Goal: Task Accomplishment & Management: Use online tool/utility

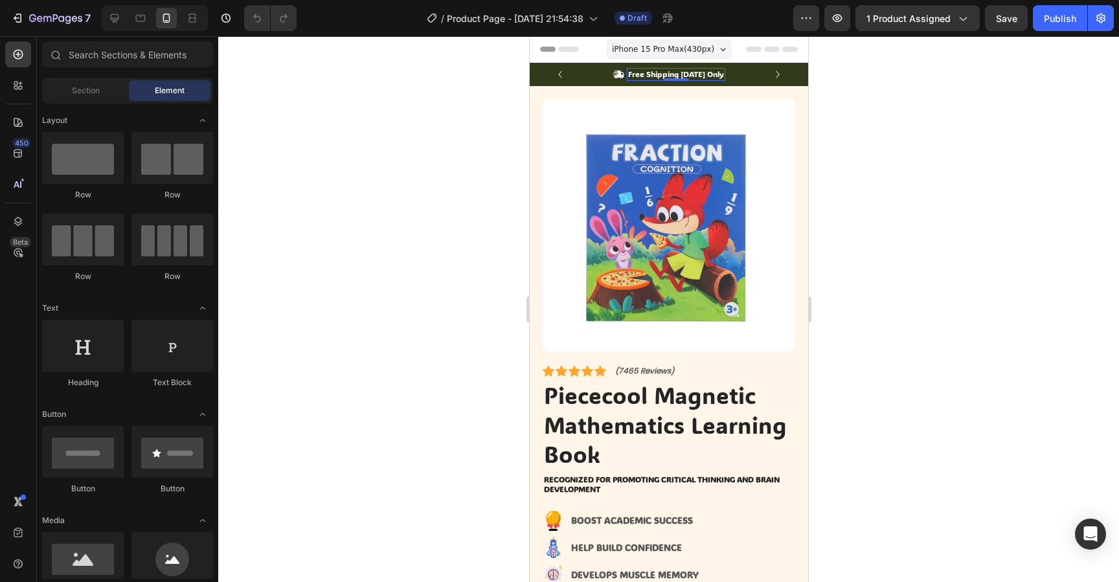
click at [663, 76] on p "Free Shipping Today Only" at bounding box center [676, 74] width 96 height 10
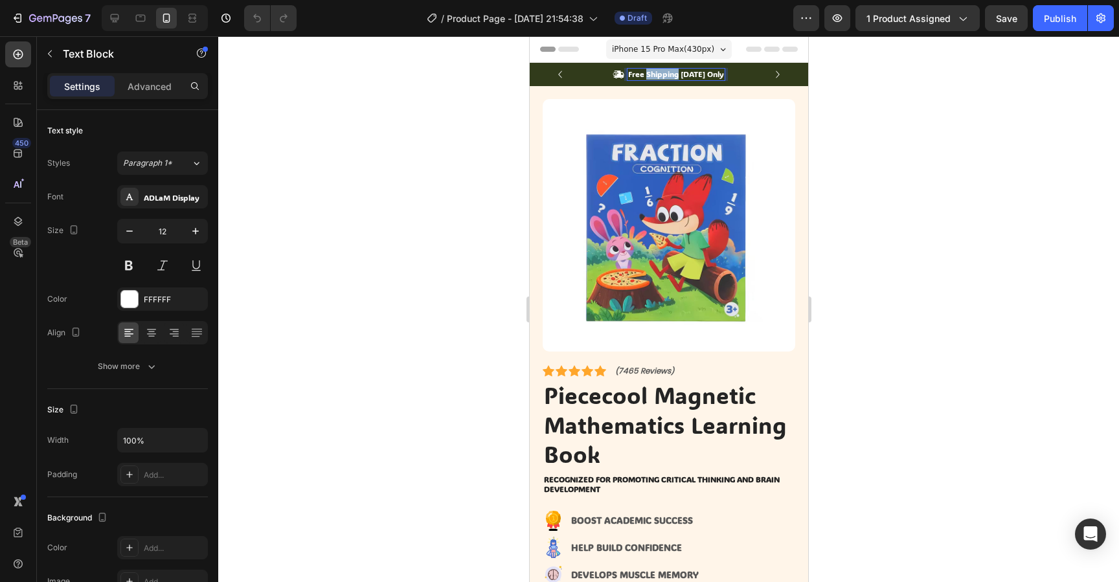
click at [663, 76] on p "Free Shipping Today Only" at bounding box center [676, 74] width 96 height 10
click at [865, 194] on div at bounding box center [668, 309] width 901 height 546
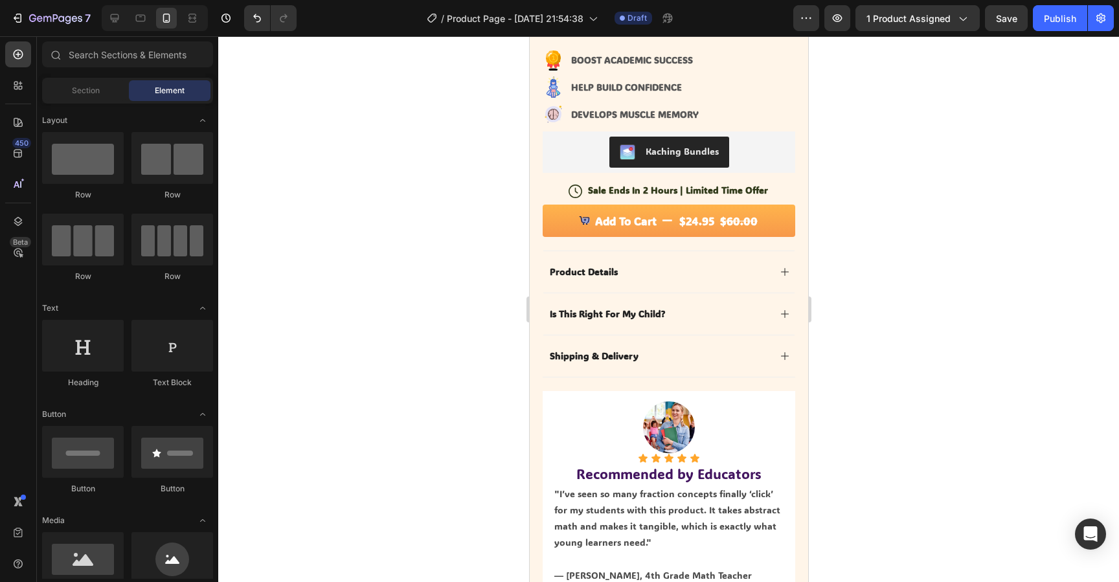
scroll to position [428, 0]
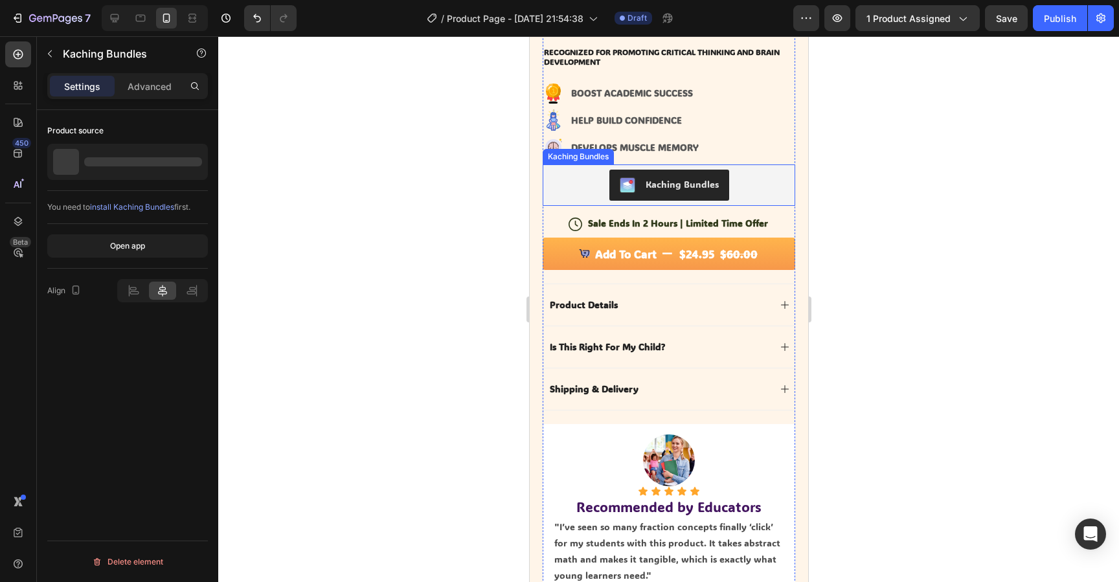
click at [680, 187] on div "Kaching Bundles" at bounding box center [681, 185] width 73 height 14
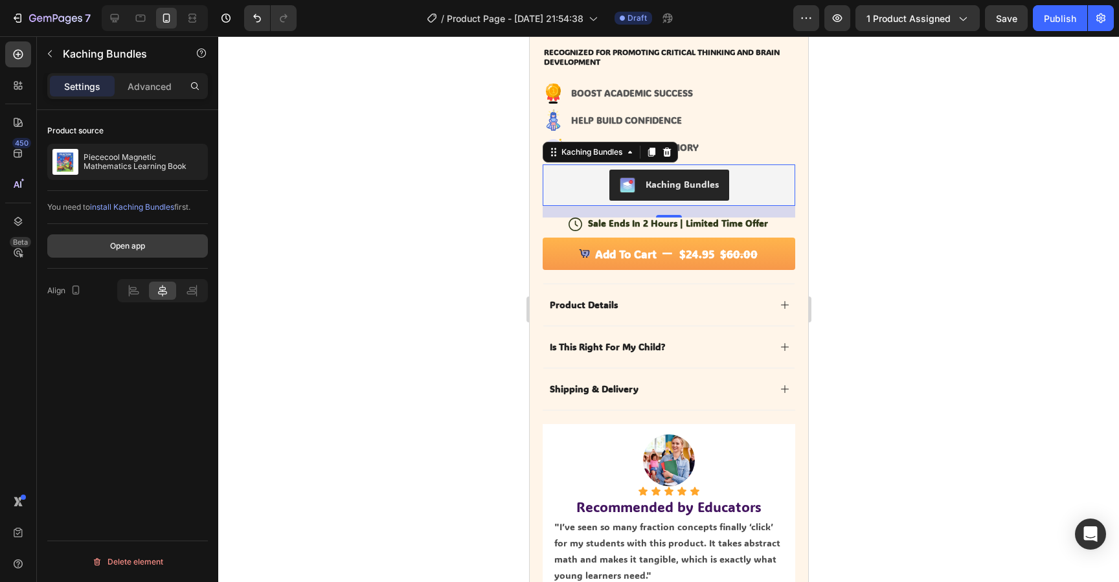
click at [130, 251] on div "Open app" at bounding box center [127, 246] width 35 height 12
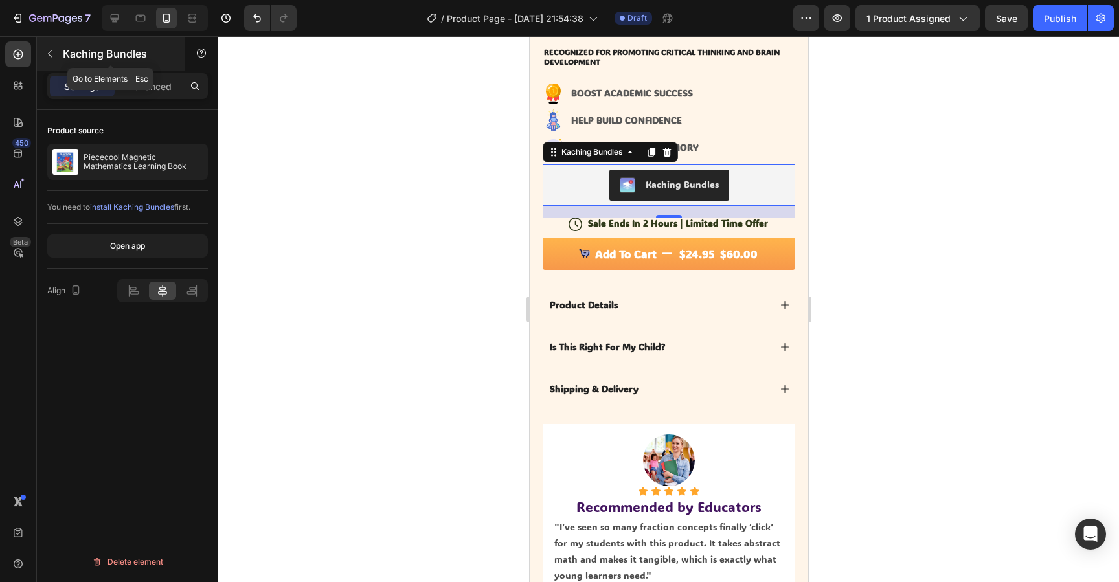
click at [62, 61] on div "Kaching Bundles" at bounding box center [111, 54] width 148 height 34
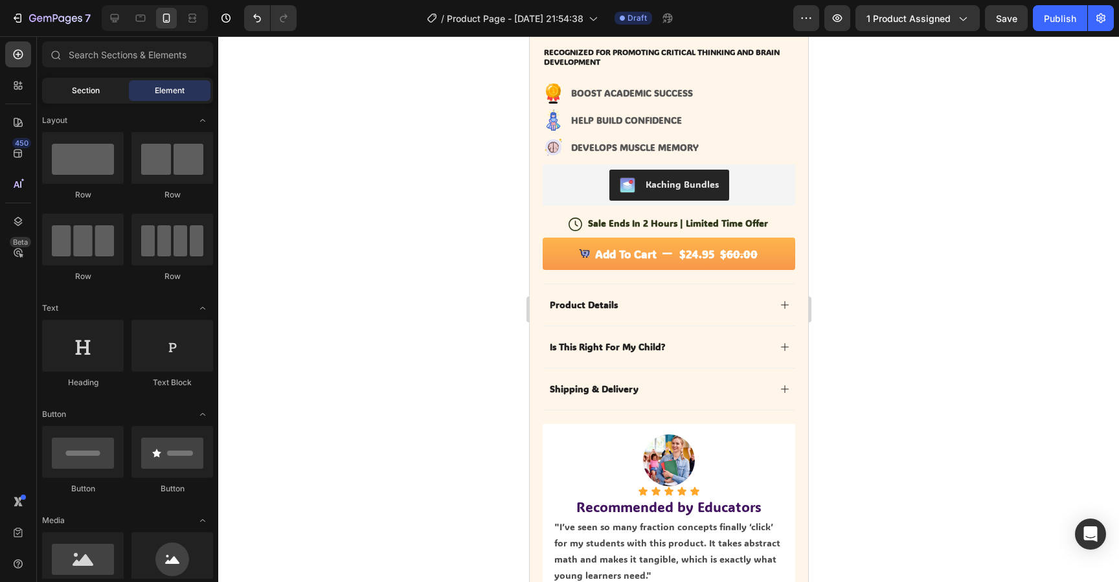
click at [88, 93] on span "Section" at bounding box center [86, 91] width 28 height 12
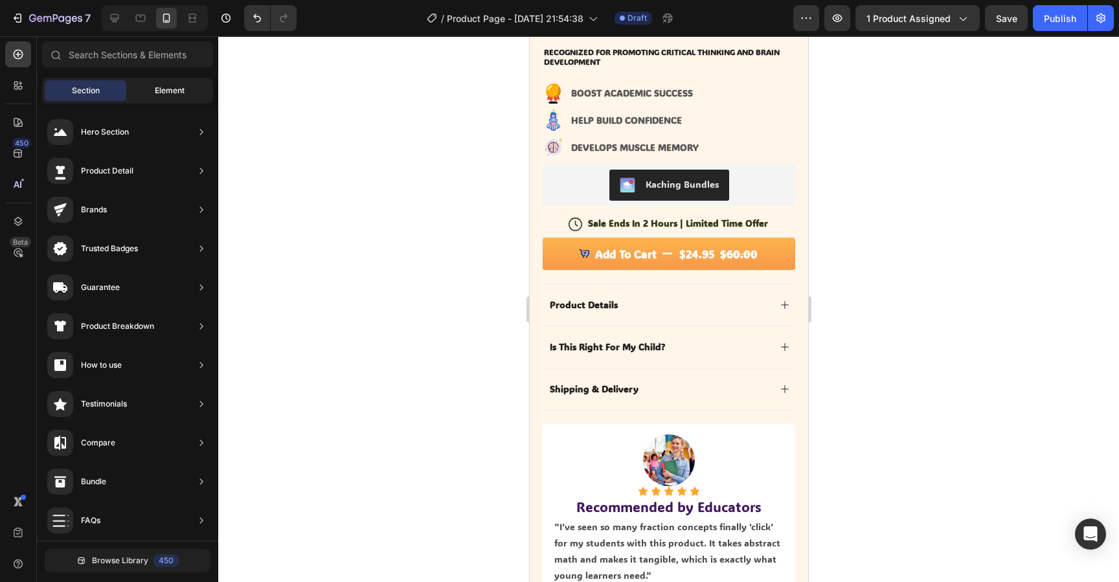
click at [166, 93] on span "Element" at bounding box center [170, 91] width 30 height 12
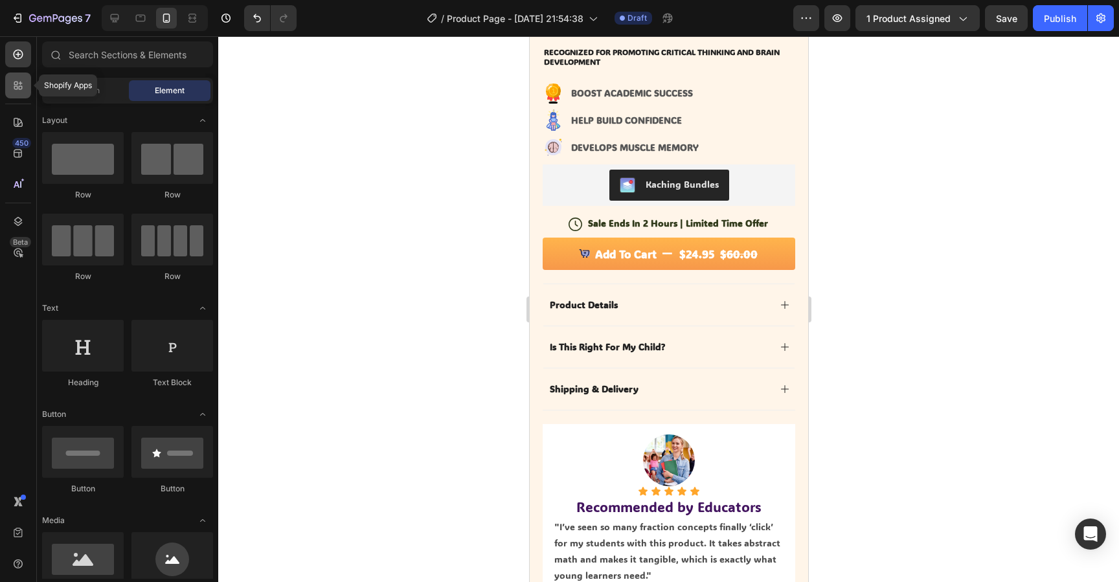
click at [19, 97] on div at bounding box center [18, 86] width 26 height 26
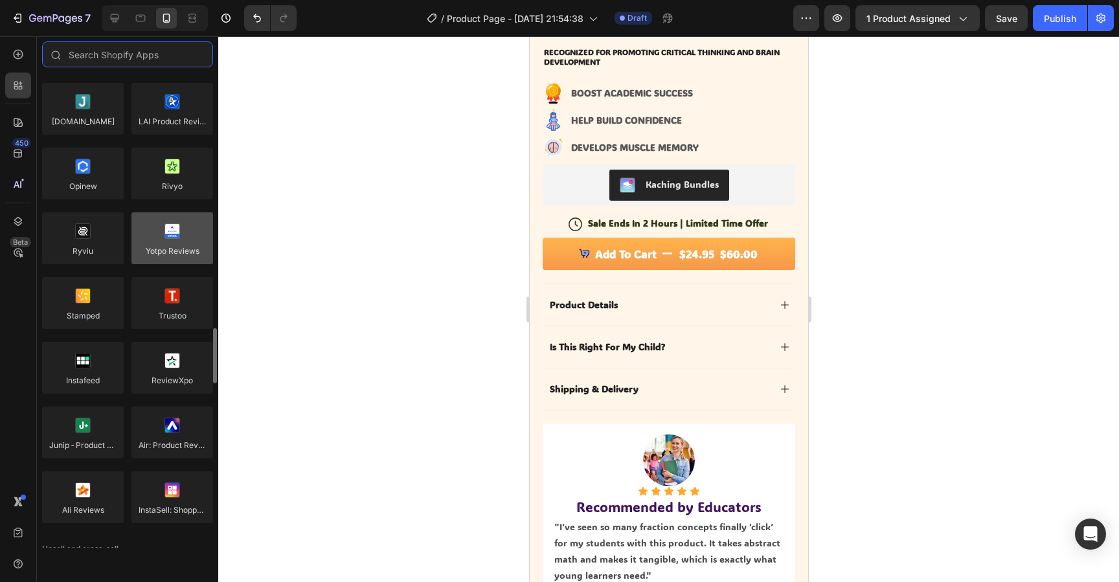
scroll to position [0, 0]
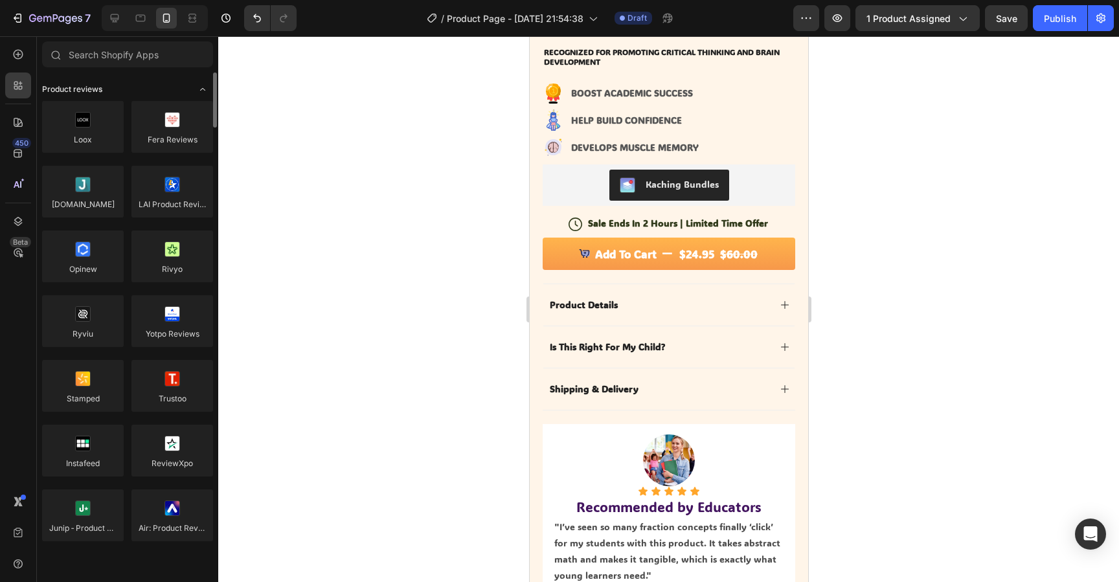
click at [67, 85] on span "Product reviews" at bounding box center [72, 90] width 60 height 12
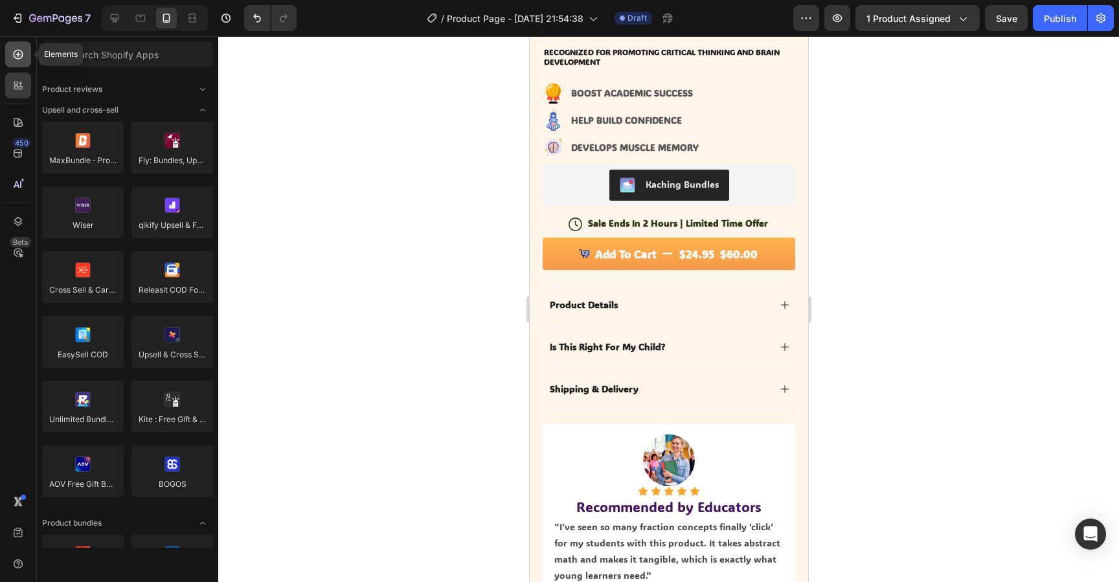
click at [19, 58] on icon at bounding box center [18, 54] width 13 height 13
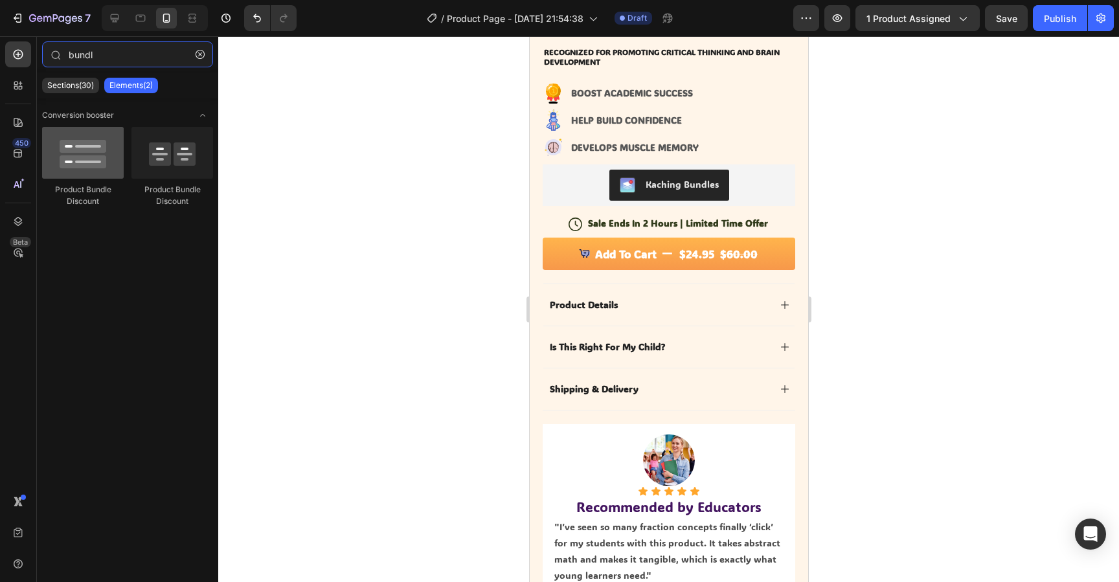
type input "bundl"
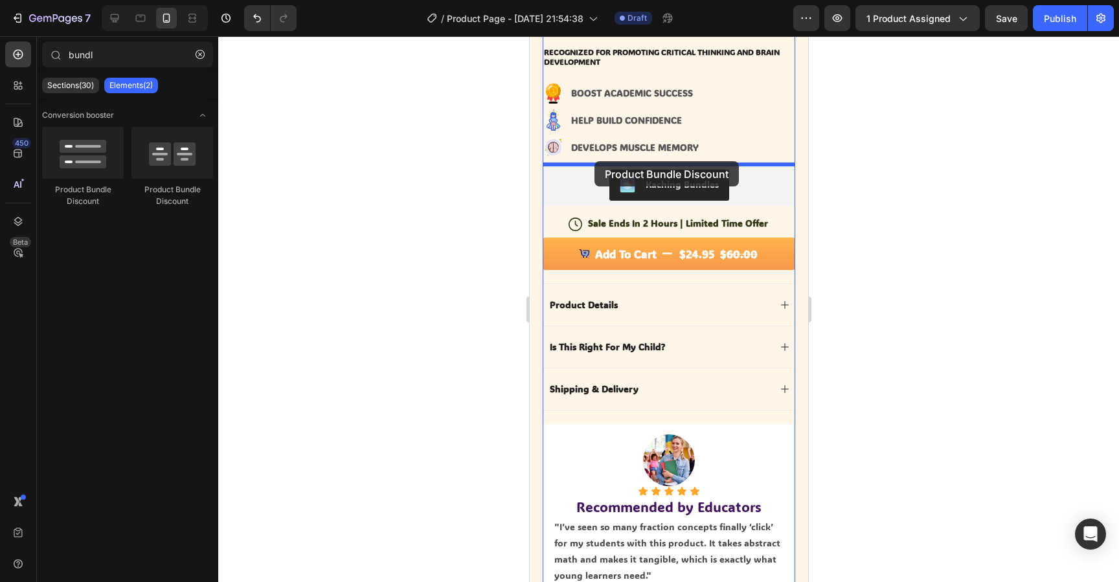
drag, startPoint x: 614, startPoint y: 189, endPoint x: 594, endPoint y: 161, distance: 34.0
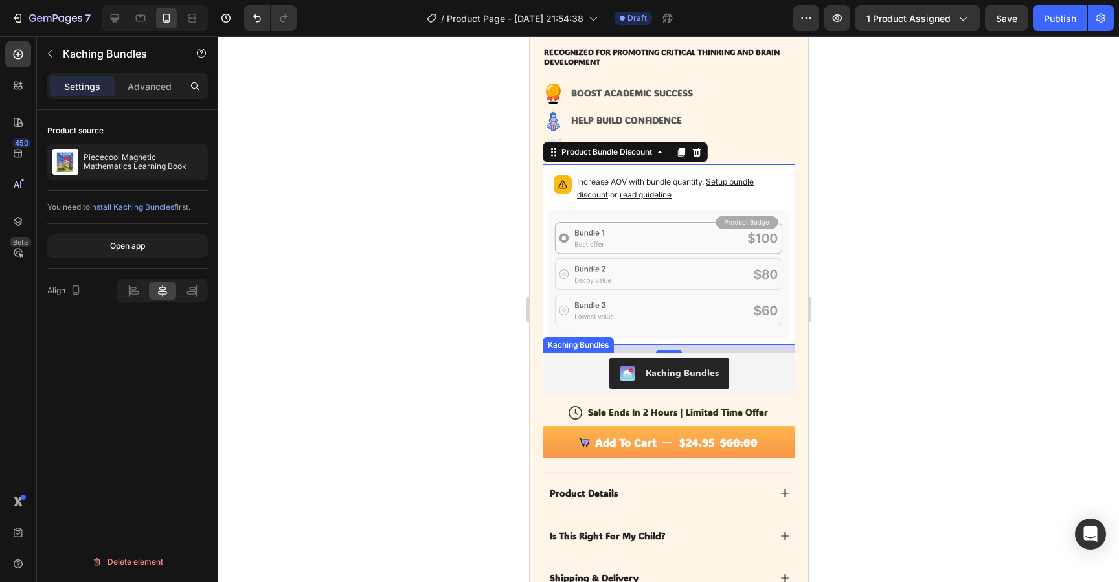
click at [755, 374] on div "Kaching Bundles" at bounding box center [668, 373] width 242 height 31
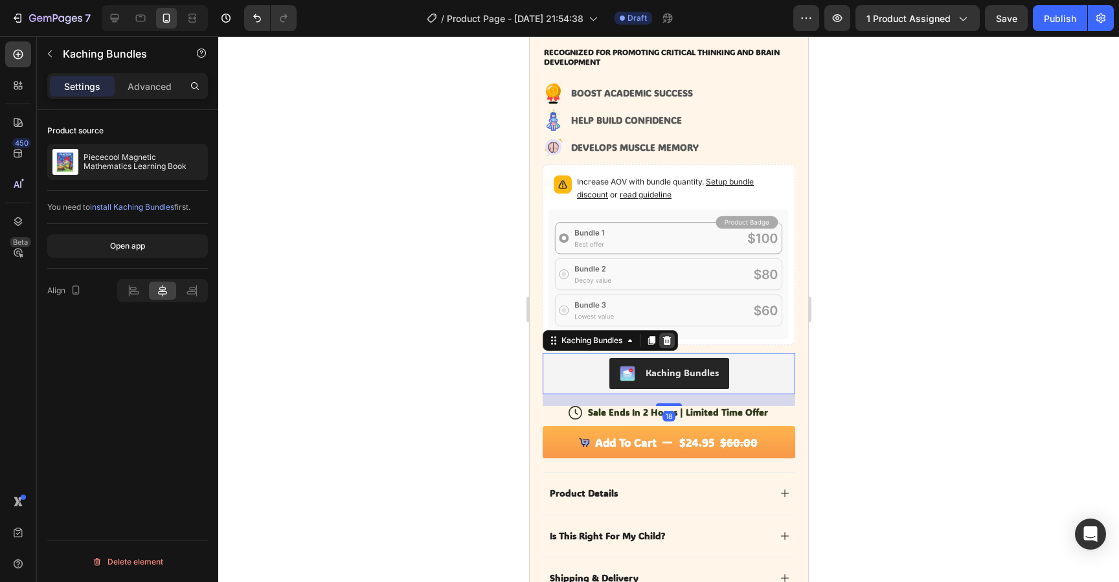
click at [672, 341] on icon at bounding box center [666, 341] width 10 height 10
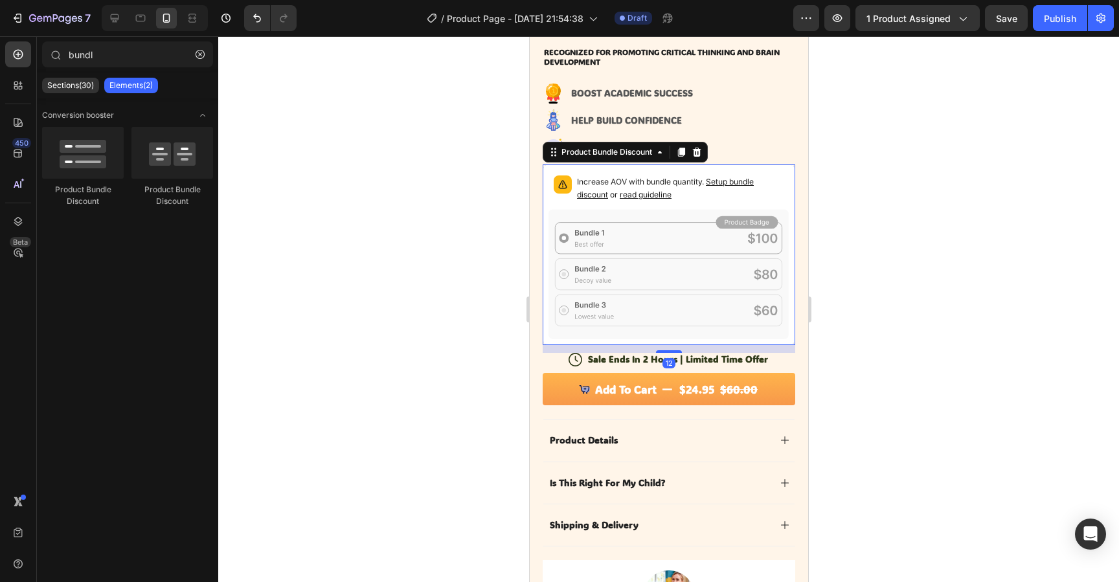
click at [625, 216] on icon at bounding box center [668, 274] width 241 height 130
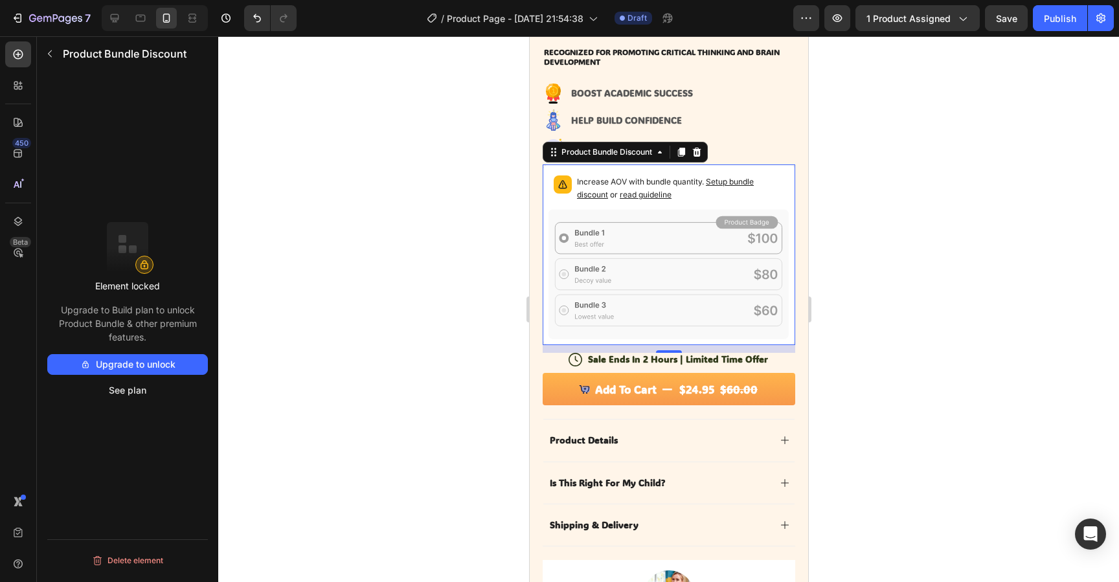
click at [108, 363] on button "Upgrade to unlock" at bounding box center [127, 364] width 161 height 21
click at [704, 153] on div at bounding box center [697, 152] width 16 height 16
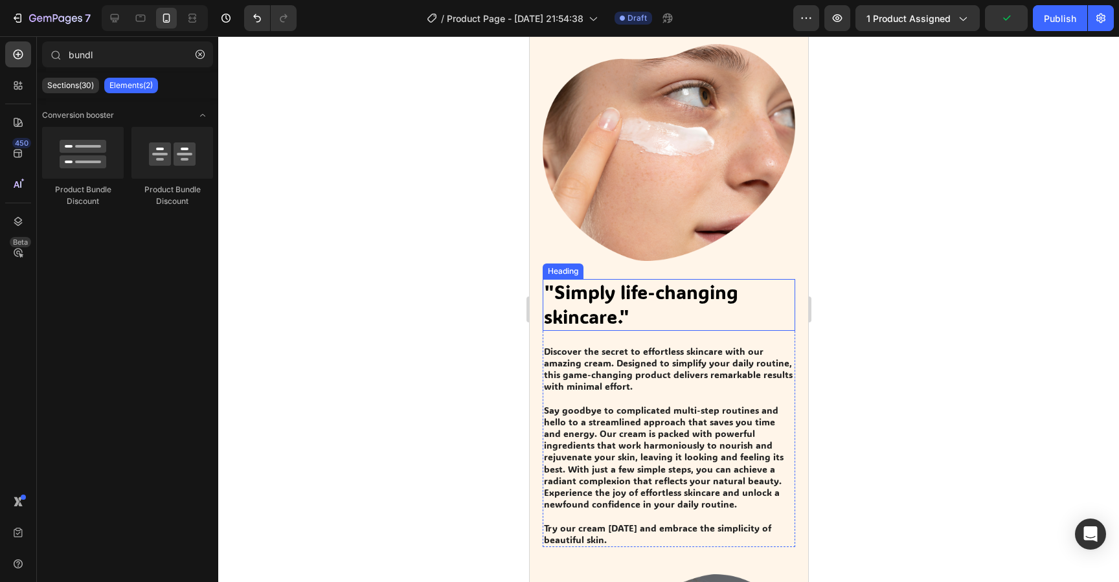
scroll to position [4663, 0]
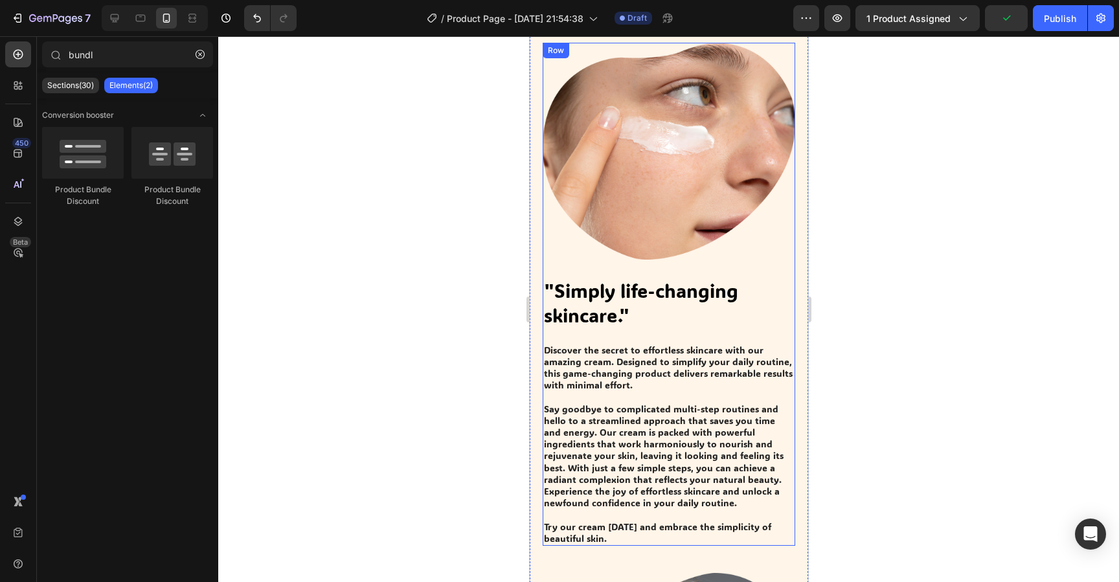
click at [637, 254] on img at bounding box center [668, 151] width 253 height 217
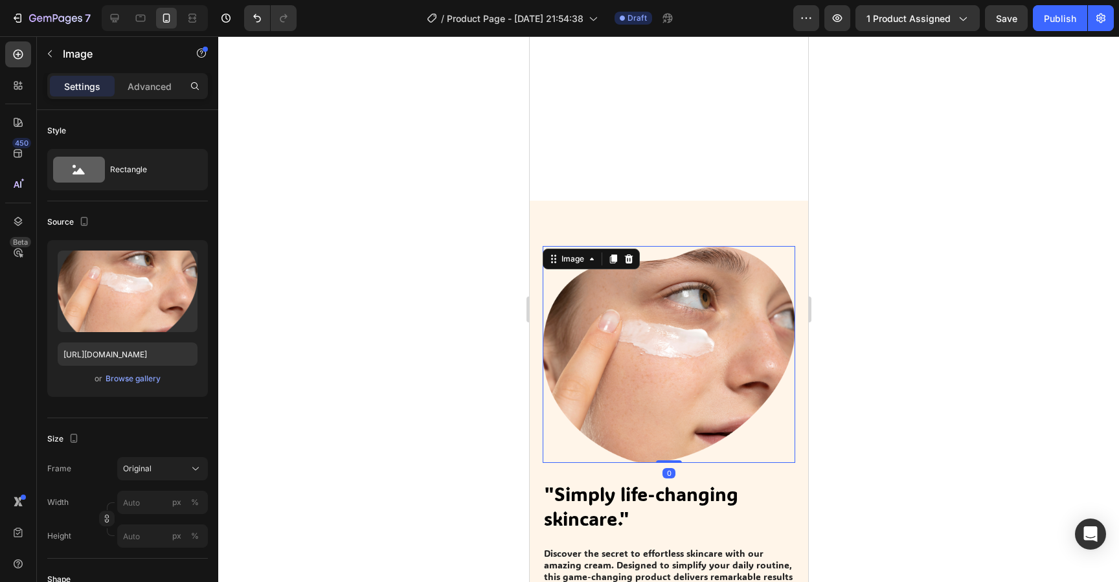
scroll to position [4457, 0]
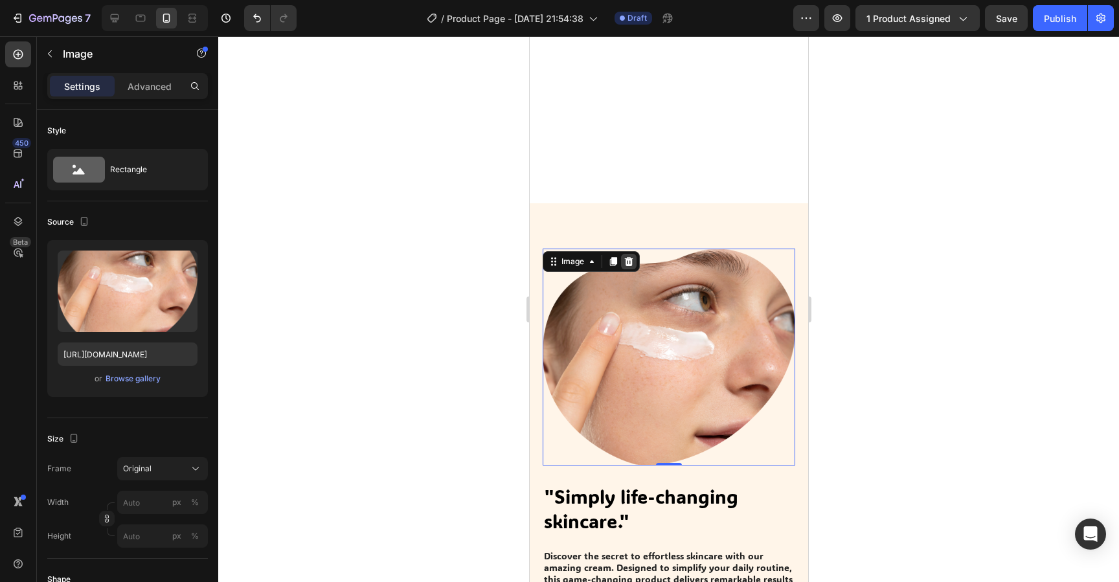
click at [628, 264] on icon at bounding box center [629, 261] width 8 height 9
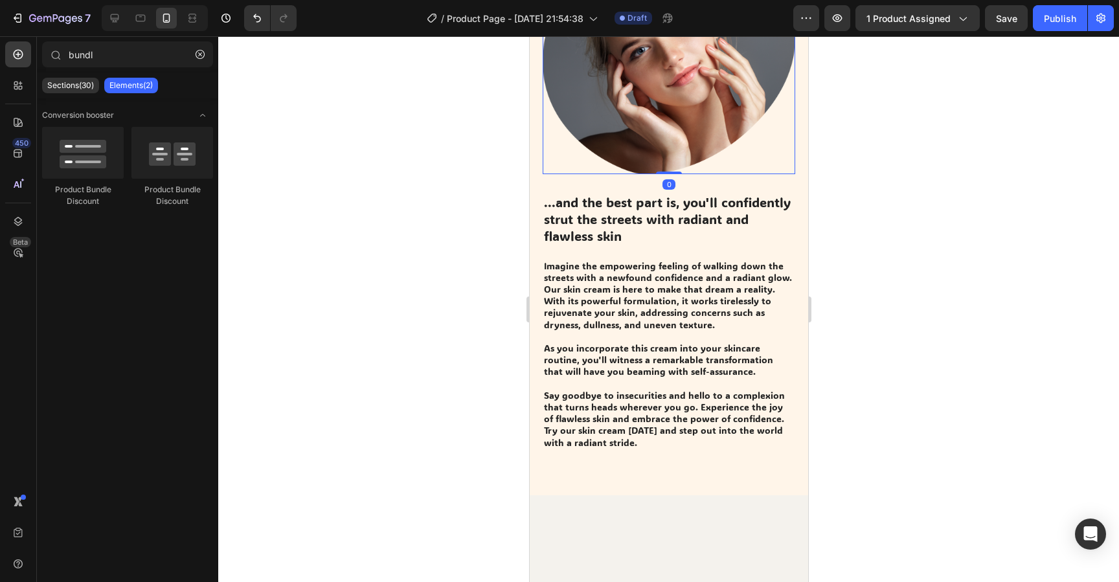
click at [595, 174] on img at bounding box center [668, 65] width 253 height 217
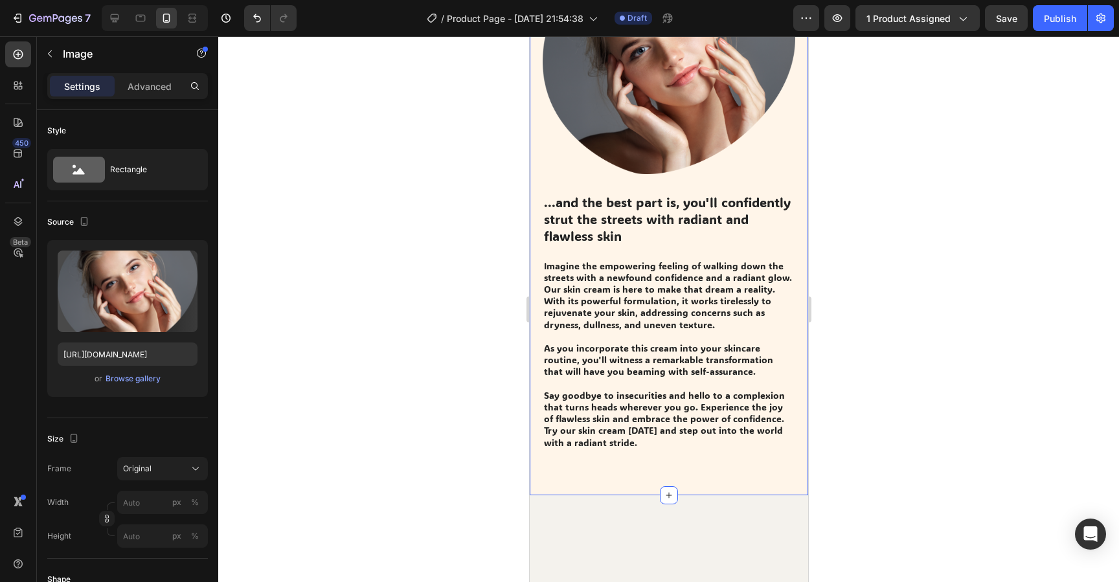
click at [666, 227] on div "...and the best part is, you'll confidently strut the streets with radiant and …" at bounding box center [668, 203] width 279 height 584
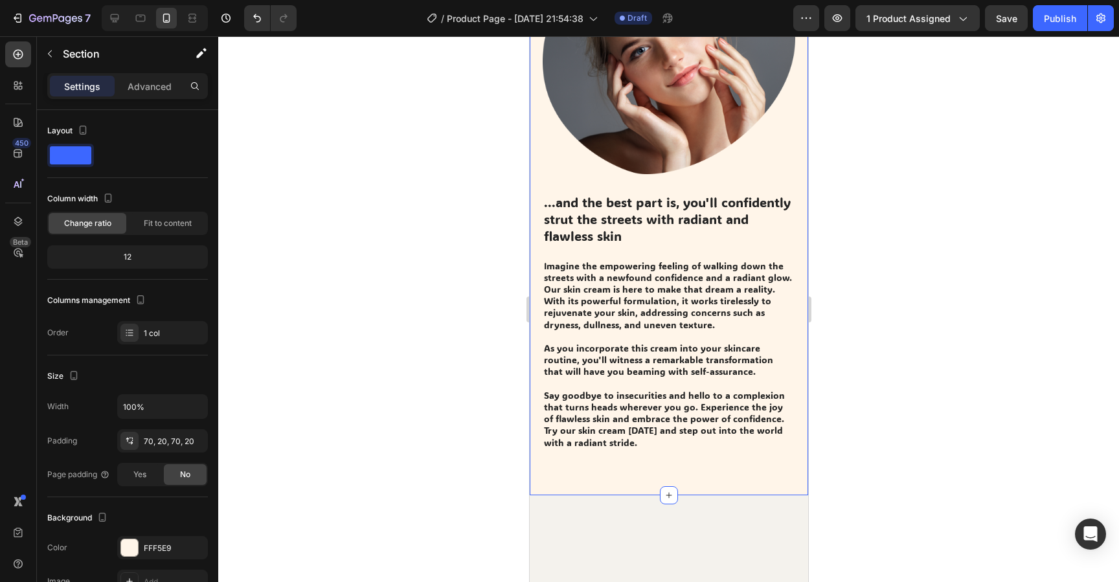
click at [588, 229] on div "...and the best part is, you'll confidently strut the streets with radiant and …" at bounding box center [668, 203] width 279 height 584
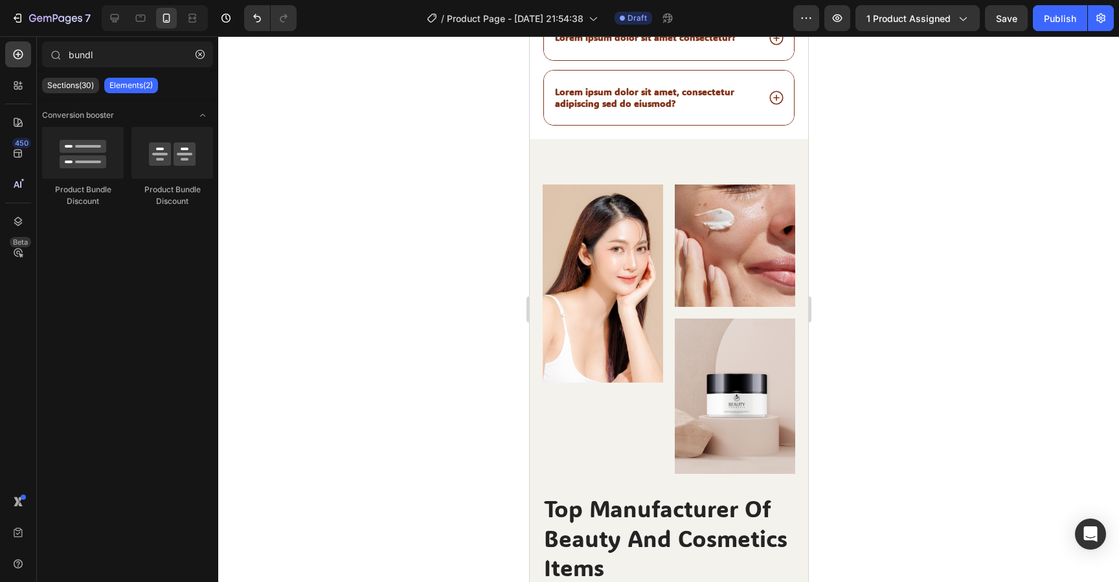
scroll to position [4440, 0]
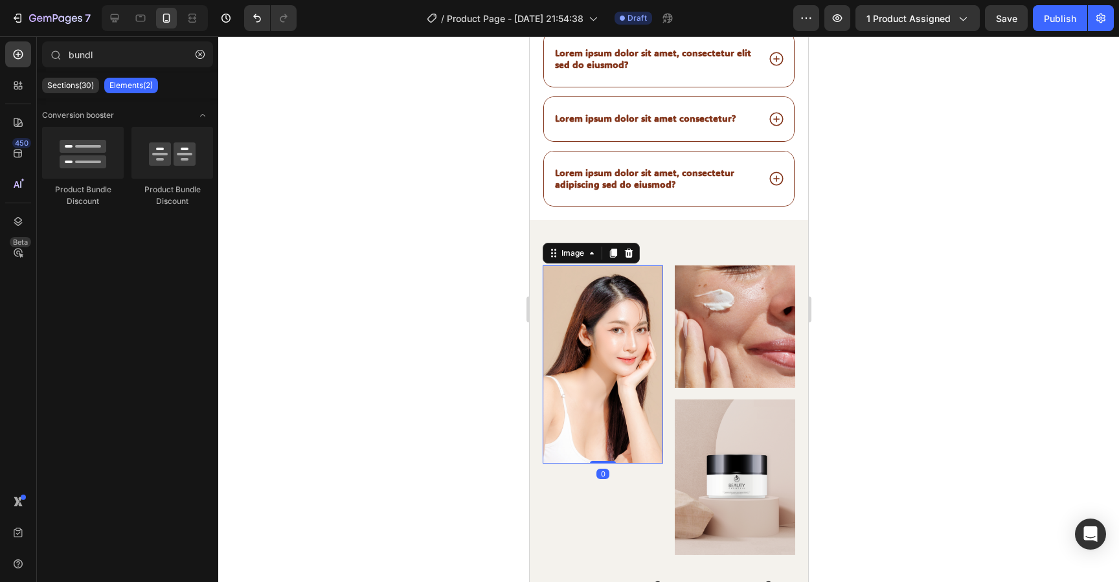
click at [566, 249] on div "Image" at bounding box center [590, 253] width 97 height 21
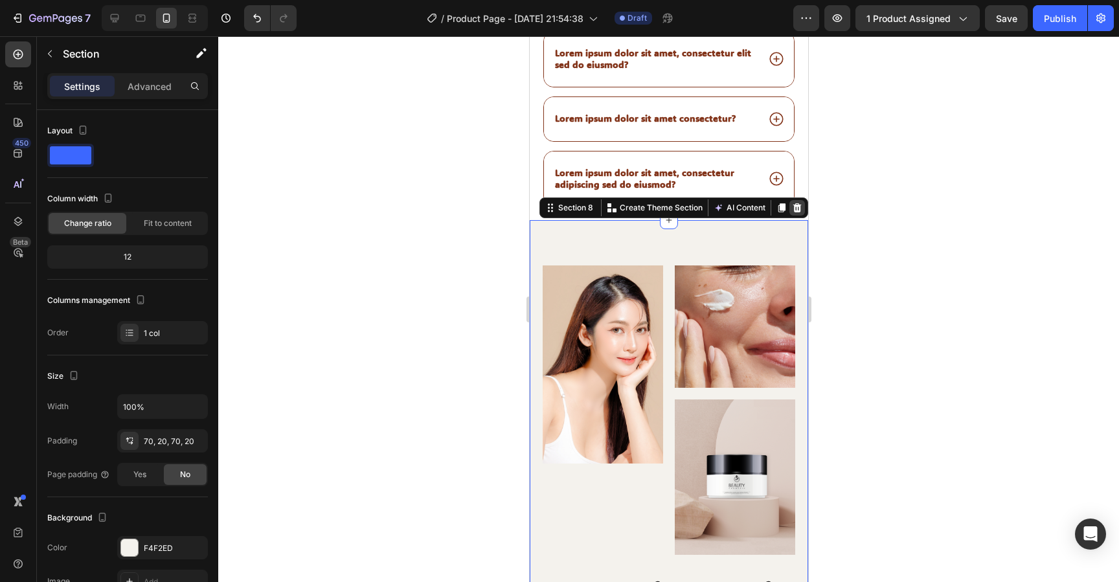
click at [800, 204] on icon at bounding box center [797, 208] width 10 height 10
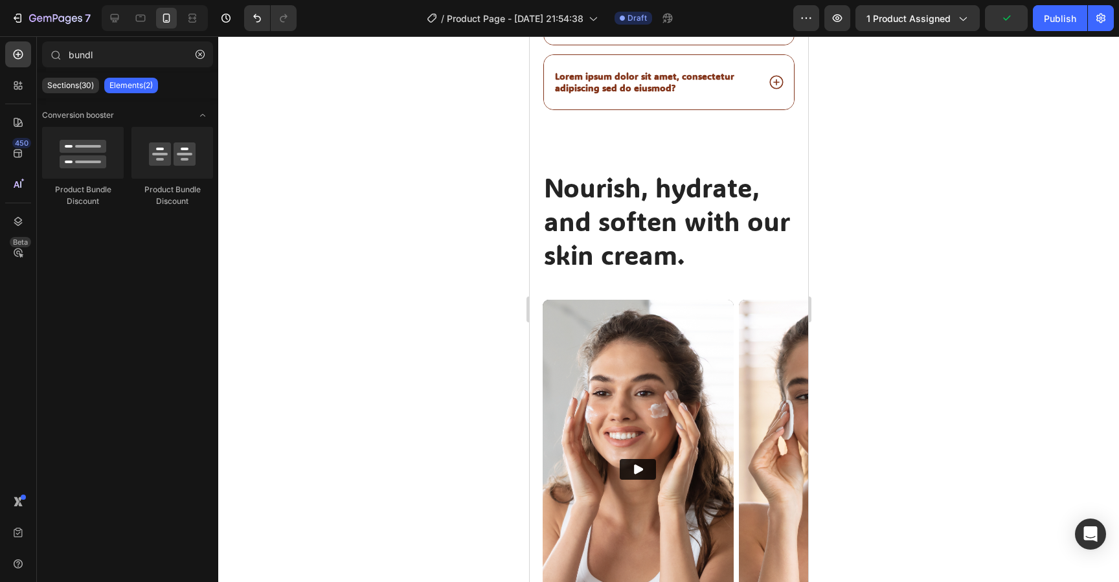
scroll to position [4540, 0]
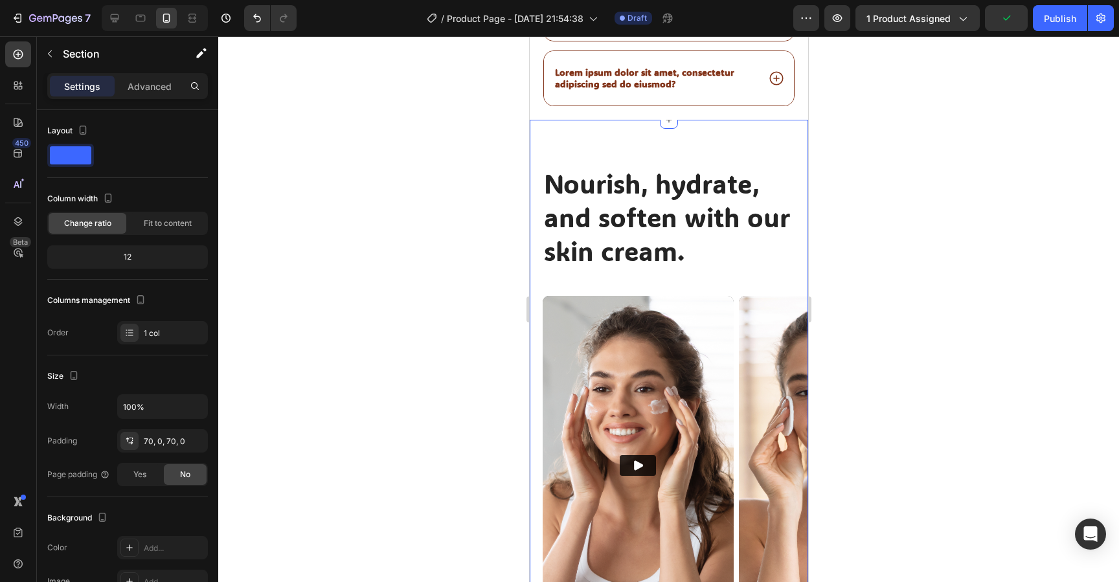
click at [580, 154] on div "Nourish, hydrate, and soften with our skin cream. Heading Nourish, hydrate, and…" at bounding box center [668, 510] width 279 height 781
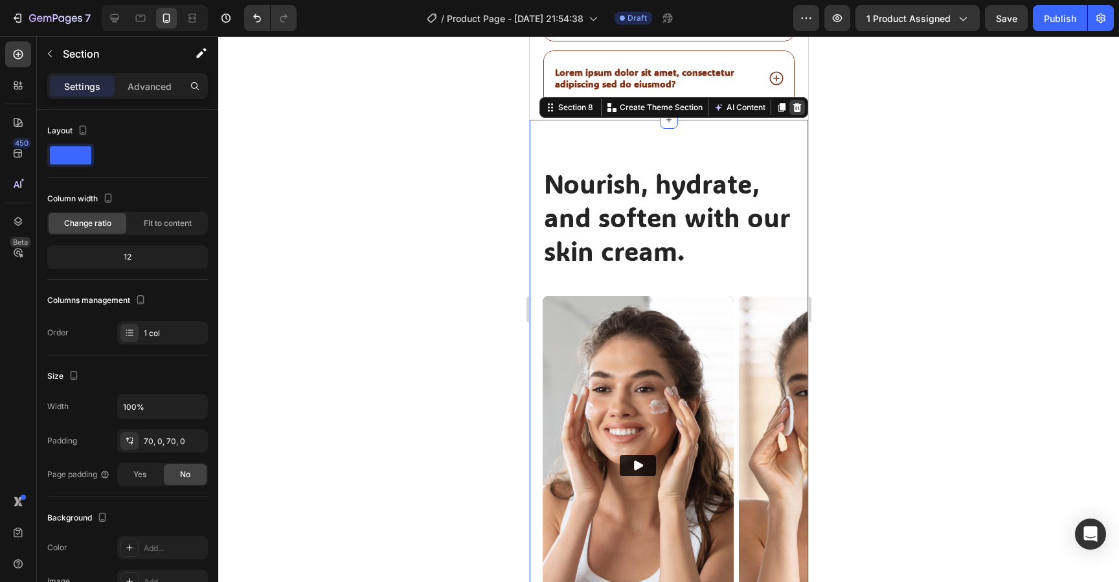
click at [801, 111] on icon at bounding box center [797, 107] width 10 height 10
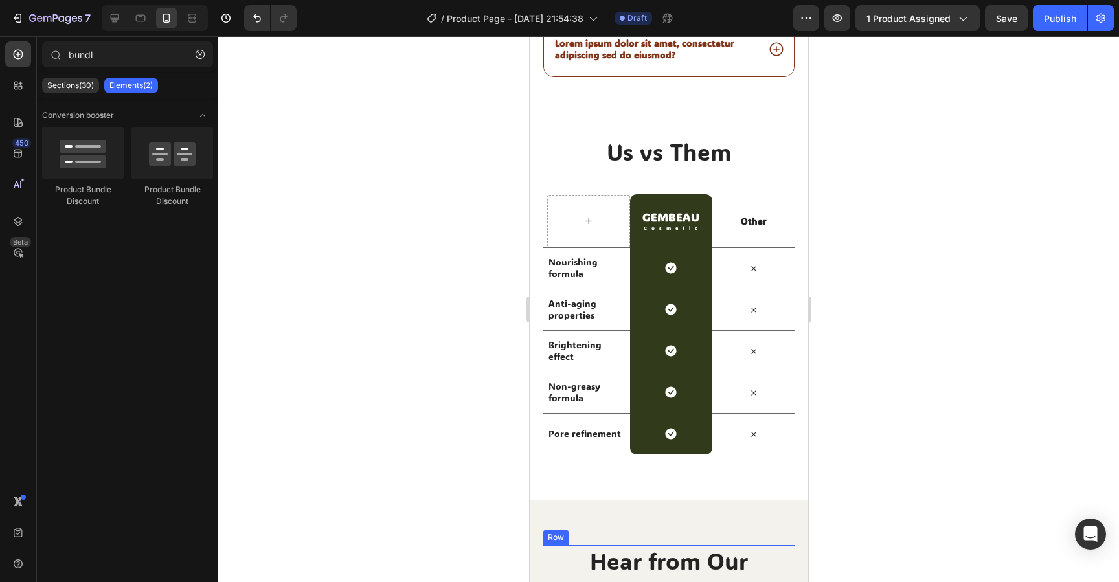
scroll to position [4565, 0]
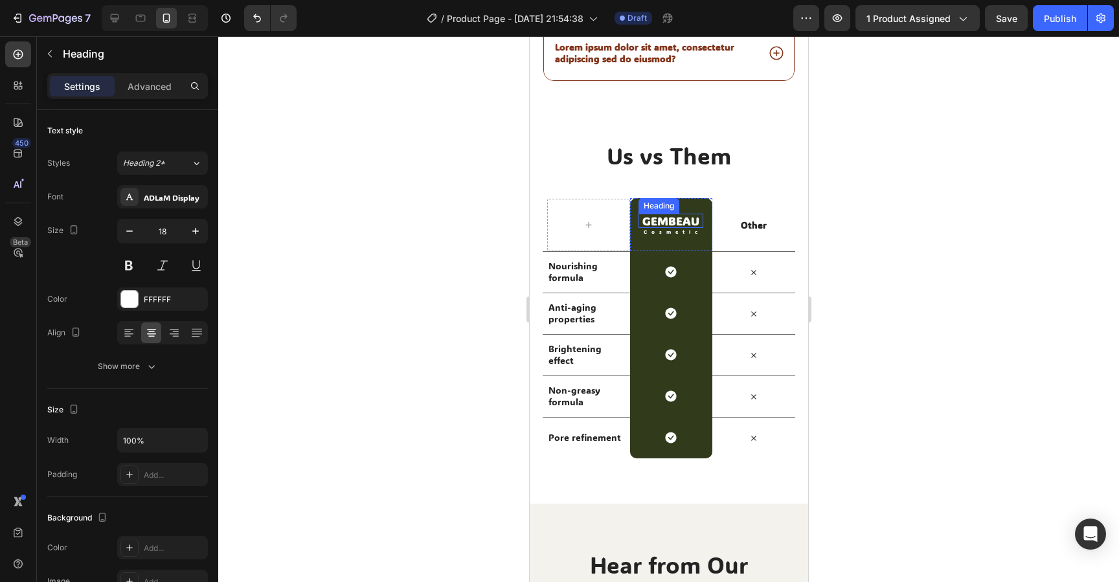
click at [686, 221] on h2 "GEMBEAU" at bounding box center [670, 221] width 65 height 14
click at [678, 231] on p "Cosmetic" at bounding box center [673, 231] width 60 height 5
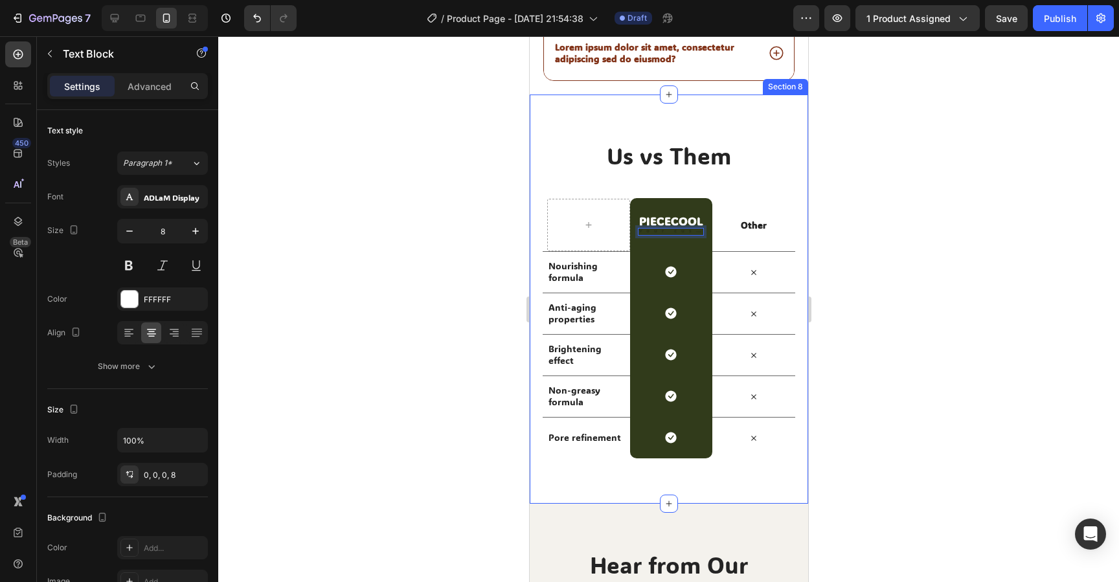
click at [864, 233] on div at bounding box center [668, 309] width 901 height 546
click at [682, 234] on div "Text Block" at bounding box center [670, 232] width 66 height 8
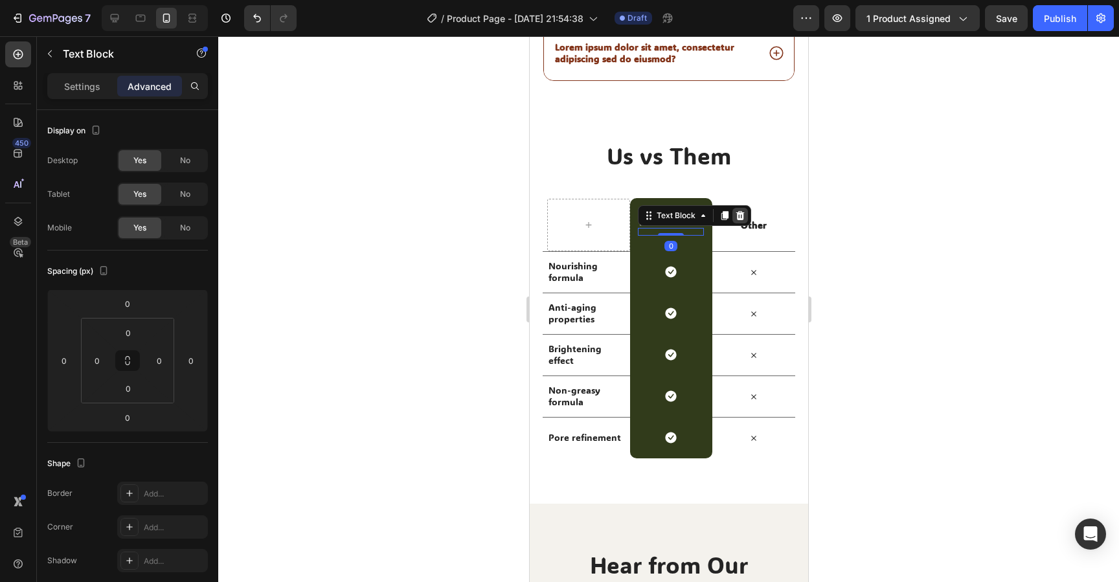
click at [743, 216] on icon at bounding box center [740, 215] width 8 height 9
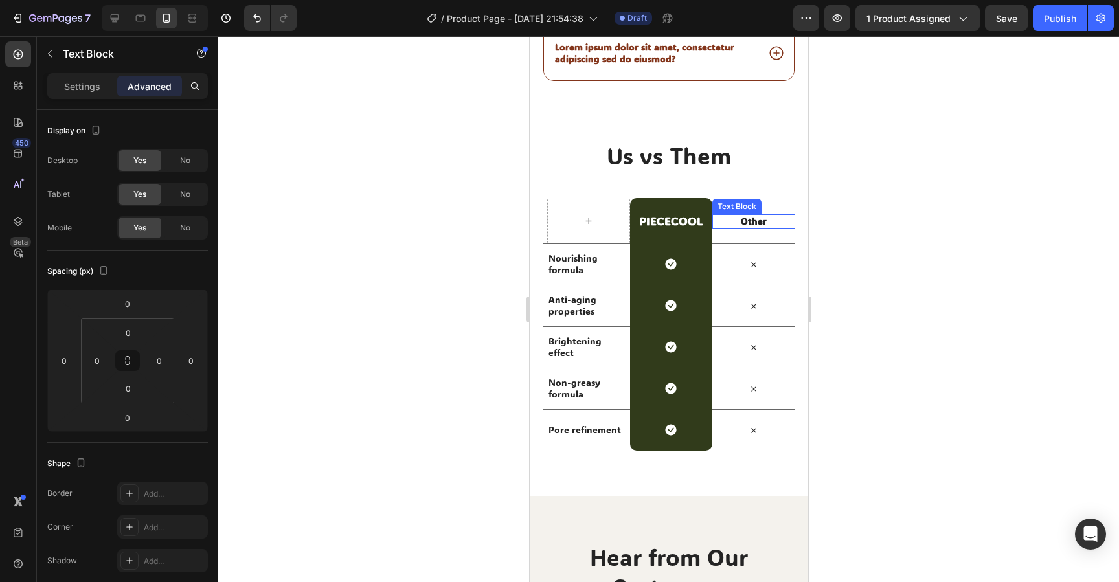
click at [753, 220] on p "Other" at bounding box center [753, 222] width 80 height 12
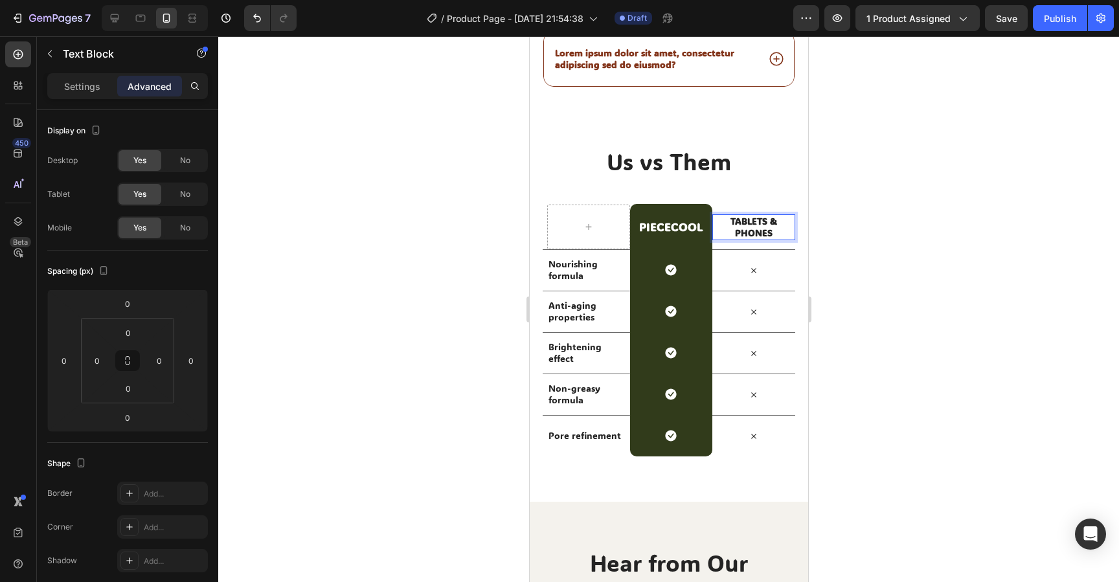
click at [985, 293] on div at bounding box center [668, 309] width 901 height 546
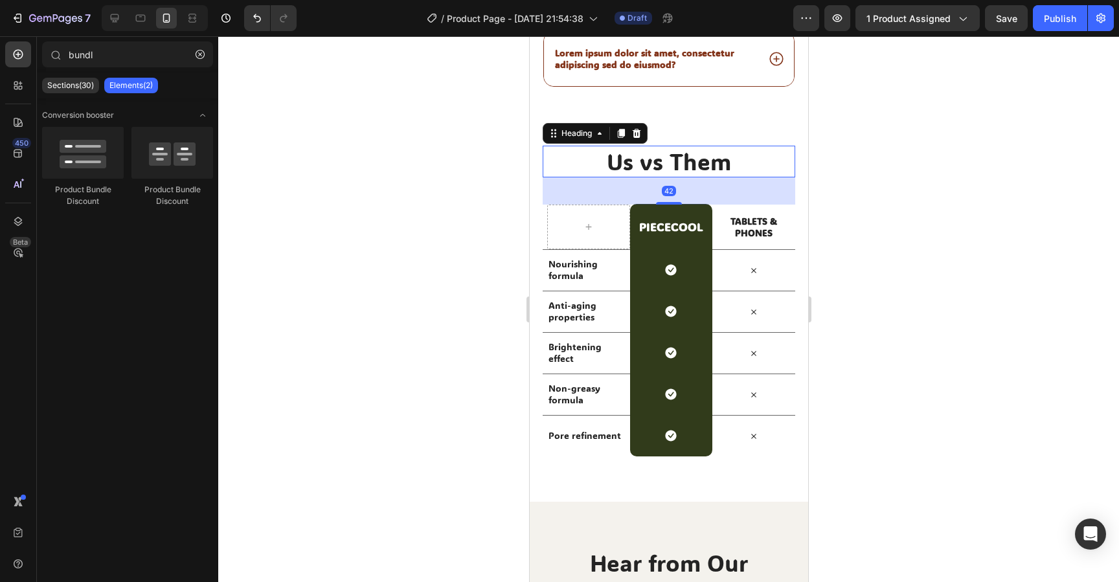
click at [552, 160] on h2 "Us vs Them" at bounding box center [668, 162] width 253 height 32
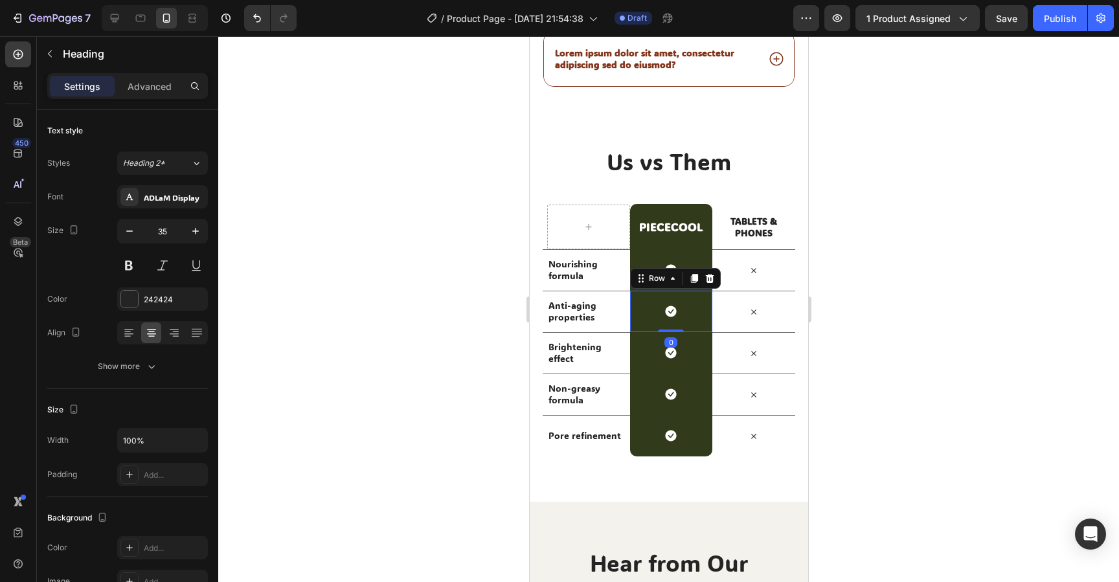
click at [655, 295] on div "Icon Row 0" at bounding box center [671, 311] width 83 height 41
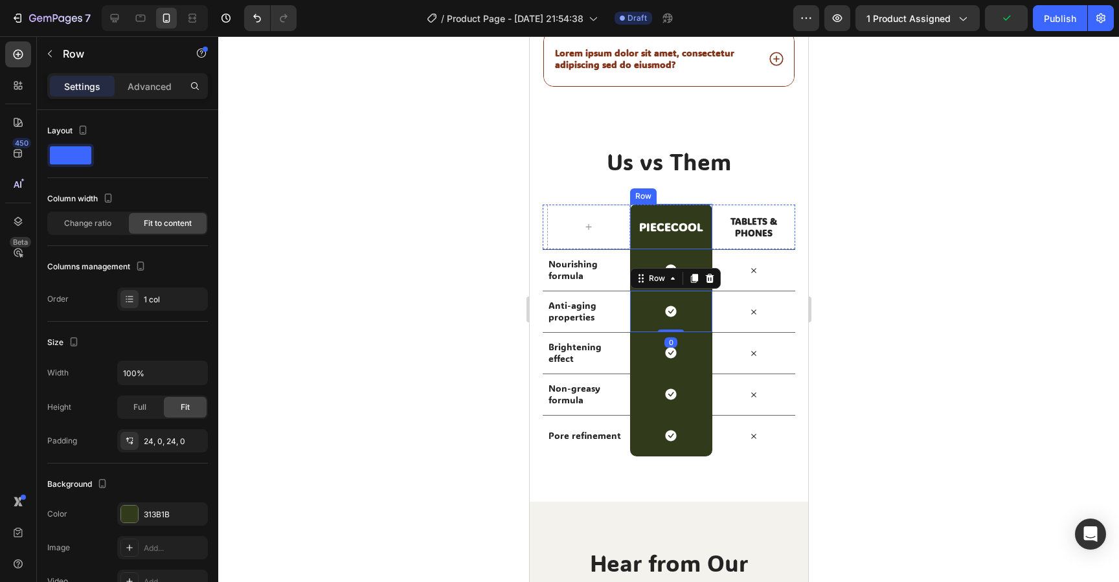
click at [632, 216] on div "PIECECOOL Heading Row" at bounding box center [671, 226] width 83 height 45
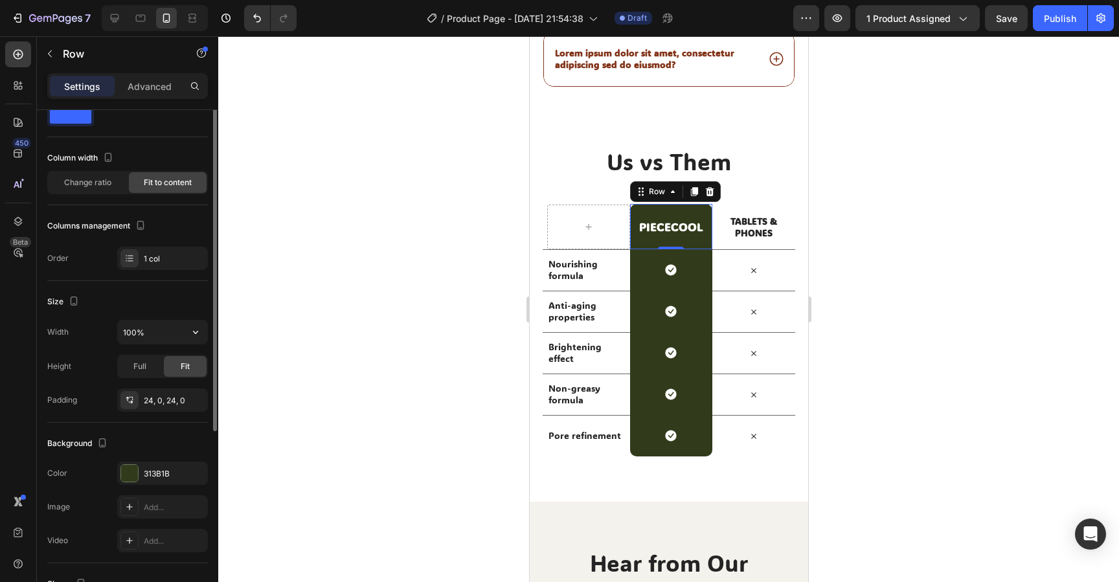
scroll to position [75, 0]
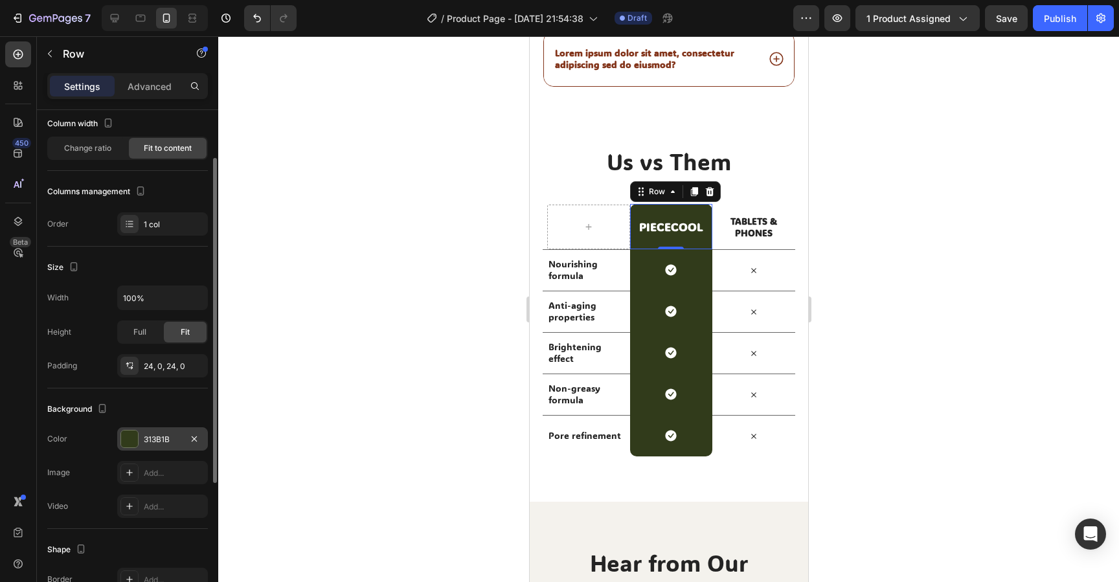
click at [155, 437] on div "313B1B" at bounding box center [163, 440] width 38 height 12
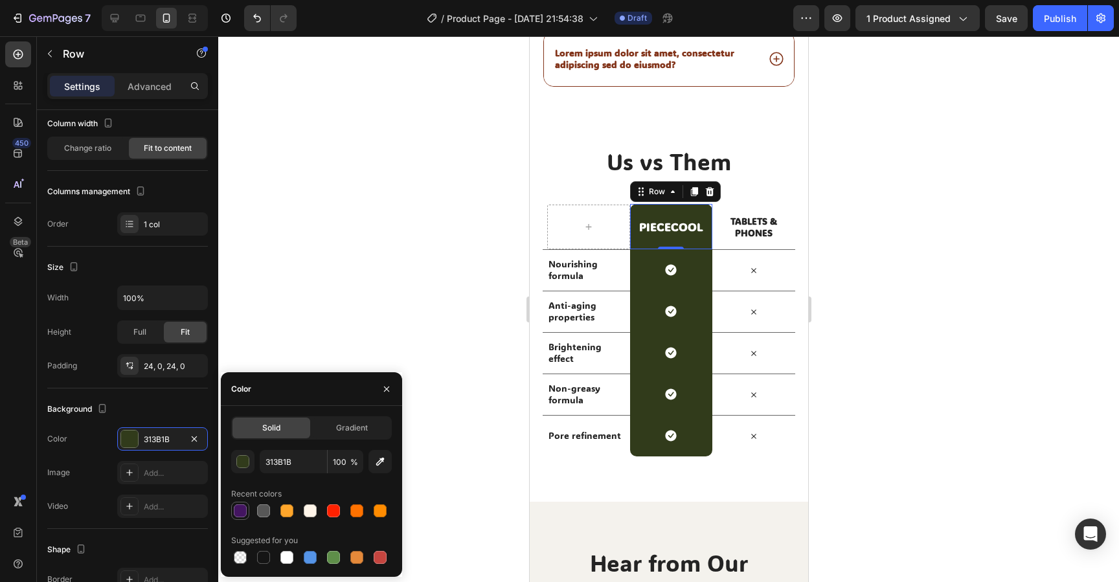
click at [247, 513] on div at bounding box center [241, 511] width 16 height 16
type input "431560"
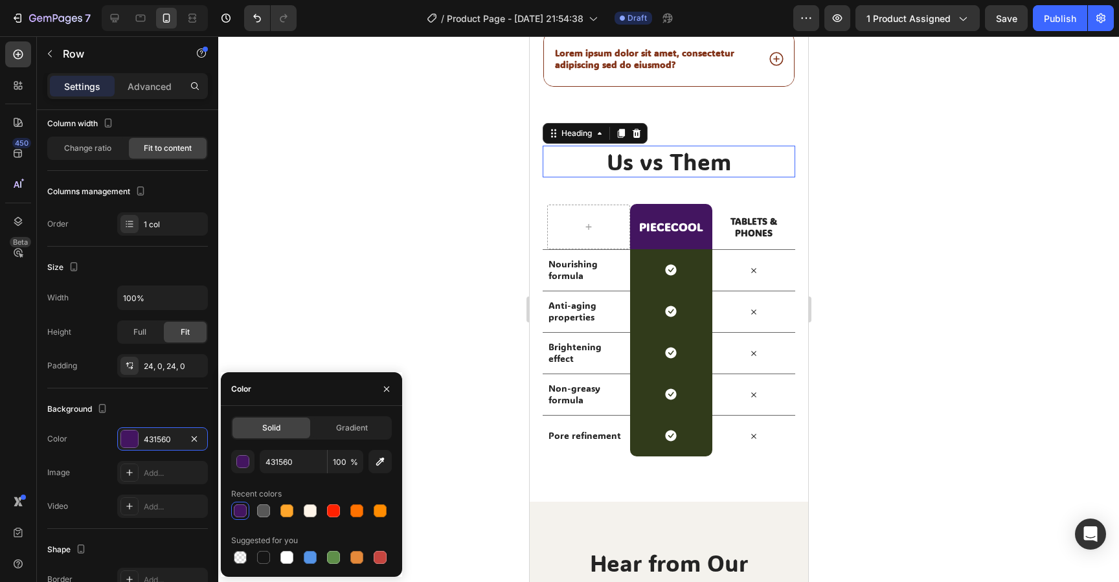
click at [583, 156] on h2 "Us vs Them" at bounding box center [668, 162] width 253 height 32
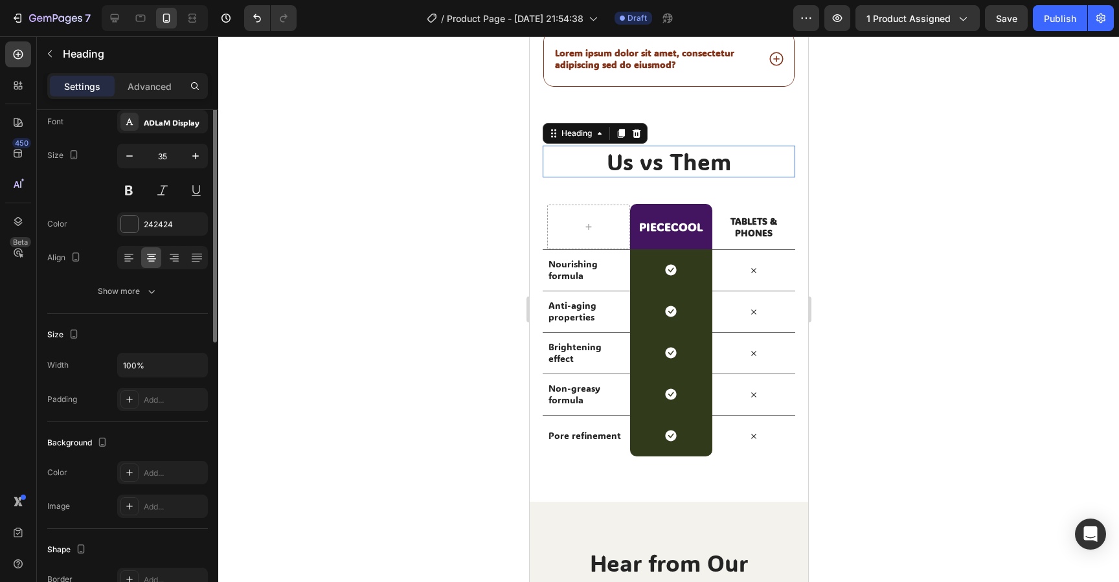
scroll to position [0, 0]
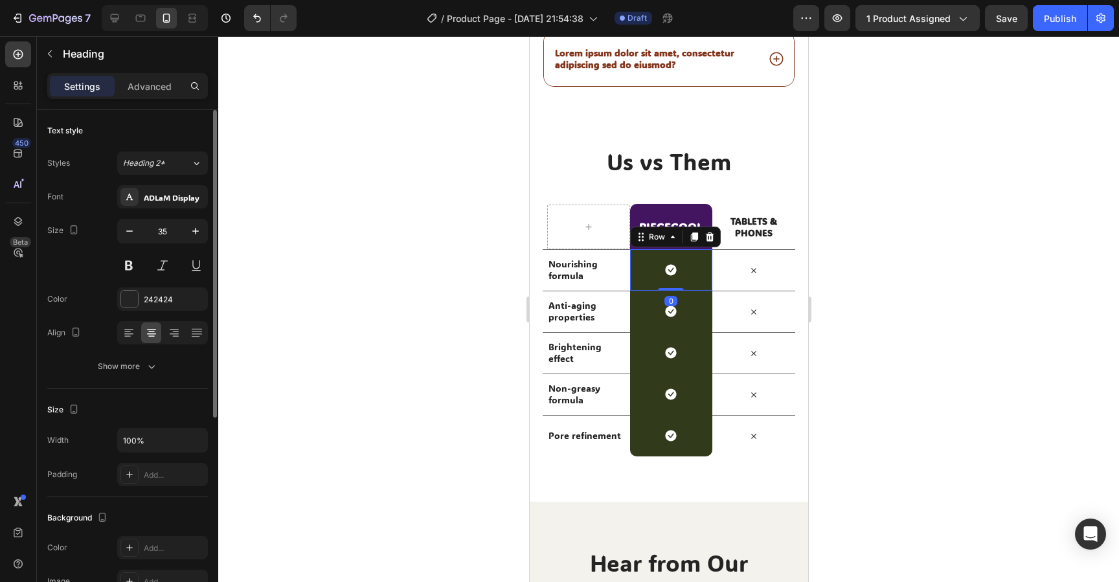
click at [654, 279] on div "Icon Row 0" at bounding box center [671, 269] width 83 height 41
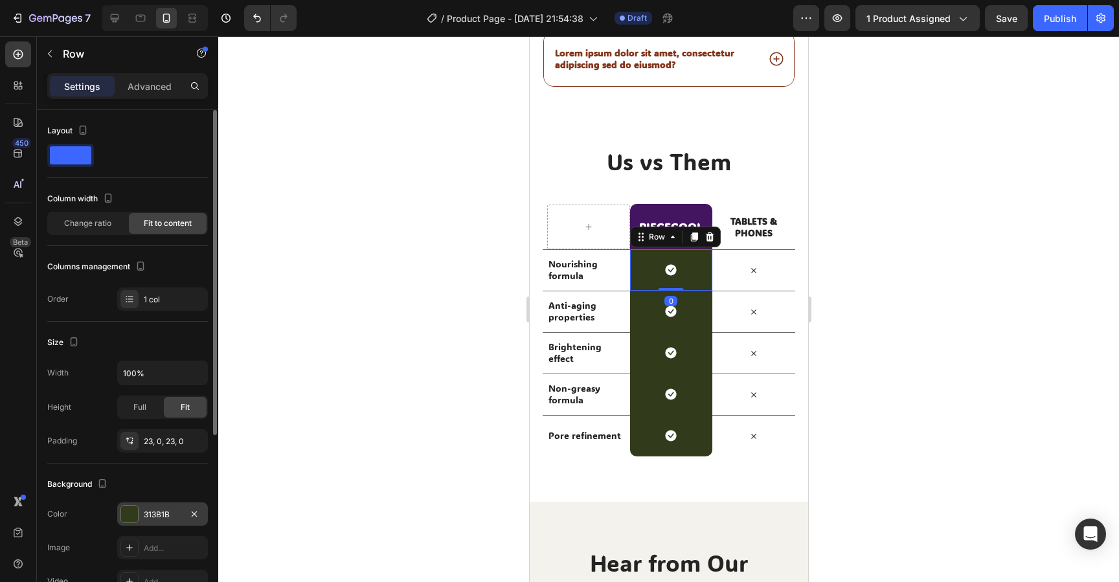
click at [130, 520] on div at bounding box center [129, 514] width 17 height 17
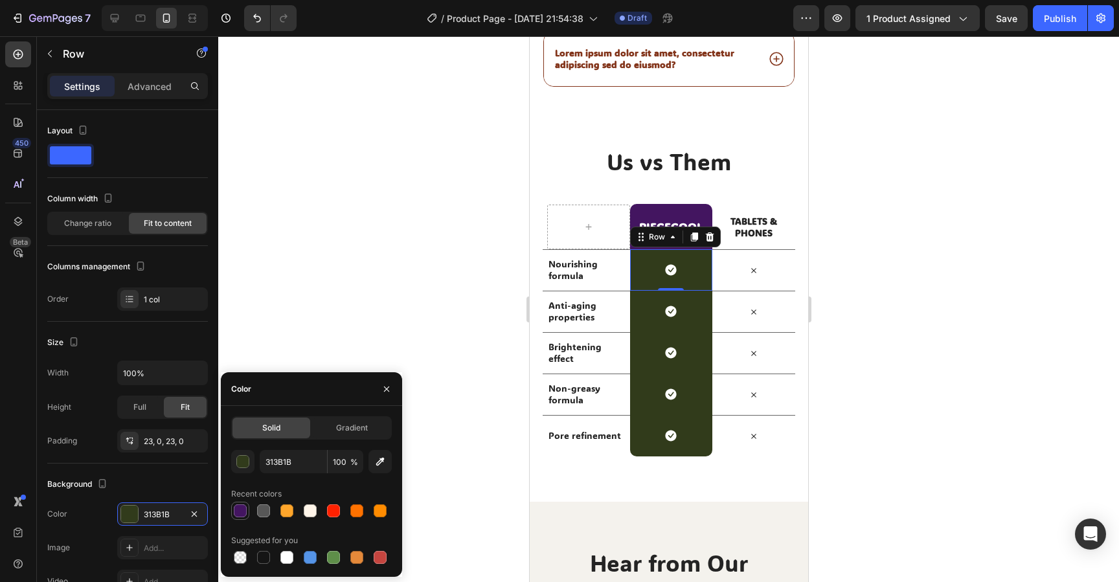
click at [246, 514] on div at bounding box center [240, 511] width 13 height 13
type input "431560"
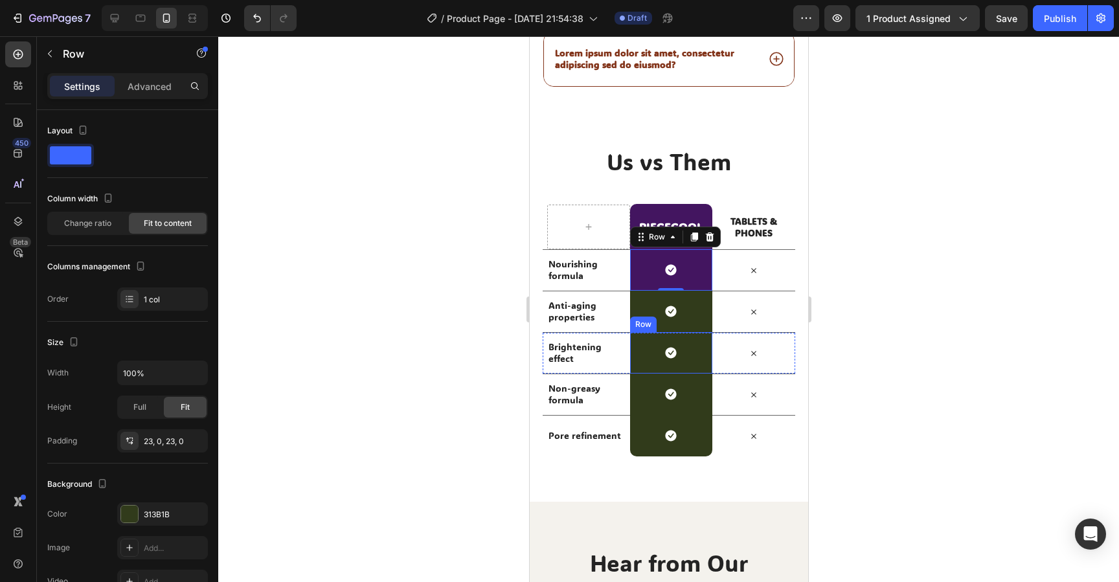
click at [650, 321] on div "Row" at bounding box center [642, 325] width 21 height 12
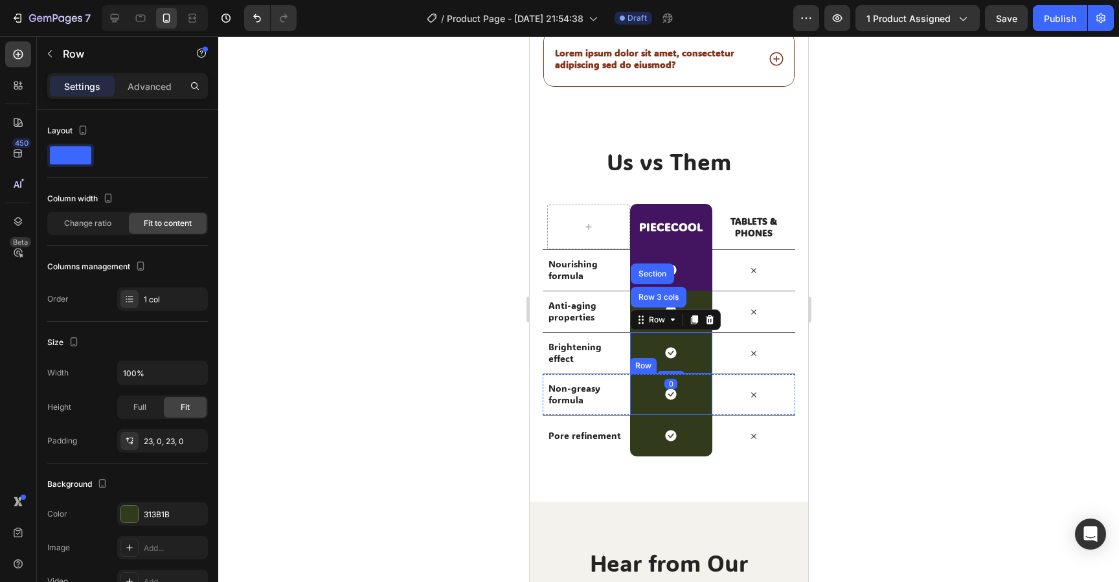
click at [649, 394] on div "Icon Row" at bounding box center [671, 394] width 83 height 41
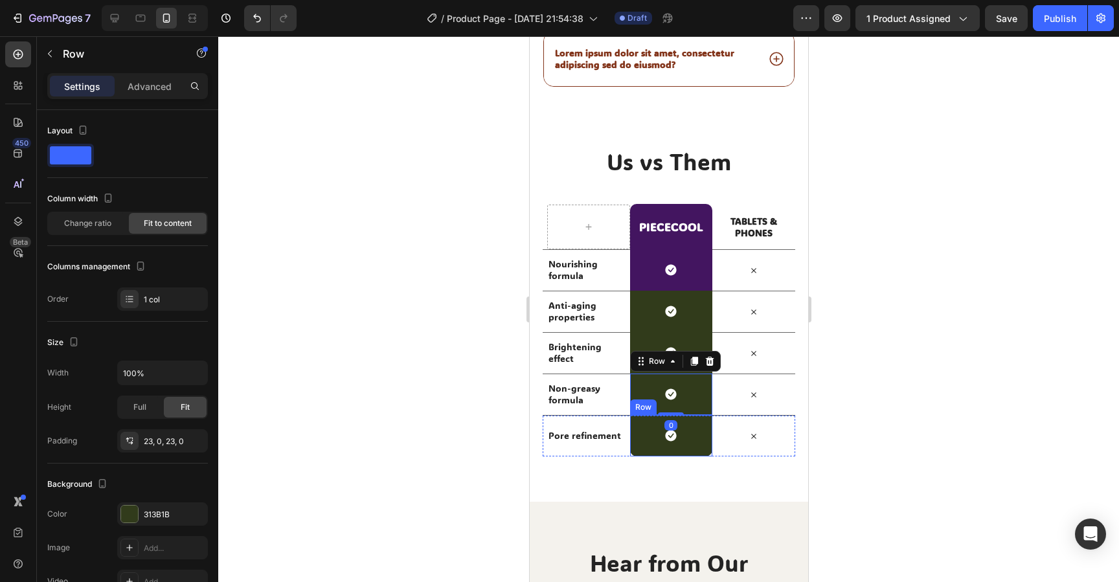
click at [641, 435] on div "Icon Row" at bounding box center [671, 435] width 83 height 41
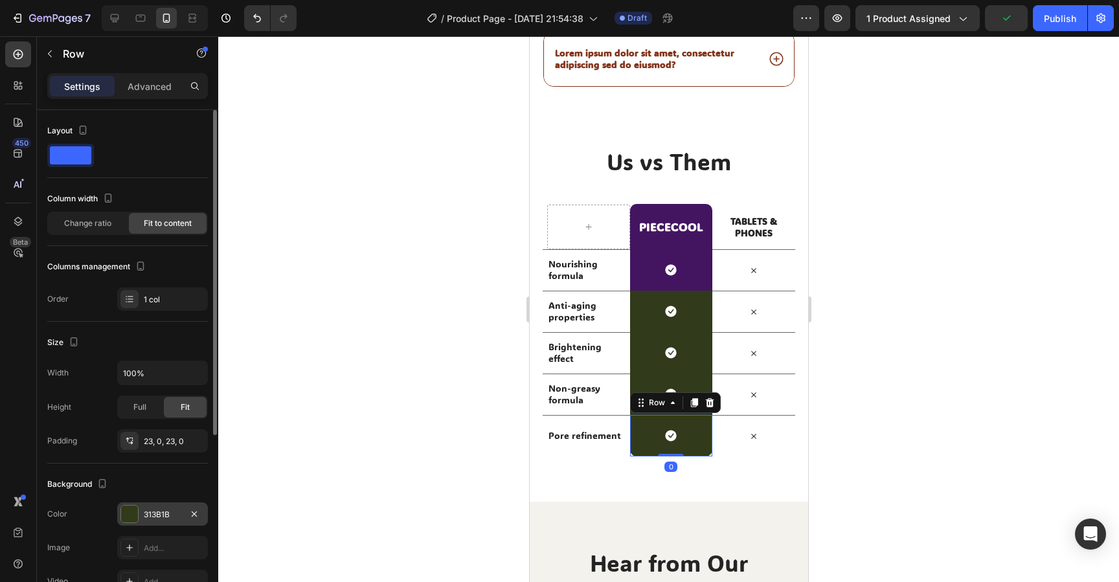
click at [139, 520] on div "313B1B" at bounding box center [162, 514] width 91 height 23
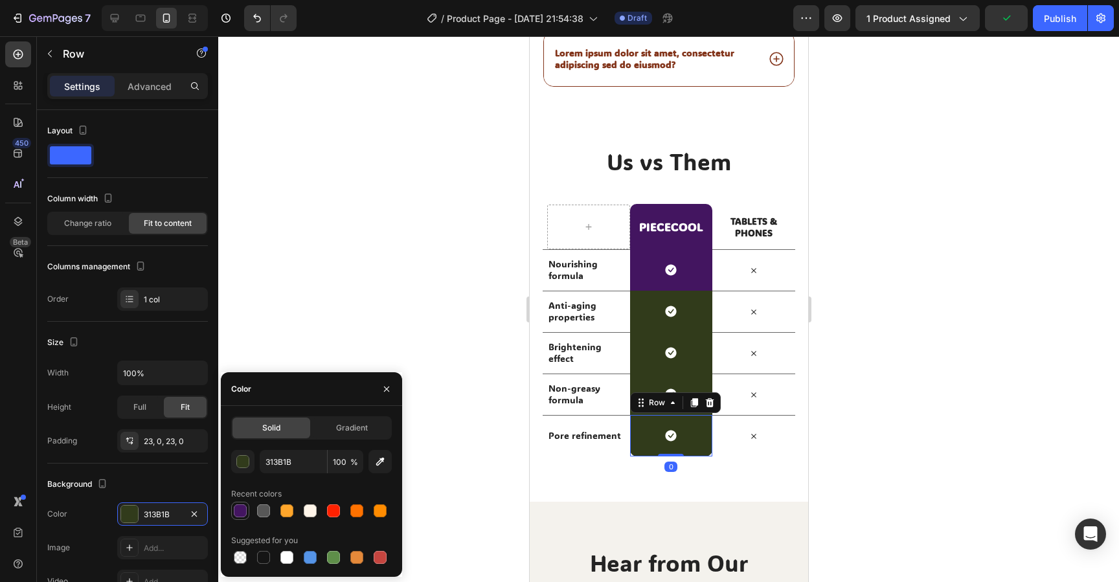
click at [245, 516] on div at bounding box center [240, 511] width 13 height 13
type input "431560"
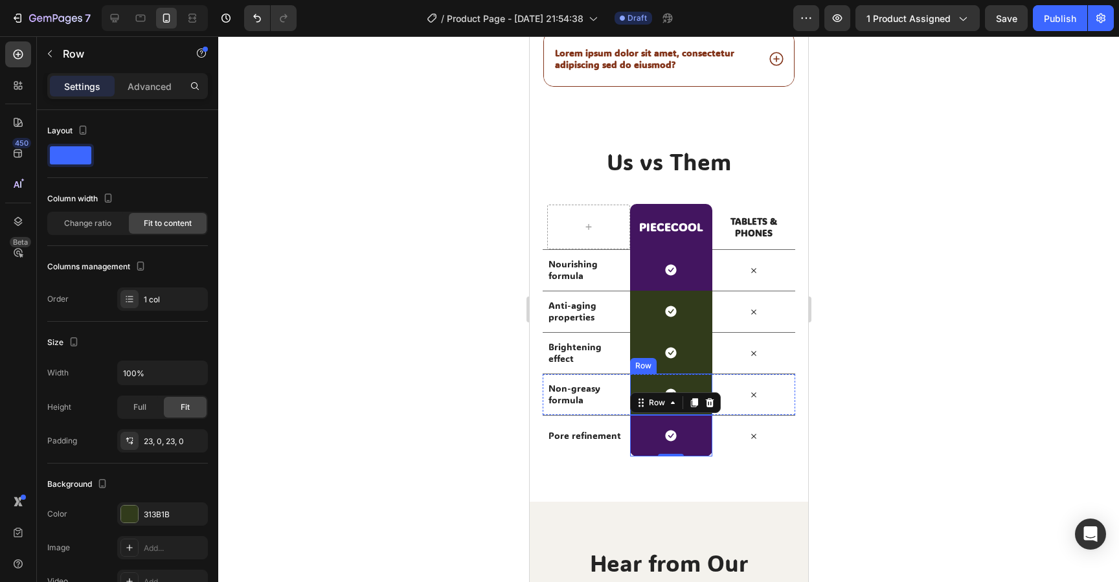
click at [646, 376] on div "Icon Row" at bounding box center [671, 394] width 83 height 41
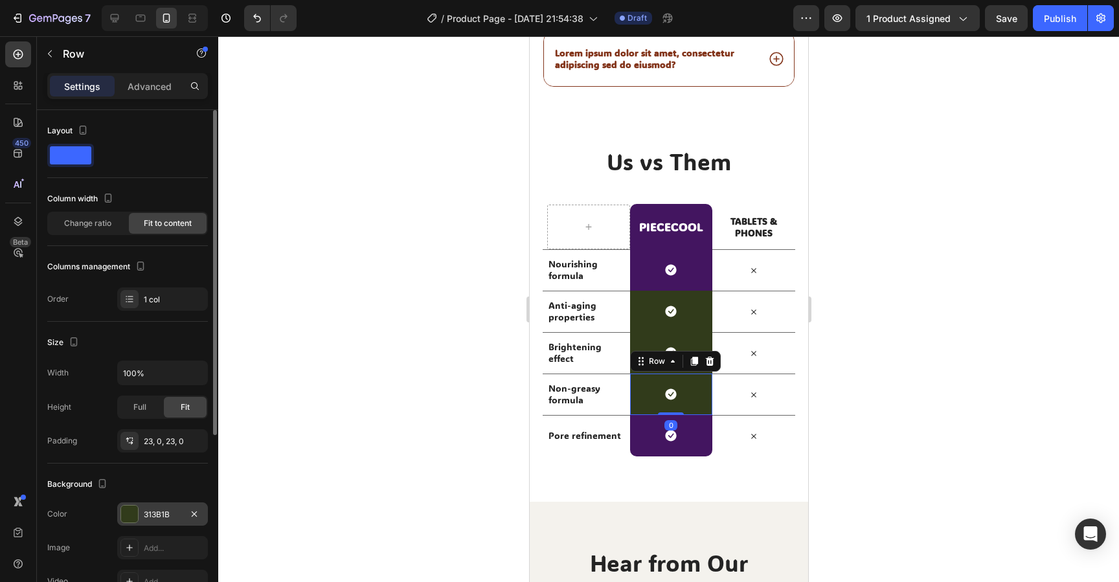
click at [132, 511] on div at bounding box center [129, 514] width 17 height 17
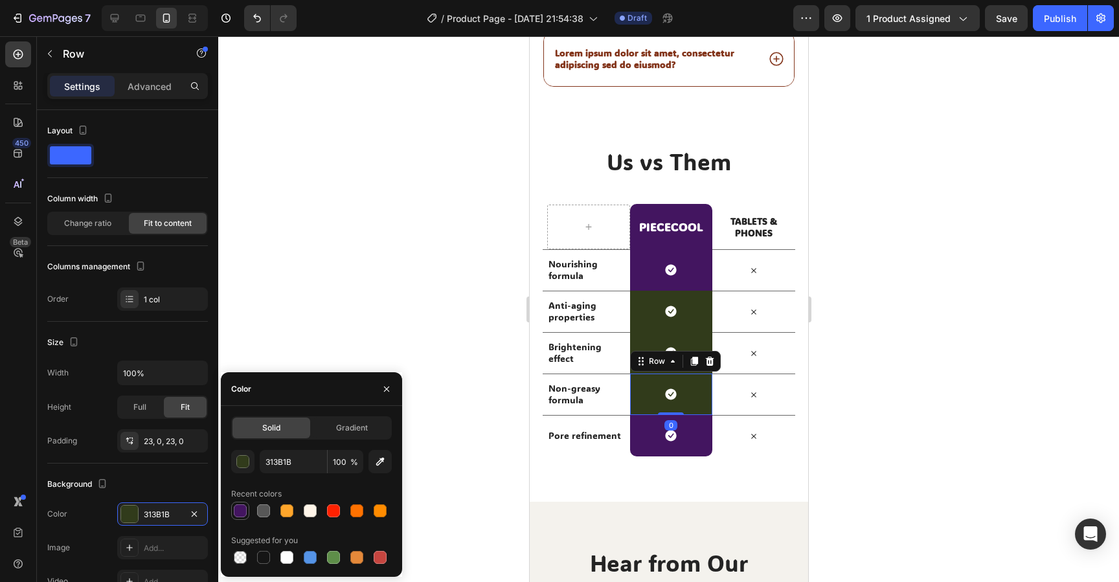
click at [240, 514] on div at bounding box center [240, 511] width 13 height 13
type input "431560"
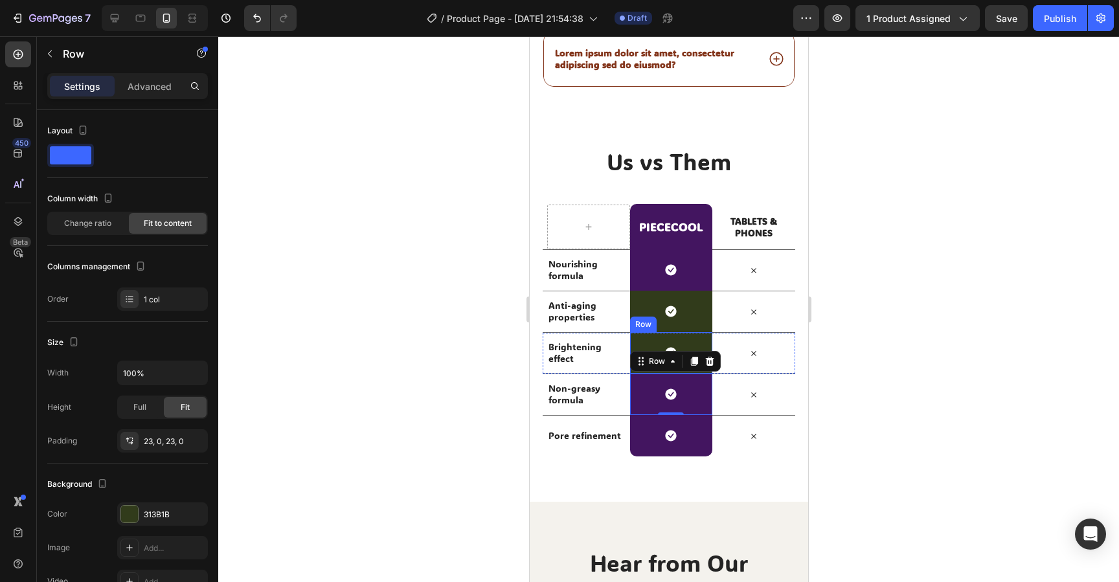
click at [638, 344] on div "Icon Row" at bounding box center [671, 352] width 83 height 41
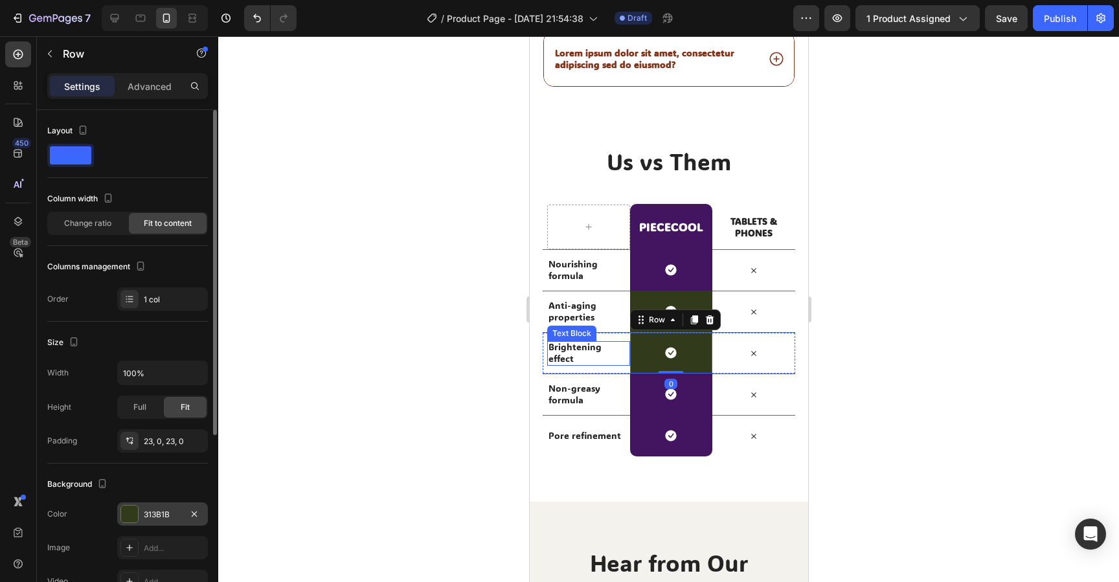
click at [134, 512] on div at bounding box center [129, 514] width 17 height 17
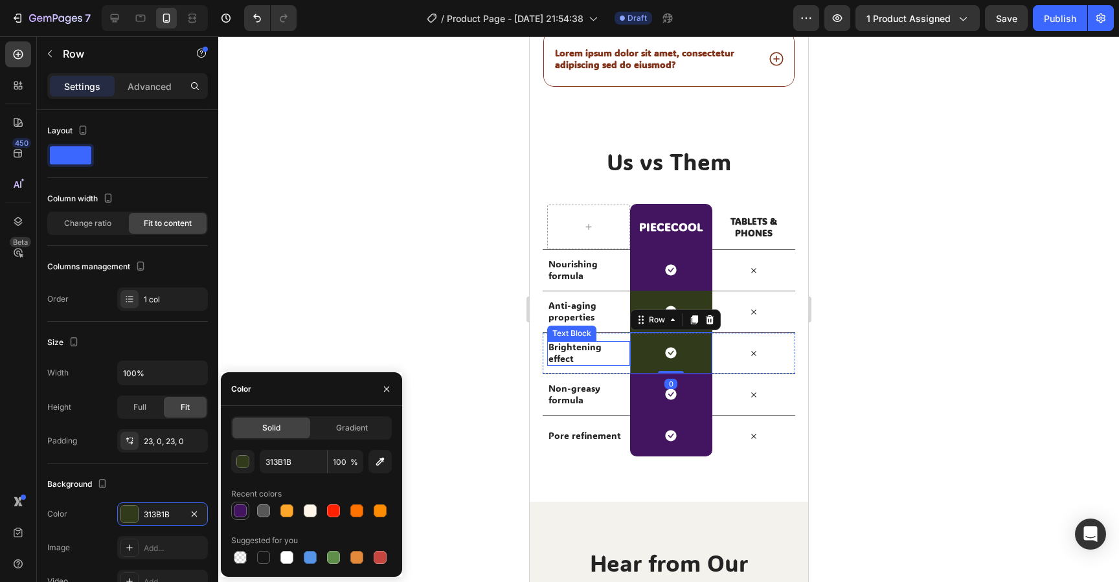
click at [240, 515] on div at bounding box center [240, 511] width 13 height 13
type input "431560"
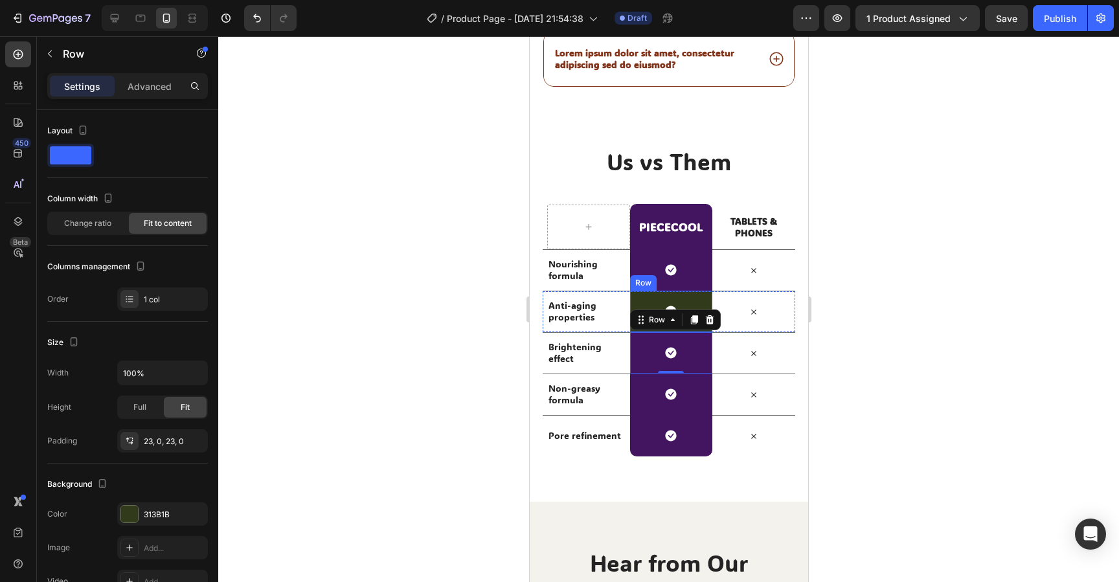
click at [645, 301] on div "Icon Row" at bounding box center [671, 311] width 83 height 41
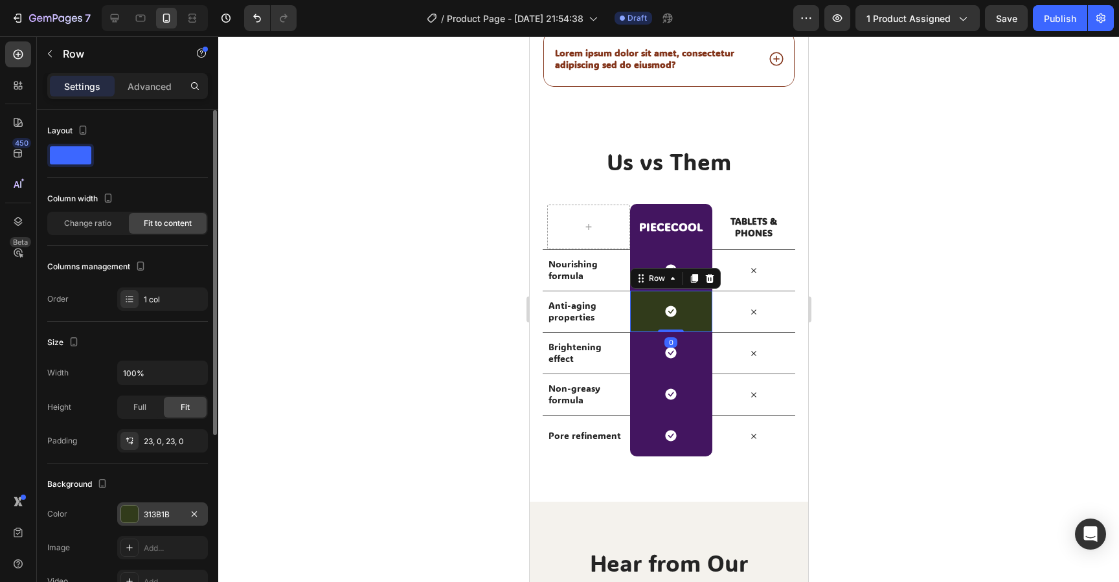
click at [138, 506] on div "313B1B" at bounding box center [162, 514] width 91 height 23
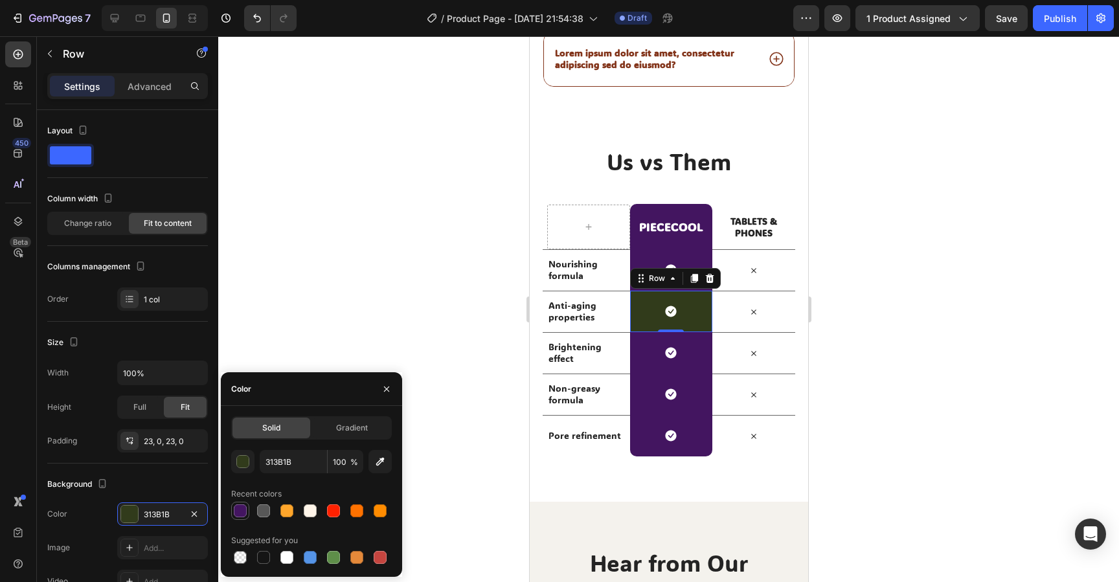
click at [243, 510] on div at bounding box center [240, 511] width 13 height 13
type input "431560"
click at [446, 290] on div at bounding box center [668, 309] width 901 height 546
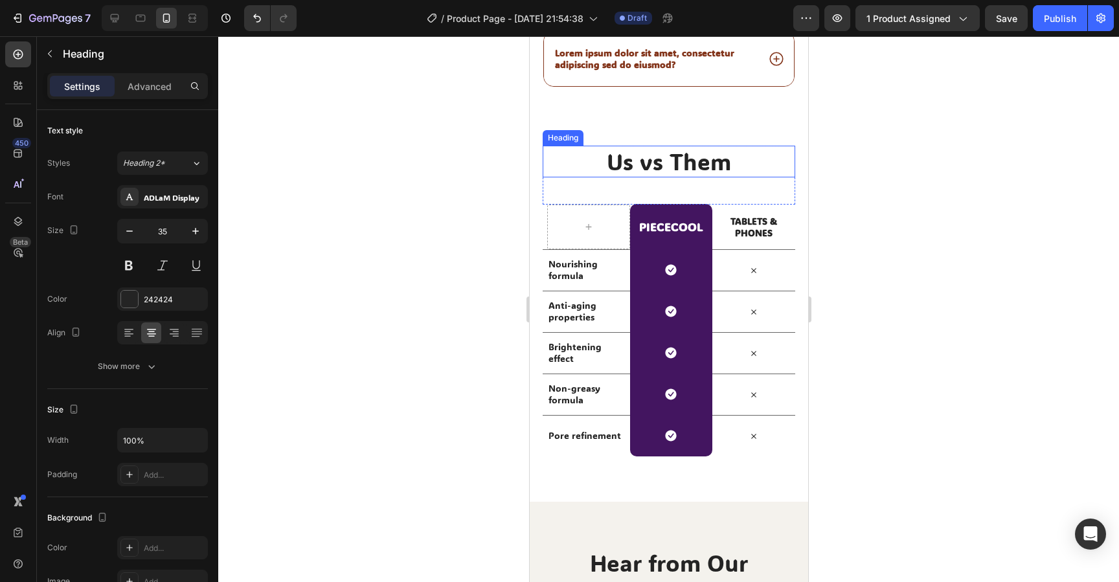
click at [636, 165] on h2 "Us vs Them" at bounding box center [668, 162] width 253 height 32
click at [636, 165] on p "Us vs Them" at bounding box center [669, 162] width 250 height 30
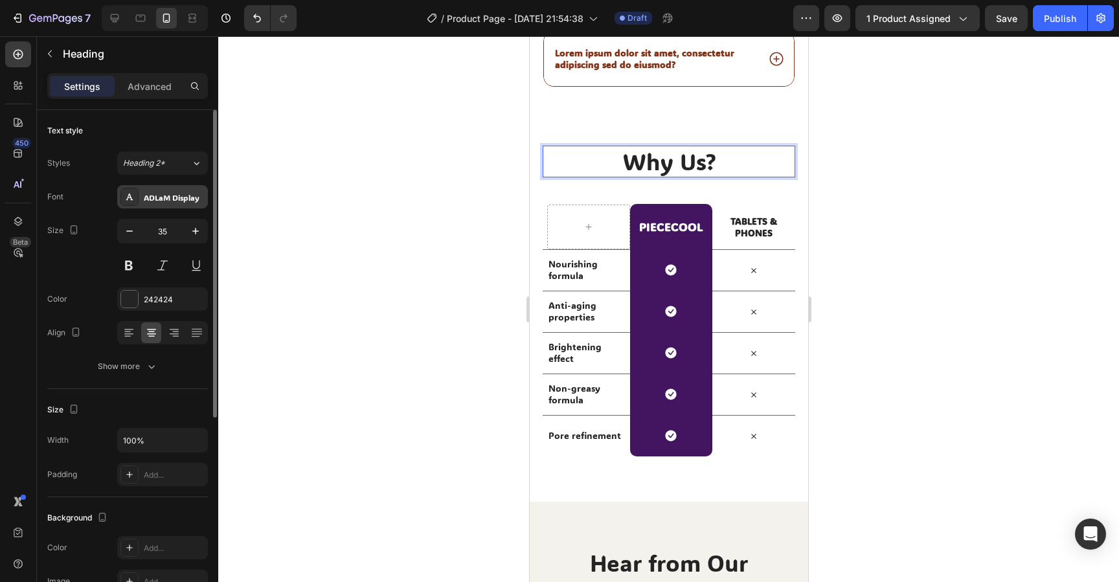
click at [176, 194] on div "ADLaM Display" at bounding box center [174, 198] width 61 height 12
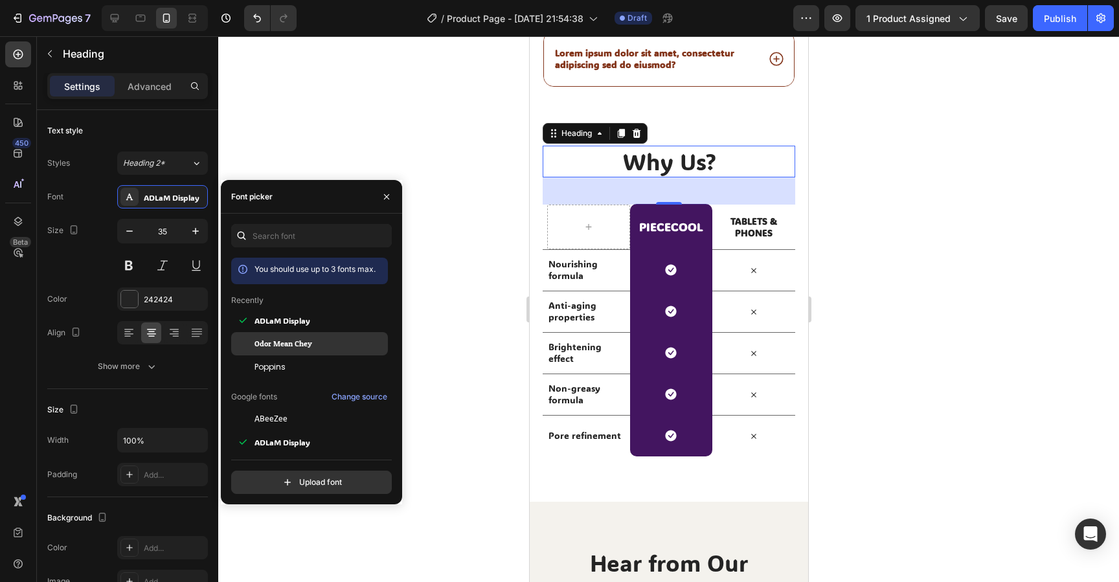
click at [284, 340] on span "Odor Mean Chey" at bounding box center [284, 344] width 58 height 12
click at [459, 228] on div at bounding box center [668, 309] width 901 height 546
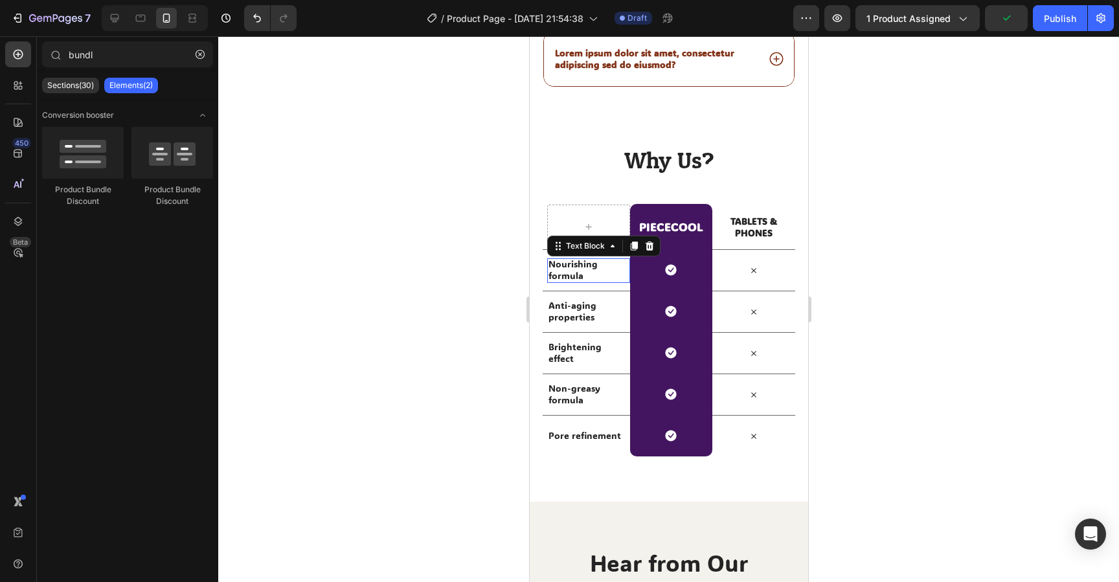
click at [568, 268] on p "Nourishing formula" at bounding box center [586, 269] width 76 height 23
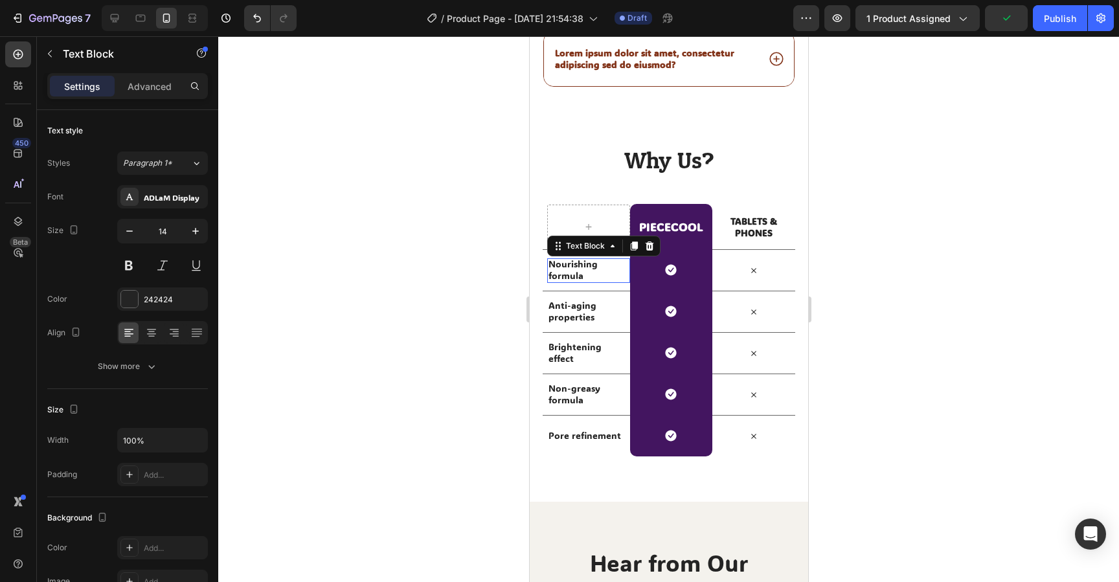
click at [568, 268] on p "Nourishing formula" at bounding box center [586, 269] width 76 height 23
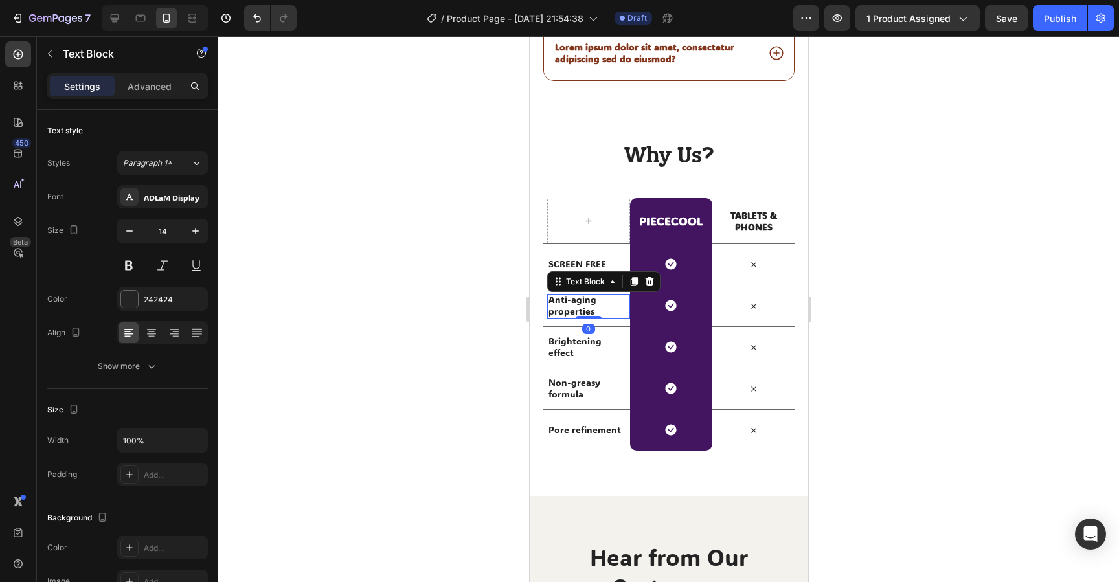
click at [564, 301] on p "Anti-aging properties" at bounding box center [586, 305] width 76 height 23
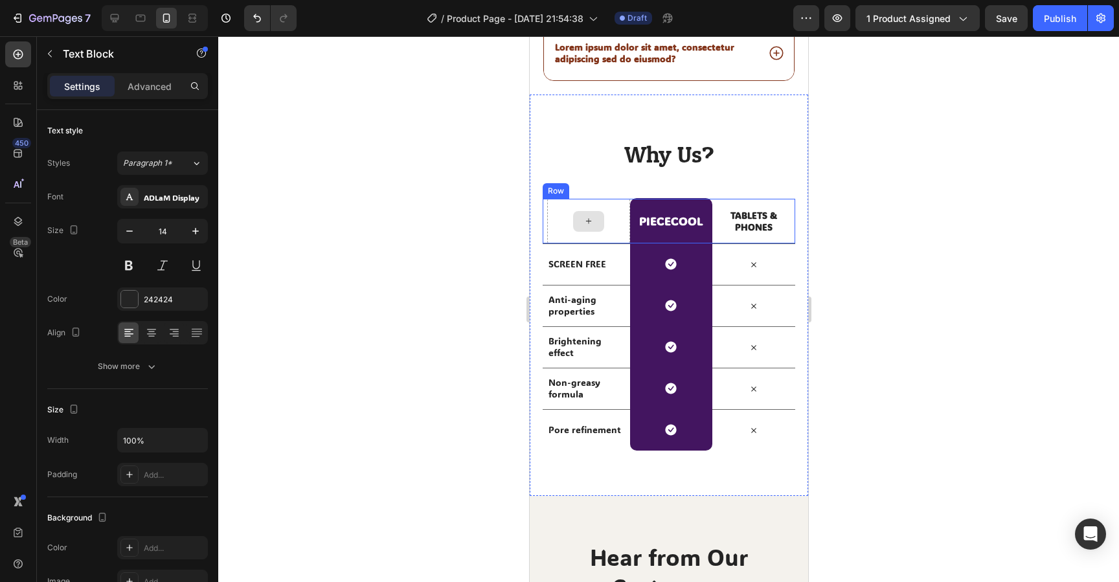
click at [577, 211] on div at bounding box center [588, 221] width 31 height 21
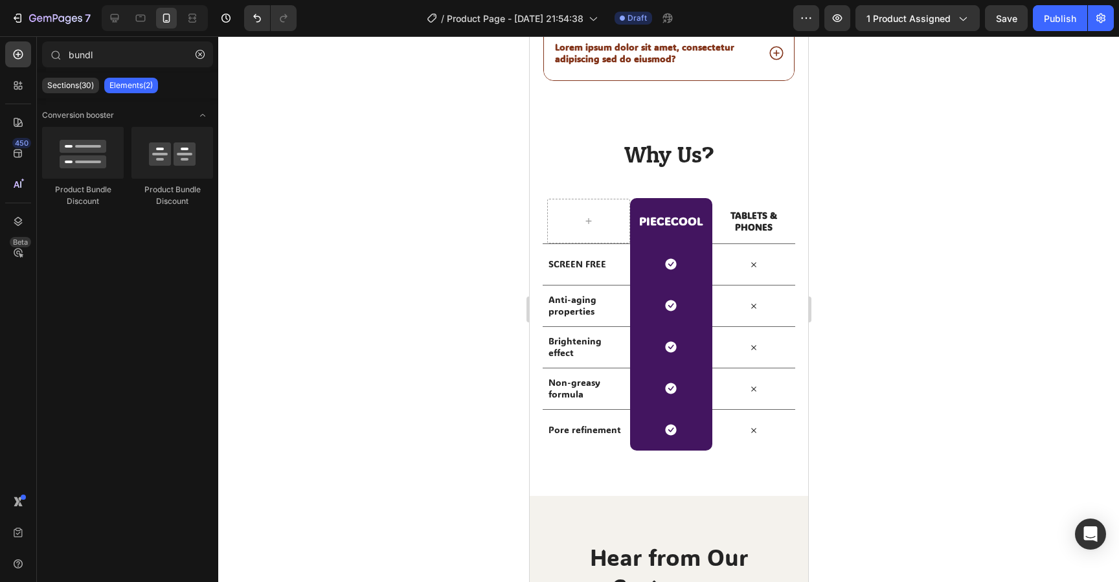
click at [1023, 268] on div at bounding box center [668, 309] width 901 height 546
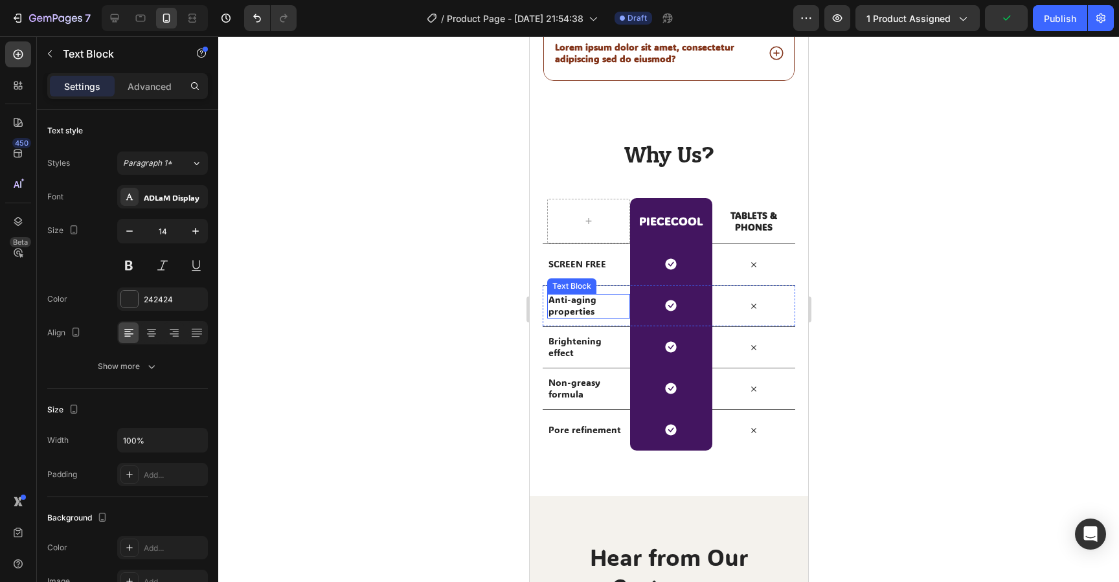
click at [584, 308] on p "Anti-aging properties" at bounding box center [586, 305] width 76 height 23
drag, startPoint x: 596, startPoint y: 316, endPoint x: 523, endPoint y: 290, distance: 77.0
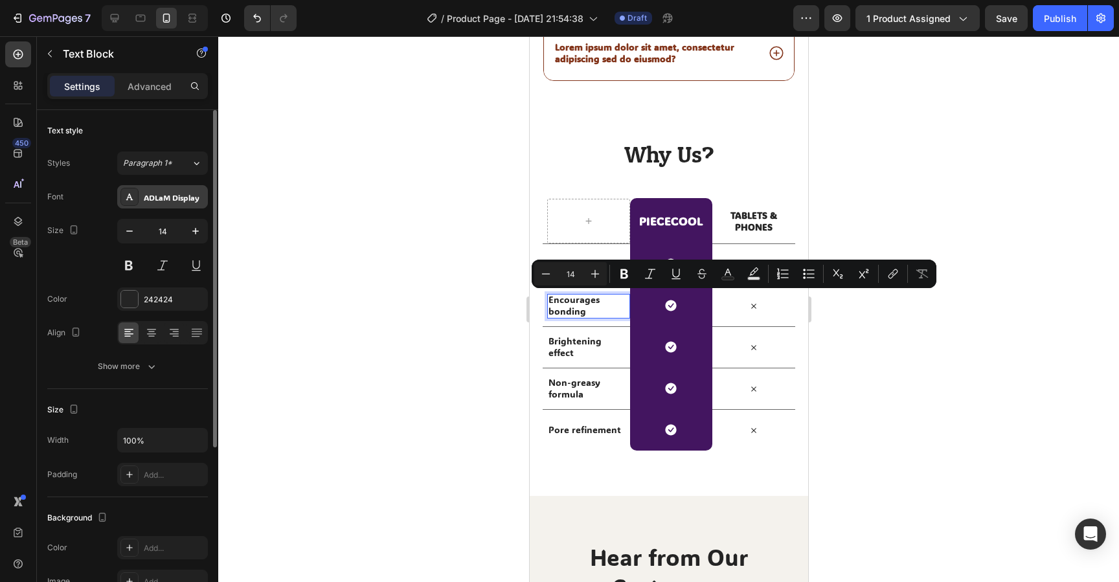
click at [189, 196] on div "ADLaM Display" at bounding box center [174, 198] width 61 height 12
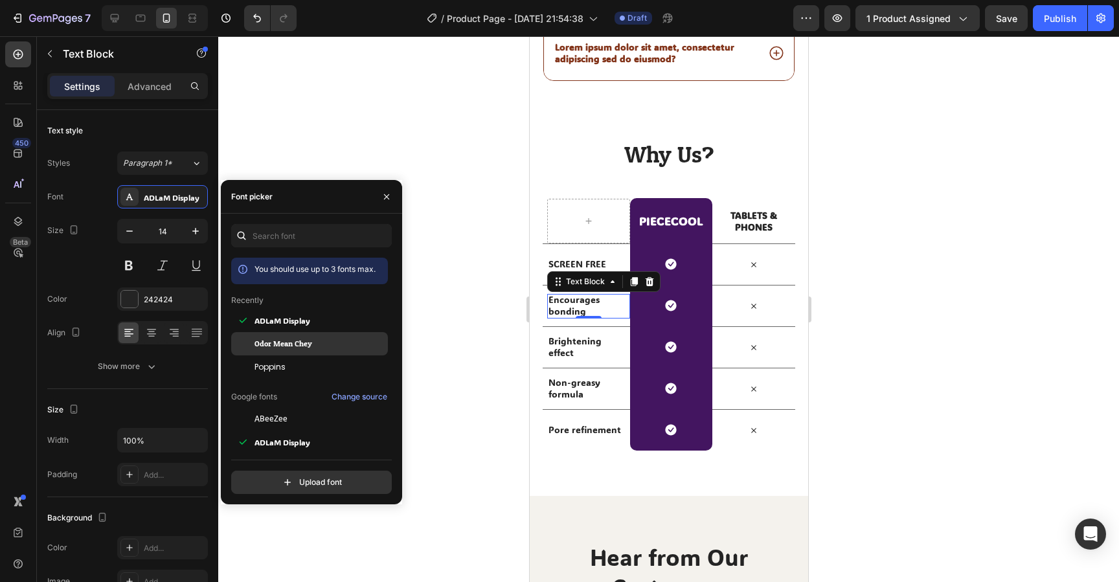
click at [281, 344] on span "Odor Mean Chey" at bounding box center [284, 344] width 58 height 12
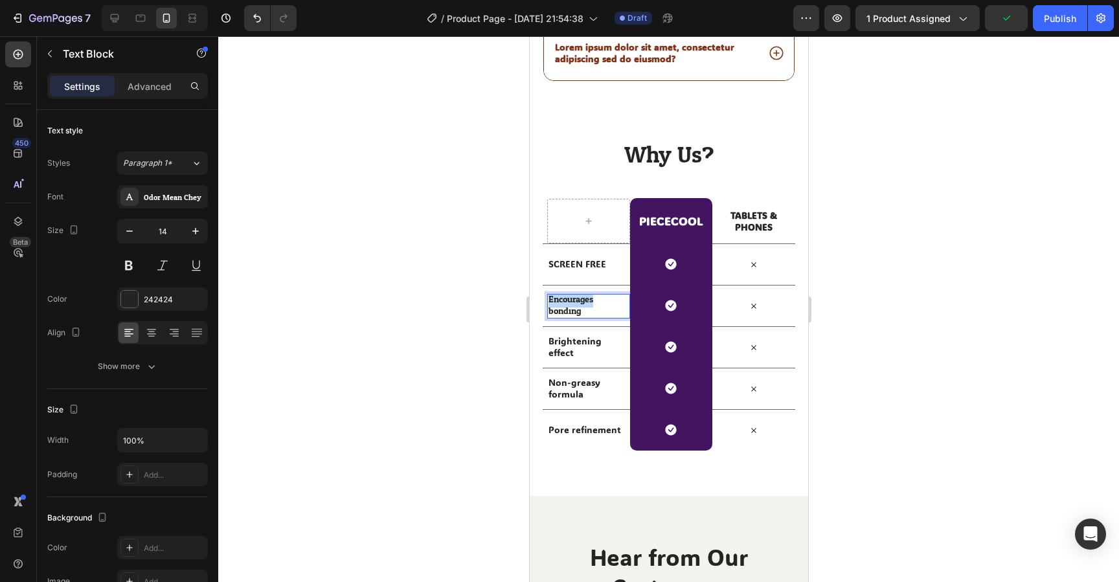
click at [578, 307] on p "Encourages bonding" at bounding box center [586, 305] width 76 height 23
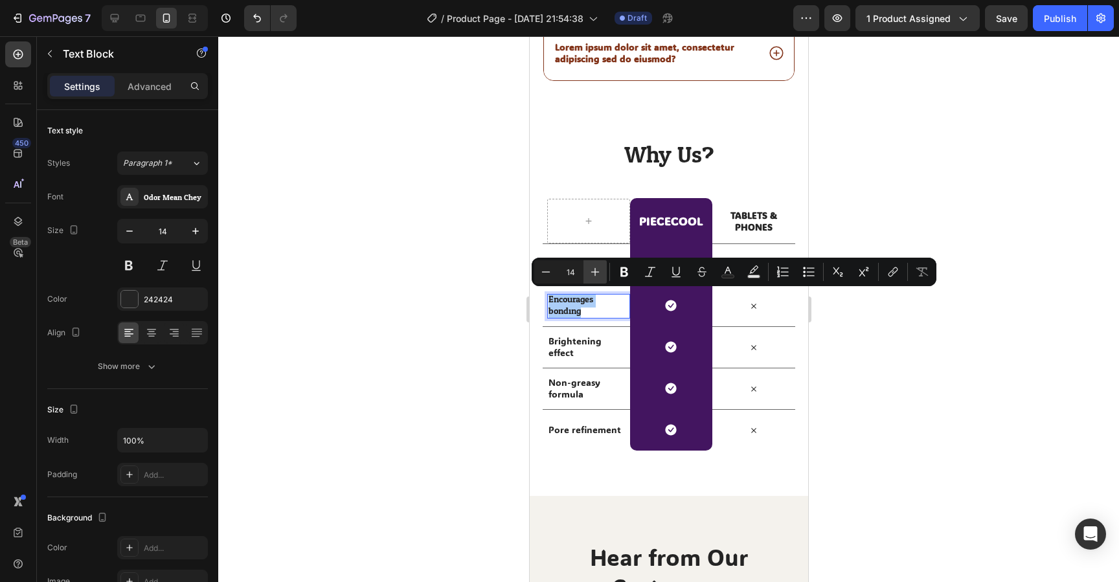
click at [601, 272] on icon "Editor contextual toolbar" at bounding box center [595, 272] width 13 height 13
type input "17"
click at [614, 317] on p "Encourages bonding" at bounding box center [586, 305] width 76 height 25
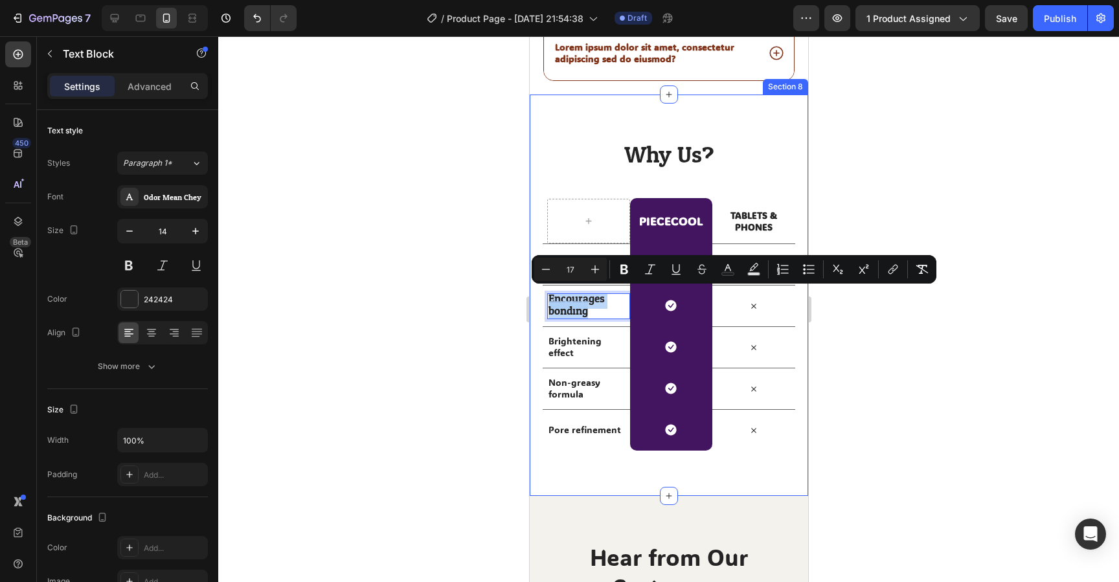
drag, startPoint x: 610, startPoint y: 310, endPoint x: 539, endPoint y: 297, distance: 71.8
click at [539, 297] on div "Why Us? Heading Row PIECECOOL Heading Row TABLETS & PHONES Text Block Row SCREE…" at bounding box center [668, 296] width 279 height 402
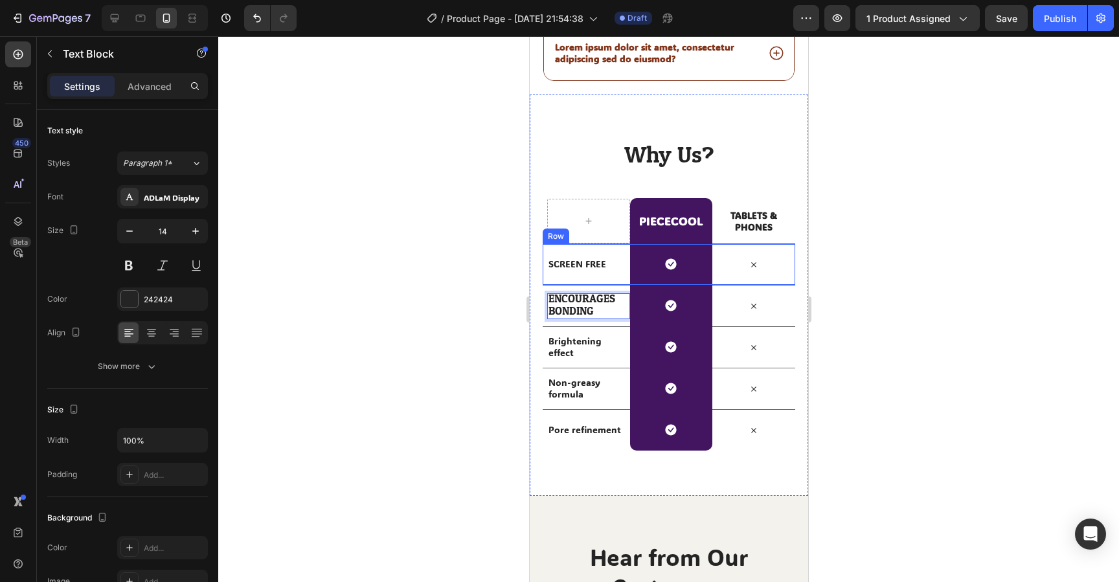
click at [560, 259] on p "SCREEN FREE" at bounding box center [586, 264] width 76 height 12
click at [594, 303] on span "ENCOURAGES" at bounding box center [581, 299] width 67 height 20
click at [575, 260] on p "SCREEN FREE" at bounding box center [586, 264] width 76 height 12
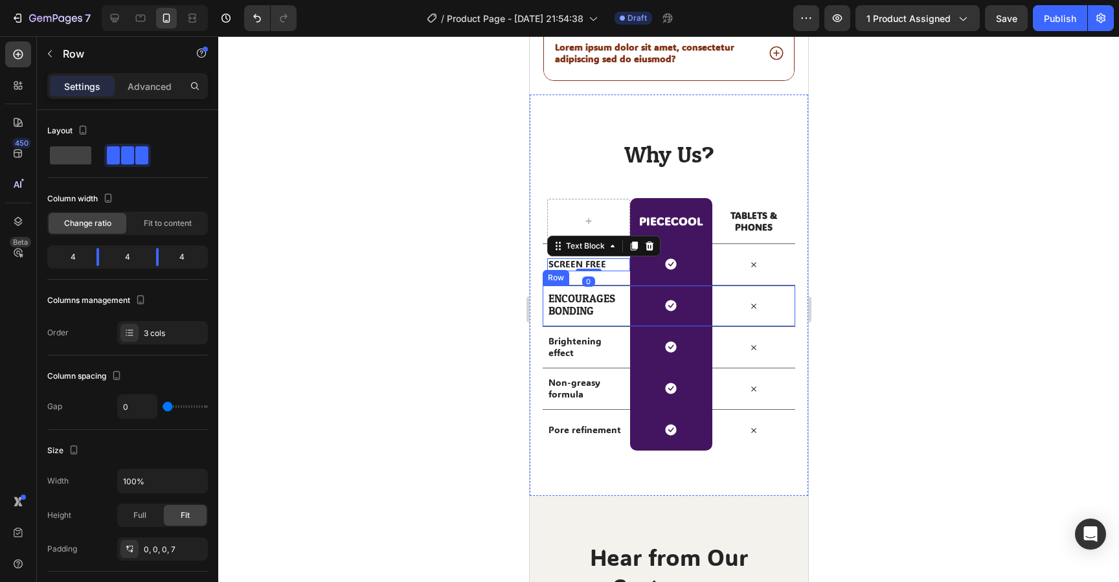
click at [567, 292] on div "ENCOURAGES BONDING Text Block" at bounding box center [588, 306] width 83 height 41
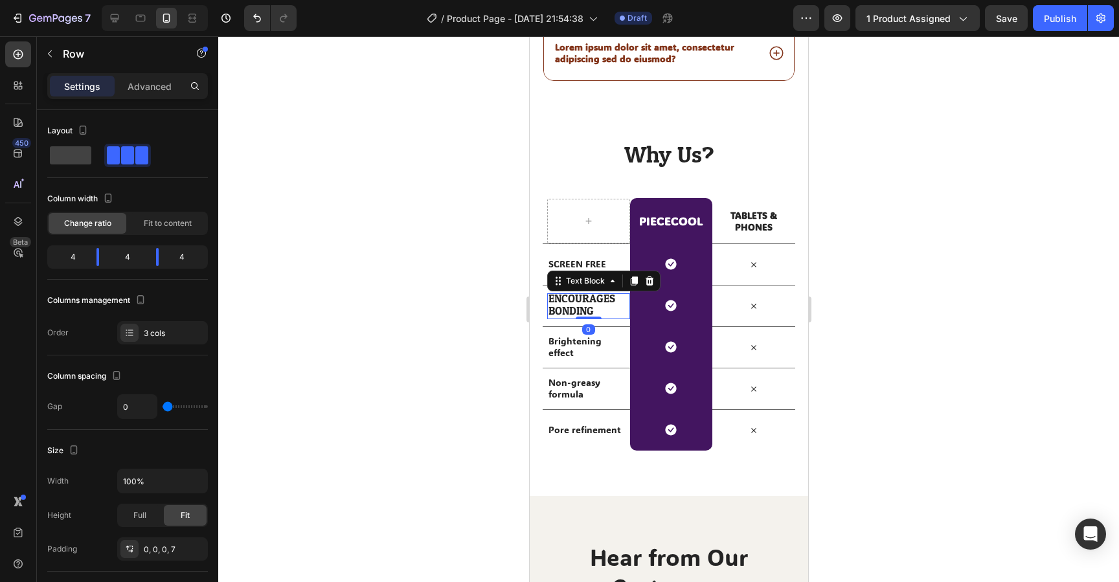
click at [567, 306] on span "BONDING" at bounding box center [570, 311] width 45 height 20
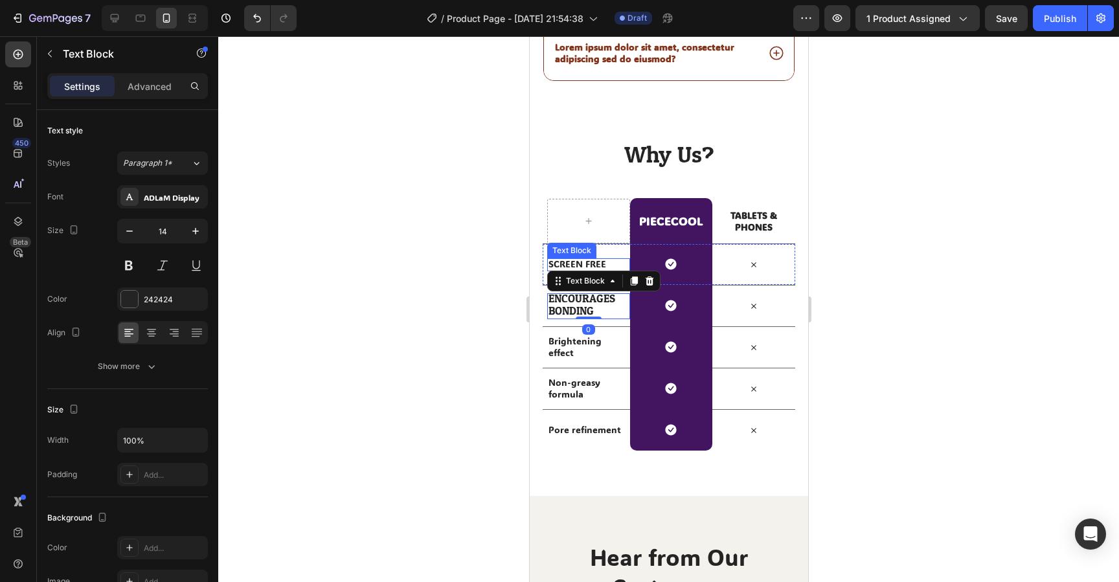
click at [575, 259] on p "SCREEN FREE" at bounding box center [586, 264] width 76 height 12
click at [575, 262] on p "SCREEN FREE" at bounding box center [586, 264] width 76 height 12
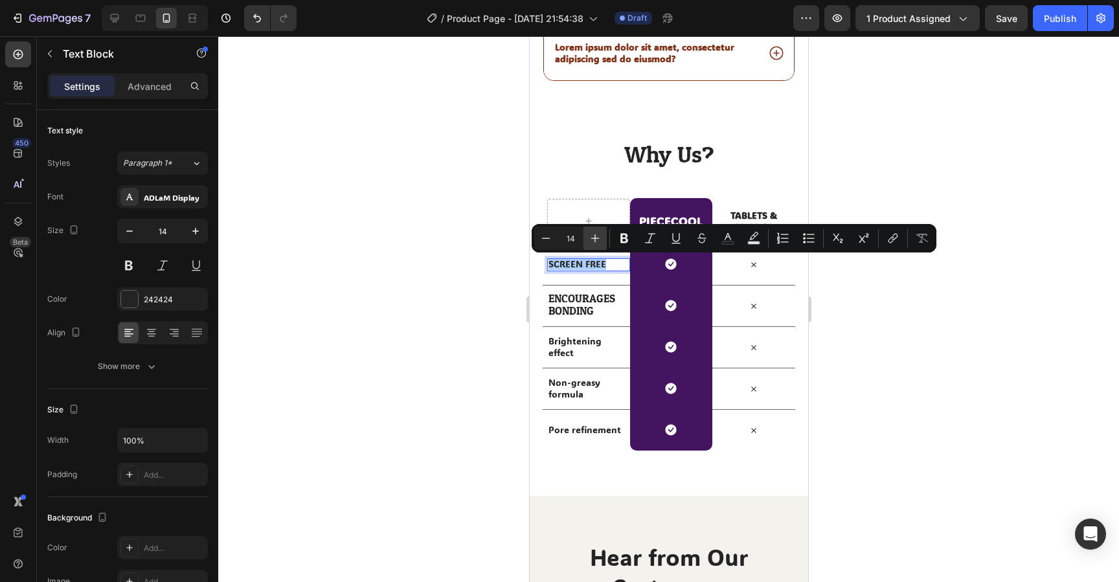
click at [595, 240] on icon "Editor contextual toolbar" at bounding box center [595, 239] width 8 height 8
type input "17"
click at [588, 301] on span "BONDING" at bounding box center [570, 311] width 45 height 20
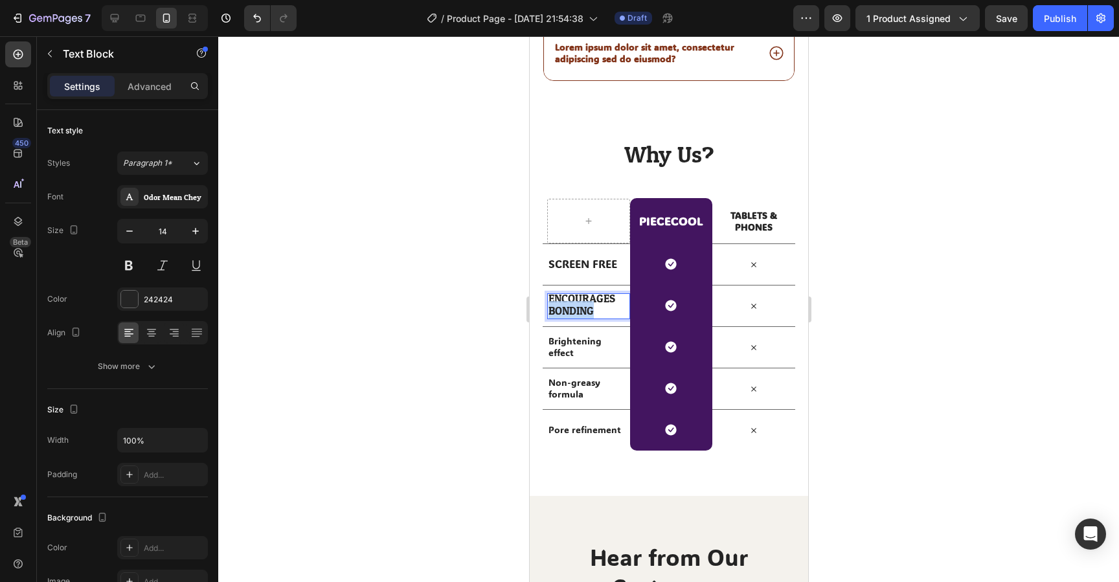
click at [588, 301] on span "BONDING" at bounding box center [570, 311] width 45 height 20
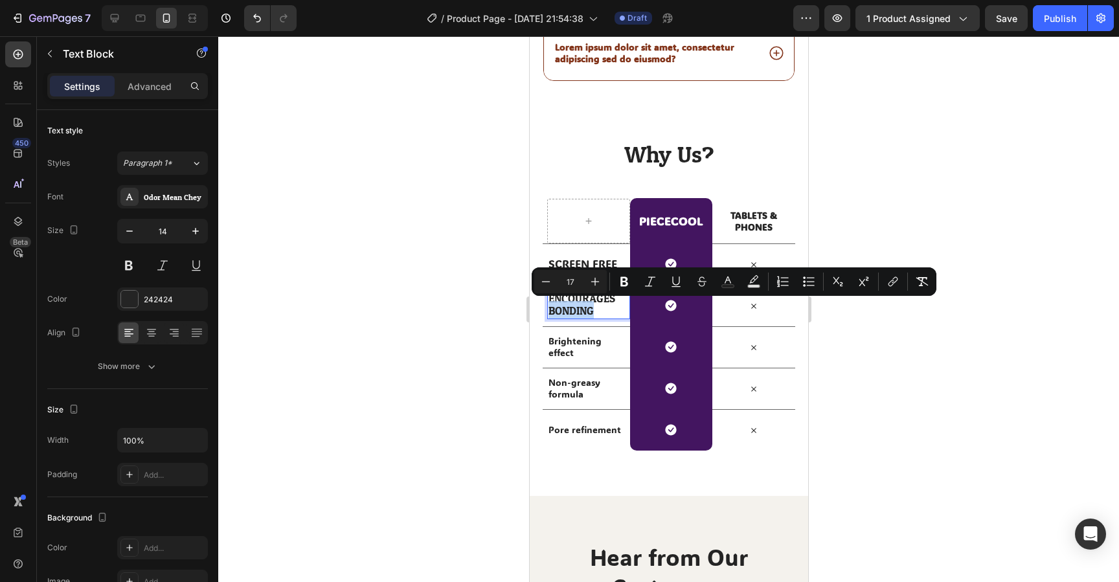
click at [588, 301] on span "BONDING" at bounding box center [570, 311] width 45 height 20
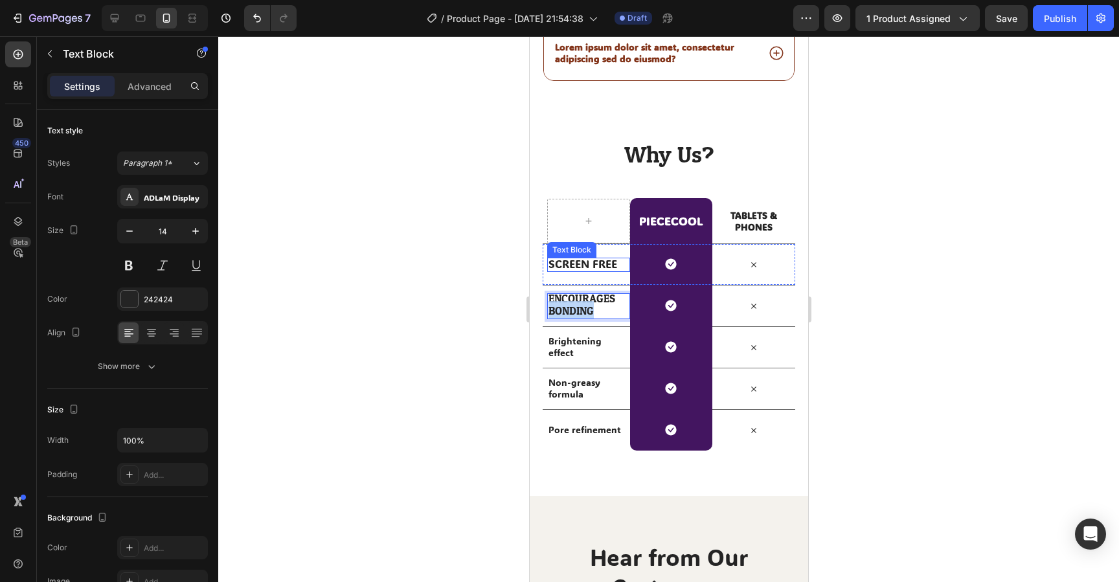
click at [593, 258] on span "SCREEN FREE" at bounding box center [582, 264] width 69 height 14
click at [591, 271] on div "SCREEN FREE Text Block 0" at bounding box center [588, 264] width 83 height 41
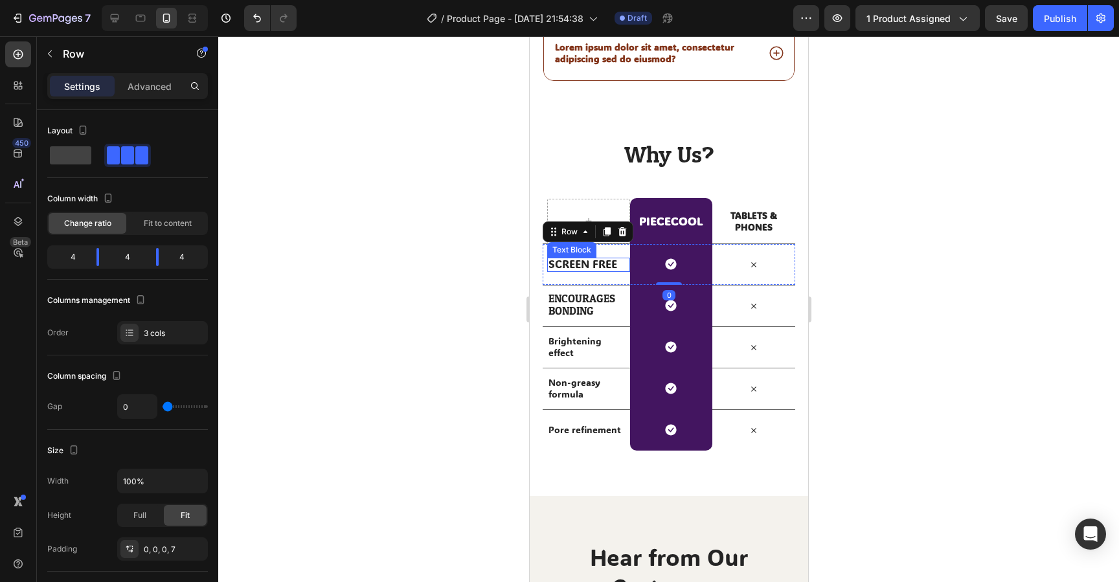
click at [591, 264] on span "SCREEN FREE" at bounding box center [582, 264] width 69 height 14
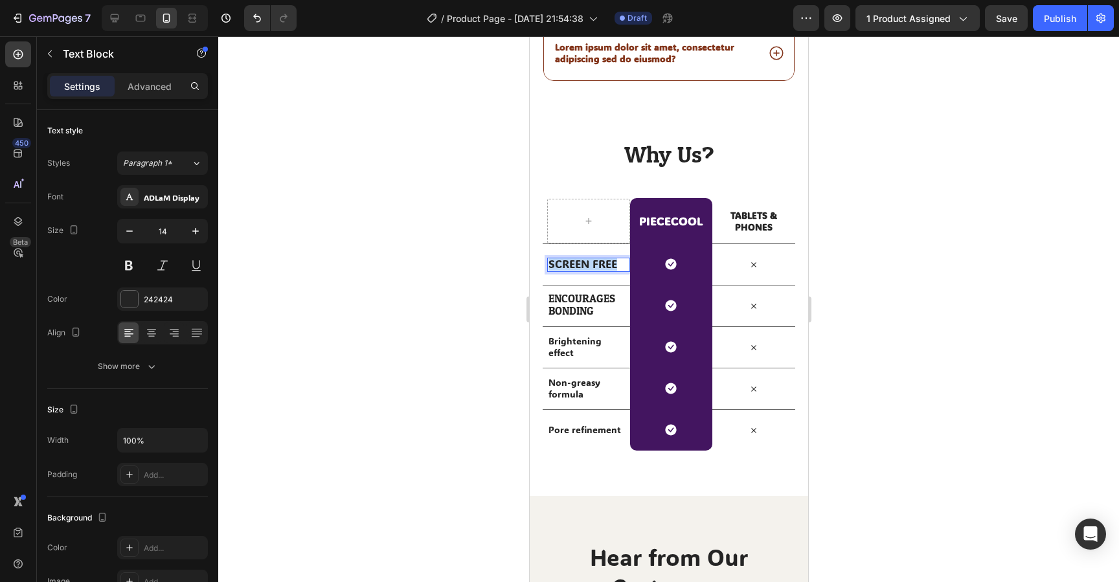
click at [591, 264] on span "SCREEN FREE" at bounding box center [582, 264] width 69 height 14
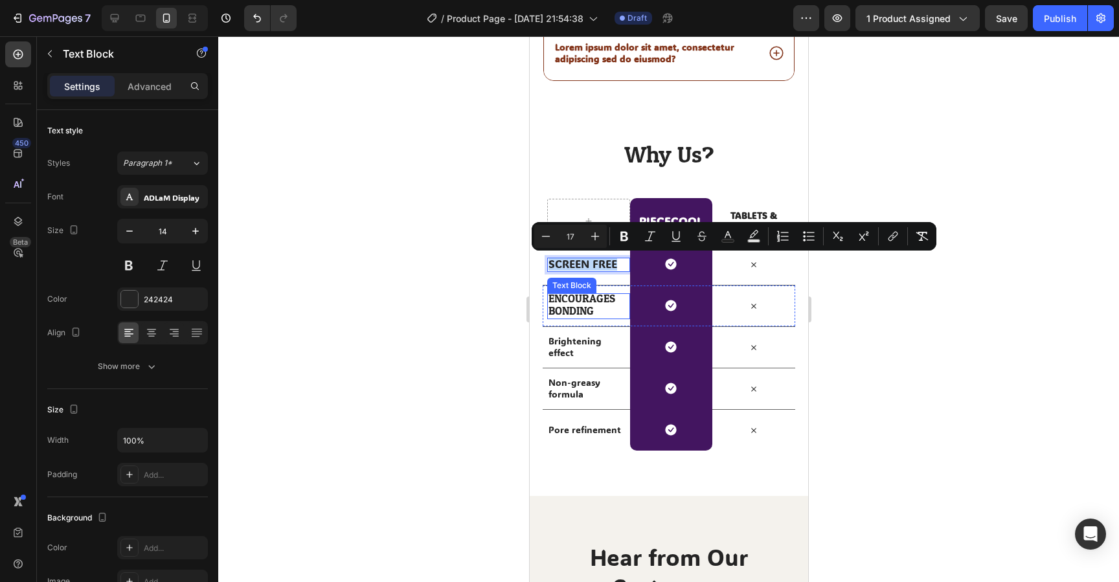
click at [579, 309] on span "BONDING" at bounding box center [570, 311] width 45 height 20
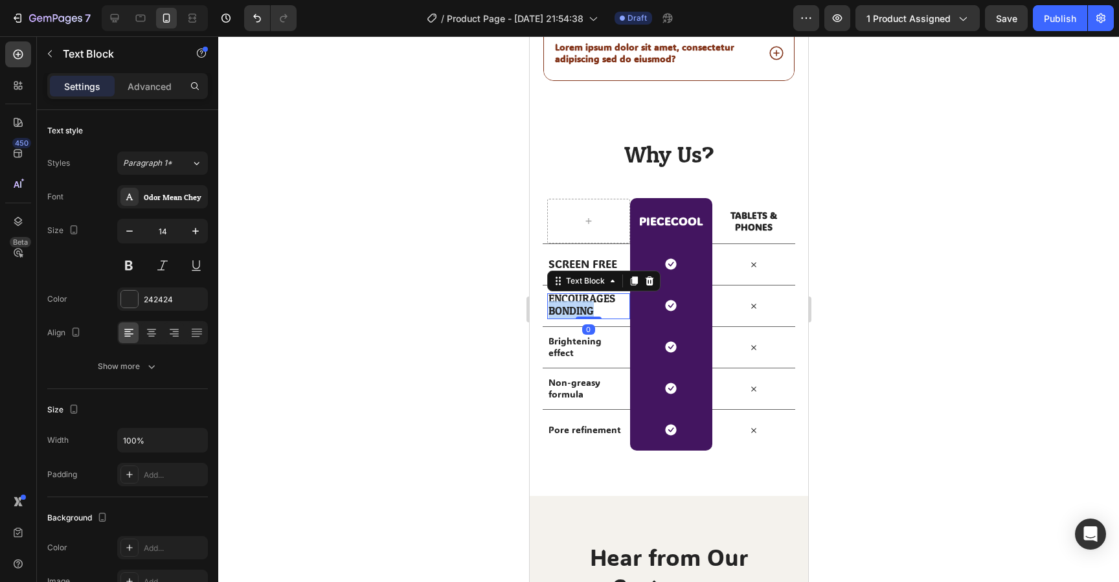
click at [579, 309] on span "BONDING" at bounding box center [570, 311] width 45 height 20
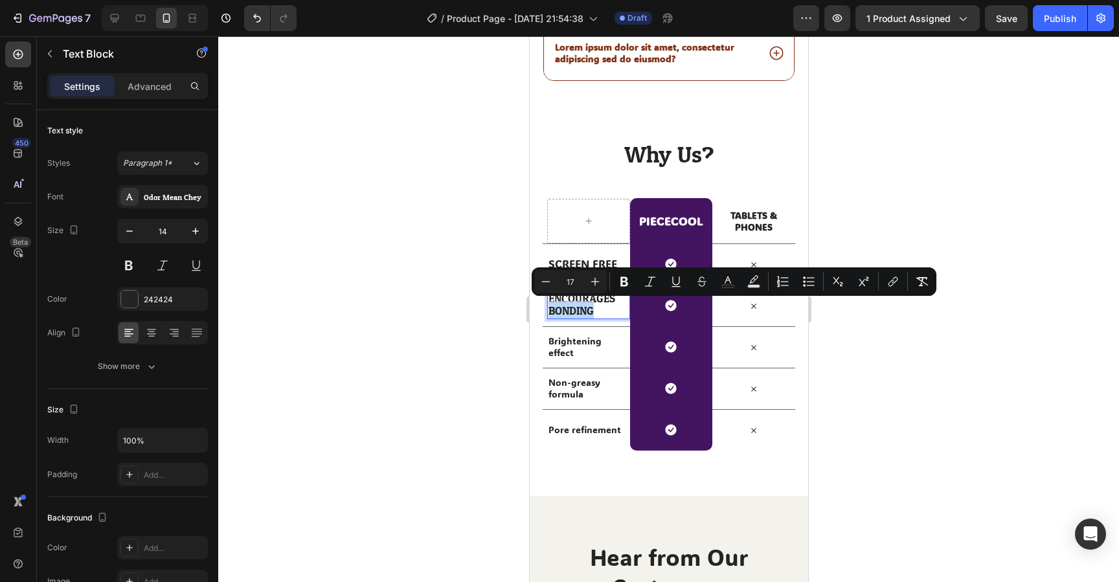
click at [579, 309] on span "BONDING" at bounding box center [570, 311] width 45 height 20
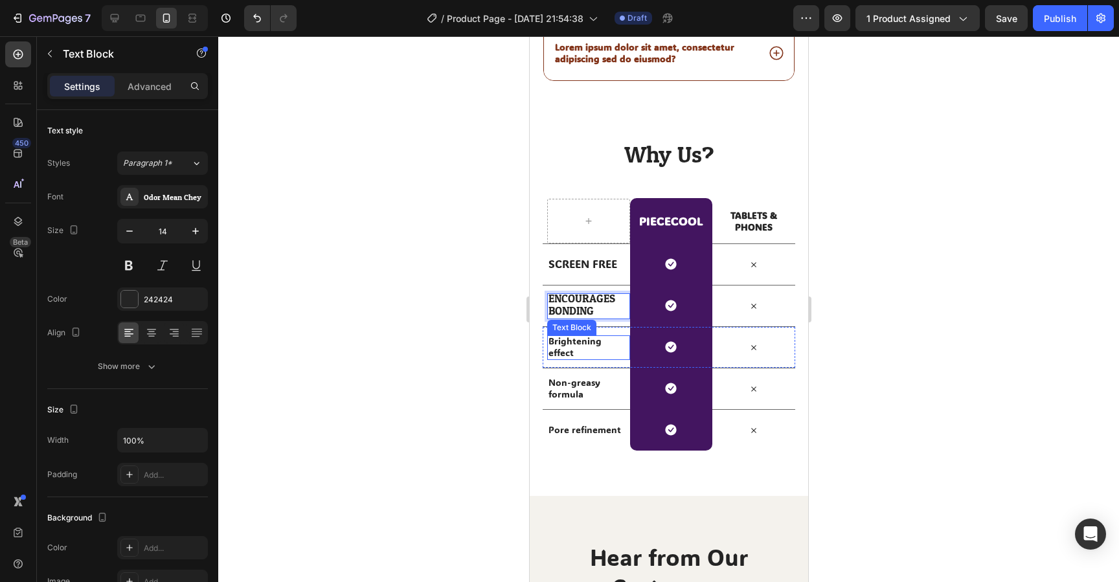
click at [575, 338] on p "Brightening effect" at bounding box center [586, 347] width 76 height 23
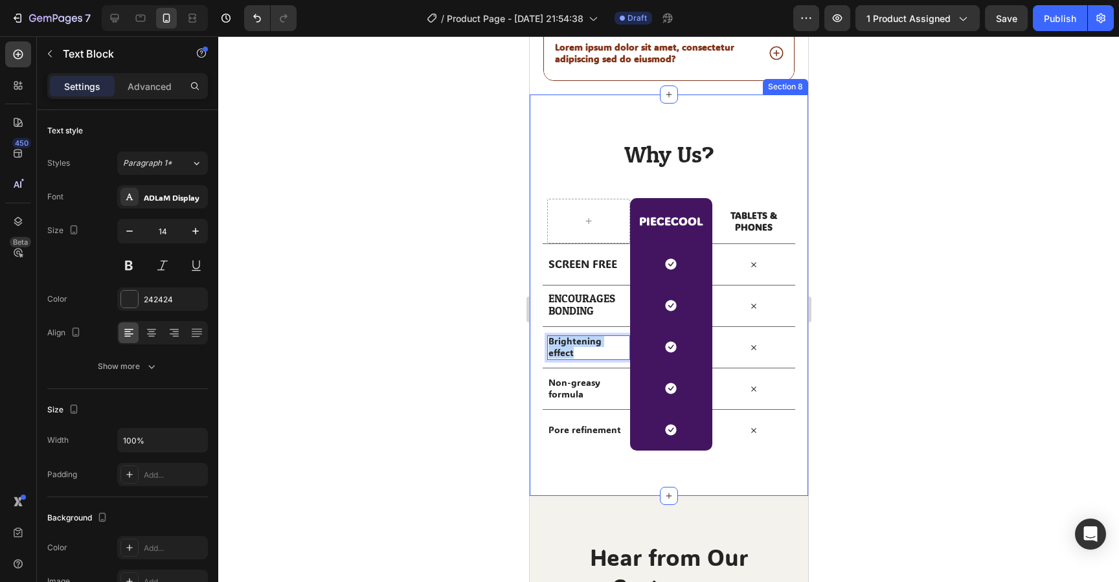
drag, startPoint x: 573, startPoint y: 352, endPoint x: 536, endPoint y: 332, distance: 41.2
click at [536, 332] on div "Why Us? Heading Row PIECECOOL Heading Row TABLETS & PHONES Text Block Row SCREE…" at bounding box center [668, 296] width 279 height 402
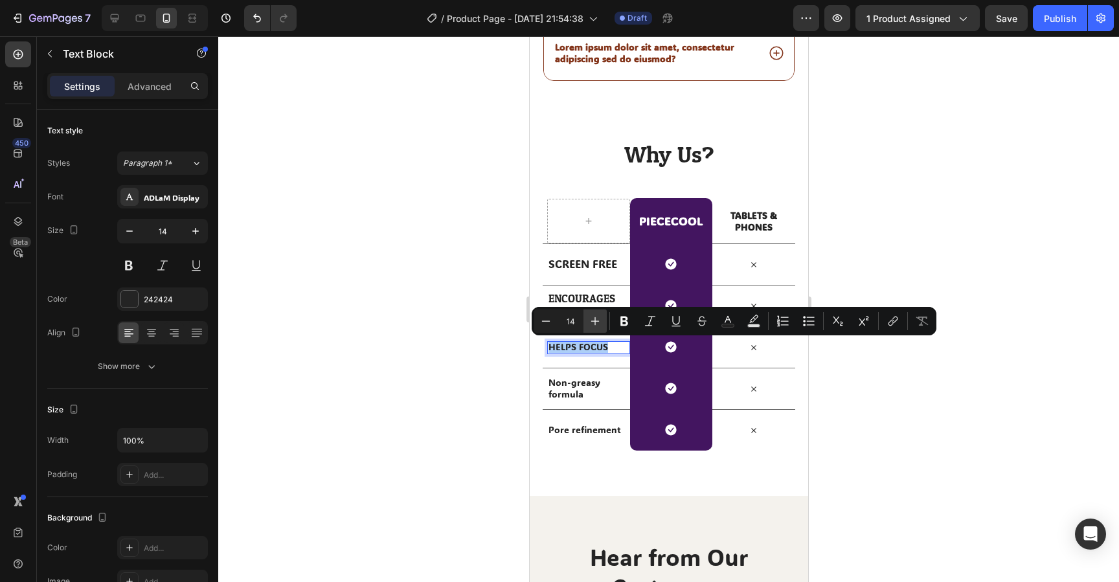
click at [593, 323] on icon "Editor contextual toolbar" at bounding box center [595, 321] width 13 height 13
type input "17"
click at [590, 385] on p "Non-greasy formula" at bounding box center [586, 388] width 76 height 23
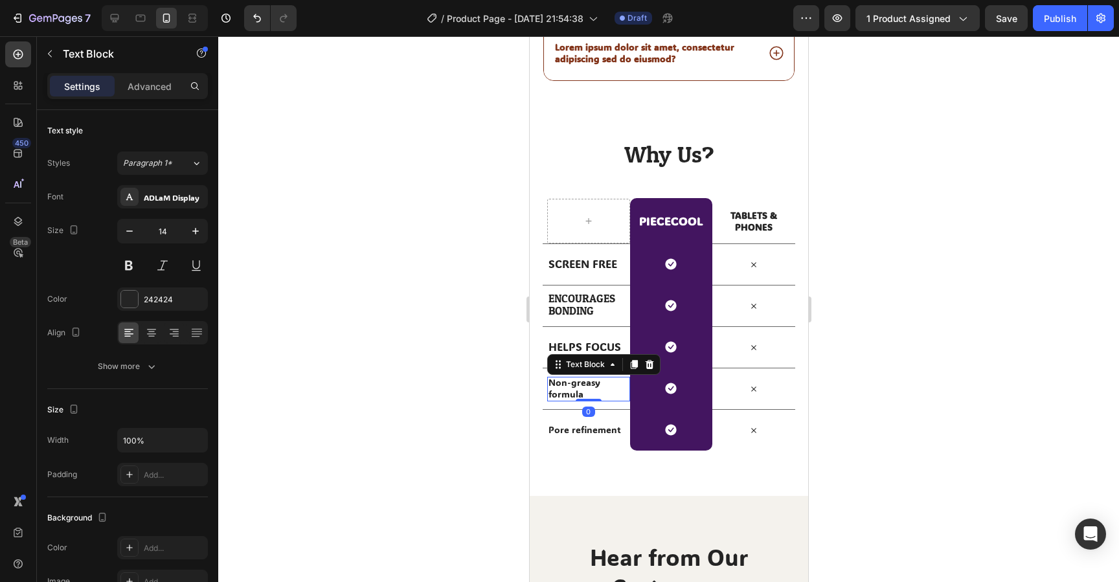
click at [590, 385] on p "Non-greasy formula" at bounding box center [586, 388] width 76 height 23
click at [588, 398] on p "BUILD CONFIDENCE" at bounding box center [586, 388] width 76 height 23
click at [595, 398] on p "BUILD CONFIDENCE" at bounding box center [586, 388] width 76 height 23
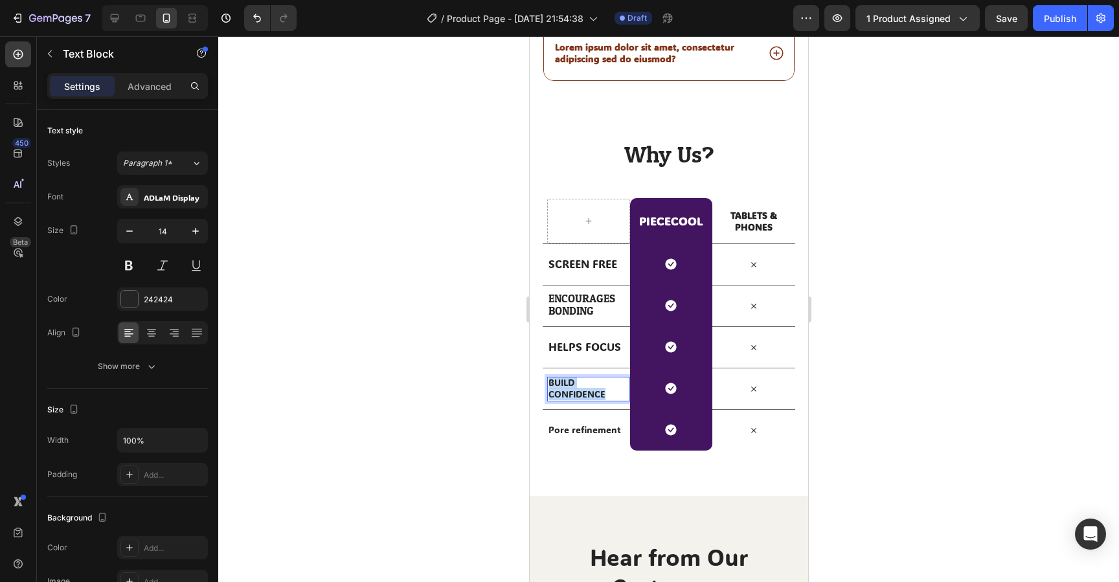
click at [595, 398] on p "BUILD CONFIDENCE" at bounding box center [586, 388] width 76 height 23
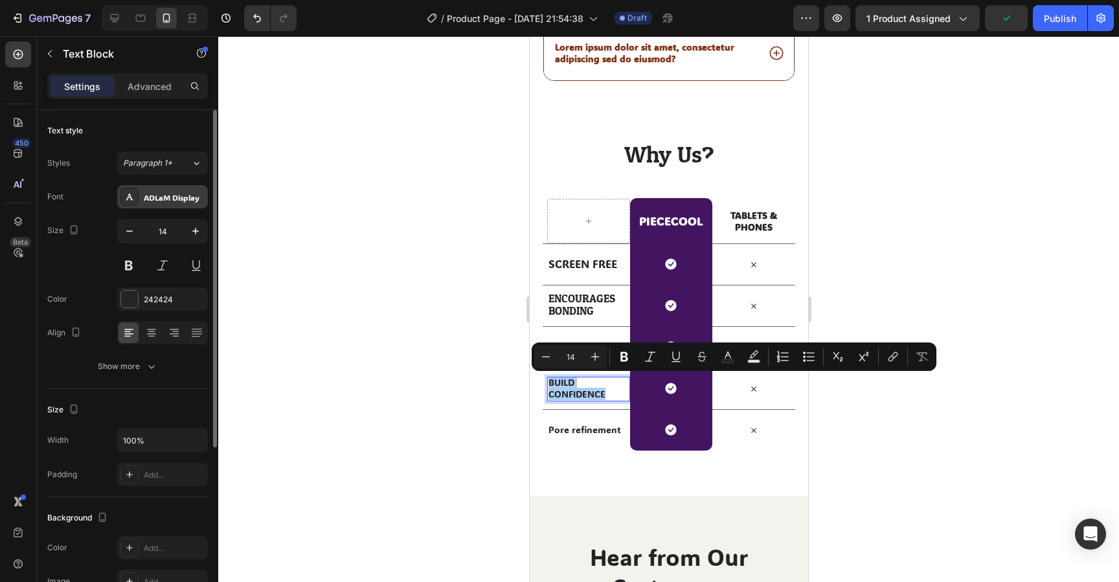
click at [168, 198] on div "ADLaM Display" at bounding box center [174, 198] width 61 height 12
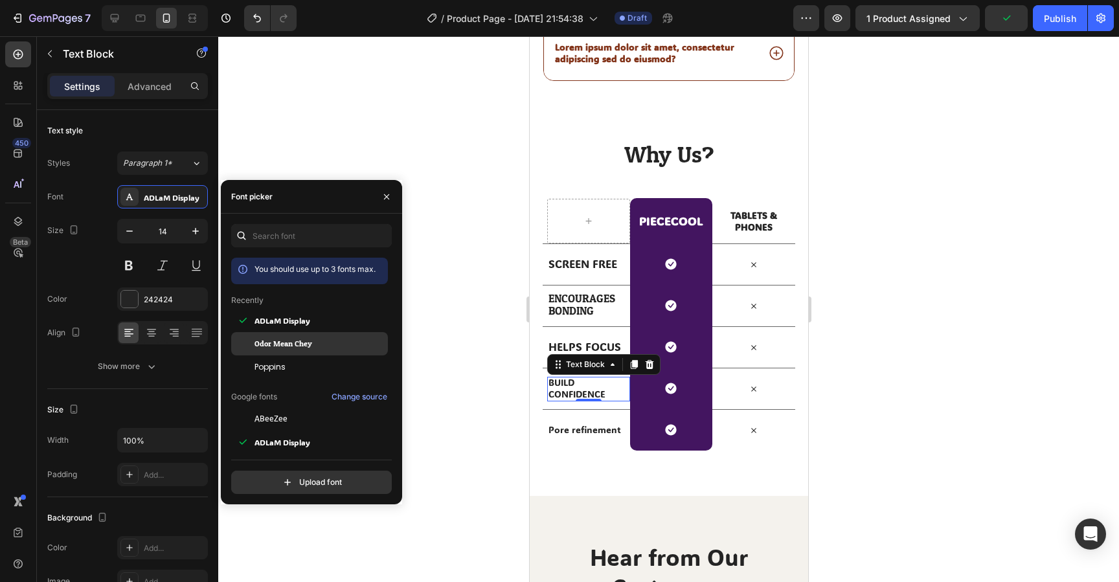
click at [277, 341] on span "Odor Mean Chey" at bounding box center [284, 344] width 58 height 12
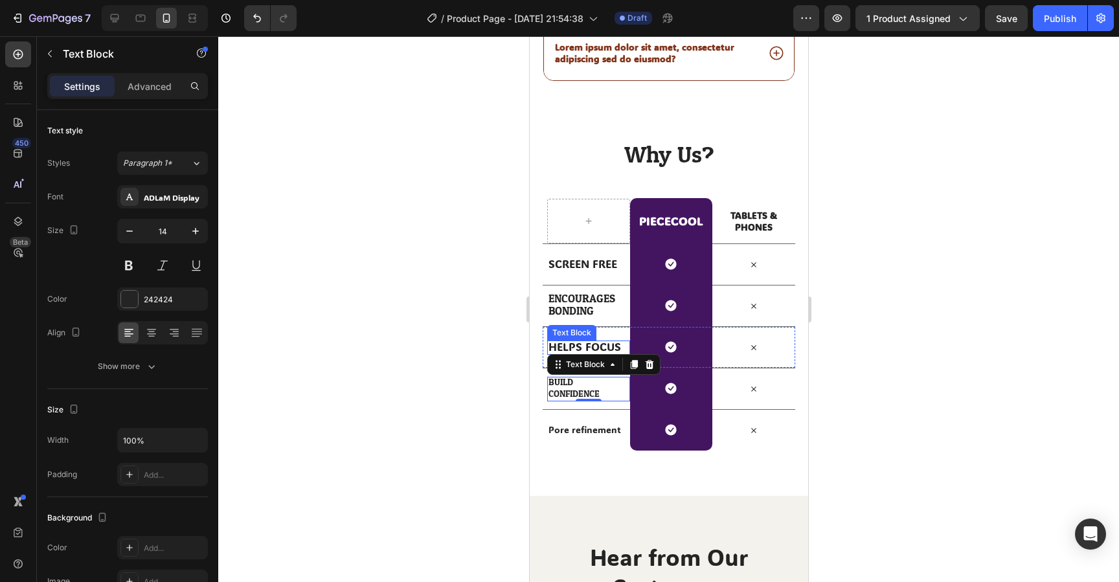
click at [566, 346] on span "HELPS FOCUS" at bounding box center [584, 346] width 73 height 14
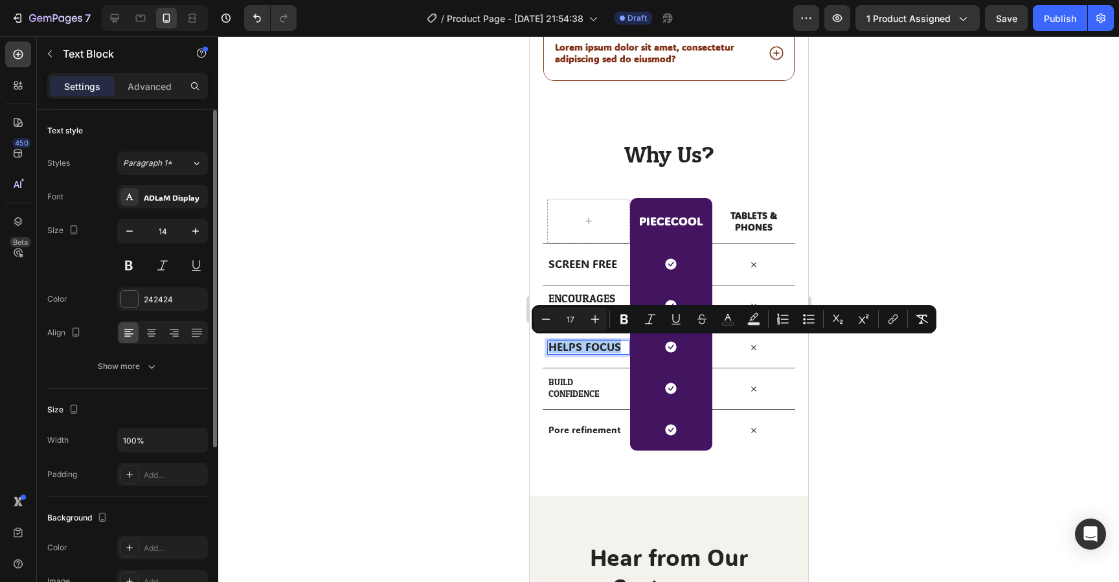
click at [177, 209] on div "Font ADLaM Display Size 14 Color 242424 Align Show more" at bounding box center [127, 281] width 161 height 193
click at [177, 200] on div "ADLaM Display" at bounding box center [174, 198] width 61 height 12
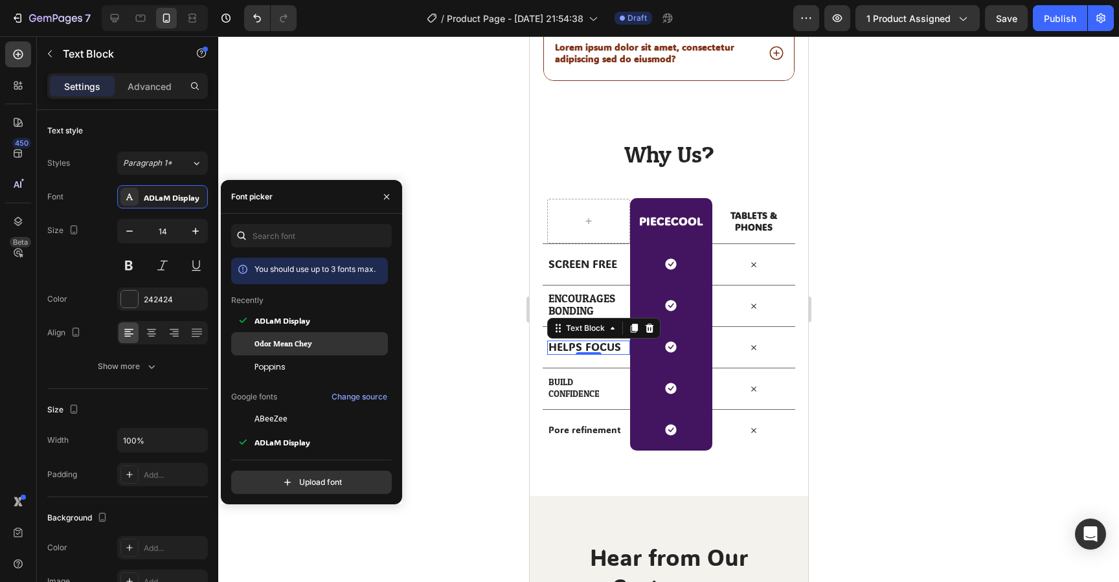
click at [288, 347] on span "Odor Mean Chey" at bounding box center [284, 344] width 58 height 12
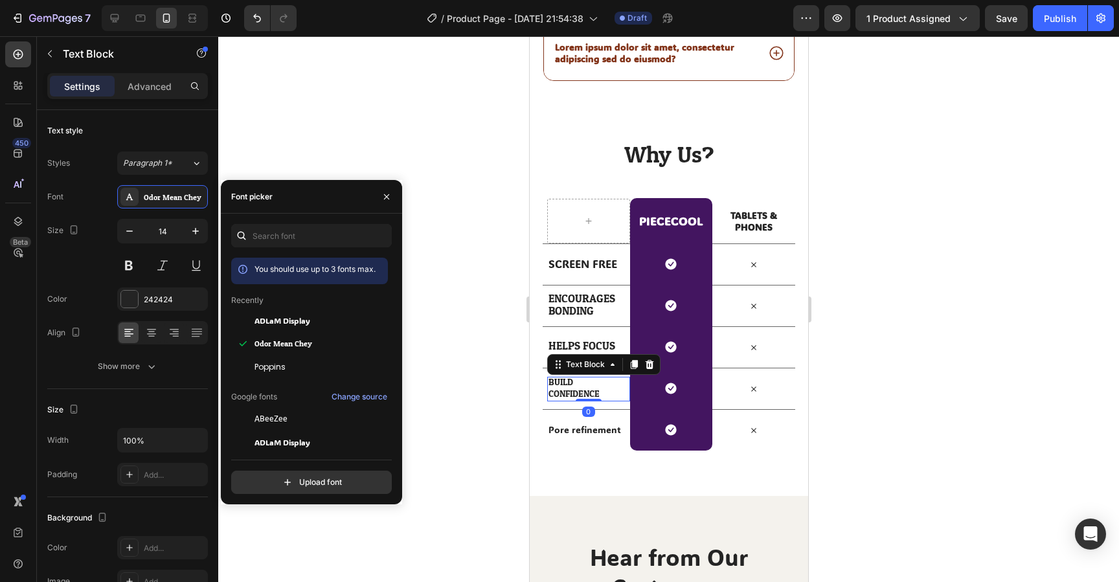
click at [582, 389] on p "BUILD CONFIDENCE" at bounding box center [586, 388] width 76 height 23
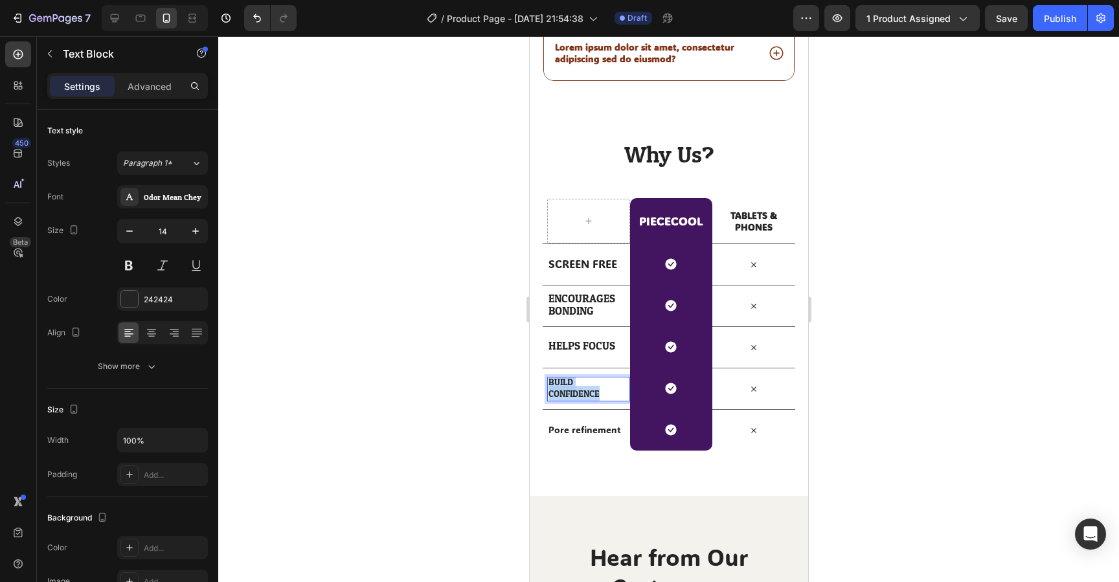
click at [582, 389] on p "BUILD CONFIDENCE" at bounding box center [586, 388] width 76 height 23
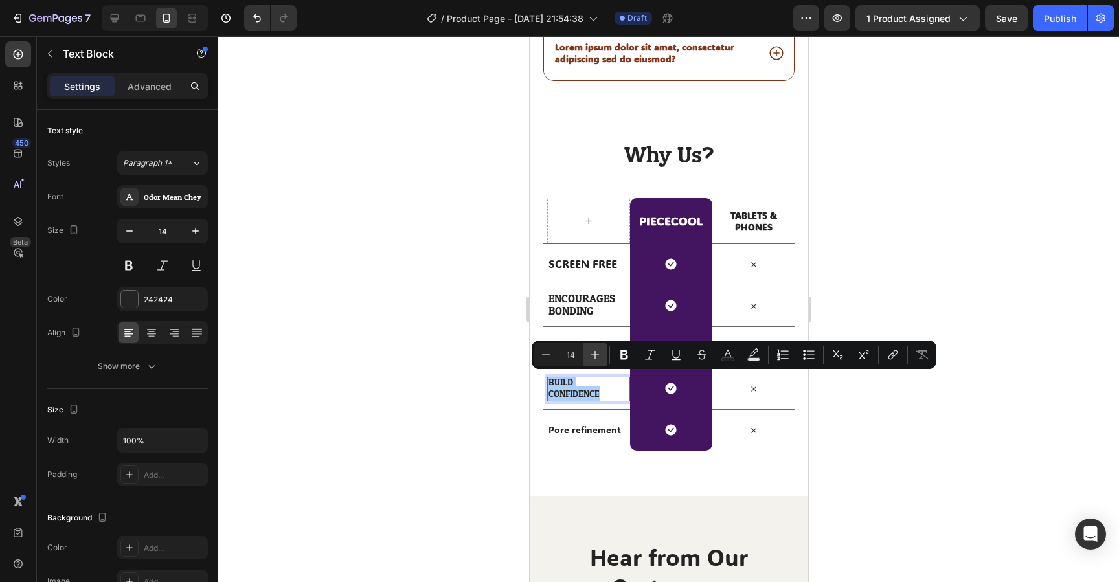
click at [592, 360] on icon "Editor contextual toolbar" at bounding box center [595, 355] width 13 height 13
click at [544, 356] on icon "Editor contextual toolbar" at bounding box center [546, 355] width 13 height 13
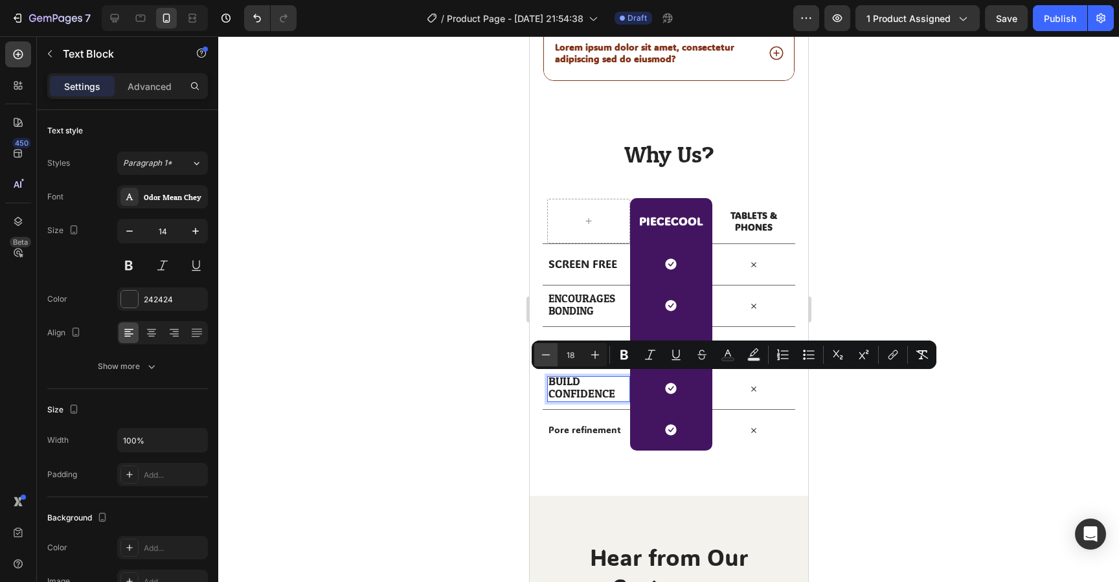
type input "17"
click at [581, 331] on div "HELPS FOCUS Text Block" at bounding box center [588, 347] width 83 height 41
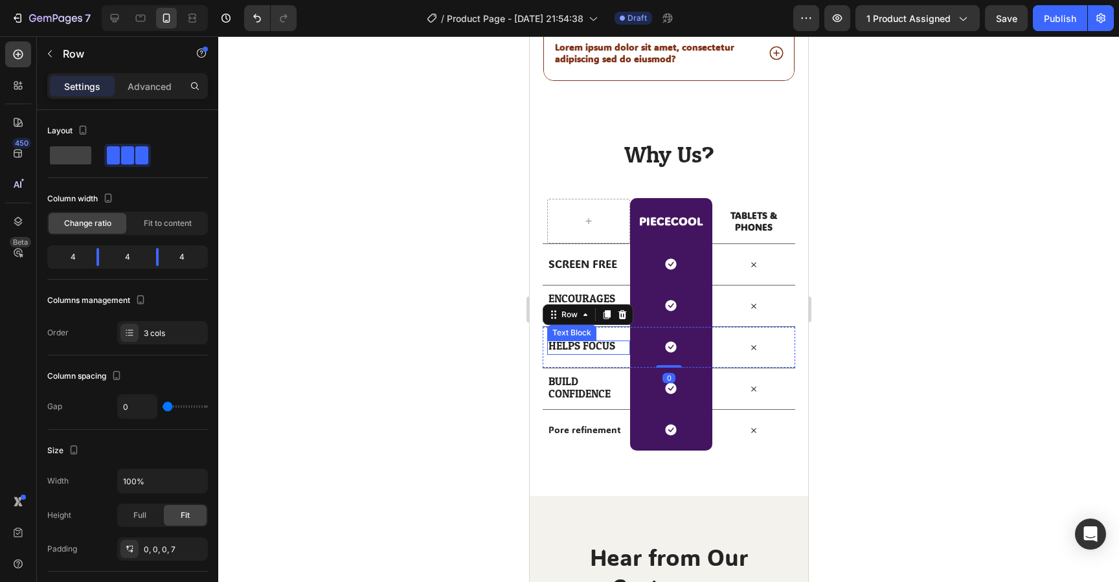
click at [580, 348] on span "HELPS FOCUS" at bounding box center [581, 346] width 67 height 20
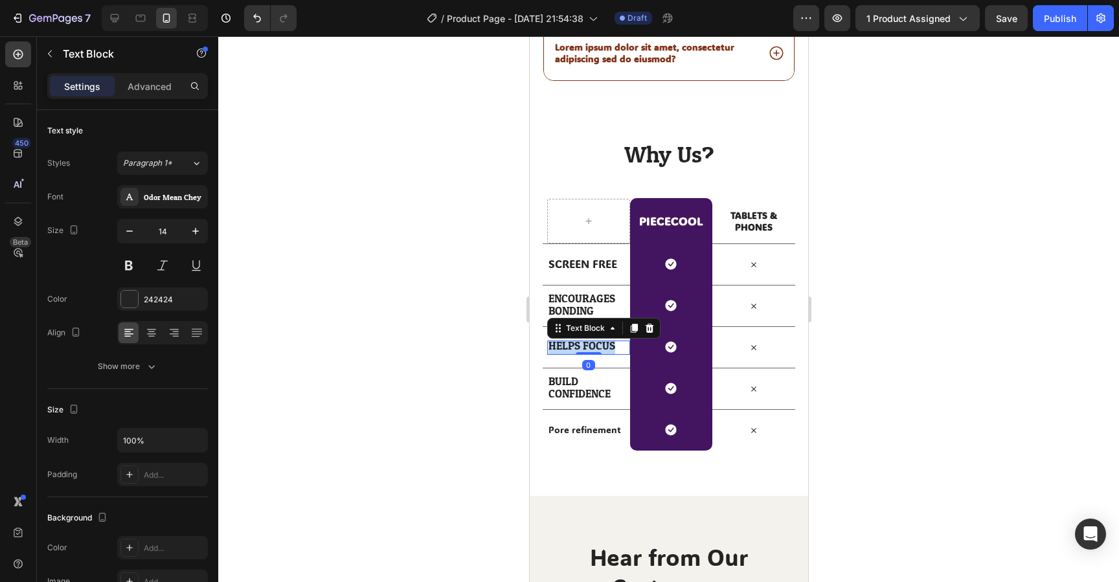
click at [580, 348] on span "HELPS FOCUS" at bounding box center [581, 346] width 67 height 20
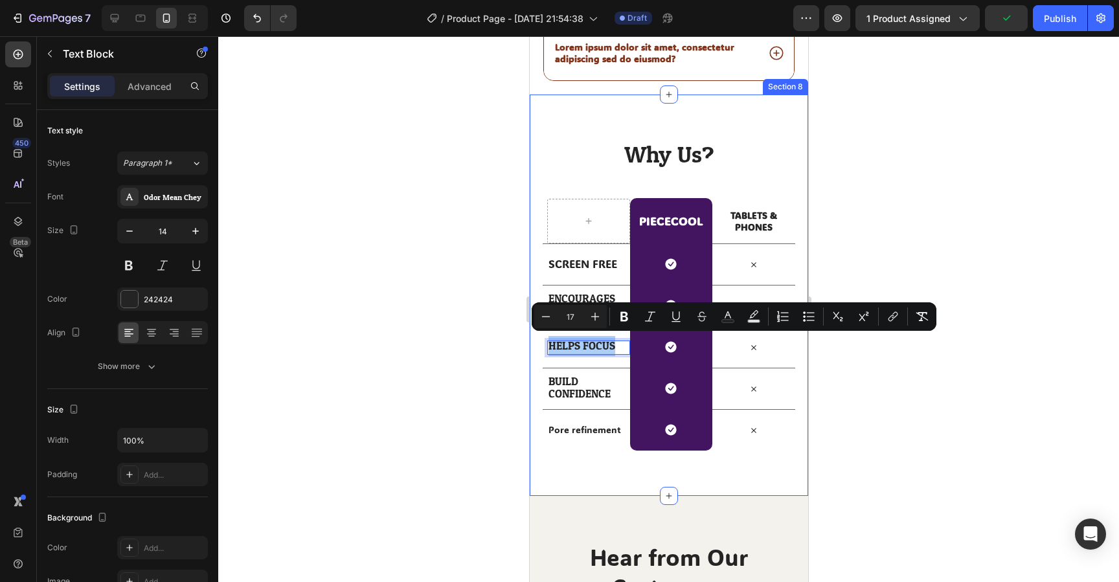
click at [493, 407] on div at bounding box center [668, 309] width 901 height 546
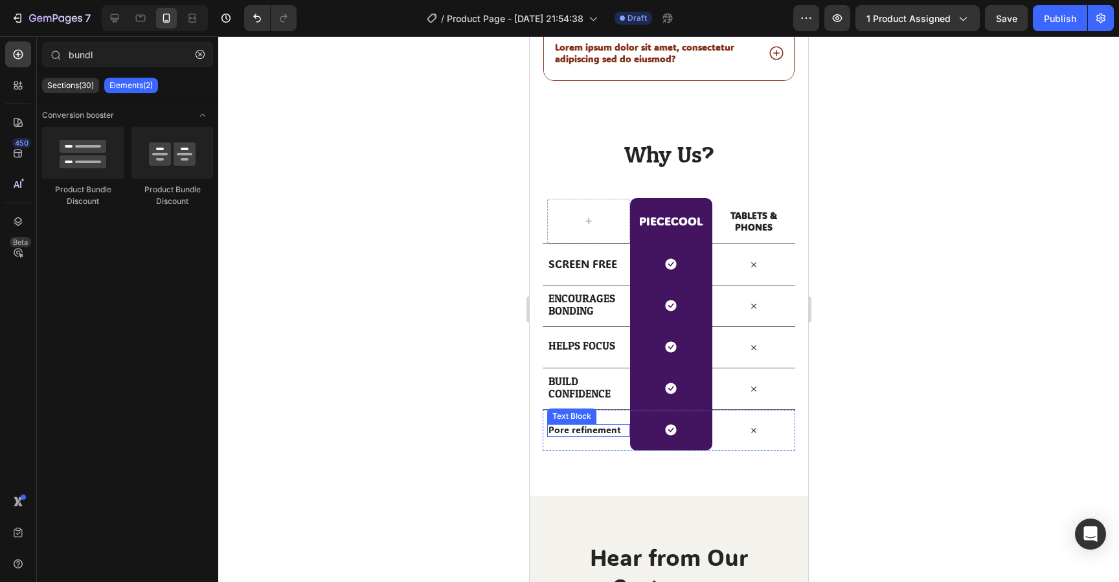
click at [580, 430] on p "Pore refinement" at bounding box center [586, 430] width 76 height 12
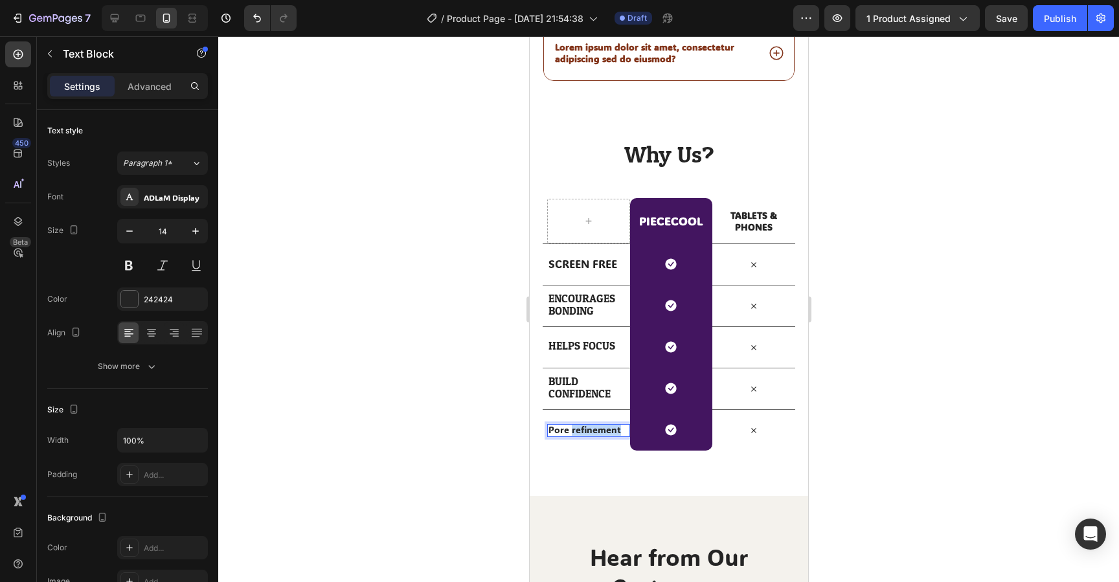
click at [580, 430] on p "Pore refinement" at bounding box center [586, 430] width 76 height 12
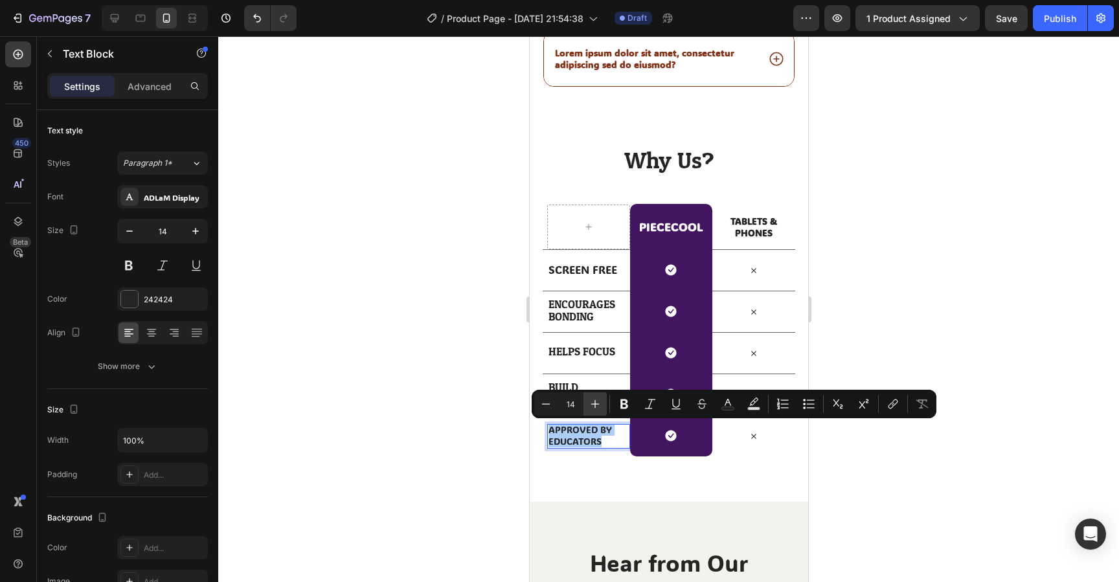
click at [593, 411] on button "Plus" at bounding box center [595, 404] width 23 height 23
type input "17"
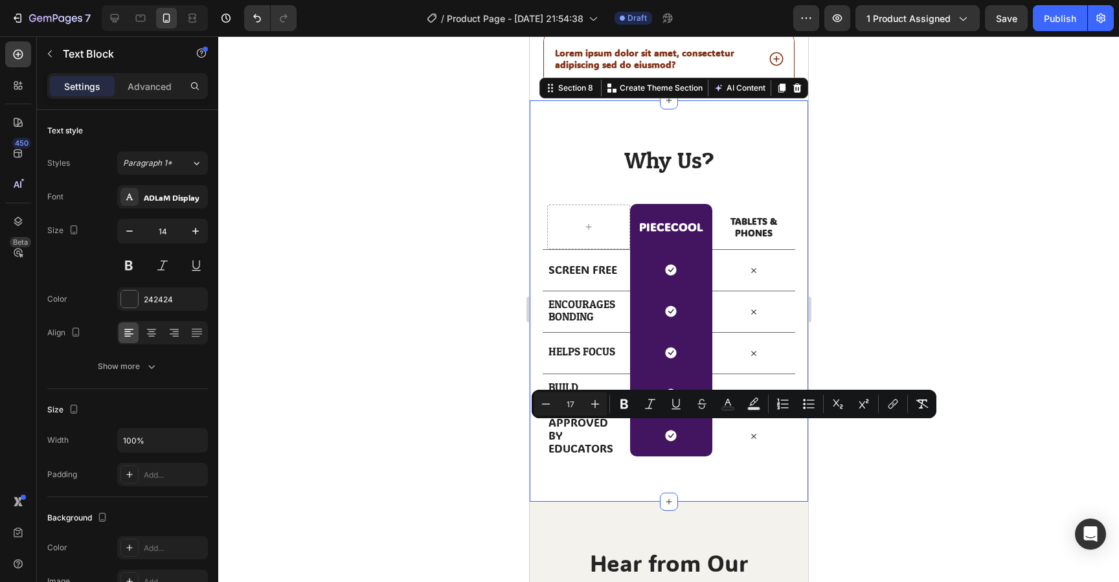
click at [603, 474] on div "Why Us? Heading Row PIECECOOL Heading Row TABLETS & PHONES Text Block Row SCREE…" at bounding box center [668, 301] width 279 height 402
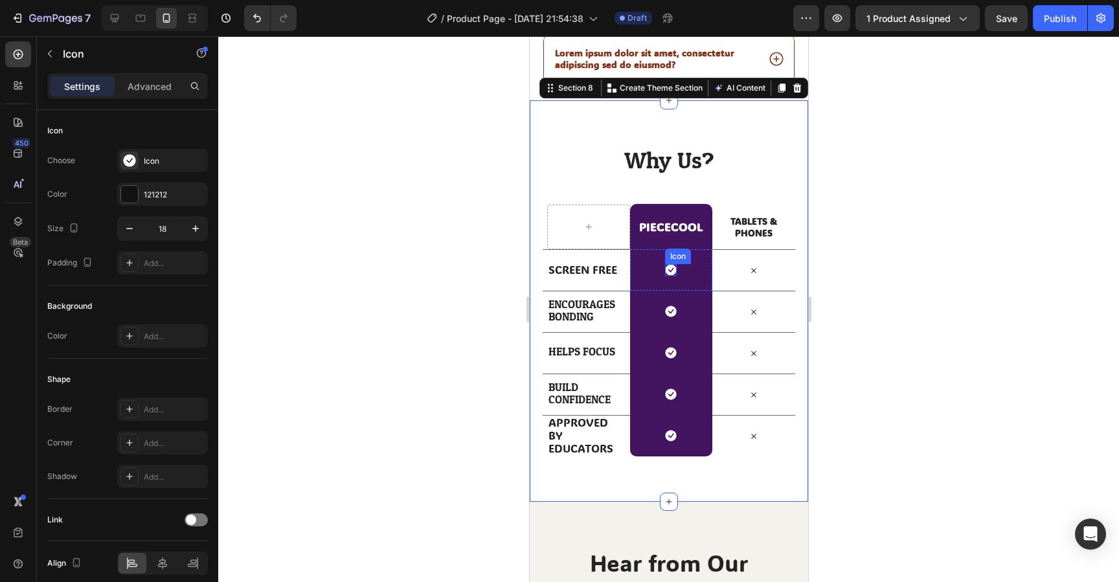
click at [674, 273] on icon at bounding box center [670, 270] width 11 height 11
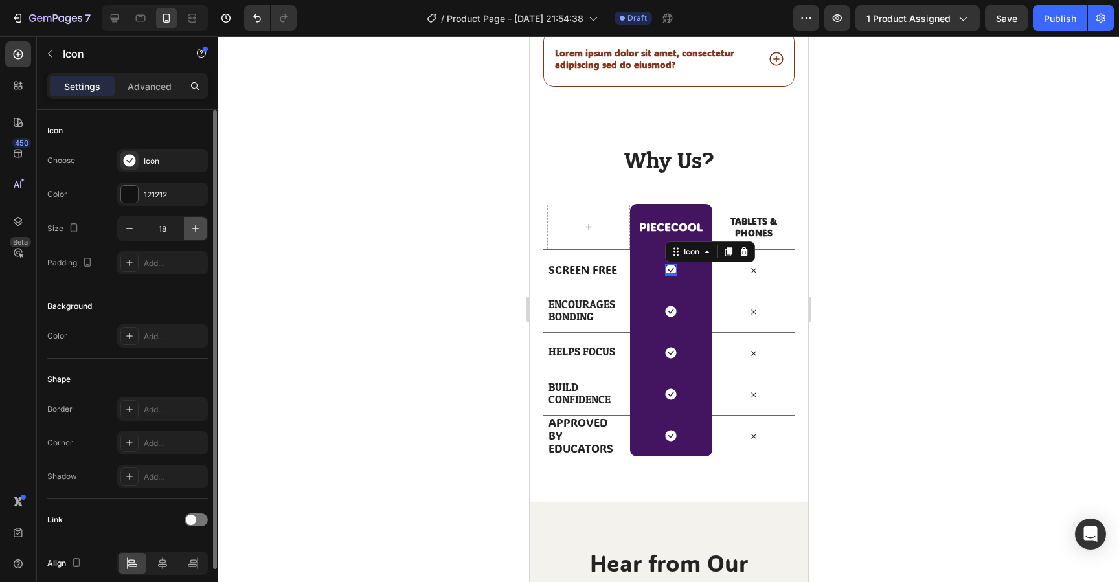
click at [196, 228] on icon "button" at bounding box center [195, 228] width 6 height 6
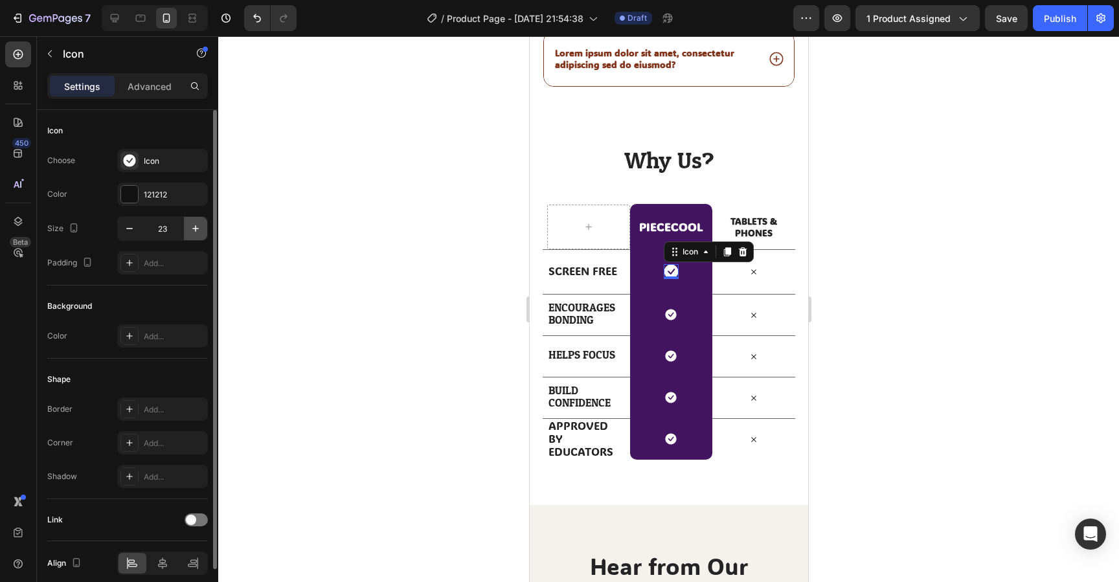
click at [196, 228] on icon "button" at bounding box center [195, 228] width 6 height 6
type input "24"
click at [672, 318] on icon at bounding box center [670, 315] width 11 height 11
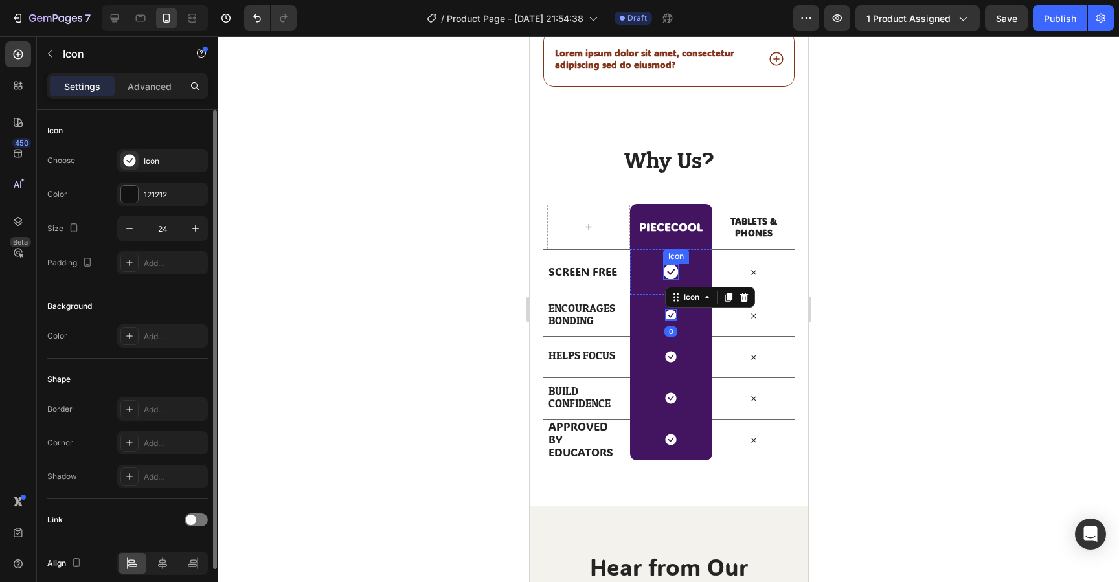
click at [674, 276] on icon at bounding box center [670, 272] width 15 height 15
click at [672, 319] on div "Icon" at bounding box center [671, 316] width 12 height 12
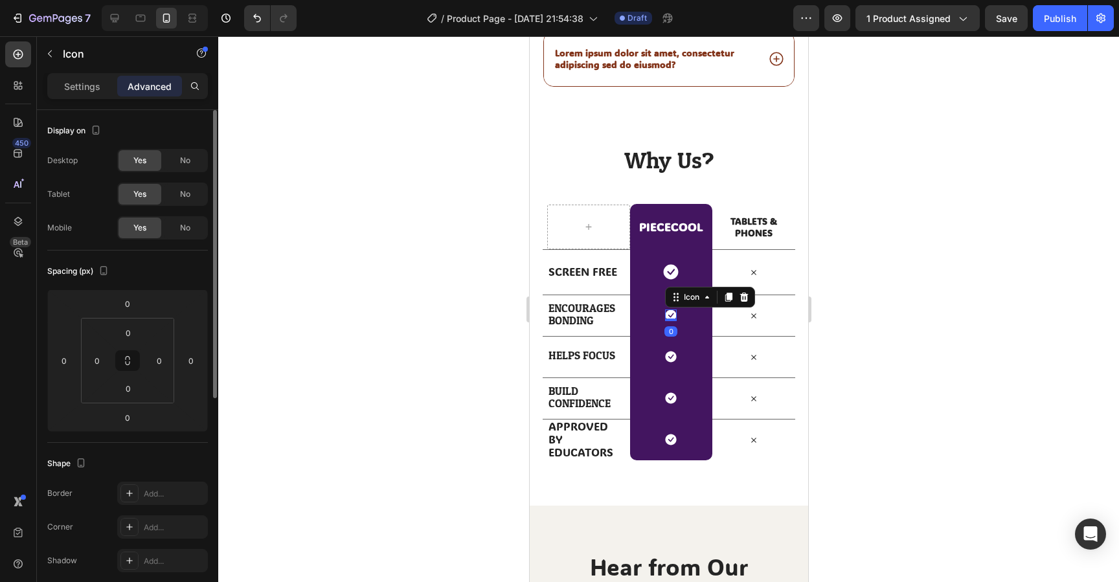
click at [669, 317] on icon at bounding box center [671, 316] width 12 height 12
drag, startPoint x: 47, startPoint y: 76, endPoint x: 71, endPoint y: 84, distance: 25.0
click at [47, 76] on div "Settings Advanced" at bounding box center [127, 86] width 161 height 26
click at [72, 85] on p "Settings" at bounding box center [82, 87] width 36 height 14
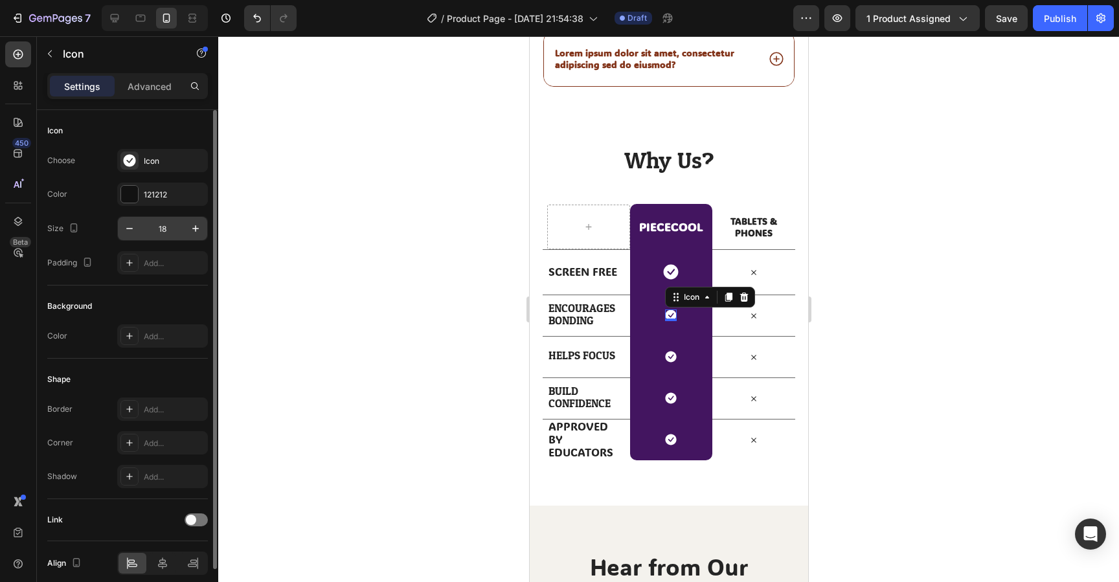
click at [169, 235] on input "18" at bounding box center [162, 228] width 43 height 23
click at [200, 230] on icon "button" at bounding box center [195, 228] width 13 height 13
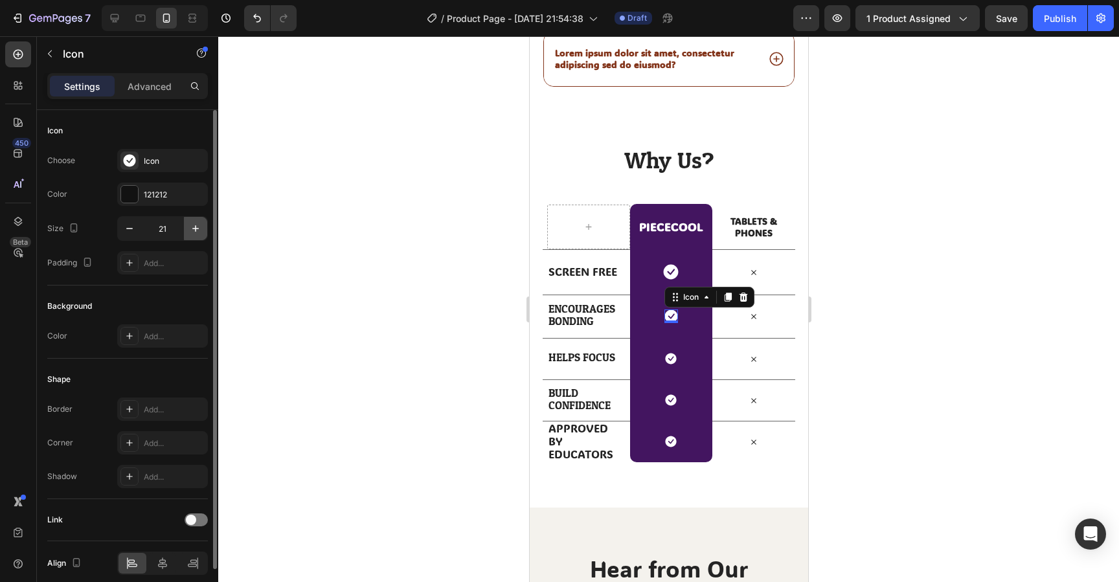
click at [200, 230] on icon "button" at bounding box center [195, 228] width 13 height 13
type input "24"
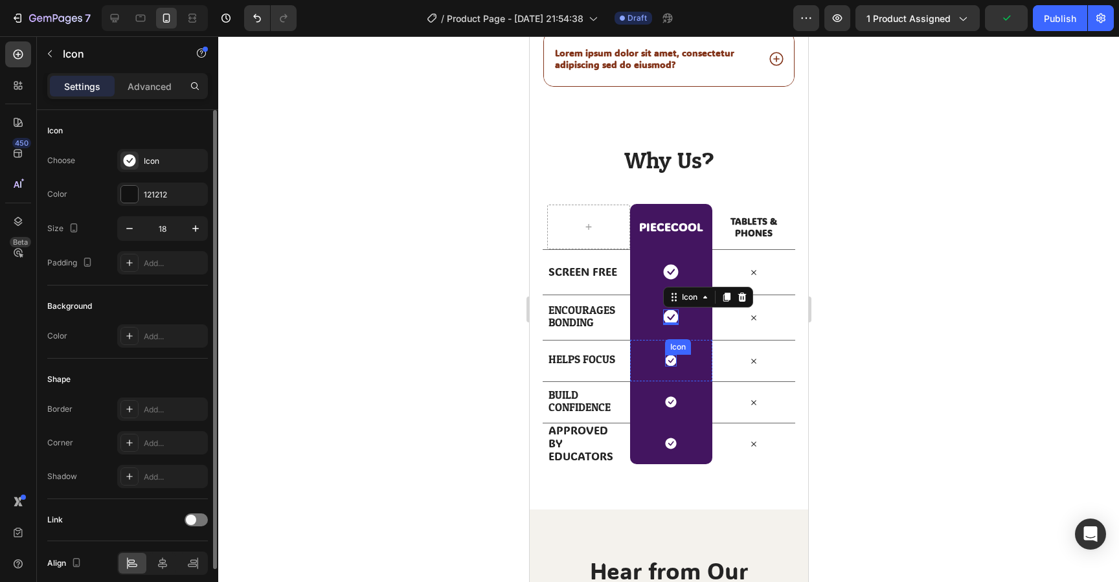
click at [671, 362] on icon at bounding box center [671, 361] width 12 height 12
click at [203, 232] on button "button" at bounding box center [195, 228] width 23 height 23
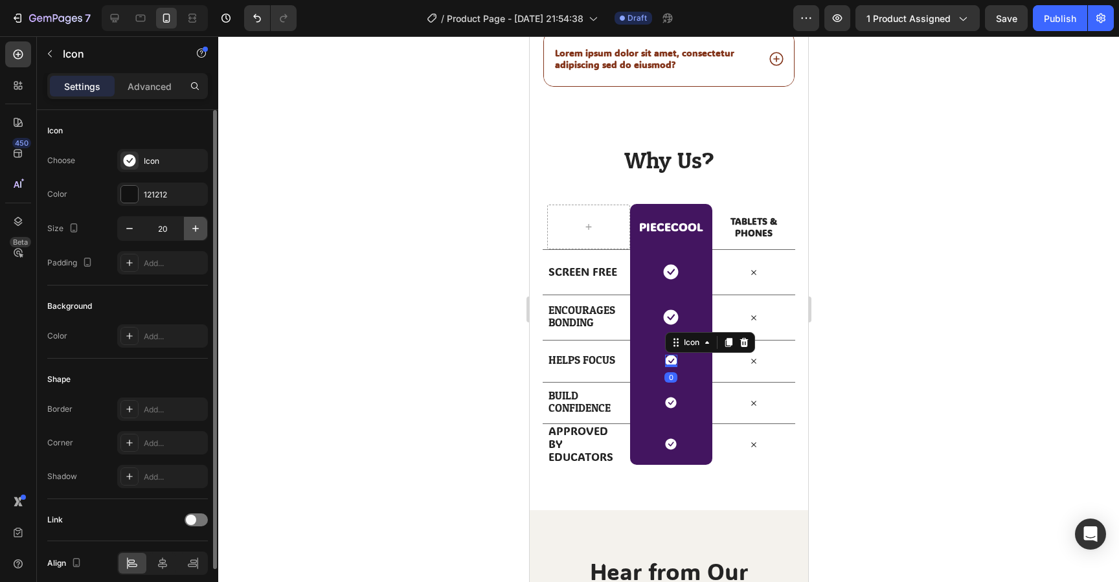
click at [203, 232] on button "button" at bounding box center [195, 228] width 23 height 23
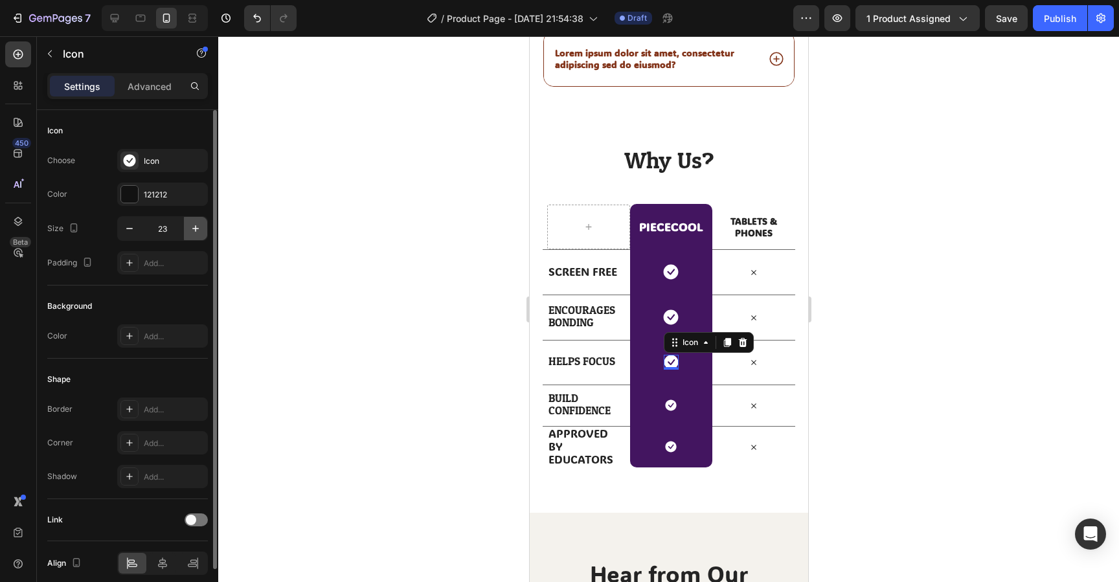
click at [203, 232] on button "button" at bounding box center [195, 228] width 23 height 23
type input "24"
click at [673, 408] on icon at bounding box center [670, 406] width 11 height 11
click at [200, 227] on icon "button" at bounding box center [195, 228] width 13 height 13
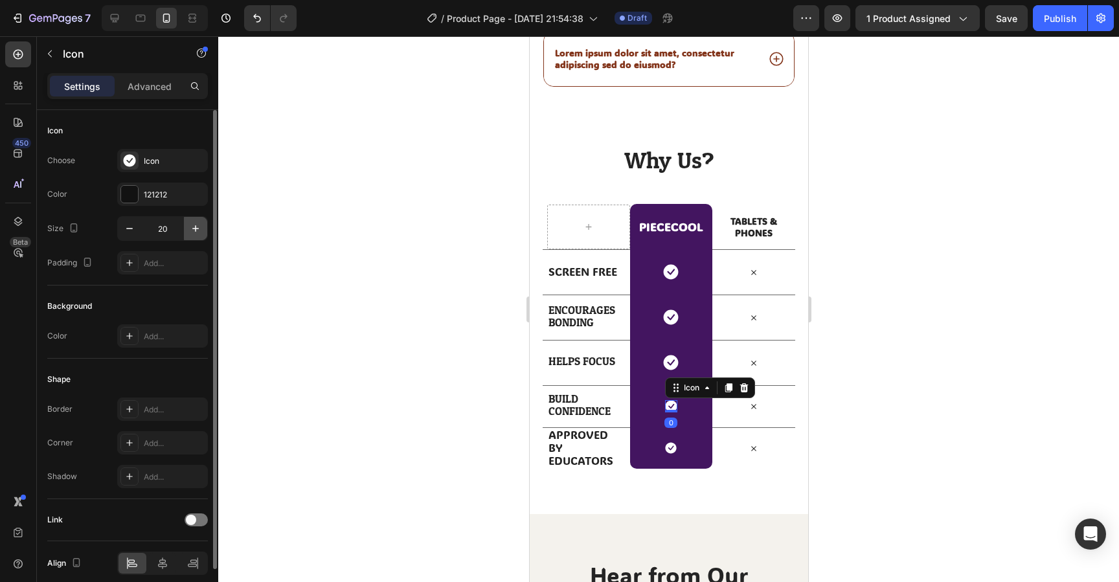
click at [200, 227] on icon "button" at bounding box center [195, 228] width 13 height 13
type input "24"
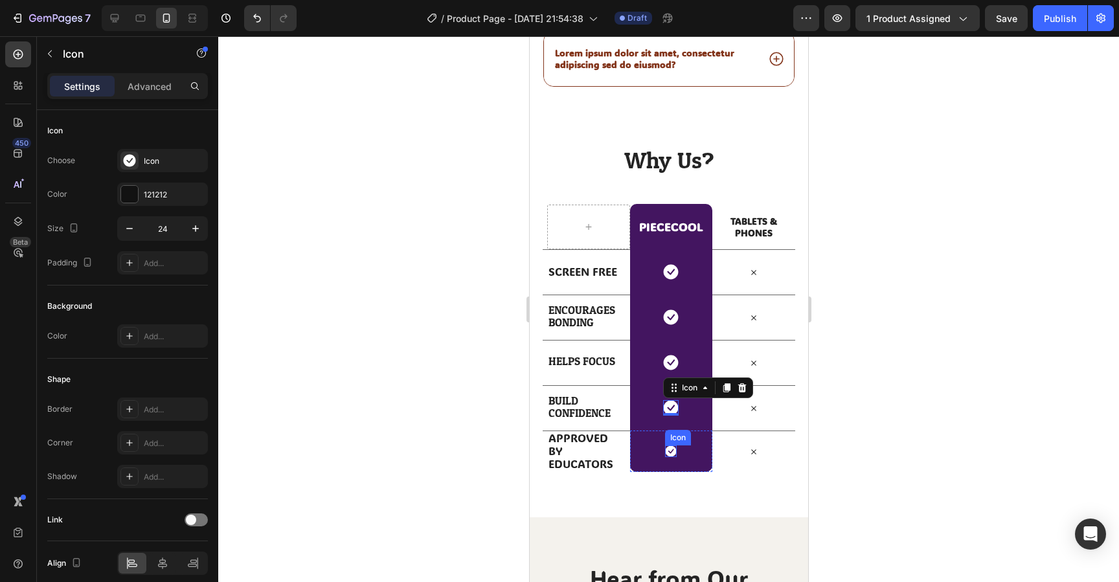
click at [671, 456] on div "Icon" at bounding box center [671, 452] width 12 height 12
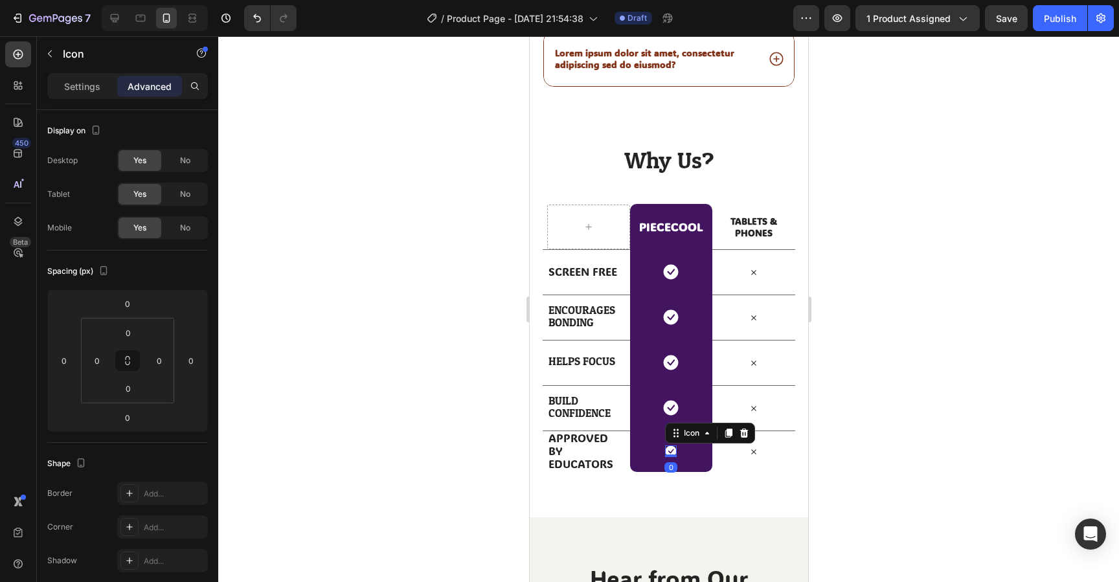
click at [671, 449] on icon at bounding box center [670, 451] width 11 height 11
click at [689, 452] on div "Icon 0 Row" at bounding box center [671, 451] width 83 height 41
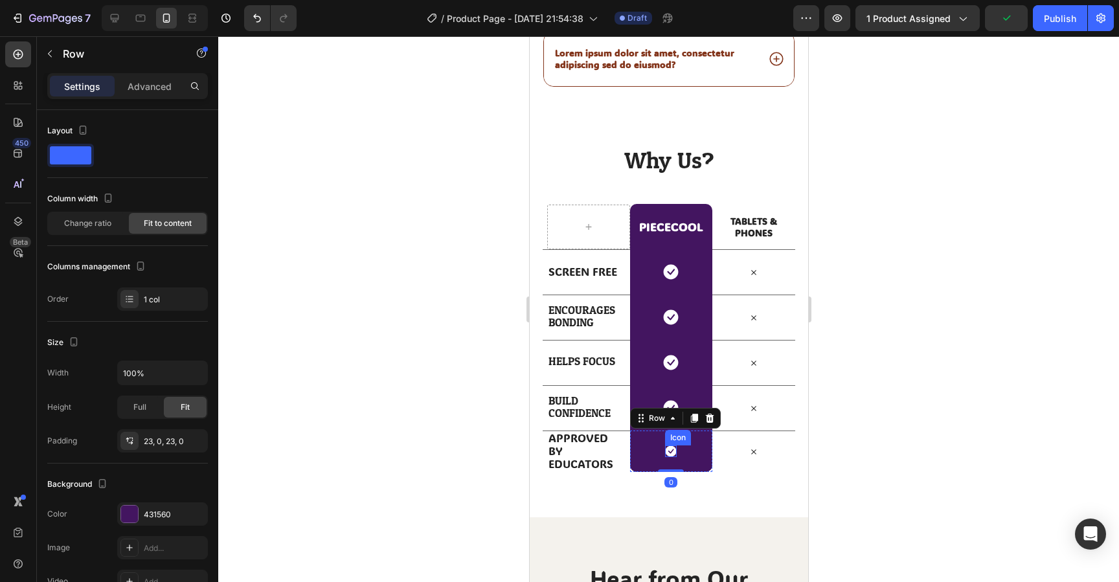
click at [672, 453] on icon at bounding box center [670, 451] width 11 height 11
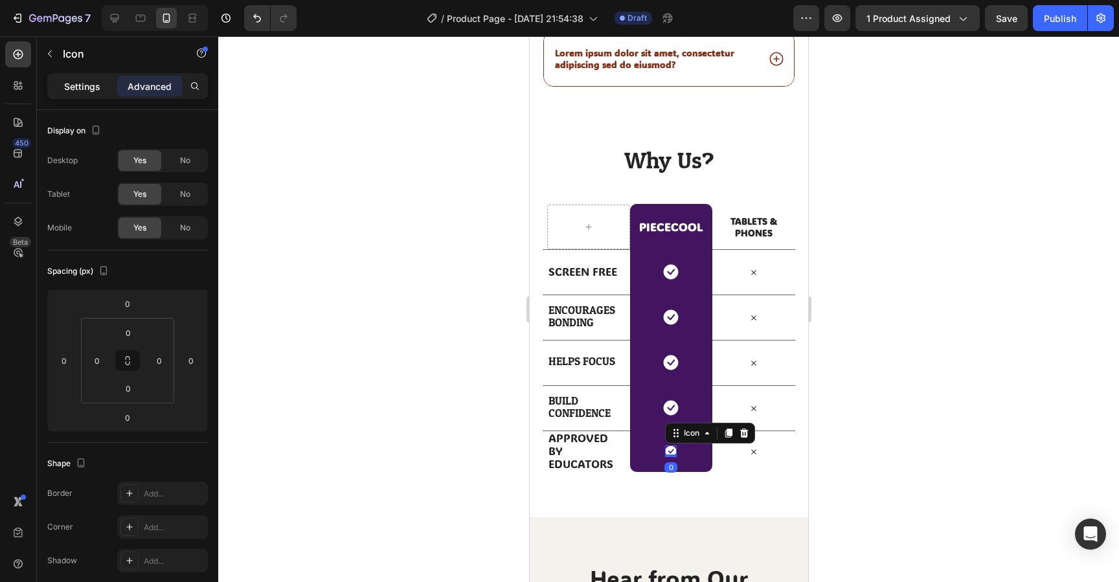
click at [78, 91] on p "Settings" at bounding box center [82, 87] width 36 height 14
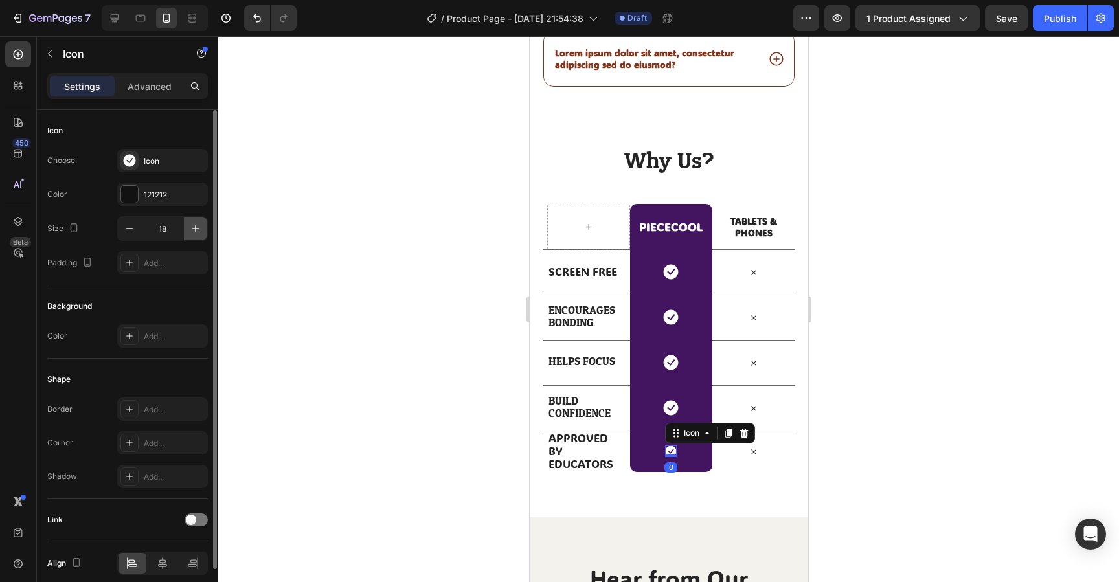
click at [194, 234] on icon "button" at bounding box center [195, 228] width 13 height 13
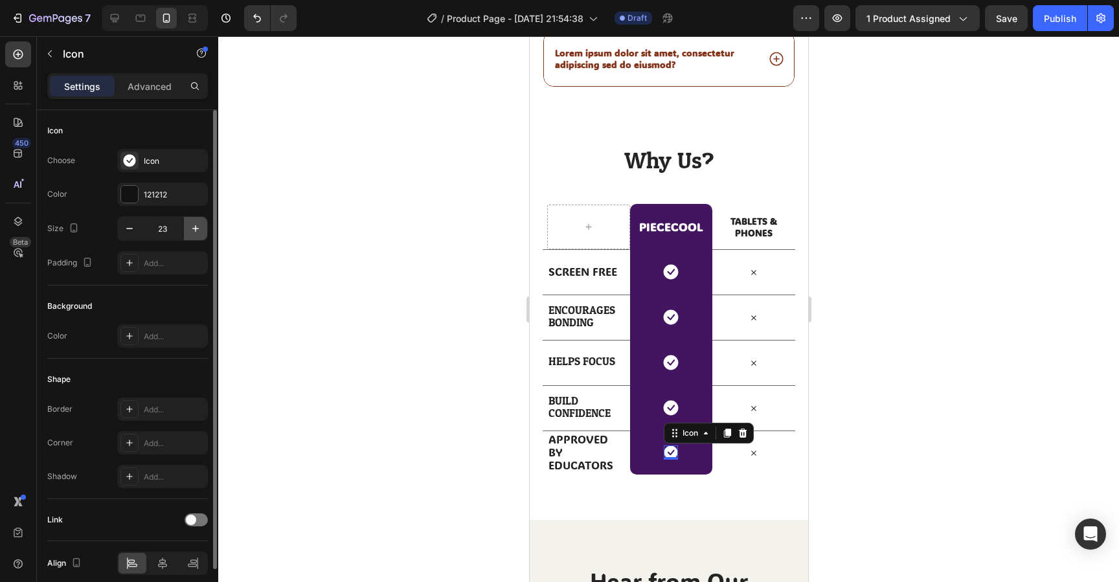
click at [194, 234] on icon "button" at bounding box center [195, 228] width 13 height 13
type input "24"
click at [899, 396] on div at bounding box center [668, 309] width 901 height 546
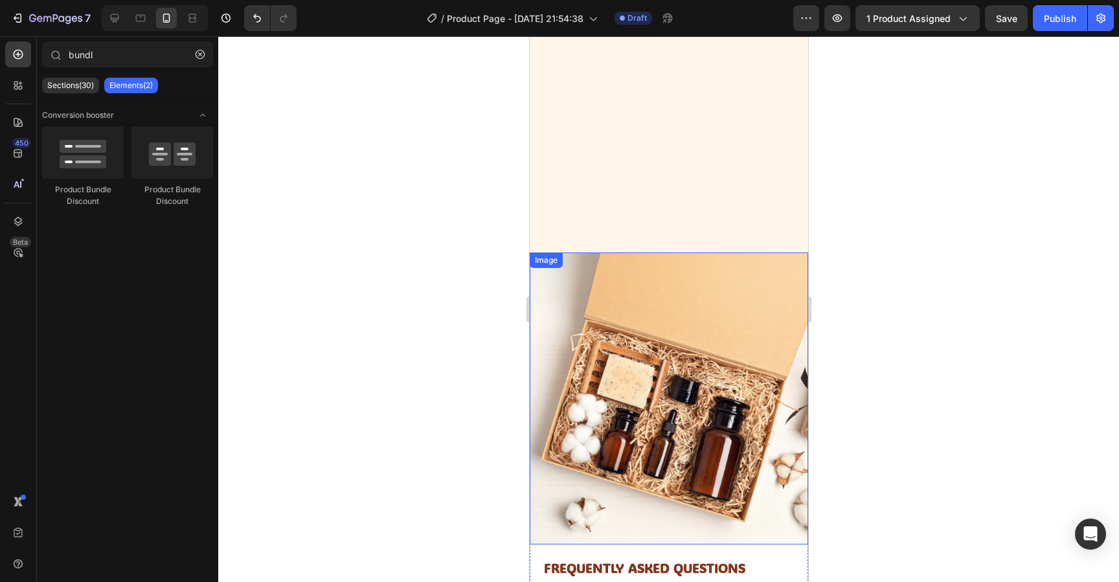
scroll to position [3749, 0]
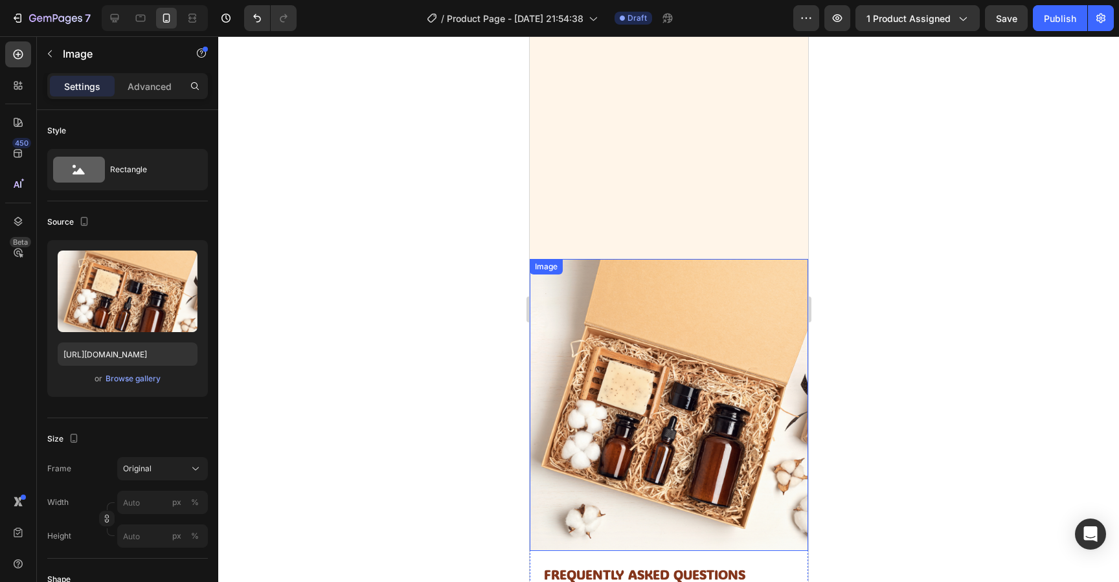
click at [729, 379] on img at bounding box center [668, 405] width 279 height 292
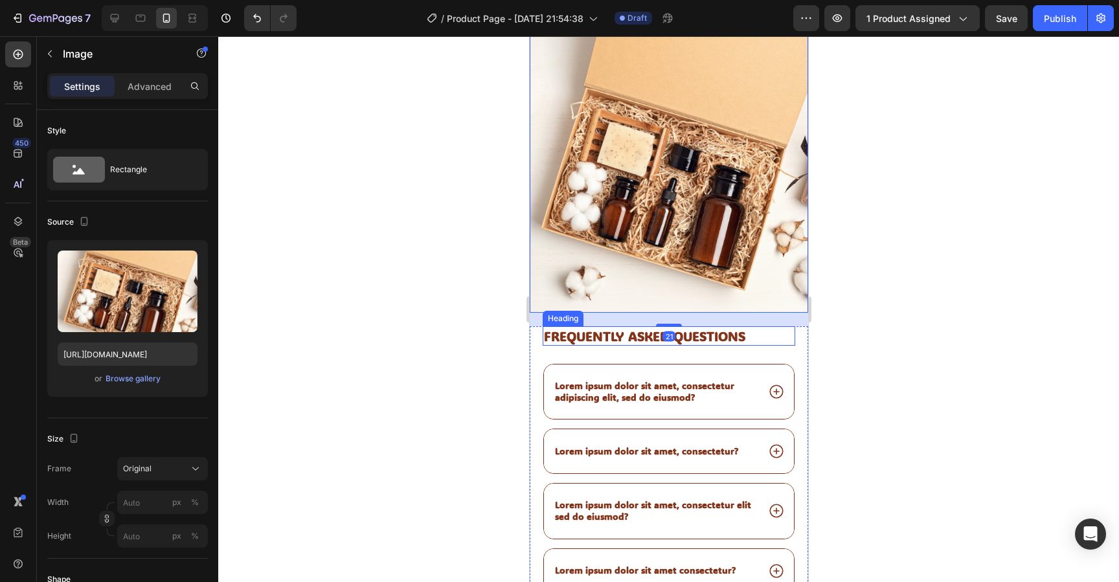
scroll to position [3994, 0]
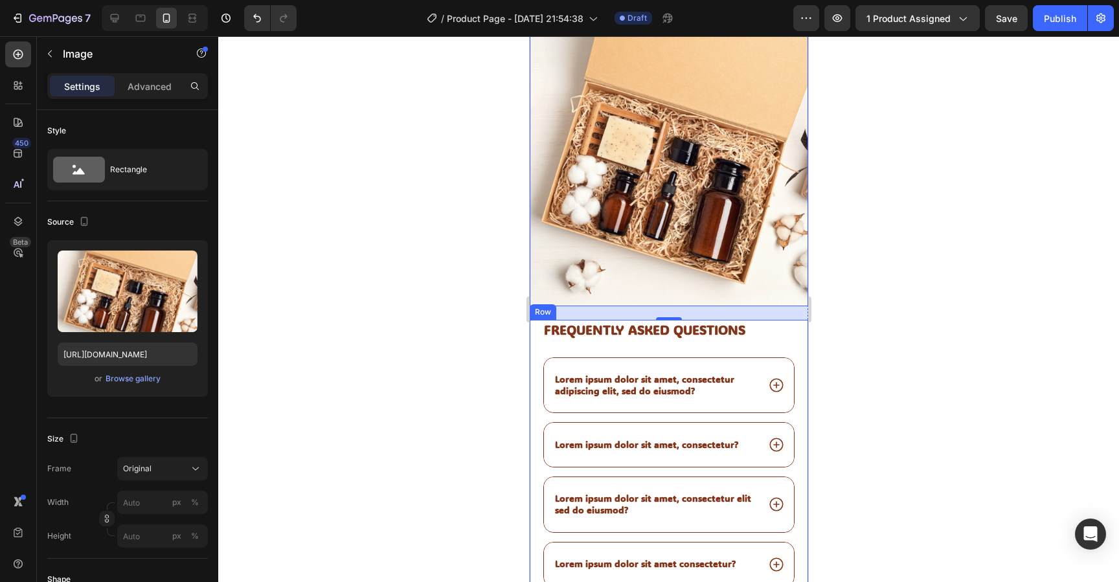
click at [536, 330] on div "Frequently asked questions Heading Lorem ipsum dolor sit amet, consectetur adip…" at bounding box center [668, 488] width 279 height 337
click at [746, 236] on img at bounding box center [668, 160] width 279 height 292
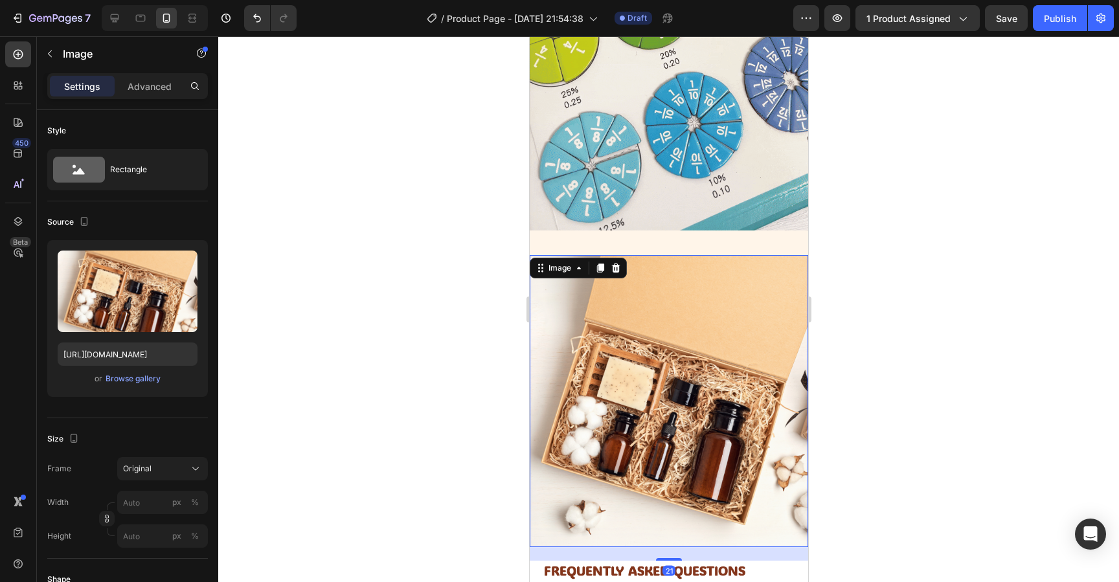
scroll to position [3734, 0]
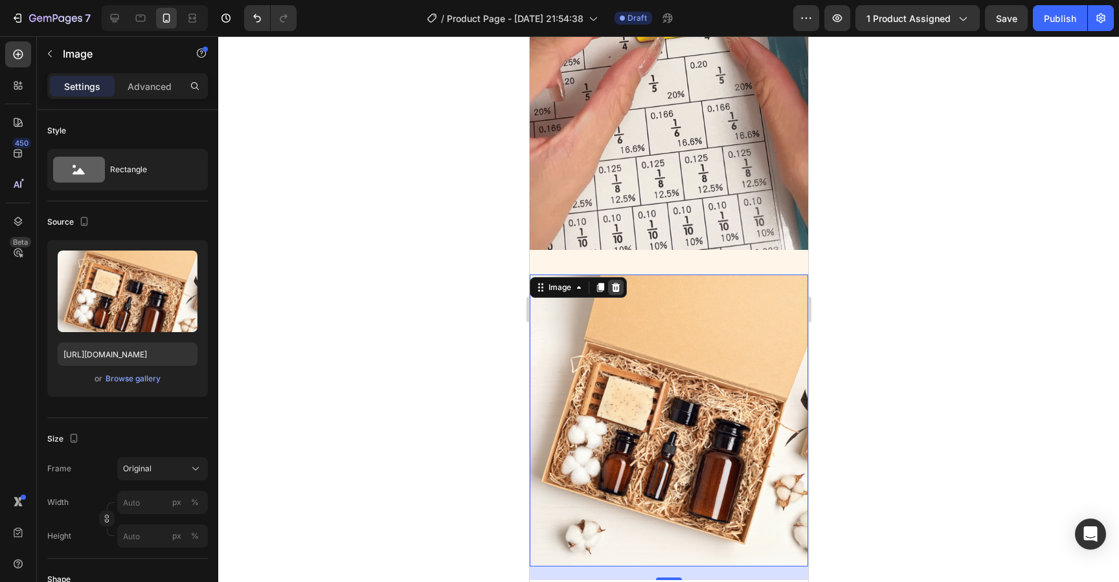
click at [617, 286] on icon at bounding box center [616, 287] width 8 height 9
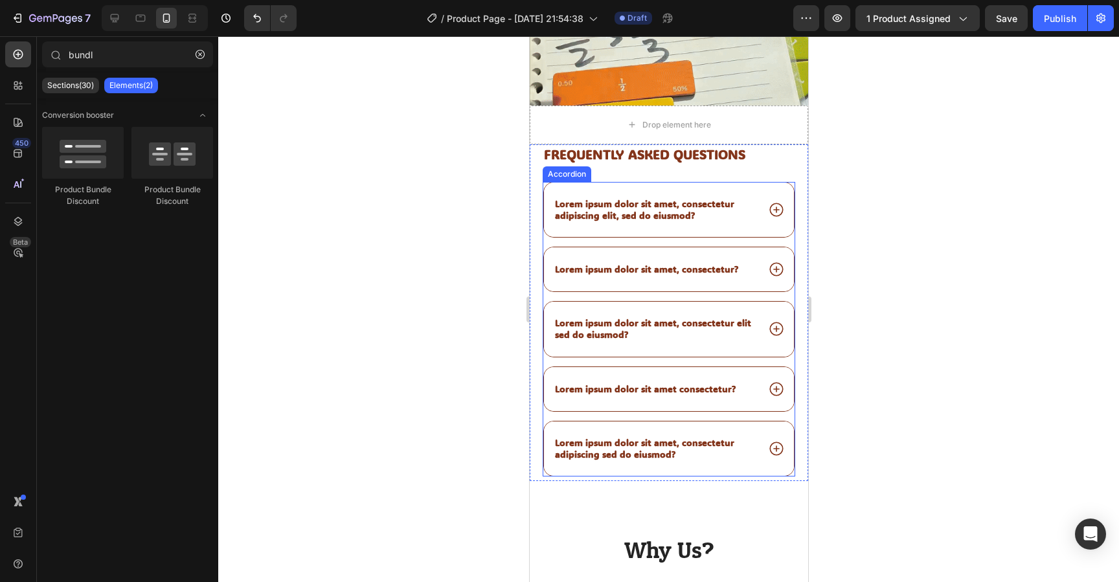
scroll to position [2414, 0]
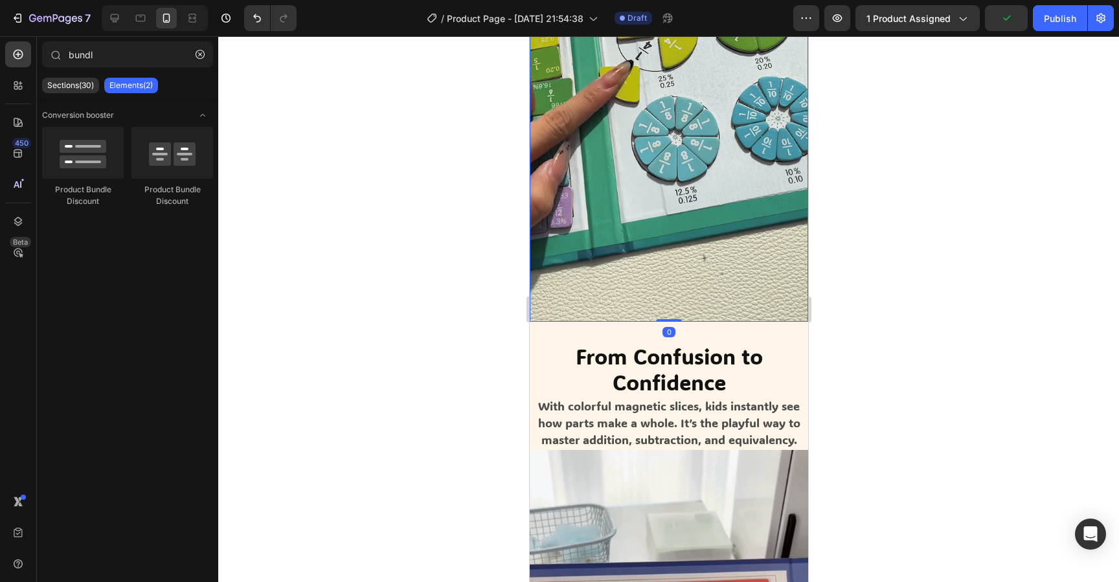
click at [536, 164] on img at bounding box center [668, 73] width 279 height 495
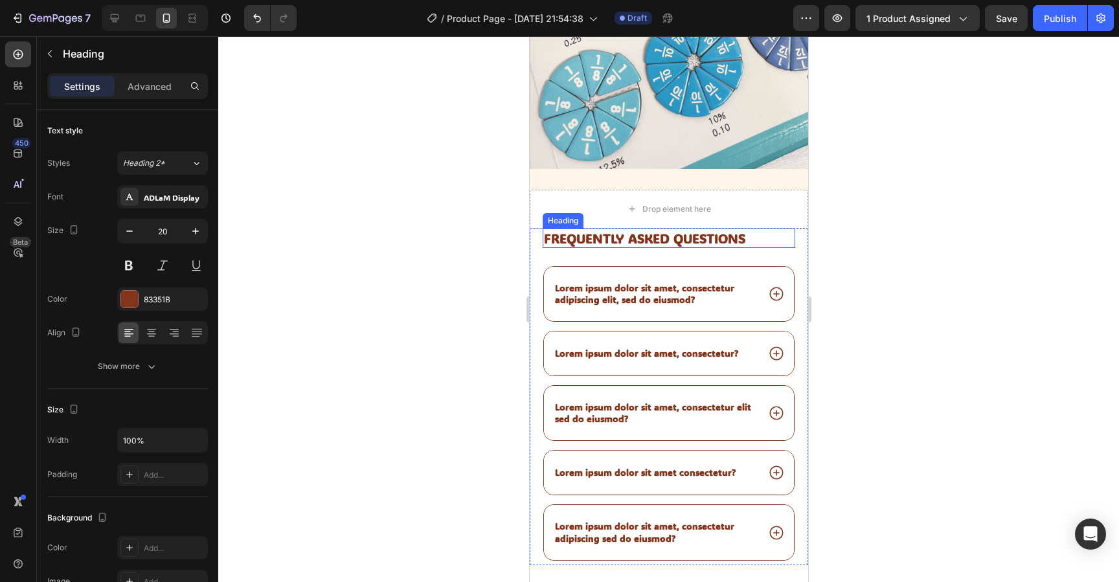
click at [554, 243] on h2 "Frequently asked questions" at bounding box center [668, 238] width 253 height 19
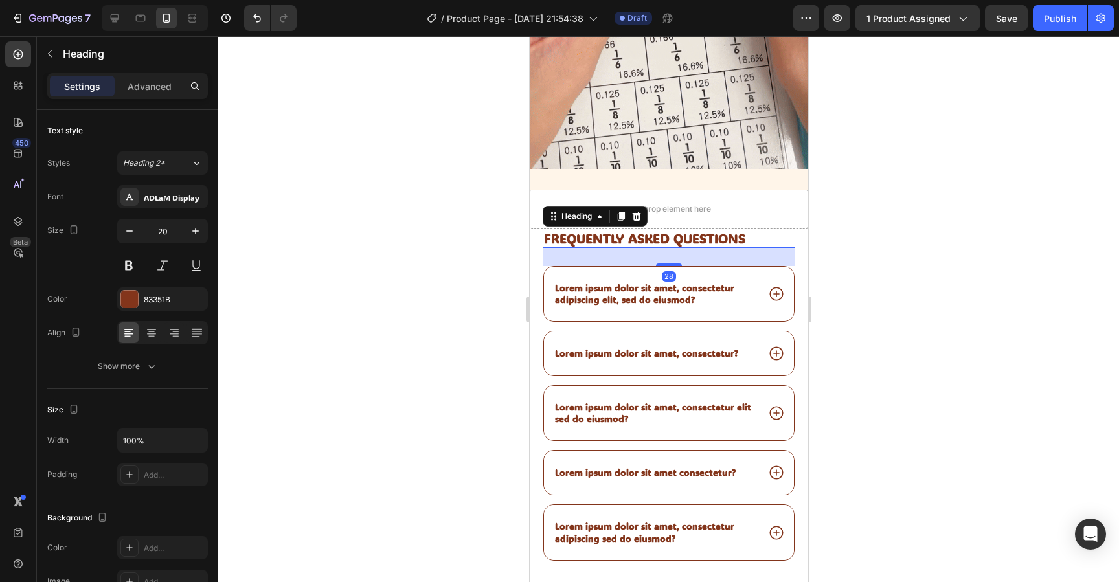
scroll to position [3815, 0]
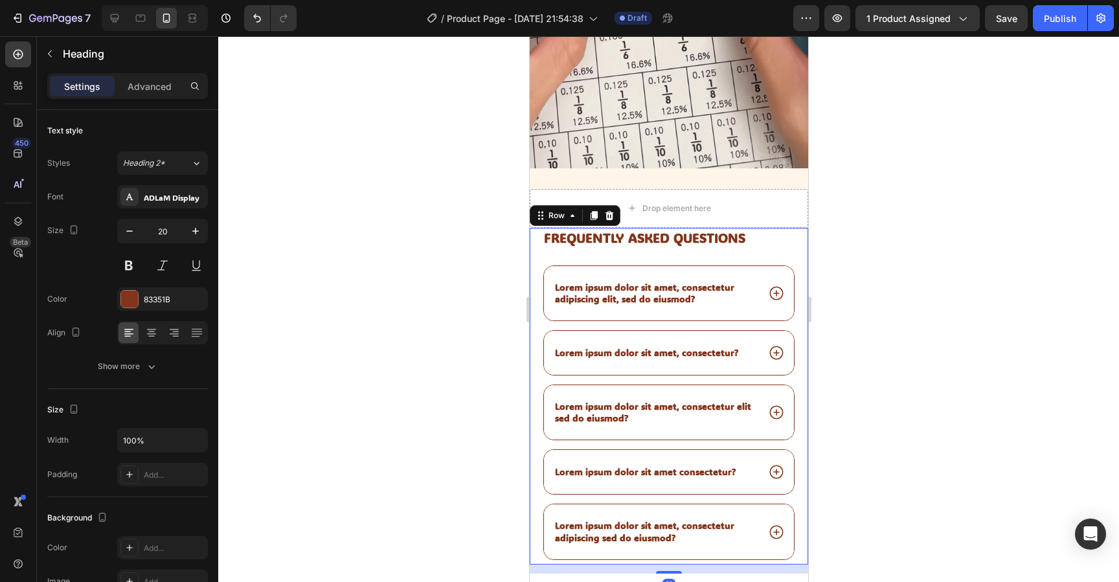
click at [532, 246] on div "Frequently asked questions Heading Lorem ipsum dolor sit amet, consectetur adip…" at bounding box center [668, 396] width 279 height 337
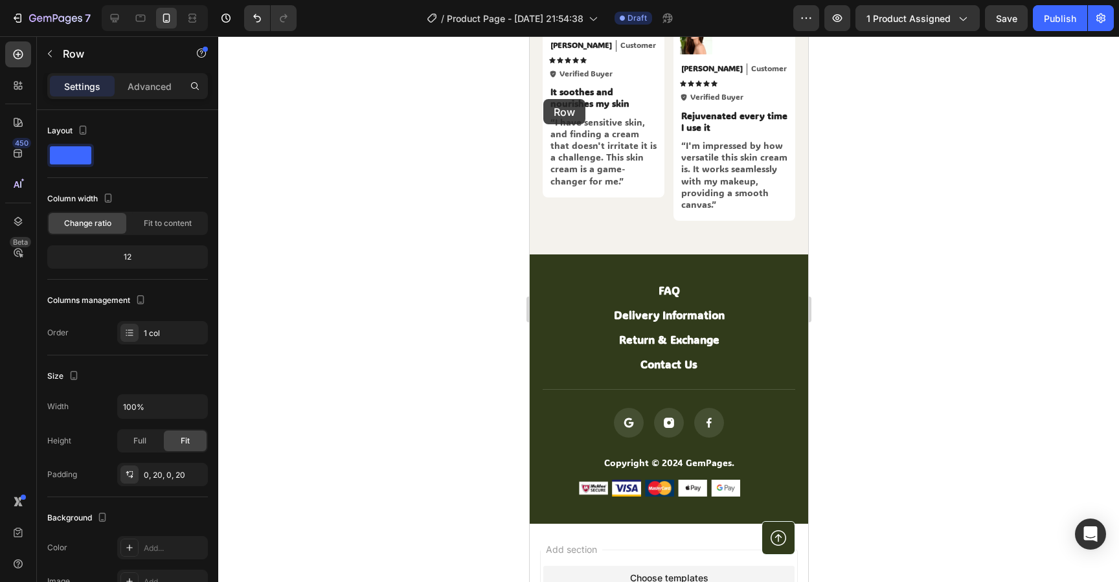
scroll to position [5475, 0]
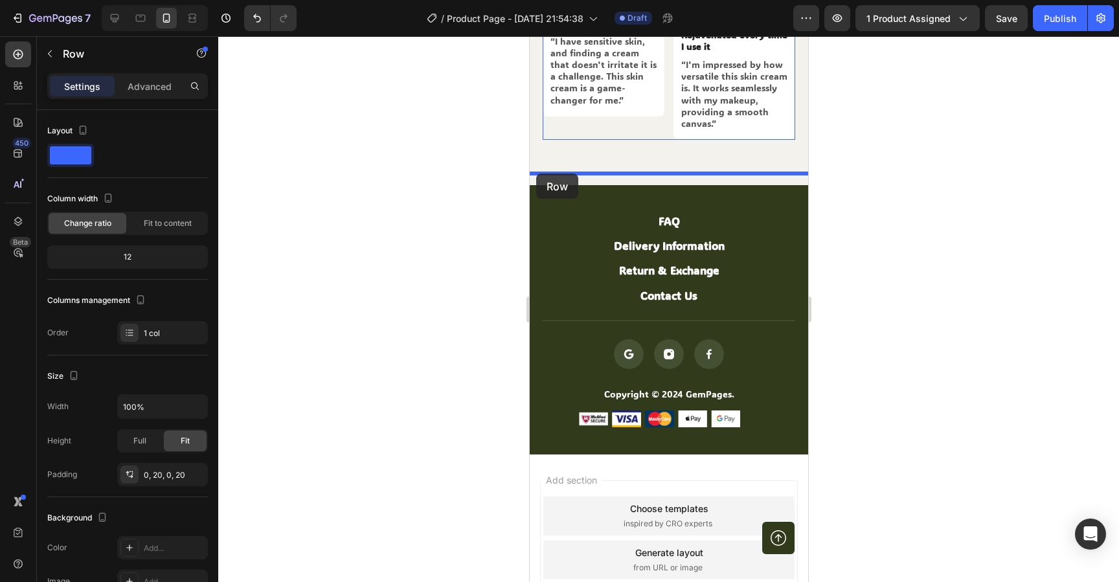
drag, startPoint x: 540, startPoint y: 221, endPoint x: 536, endPoint y: 174, distance: 47.5
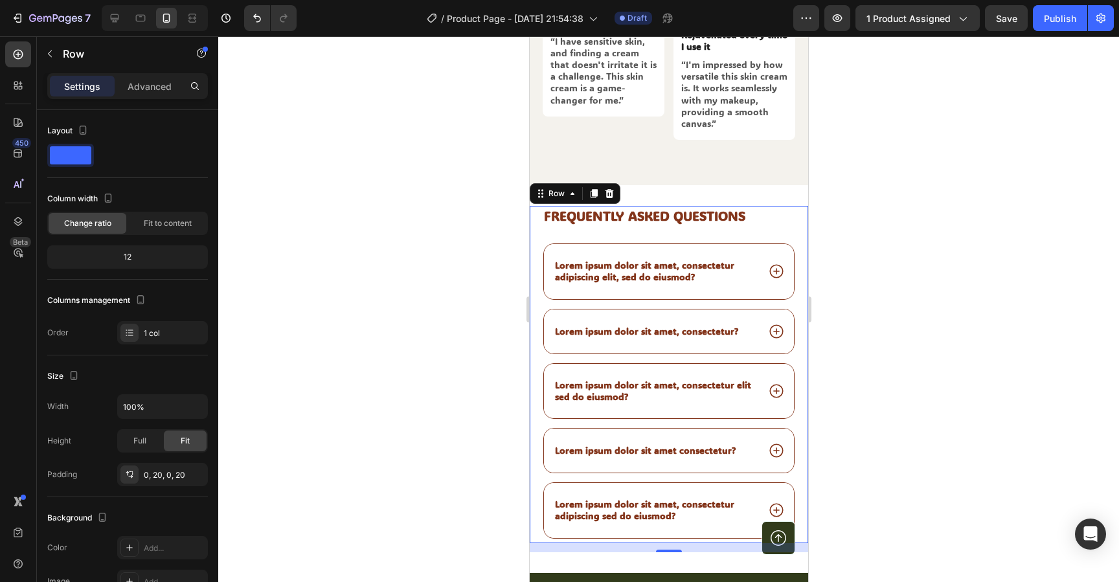
scroll to position [5476, 0]
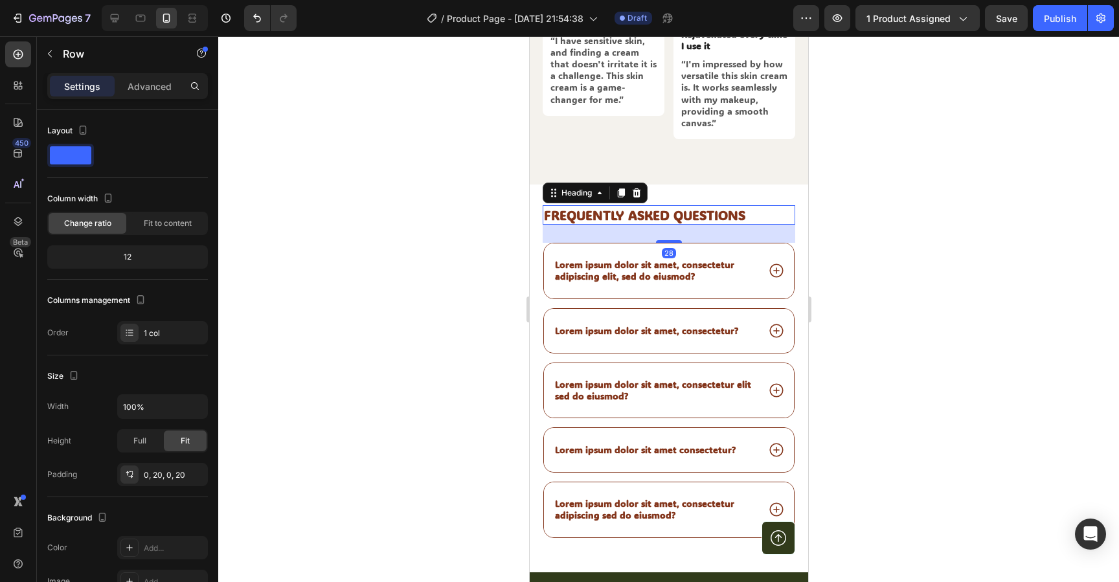
click at [661, 205] on h2 "Frequently asked questions" at bounding box center [668, 214] width 253 height 19
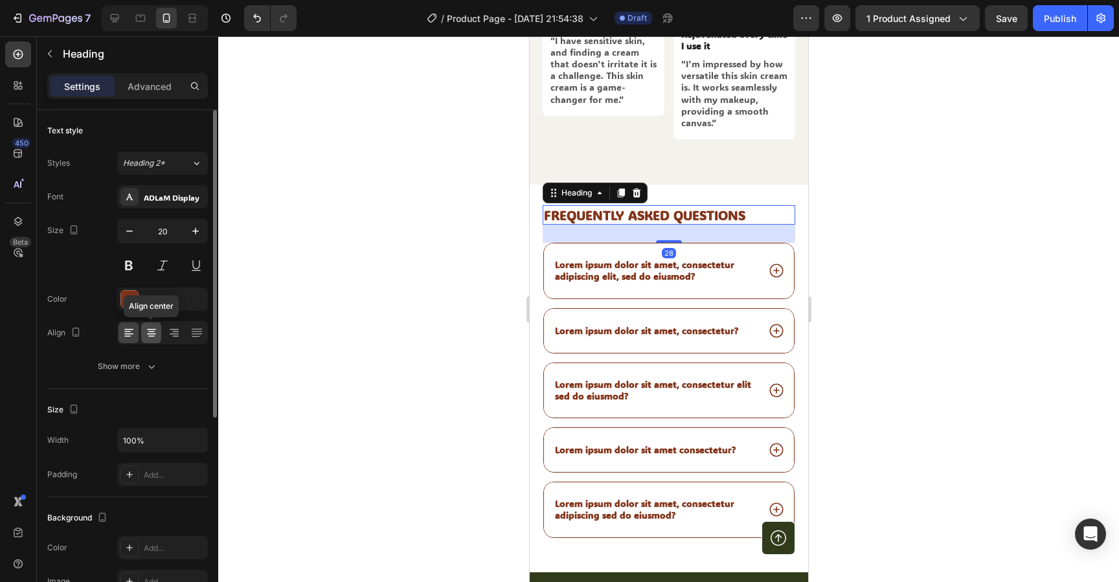
click at [160, 336] on div at bounding box center [151, 333] width 20 height 21
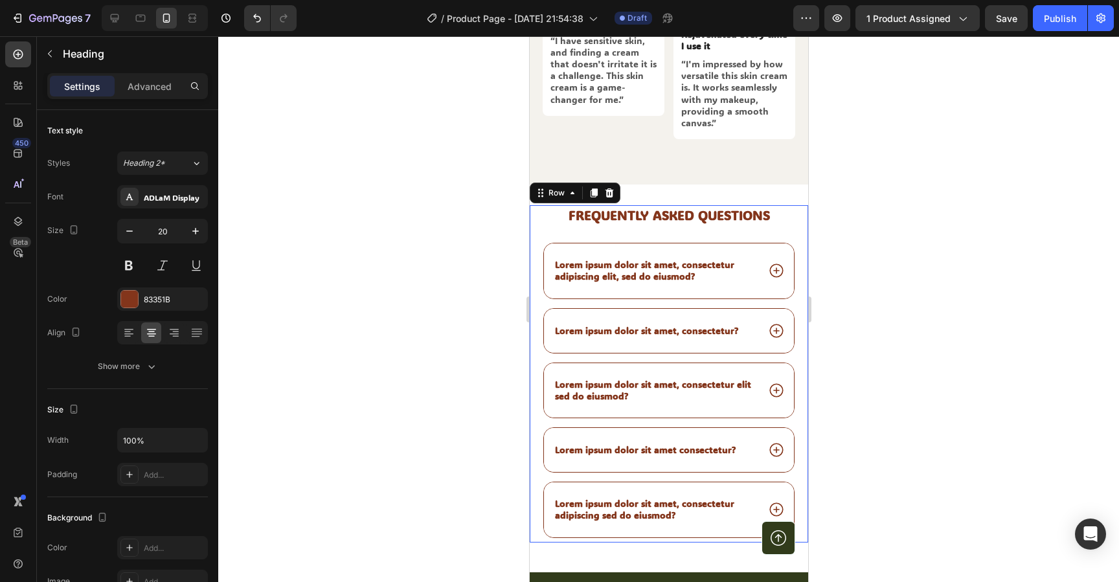
click at [533, 192] on div "Frequently asked questions Heading Lorem ipsum dolor sit amet, consectetur adip…" at bounding box center [668, 378] width 279 height 387
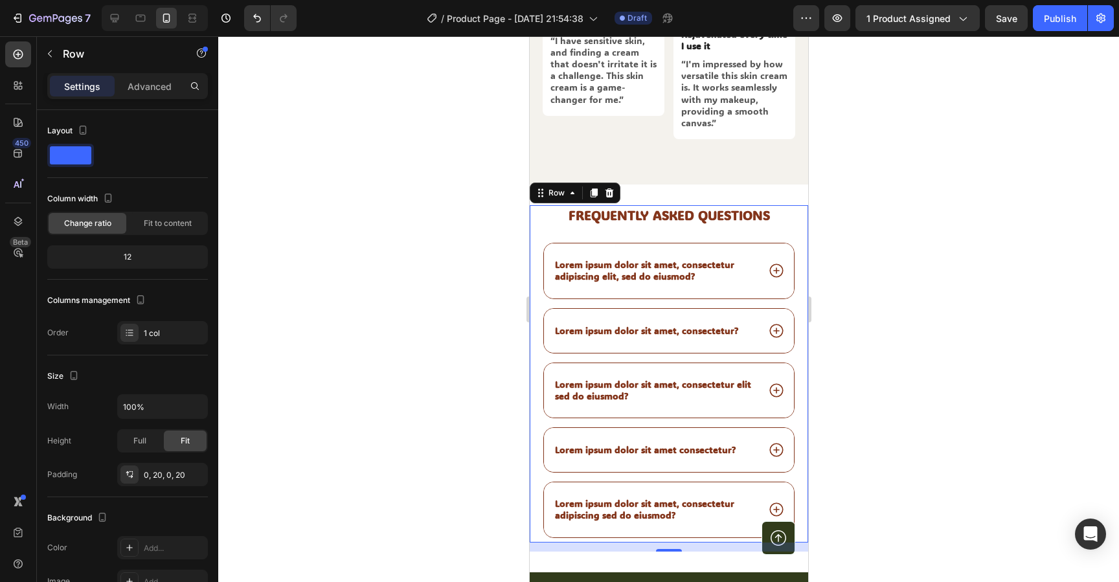
click at [801, 216] on div "Frequently asked questions Heading Lorem ipsum dolor sit amet, consectetur adip…" at bounding box center [668, 373] width 279 height 337
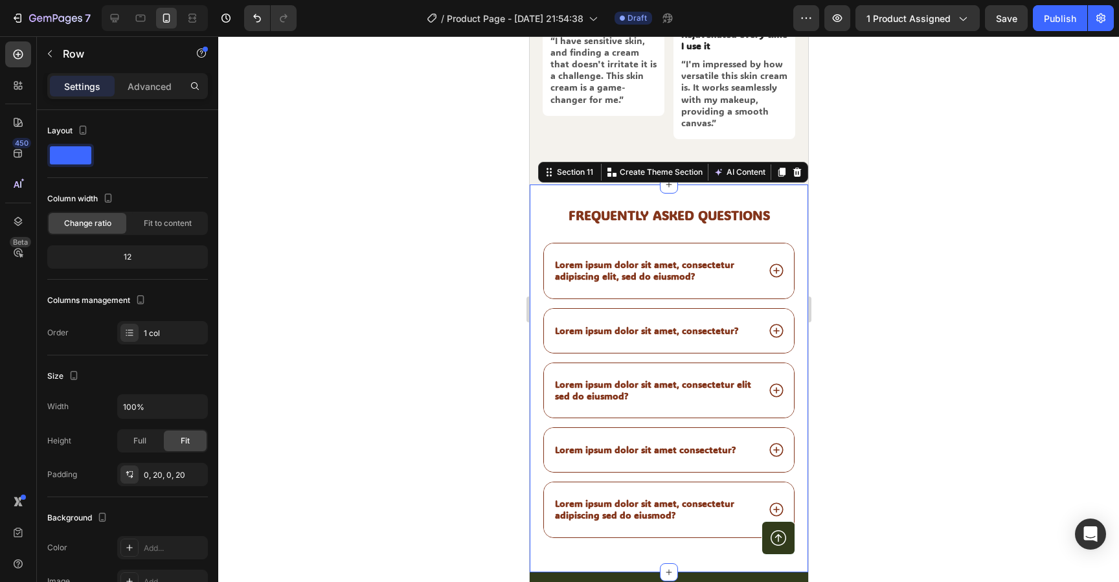
click at [792, 185] on div "Frequently asked questions Heading Lorem ipsum dolor sit amet, consectetur adip…" at bounding box center [668, 378] width 279 height 387
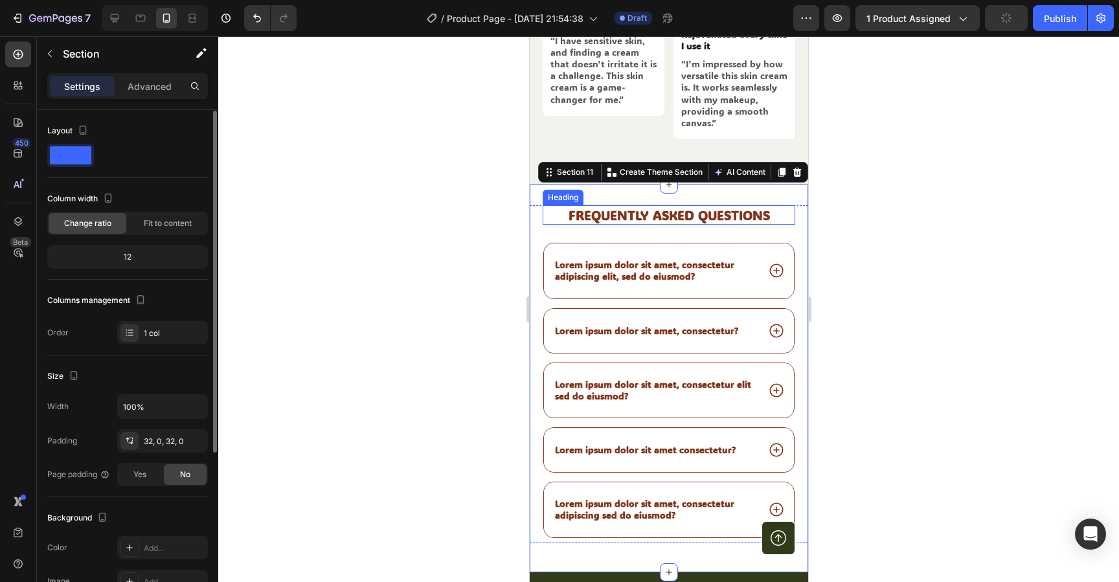
scroll to position [247, 0]
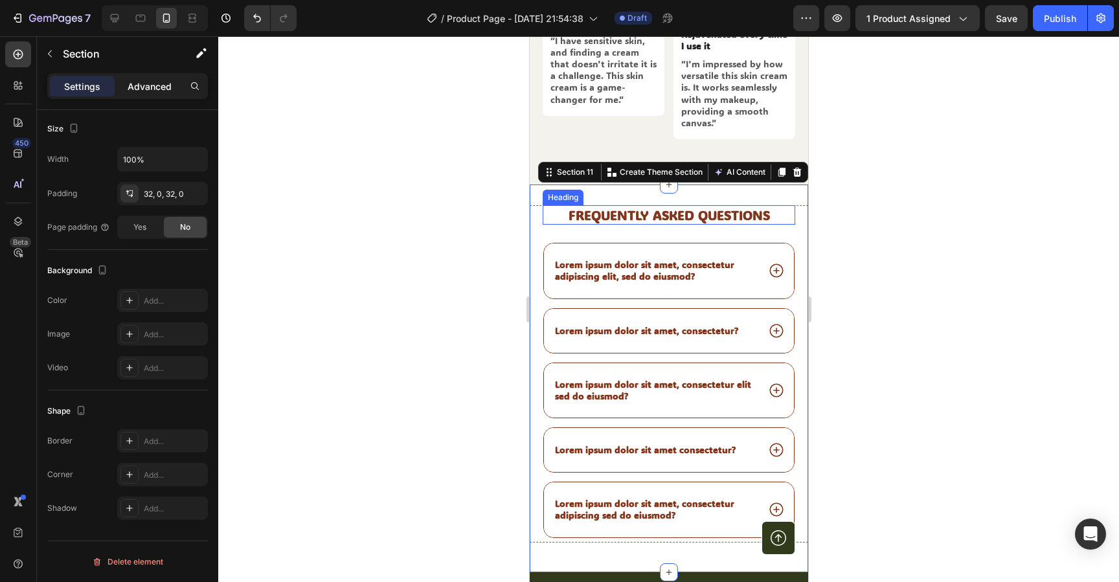
click at [164, 90] on p "Advanced" at bounding box center [150, 87] width 44 height 14
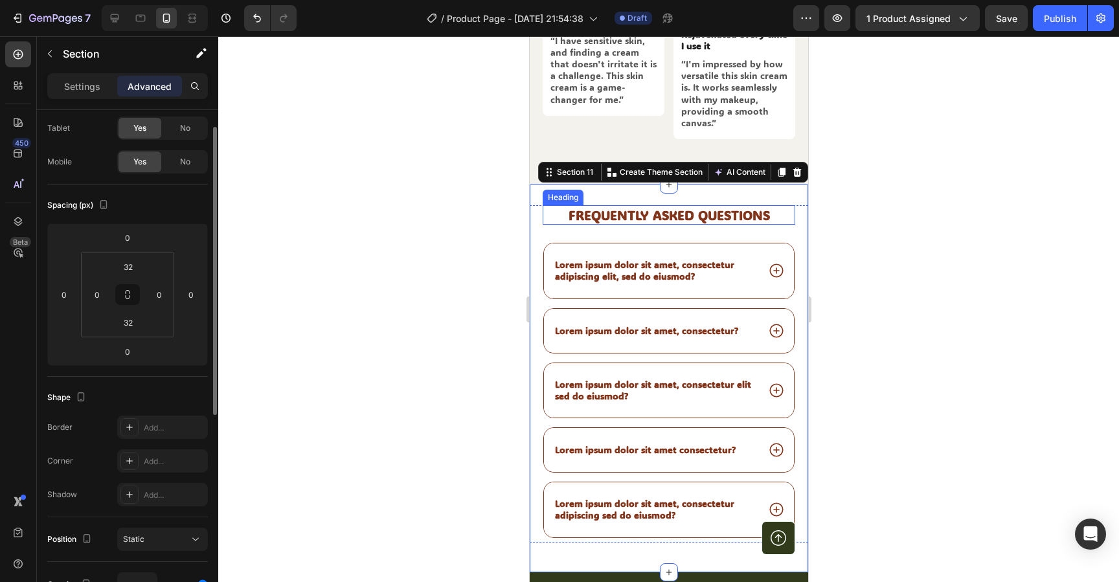
scroll to position [0, 0]
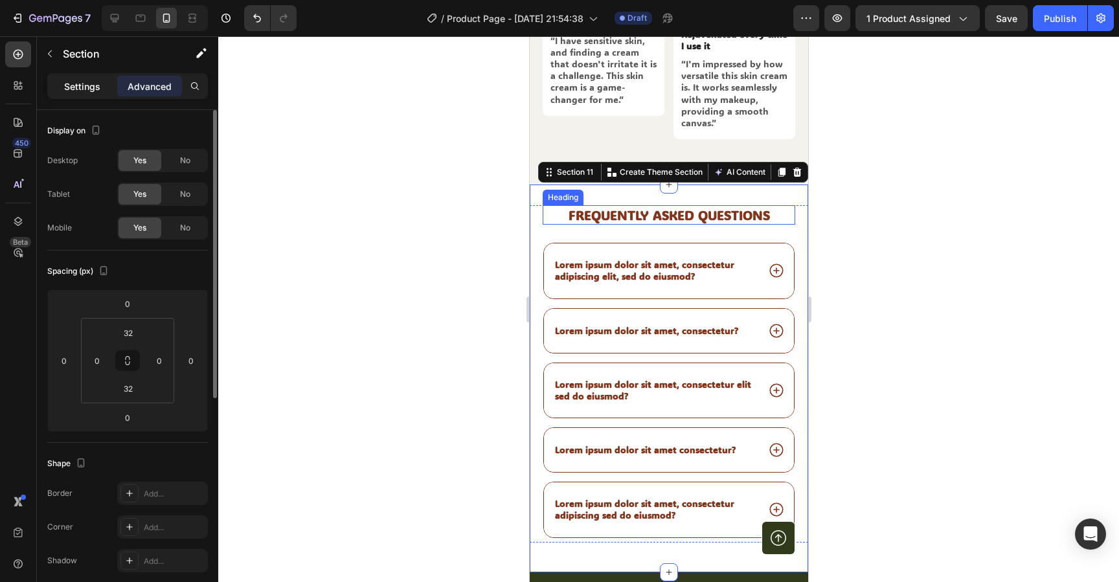
click at [93, 86] on p "Settings" at bounding box center [82, 87] width 36 height 14
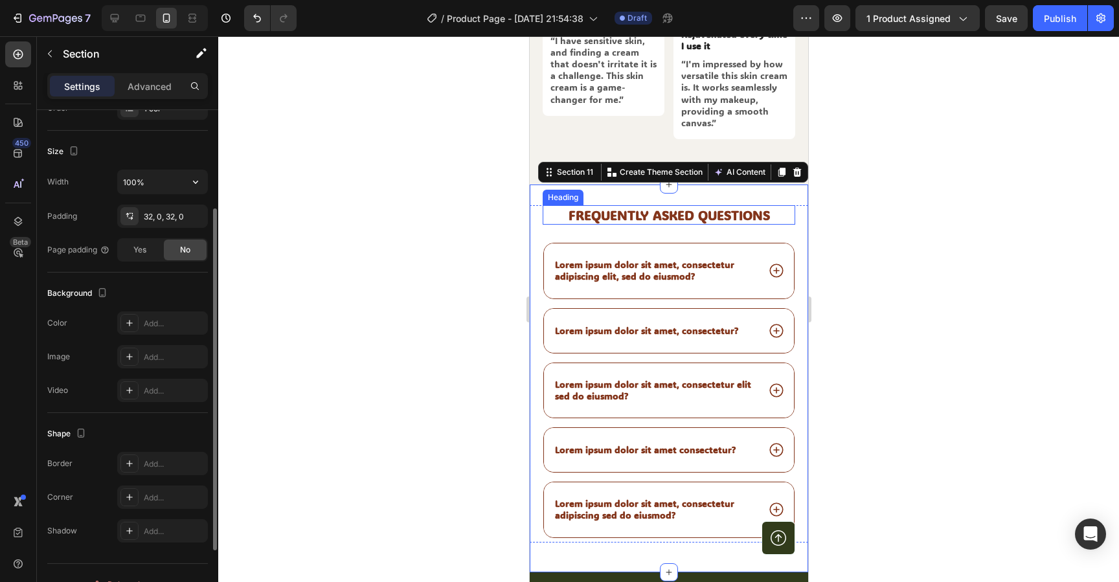
scroll to position [247, 0]
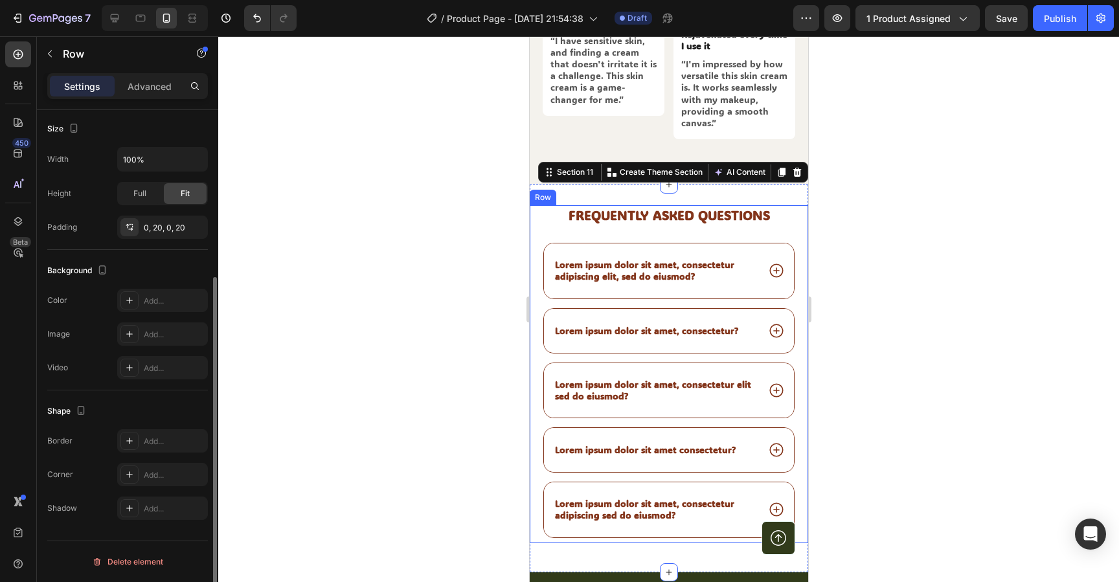
click at [535, 205] on div "Frequently asked questions Heading Lorem ipsum dolor sit amet, consectetur adip…" at bounding box center [668, 373] width 279 height 337
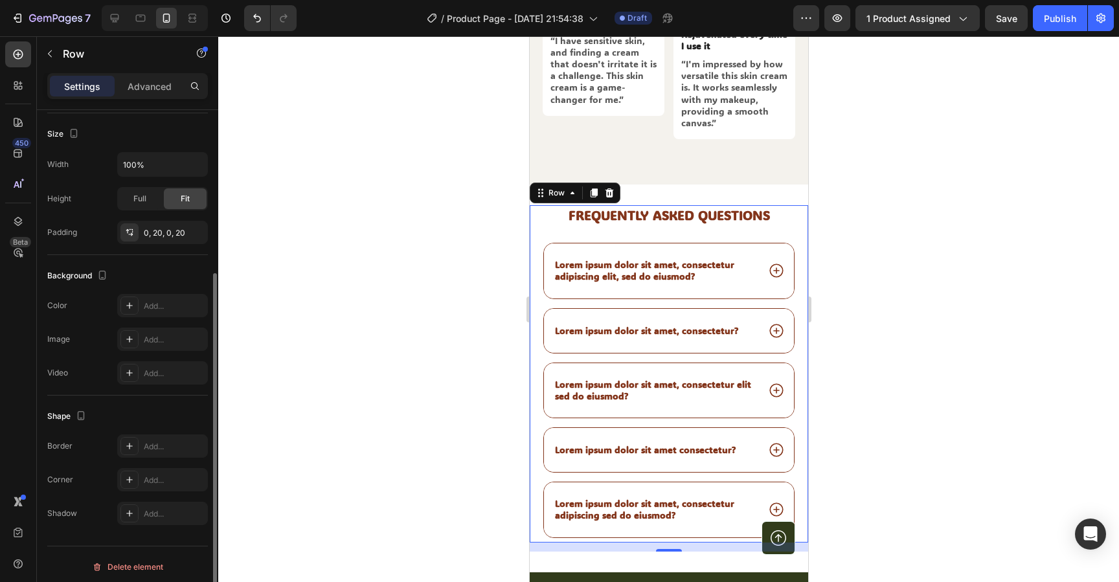
scroll to position [0, 0]
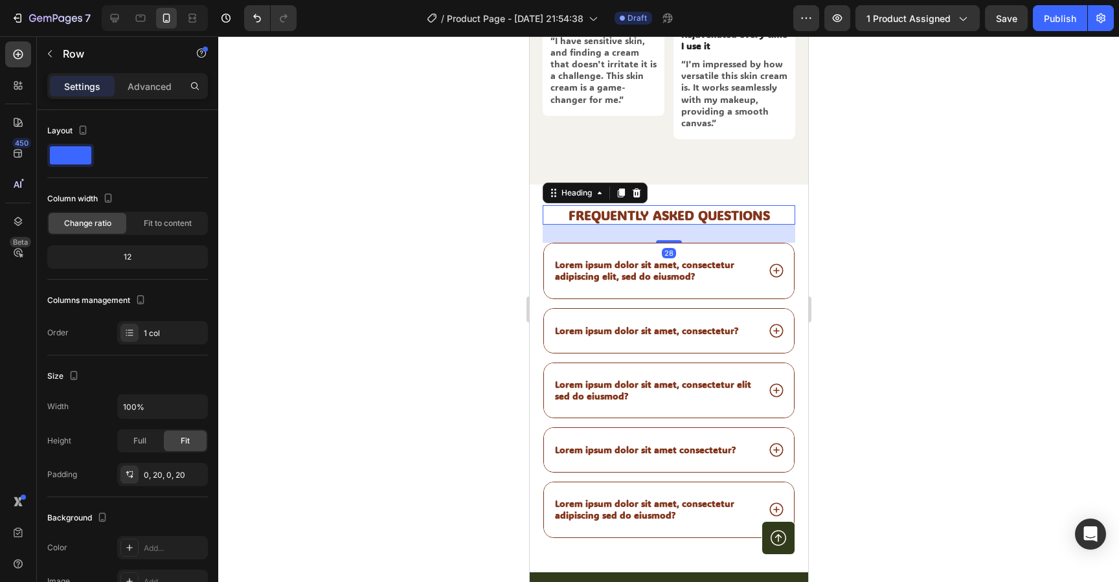
click at [656, 209] on h2 "Frequently asked questions" at bounding box center [668, 214] width 253 height 19
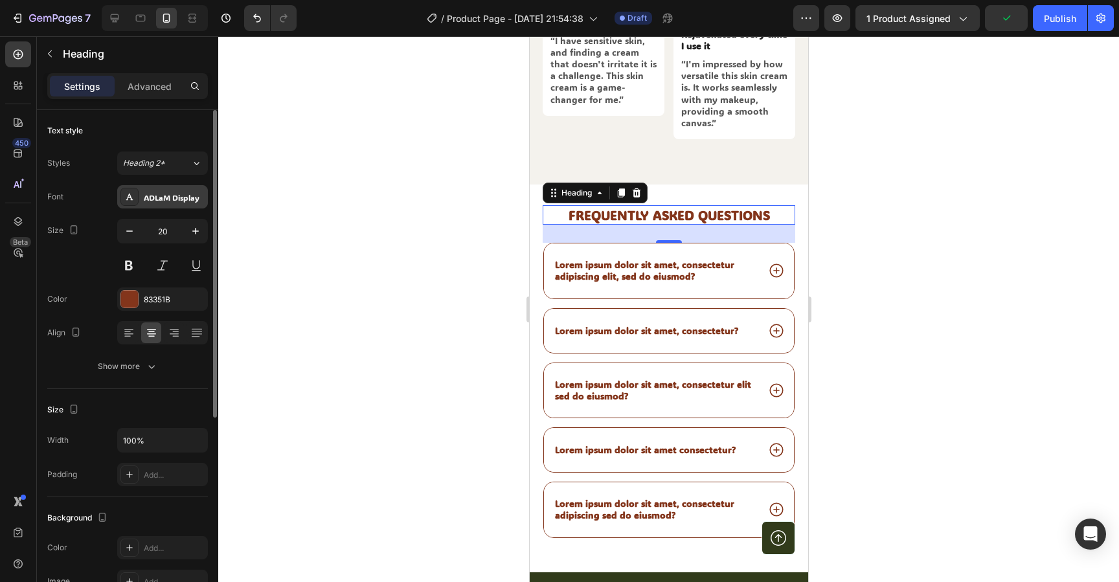
click at [171, 204] on div "ADLaM Display" at bounding box center [162, 196] width 91 height 23
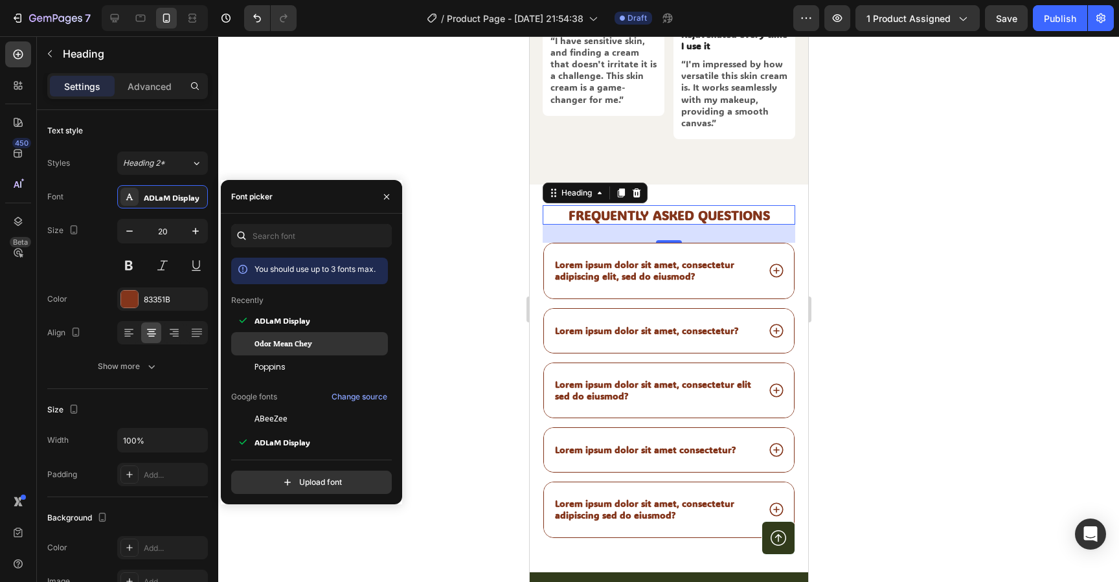
click at [275, 340] on span "Odor Mean Chey" at bounding box center [284, 344] width 58 height 12
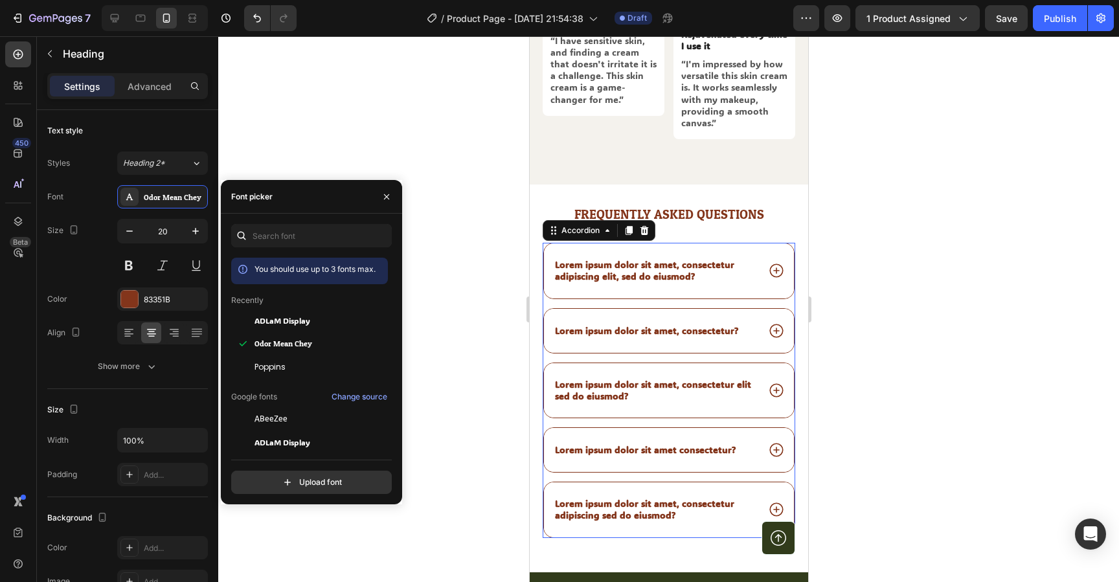
click at [659, 267] on p "Lorem ipsum dolor sit amet, consectetur adipiscing elit, sed do eiusmod?" at bounding box center [655, 270] width 201 height 23
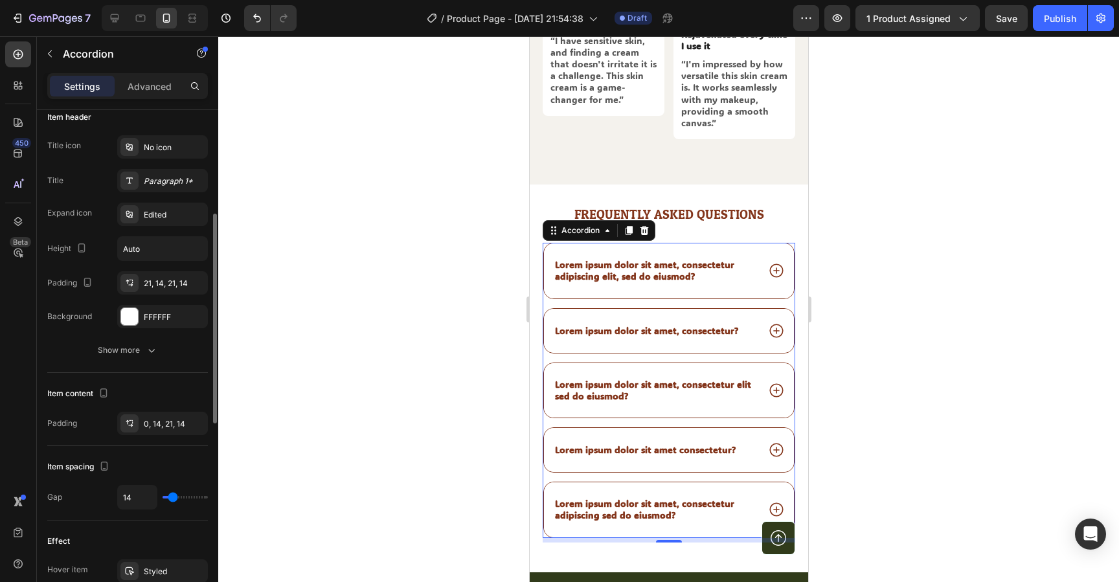
scroll to position [258, 0]
click at [144, 357] on div "Show more" at bounding box center [128, 353] width 60 height 13
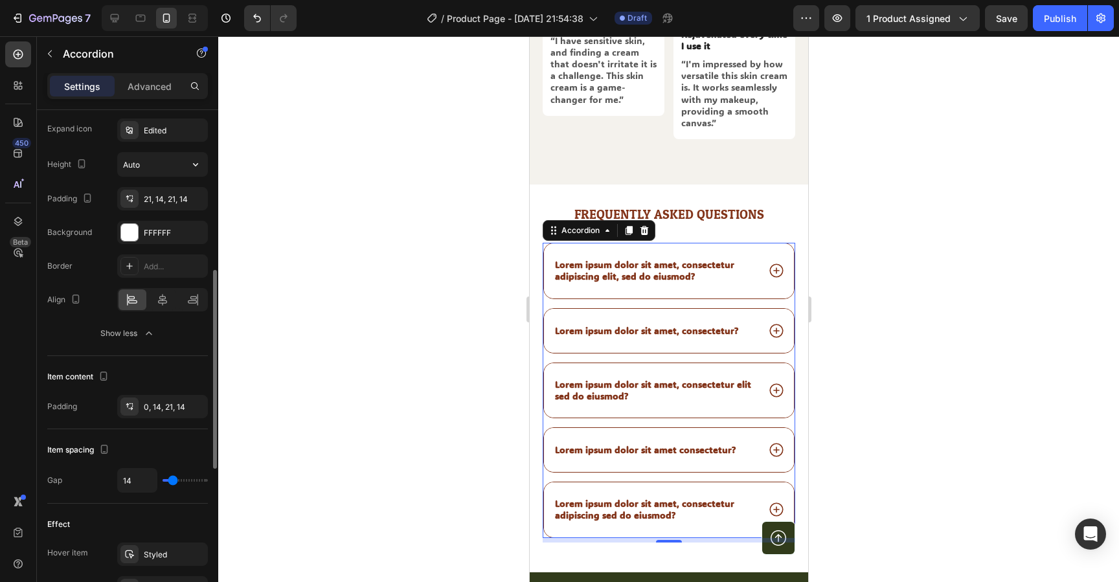
scroll to position [341, 0]
click at [146, 87] on p "Advanced" at bounding box center [150, 87] width 44 height 14
type input "100%"
type input "100"
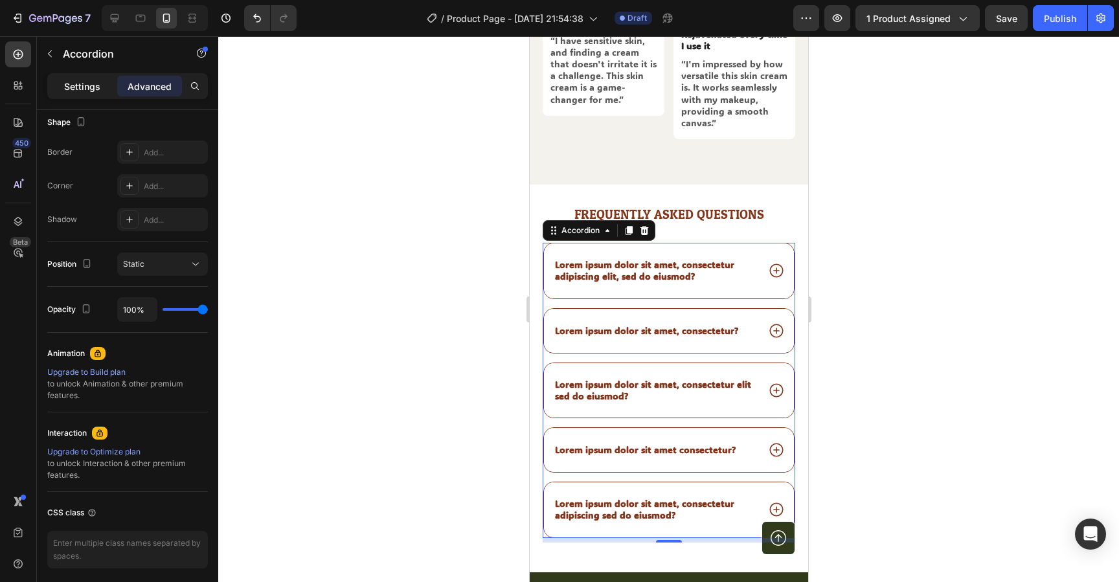
click at [73, 87] on p "Settings" at bounding box center [82, 87] width 36 height 14
type input "14"
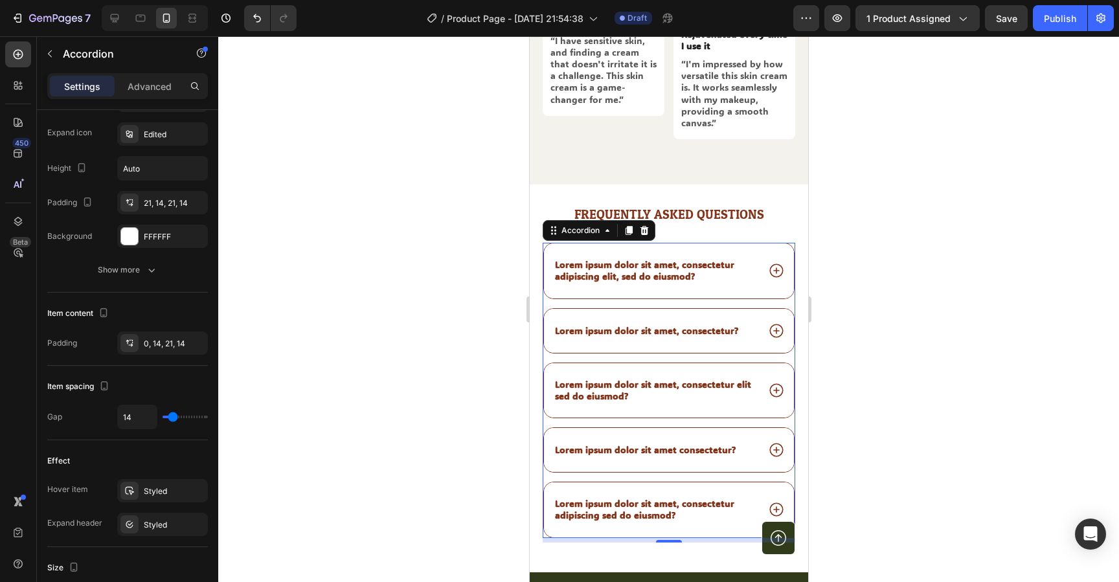
click at [603, 259] on p "Lorem ipsum dolor sit amet, consectetur adipiscing elit, sed do eiusmod?" at bounding box center [655, 270] width 201 height 23
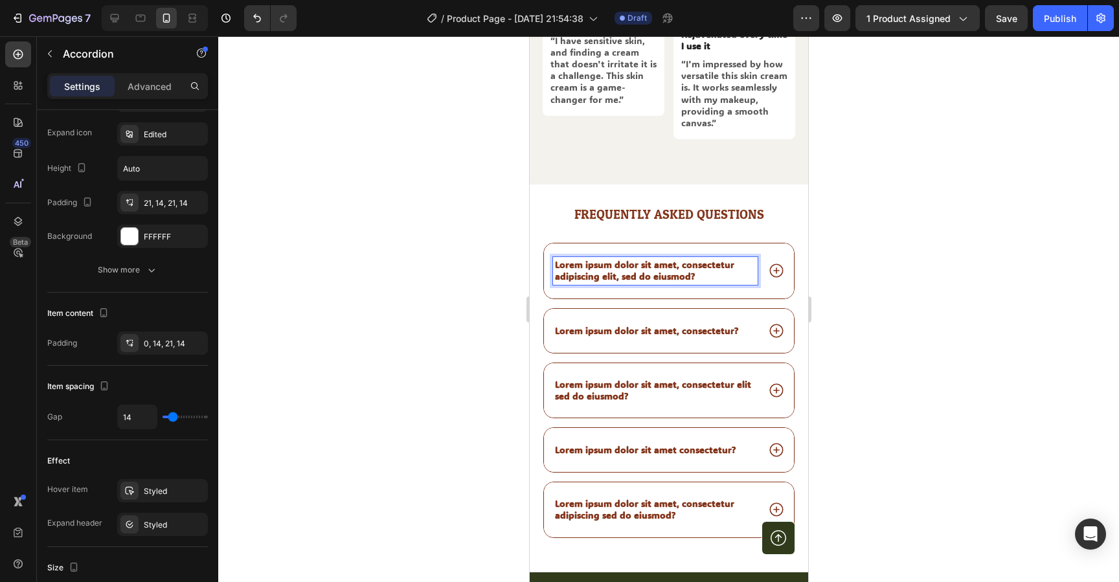
click at [595, 259] on p "Lorem ipsum dolor sit amet, consectetur adipiscing elit, sed do eiusmod?" at bounding box center [655, 270] width 201 height 23
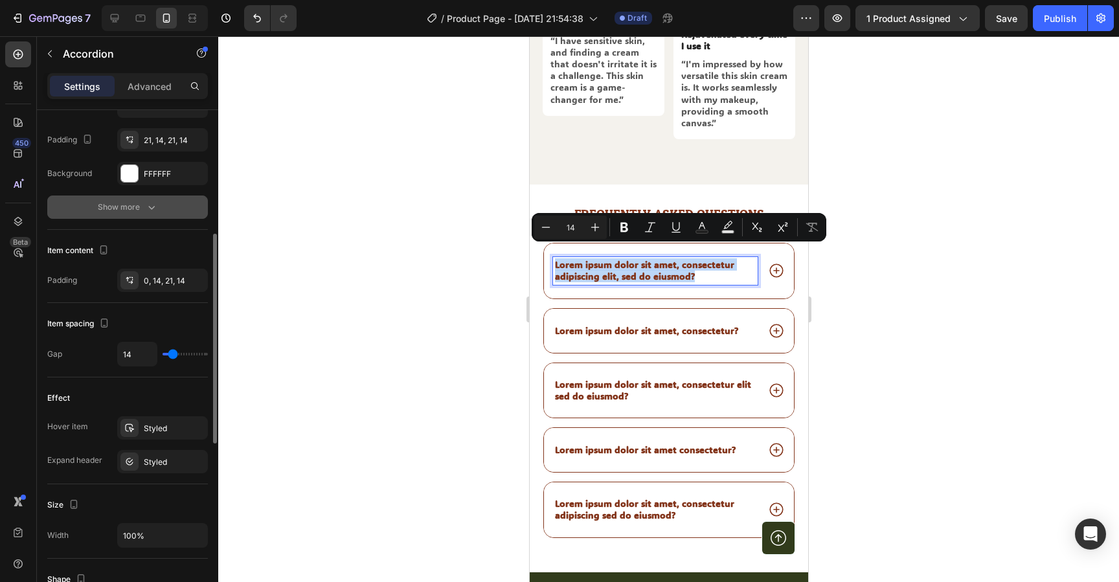
scroll to position [374, 0]
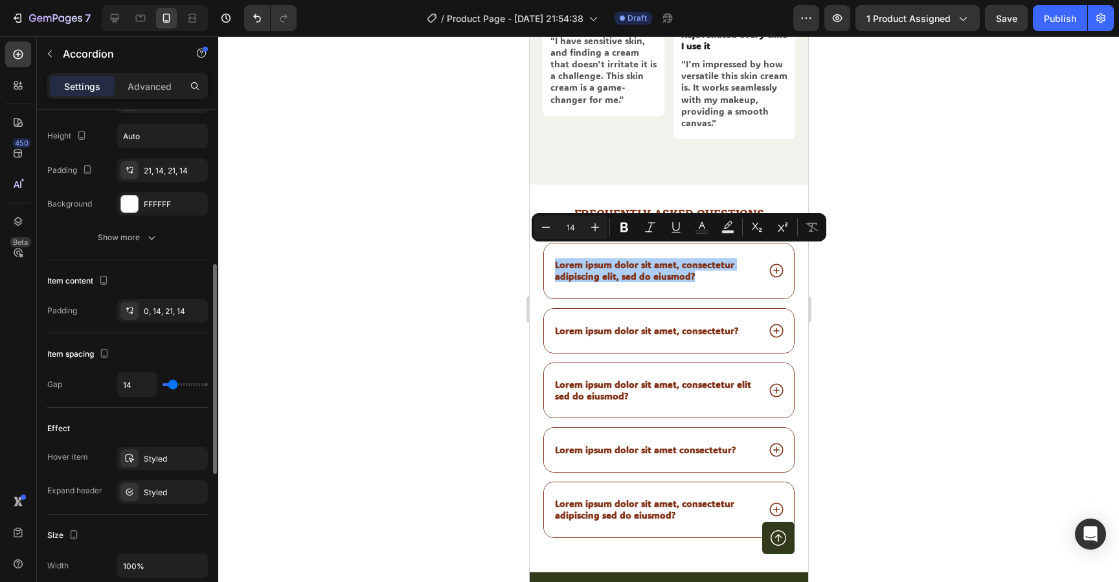
click at [154, 253] on div "Item header Title icon No icon Title Paragraph 1* Expand icon Edited Height Aut…" at bounding box center [127, 122] width 161 height 277
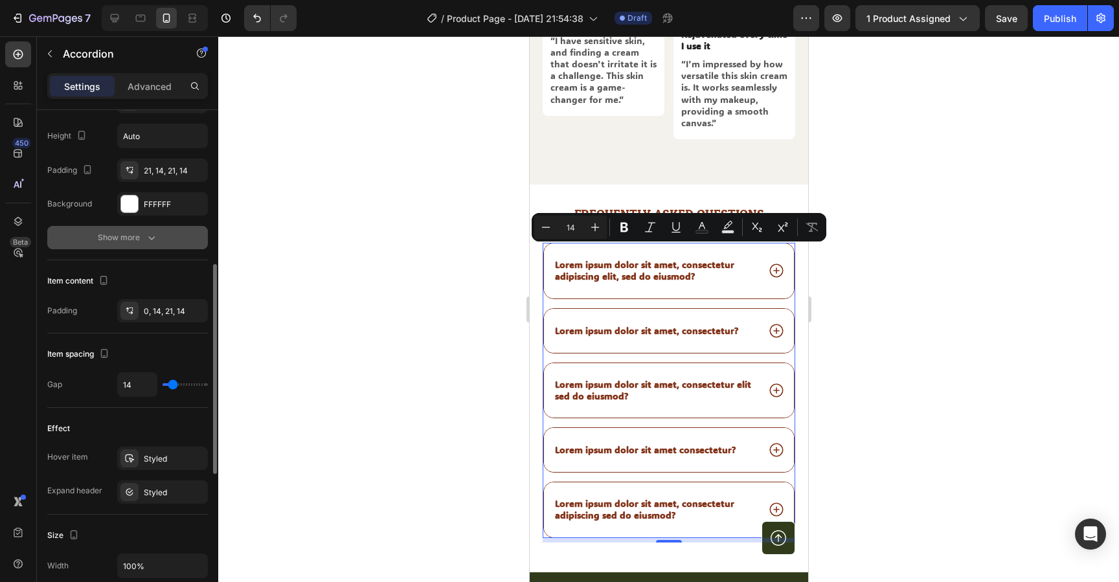
click at [145, 243] on icon "button" at bounding box center [151, 237] width 13 height 13
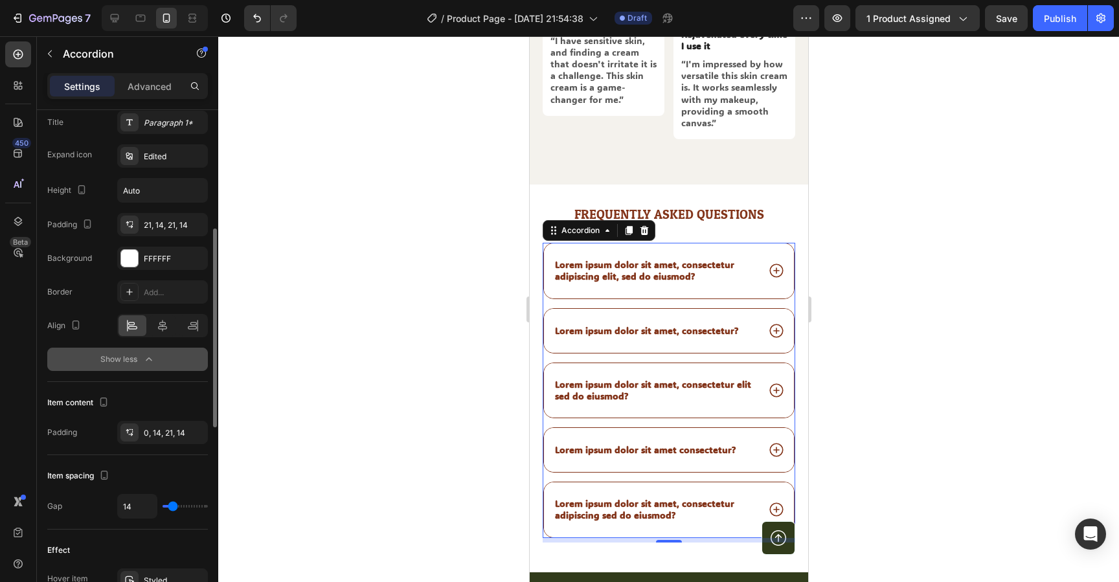
scroll to position [315, 0]
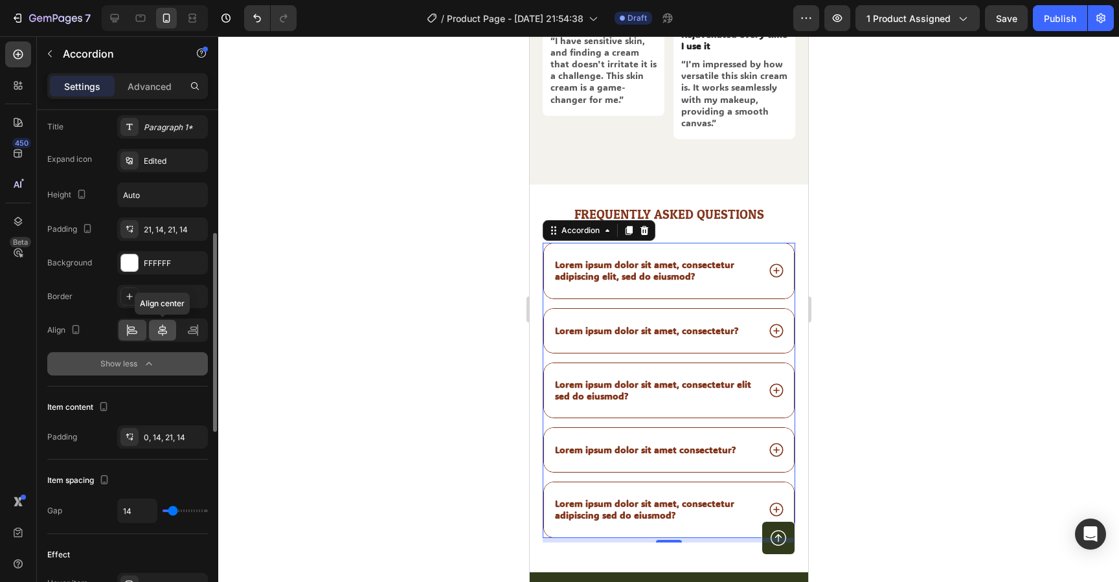
click at [156, 338] on div at bounding box center [163, 330] width 28 height 21
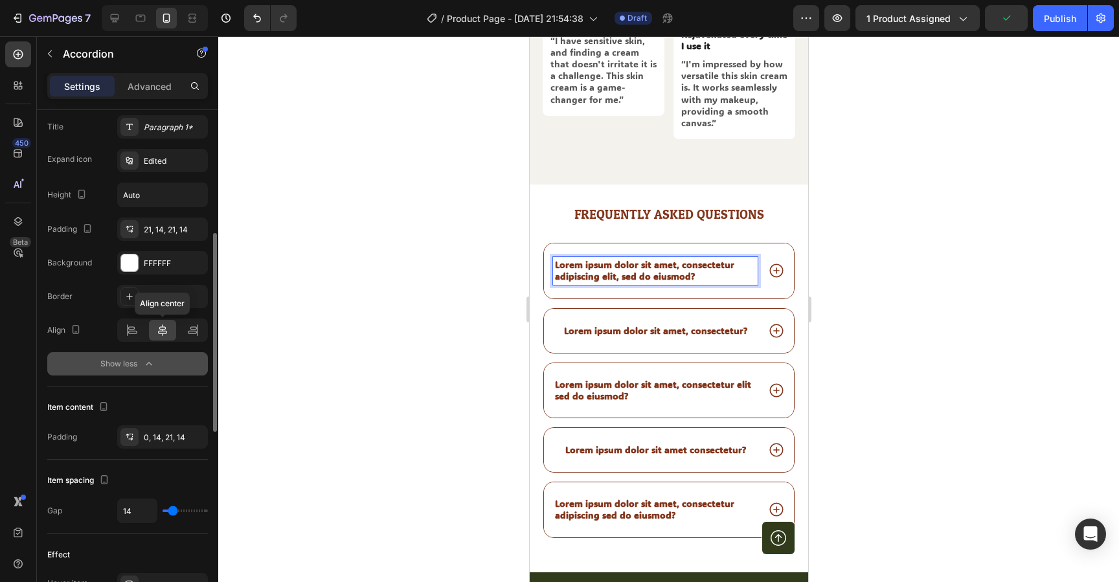
click at [164, 334] on icon at bounding box center [162, 331] width 9 height 12
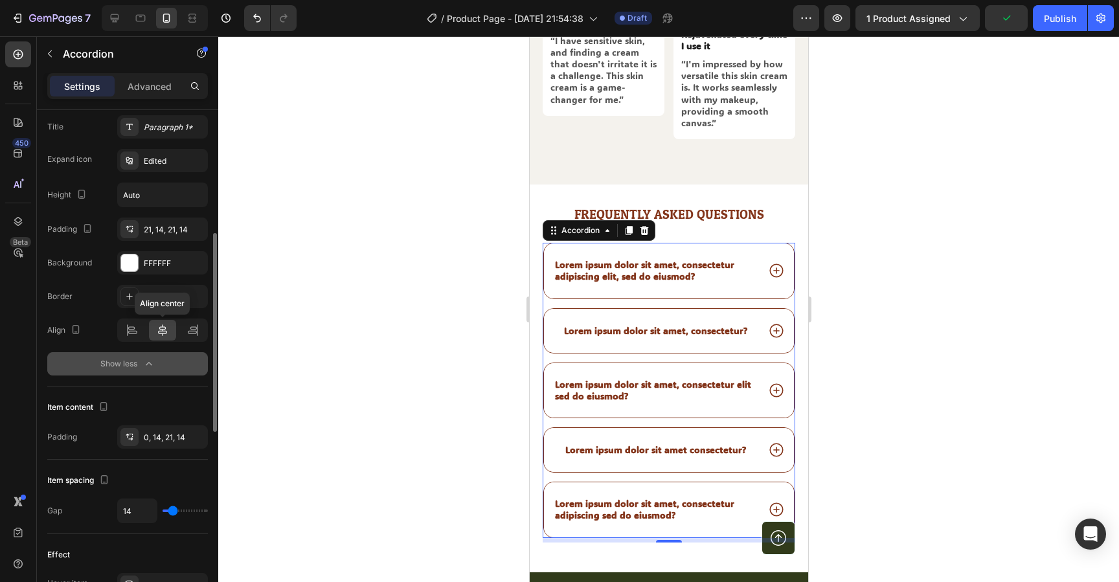
click at [164, 334] on icon at bounding box center [162, 331] width 9 height 12
click at [667, 483] on div "Lorem ipsum dolor sit amet, consectetur adipiscing sed do eiusmod?" at bounding box center [669, 510] width 250 height 54
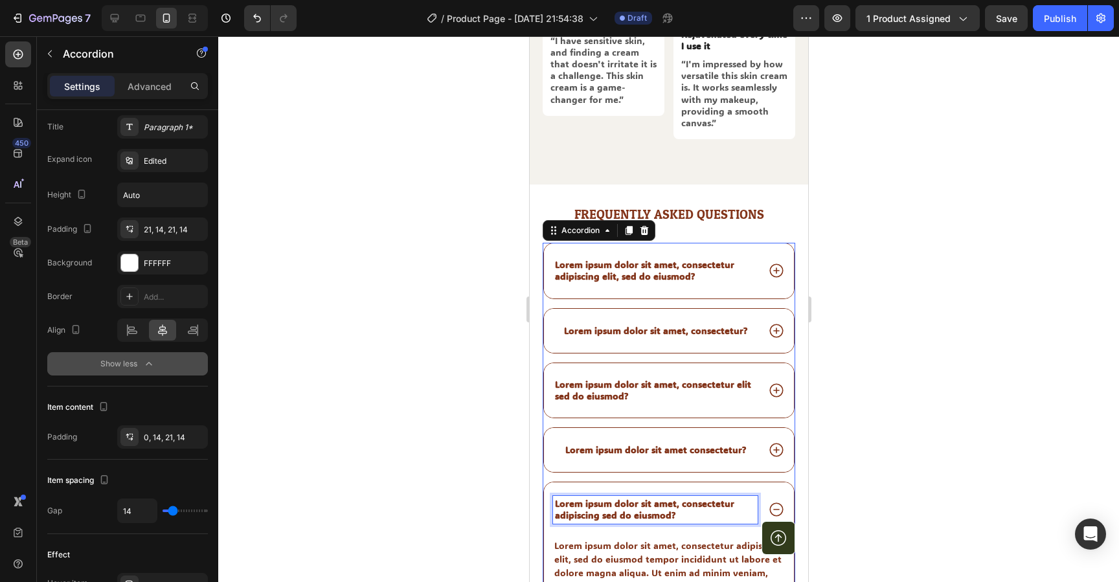
click at [667, 498] on p "Lorem ipsum dolor sit amet, consectetur adipiscing sed do eiusmod?" at bounding box center [655, 509] width 201 height 23
click at [772, 501] on icon at bounding box center [776, 509] width 17 height 17
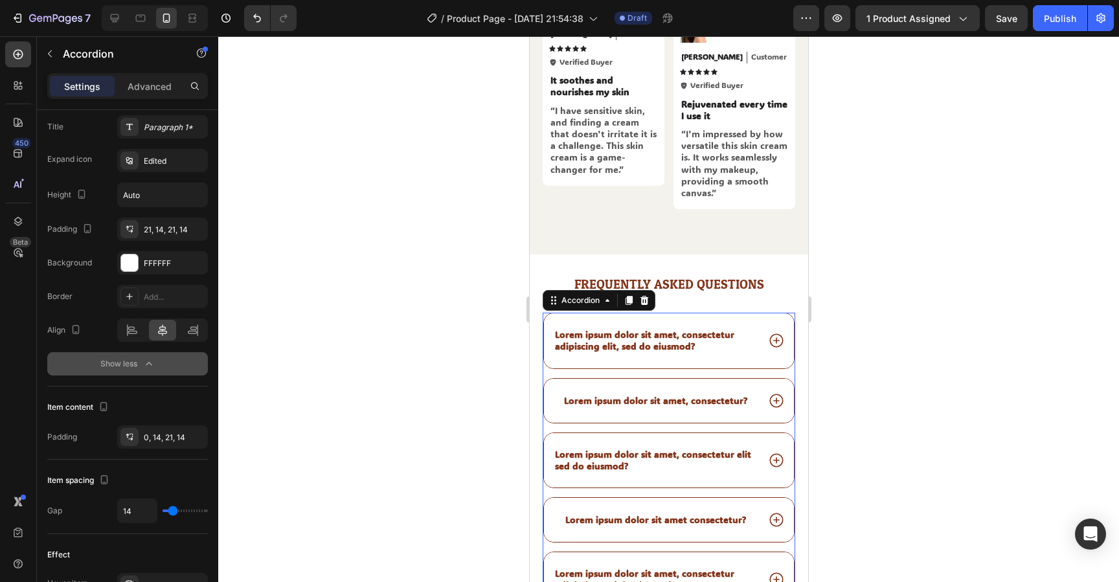
scroll to position [5405, 0]
click at [557, 314] on div "Lorem ipsum dolor sit amet, consectetur adipiscing elit, sed do eiusmod?" at bounding box center [669, 341] width 250 height 54
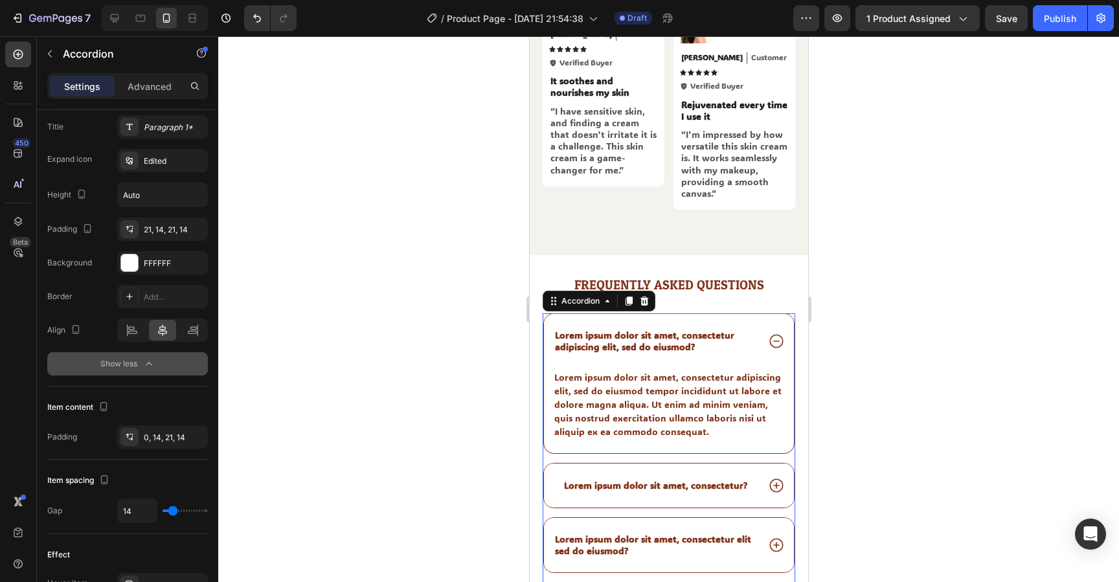
click at [577, 314] on div "Lorem ipsum dolor sit amet, consectetur adipiscing elit, sed do eiusmod?" at bounding box center [669, 341] width 250 height 54
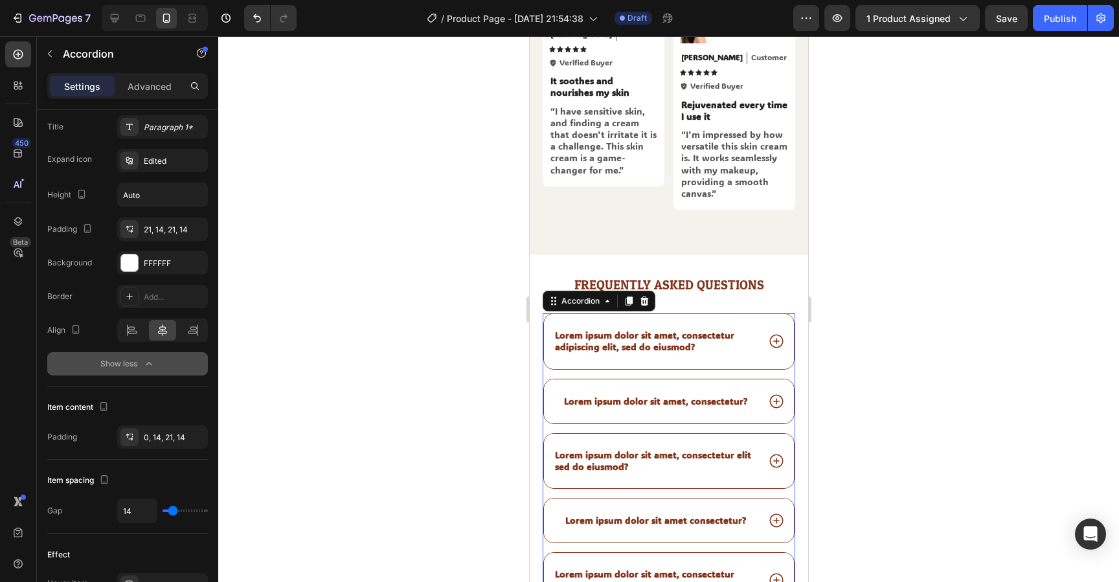
click at [577, 314] on div "Lorem ipsum dolor sit amet, consectetur adipiscing elit, sed do eiusmod?" at bounding box center [669, 341] width 250 height 54
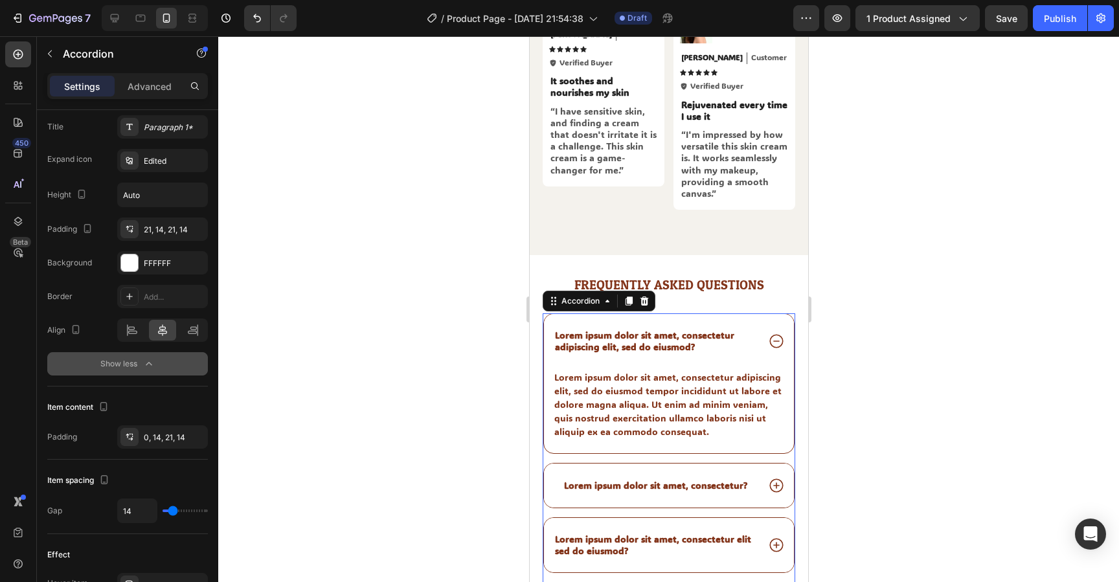
click at [577, 314] on div "Lorem ipsum dolor sit amet, consectetur adipiscing elit, sed do eiusmod?" at bounding box center [669, 341] width 250 height 54
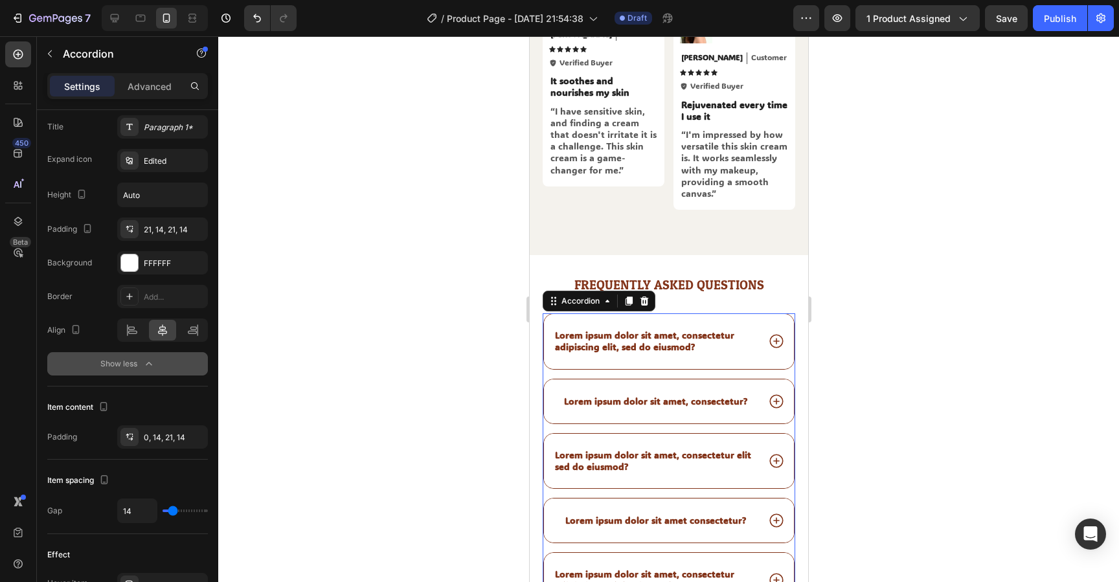
click at [590, 330] on p "Lorem ipsum dolor sit amet, consectetur adipiscing elit, sed do eiusmod?" at bounding box center [655, 341] width 201 height 23
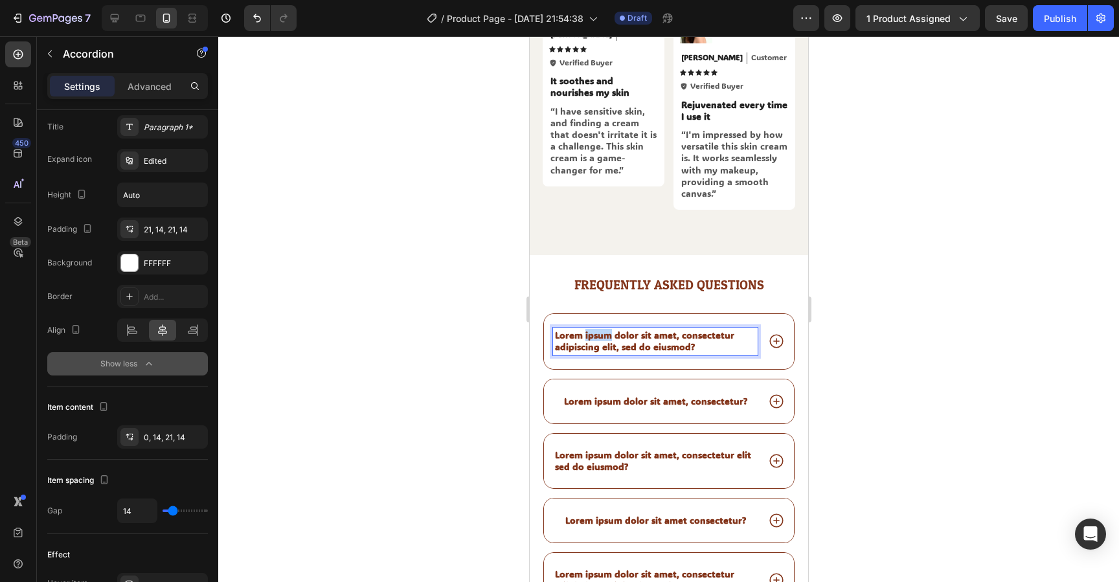
click at [590, 330] on p "Lorem ipsum dolor sit amet, consectetur adipiscing elit, sed do eiusmod?" at bounding box center [655, 341] width 201 height 23
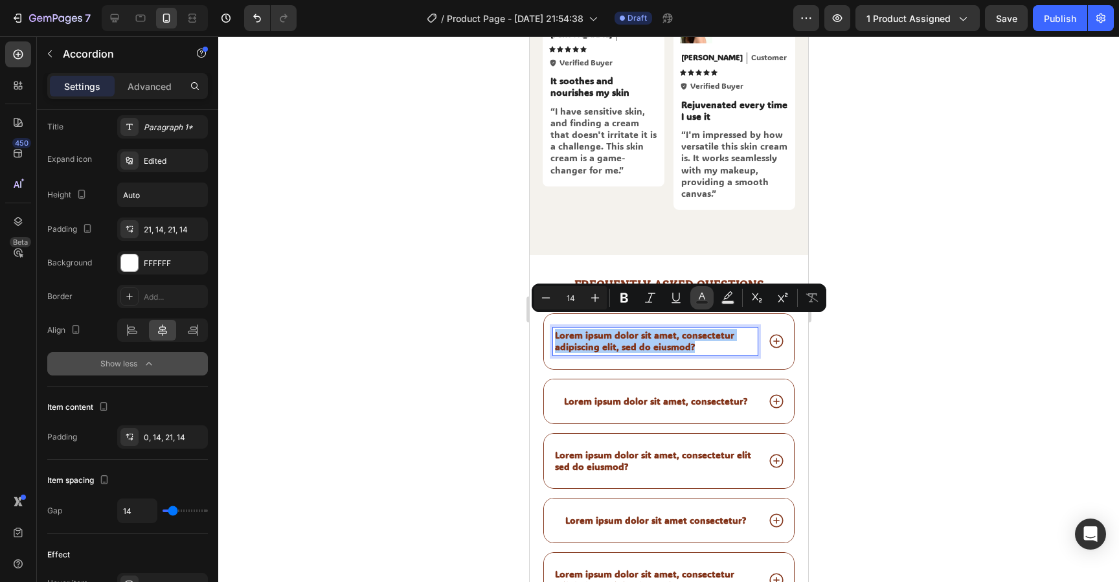
click at [700, 297] on icon "Editor contextual toolbar" at bounding box center [702, 296] width 6 height 7
type input "83351B"
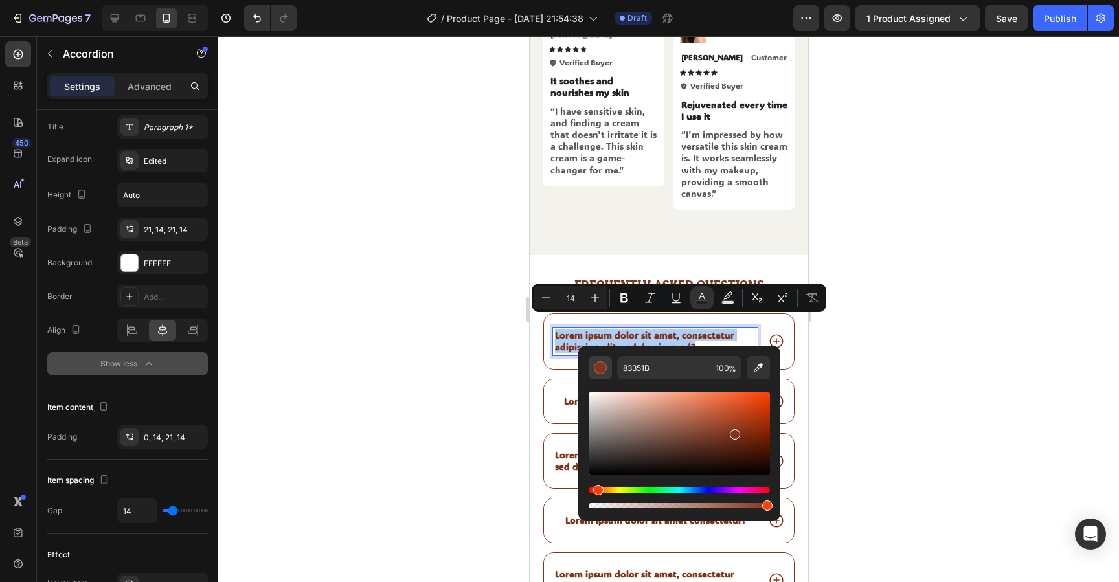
click at [604, 371] on div "Editor contextual toolbar" at bounding box center [600, 368] width 13 height 13
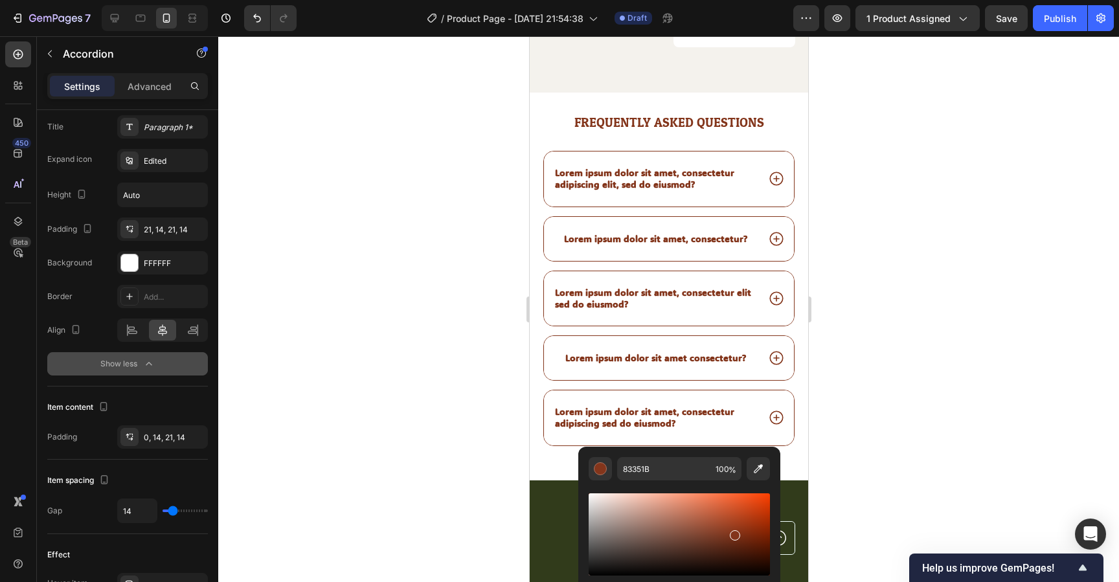
scroll to position [5604, 0]
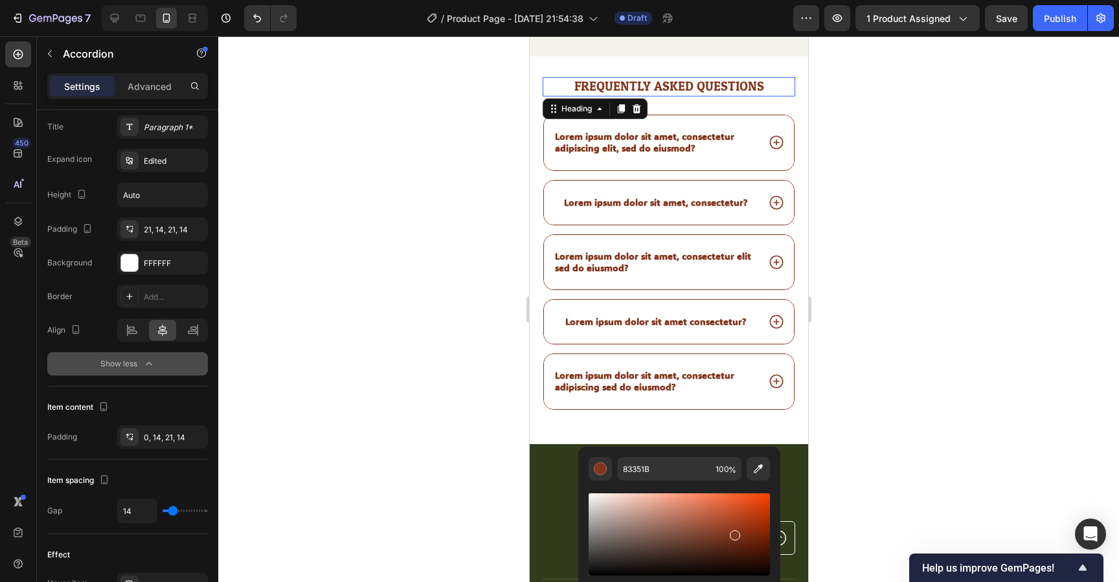
type input "16"
click at [563, 77] on h2 "Frequently asked questions" at bounding box center [668, 86] width 253 height 19
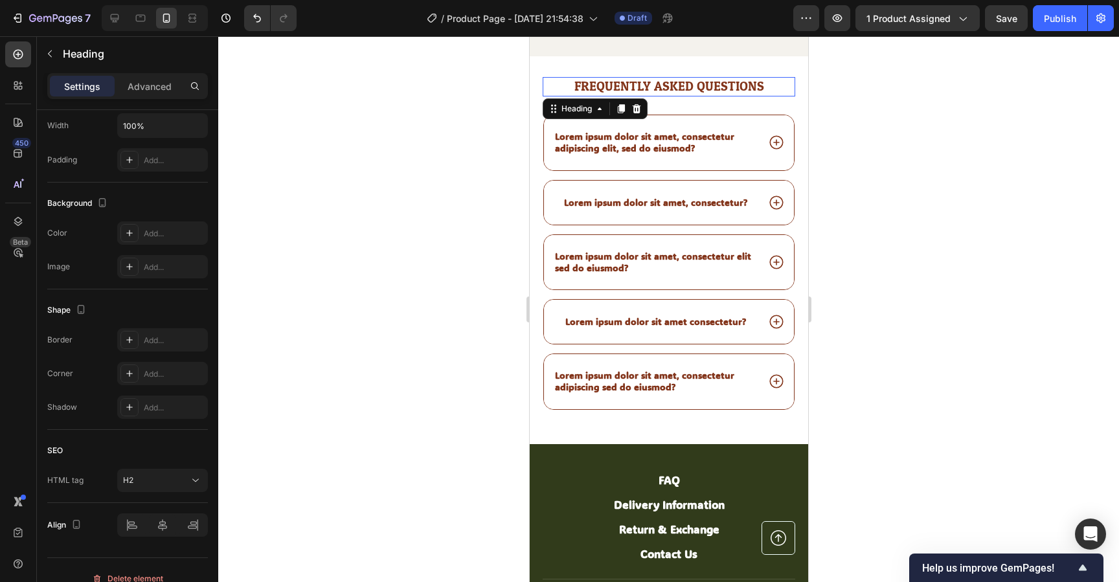
scroll to position [0, 0]
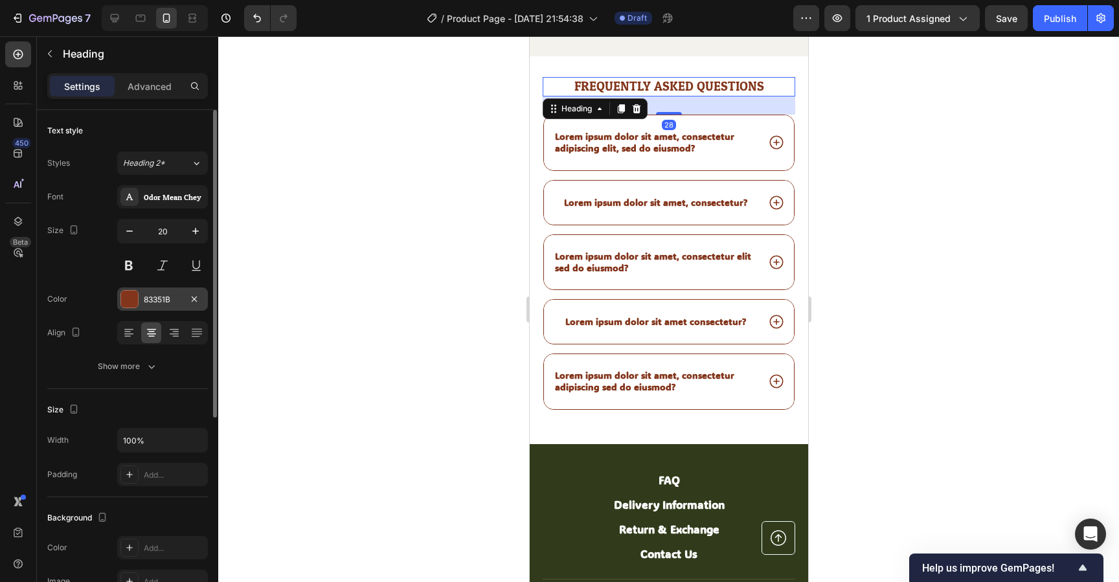
click at [127, 301] on div at bounding box center [129, 299] width 17 height 17
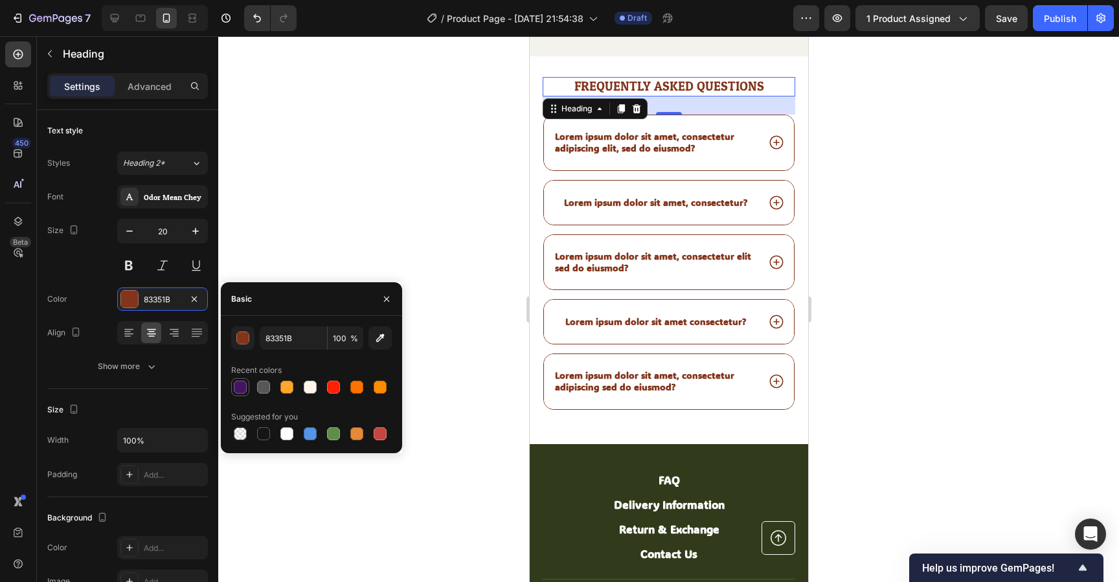
click at [241, 386] on div at bounding box center [240, 387] width 13 height 13
type input "431560"
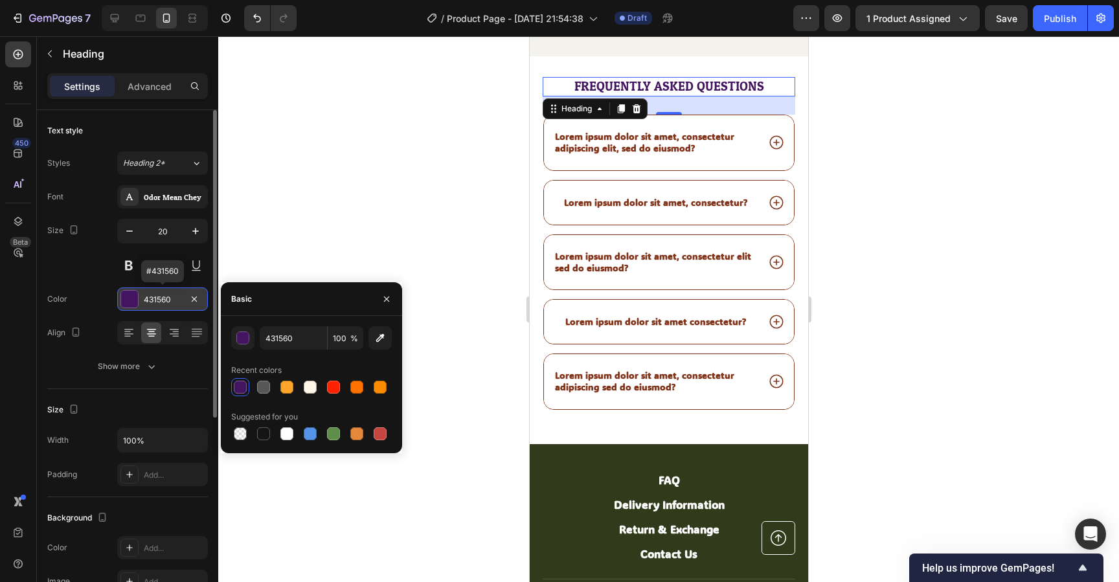
click at [172, 299] on div "431560" at bounding box center [163, 300] width 38 height 12
click at [286, 336] on input "431560" at bounding box center [293, 338] width 67 height 23
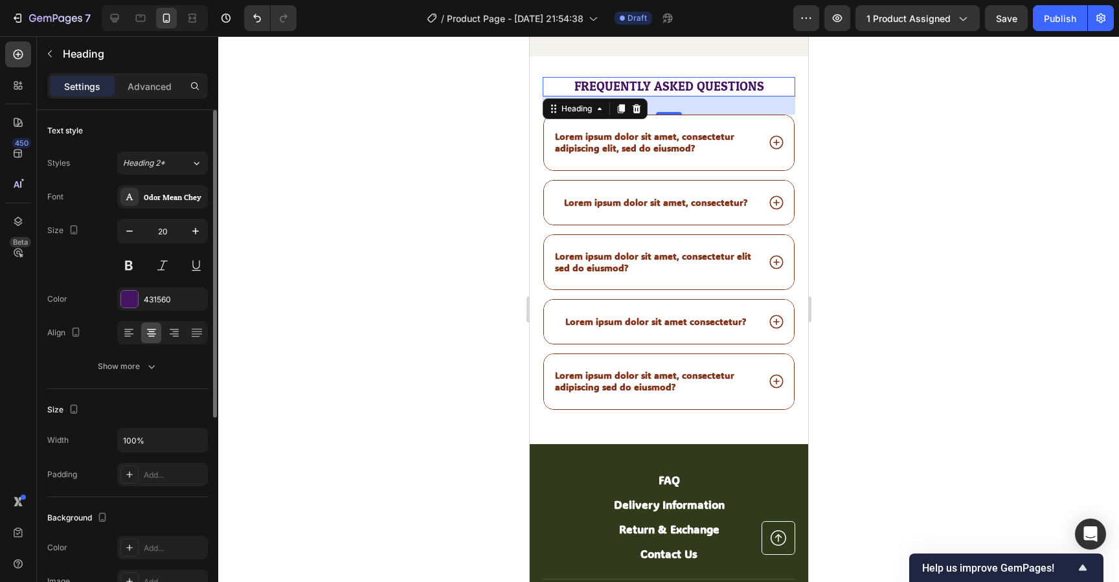
click at [79, 279] on div "Font Odor Mean Chey Size 20 Color 431560 Align Show more" at bounding box center [127, 281] width 161 height 193
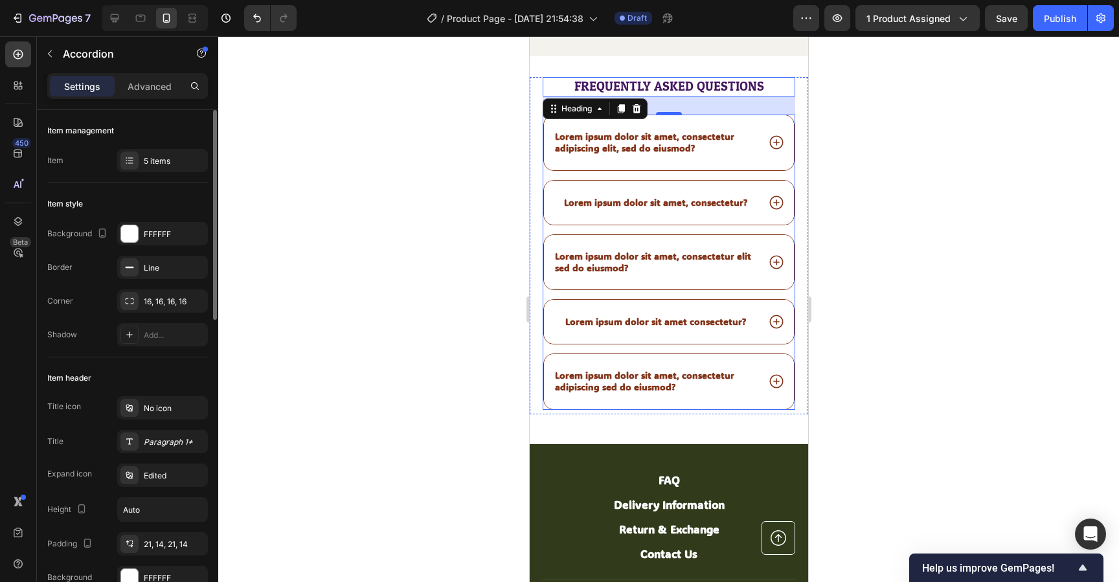
click at [713, 115] on div "Lorem ipsum dolor sit amet, consectetur adipiscing elit, sed do eiusmod?" at bounding box center [669, 142] width 250 height 54
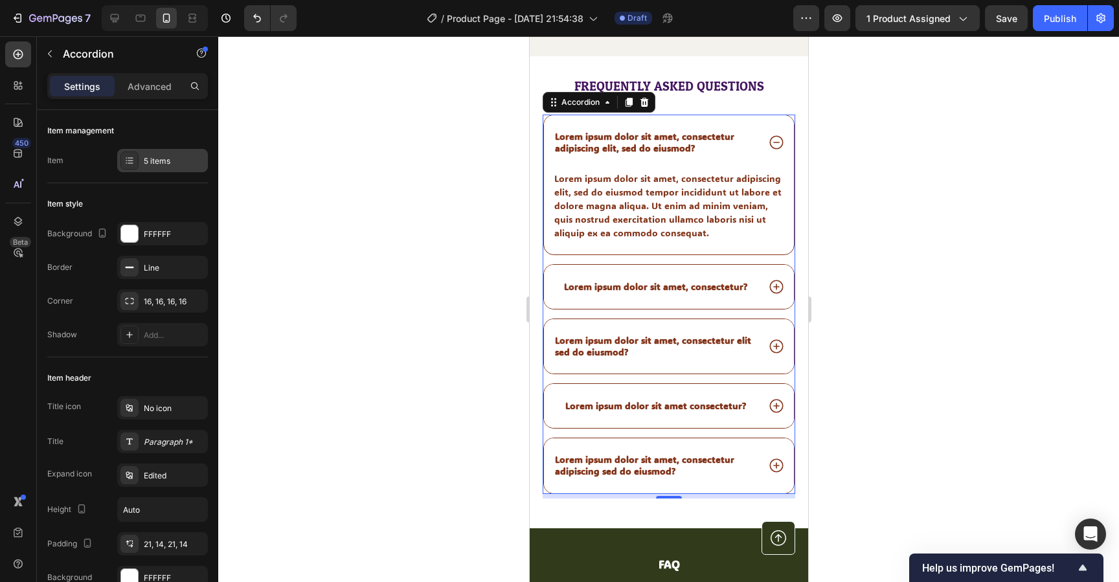
click at [160, 165] on div "5 items" at bounding box center [174, 161] width 61 height 12
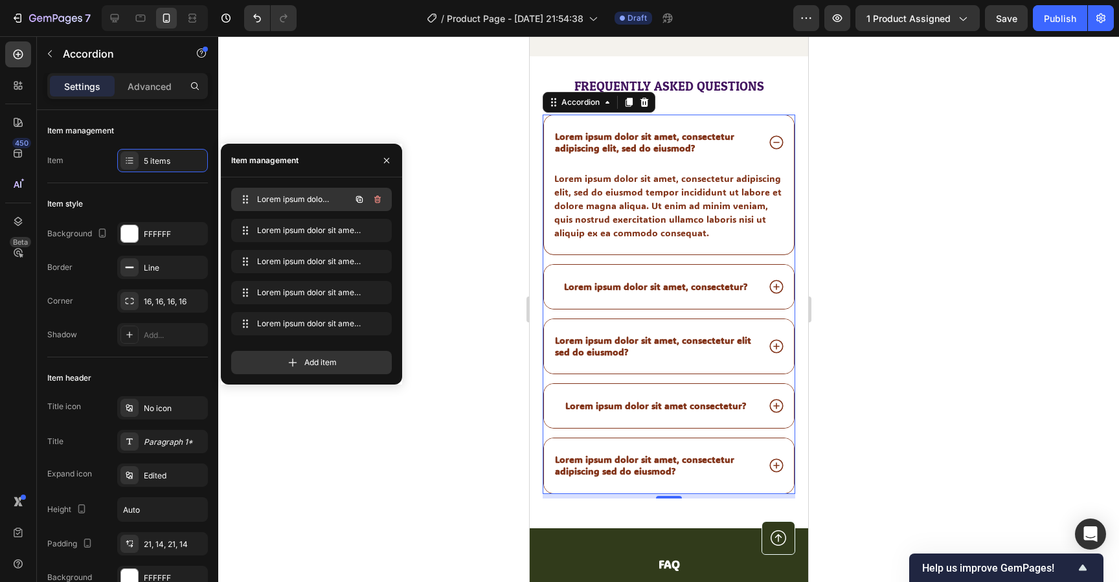
click at [290, 192] on div "Lorem ipsum dolor sit amet, consectetur adipiscing elit, sed do eiusmod? Lorem …" at bounding box center [293, 199] width 114 height 18
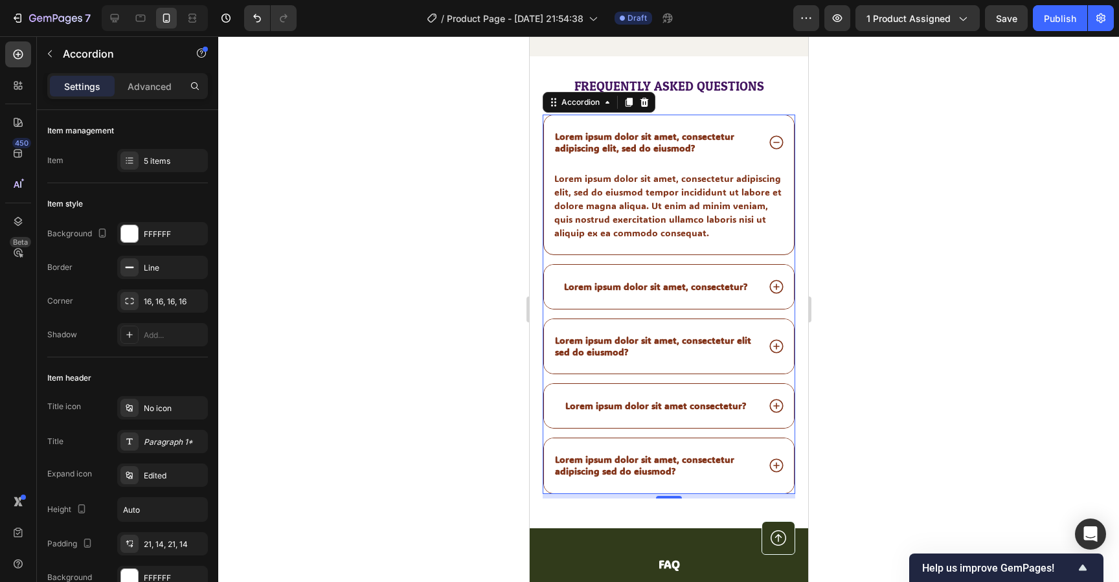
click at [636, 131] on p "Lorem ipsum dolor sit amet, consectetur adipiscing elit, sed do eiusmod?" at bounding box center [655, 142] width 201 height 23
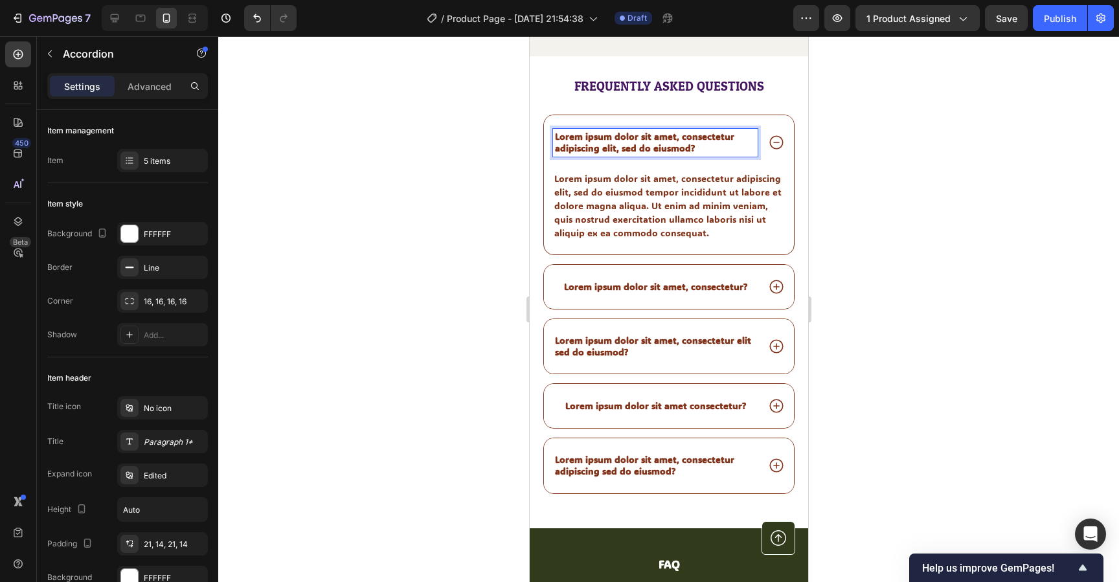
click at [623, 139] on p "Lorem ipsum dolor sit amet, consectetur adipiscing elit, sed do eiusmod?" at bounding box center [655, 142] width 201 height 23
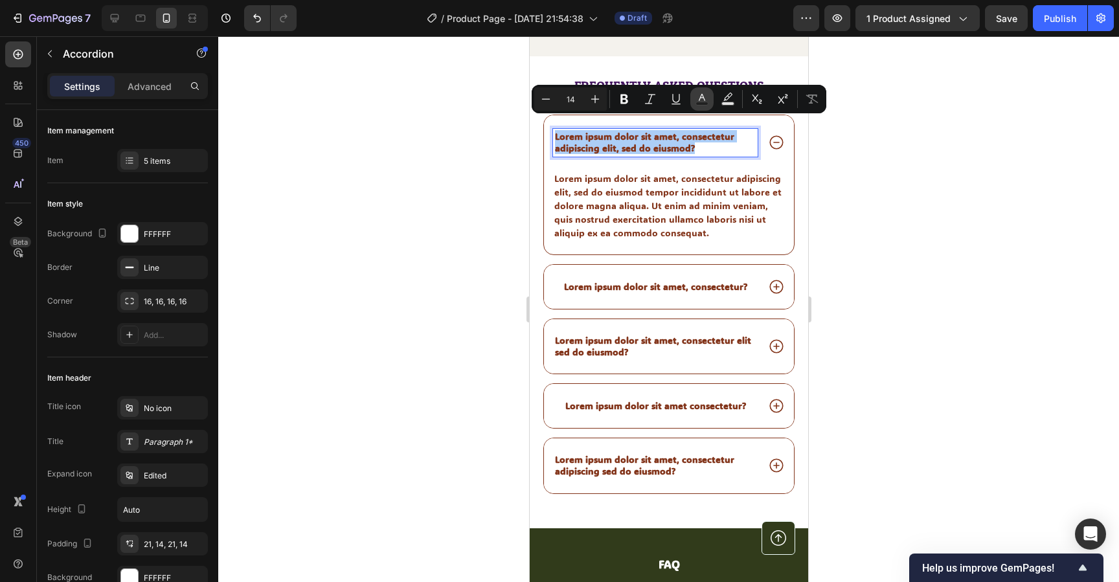
click at [695, 99] on button "Text Color" at bounding box center [702, 98] width 23 height 23
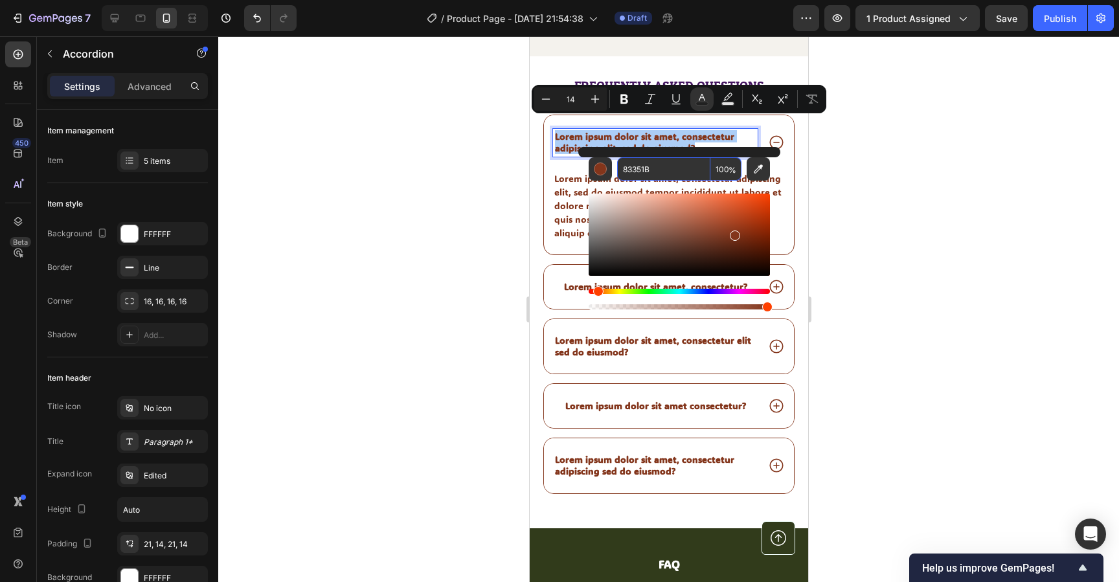
click at [641, 164] on input "83351B" at bounding box center [663, 168] width 93 height 23
paste input "431560"
type input "431560"
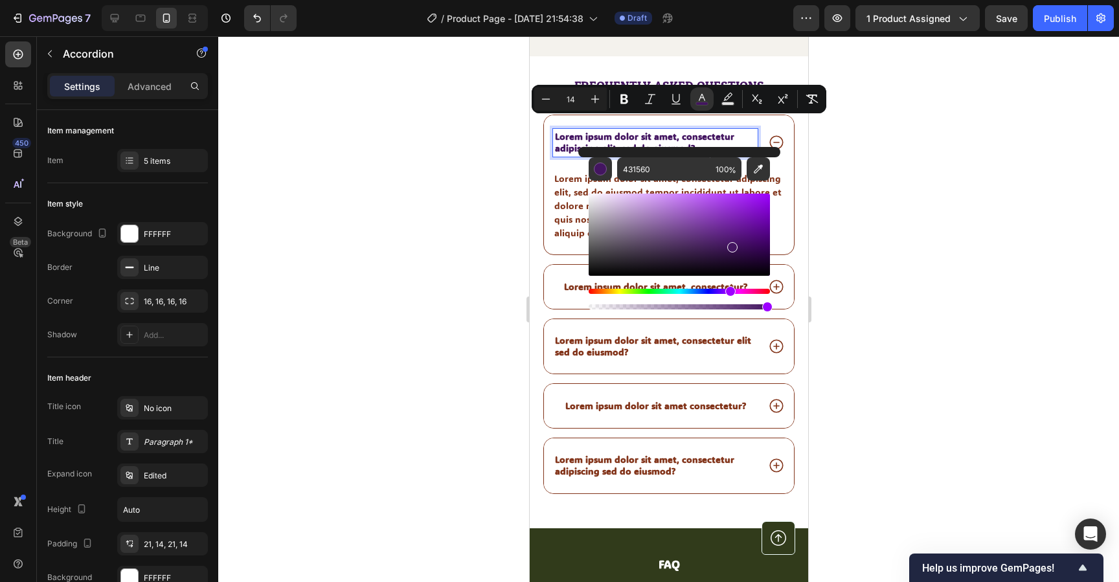
click at [680, 141] on span "Lorem ipsum dolor sit amet, consectetur adipiscing elit, sed do eiusmod?" at bounding box center [644, 142] width 179 height 24
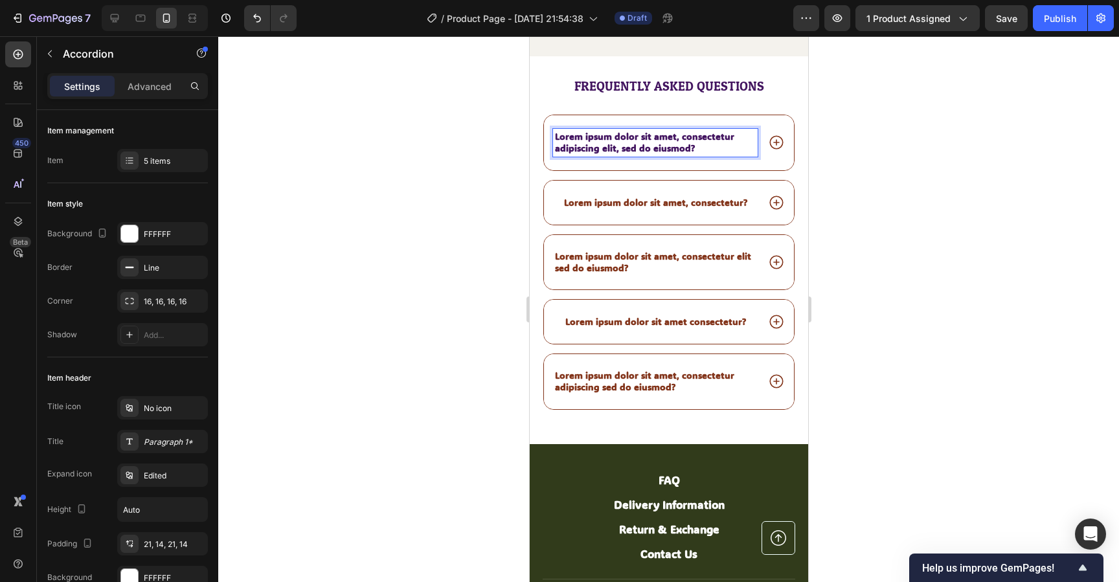
click at [717, 135] on p "Lorem ipsum dolor sit amet, consectetur adipiscing elit, sed do eiusmod?" at bounding box center [655, 142] width 201 height 23
click at [775, 115] on div "Lorem ipsum dolor sit amet, consectetur adipiscing elit, sed do eiusmod?" at bounding box center [669, 142] width 250 height 54
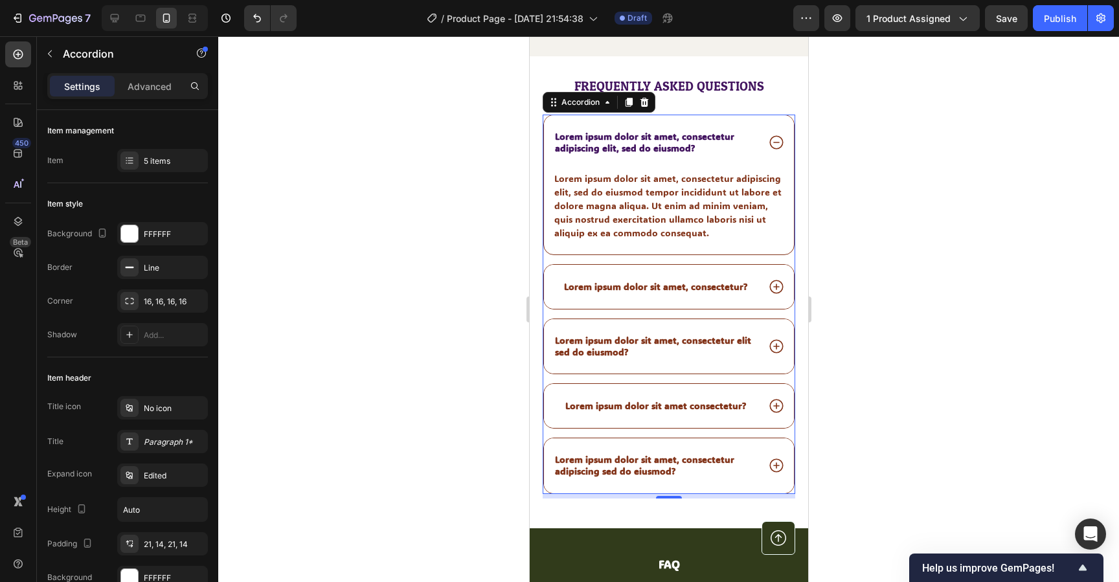
click at [786, 115] on div "Lorem ipsum dolor sit amet, consectetur adipiscing elit, sed do eiusmod?" at bounding box center [669, 142] width 250 height 54
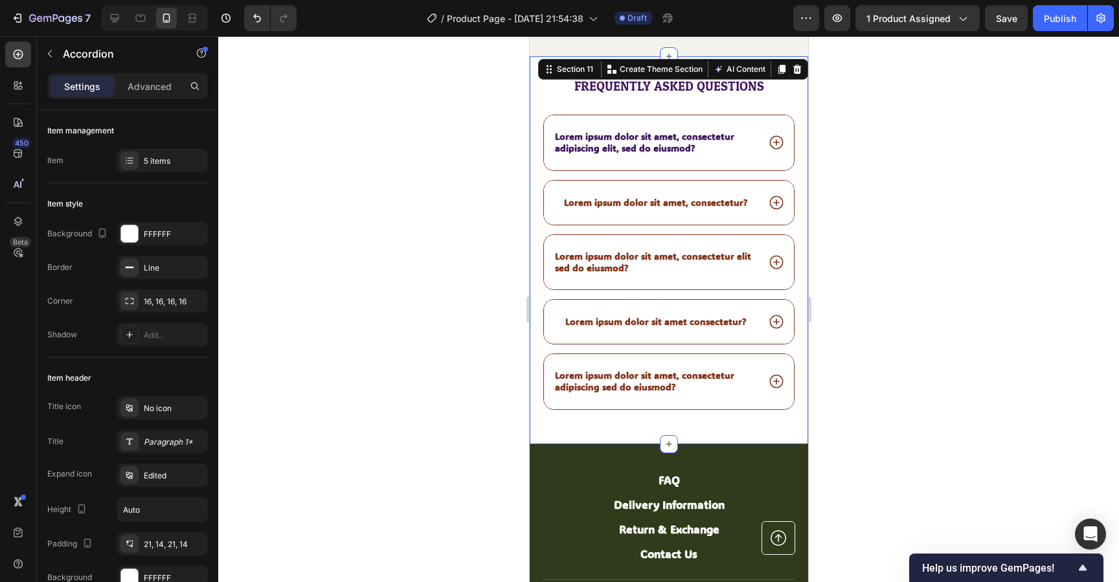
click at [776, 409] on div "Frequently asked questions Heading Lorem ipsum dolor sit amet, consectetur adip…" at bounding box center [668, 250] width 279 height 346
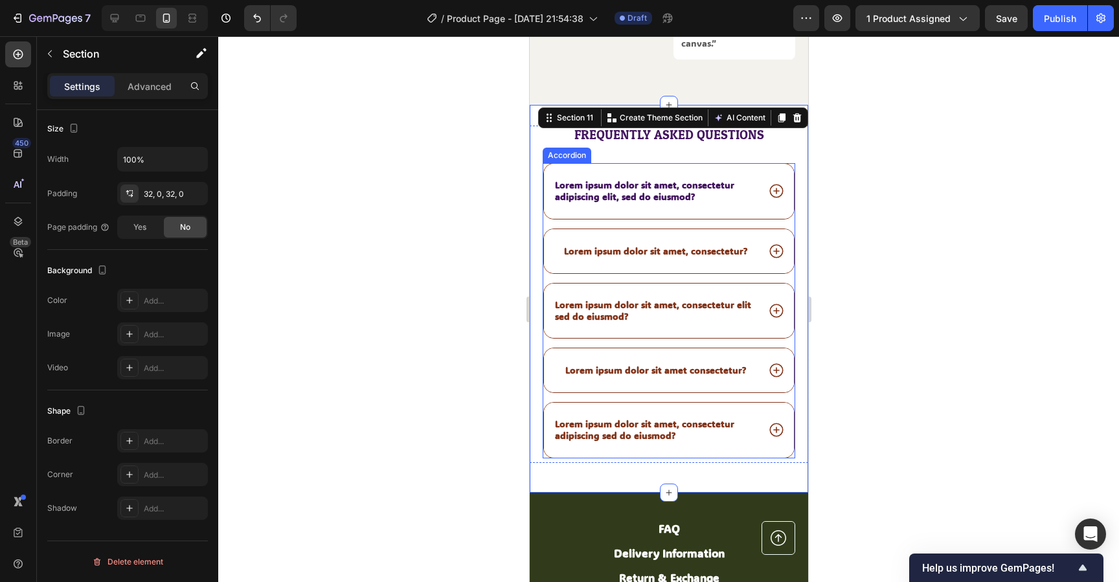
scroll to position [5547, 0]
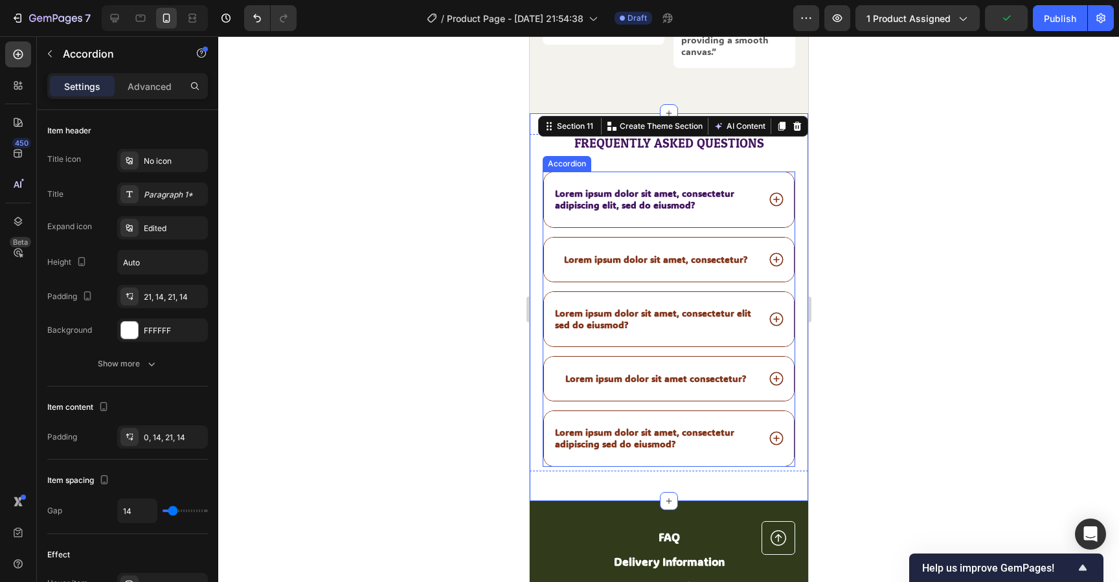
click at [619, 252] on div "Lorem ipsum dolor sit amet, consectetur?" at bounding box center [655, 260] width 187 height 16
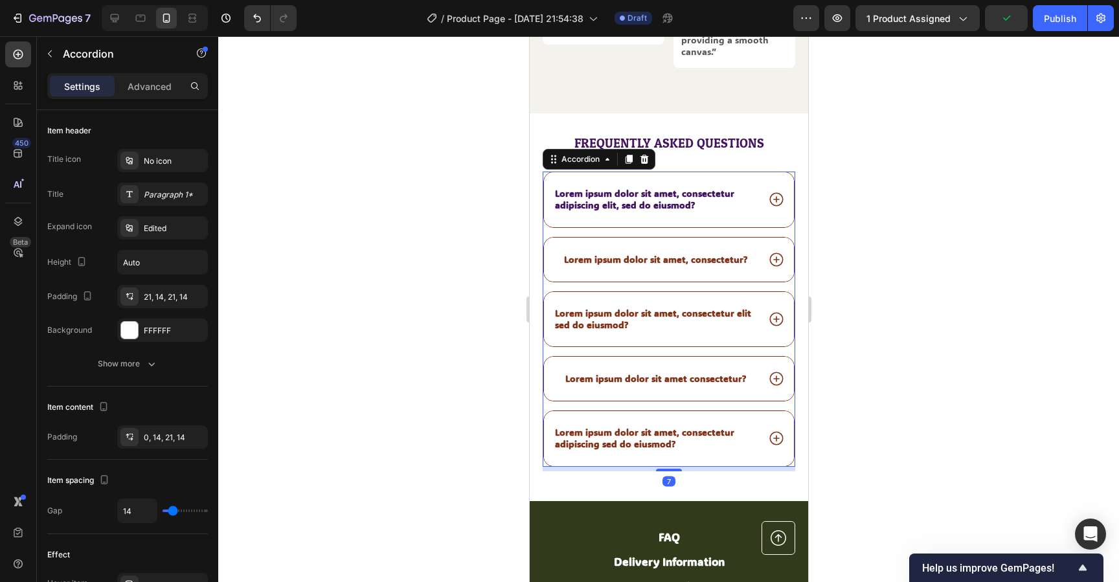
scroll to position [0, 0]
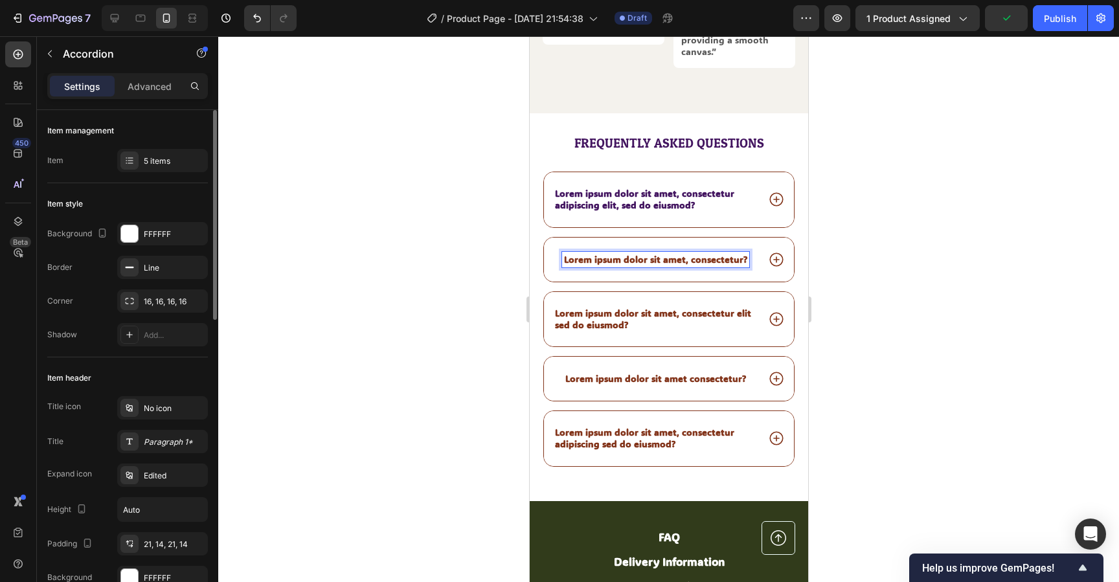
click at [615, 254] on p "Lorem ipsum dolor sit amet, consectetur?" at bounding box center [655, 260] width 183 height 12
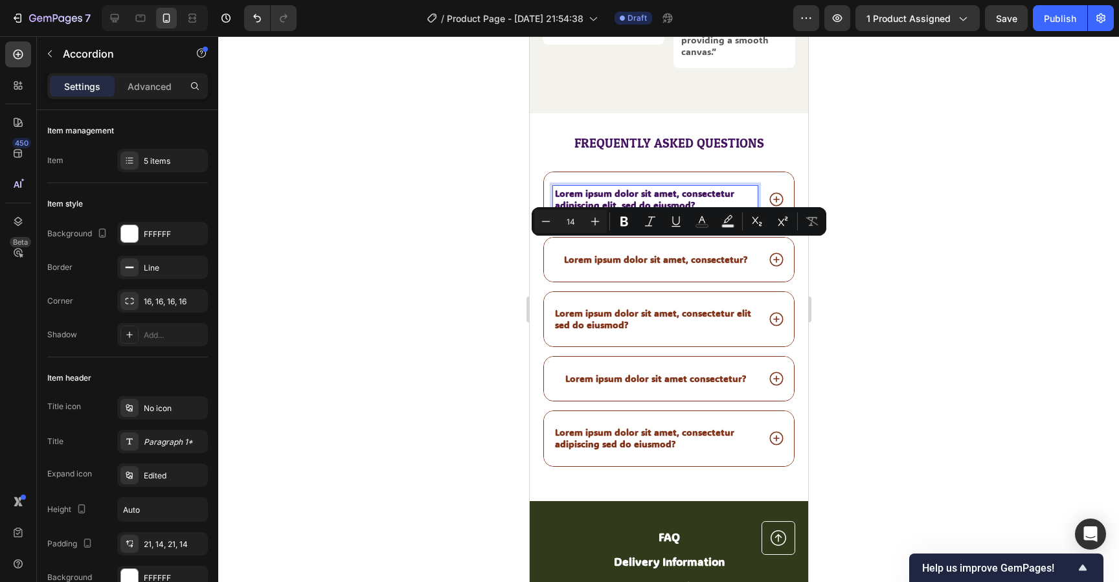
click at [674, 189] on span "Lorem ipsum dolor sit amet, consectetur adipiscing elit, sed do eiusmod?" at bounding box center [644, 199] width 179 height 24
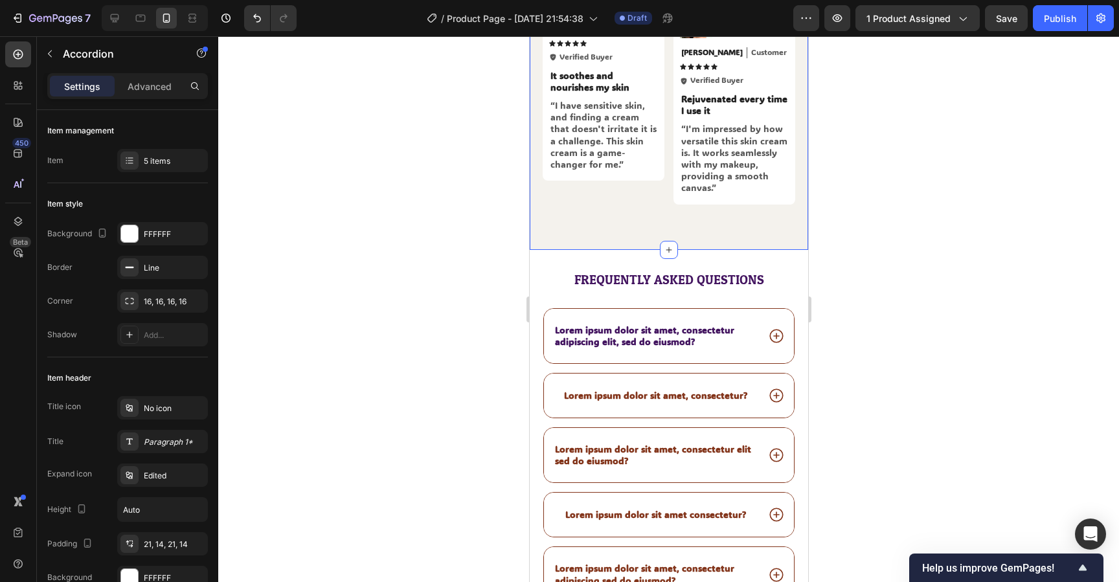
scroll to position [4657, 0]
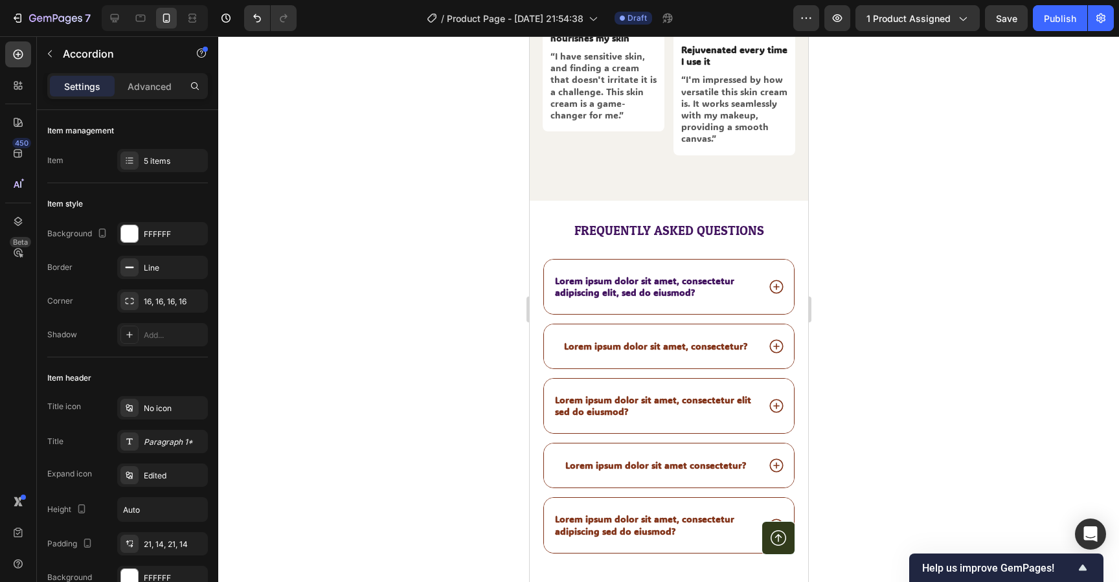
click at [791, 260] on div "Lorem ipsum dolor sit amet, consectetur adipiscing elit, sed do eiusmod?" at bounding box center [669, 287] width 250 height 54
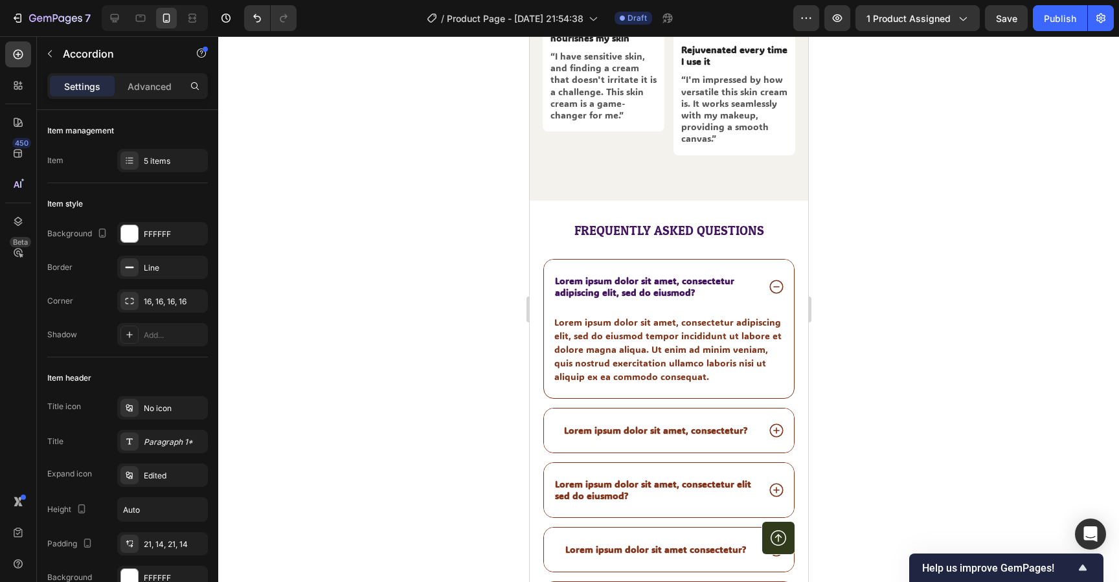
click at [543, 272] on div "Lorem ipsum dolor sit amet, consectetur adipiscing elit, sed do eiusmod? Lorem …" at bounding box center [668, 329] width 251 height 140
click at [536, 225] on div "Frequently asked questions Heading Lorem ipsum dolor sit amet, consectetur adip…" at bounding box center [668, 432] width 279 height 421
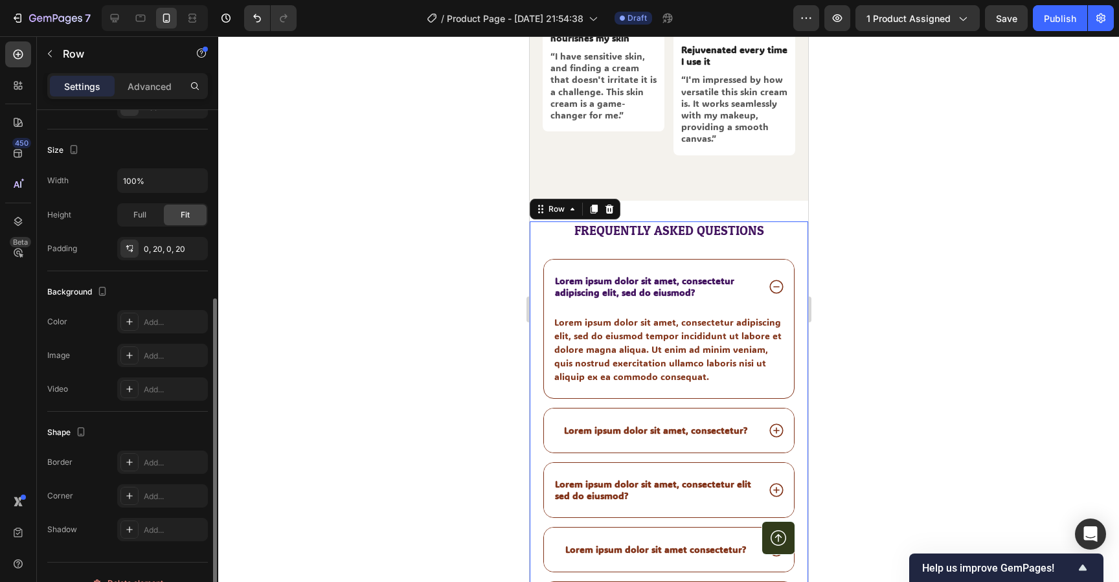
scroll to position [247, 0]
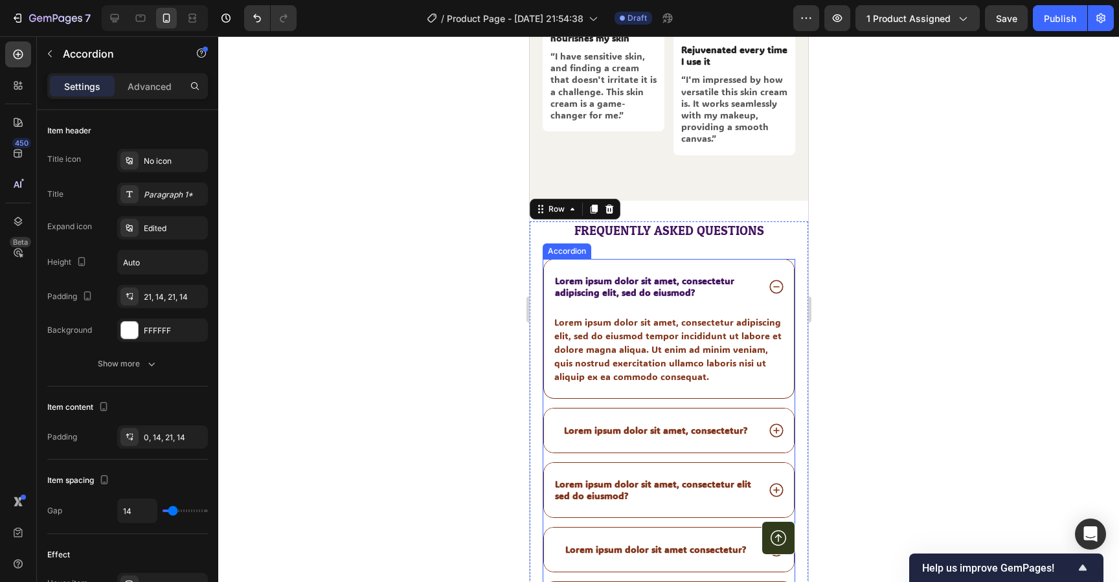
click at [544, 260] on div "Lorem ipsum dolor sit amet, consectetur adipiscing elit, sed do eiusmod?" at bounding box center [669, 287] width 250 height 54
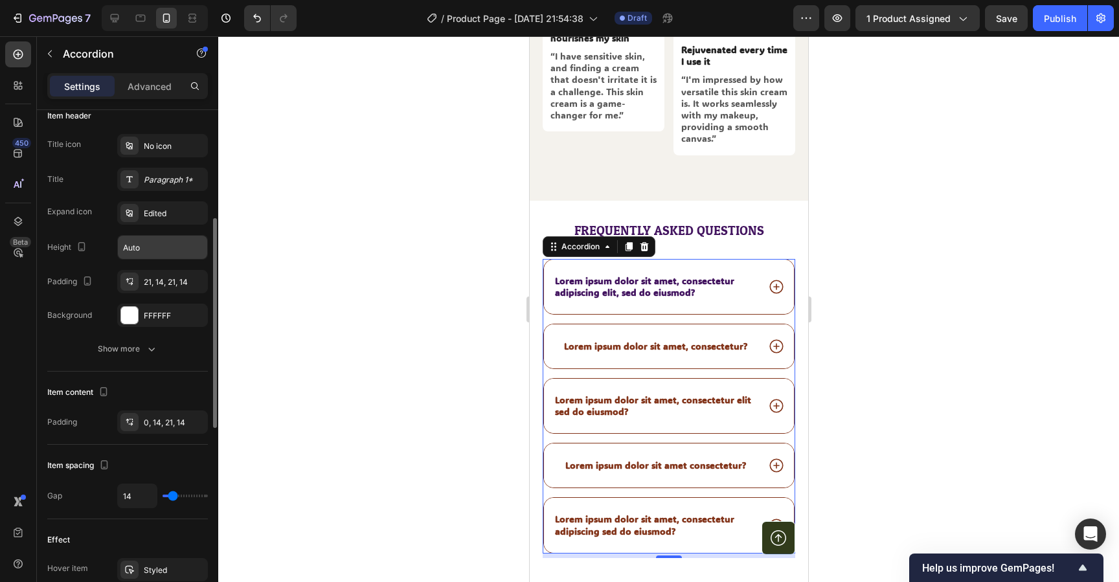
scroll to position [261, 0]
click at [125, 347] on div "Show more" at bounding box center [128, 350] width 60 height 13
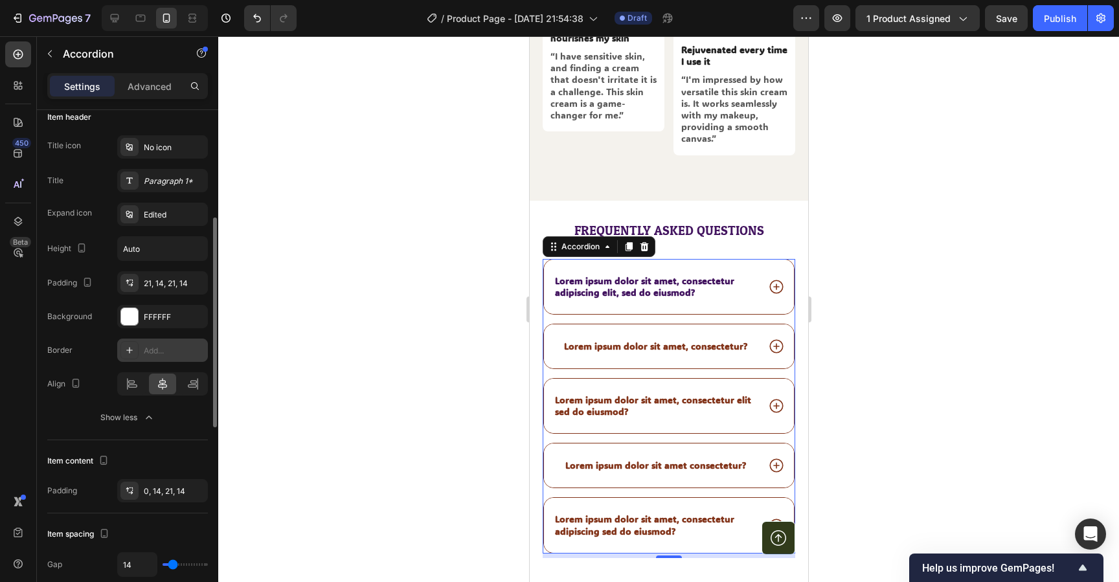
click at [159, 354] on div "Add..." at bounding box center [174, 351] width 61 height 12
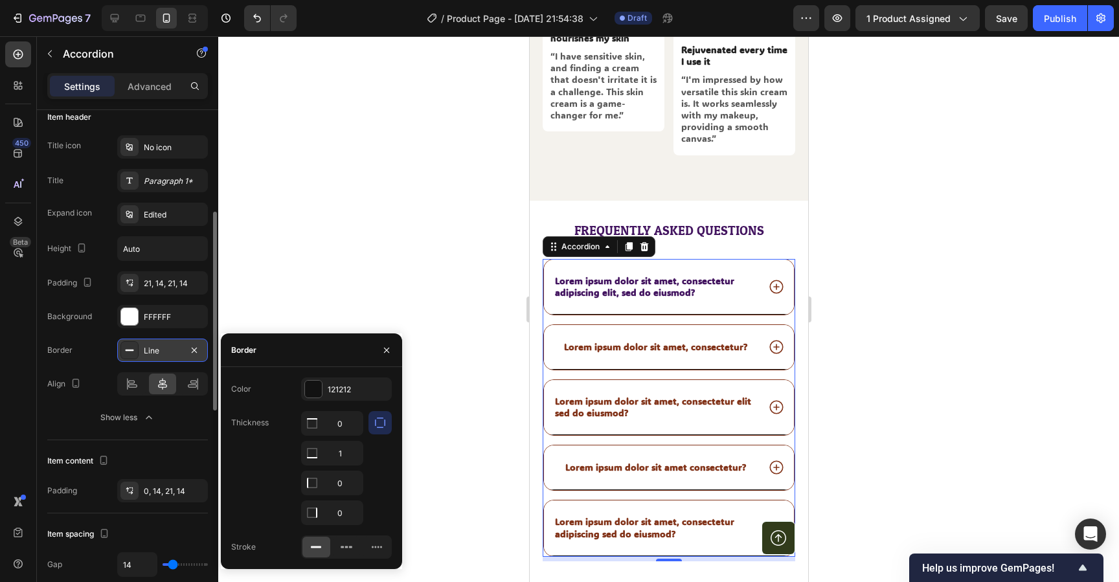
click at [159, 354] on div "Line" at bounding box center [163, 351] width 38 height 12
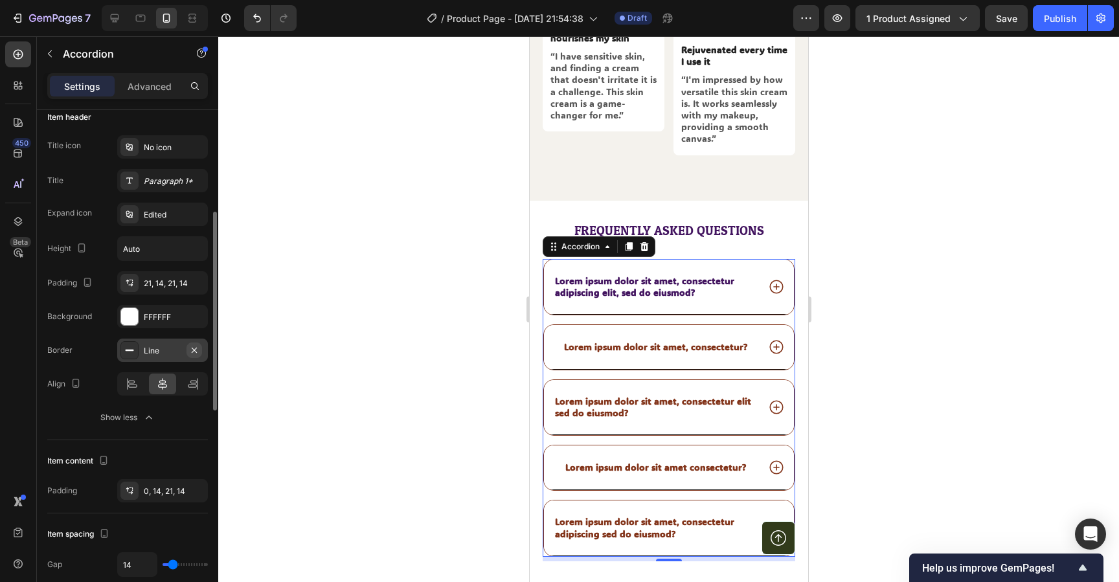
click at [193, 350] on icon "button" at bounding box center [194, 349] width 5 height 5
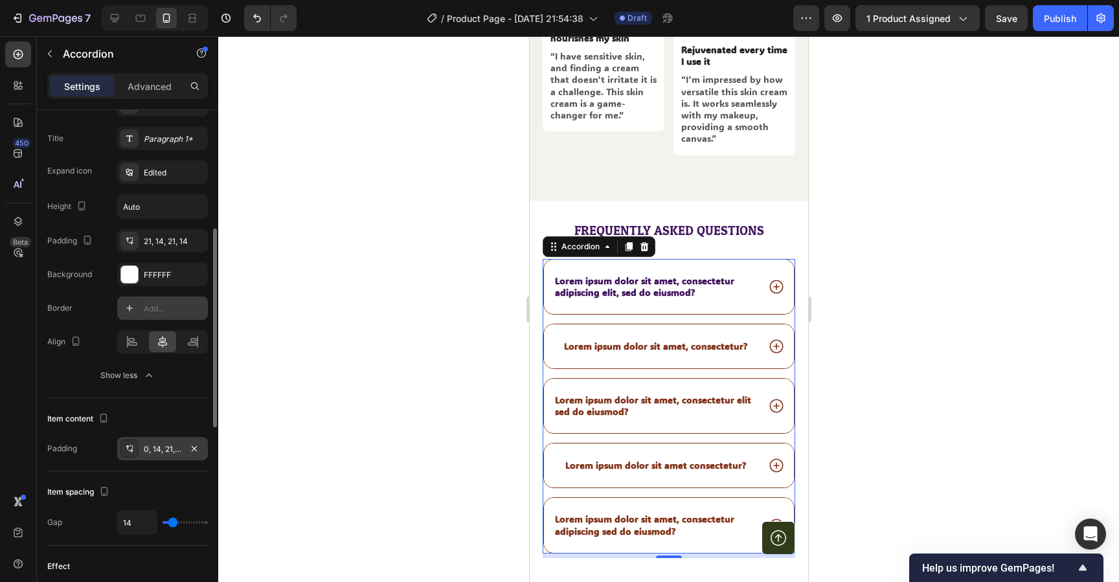
scroll to position [304, 0]
click at [89, 452] on div "Padding 0, 14, 21, 14" at bounding box center [127, 447] width 161 height 23
click at [131, 448] on icon at bounding box center [130, 449] width 5 height 3
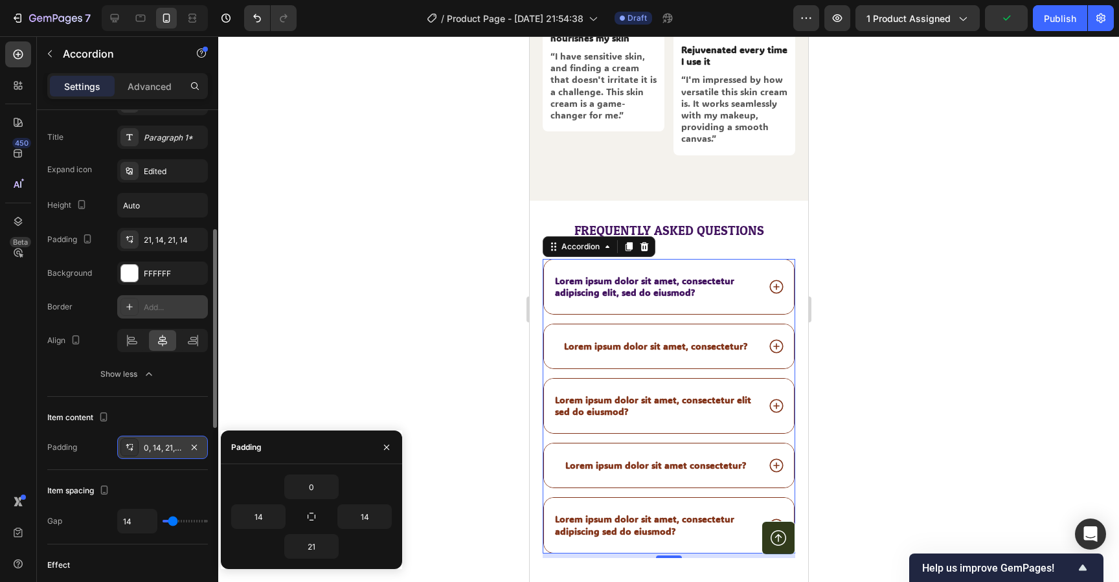
click at [131, 448] on icon at bounding box center [130, 449] width 5 height 3
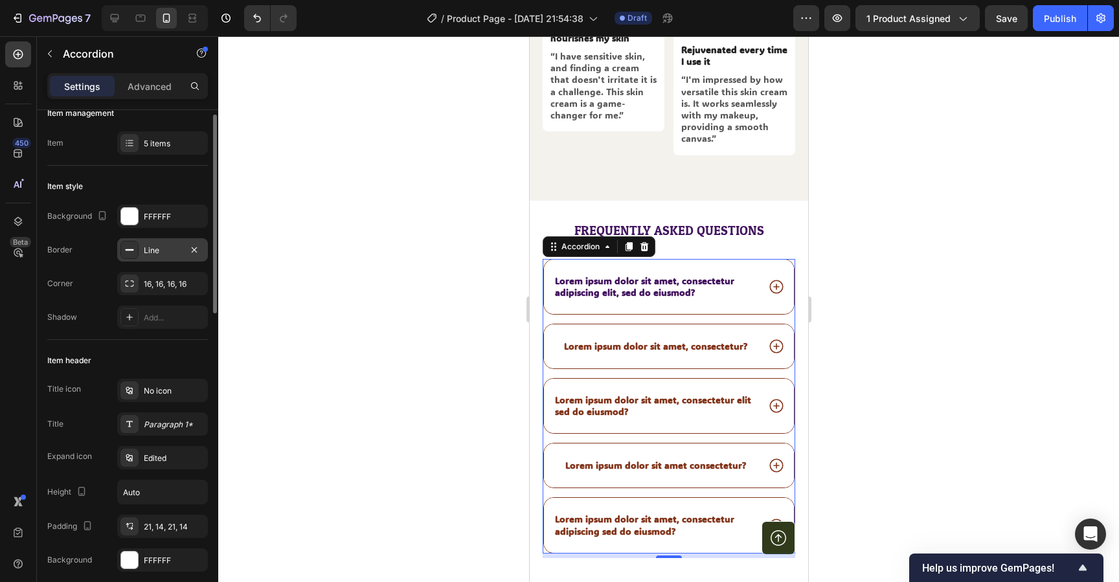
scroll to position [16, 0]
click at [165, 216] on div "FFFFFF" at bounding box center [163, 218] width 38 height 12
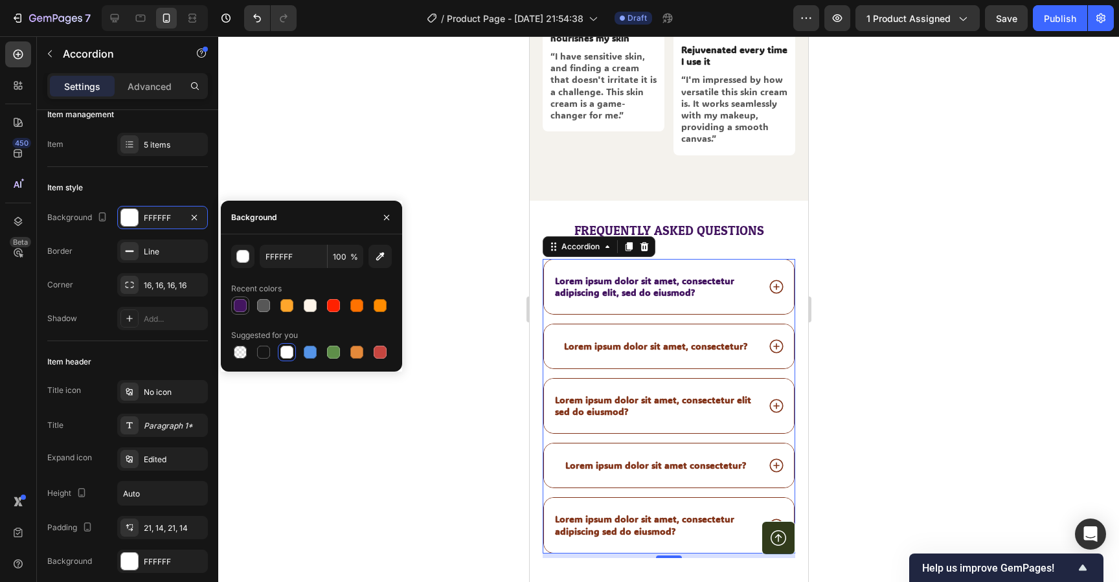
click at [241, 306] on div at bounding box center [240, 305] width 13 height 13
type input "431560"
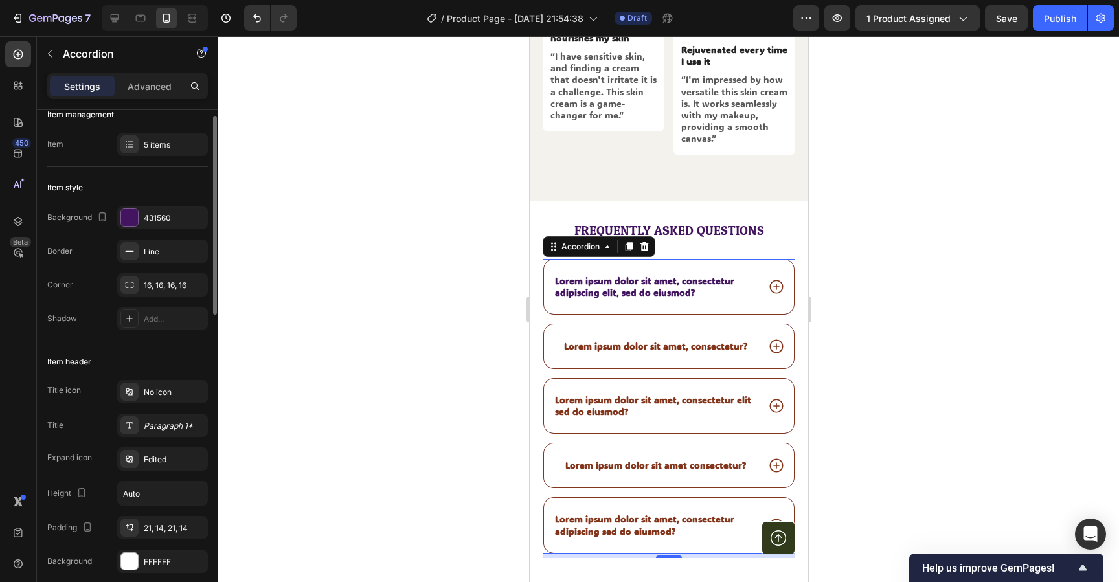
click at [163, 192] on div "Item style" at bounding box center [127, 188] width 161 height 21
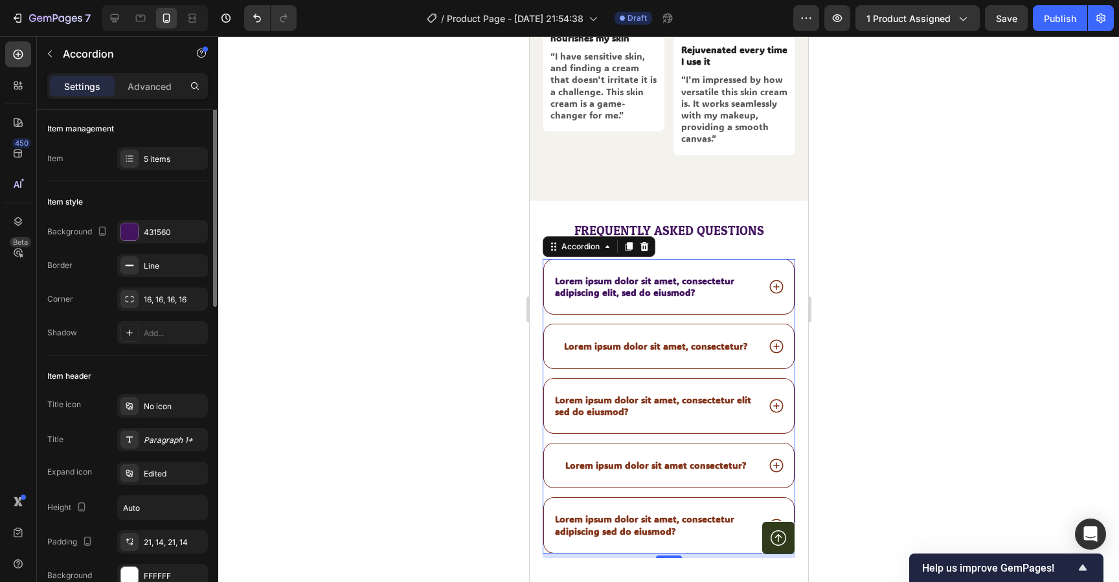
scroll to position [0, 0]
click at [135, 92] on p "Advanced" at bounding box center [150, 87] width 44 height 14
type input "100%"
type input "100"
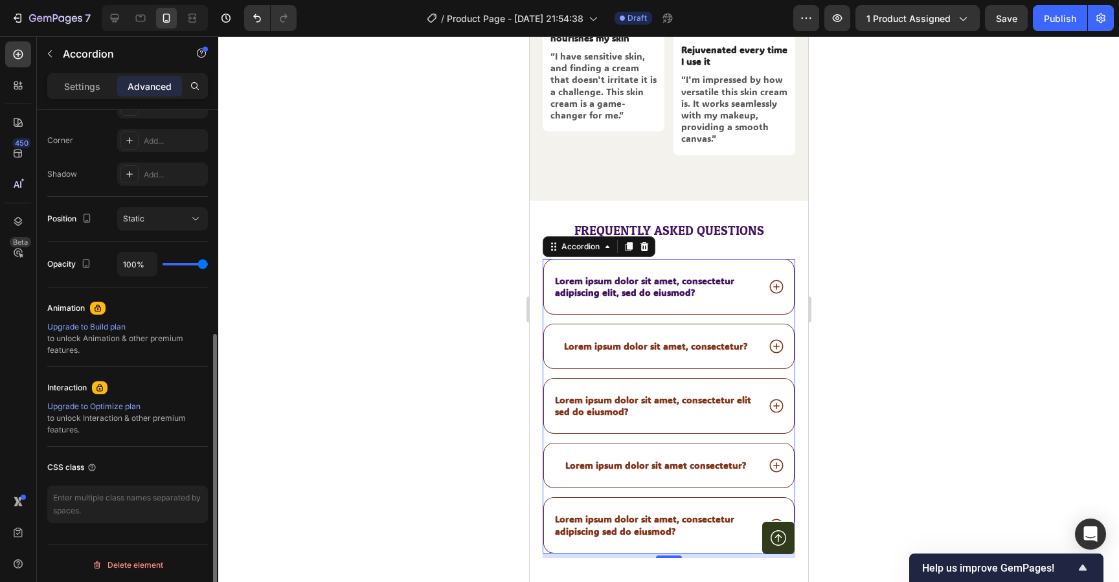
scroll to position [390, 0]
click at [114, 491] on textarea at bounding box center [127, 502] width 161 height 38
click at [89, 93] on div "Settings" at bounding box center [82, 86] width 65 height 21
type input "14"
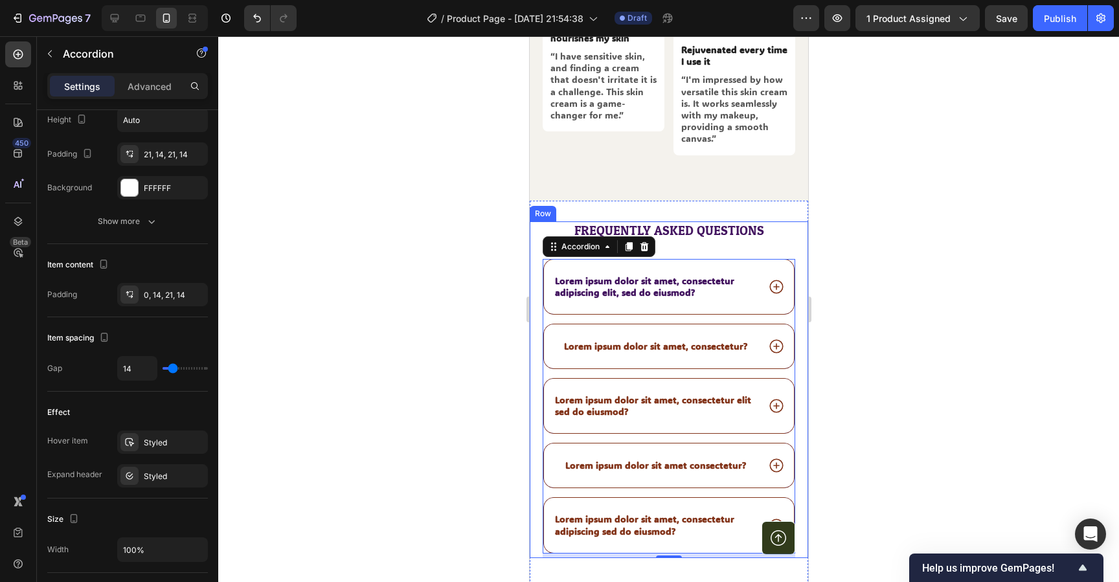
click at [888, 321] on div at bounding box center [668, 309] width 901 height 546
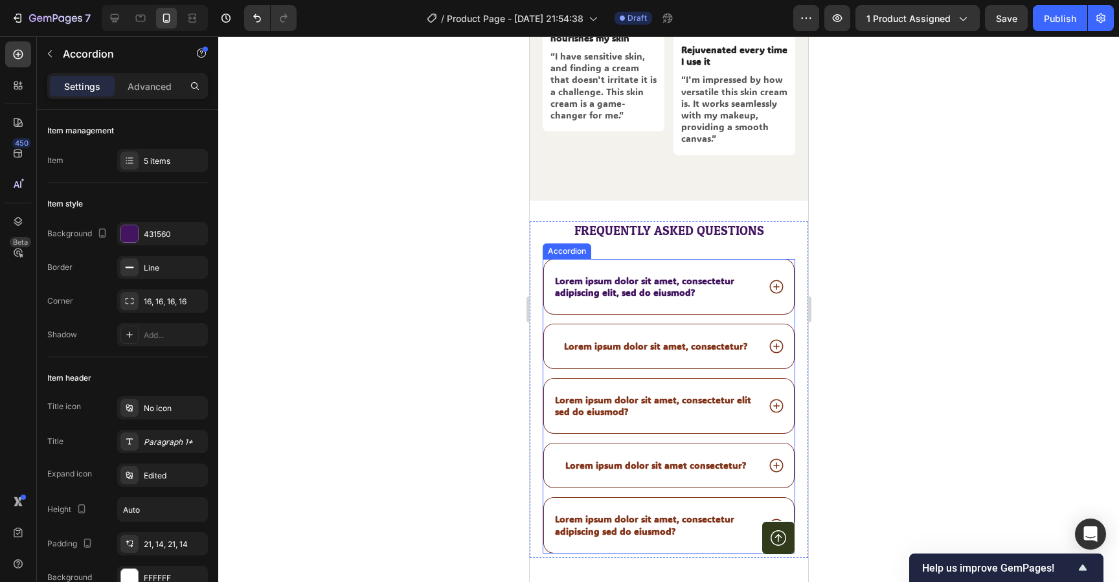
click at [773, 279] on icon at bounding box center [776, 287] width 17 height 17
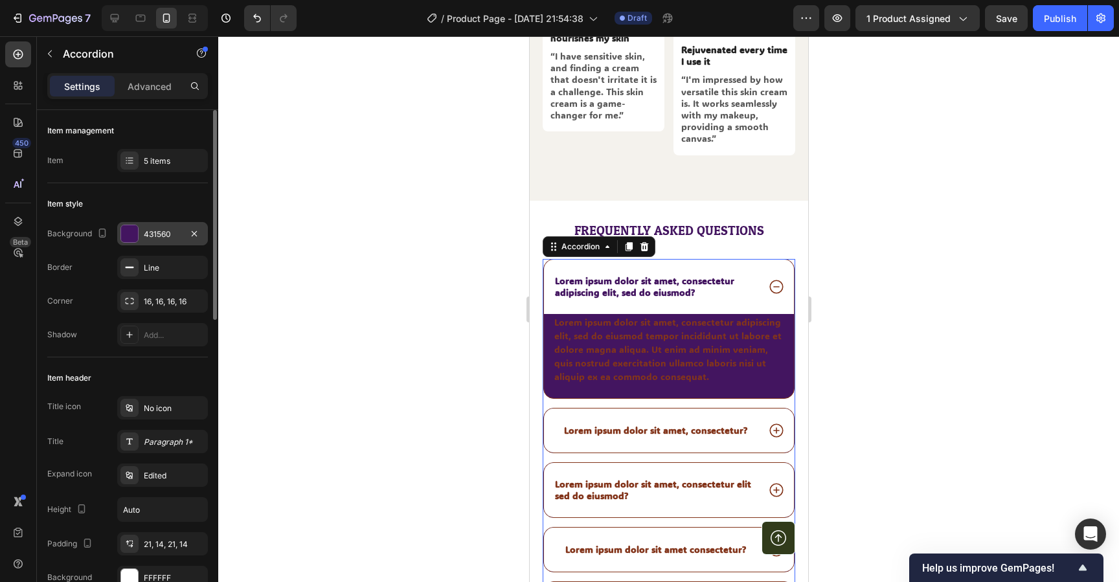
click at [132, 238] on div at bounding box center [129, 233] width 17 height 17
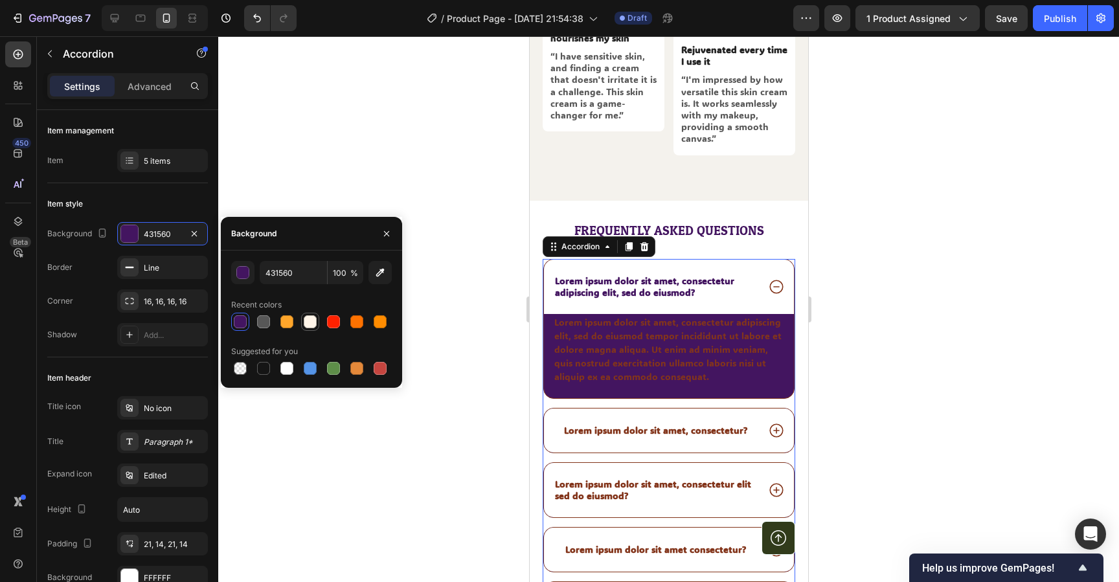
click at [308, 328] on div at bounding box center [310, 322] width 13 height 13
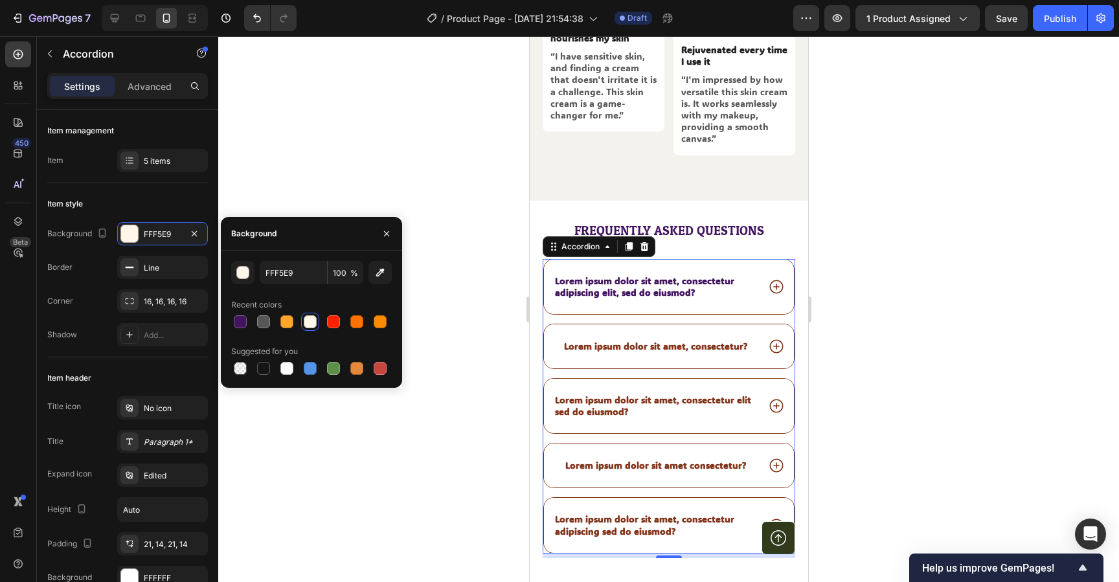
drag, startPoint x: 290, startPoint y: 366, endPoint x: 296, endPoint y: 363, distance: 7.0
click at [290, 366] on div at bounding box center [287, 368] width 13 height 13
type input "FFFFFF"
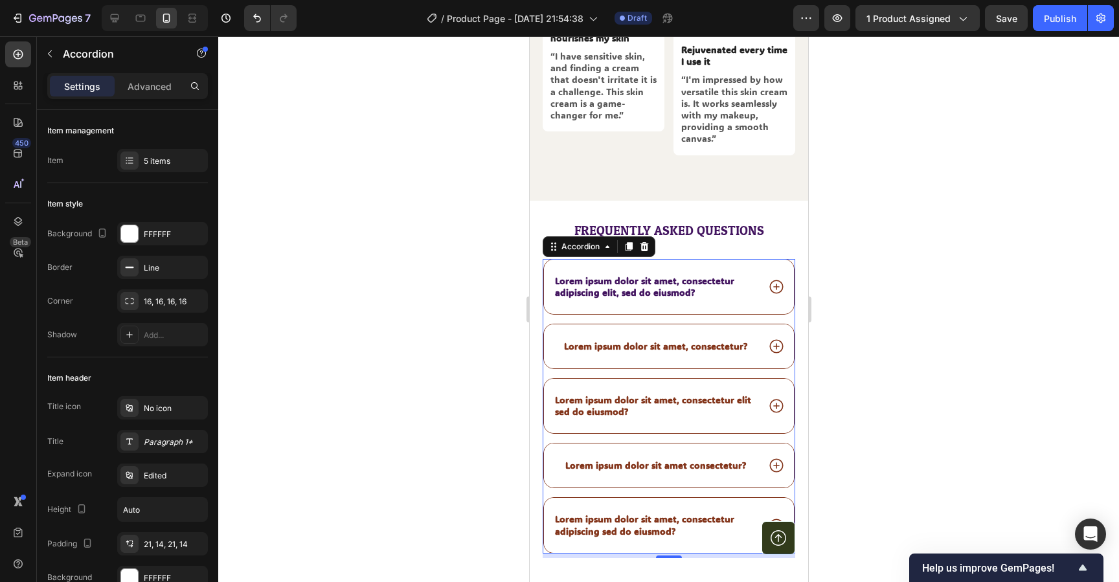
click at [609, 289] on div "Lorem ipsum dolor sit amet, consectetur adipiscing elit, sed do eiusmod?" at bounding box center [669, 287] width 250 height 54
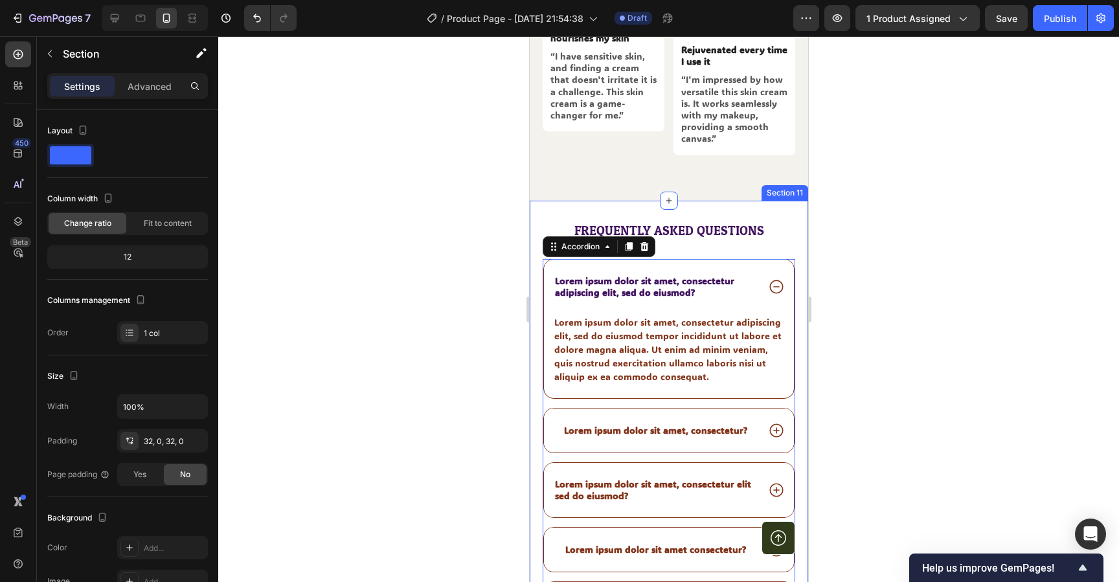
click at [676, 201] on div "Frequently asked questions Heading Lorem ipsum dolor sit amet, consectetur adip…" at bounding box center [668, 437] width 279 height 472
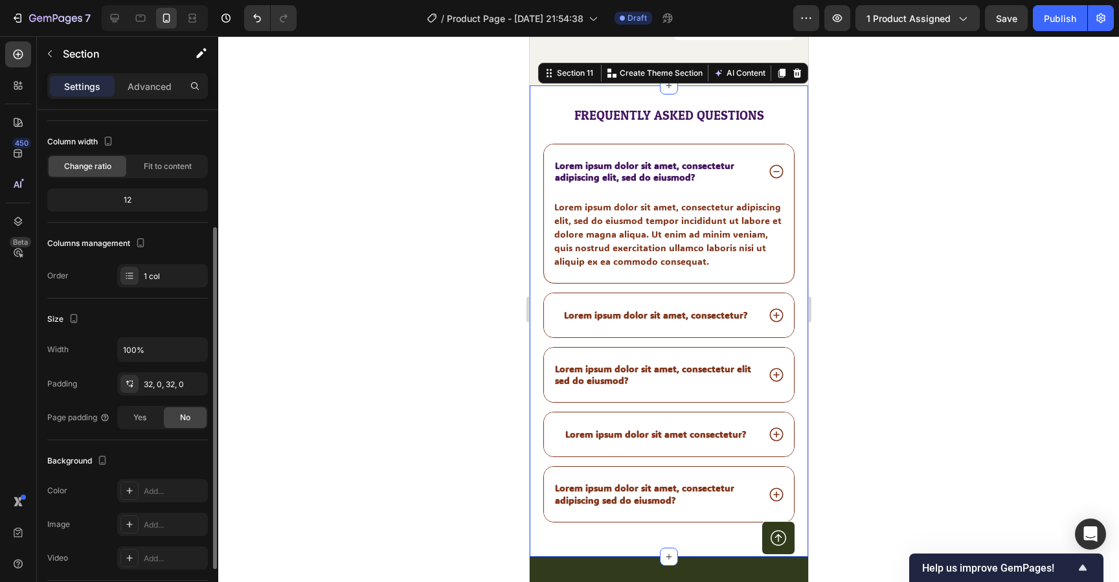
scroll to position [0, 0]
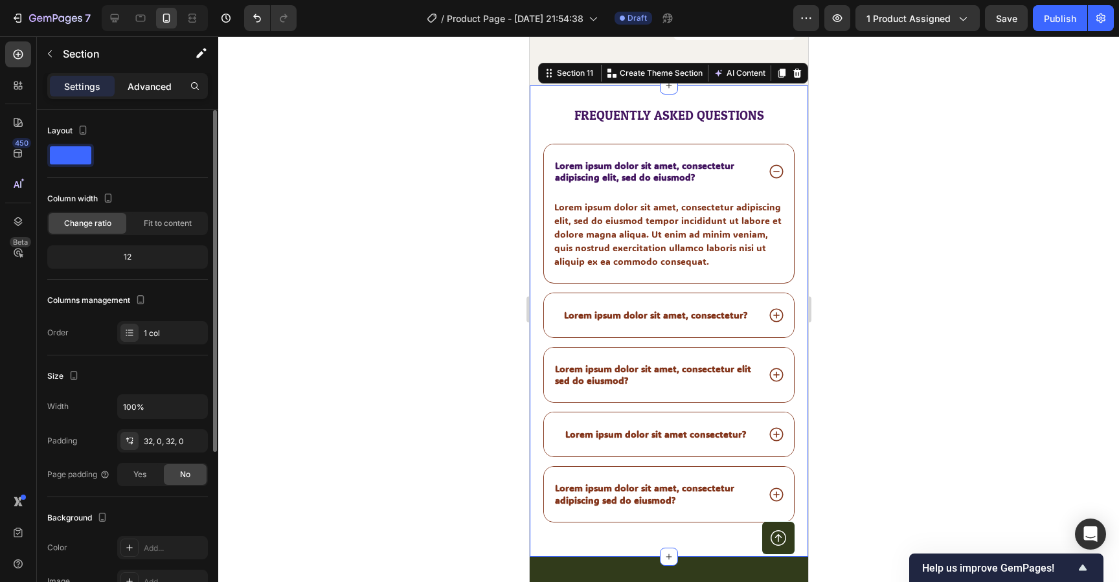
click at [136, 83] on p "Advanced" at bounding box center [150, 87] width 44 height 14
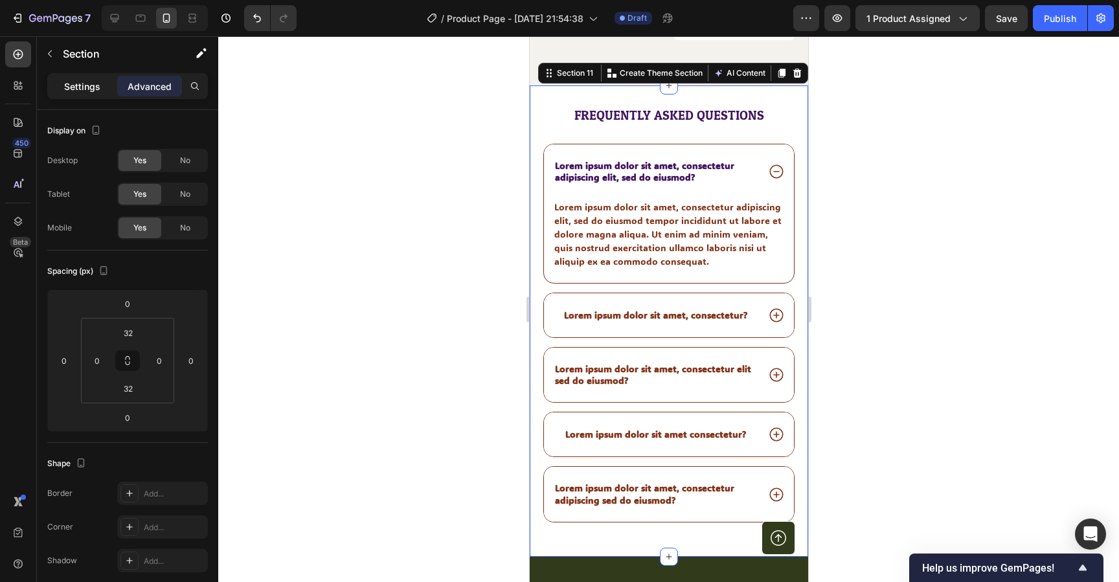
click at [93, 87] on p "Settings" at bounding box center [82, 87] width 36 height 14
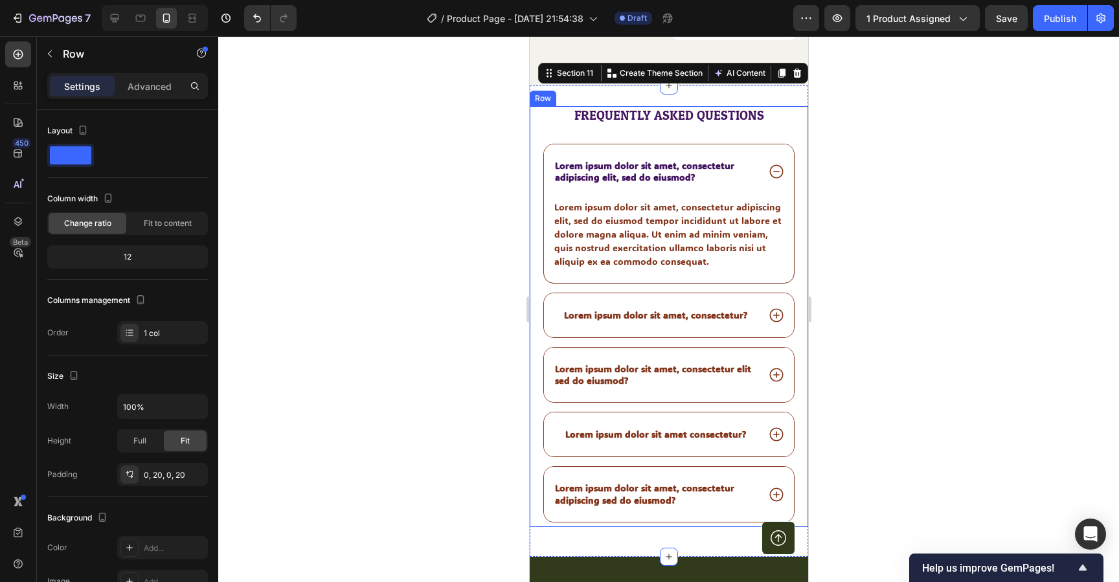
click at [573, 128] on div "Frequently asked questions Heading Lorem ipsum dolor sit amet, consectetur adip…" at bounding box center [668, 316] width 253 height 421
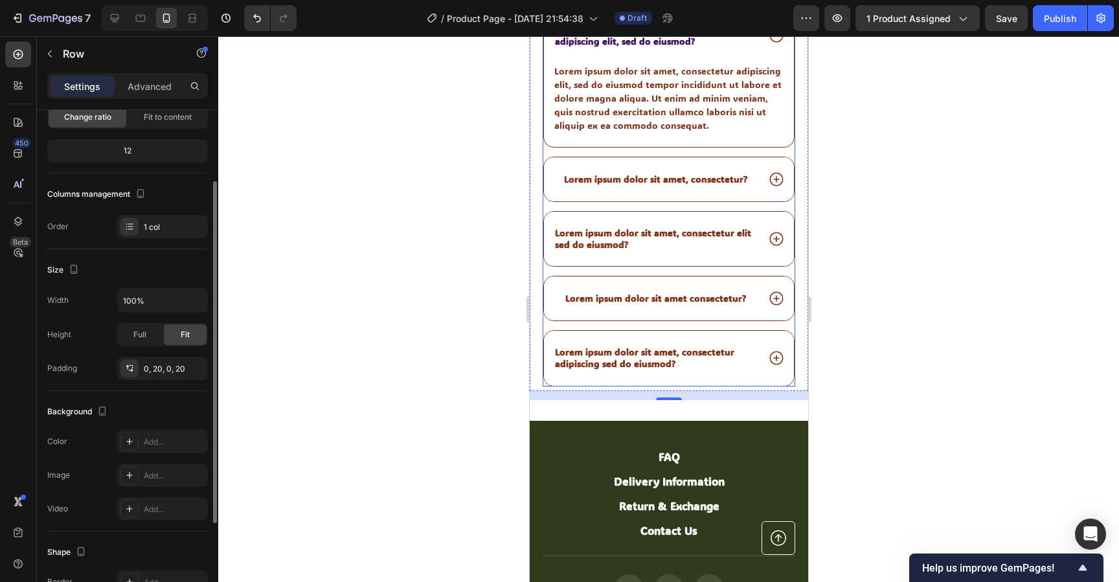
scroll to position [4765, 0]
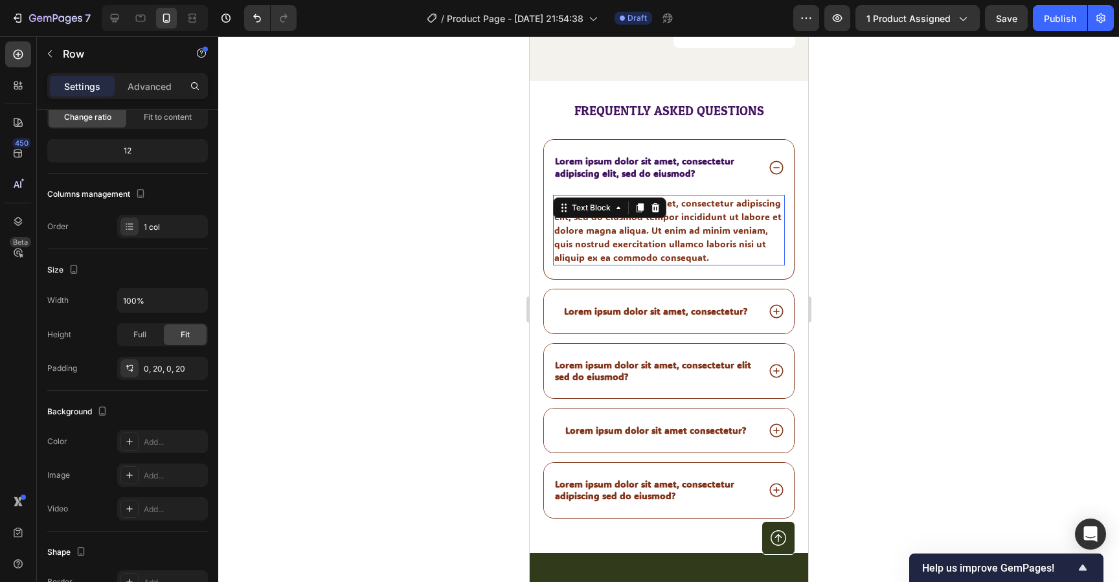
click at [588, 229] on div "Lorem ipsum dolor sit amet, consectetur adipiscing elit, sed do eiusmod tempor …" at bounding box center [669, 230] width 232 height 71
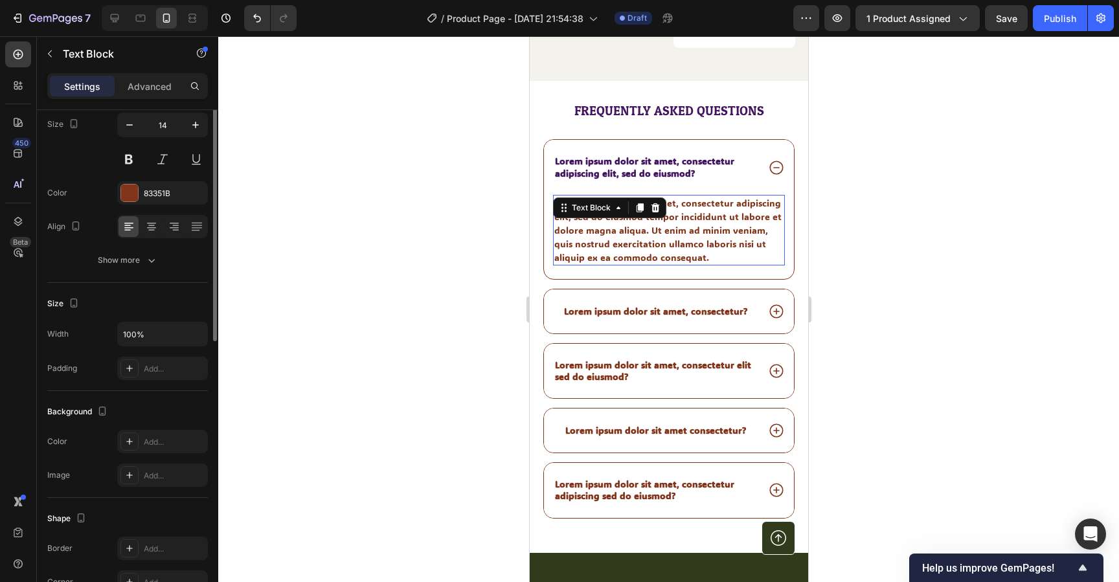
scroll to position [0, 0]
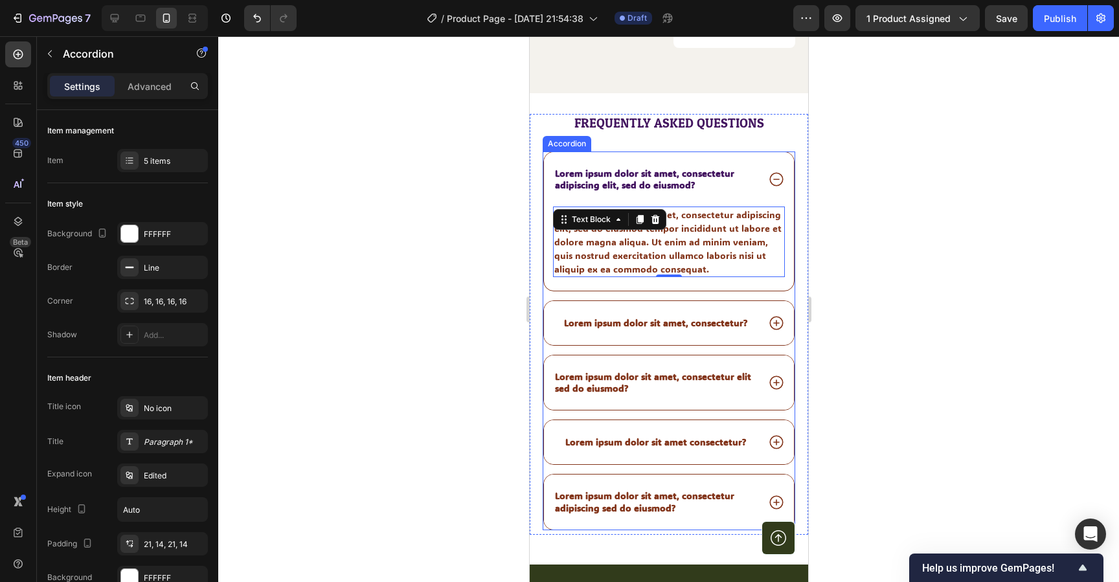
click at [777, 171] on icon at bounding box center [776, 179] width 17 height 17
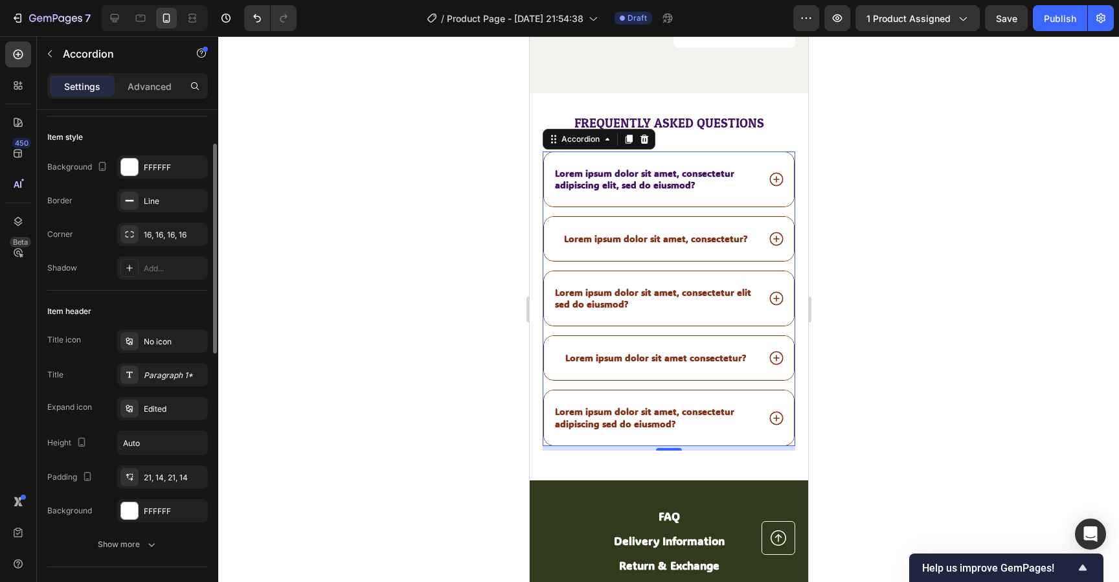
scroll to position [71, 0]
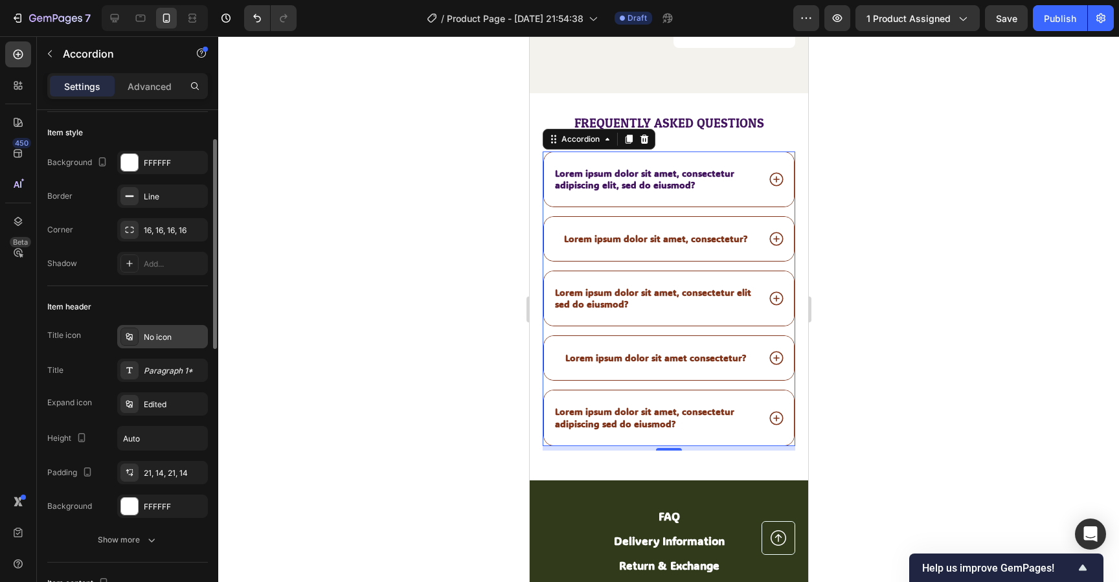
click at [154, 335] on div "No icon" at bounding box center [174, 338] width 61 height 12
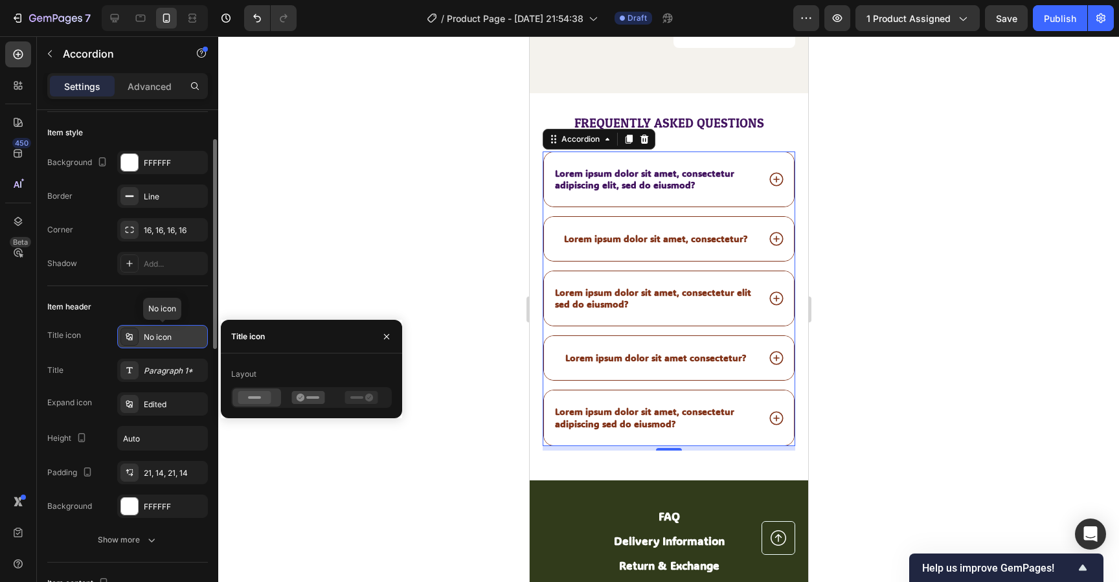
click at [154, 335] on div "No icon" at bounding box center [174, 338] width 61 height 12
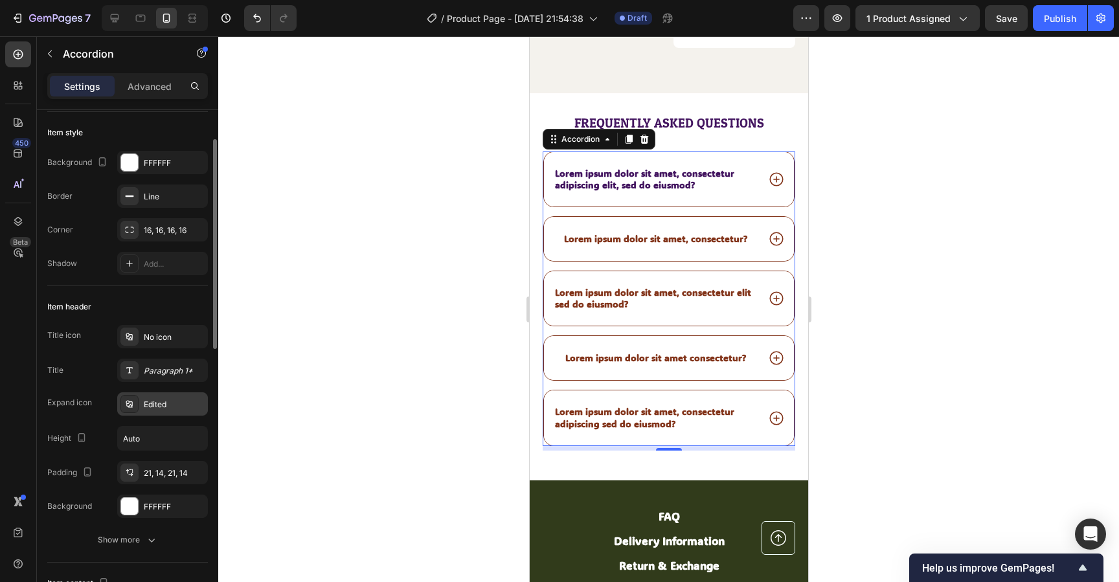
click at [157, 404] on div "Edited" at bounding box center [174, 405] width 61 height 12
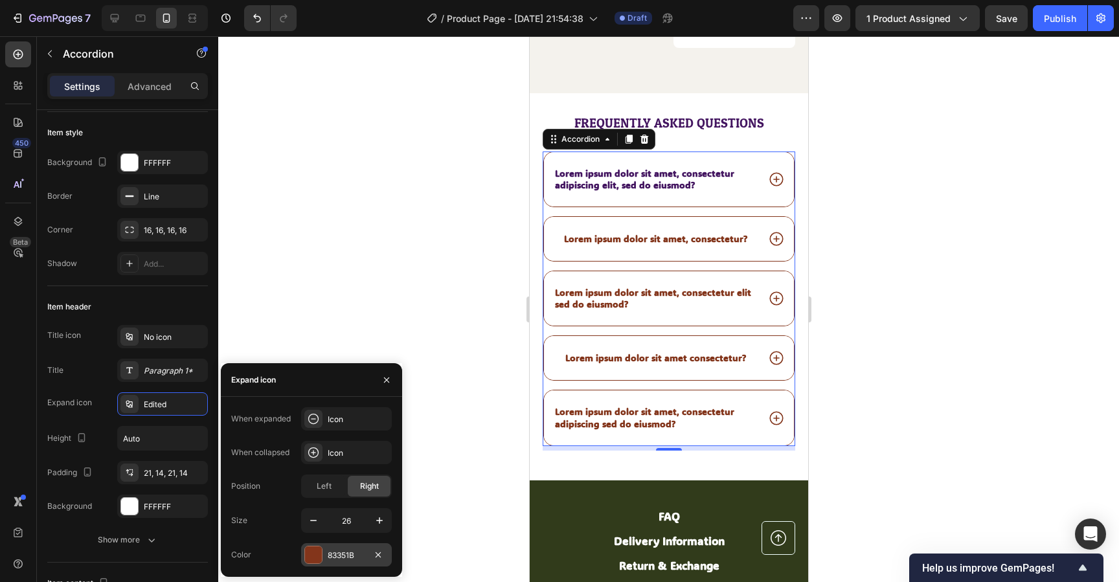
click at [318, 553] on div at bounding box center [313, 555] width 17 height 17
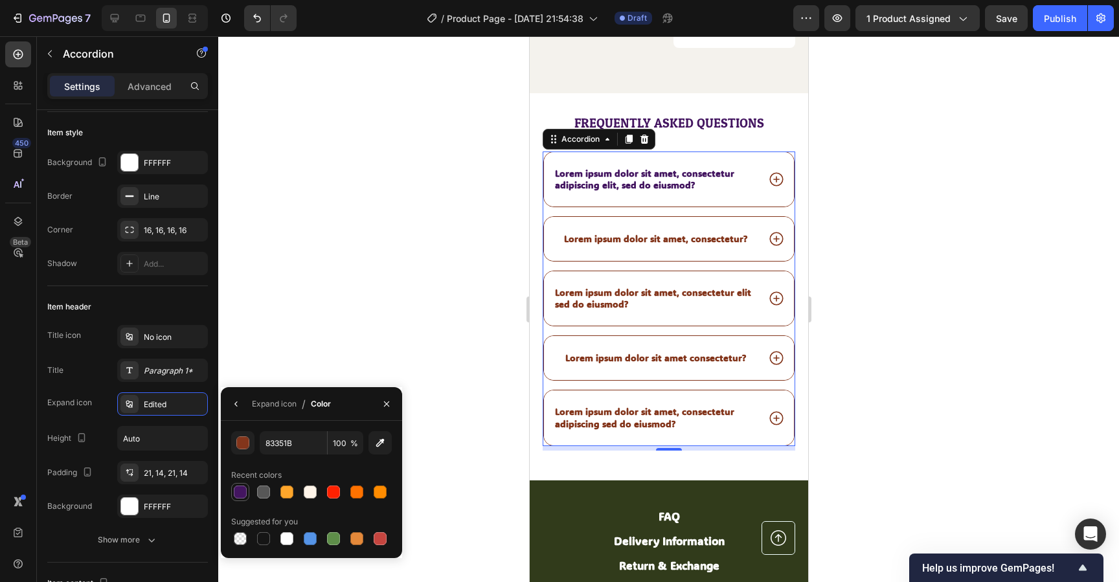
click at [237, 494] on div at bounding box center [240, 492] width 13 height 13
type input "431560"
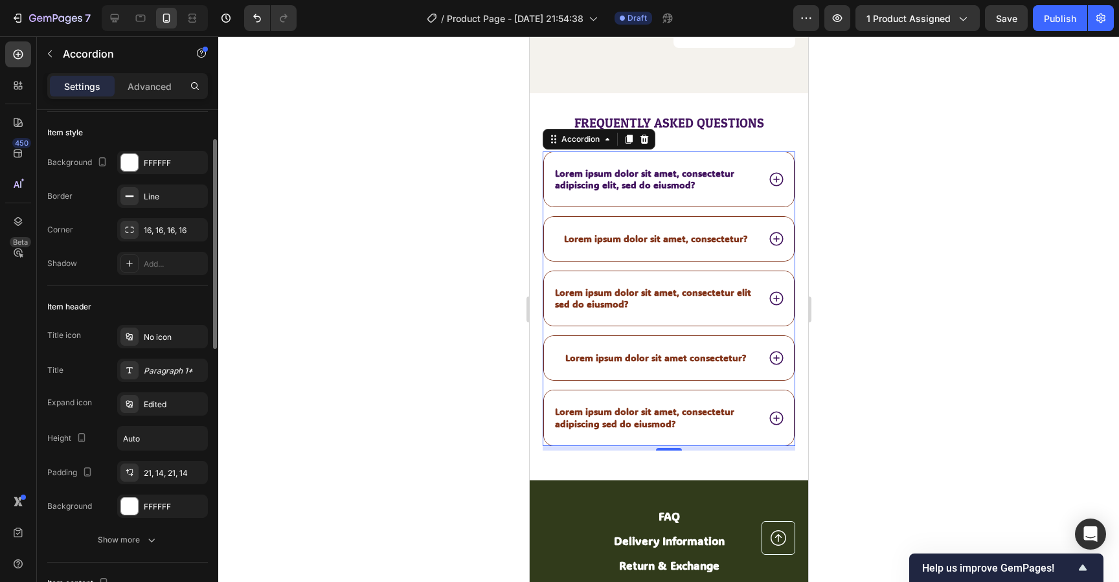
click at [129, 312] on div "Item header" at bounding box center [127, 307] width 161 height 21
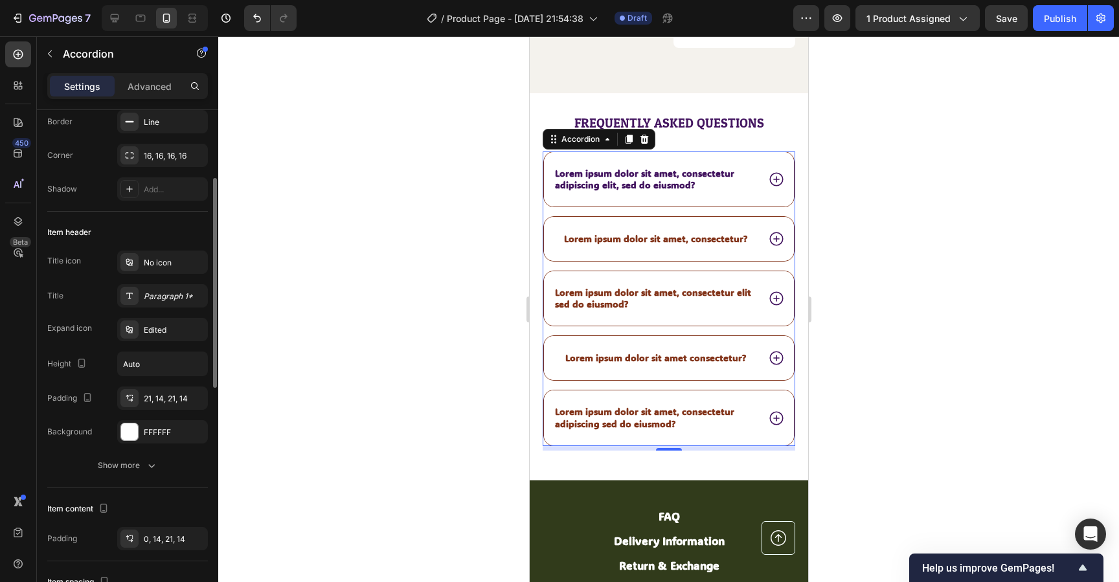
scroll to position [161, 0]
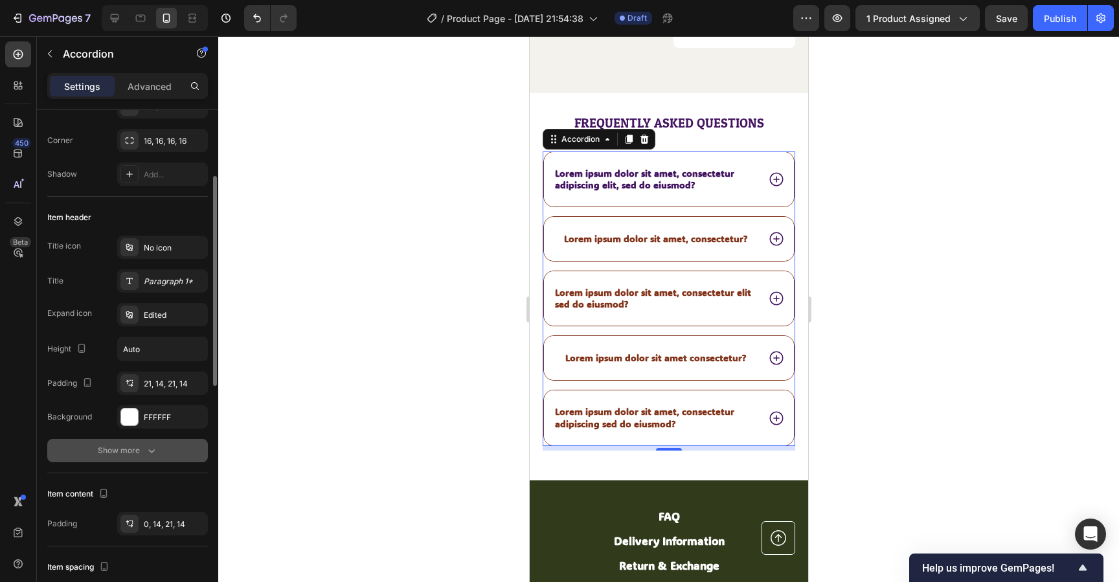
click at [147, 461] on button "Show more" at bounding box center [127, 450] width 161 height 23
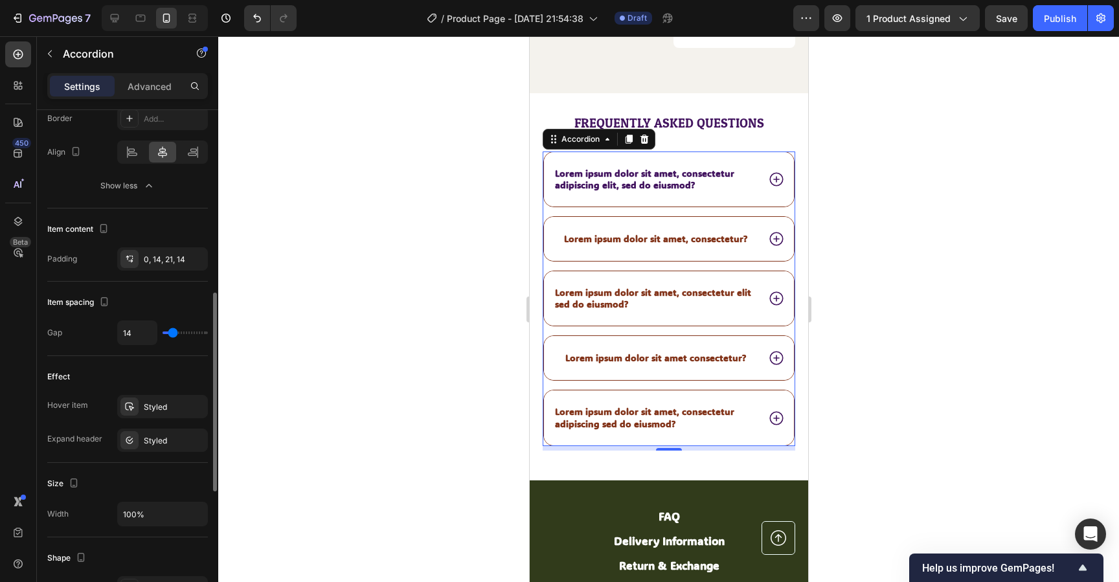
scroll to position [500, 0]
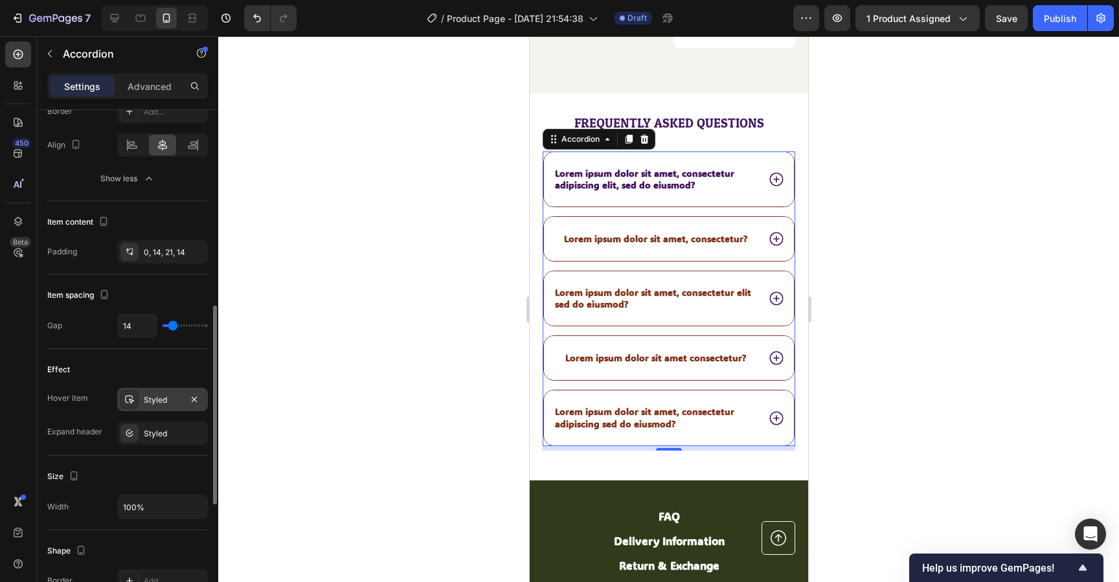
click at [168, 406] on div "Styled" at bounding box center [162, 399] width 91 height 23
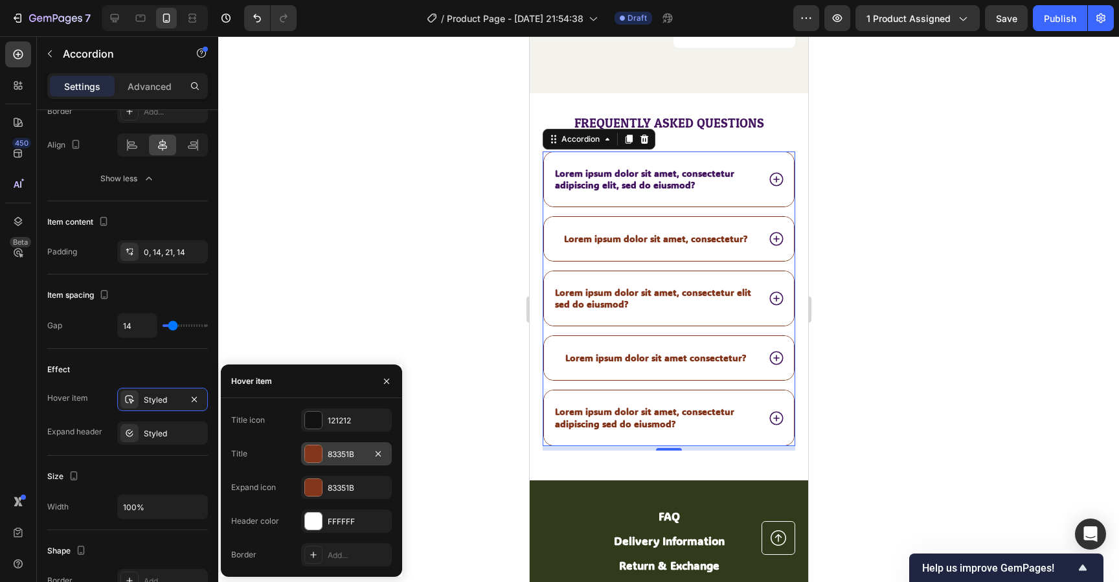
click at [320, 455] on div at bounding box center [313, 454] width 17 height 17
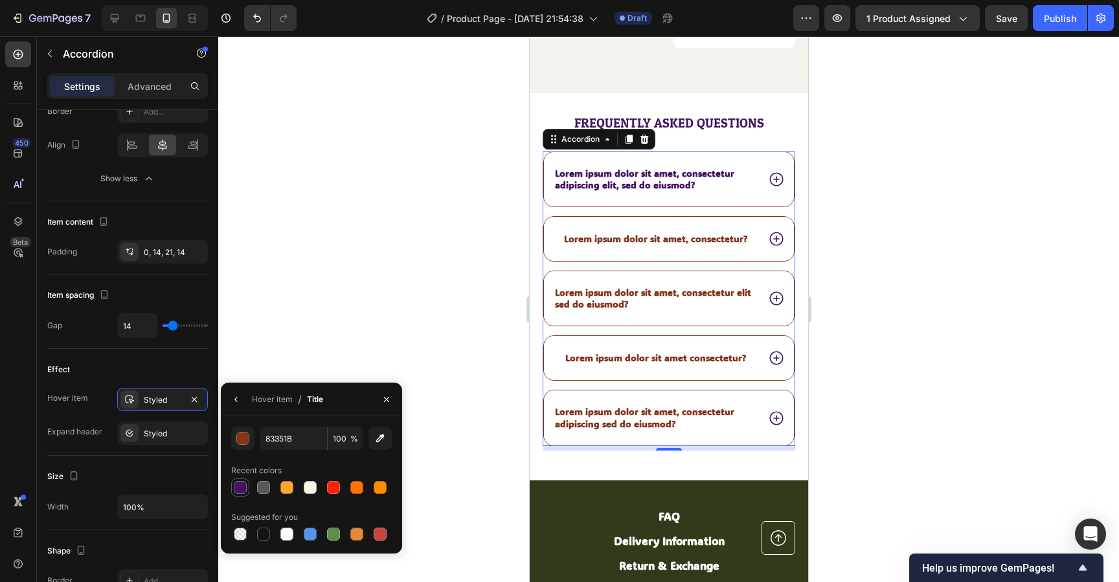
click at [245, 492] on div at bounding box center [240, 487] width 13 height 13
type input "431560"
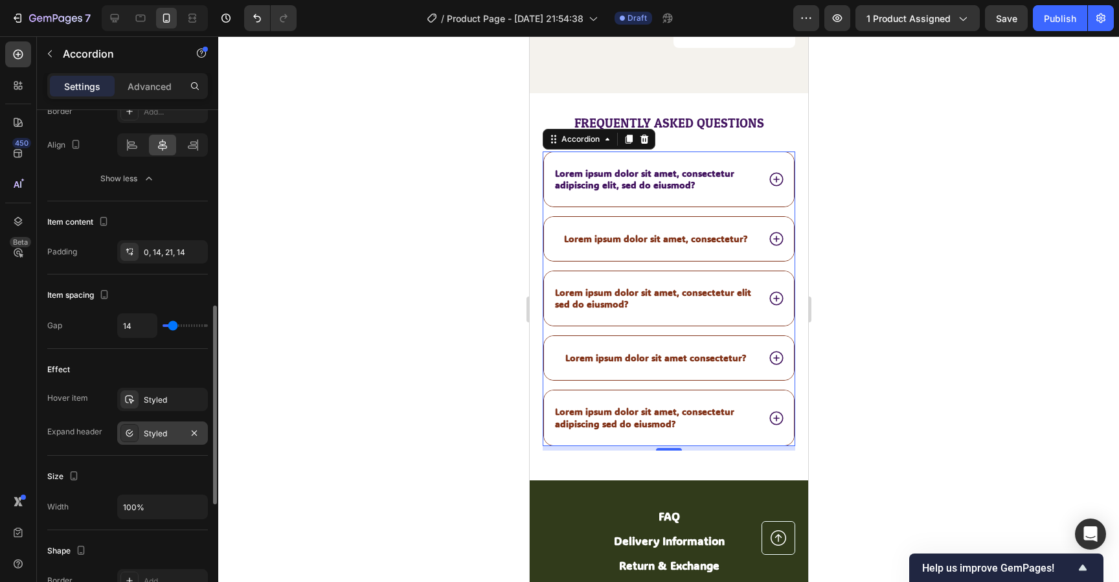
click at [172, 441] on div "Styled" at bounding box center [162, 433] width 91 height 23
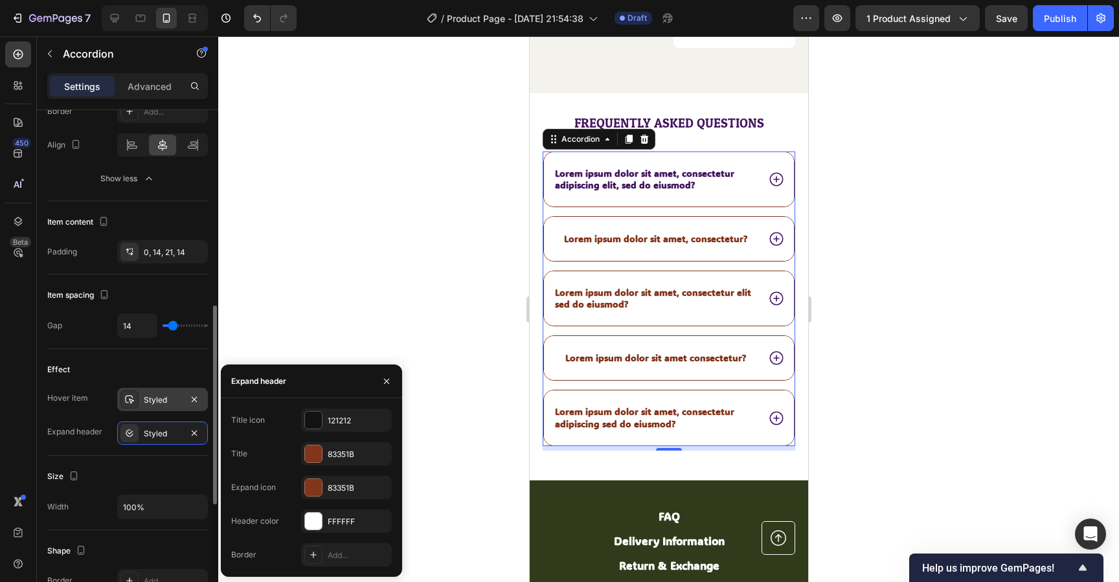
click at [158, 400] on div "Styled" at bounding box center [163, 401] width 38 height 12
click at [338, 487] on div "83351B" at bounding box center [347, 489] width 38 height 12
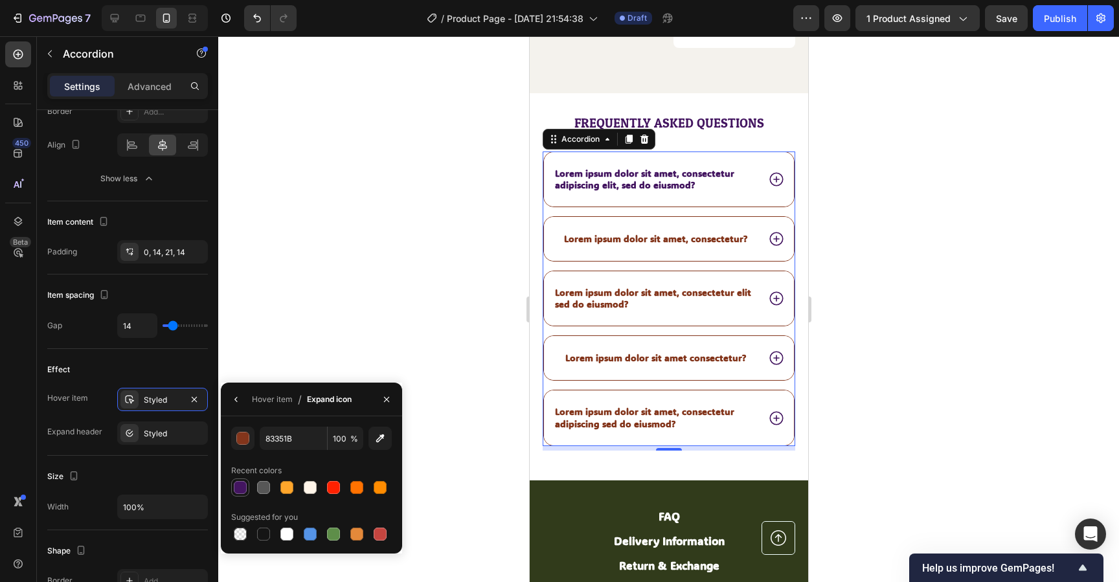
click at [244, 491] on div at bounding box center [240, 487] width 13 height 13
type input "431560"
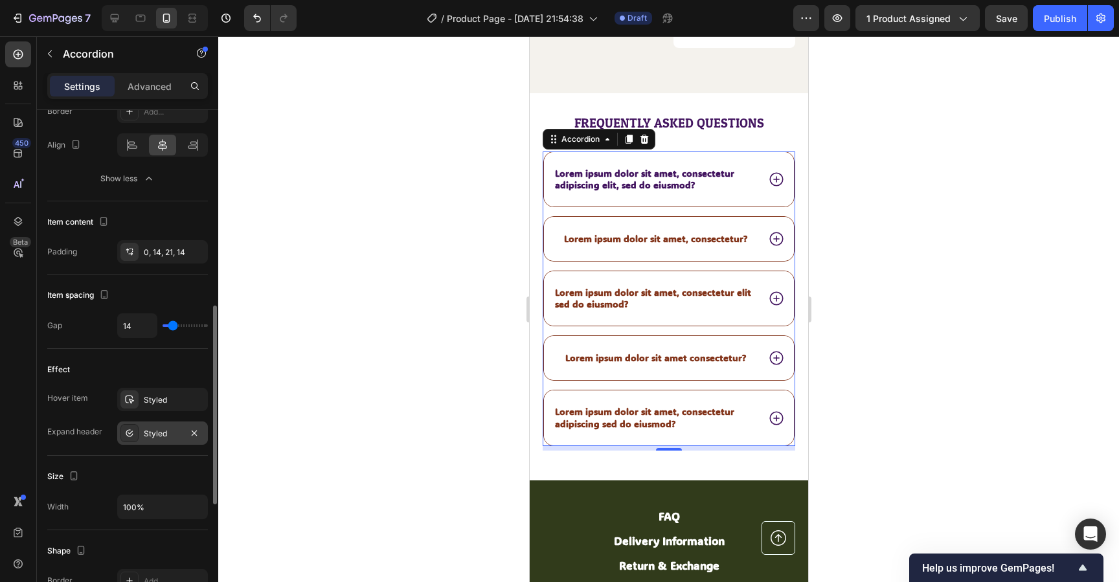
click at [158, 430] on div "Styled" at bounding box center [163, 434] width 38 height 12
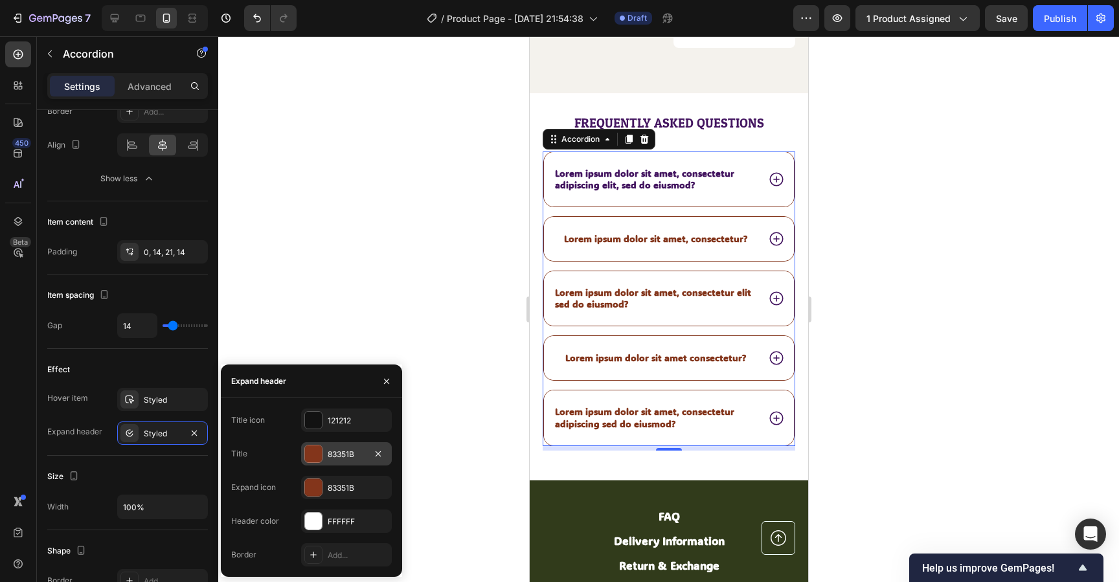
click at [311, 453] on div at bounding box center [313, 454] width 17 height 17
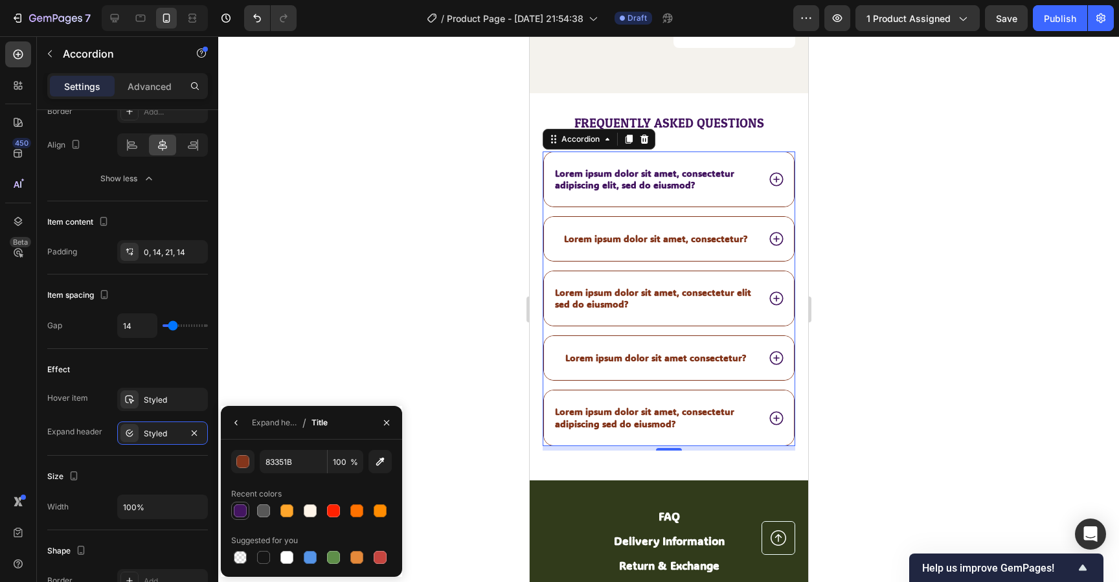
click at [242, 508] on div at bounding box center [240, 511] width 13 height 13
type input "431560"
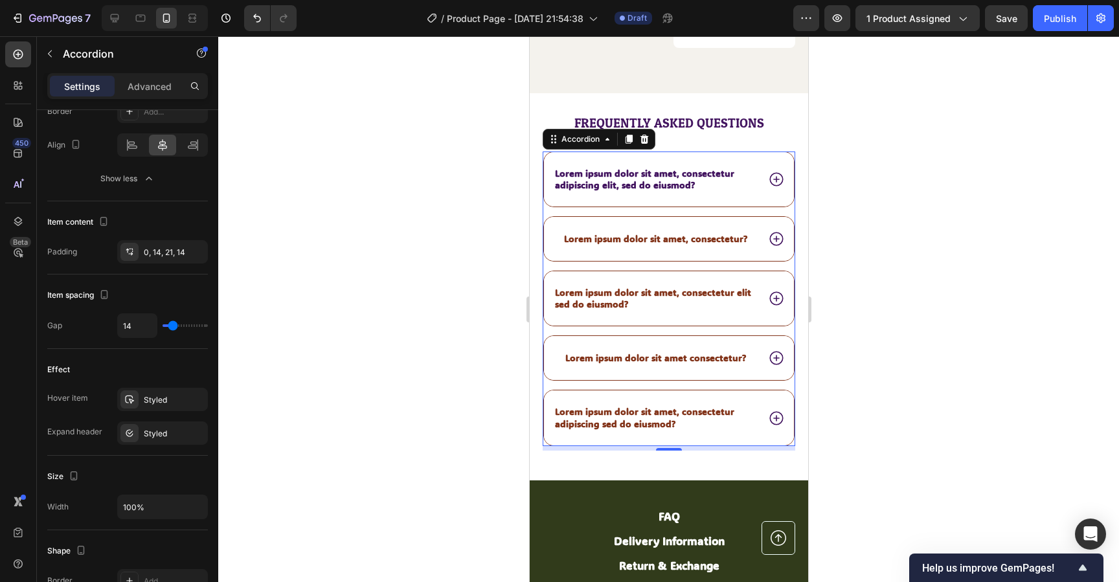
click at [637, 167] on span "Lorem ipsum dolor sit amet, consectetur adipiscing elit, sed do eiusmod?" at bounding box center [644, 179] width 179 height 24
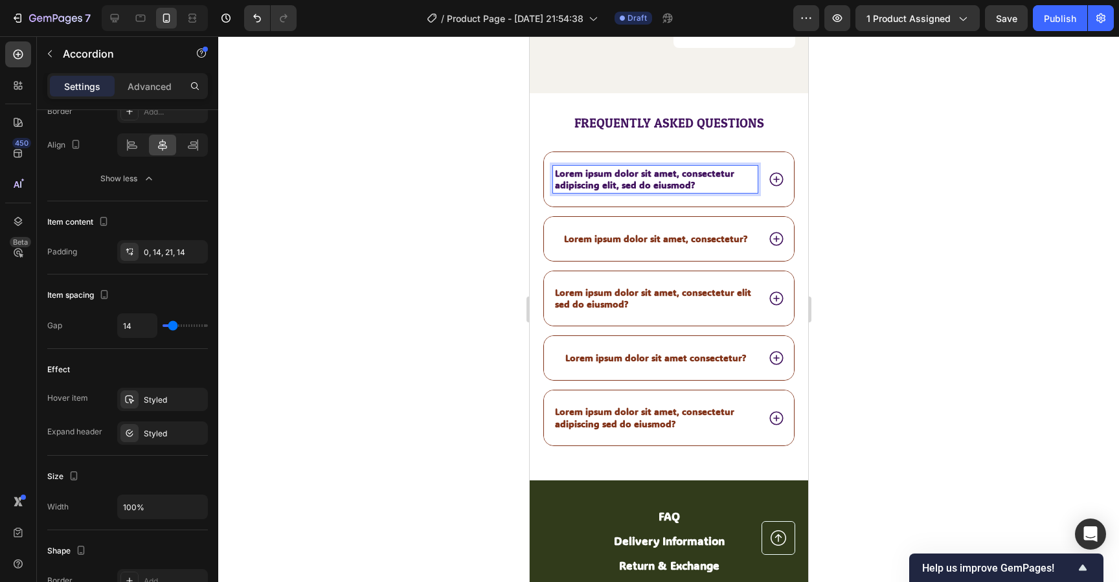
click at [774, 171] on icon at bounding box center [776, 179] width 17 height 17
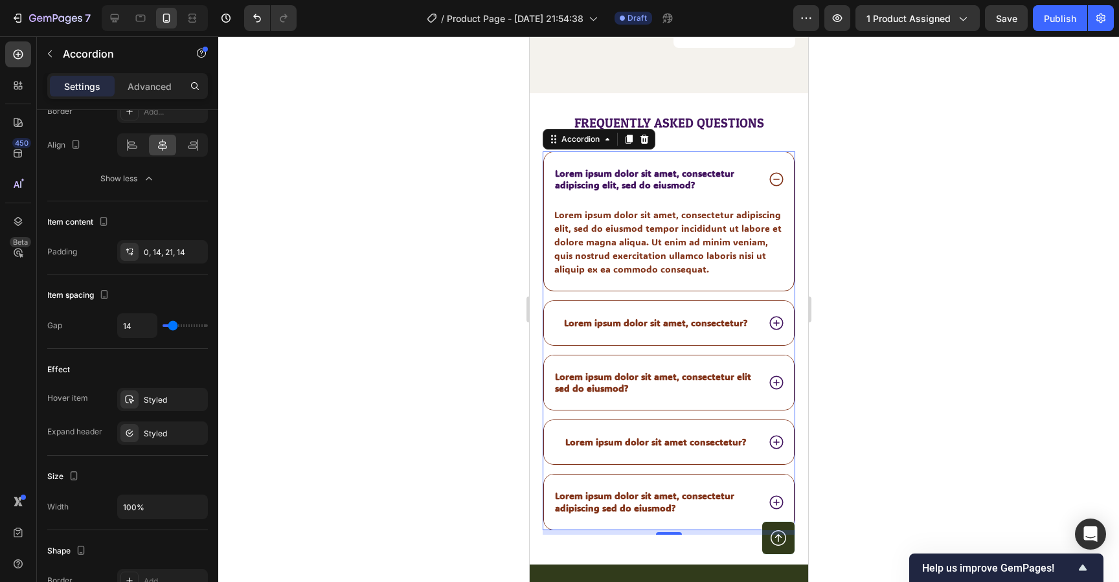
click at [779, 171] on icon at bounding box center [776, 179] width 17 height 17
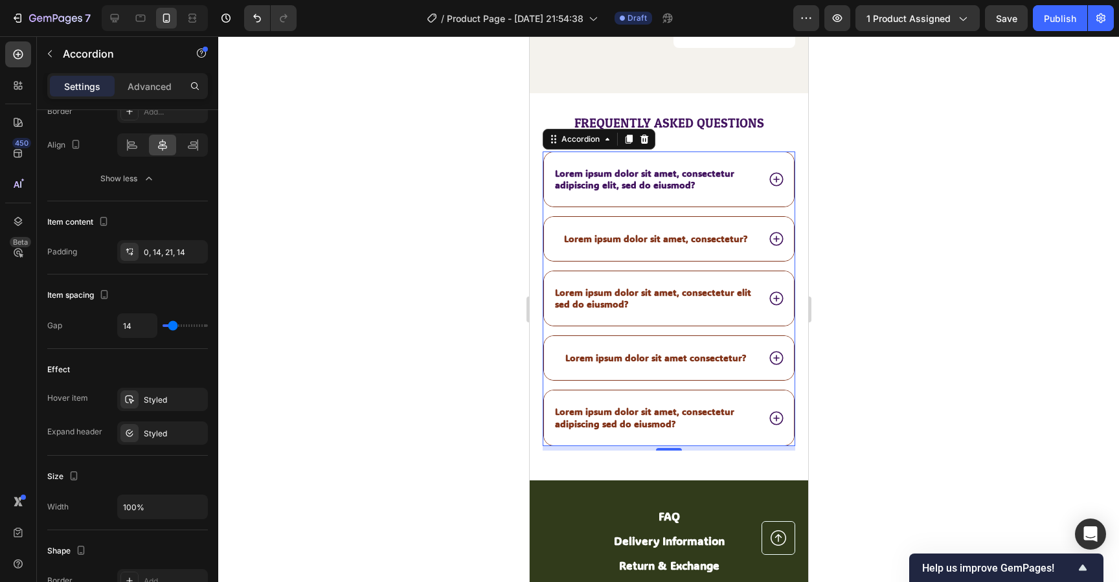
click at [773, 171] on icon at bounding box center [776, 179] width 17 height 17
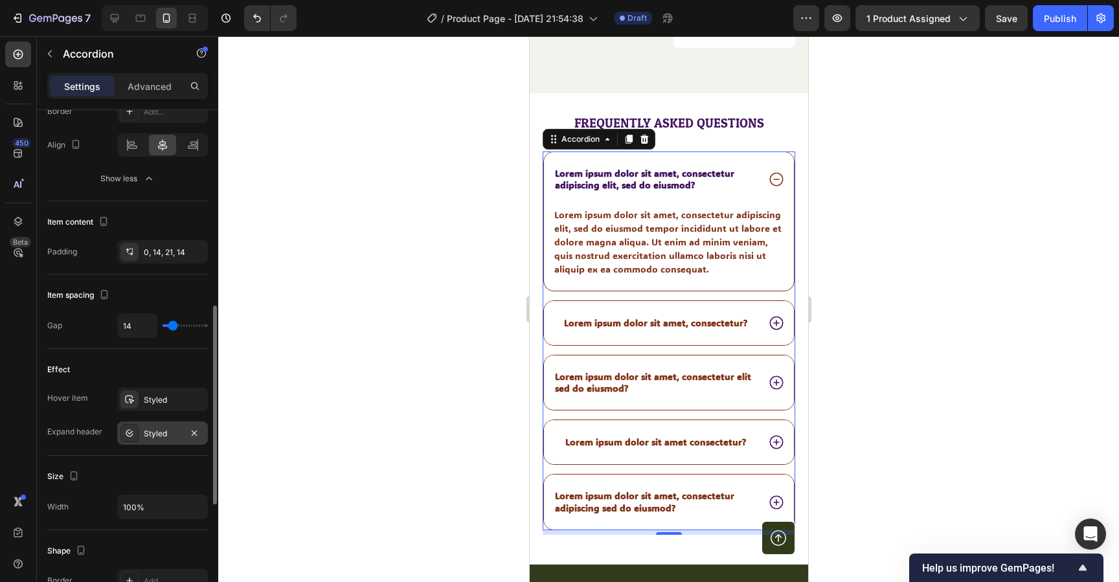
click at [166, 431] on div "Styled" at bounding box center [163, 434] width 38 height 12
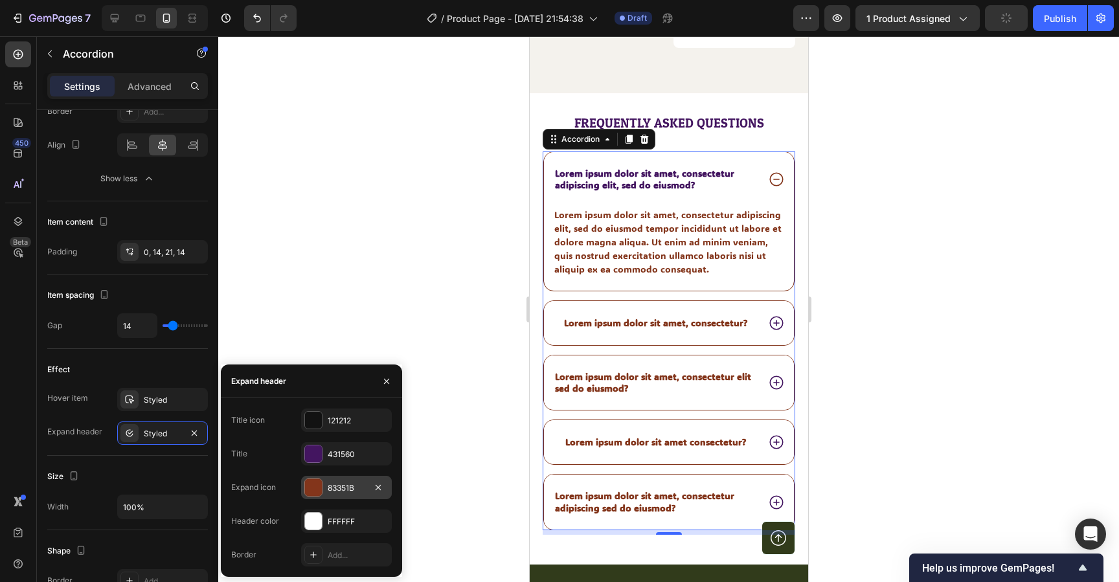
click at [322, 487] on div at bounding box center [313, 488] width 18 height 18
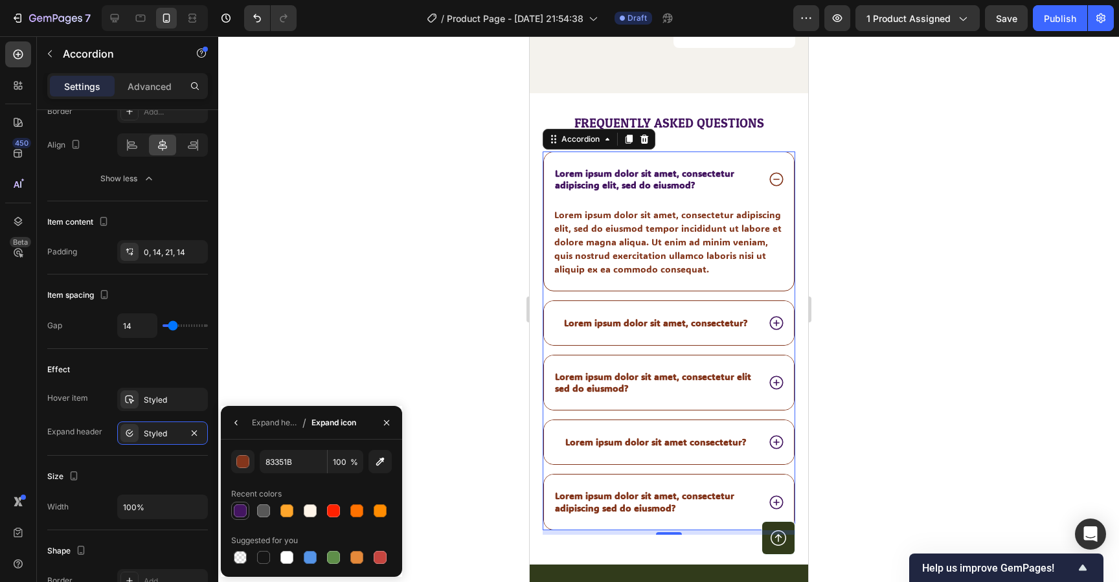
click at [244, 507] on div at bounding box center [240, 511] width 13 height 13
type input "431560"
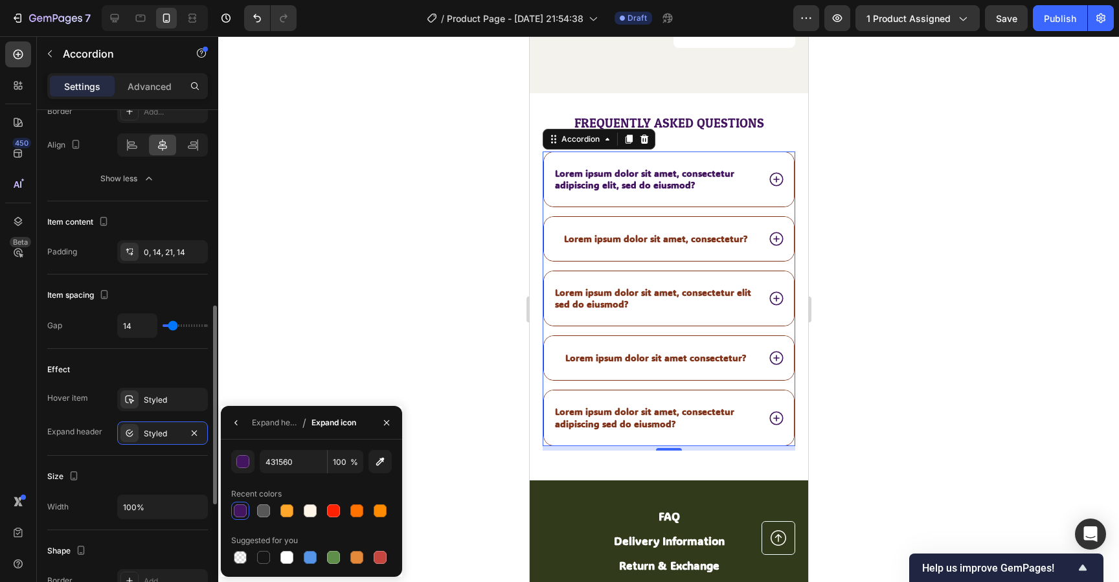
click at [170, 363] on div "Effect" at bounding box center [127, 370] width 161 height 21
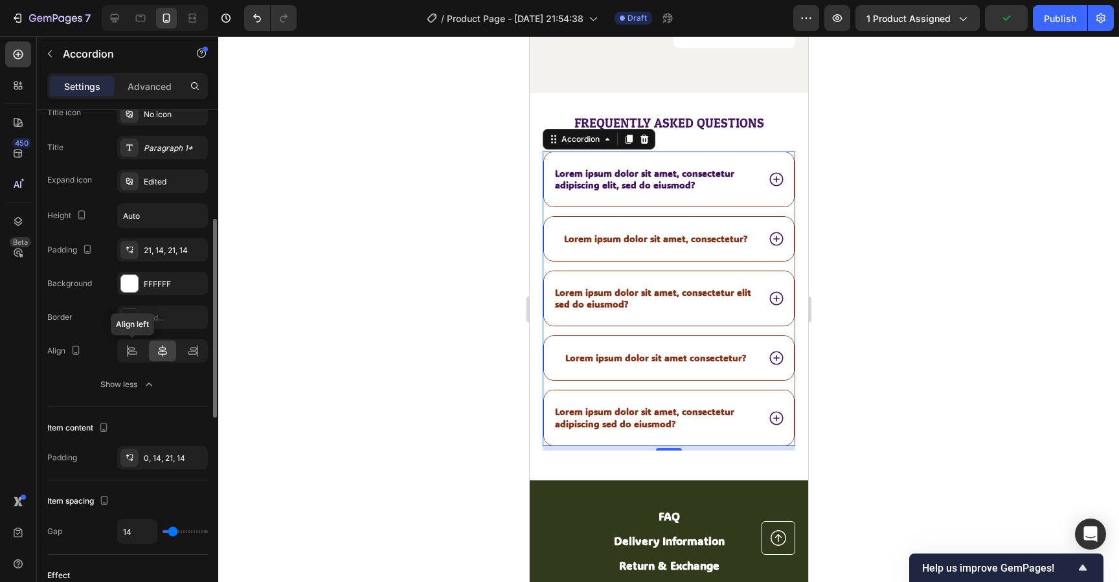
scroll to position [270, 0]
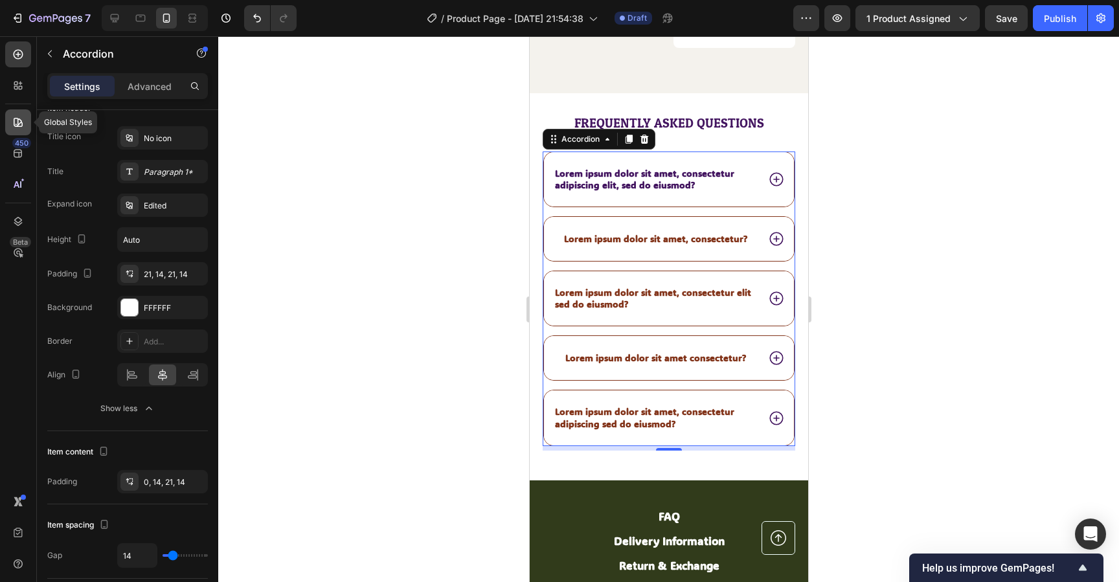
click at [18, 116] on icon at bounding box center [18, 122] width 13 height 13
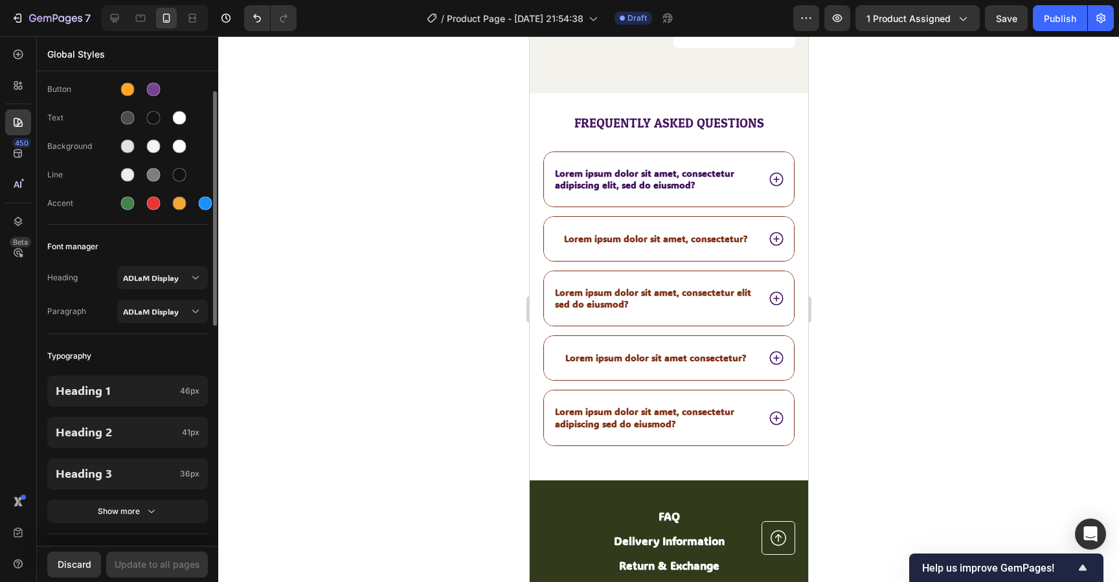
scroll to position [51, 0]
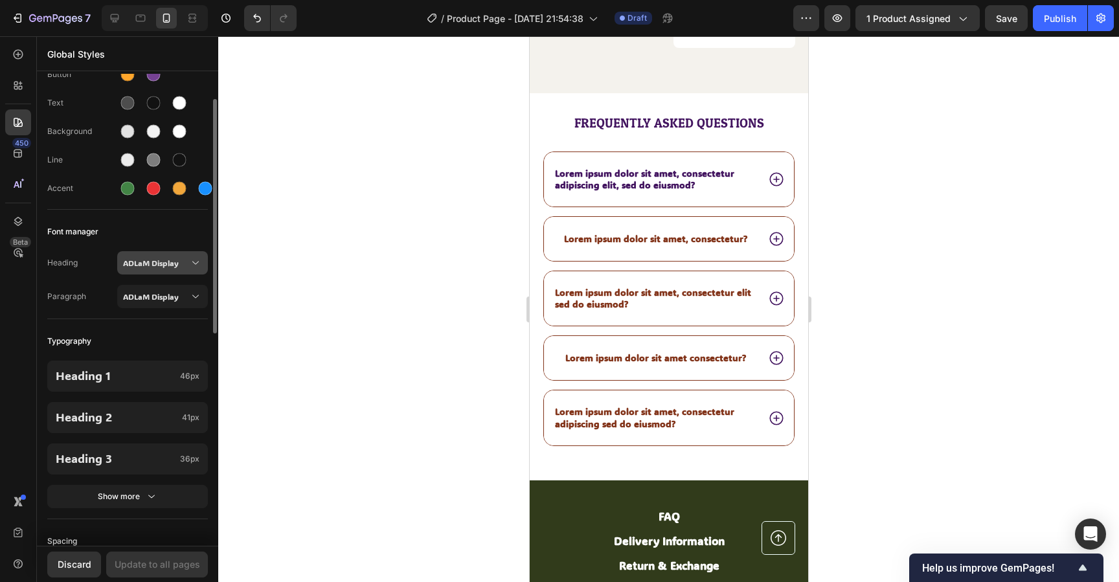
click at [164, 262] on span "ADLaM Display" at bounding box center [156, 263] width 66 height 12
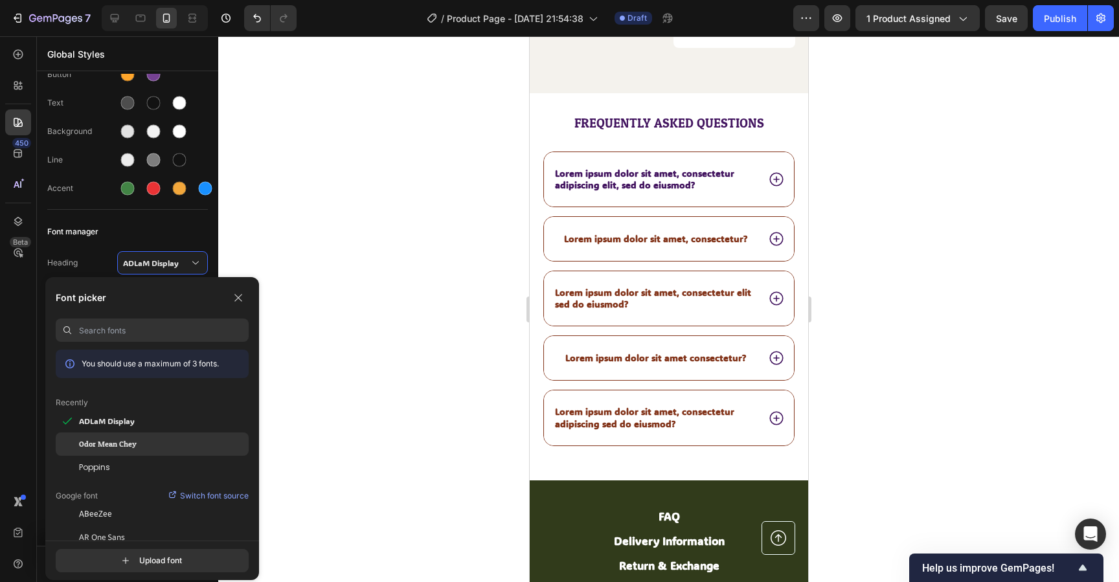
click at [131, 445] on span "Odor Mean Chey" at bounding box center [108, 445] width 58 height 12
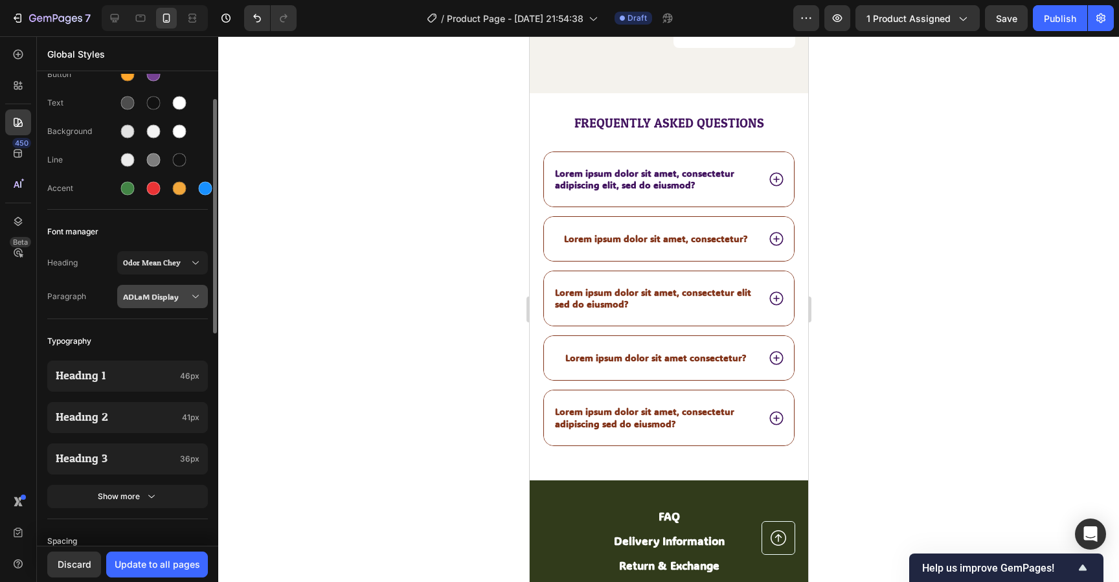
click at [176, 297] on span "ADLaM Display" at bounding box center [156, 297] width 66 height 12
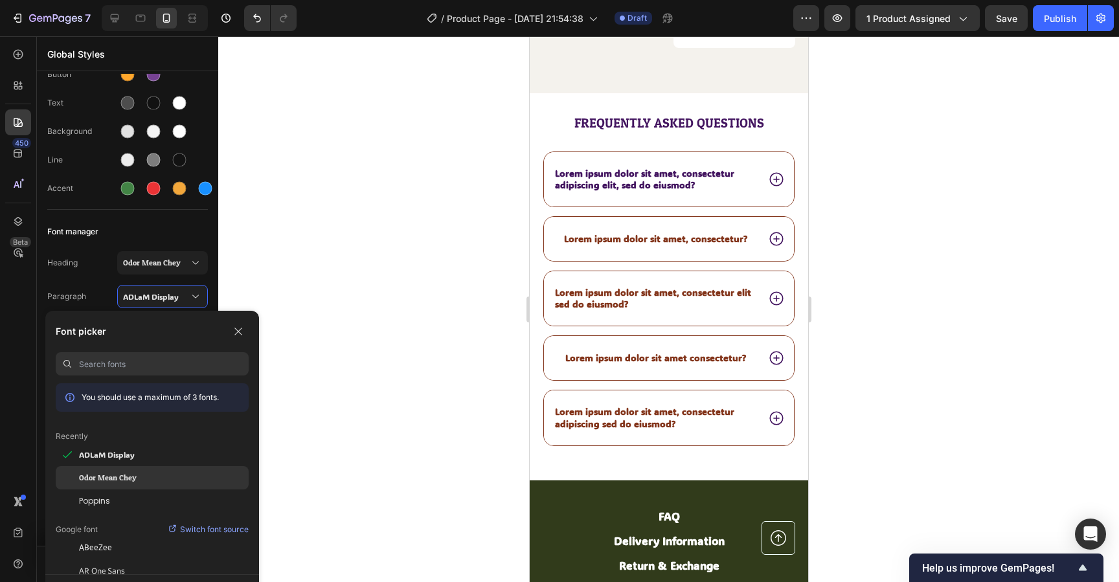
drag, startPoint x: 106, startPoint y: 475, endPoint x: 115, endPoint y: 467, distance: 11.9
click at [105, 475] on span "Odor Mean Chey" at bounding box center [108, 478] width 58 height 12
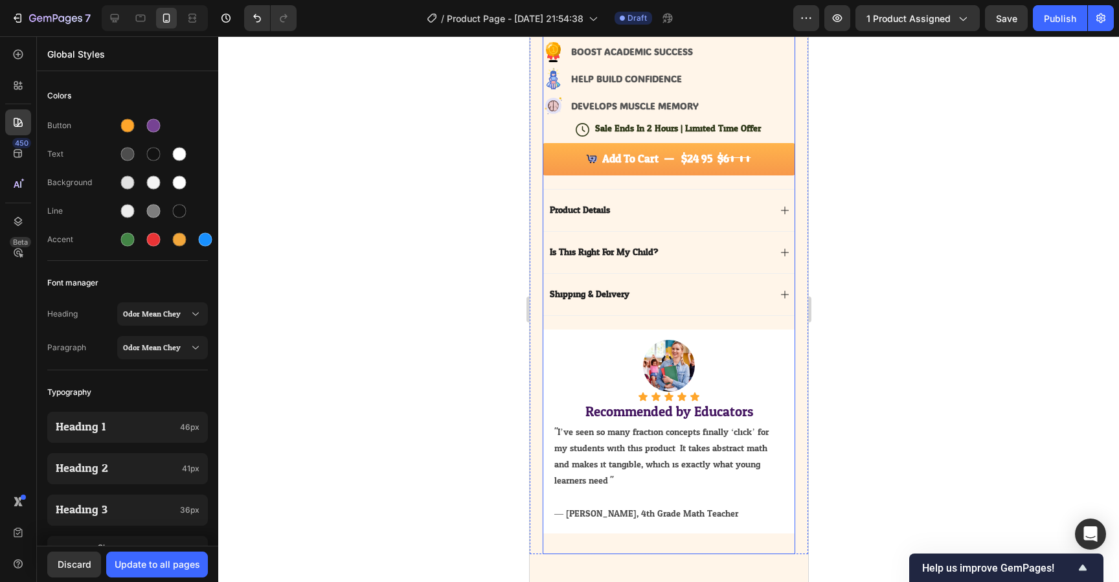
scroll to position [246, 0]
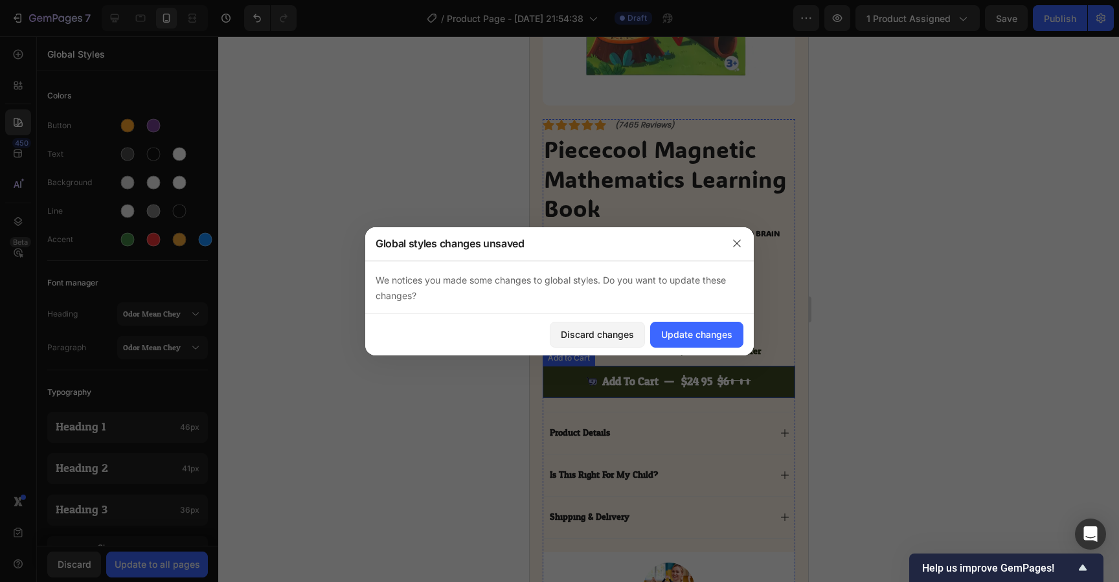
click at [556, 382] on button "Add to cart $24.95 $60.00" at bounding box center [668, 382] width 253 height 32
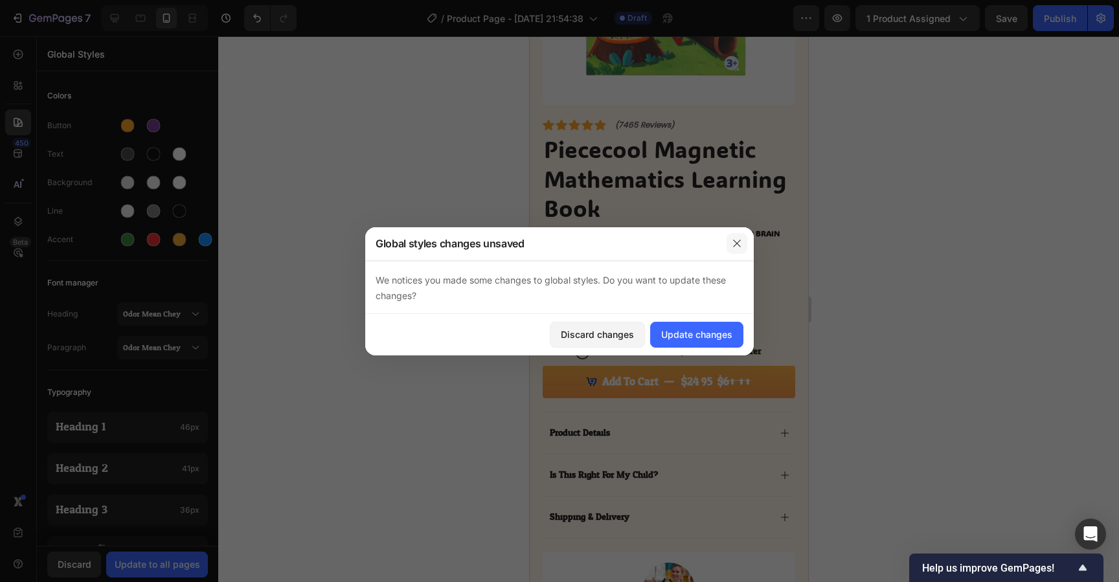
click at [735, 249] on button "button" at bounding box center [737, 243] width 21 height 21
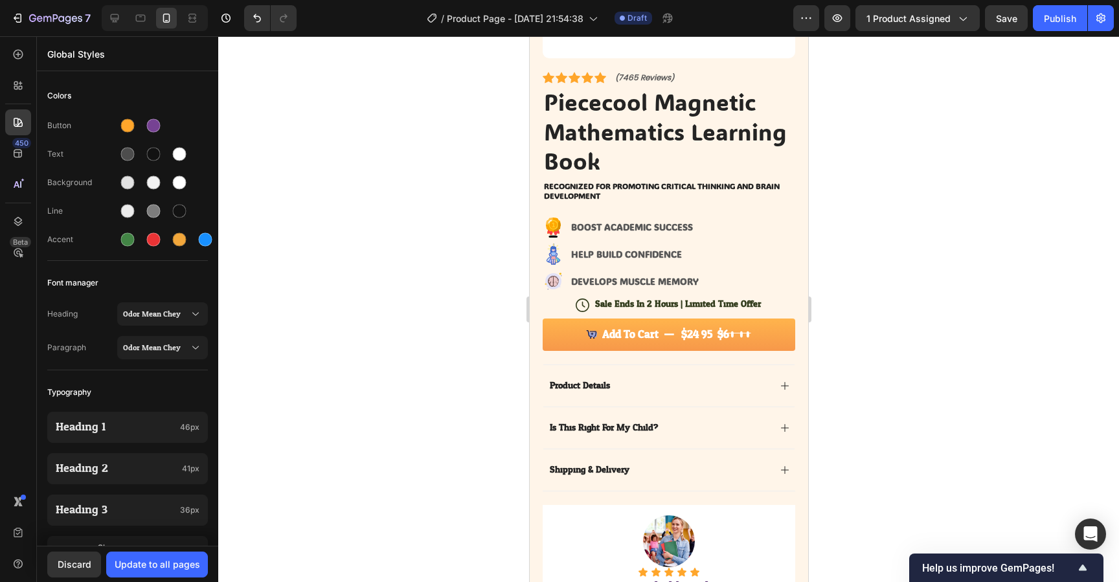
scroll to position [305, 0]
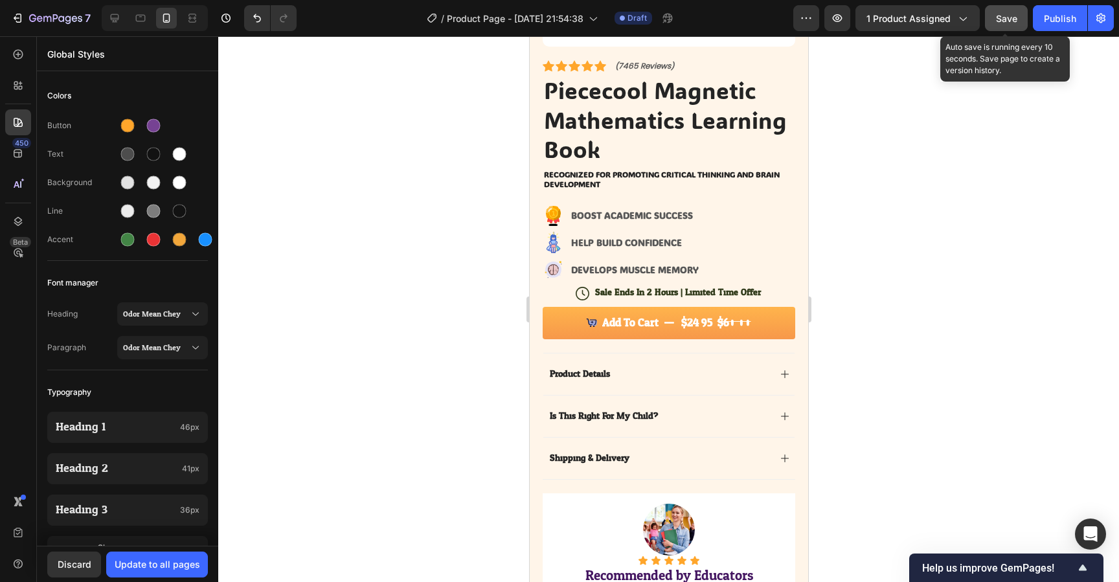
click at [1000, 21] on span "Save" at bounding box center [1006, 18] width 21 height 11
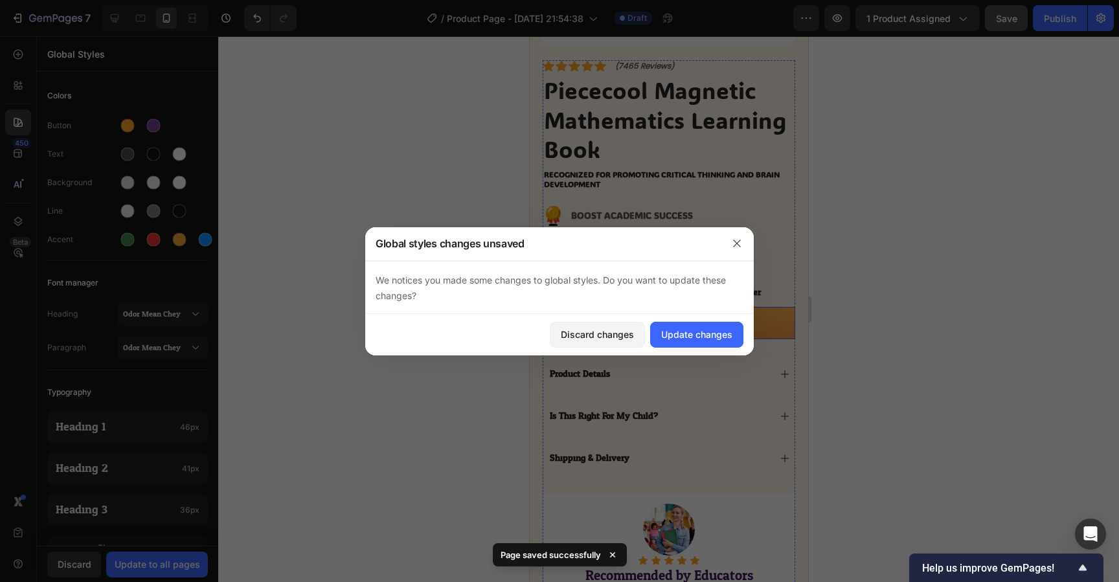
click at [551, 301] on div "Add to Cart" at bounding box center [568, 299] width 47 height 12
click at [681, 339] on div "Update changes" at bounding box center [696, 335] width 71 height 14
click at [573, 307] on button "Add to cart $24.95 $60.00" at bounding box center [668, 323] width 253 height 32
click at [675, 334] on div "Update changes" at bounding box center [696, 335] width 71 height 14
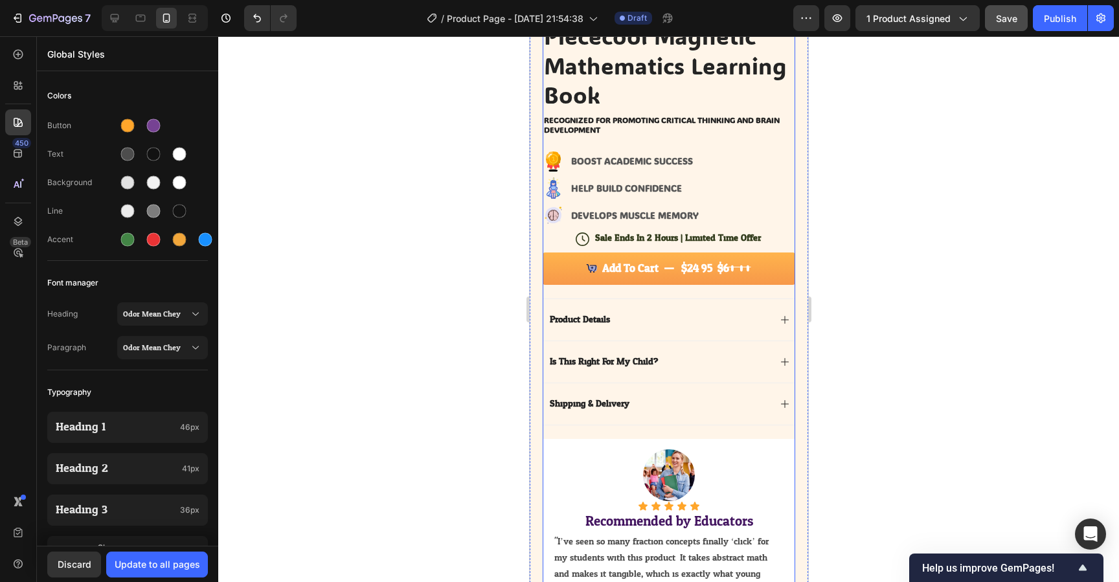
scroll to position [367, 0]
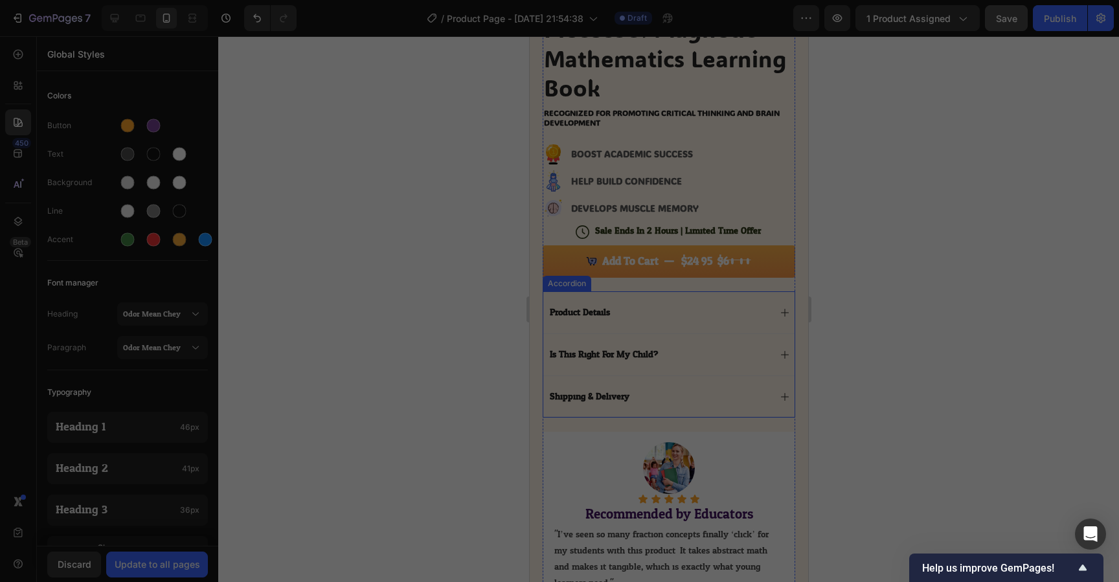
click at [763, 311] on div "Product Details" at bounding box center [658, 313] width 222 height 16
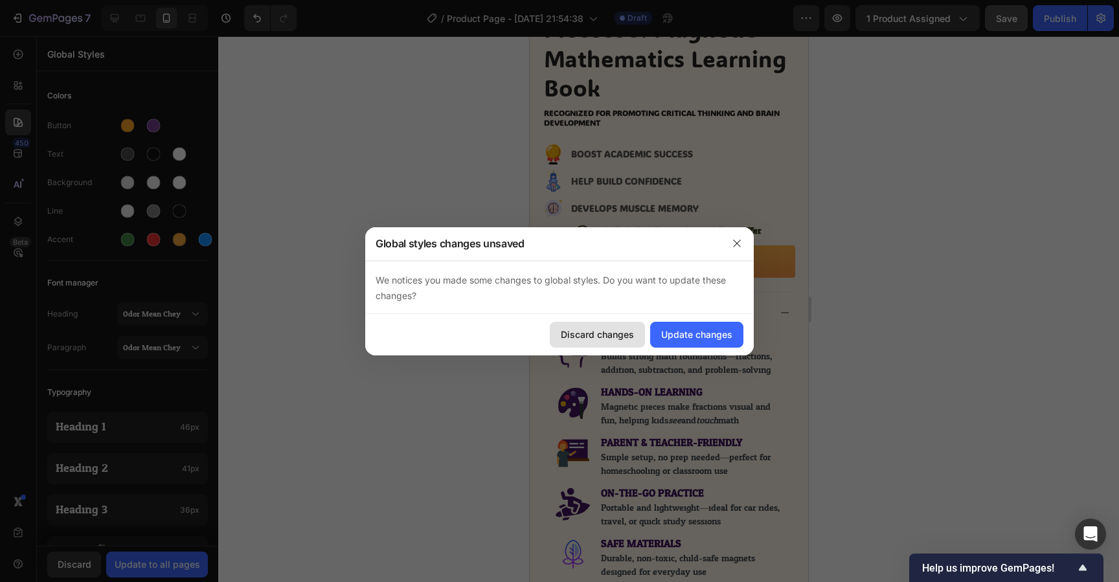
click at [624, 325] on button "Discard changes" at bounding box center [597, 335] width 95 height 26
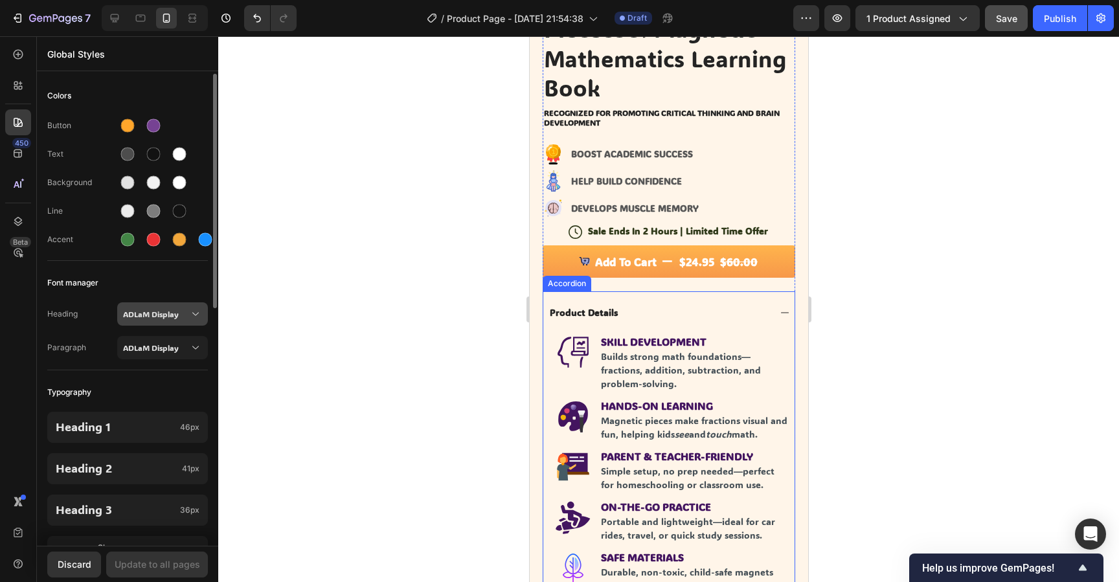
click at [165, 319] on span "ADLaM Display" at bounding box center [156, 314] width 66 height 12
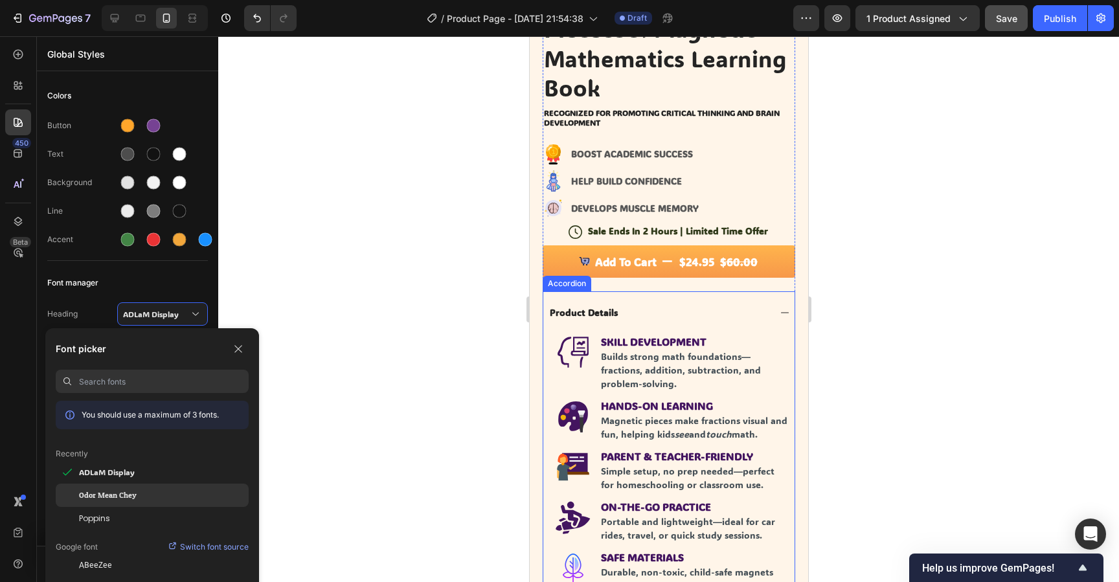
click at [112, 497] on span "Odor Mean Chey" at bounding box center [108, 496] width 58 height 12
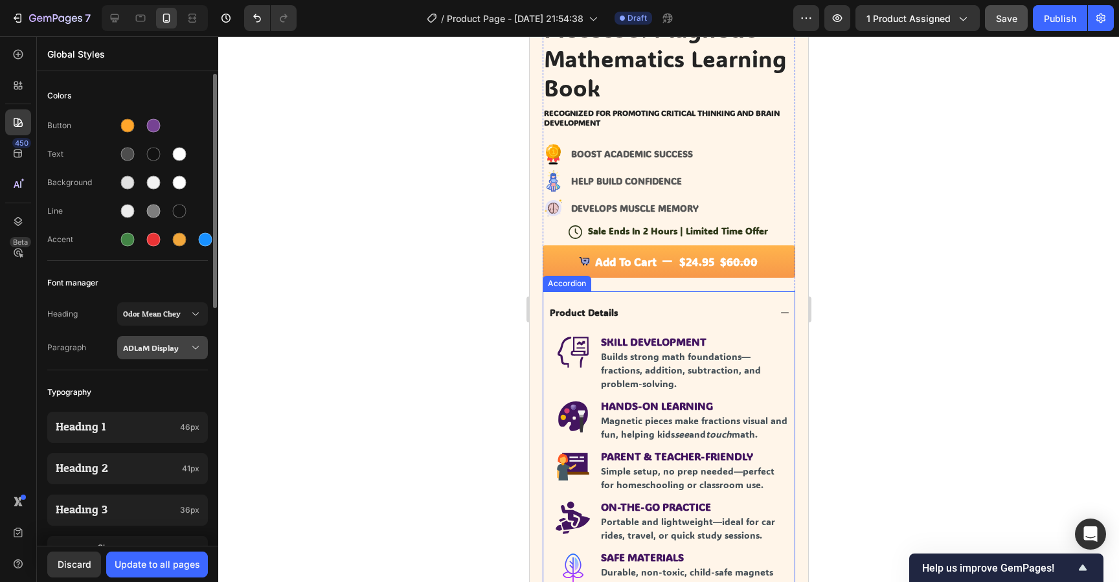
click at [181, 357] on button "ADLaM Display" at bounding box center [162, 347] width 91 height 23
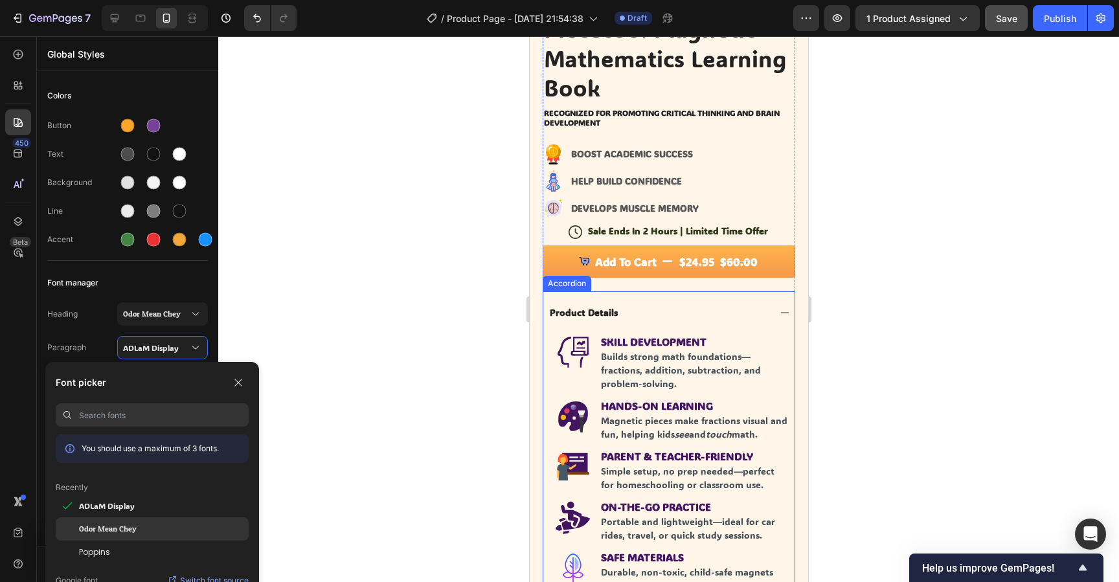
click at [113, 525] on span "Odor Mean Chey" at bounding box center [108, 529] width 58 height 12
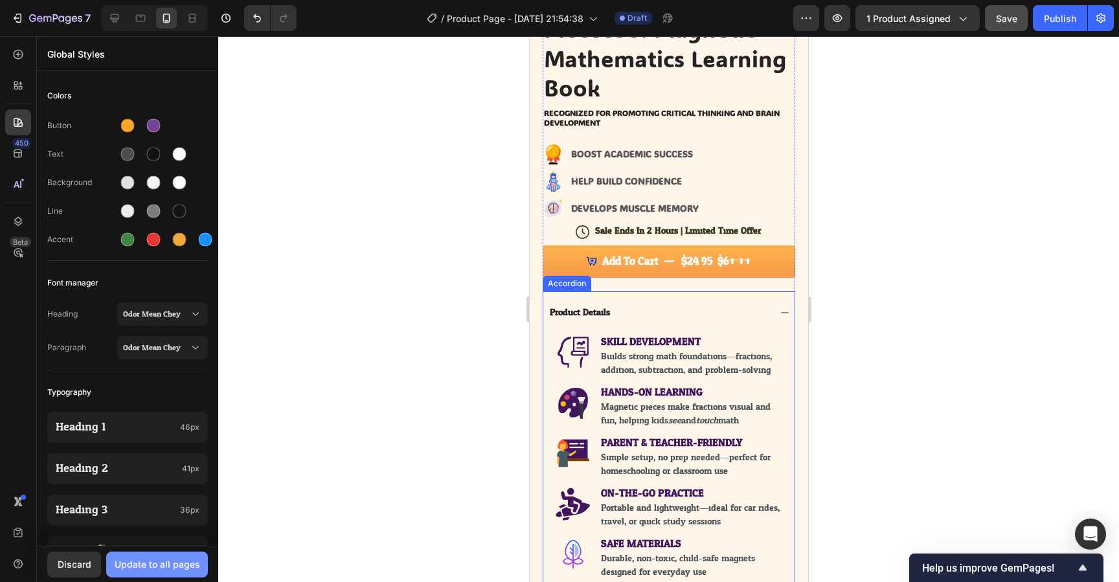
click at [166, 568] on div "Update to all pages" at bounding box center [158, 565] width 86 height 14
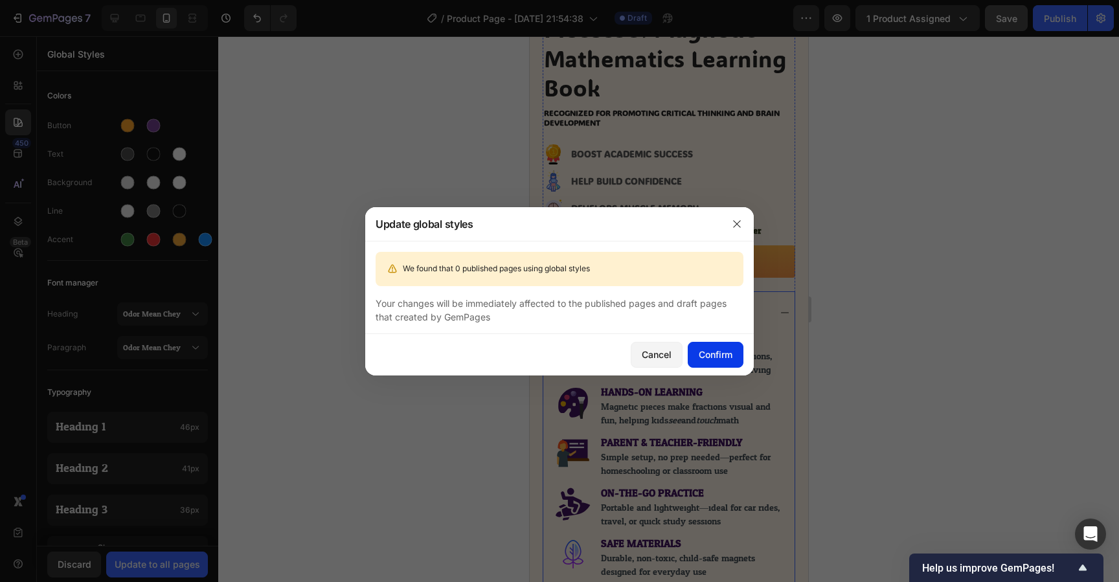
click at [715, 357] on div "Confirm" at bounding box center [716, 355] width 34 height 14
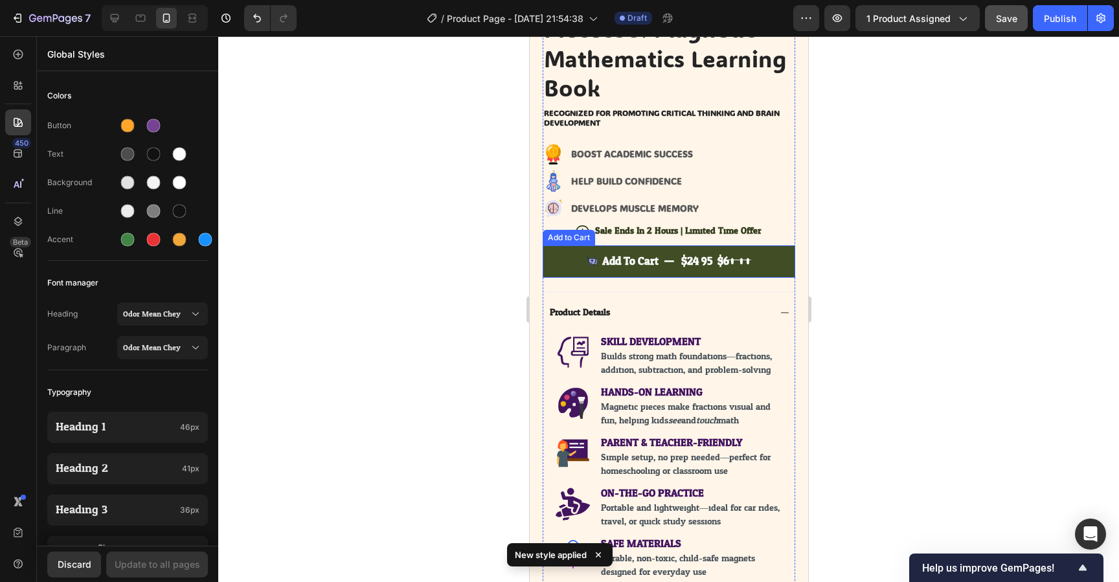
click at [566, 262] on button "Add to cart $24.95 $60.00" at bounding box center [668, 262] width 253 height 32
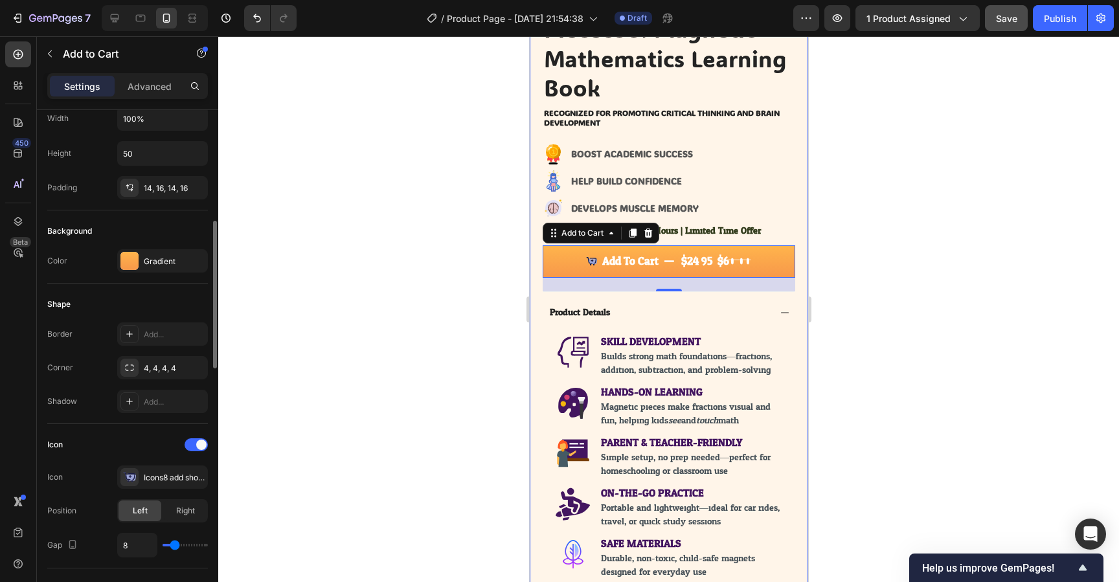
scroll to position [255, 0]
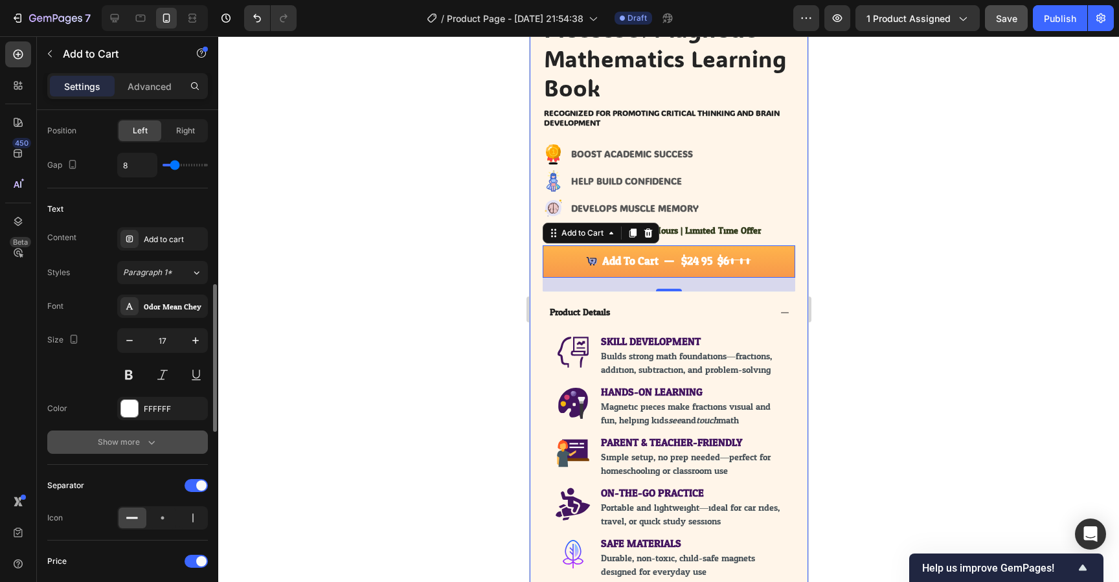
click at [142, 447] on div "Show more" at bounding box center [128, 442] width 60 height 13
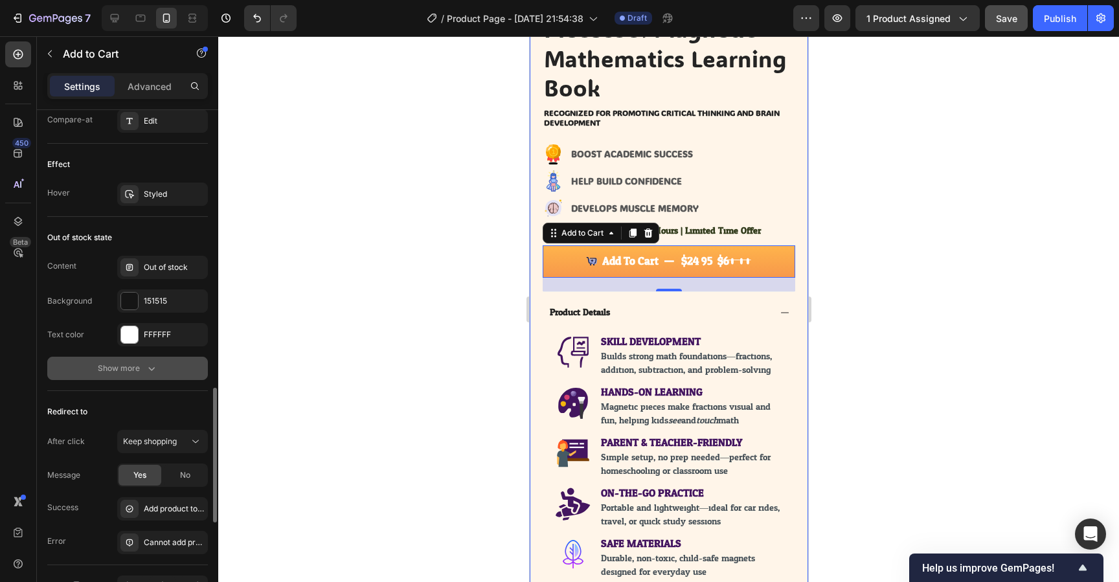
scroll to position [1410, 0]
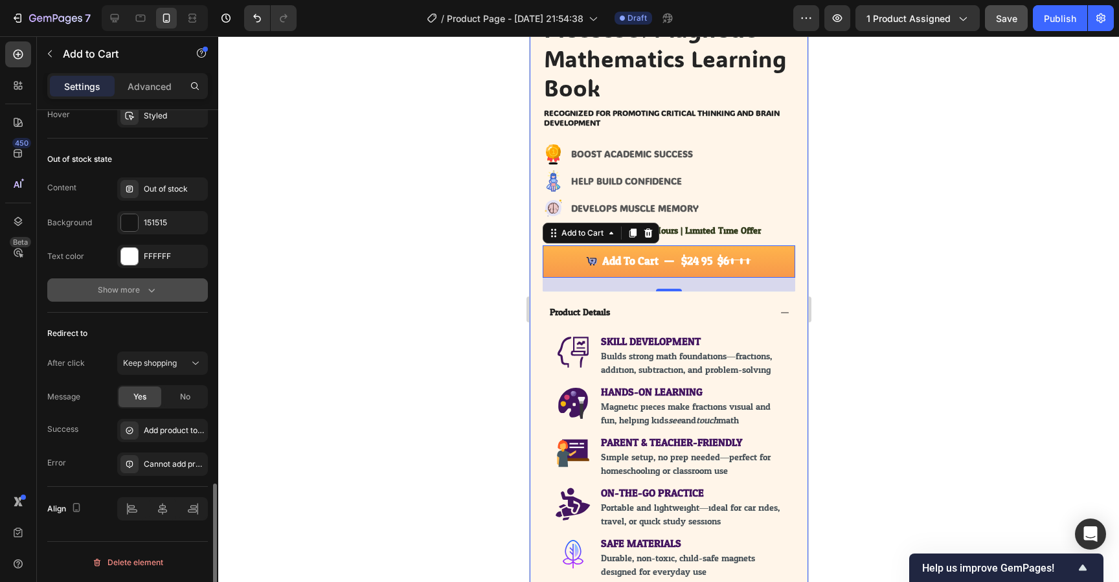
click at [130, 298] on button "Show more" at bounding box center [127, 290] width 161 height 23
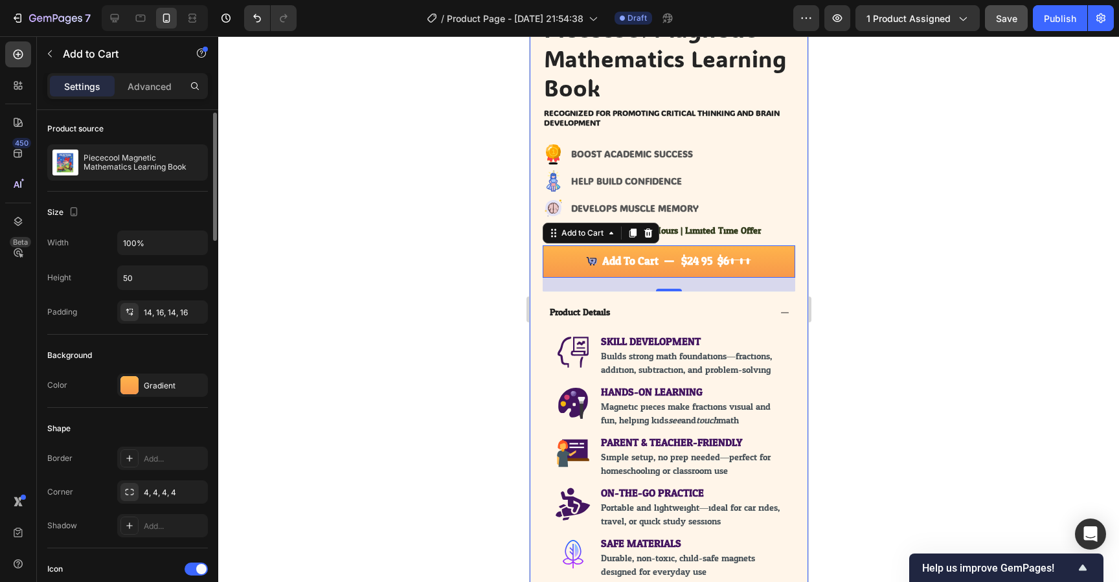
scroll to position [0, 0]
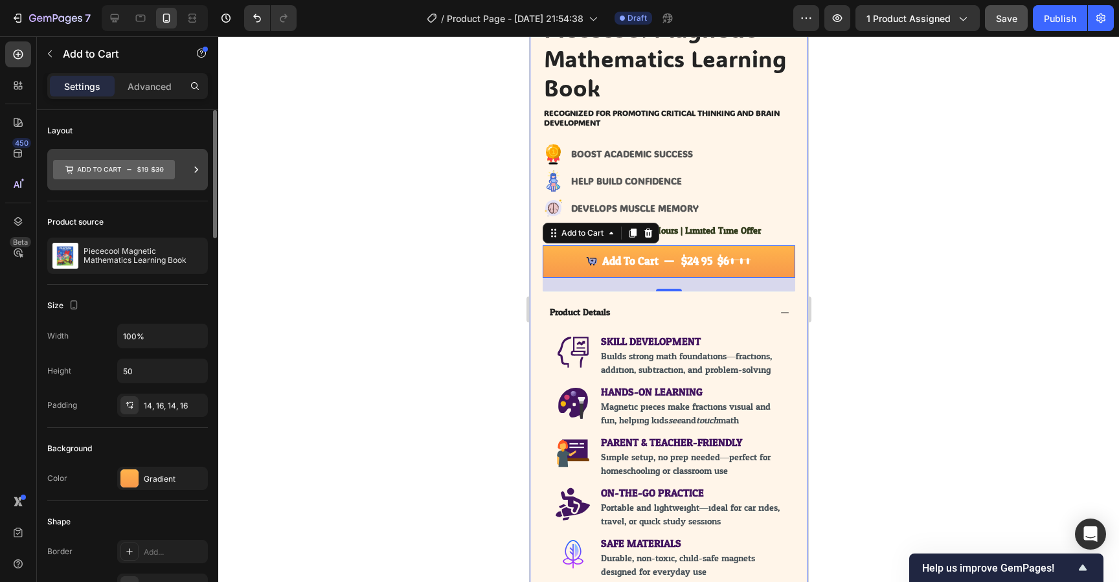
click at [198, 164] on icon at bounding box center [196, 169] width 13 height 13
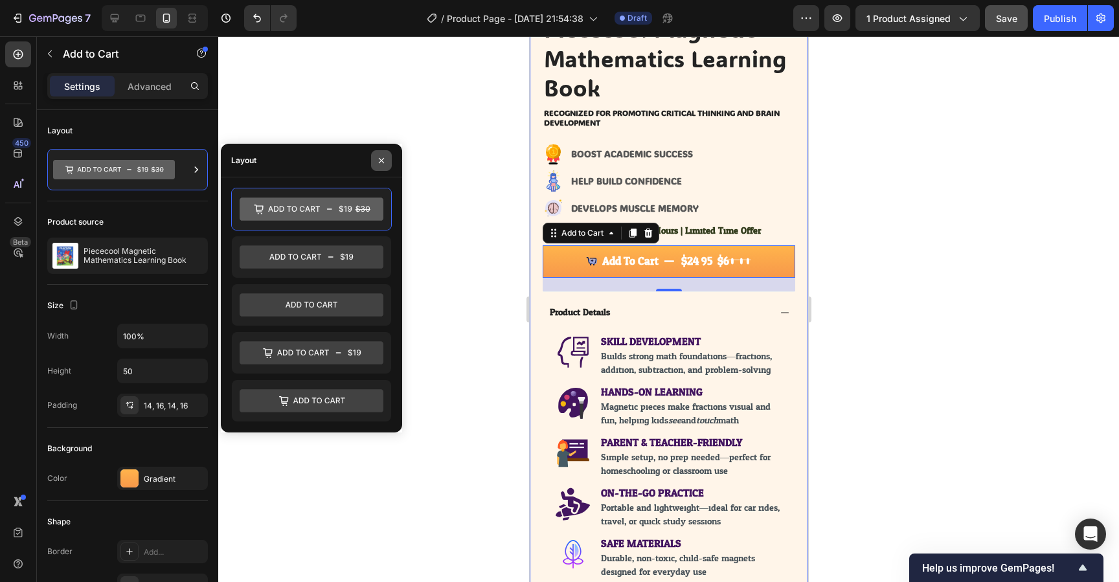
click at [375, 162] on button "button" at bounding box center [381, 160] width 21 height 21
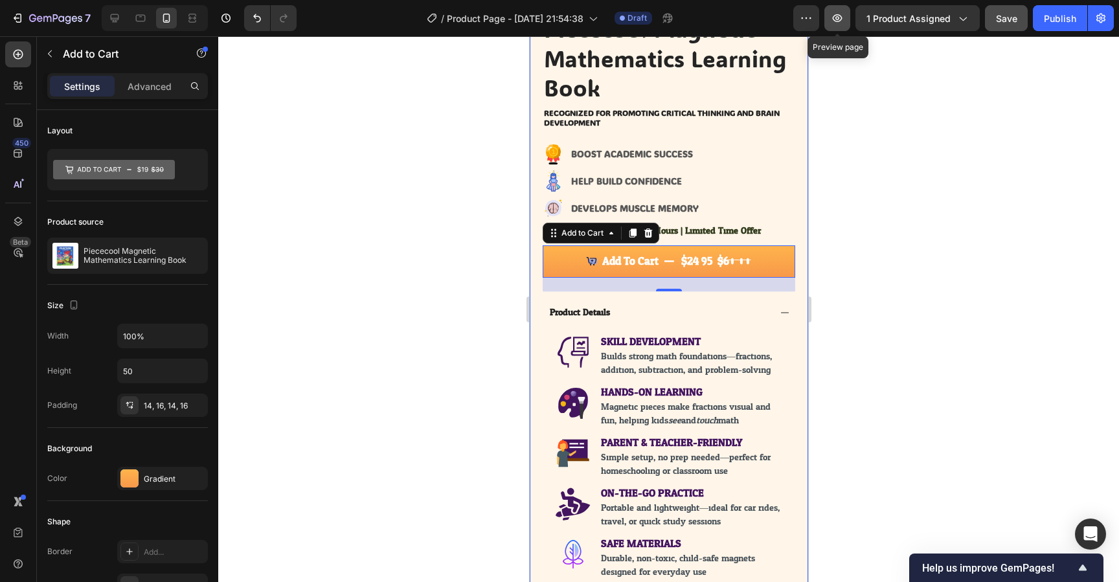
click at [848, 16] on button "button" at bounding box center [838, 18] width 26 height 26
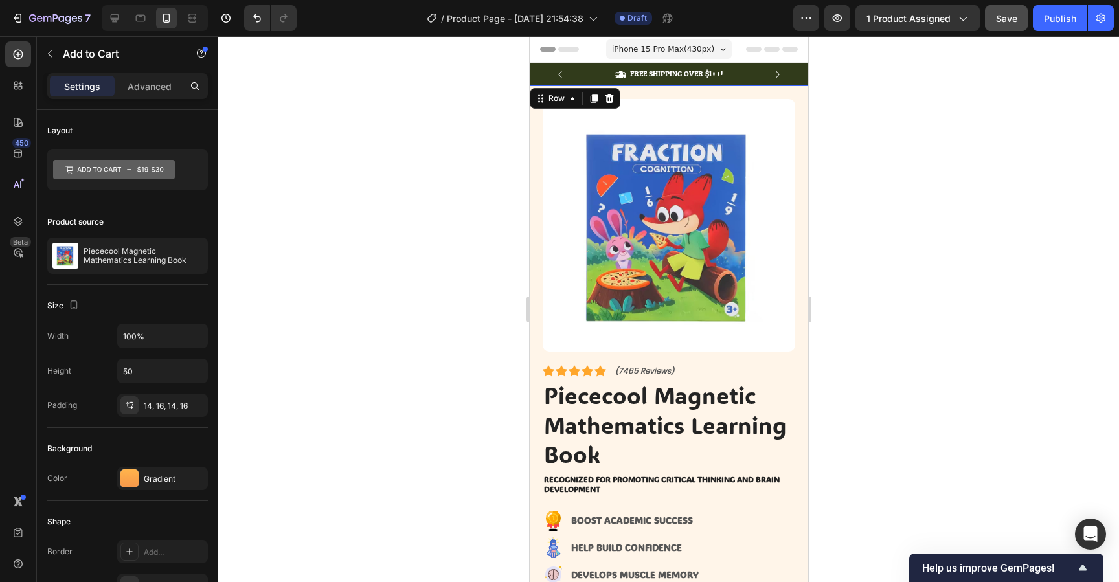
click at [535, 73] on div "Icon FREE SHIPPING OVER $100! Text Block Row Icon 84,000+ Happy Customer Text B…" at bounding box center [668, 74] width 279 height 23
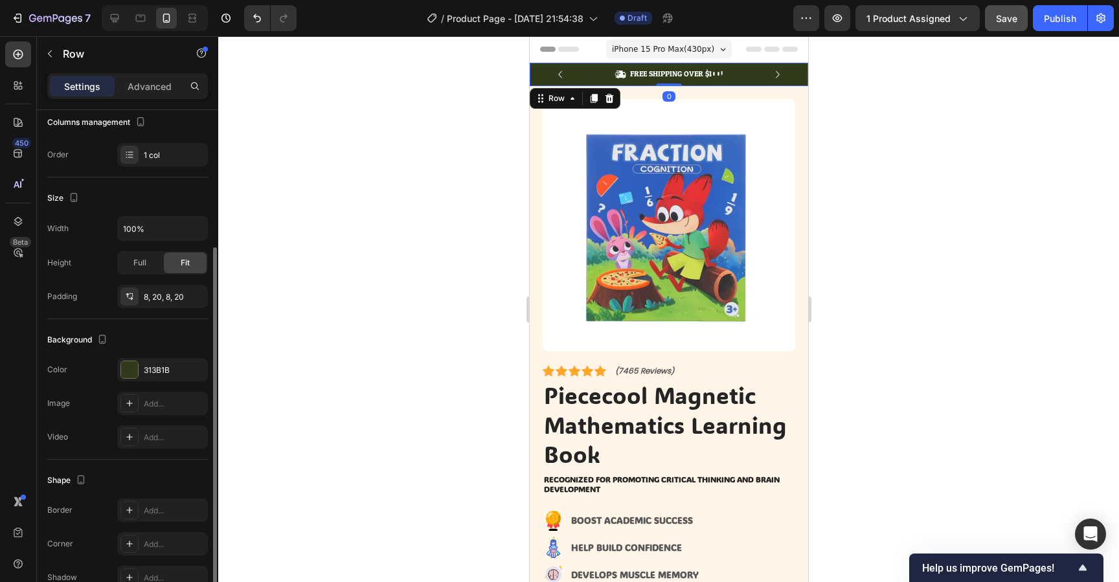
scroll to position [218, 0]
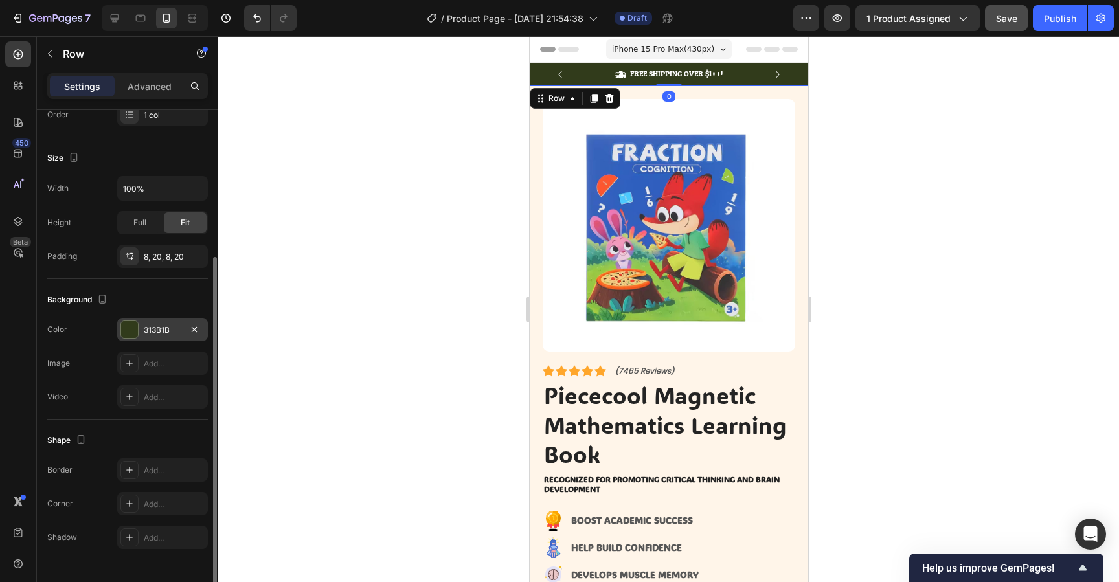
click at [137, 333] on div at bounding box center [129, 329] width 17 height 17
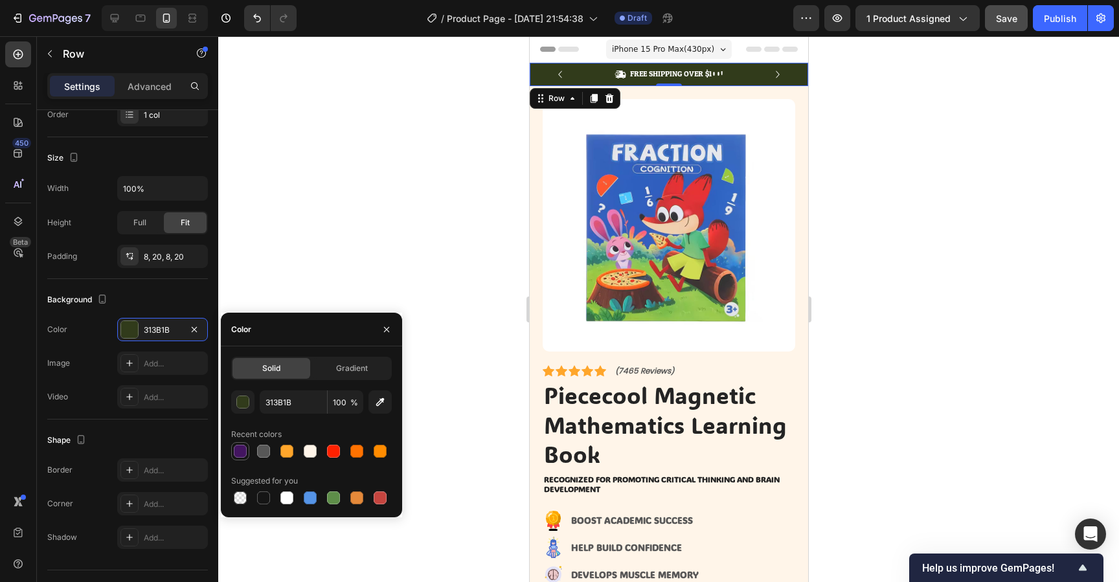
click at [244, 454] on div at bounding box center [240, 451] width 13 height 13
type input "431560"
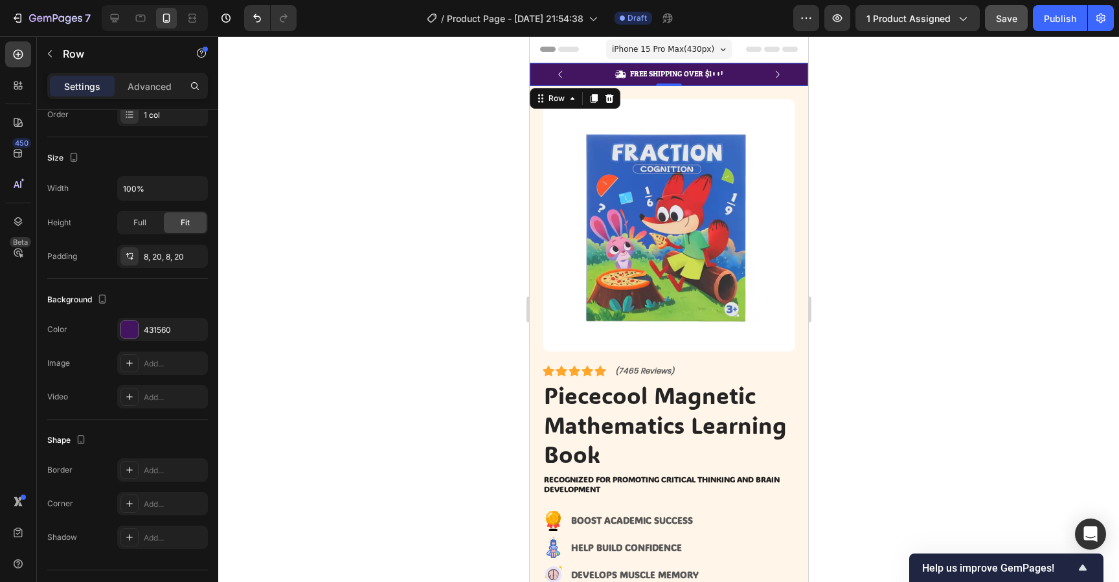
click at [945, 165] on div at bounding box center [668, 309] width 901 height 546
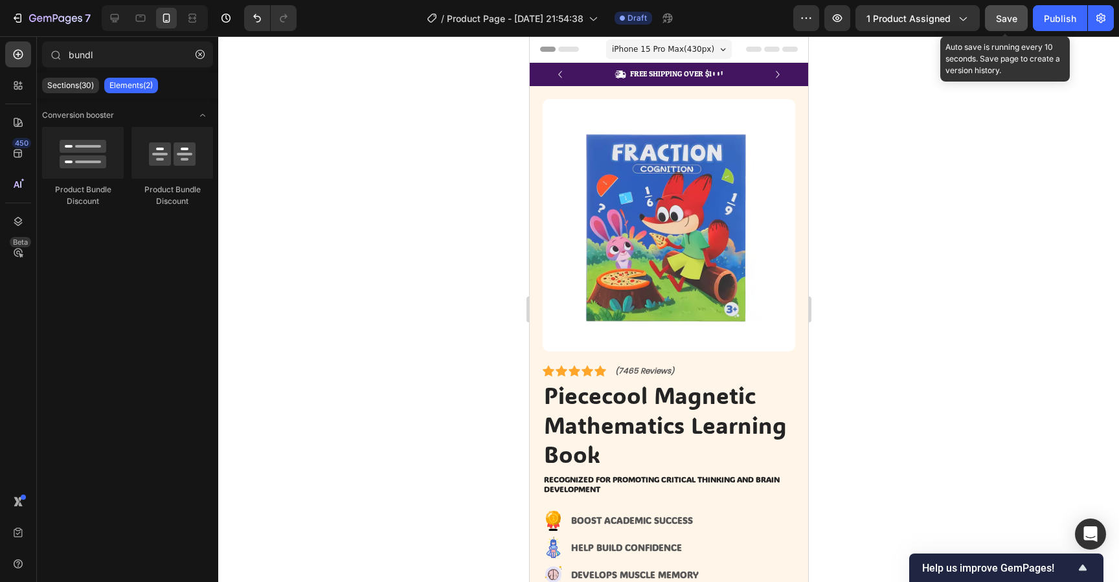
click at [1013, 13] on span "Save" at bounding box center [1006, 18] width 21 height 11
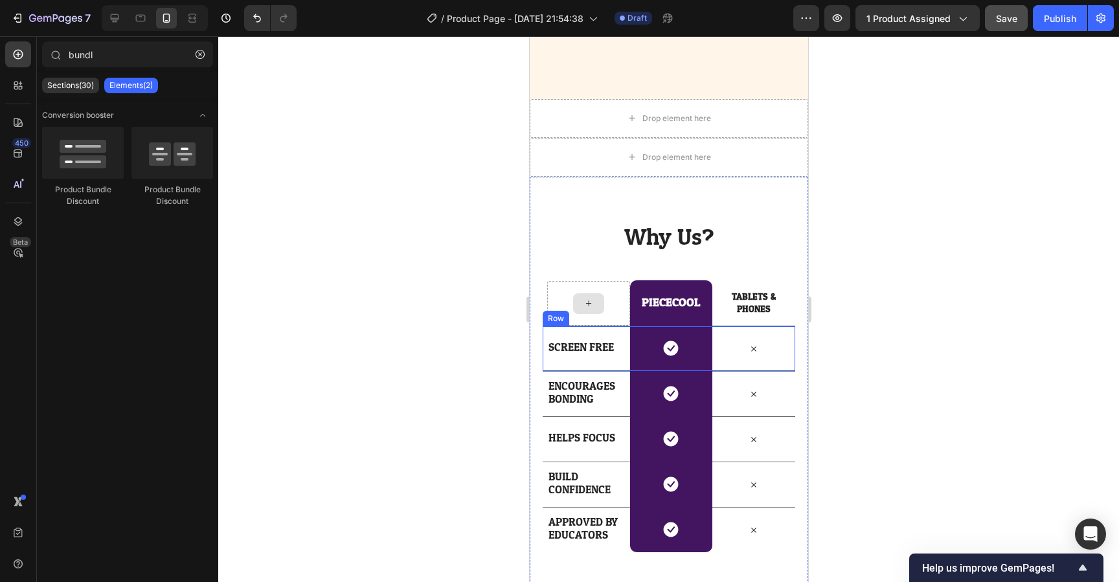
scroll to position [4087, 0]
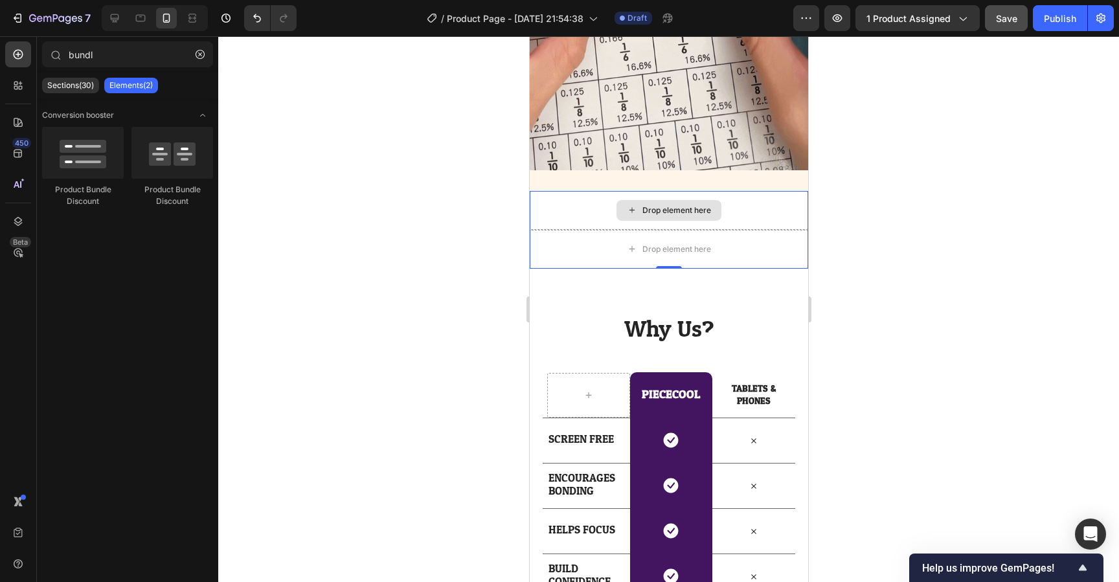
click at [573, 212] on div "Drop element here" at bounding box center [668, 210] width 279 height 39
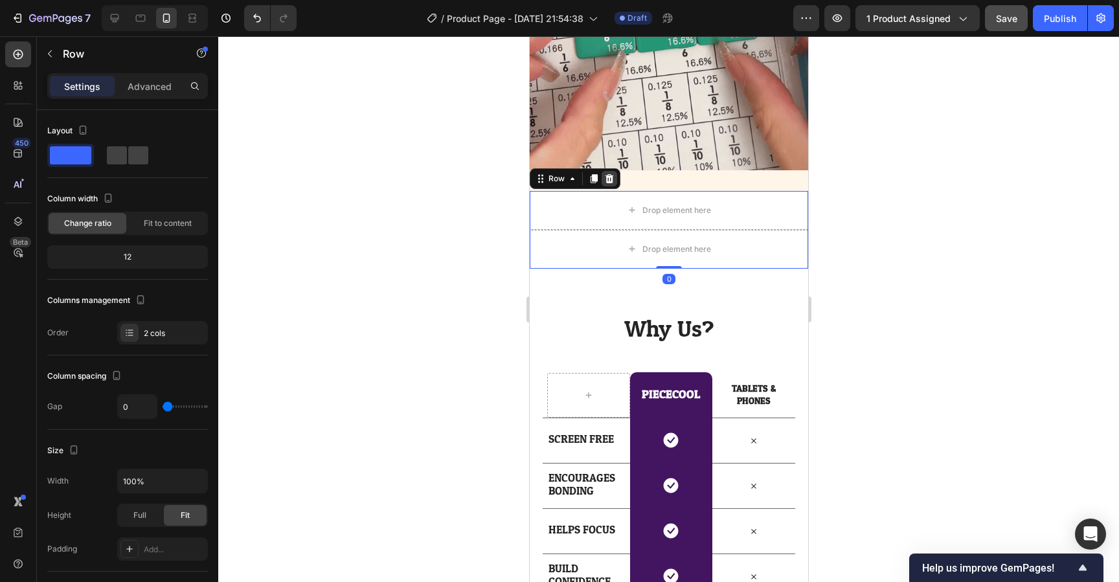
click at [608, 180] on icon at bounding box center [609, 179] width 10 height 10
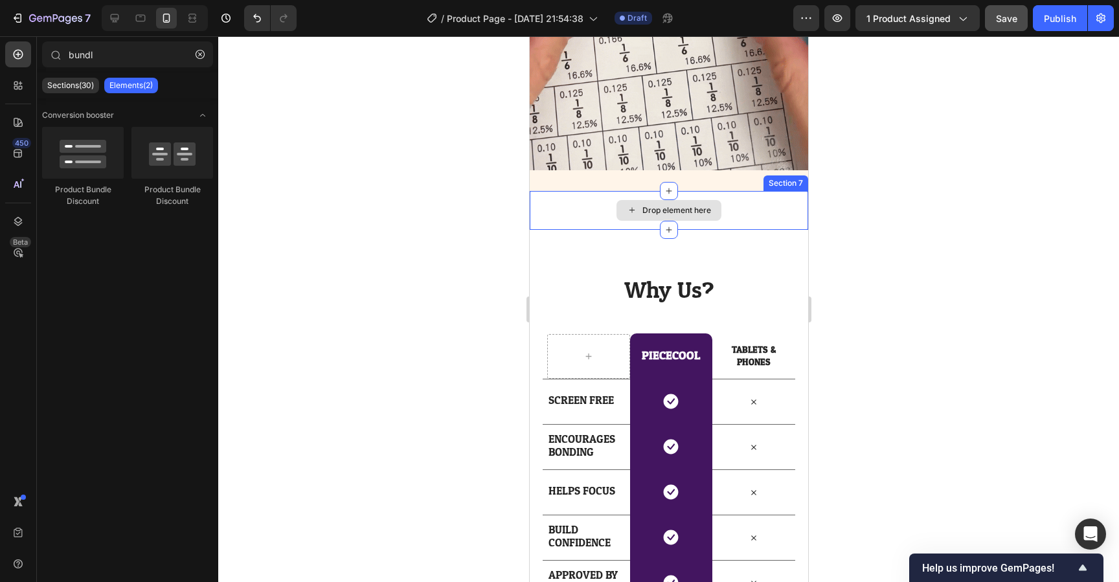
click at [582, 209] on div "Drop element here" at bounding box center [668, 210] width 279 height 39
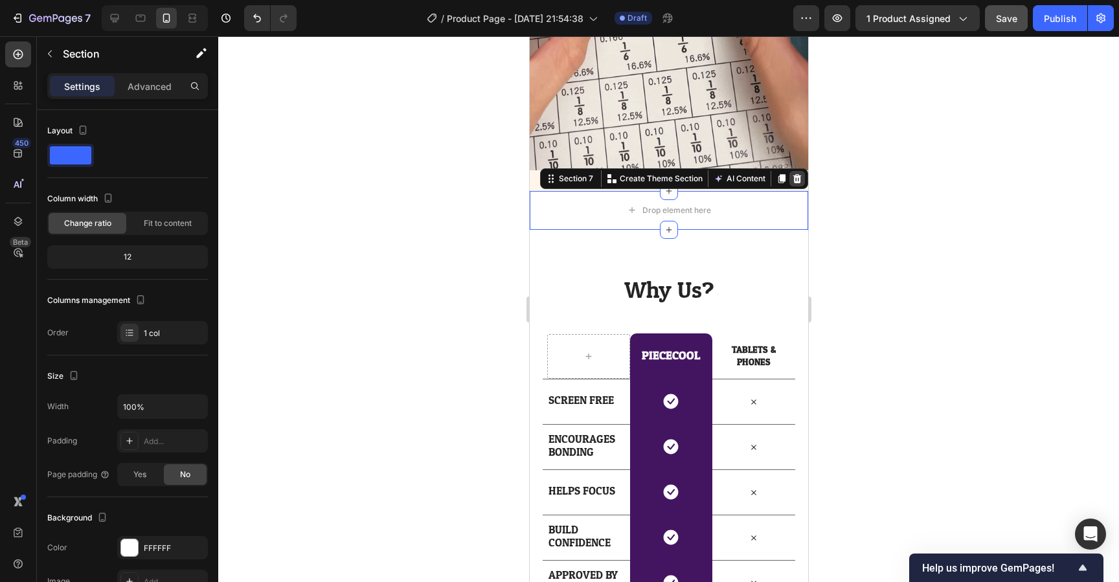
click at [800, 178] on icon at bounding box center [797, 179] width 10 height 10
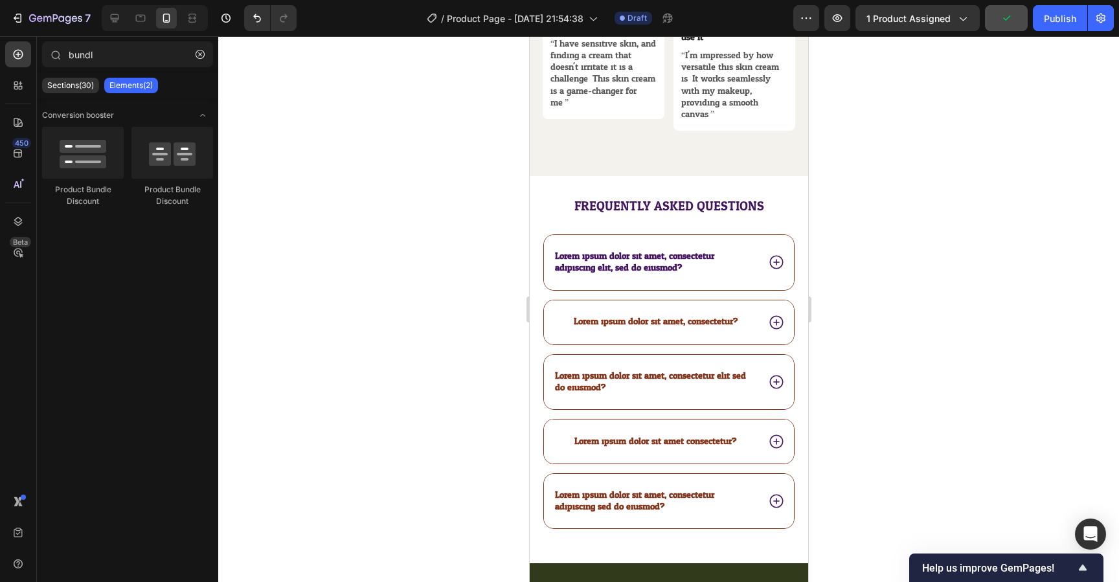
scroll to position [5474, 0]
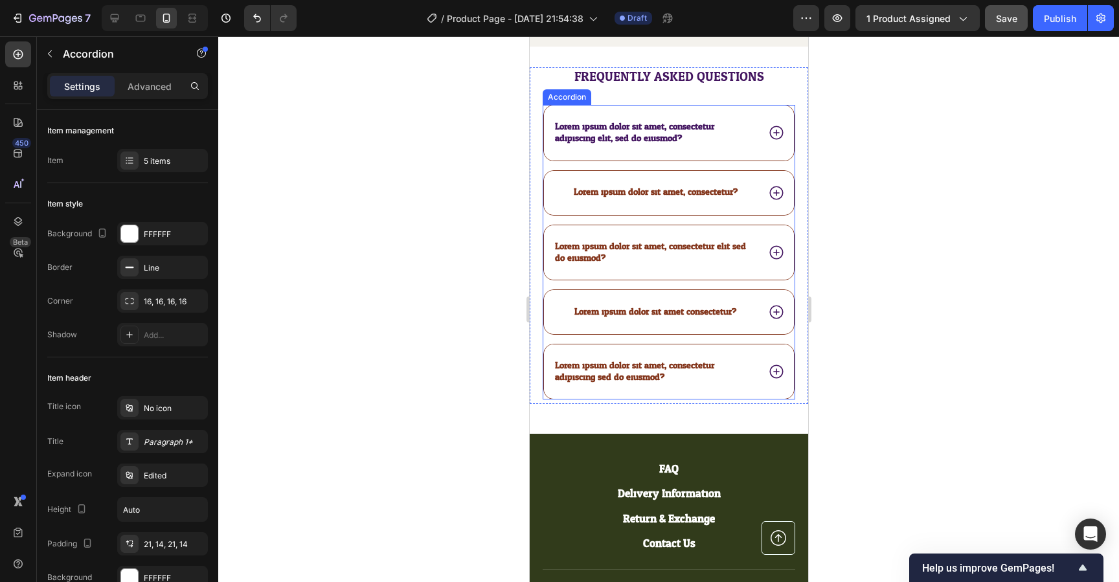
click at [553, 155] on div "Lorem ipsum dolor sit amet, consectetur adipiscing elit, sed do eiusmod?" at bounding box center [669, 133] width 250 height 54
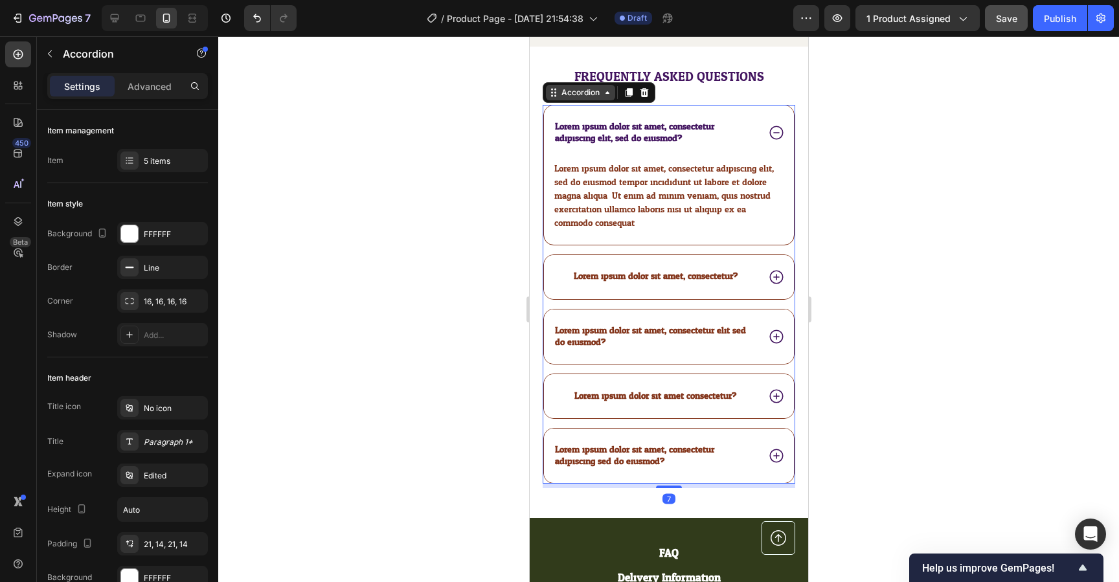
click at [604, 95] on icon at bounding box center [607, 92] width 10 height 10
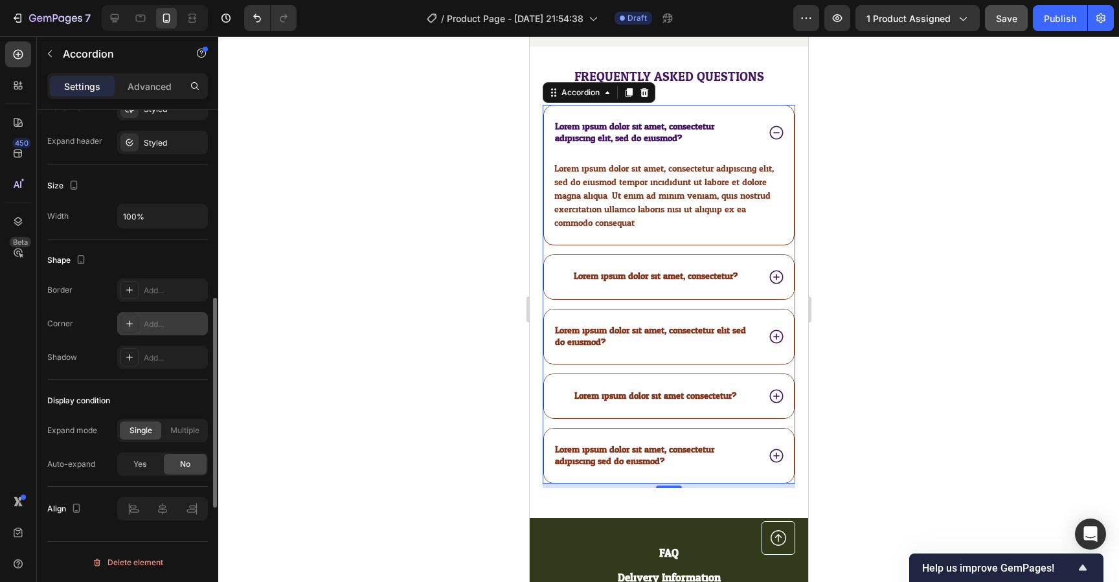
scroll to position [724, 0]
click at [158, 286] on div "Add..." at bounding box center [174, 290] width 61 height 12
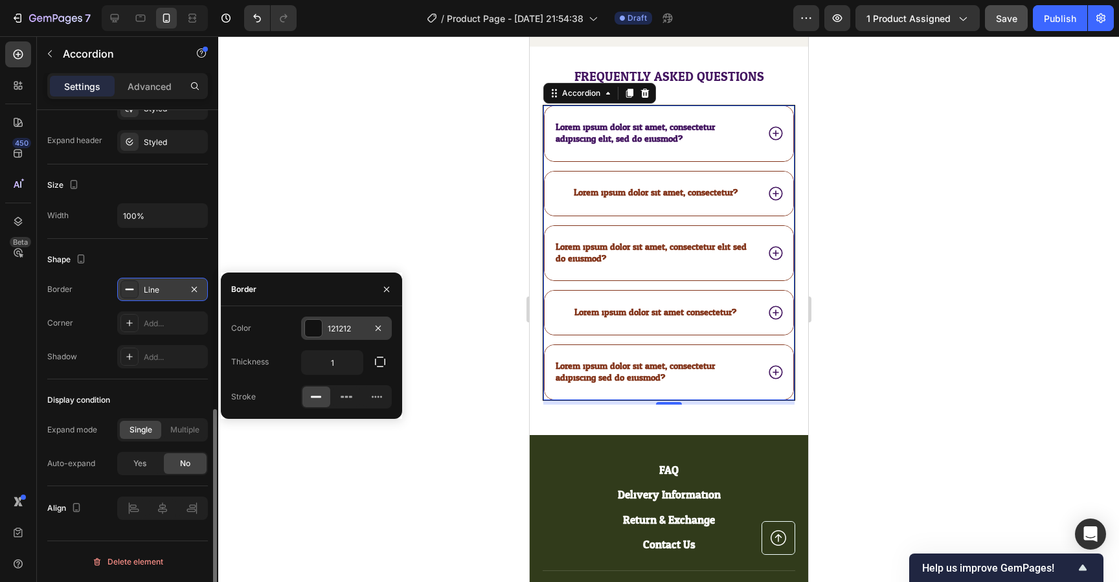
click at [305, 333] on div at bounding box center [313, 328] width 17 height 17
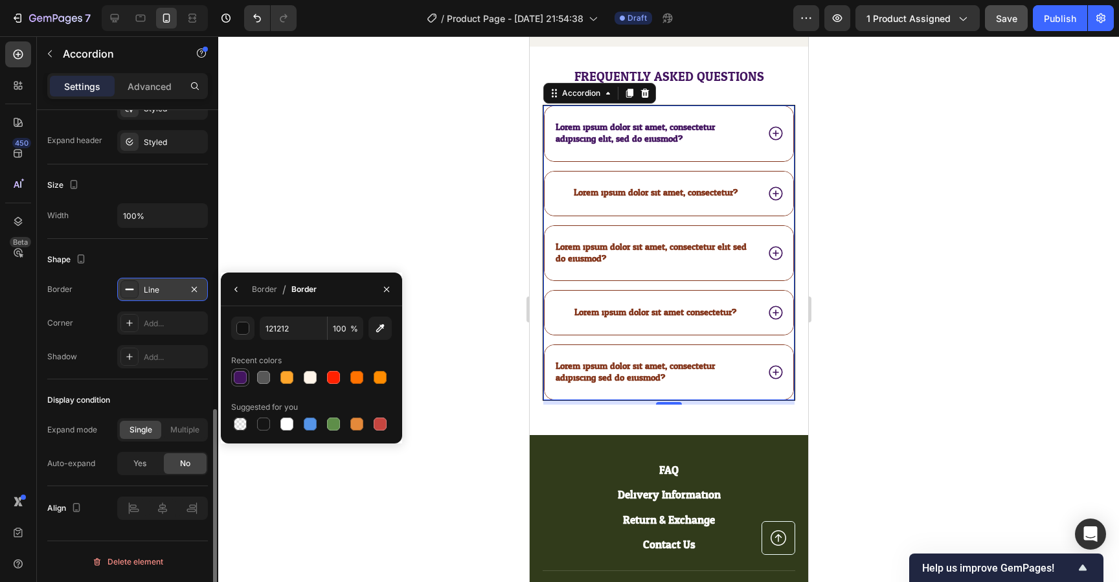
click at [241, 375] on div at bounding box center [240, 377] width 13 height 13
type input "431560"
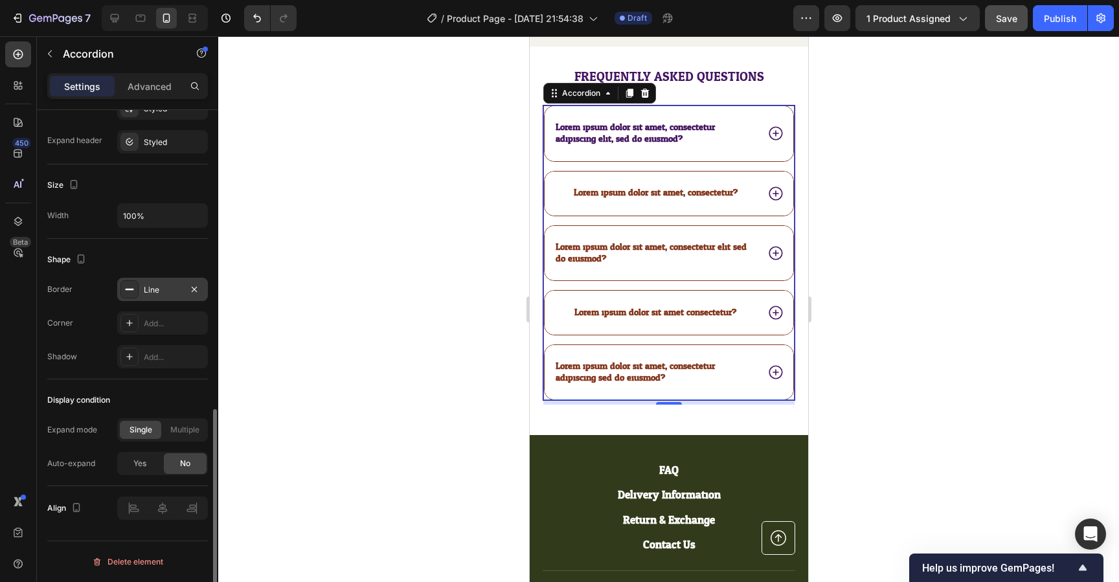
click at [495, 237] on div at bounding box center [668, 309] width 901 height 546
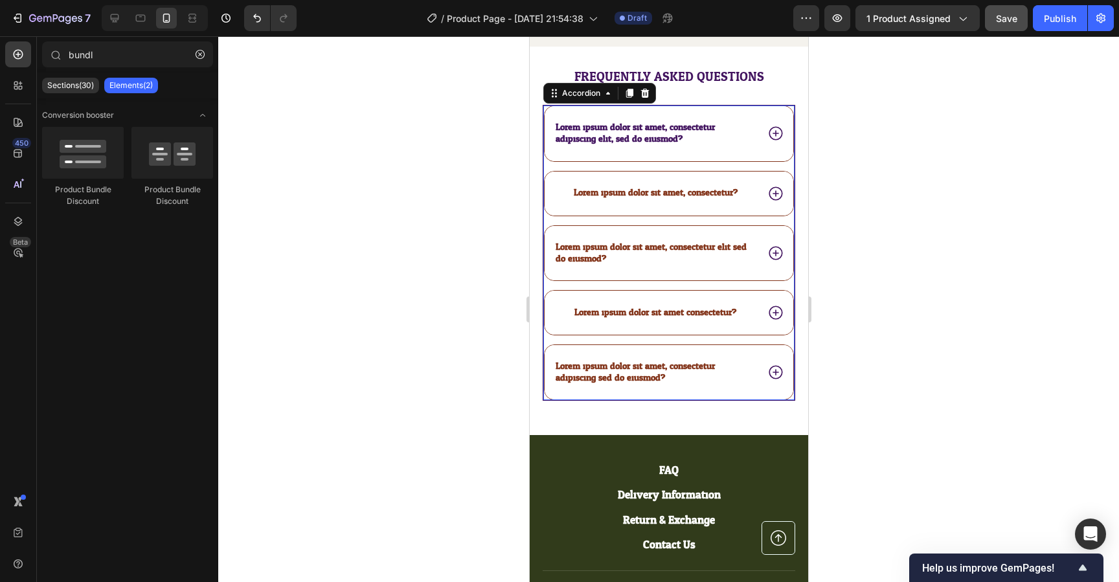
click at [544, 174] on div "Lorem ipsum dolor sit amet, consectetur?" at bounding box center [669, 193] width 250 height 45
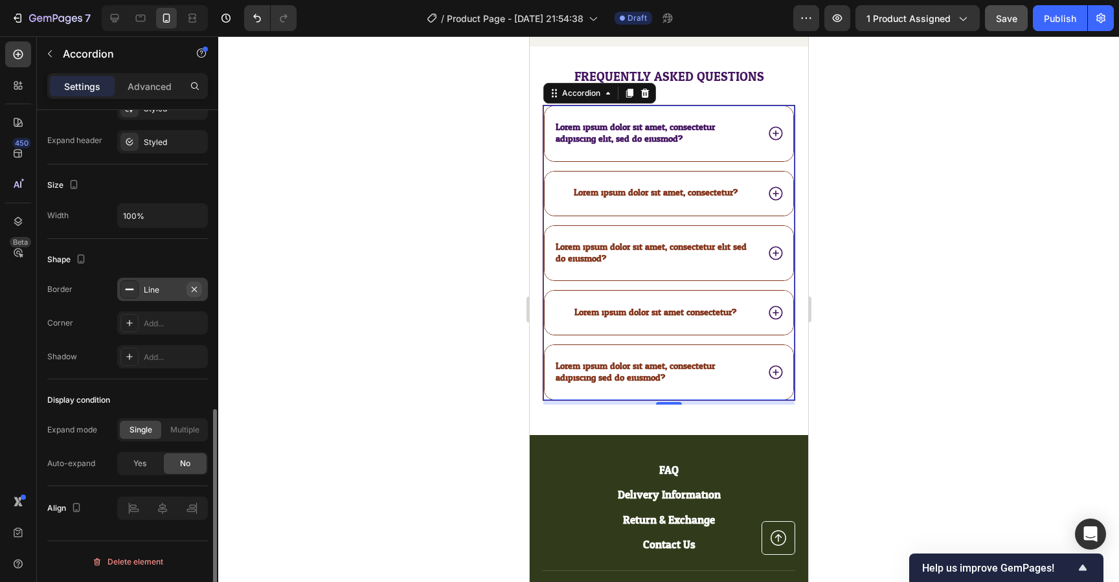
click at [192, 289] on icon "button" at bounding box center [194, 289] width 10 height 10
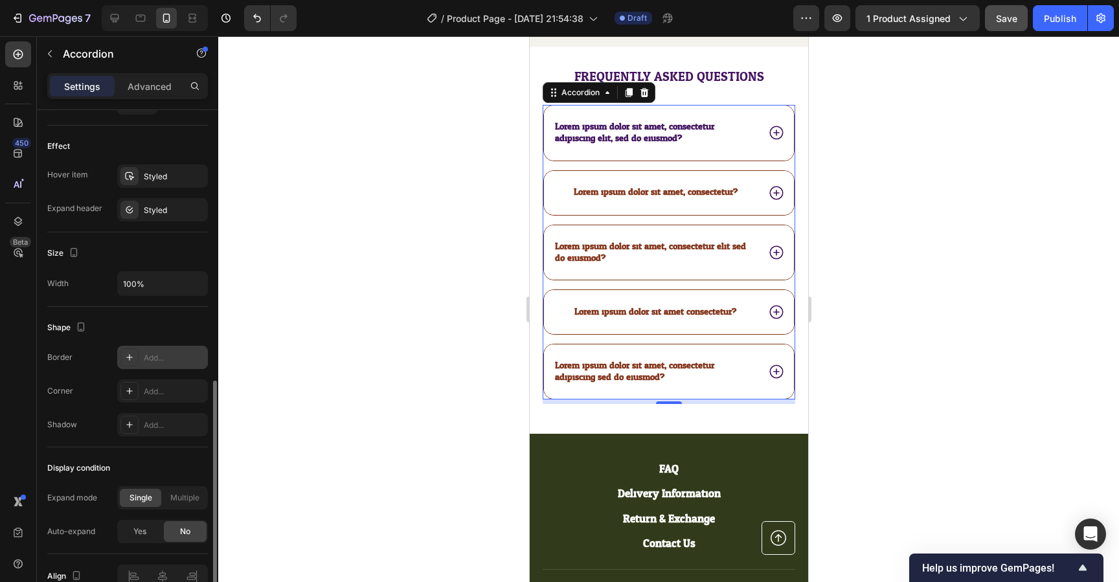
scroll to position [657, 0]
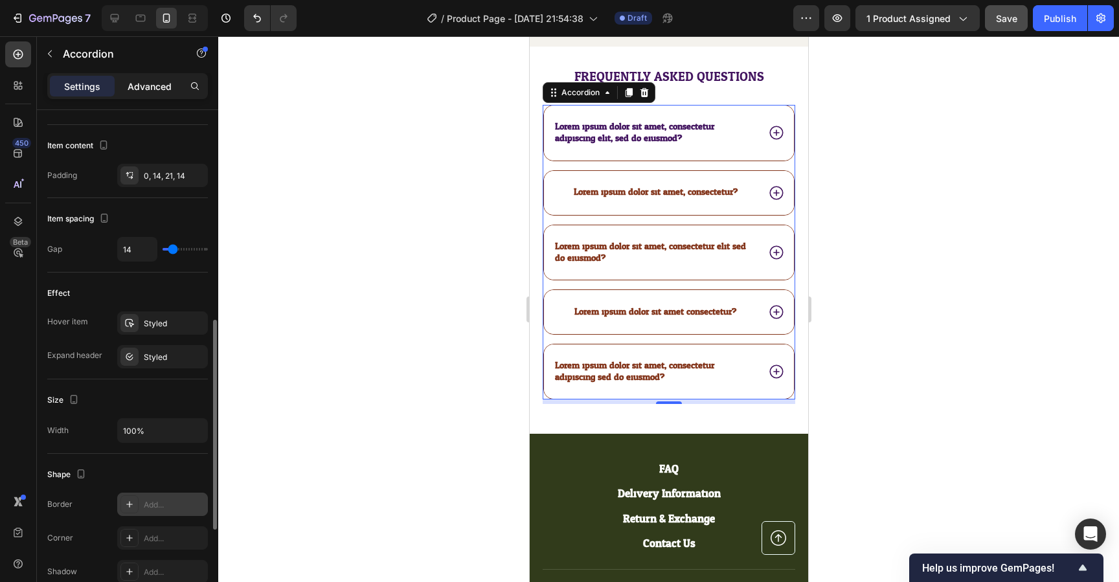
click at [143, 81] on p "Advanced" at bounding box center [150, 87] width 44 height 14
type input "100%"
type input "100"
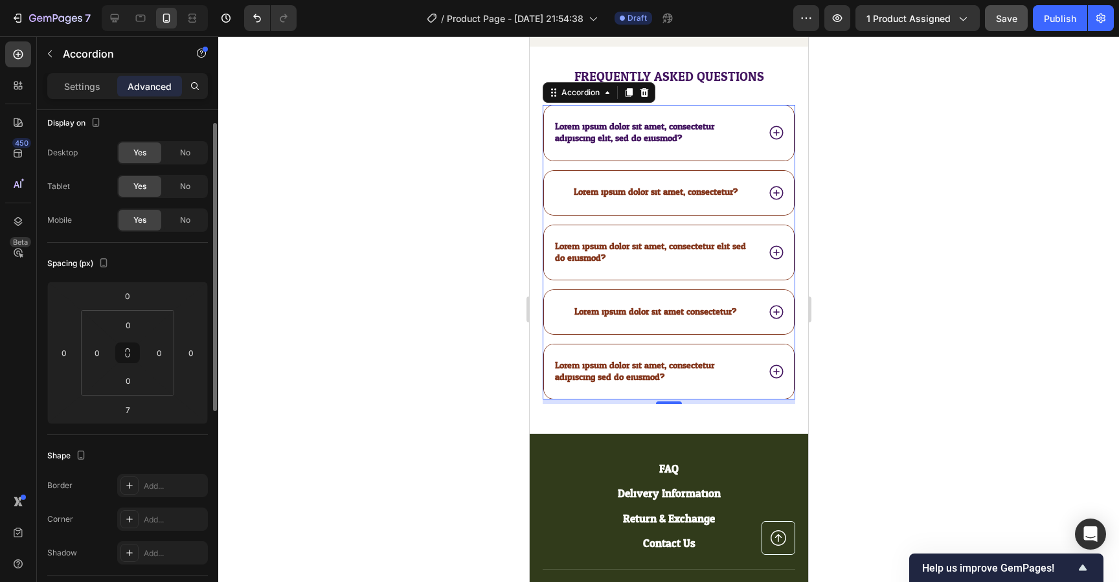
scroll to position [0, 0]
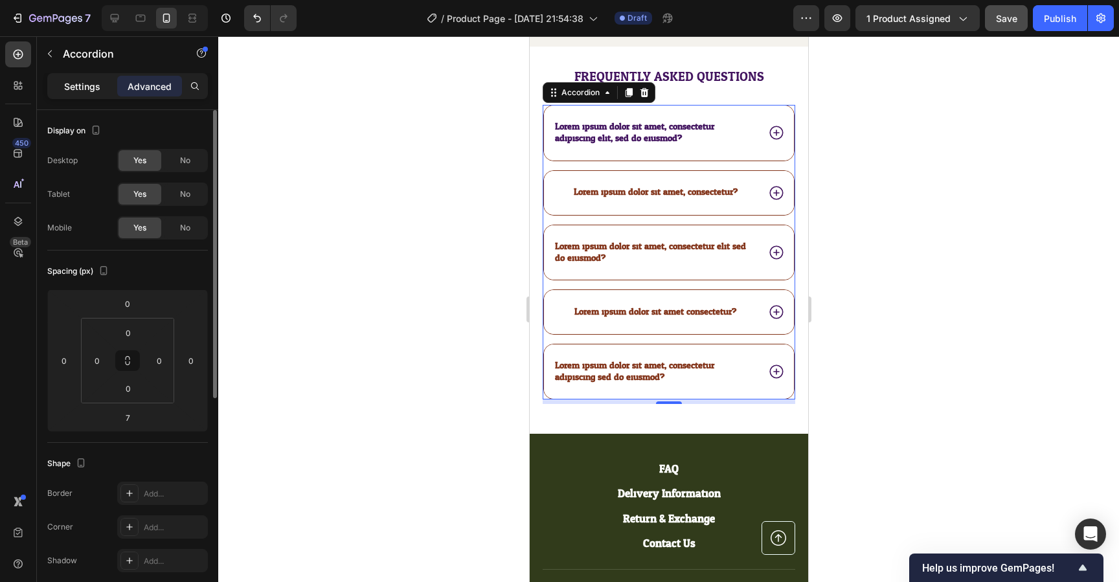
click at [83, 89] on p "Settings" at bounding box center [82, 87] width 36 height 14
type input "14"
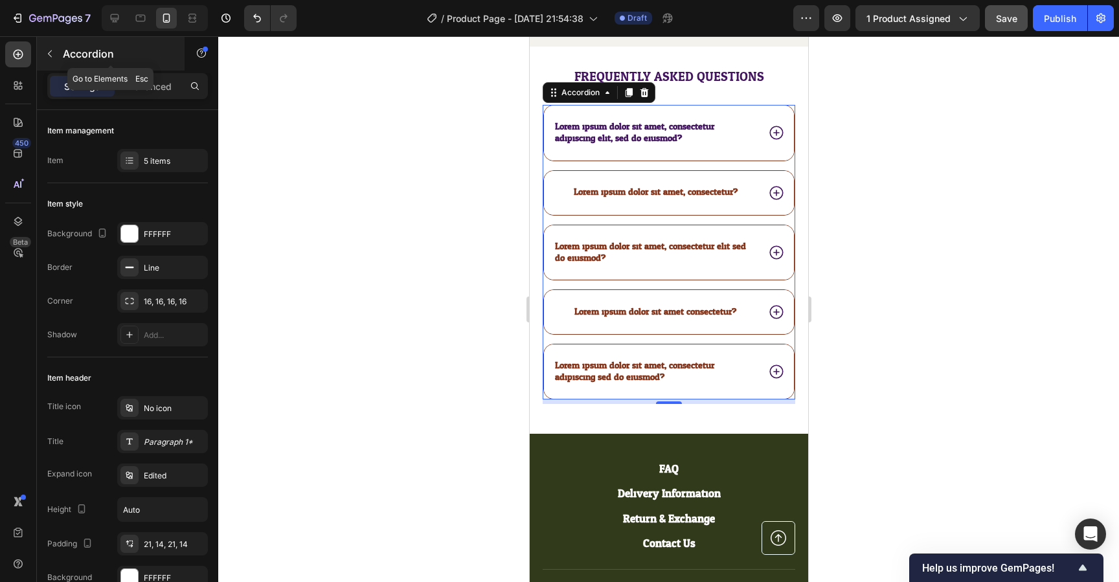
click at [48, 54] on icon "button" at bounding box center [50, 54] width 10 height 10
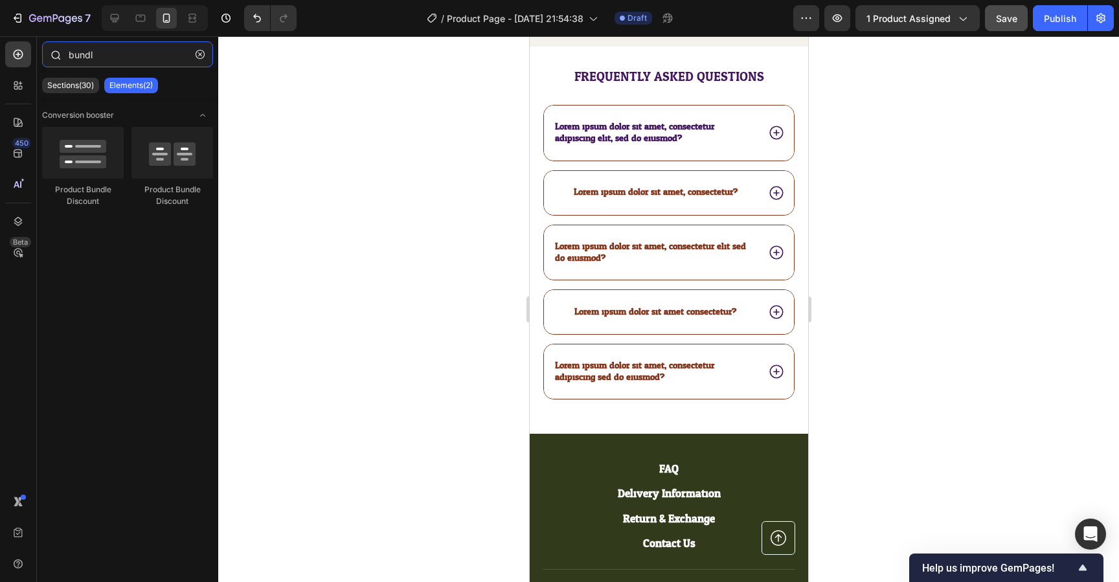
click at [97, 54] on input "bundl" at bounding box center [127, 54] width 171 height 26
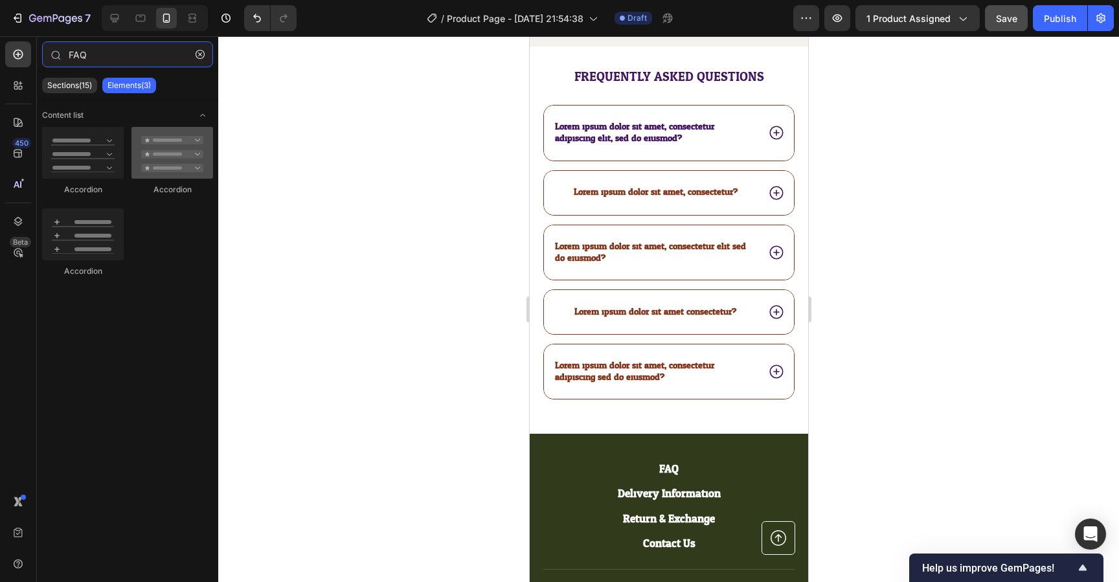
type input "FAQ"
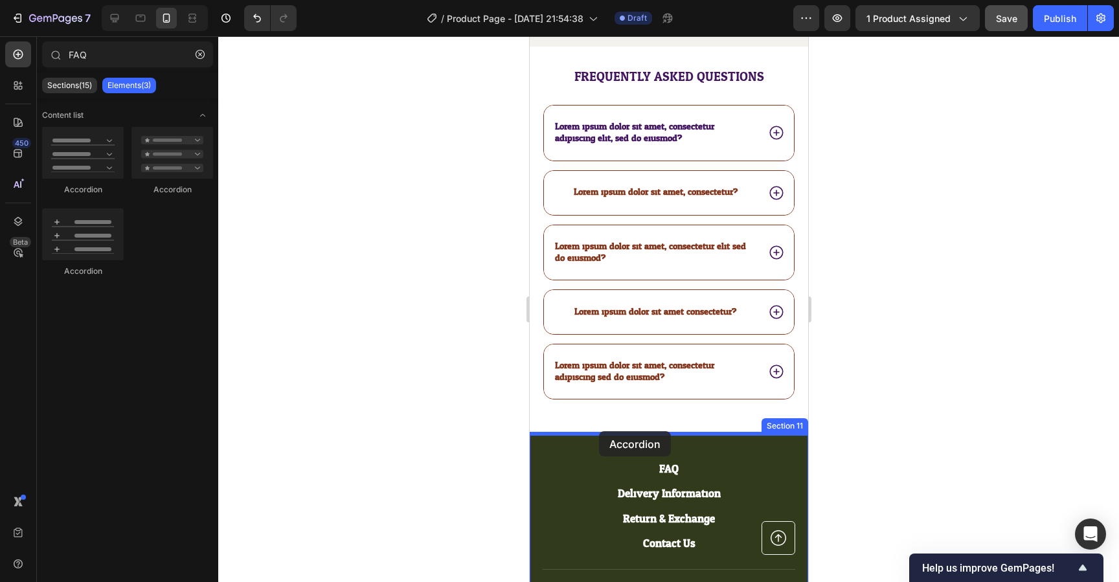
drag, startPoint x: 696, startPoint y: 195, endPoint x: 599, endPoint y: 433, distance: 257.1
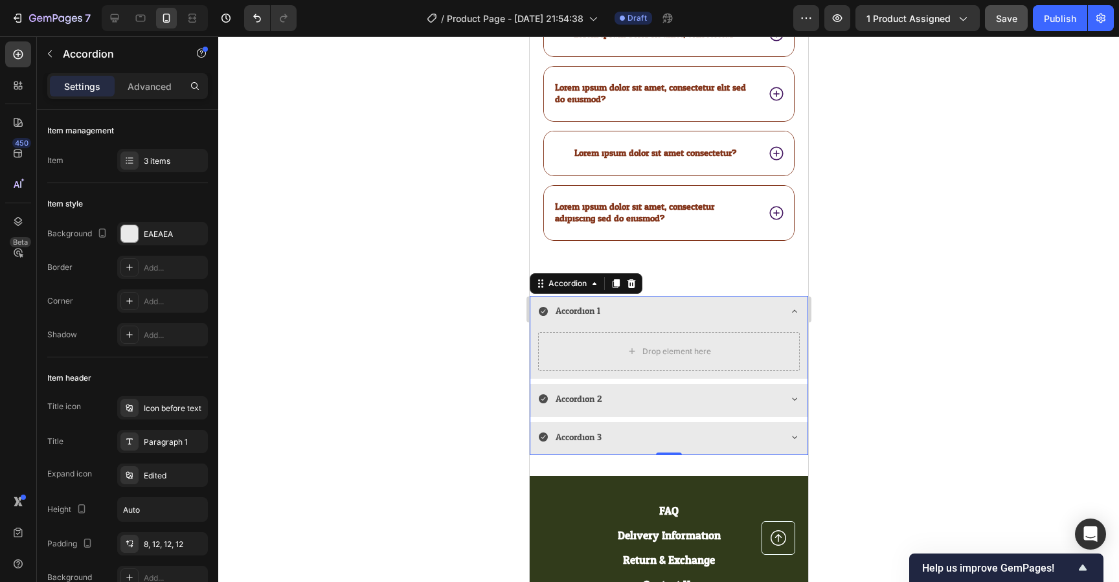
scroll to position [5638, 0]
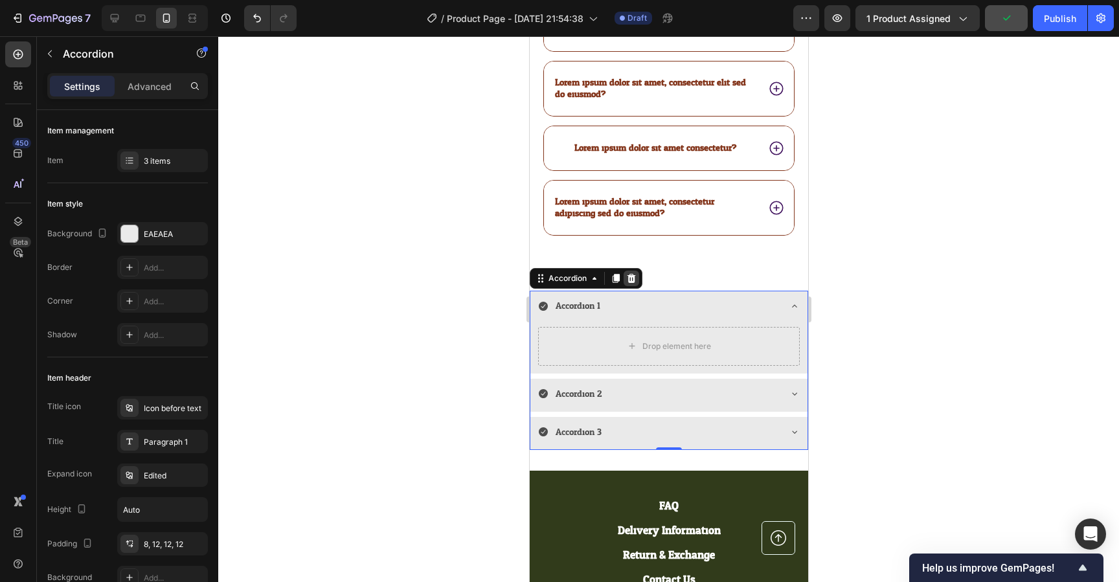
click at [633, 280] on icon at bounding box center [631, 278] width 8 height 9
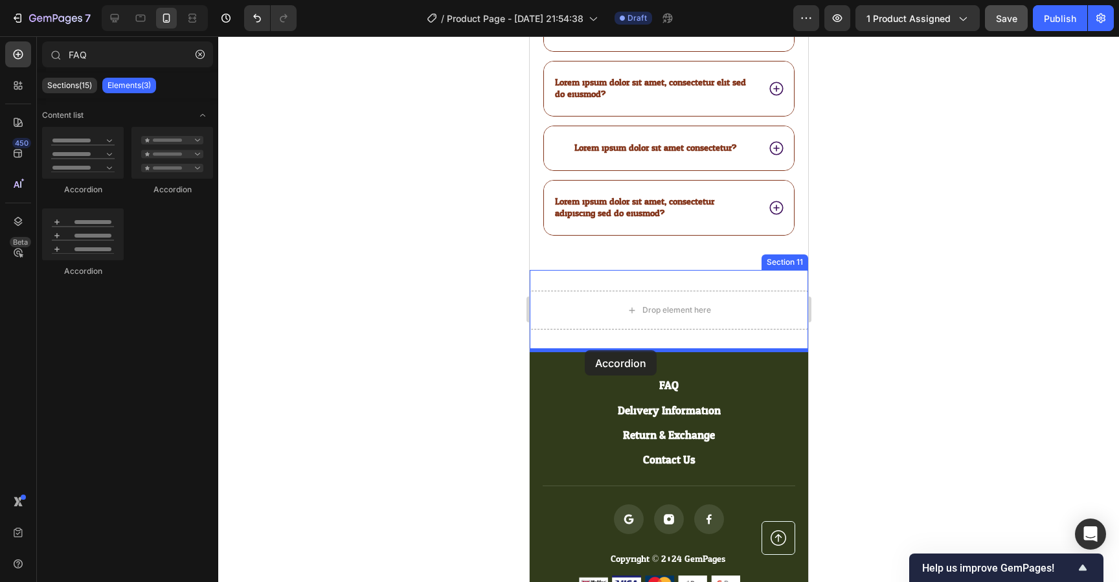
drag, startPoint x: 612, startPoint y: 273, endPoint x: 584, endPoint y: 350, distance: 81.8
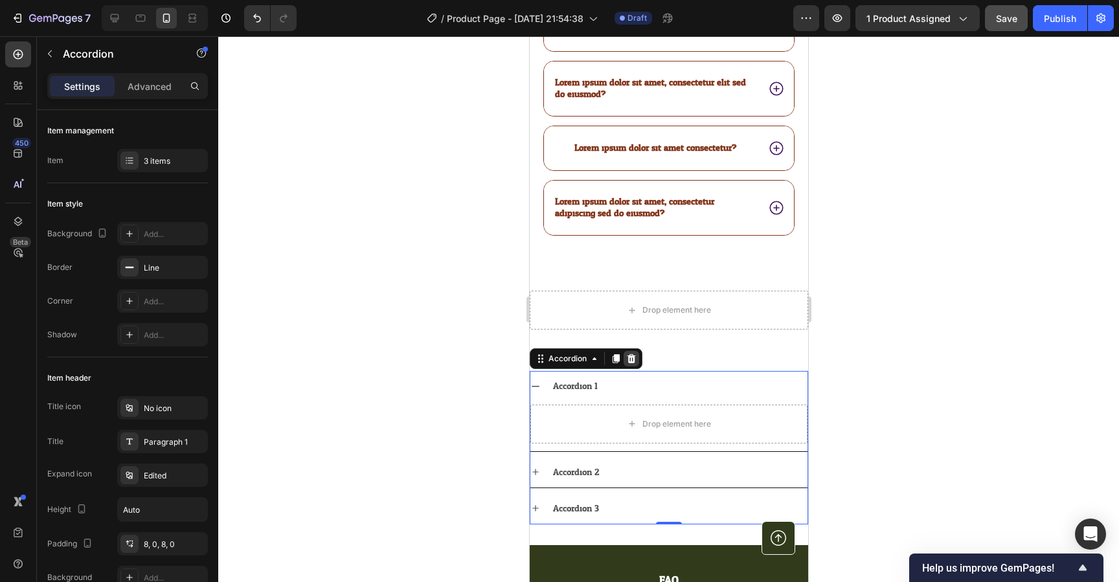
click at [636, 357] on div at bounding box center [631, 359] width 16 height 16
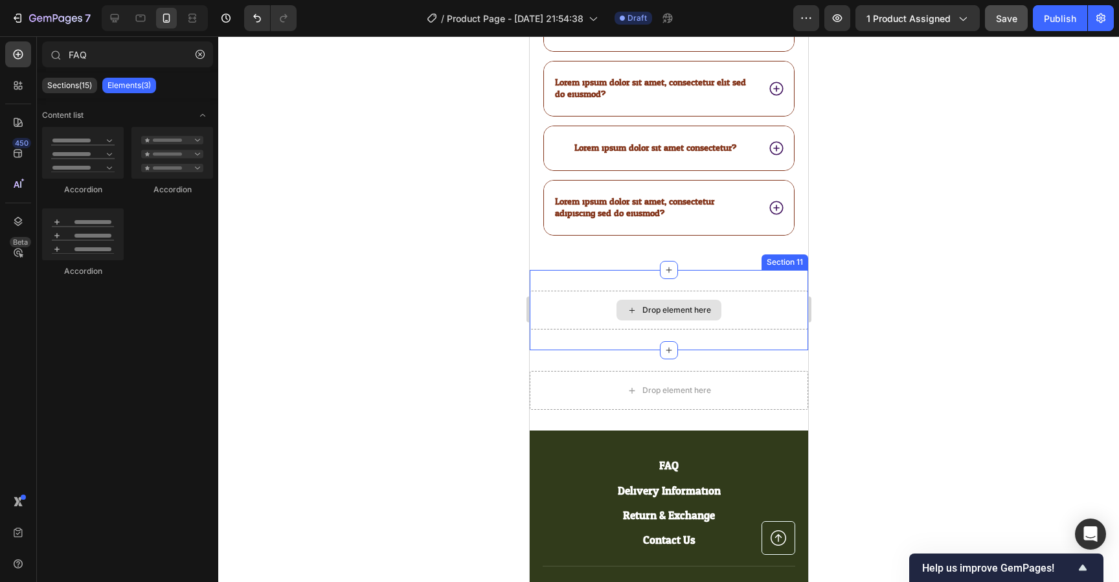
click at [575, 292] on div "Drop element here" at bounding box center [668, 310] width 279 height 39
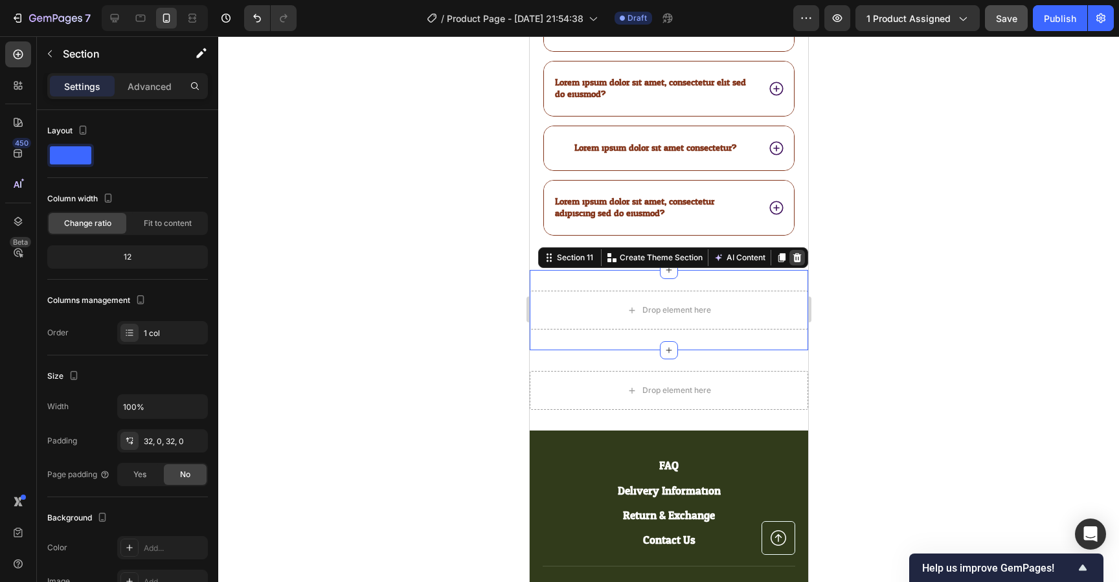
click at [797, 260] on icon at bounding box center [797, 257] width 8 height 9
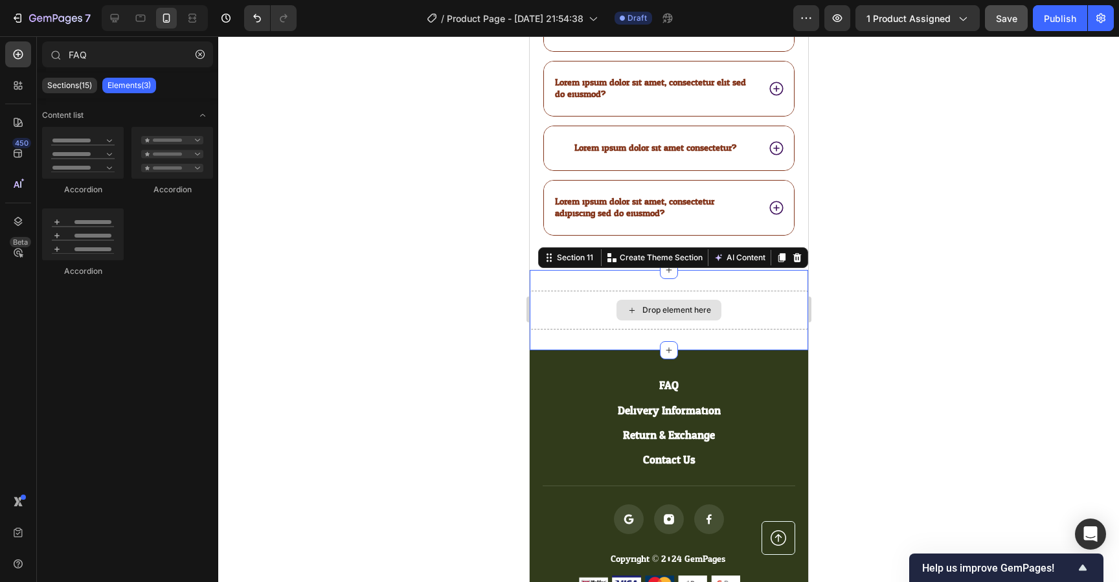
click at [595, 295] on div "Drop element here" at bounding box center [668, 310] width 279 height 39
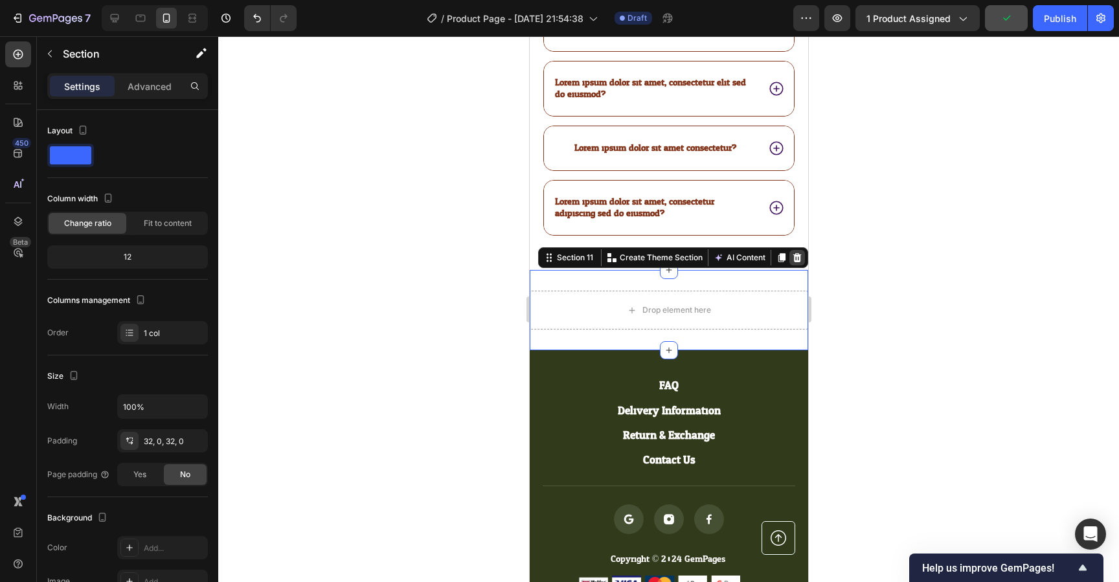
click at [799, 262] on icon at bounding box center [797, 257] width 8 height 9
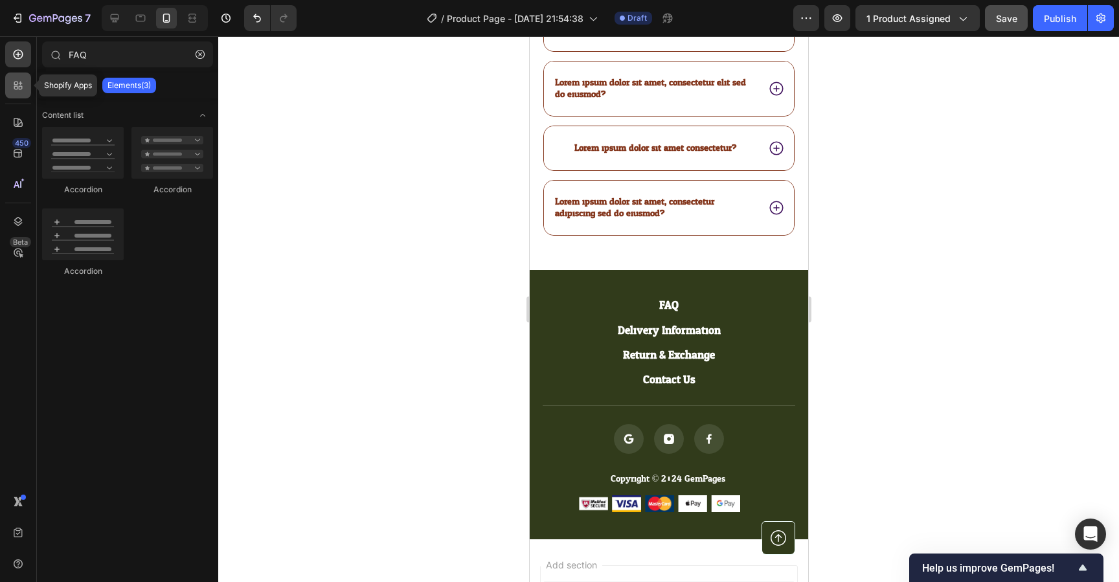
click at [16, 91] on icon at bounding box center [18, 85] width 13 height 13
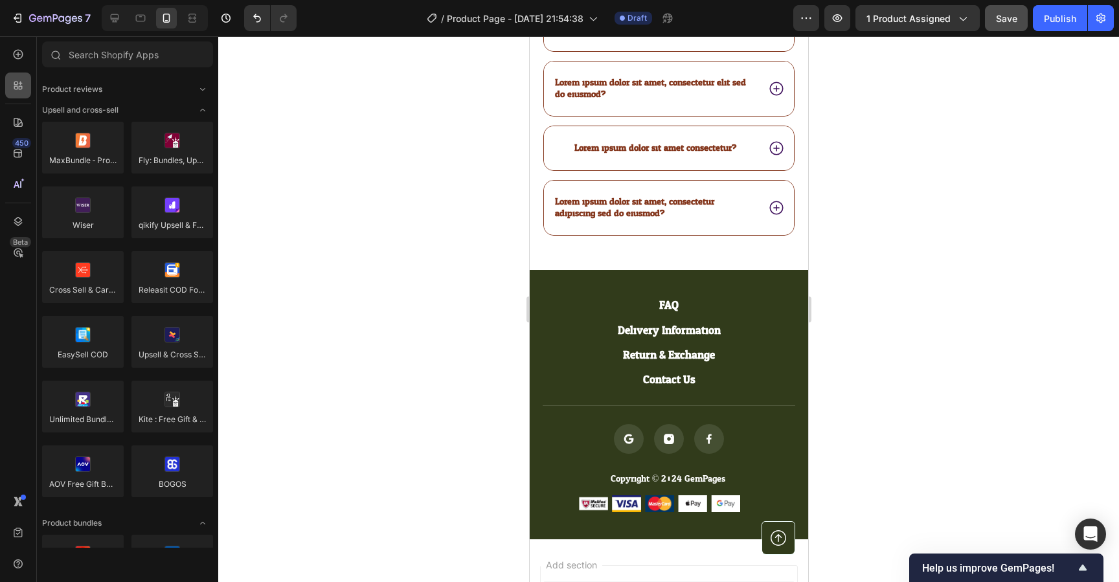
click at [16, 91] on icon at bounding box center [18, 85] width 13 height 13
click at [20, 56] on icon at bounding box center [18, 54] width 13 height 13
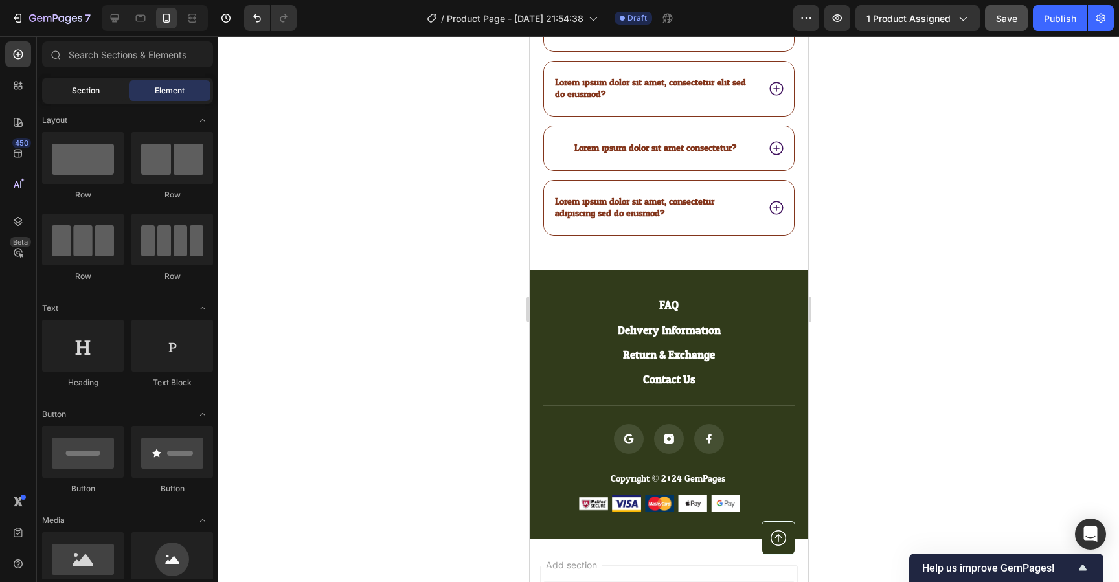
click at [69, 86] on div "Section" at bounding box center [86, 90] width 82 height 21
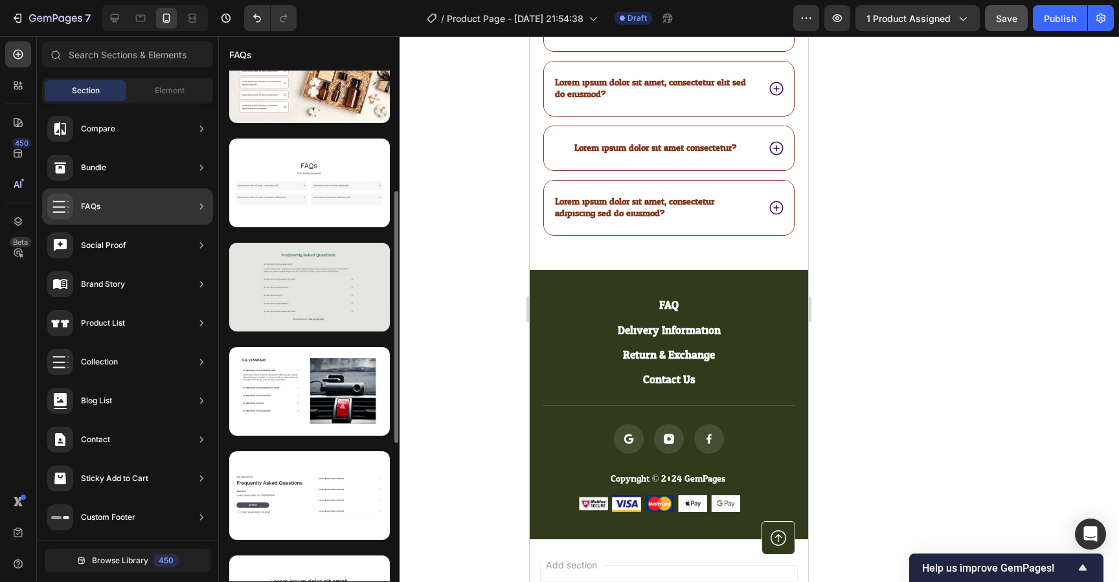
scroll to position [258, 0]
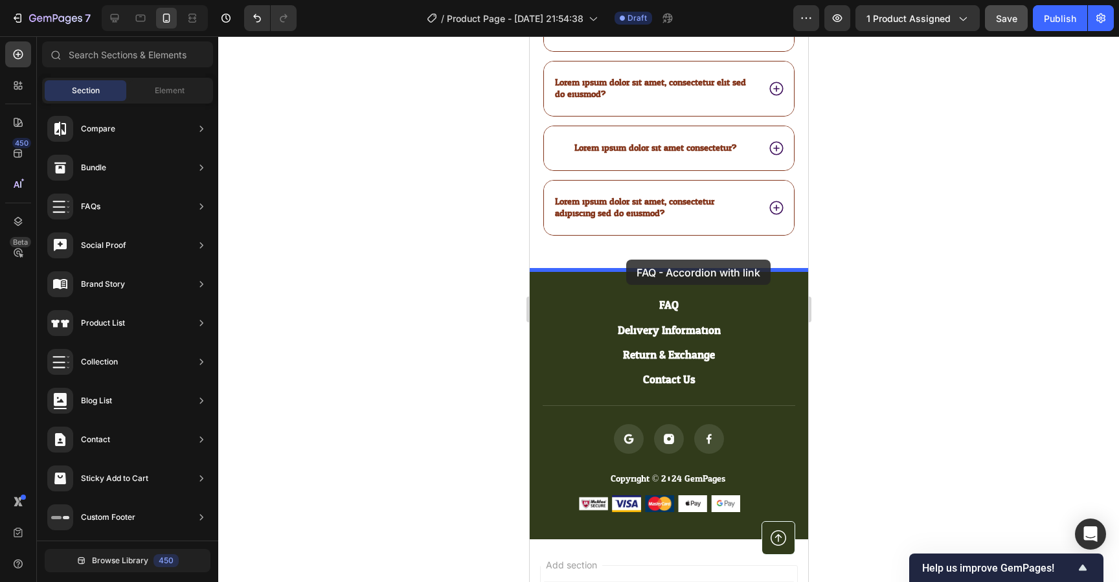
drag, startPoint x: 834, startPoint y: 311, endPoint x: 626, endPoint y: 260, distance: 214.2
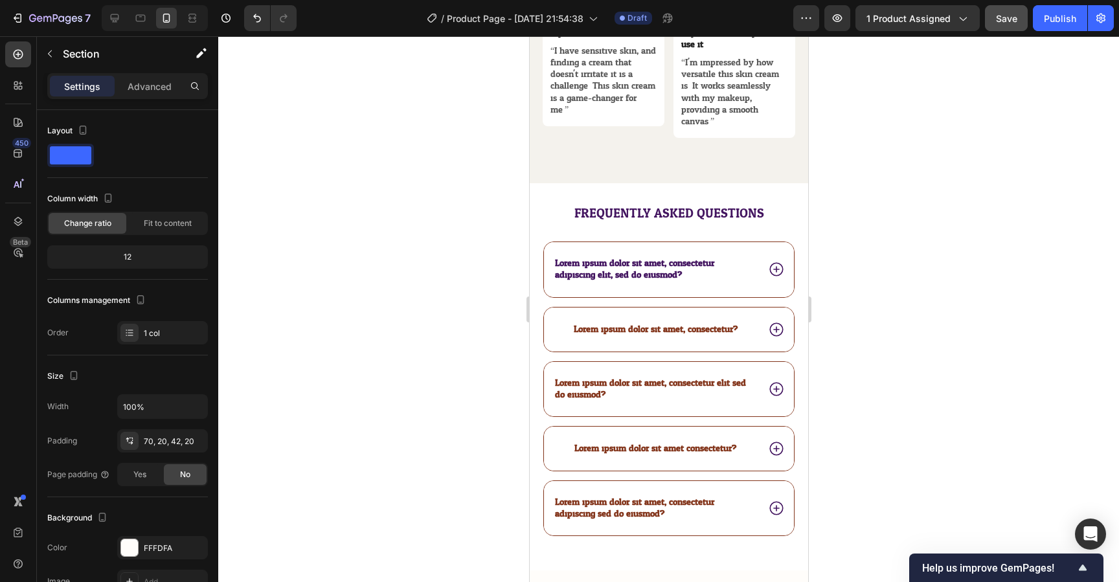
scroll to position [5303, 0]
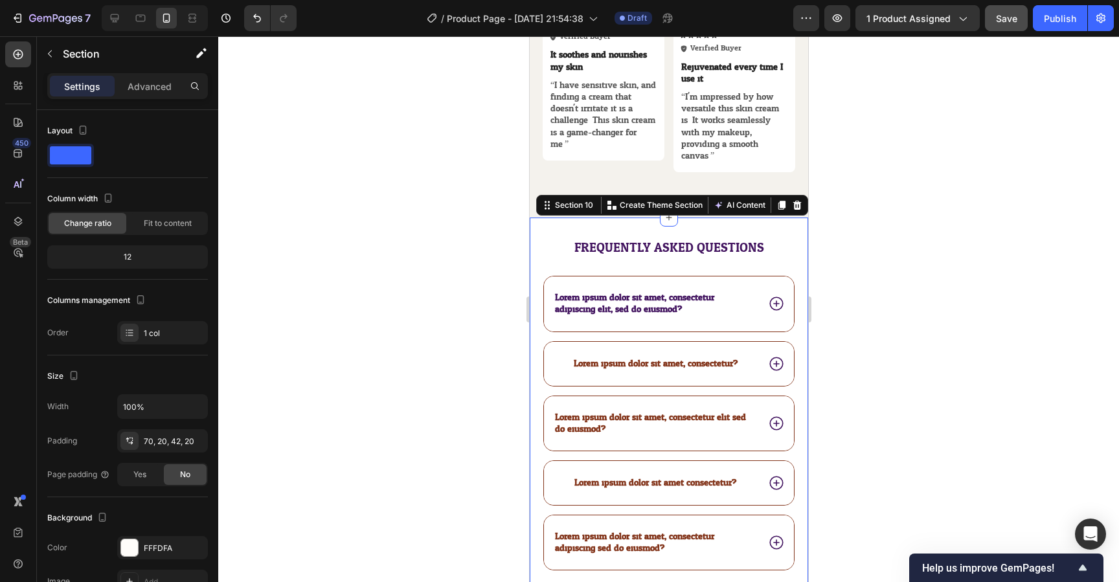
click at [724, 229] on div "Frequently asked questions Heading Lorem ipsum dolor sit amet, consectetur adip…" at bounding box center [668, 411] width 279 height 387
click at [804, 207] on div at bounding box center [797, 206] width 16 height 16
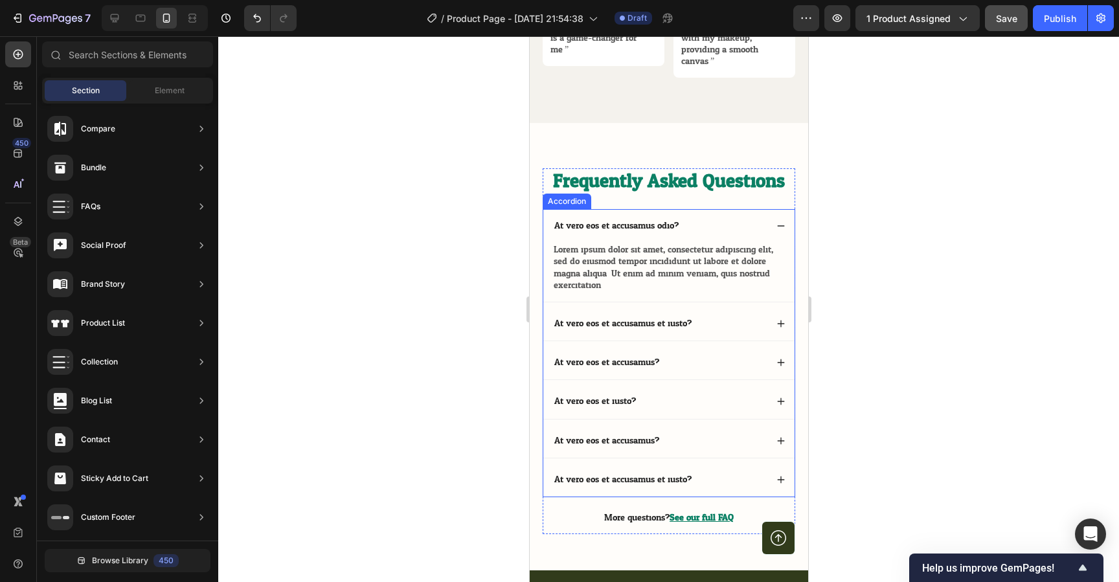
scroll to position [5391, 0]
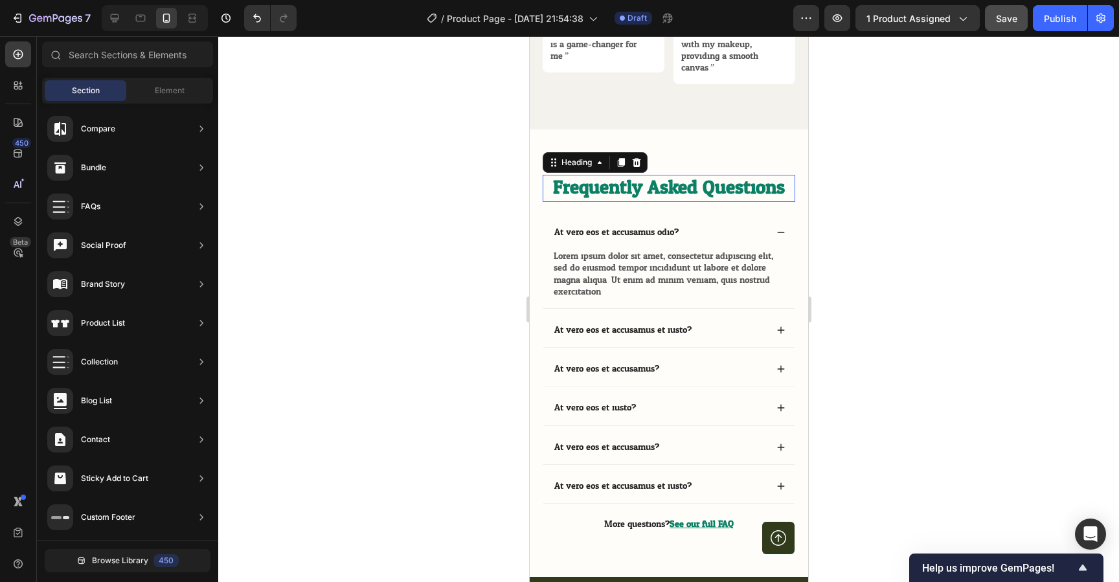
click at [688, 182] on h2 "Frequently Asked Questions" at bounding box center [668, 188] width 253 height 27
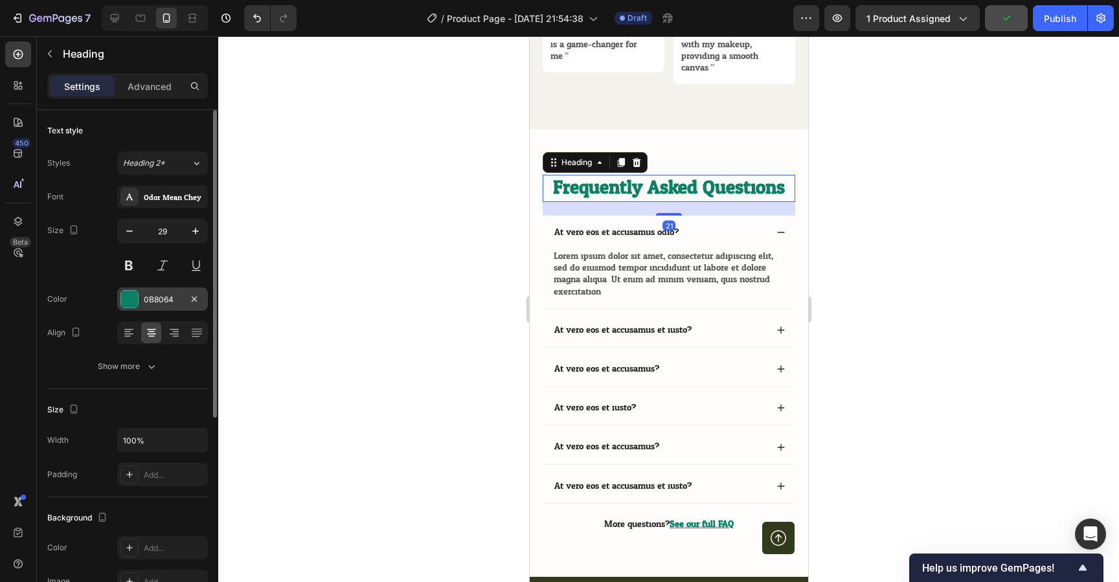
click at [129, 298] on div at bounding box center [129, 299] width 17 height 17
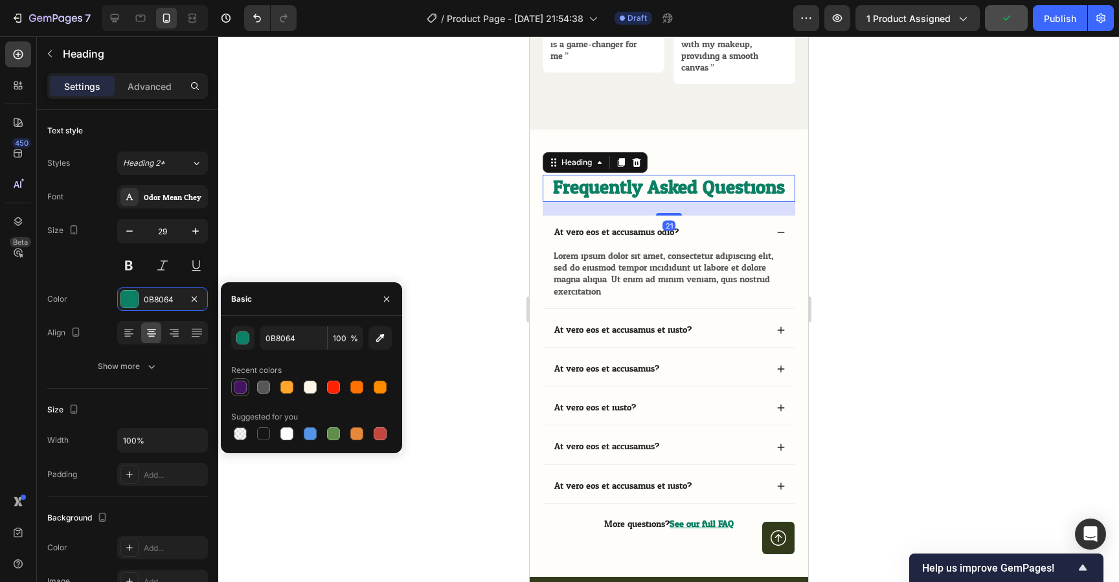
click at [245, 391] on div at bounding box center [240, 387] width 13 height 13
type input "431560"
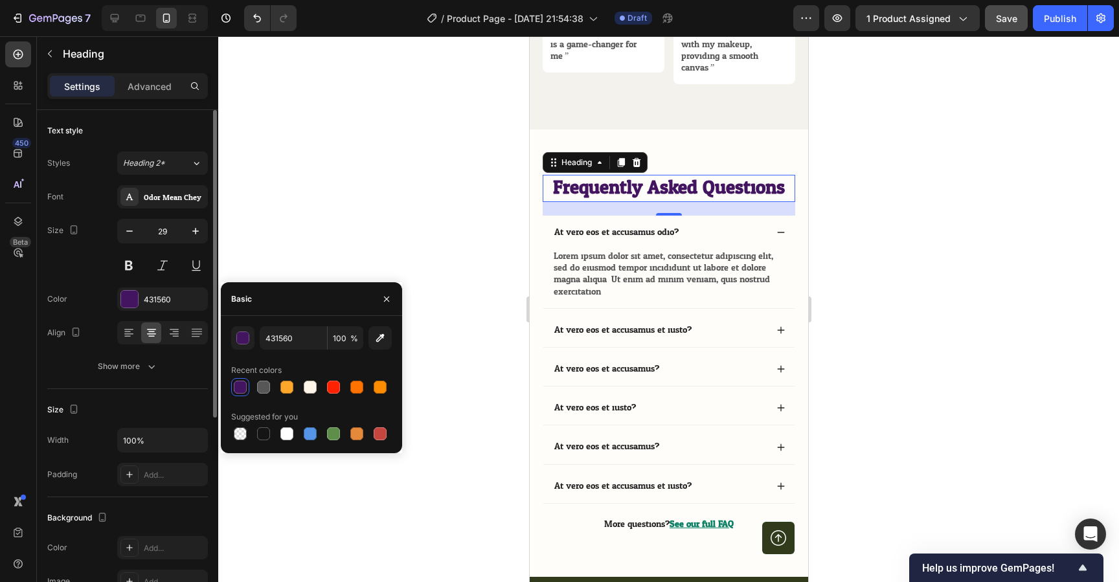
click at [71, 282] on div "Font Odor Mean Chey Size 29 Color 431560 Align Show more" at bounding box center [127, 281] width 161 height 193
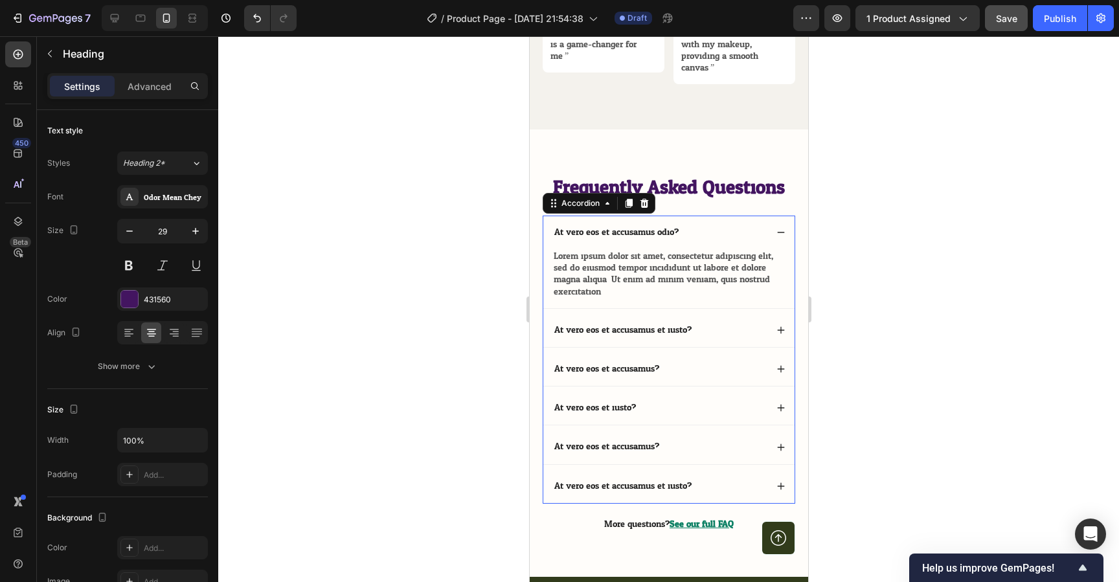
click at [751, 238] on div "At vero eos et accusamus odio?" at bounding box center [659, 233] width 214 height 16
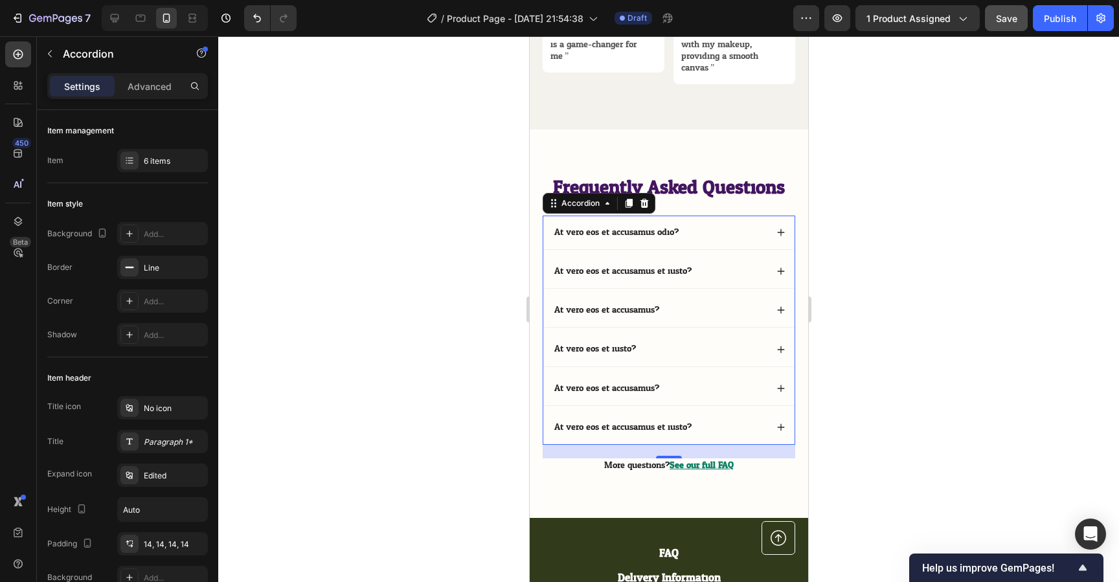
click at [752, 231] on div "At vero eos et accusamus odio?" at bounding box center [659, 233] width 214 height 16
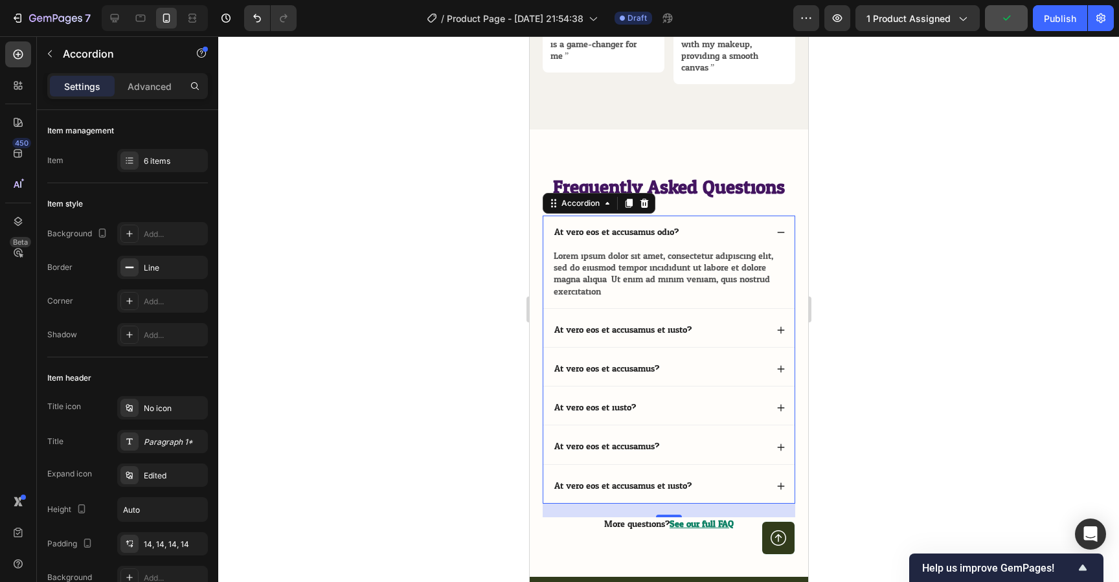
click at [623, 233] on p "At vero eos et accusamus odio?" at bounding box center [616, 233] width 124 height 12
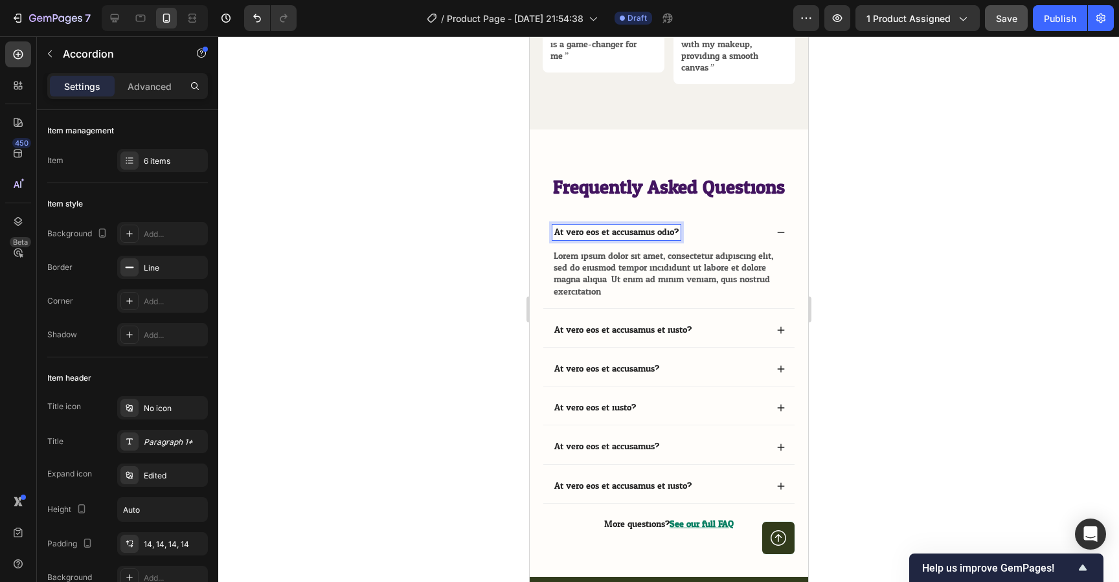
click at [650, 230] on p "At vero eos et accusamus odio?" at bounding box center [616, 233] width 124 height 12
click at [603, 234] on p "What exactly is it?" at bounding box center [592, 233] width 76 height 12
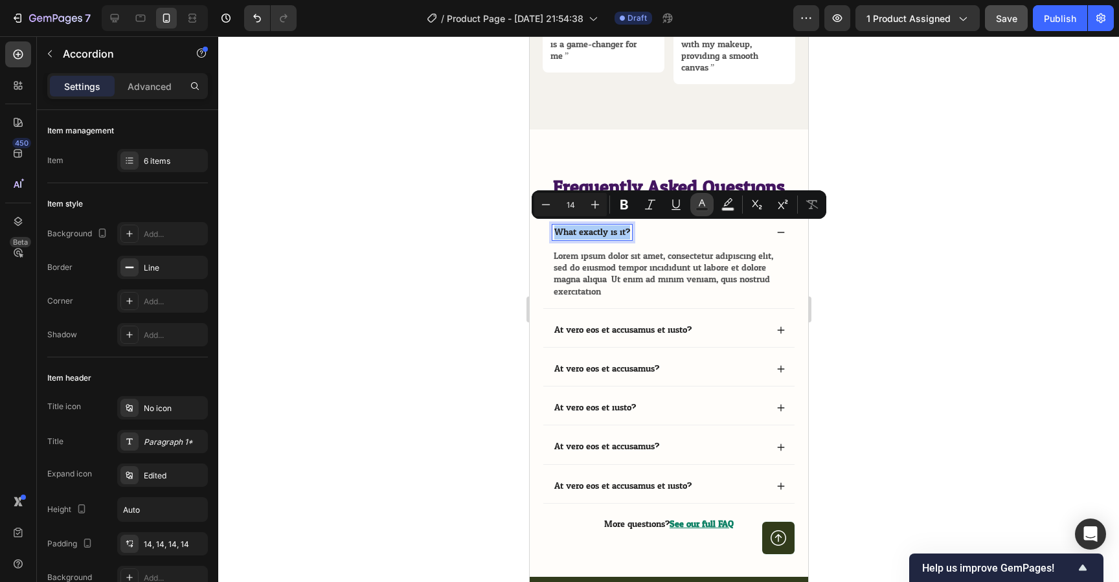
click at [707, 208] on rect "Editor contextual toolbar" at bounding box center [702, 209] width 12 height 3
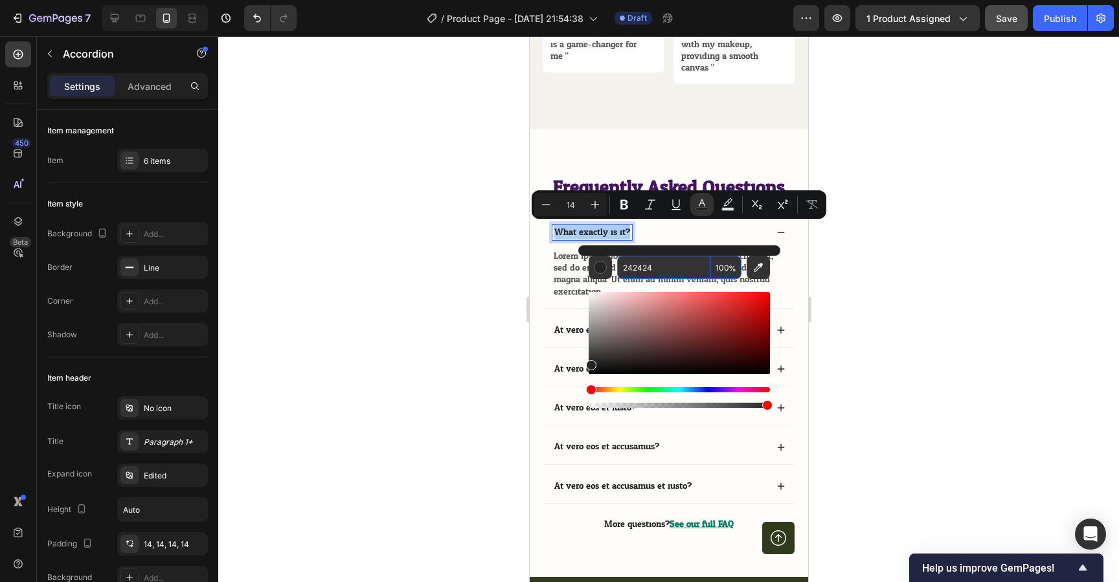
click at [634, 262] on input "242424" at bounding box center [663, 267] width 93 height 23
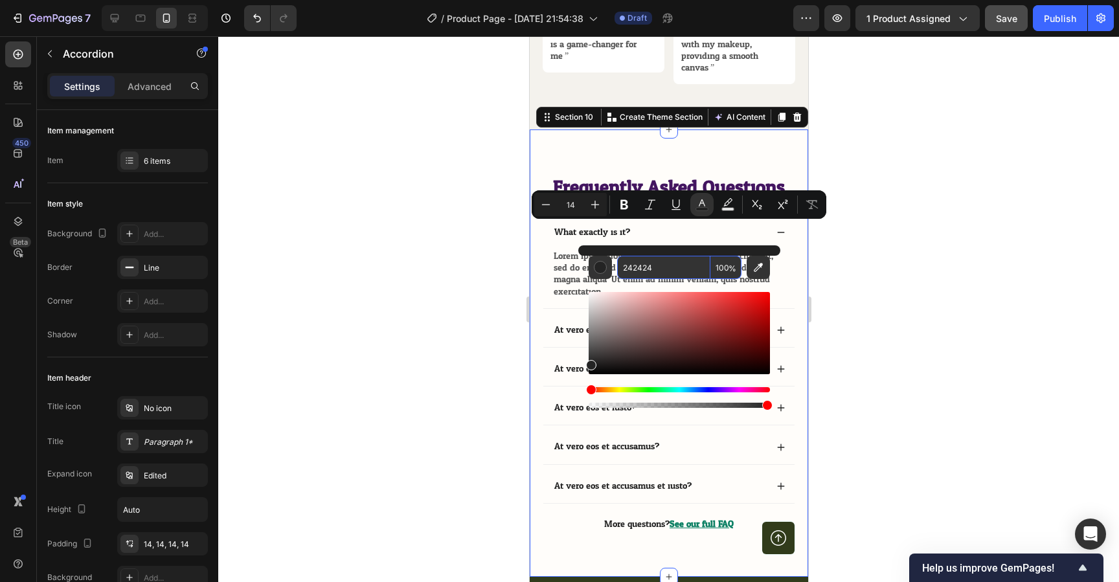
click at [665, 174] on div "Frequently Asked Questions Heading What exactly is it? Lorem ipsum dolor sit am…" at bounding box center [668, 354] width 279 height 448
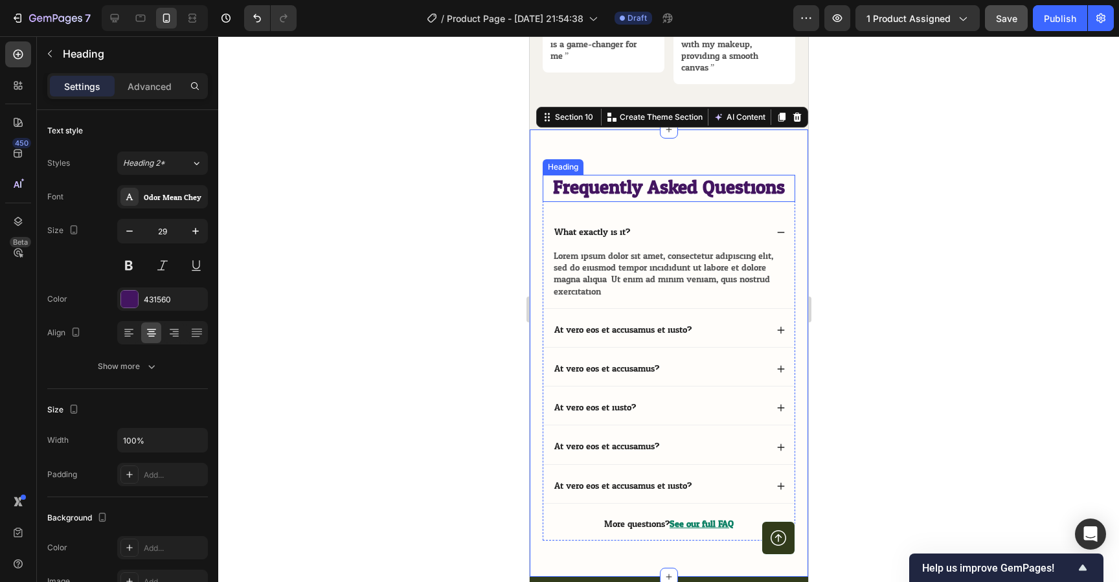
click at [650, 184] on h2 "Frequently Asked Questions" at bounding box center [668, 188] width 253 height 27
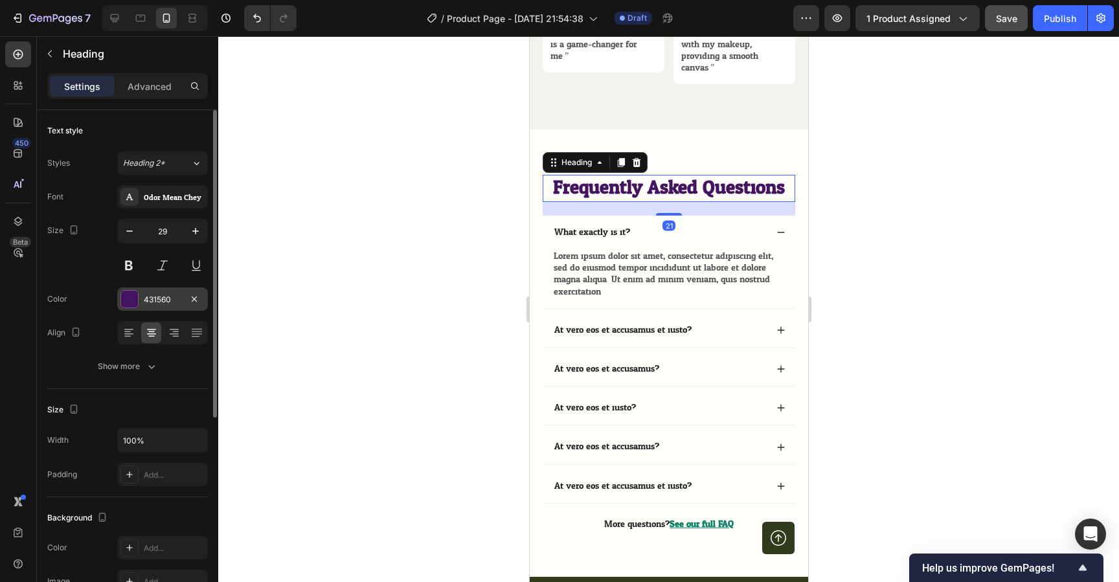
click at [155, 306] on div "431560" at bounding box center [162, 299] width 91 height 23
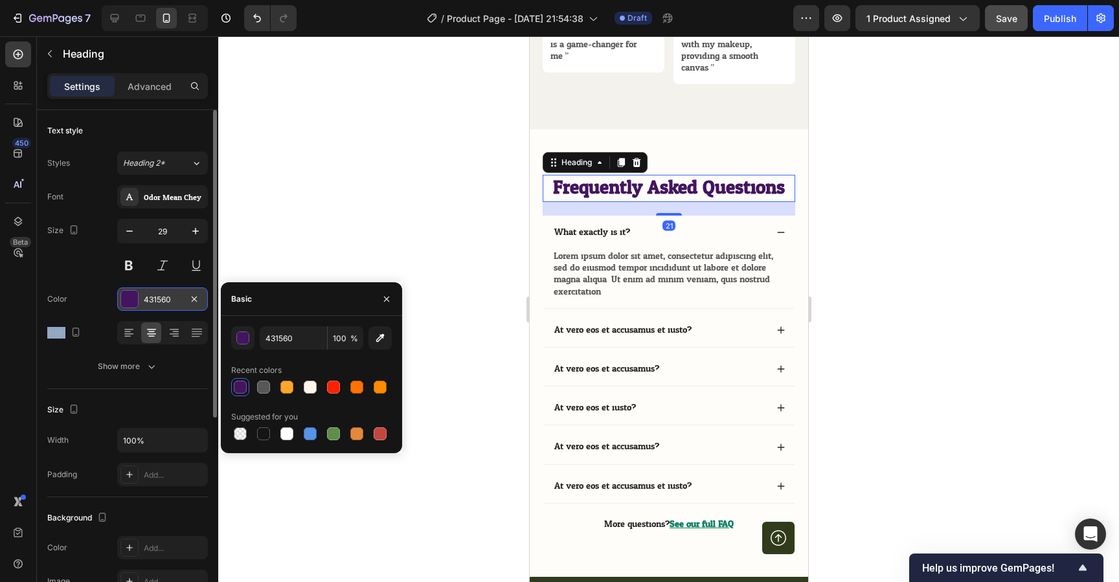
click at [155, 306] on div "431560" at bounding box center [162, 299] width 91 height 23
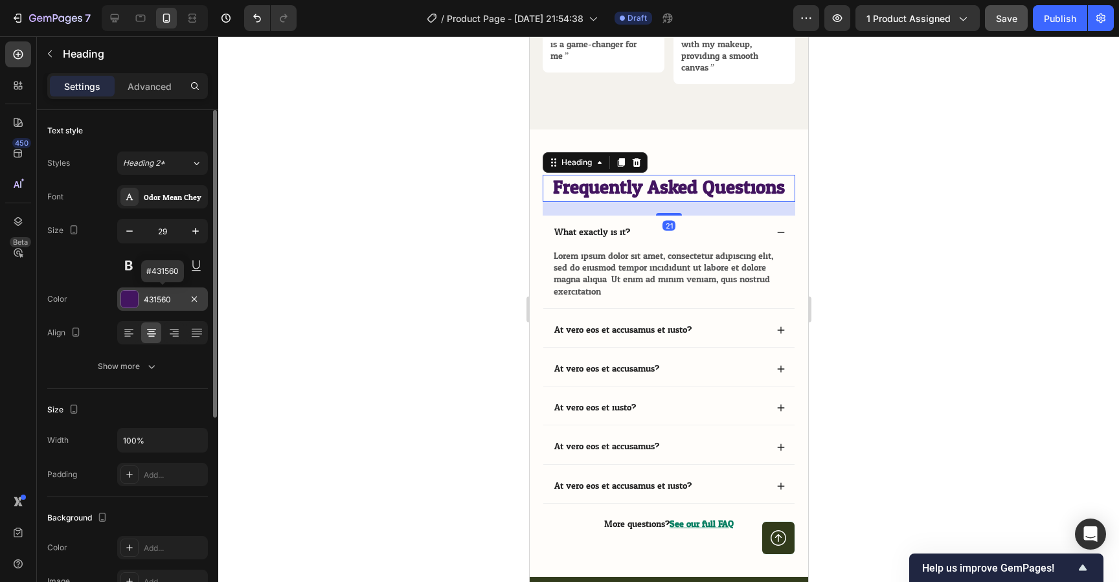
click at [155, 306] on div "431560" at bounding box center [162, 299] width 91 height 23
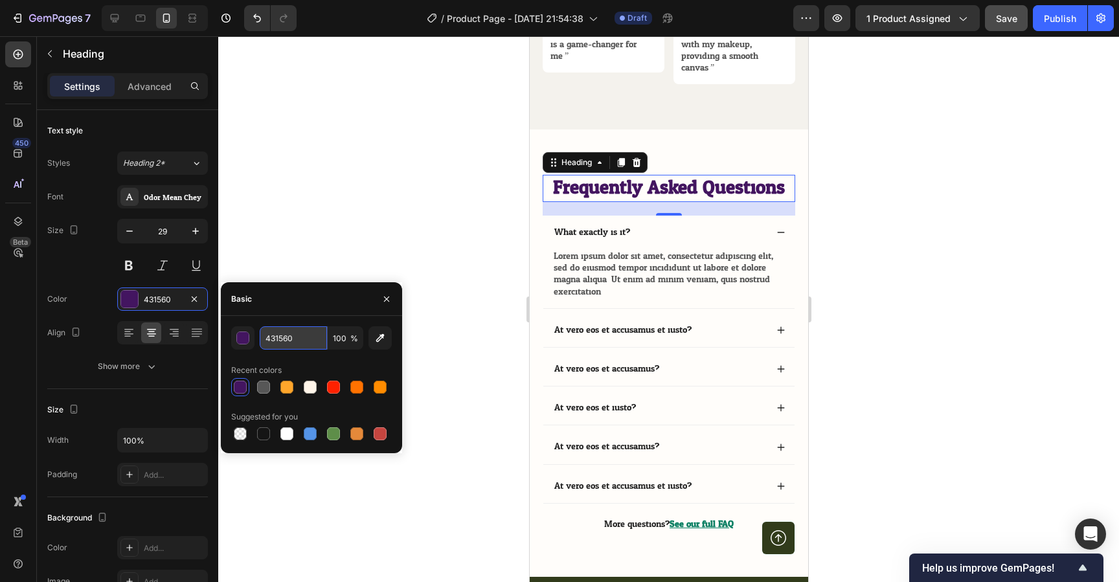
click at [270, 345] on input "431560" at bounding box center [293, 338] width 67 height 23
click at [634, 234] on div "What exactly is it?" at bounding box center [659, 233] width 214 height 16
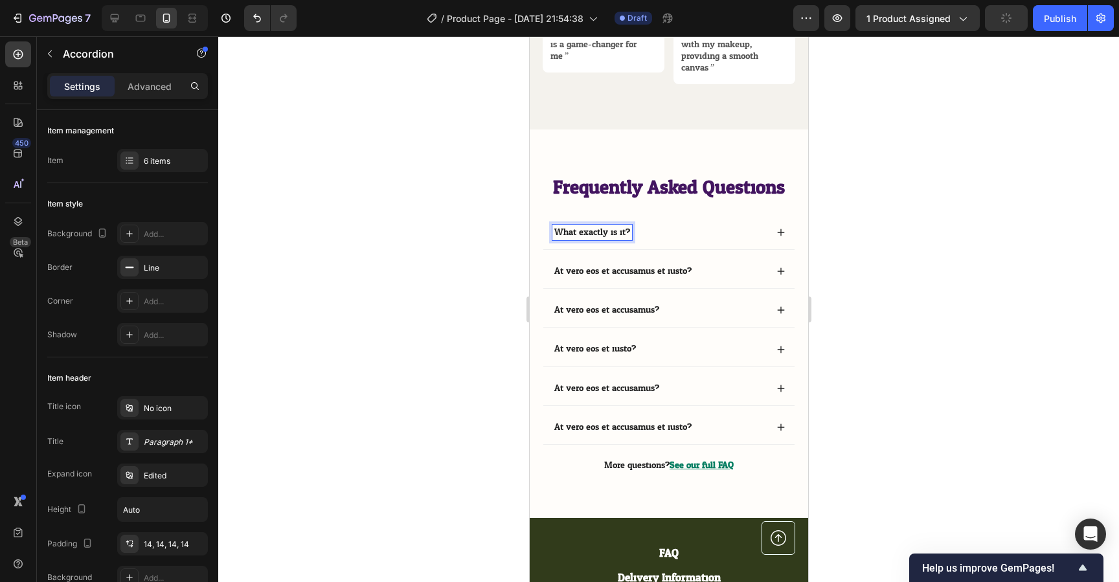
click at [602, 233] on p "What exactly is it?" at bounding box center [592, 233] width 76 height 12
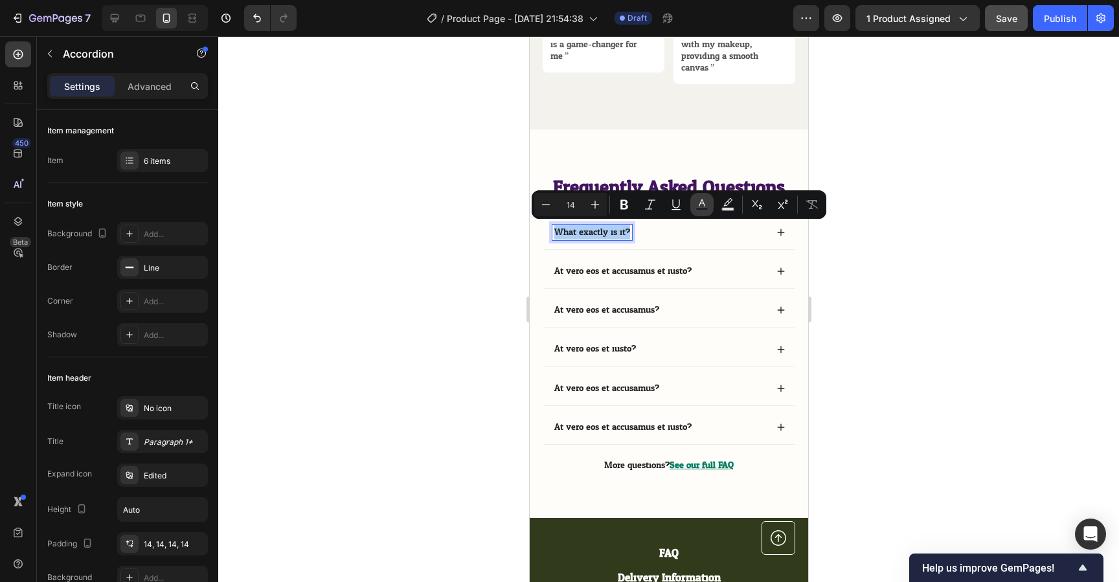
click at [704, 206] on icon "Editor contextual toolbar" at bounding box center [702, 204] width 13 height 13
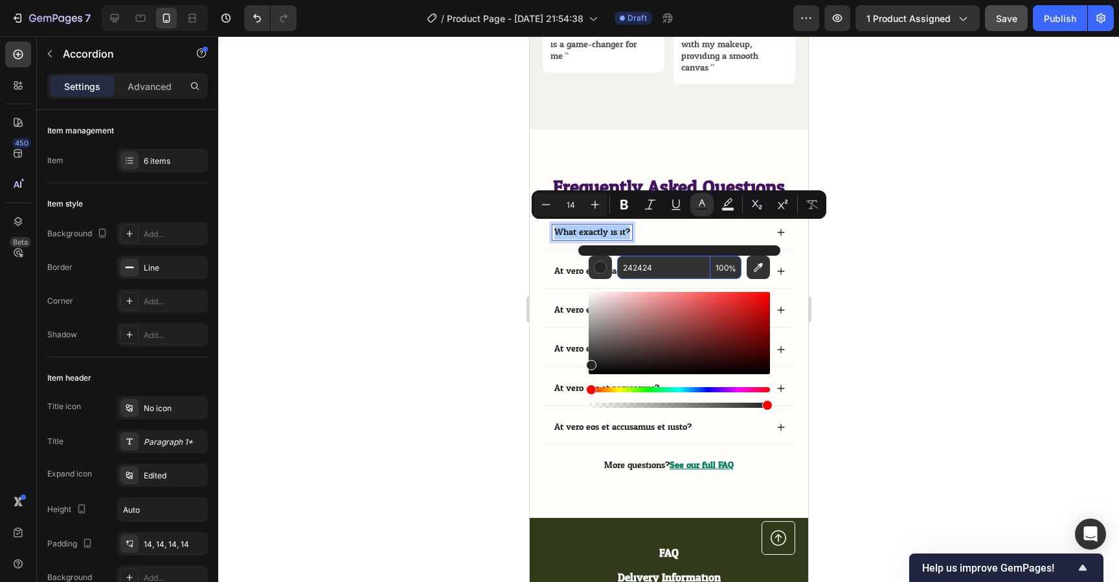
click at [658, 262] on input "242424" at bounding box center [663, 267] width 93 height 23
paste input "431560"
type input "431560"
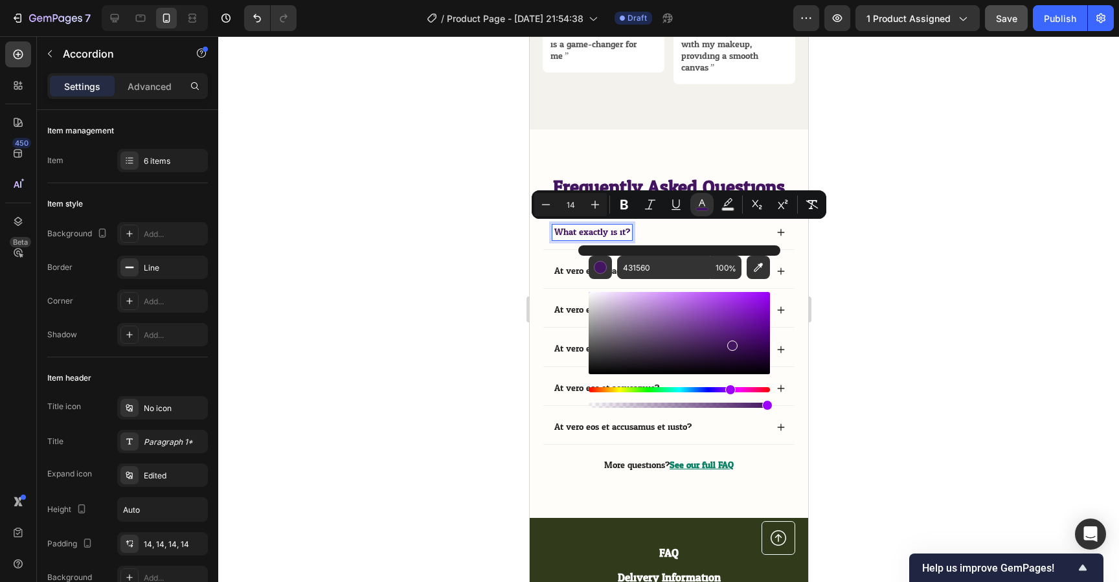
click at [670, 229] on div "What exactly is it?" at bounding box center [659, 233] width 214 height 16
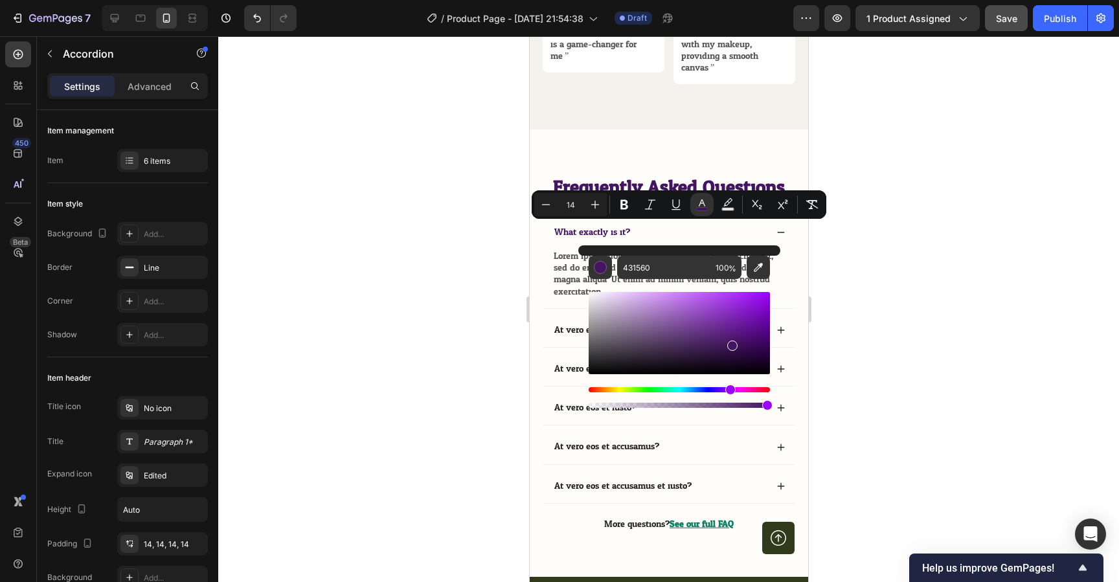
type input "16"
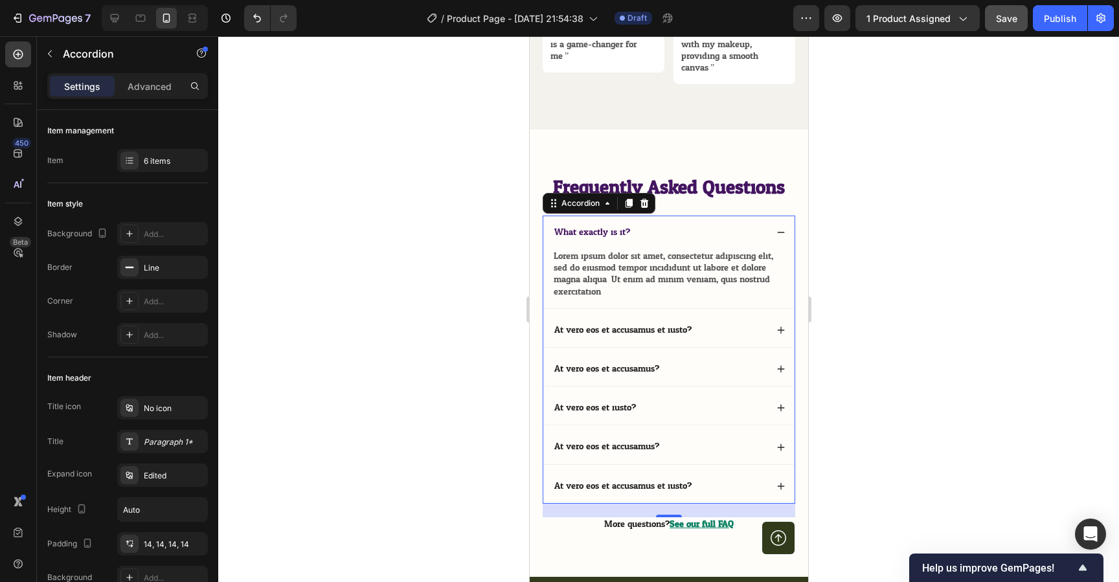
click at [596, 233] on span "What exactly is it?" at bounding box center [592, 232] width 76 height 16
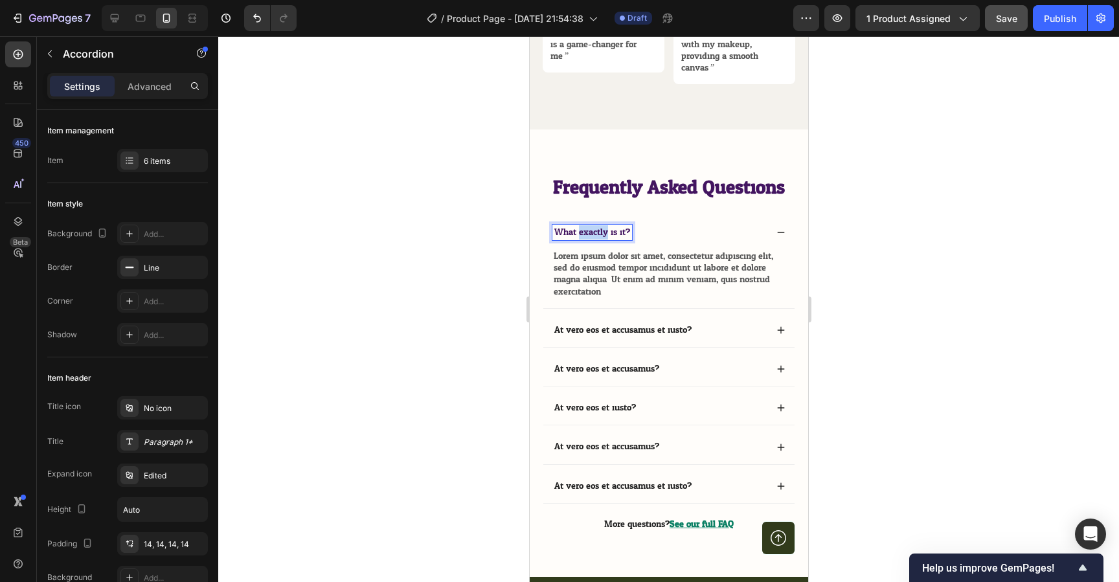
click at [596, 233] on span "What exactly is it?" at bounding box center [592, 232] width 76 height 16
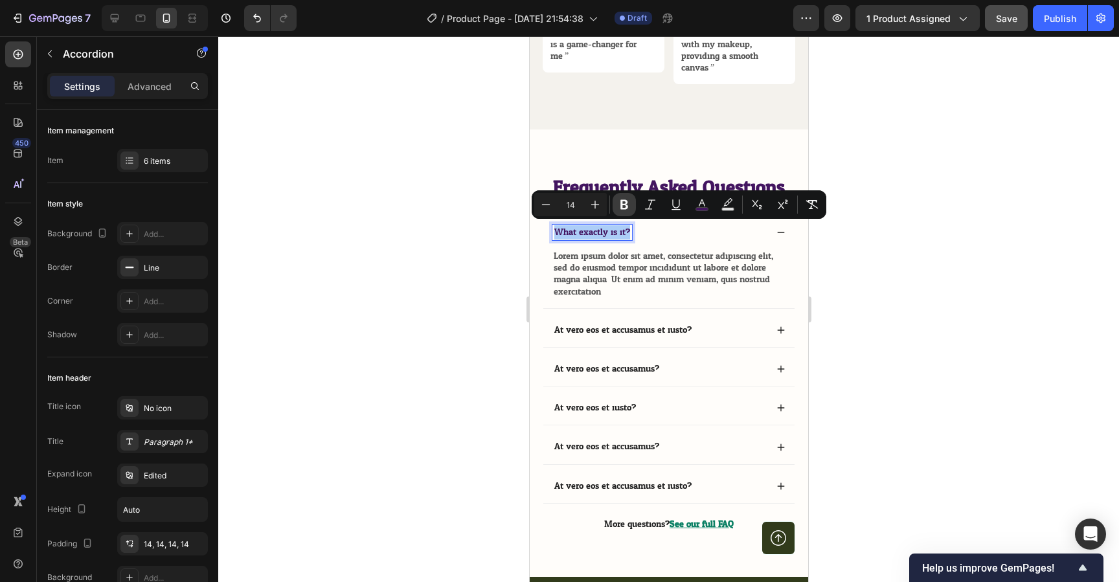
click at [625, 211] on button "Bold" at bounding box center [624, 204] width 23 height 23
click at [628, 208] on icon "Editor contextual toolbar" at bounding box center [624, 204] width 13 height 13
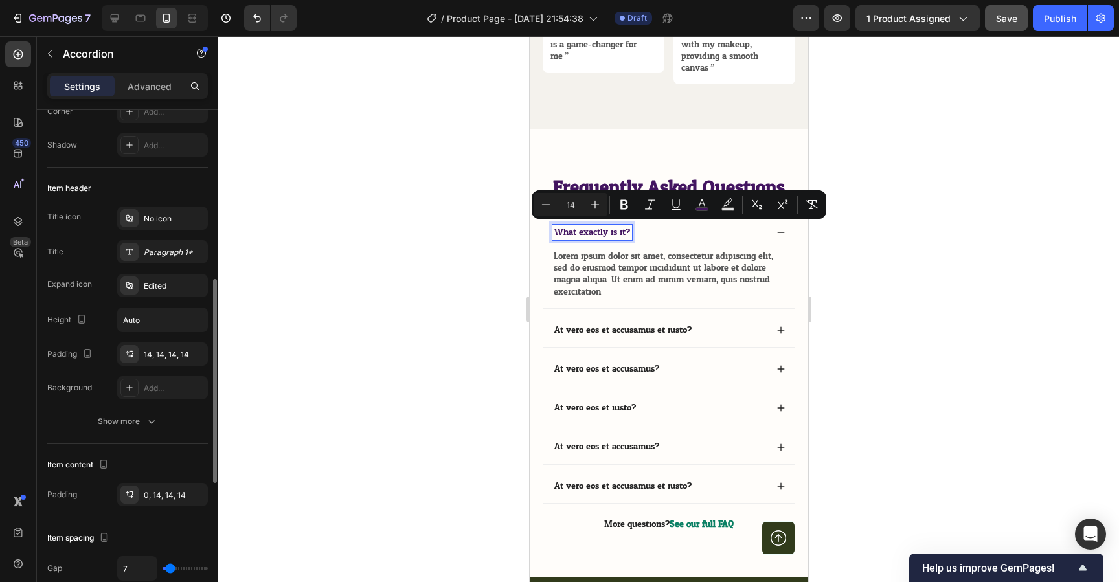
scroll to position [0, 0]
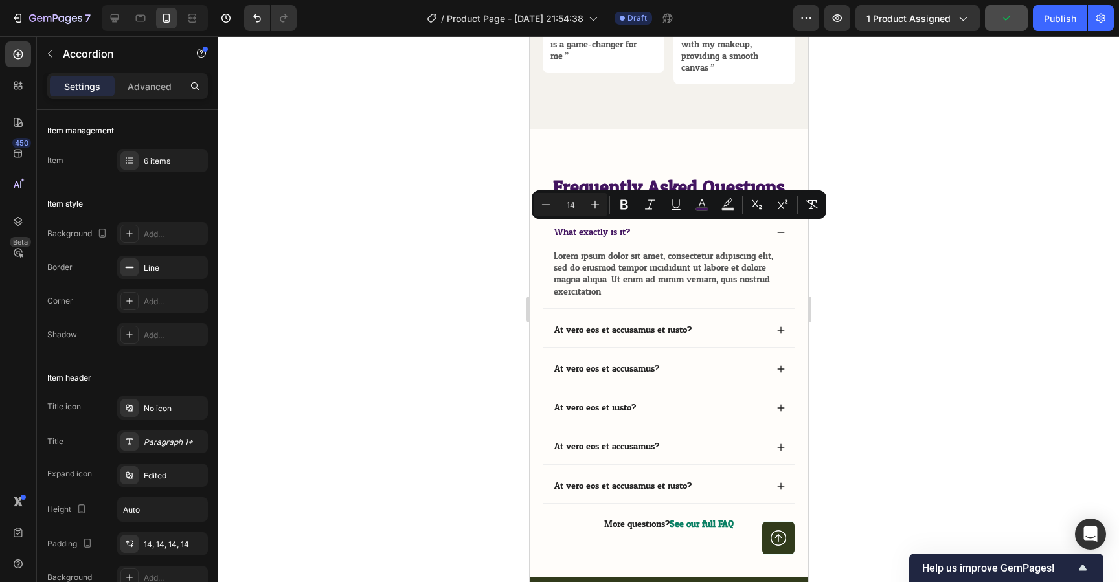
click at [661, 240] on div "What exactly is it?" at bounding box center [659, 233] width 214 height 16
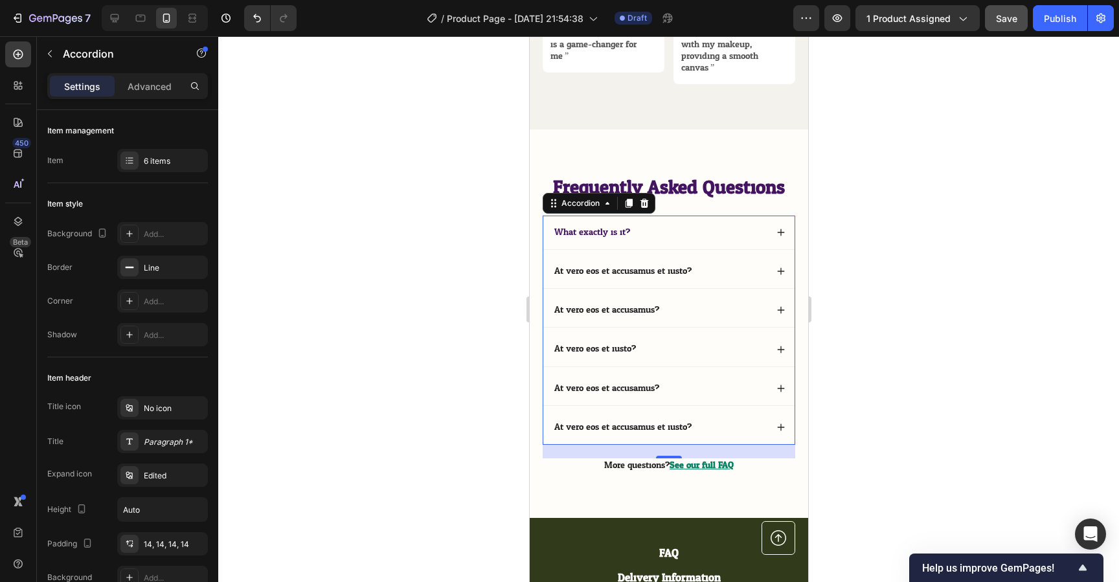
click at [549, 222] on div "What exactly is it?" at bounding box center [668, 233] width 251 height 34
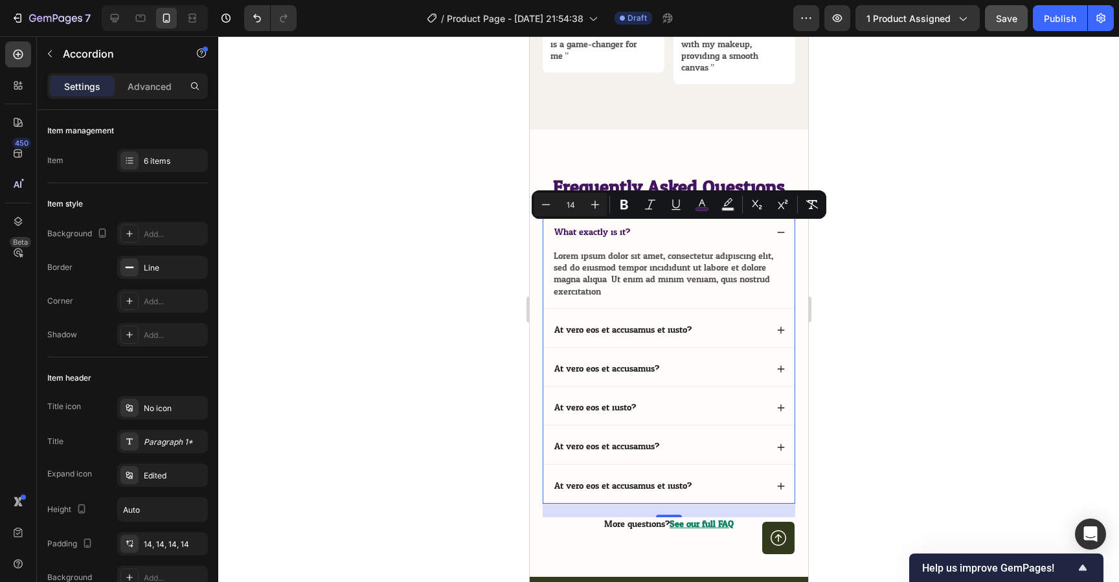
click at [569, 233] on span "What exactly is it?" at bounding box center [592, 232] width 76 height 16
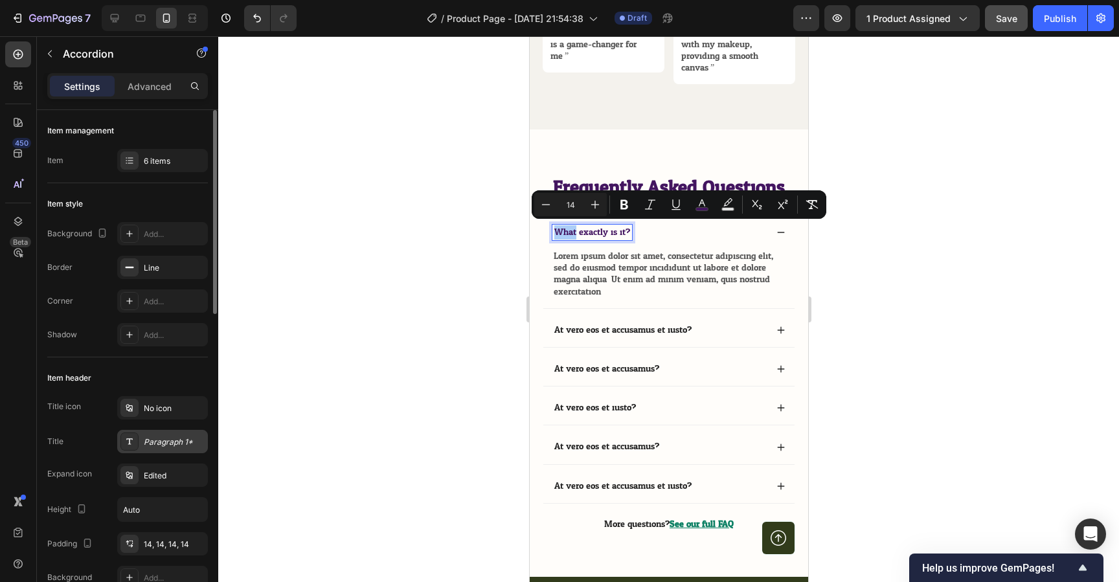
click at [170, 444] on div "Paragraph 1*" at bounding box center [174, 443] width 61 height 12
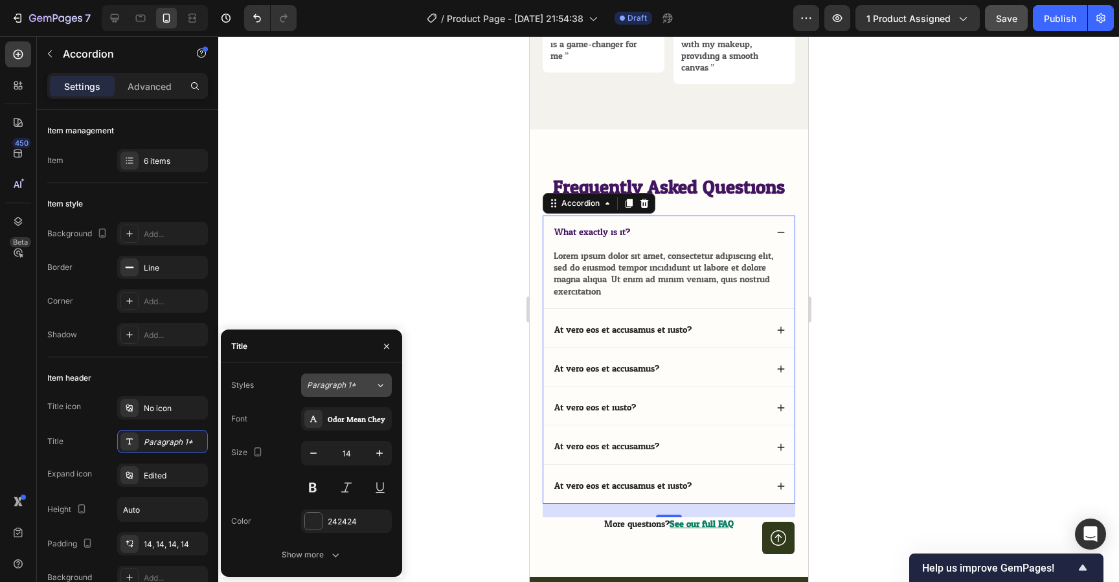
click at [341, 389] on span "Paragraph 1*" at bounding box center [331, 386] width 49 height 12
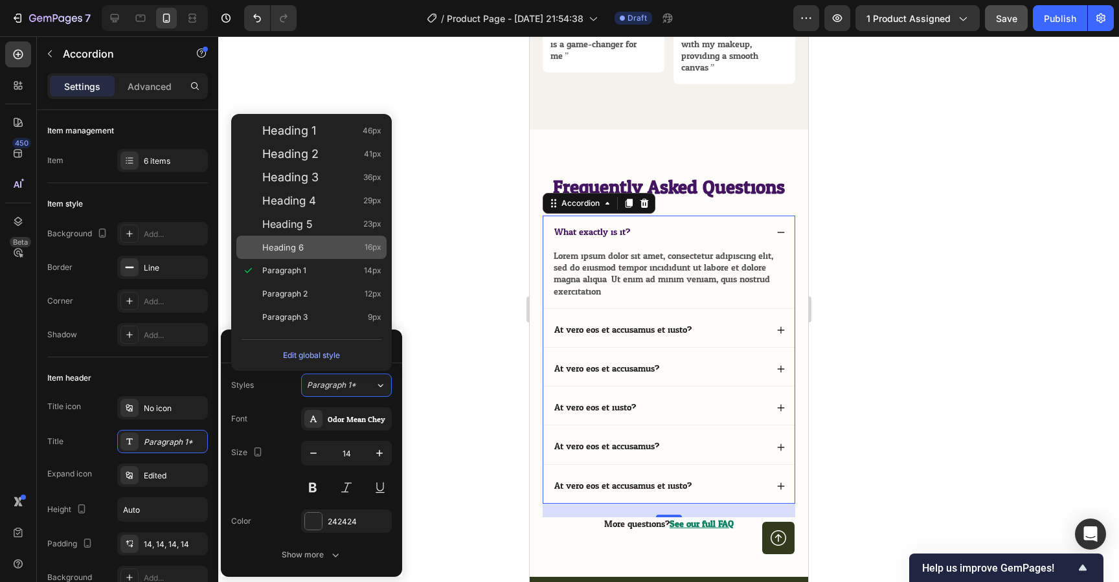
click at [297, 251] on span "Heading 6" at bounding box center [282, 247] width 41 height 13
type input "16"
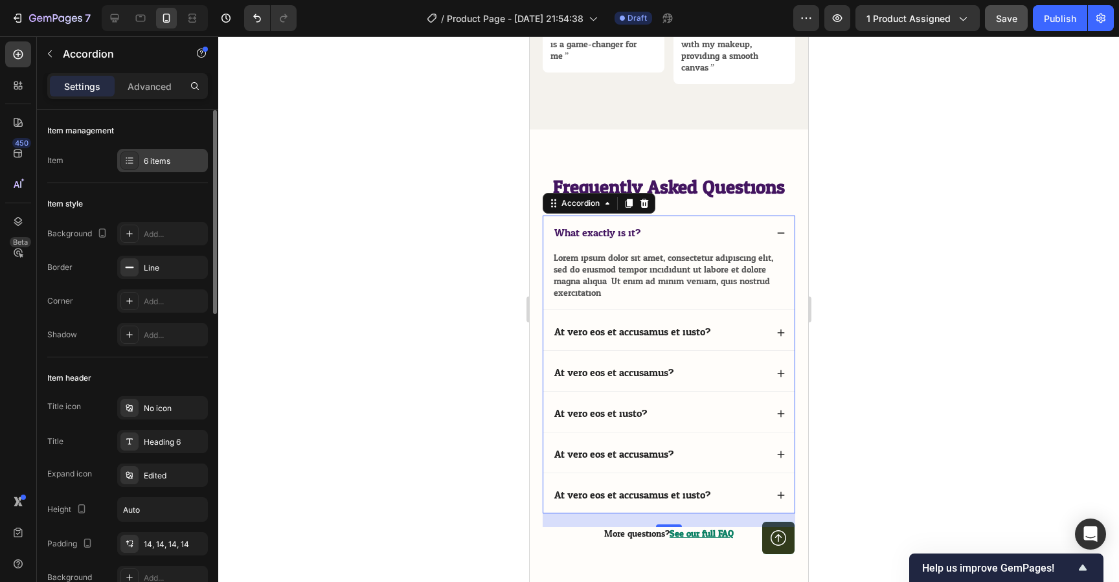
drag, startPoint x: 173, startPoint y: 203, endPoint x: 161, endPoint y: 159, distance: 45.6
click at [173, 203] on div "Item style" at bounding box center [127, 204] width 161 height 21
click at [161, 156] on div "6 items" at bounding box center [174, 161] width 61 height 12
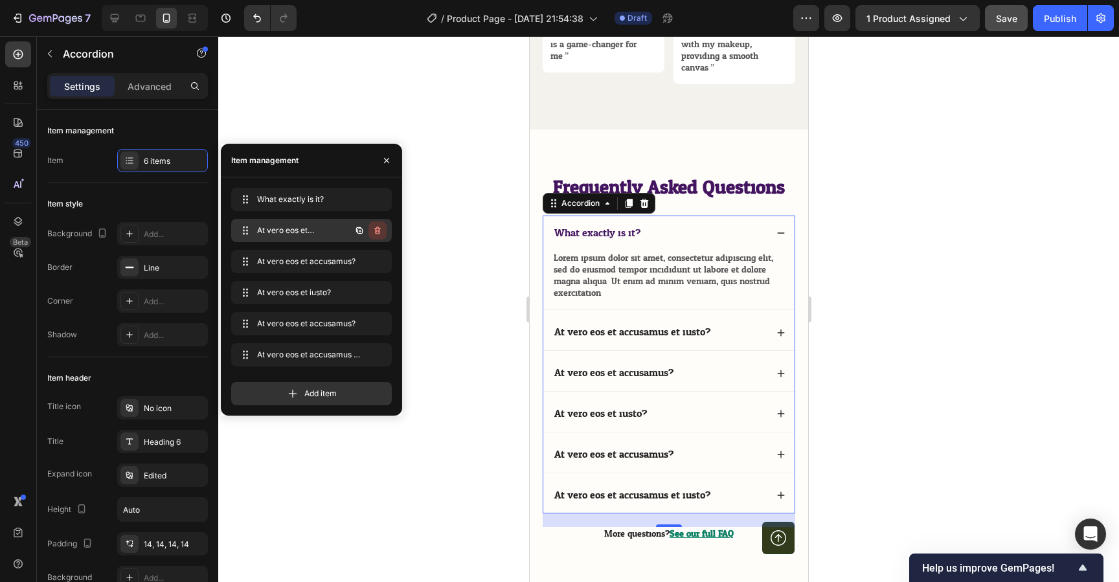
click at [373, 229] on icon "button" at bounding box center [378, 230] width 10 height 10
click at [376, 229] on div "Delete" at bounding box center [369, 231] width 24 height 12
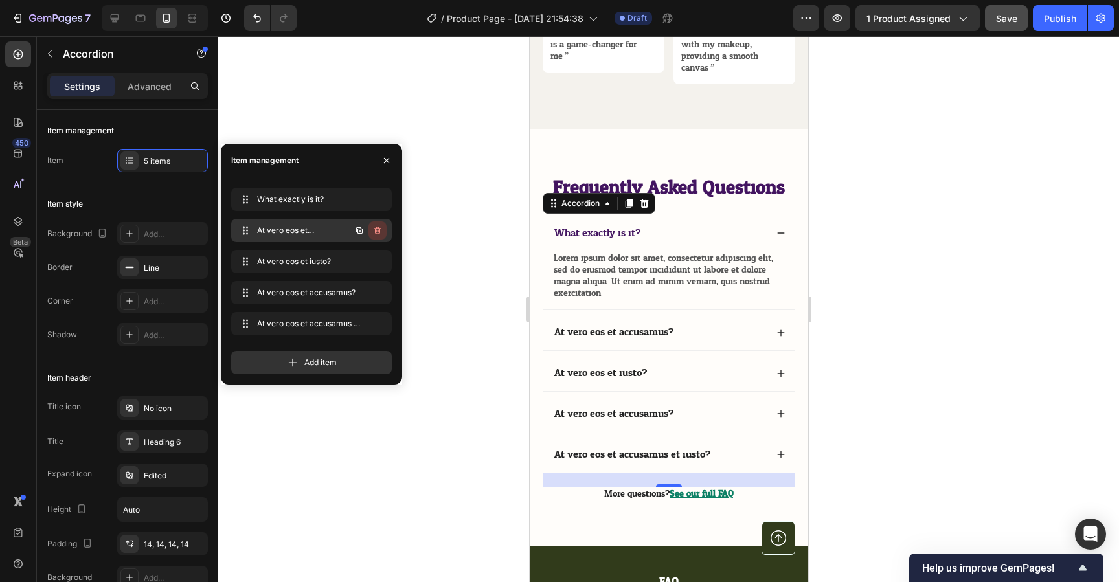
click at [374, 231] on icon "button" at bounding box center [378, 230] width 10 height 10
click at [374, 231] on div "Delete" at bounding box center [369, 231] width 24 height 12
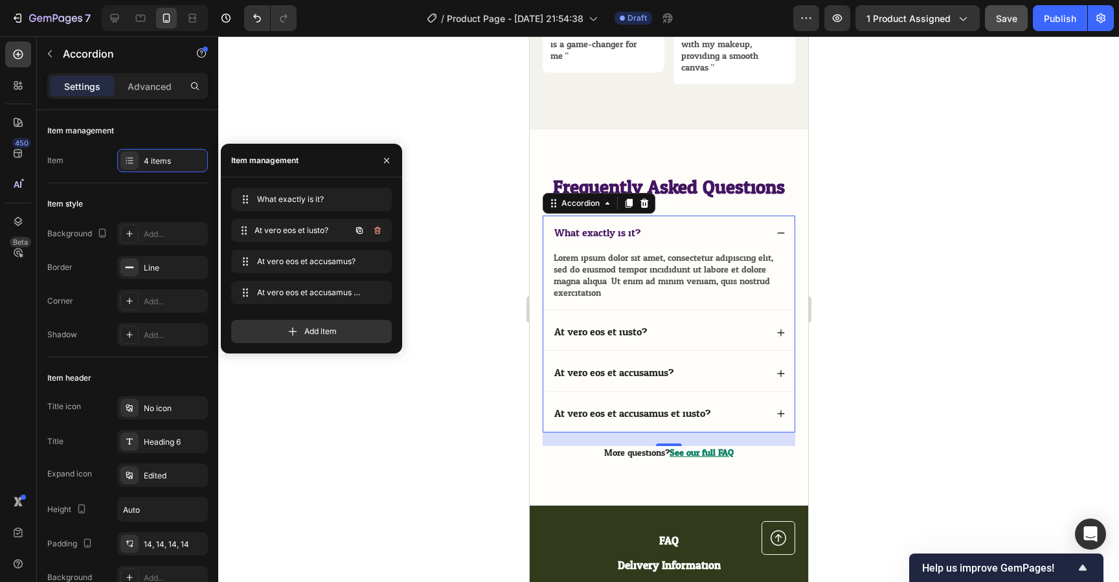
click at [374, 231] on div "At vero eos et iusto? At vero eos et iusto?" at bounding box center [311, 230] width 161 height 23
click at [374, 231] on icon "button" at bounding box center [378, 230] width 10 height 10
click at [374, 231] on div "Delete" at bounding box center [369, 231] width 24 height 12
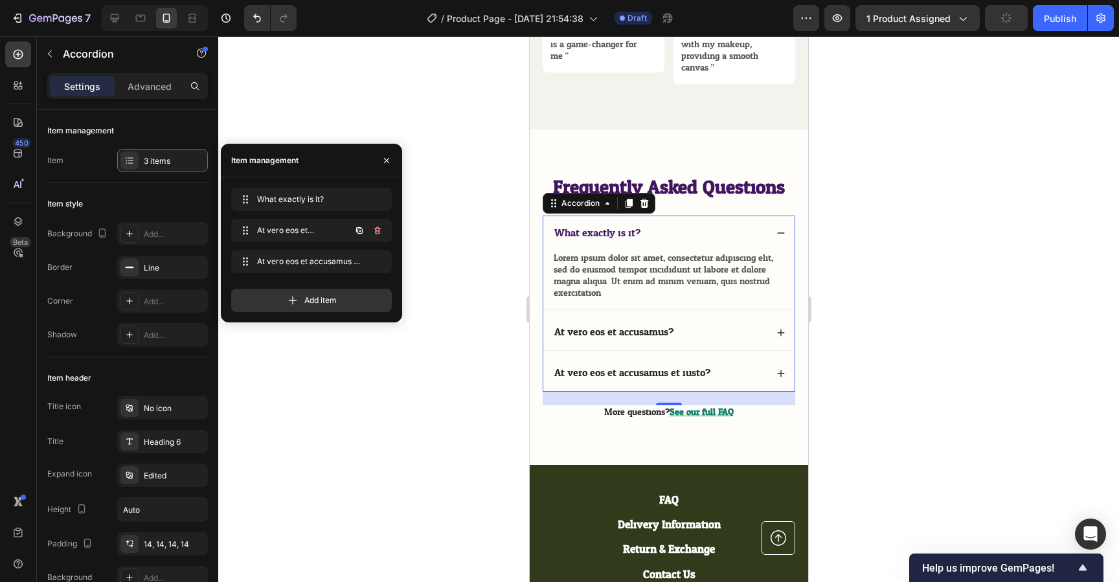
click at [374, 231] on icon "button" at bounding box center [378, 230] width 10 height 10
click at [374, 231] on div "Delete" at bounding box center [369, 231] width 24 height 12
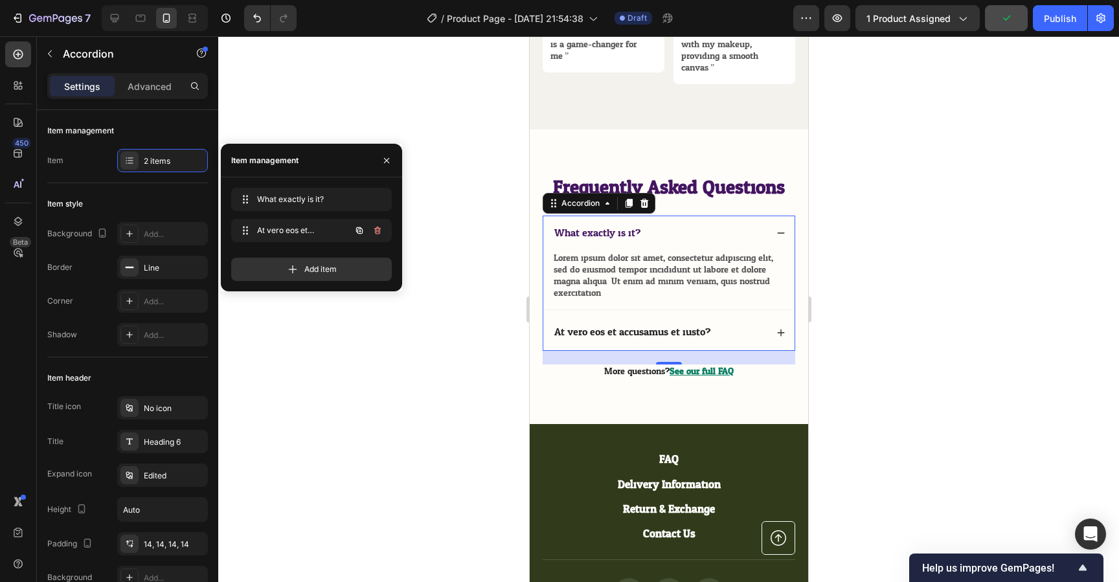
click at [374, 231] on icon "button" at bounding box center [378, 230] width 10 height 10
click at [374, 231] on div "Delete" at bounding box center [369, 231] width 24 height 12
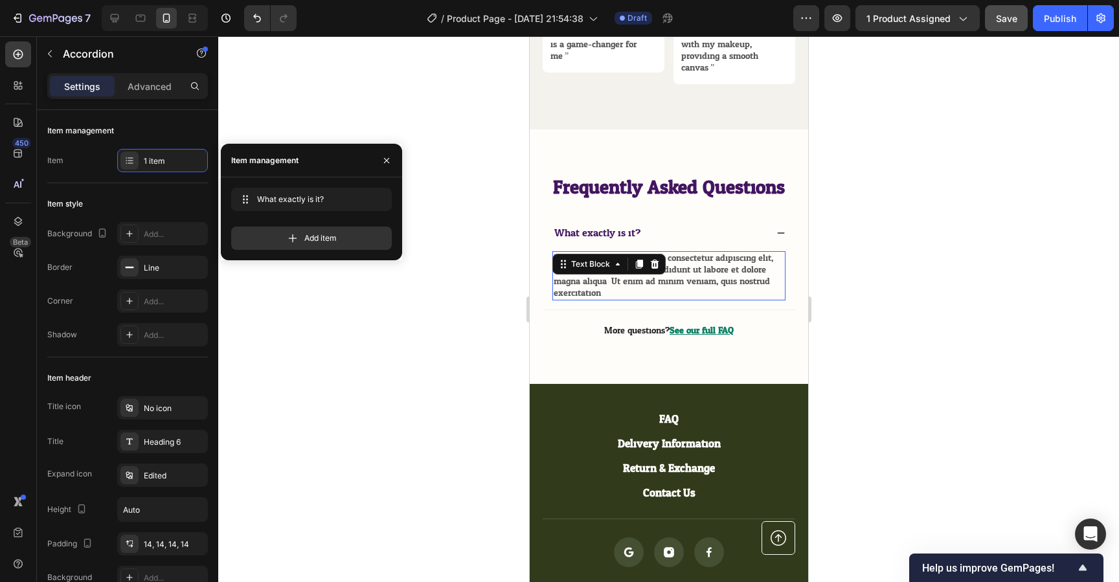
click at [641, 273] on div "Lorem ipsum dolor sit amet, consectetur adipiscing elit, sed do eiusmod tempor …" at bounding box center [668, 276] width 233 height 50
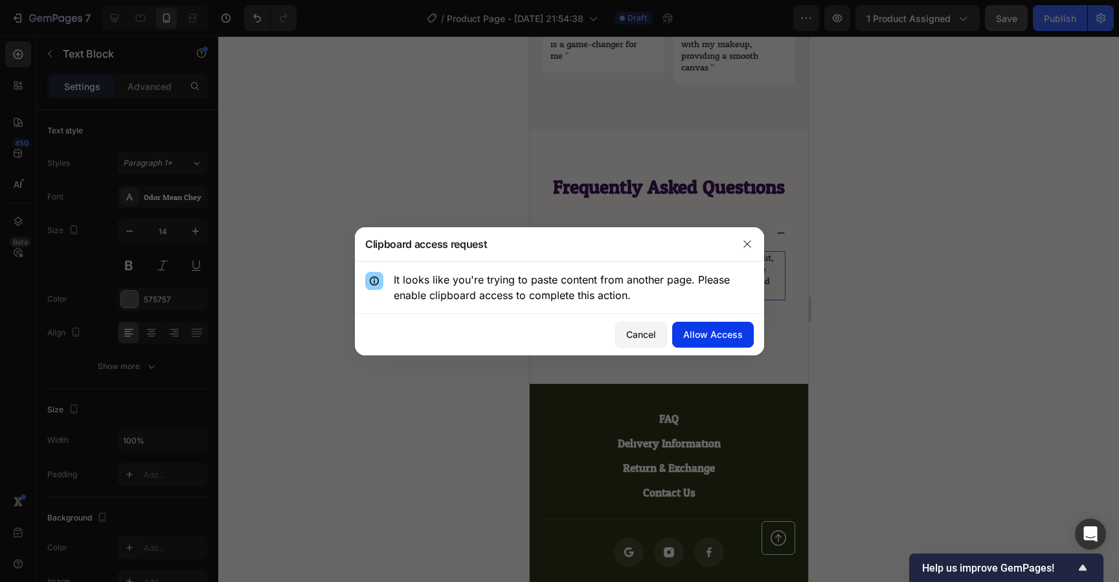
click at [718, 329] on div "Allow Access" at bounding box center [713, 335] width 60 height 14
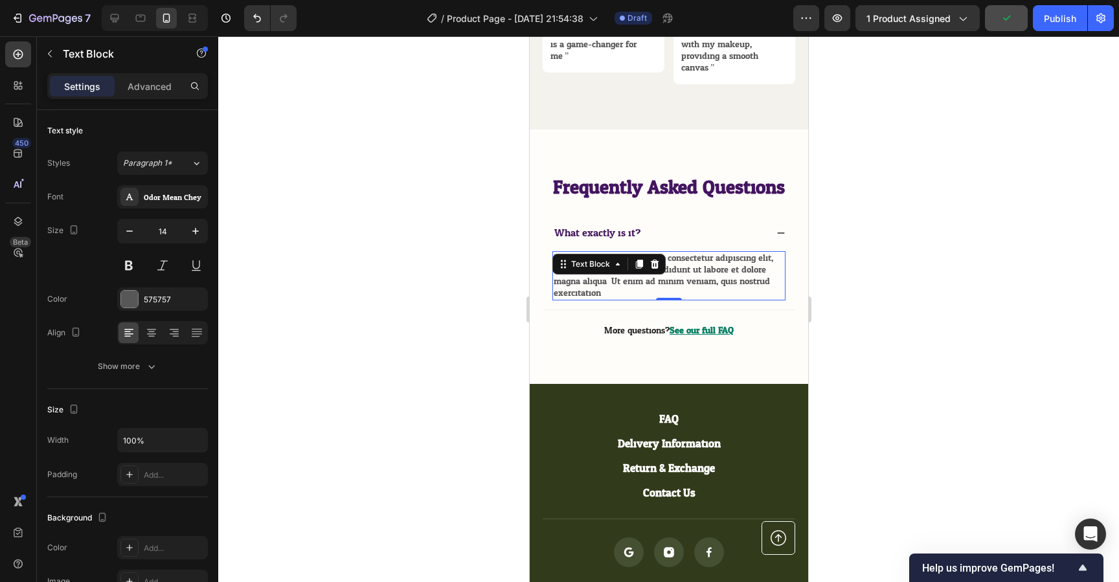
click at [628, 290] on p "Lorem ipsum dolor sit amet, consectetur adipiscing elit, sed do eiusmod tempor …" at bounding box center [668, 276] width 231 height 47
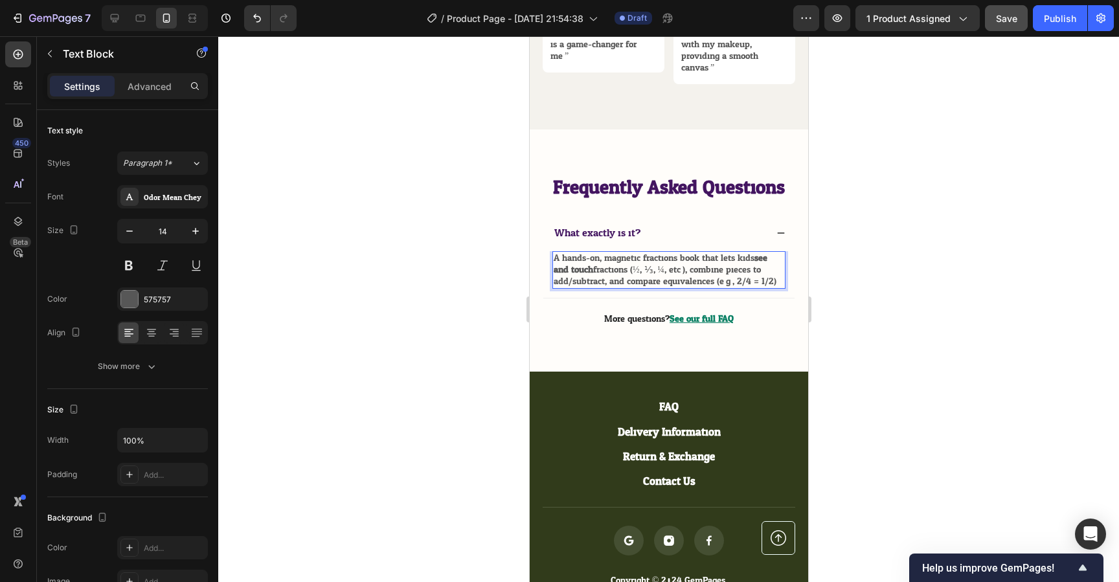
scroll to position [1, 0]
click at [856, 272] on div at bounding box center [668, 309] width 901 height 546
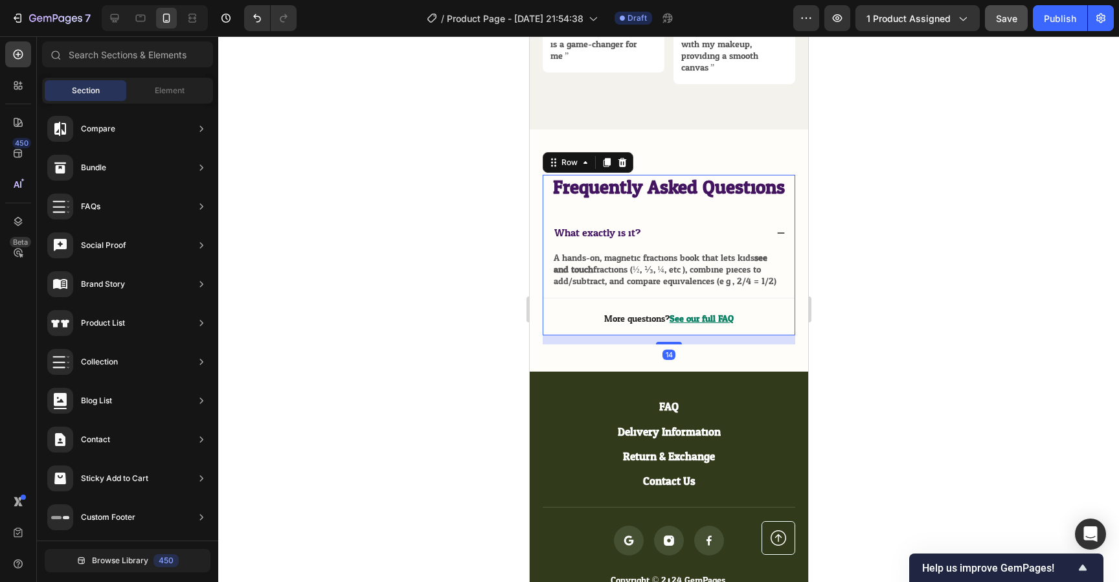
click at [665, 206] on div "Frequently Asked Questions Heading What exactly is it? A hands-on, magnetic fra…" at bounding box center [668, 255] width 253 height 161
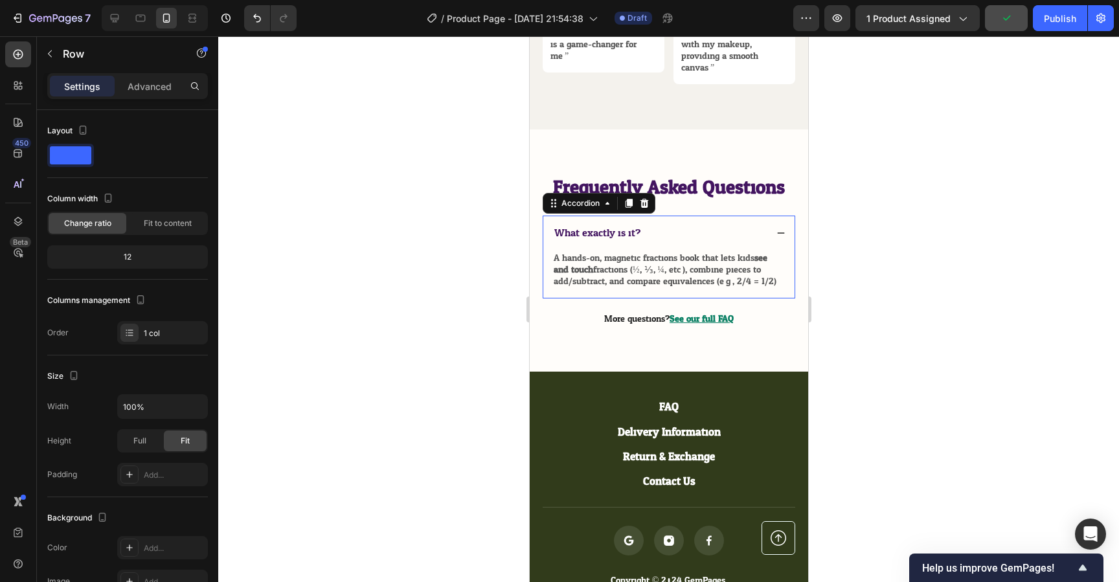
click at [566, 216] on div "What exactly is it?" at bounding box center [668, 234] width 251 height 36
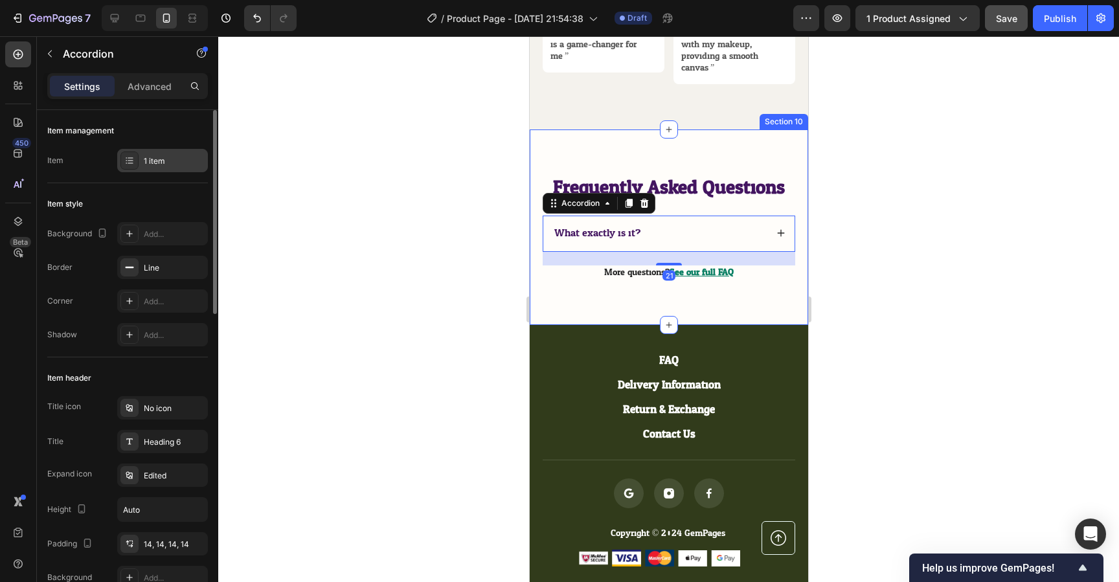
click at [155, 159] on div "1 item" at bounding box center [174, 161] width 61 height 12
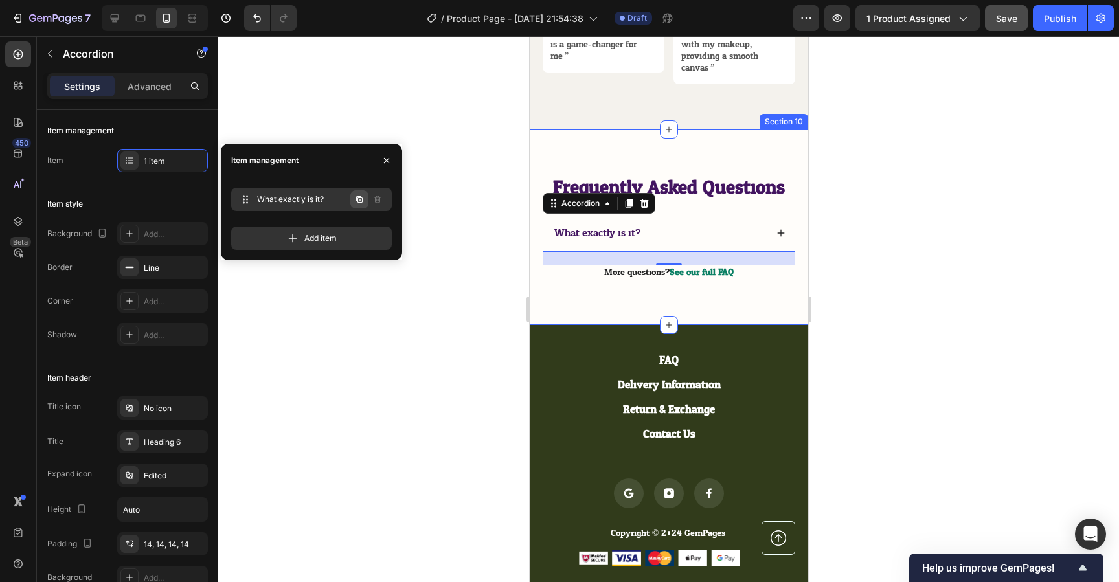
click at [359, 200] on icon "button" at bounding box center [359, 199] width 10 height 10
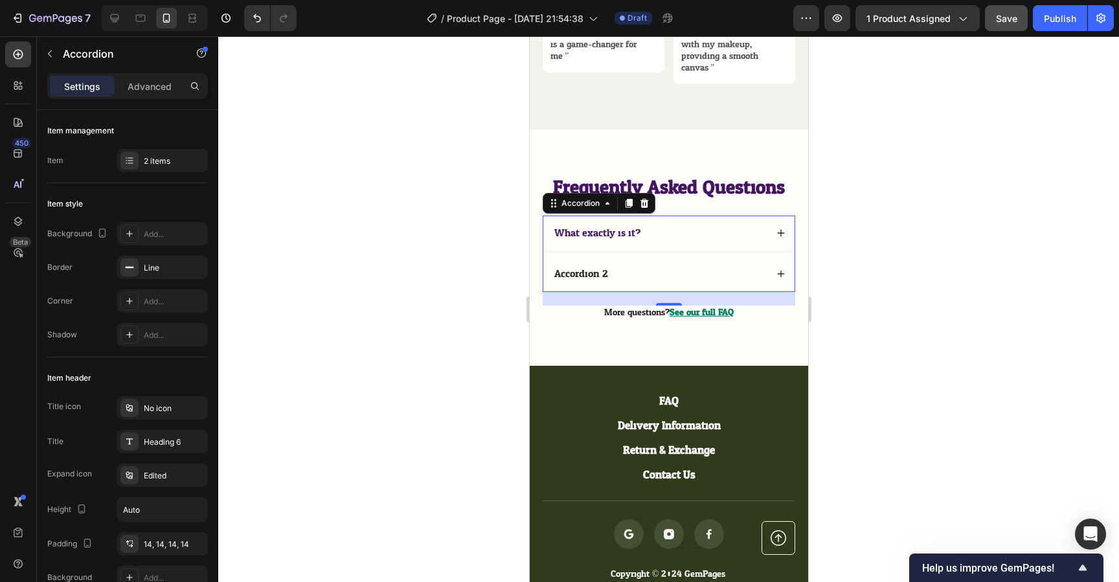
click at [624, 263] on div "Accordion 2" at bounding box center [668, 275] width 251 height 36
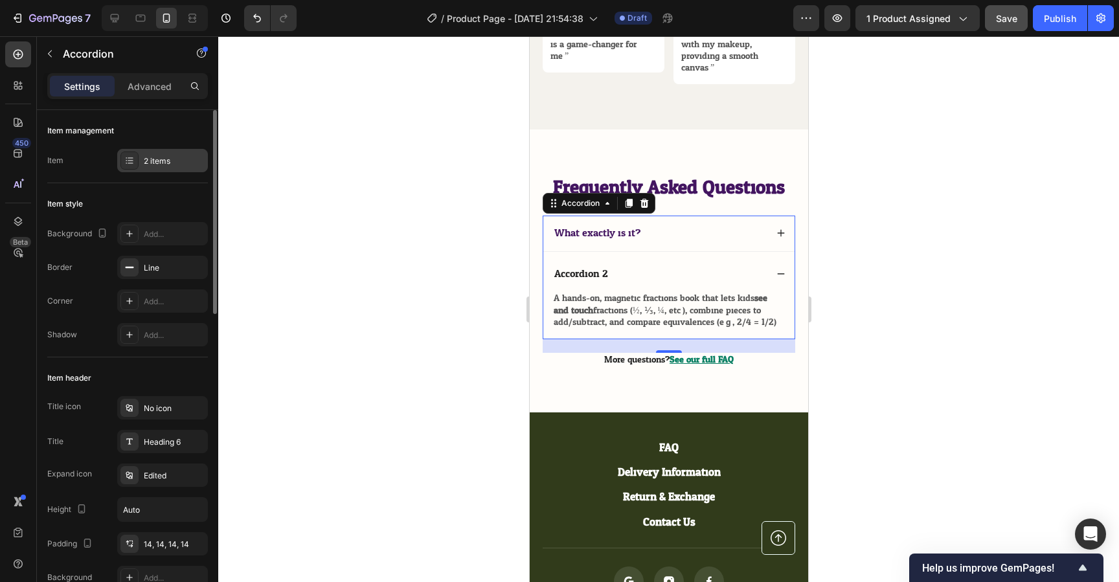
click at [161, 168] on div "2 items" at bounding box center [162, 160] width 91 height 23
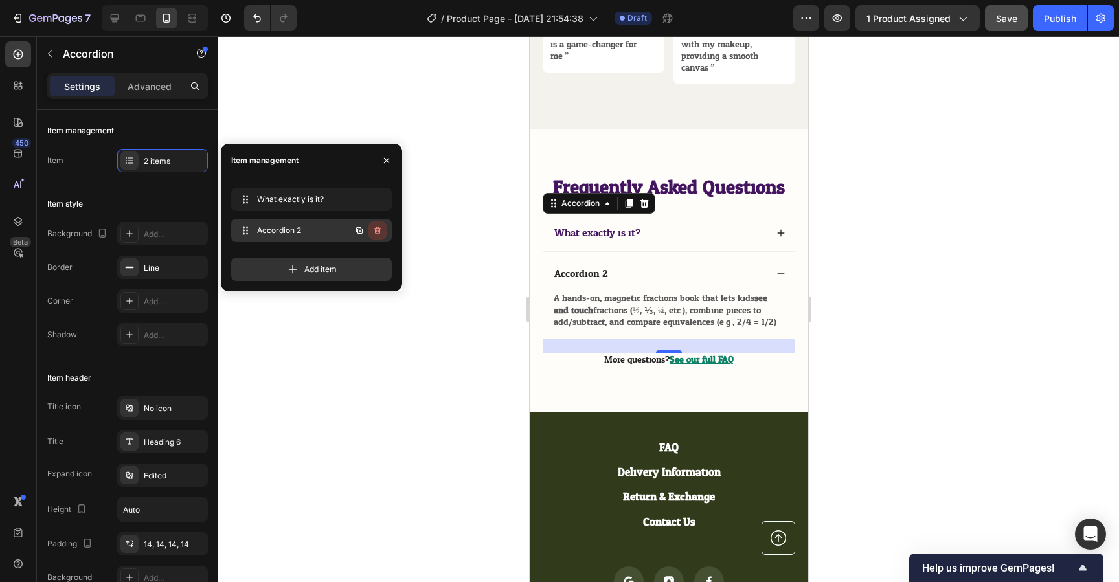
click at [380, 229] on icon "button" at bounding box center [378, 230] width 10 height 10
click at [382, 231] on button "Delete" at bounding box center [369, 231] width 36 height 18
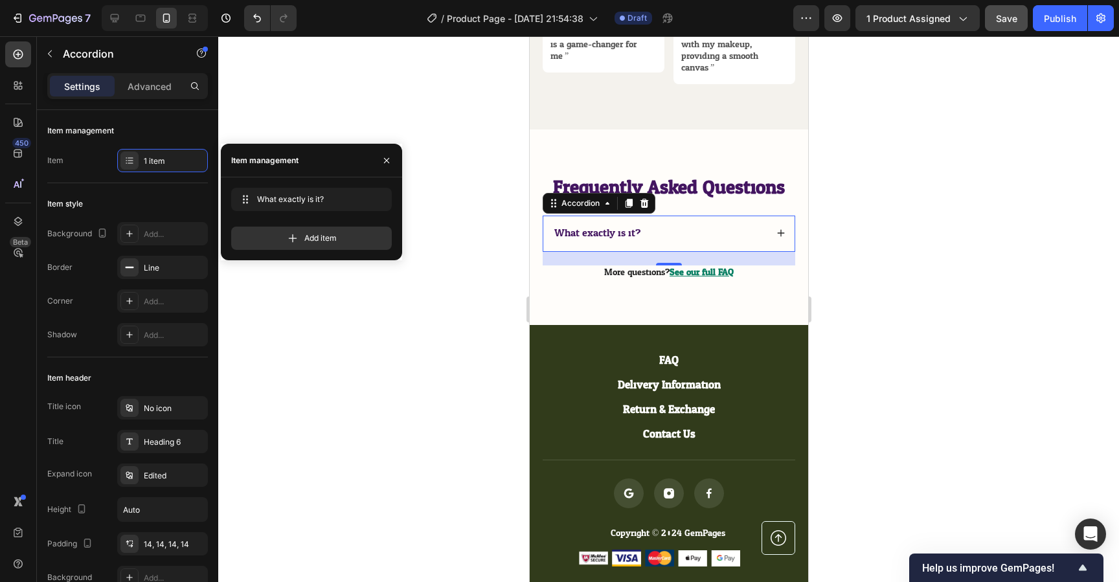
click at [732, 231] on div "What exactly is it?" at bounding box center [659, 233] width 214 height 17
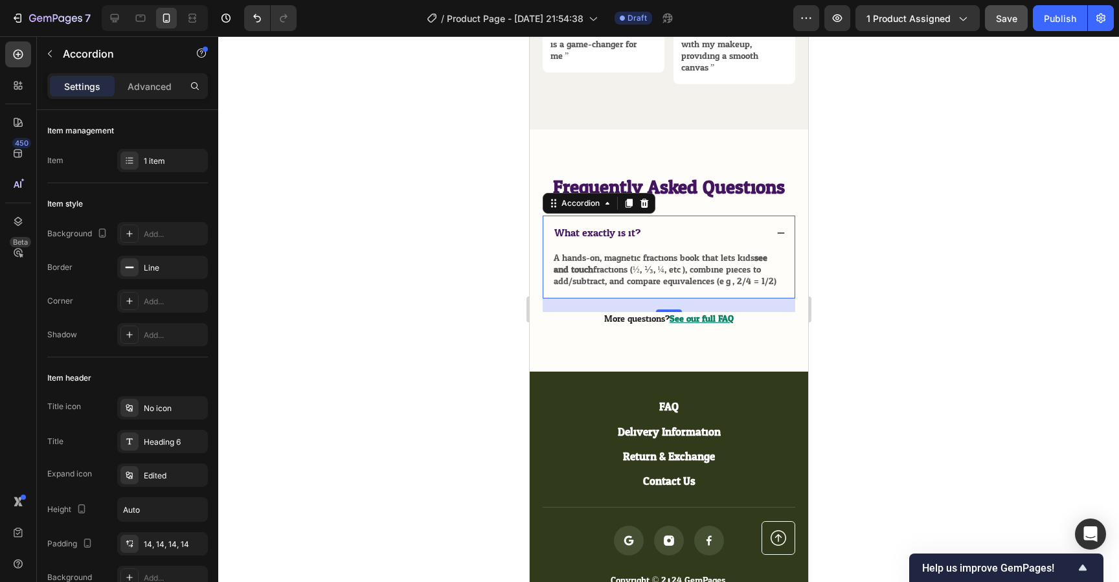
click at [713, 249] on div "What exactly is it?" at bounding box center [668, 234] width 251 height 36
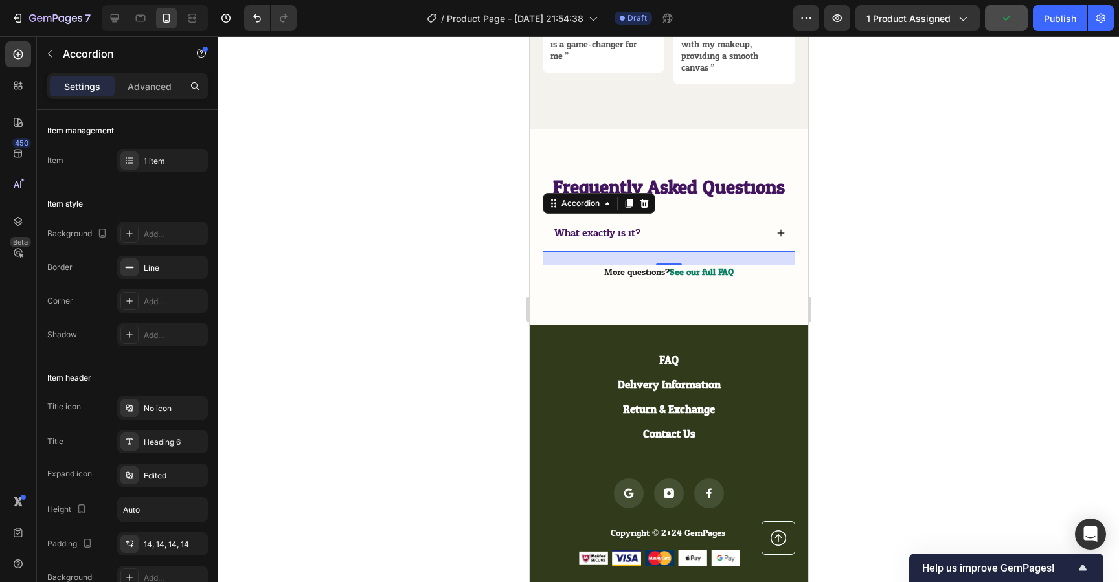
click at [544, 246] on div "What exactly is it?" at bounding box center [668, 234] width 251 height 36
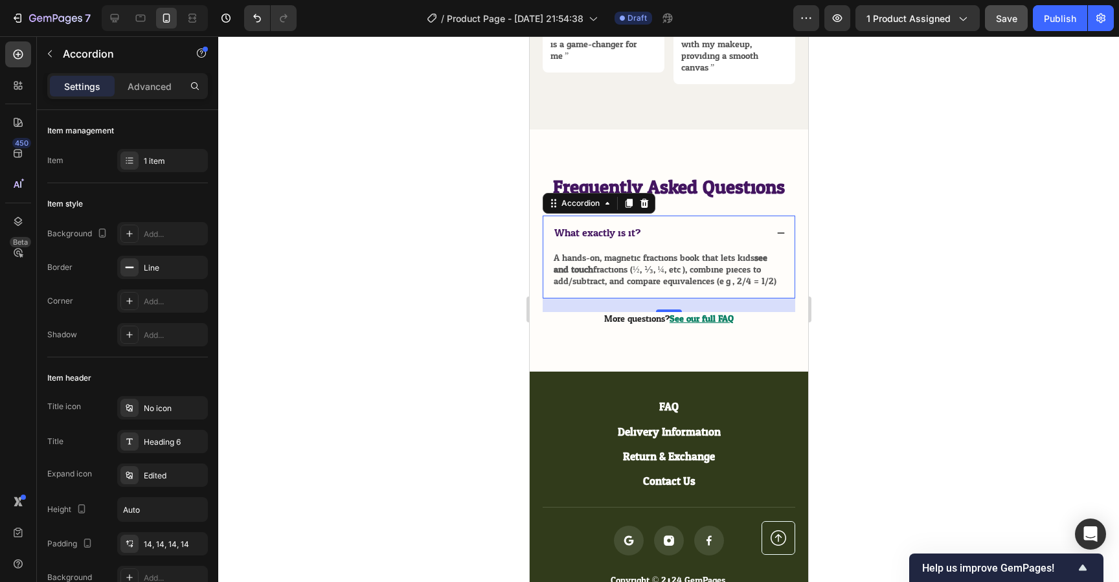
click at [701, 225] on div "What exactly is it?" at bounding box center [659, 233] width 214 height 17
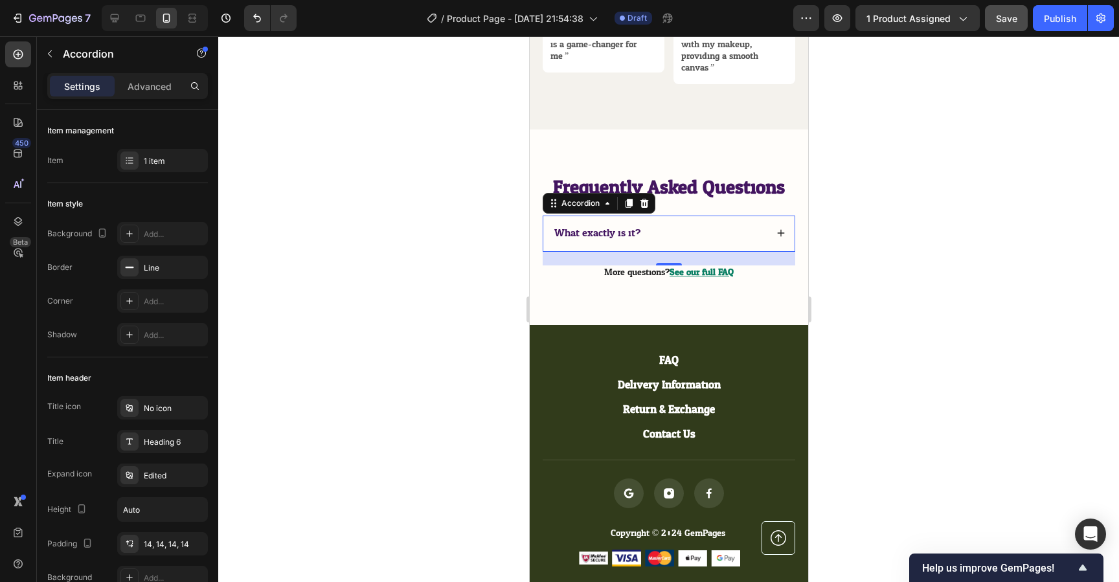
click at [672, 225] on div "What exactly is it?" at bounding box center [659, 233] width 214 height 17
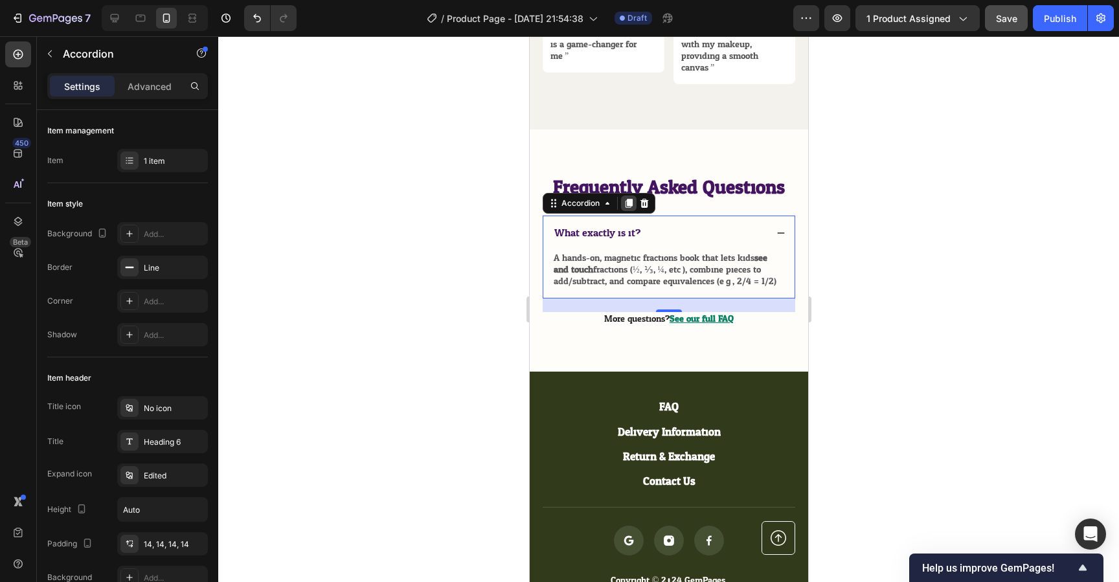
click at [630, 208] on icon at bounding box center [628, 203] width 10 height 10
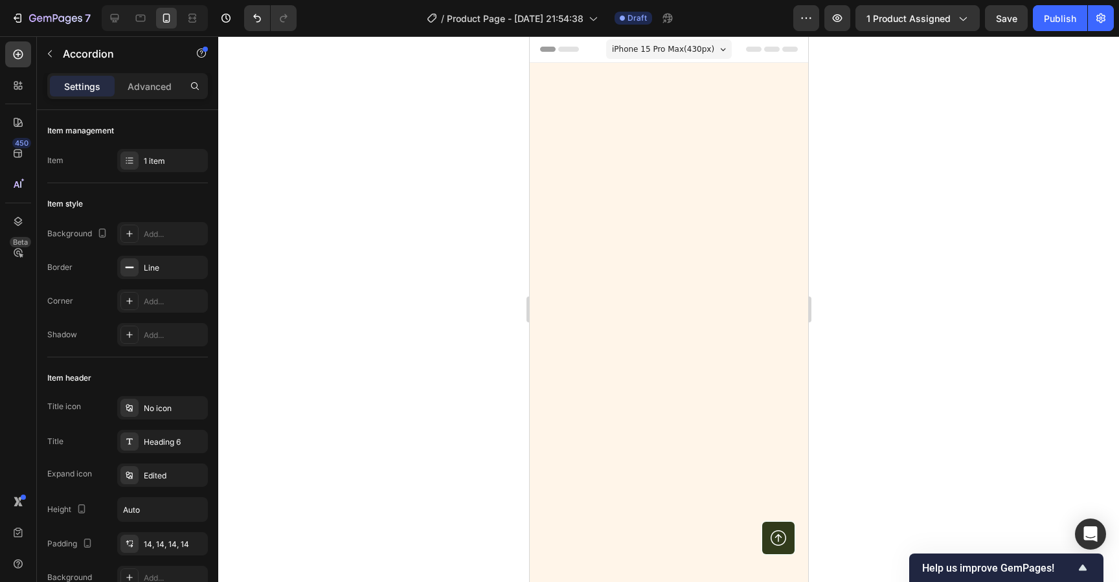
scroll to position [5391, 0]
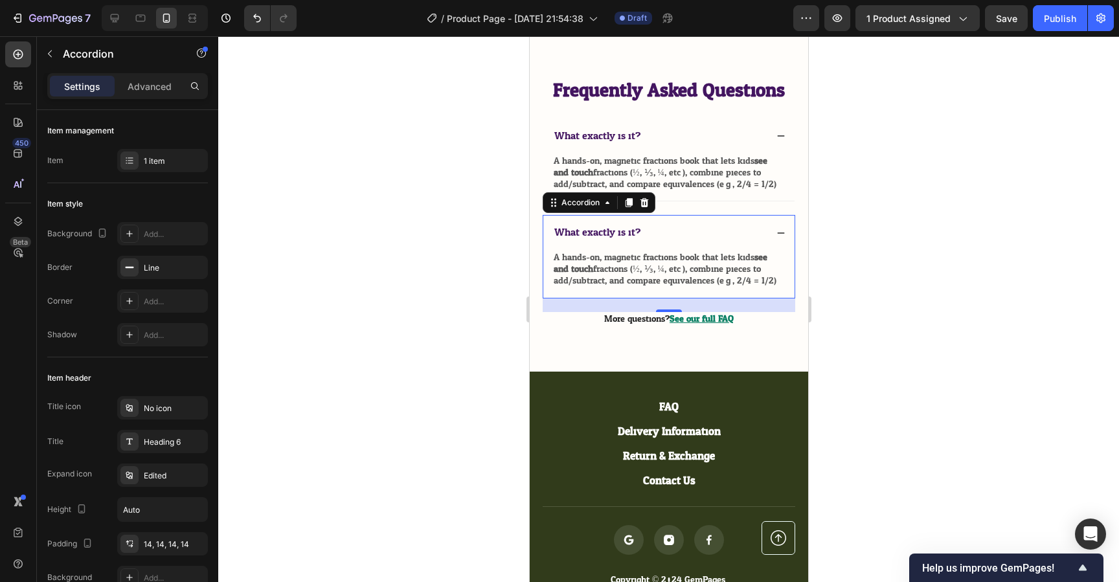
click at [628, 207] on icon at bounding box center [628, 202] width 7 height 9
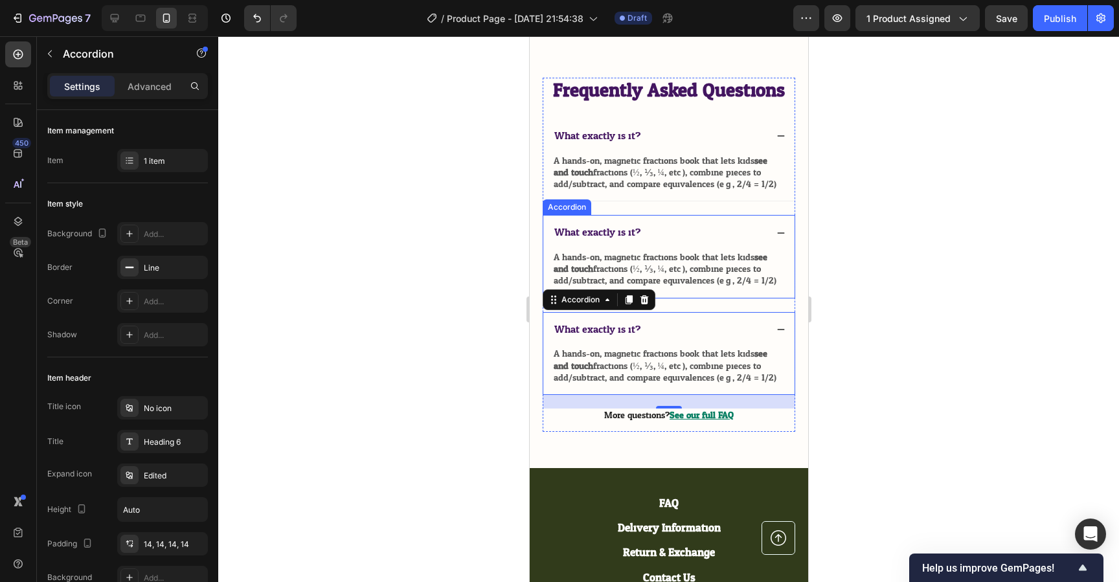
click at [622, 242] on span "What exactly is it?" at bounding box center [597, 232] width 86 height 19
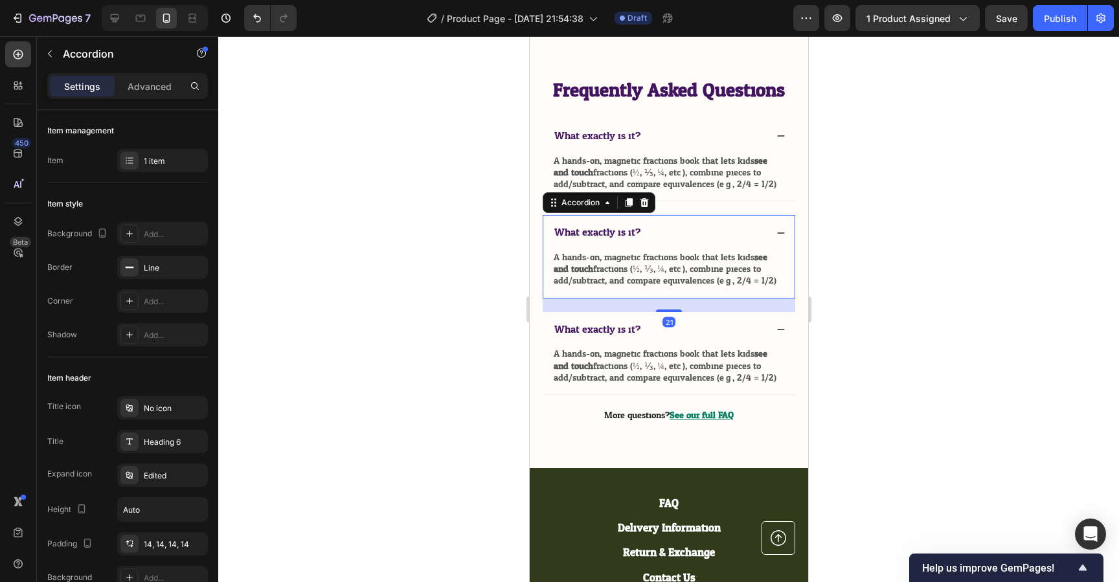
click at [622, 242] on span "What exactly is it?" at bounding box center [597, 232] width 86 height 19
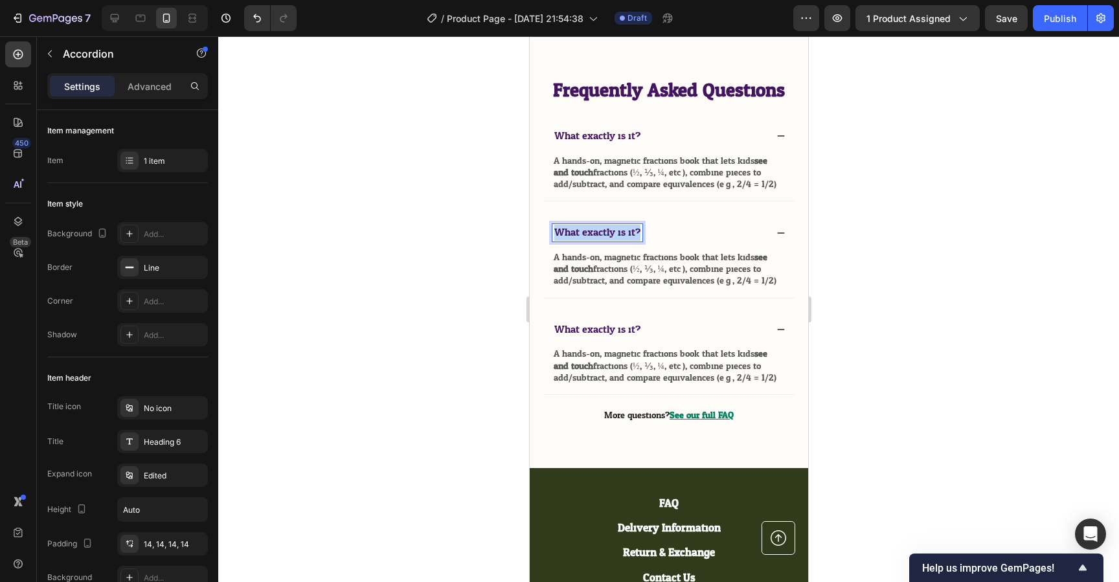
click at [622, 242] on span "What exactly is it?" at bounding box center [597, 232] width 86 height 19
click at [615, 288] on p "A hands-on, magnetic fractions book that lets kids see and touch fractions (½, …" at bounding box center [668, 270] width 231 height 36
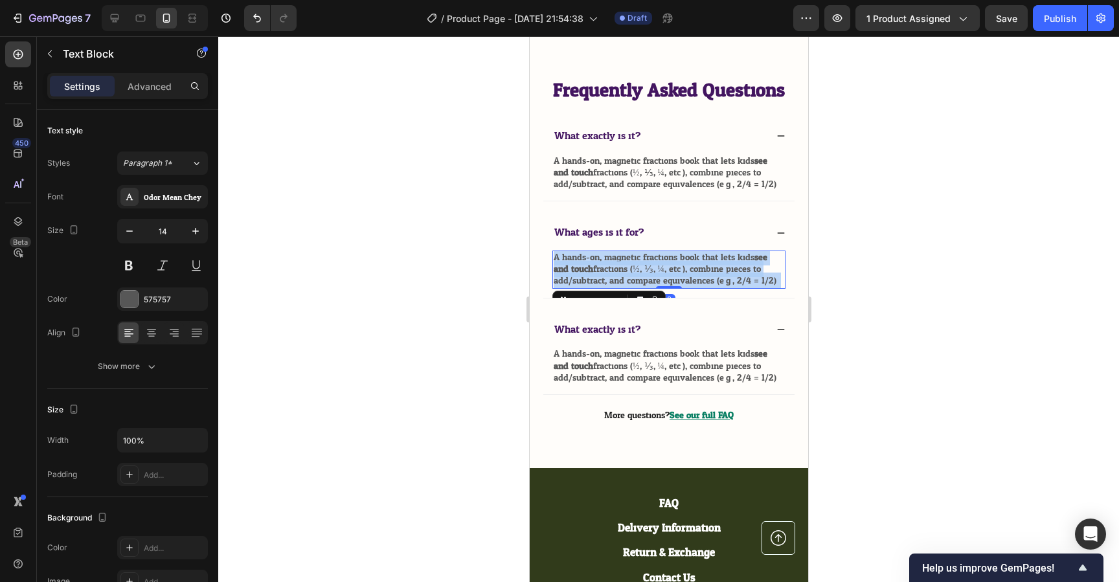
click at [651, 288] on p "A hands-on, magnetic fractions book that lets kids see and touch fractions (½, …" at bounding box center [668, 270] width 231 height 36
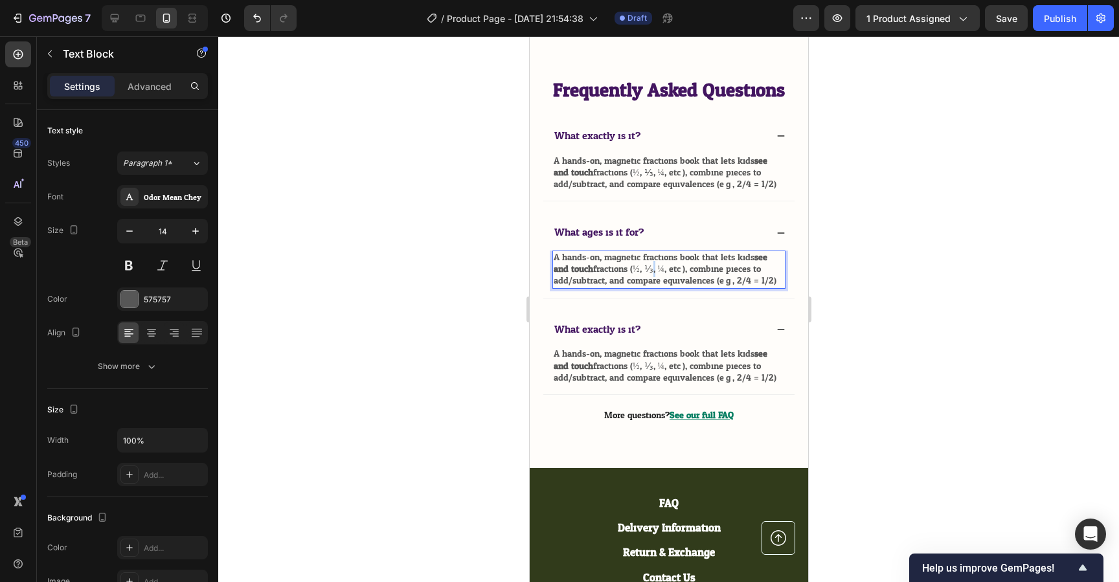
click at [651, 288] on p "A hands-on, magnetic fractions book that lets kids see and touch fractions (½, …" at bounding box center [668, 270] width 231 height 36
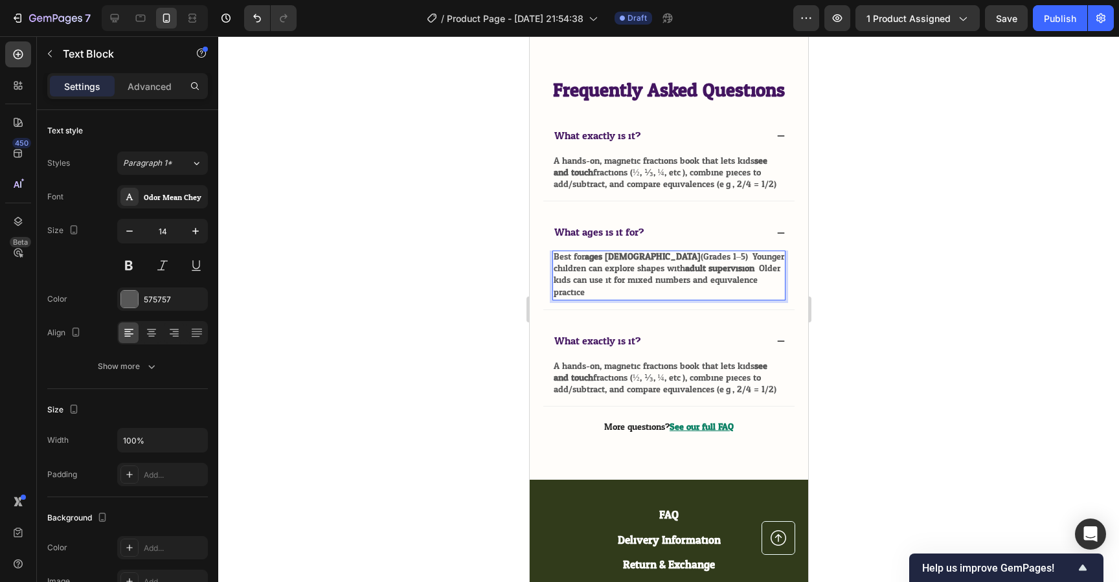
click at [844, 373] on div at bounding box center [668, 309] width 901 height 546
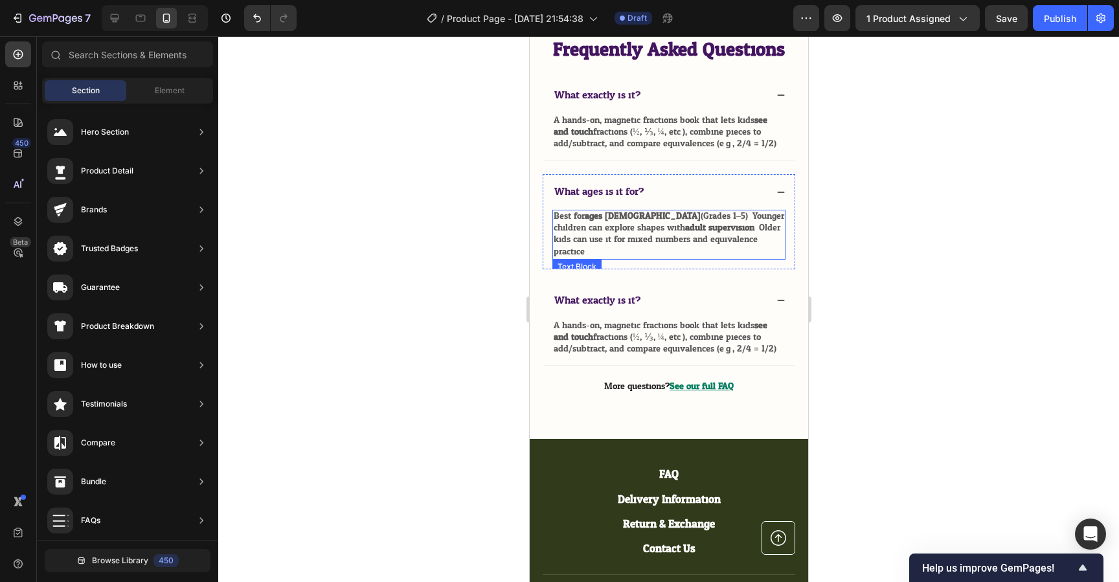
scroll to position [5435, 0]
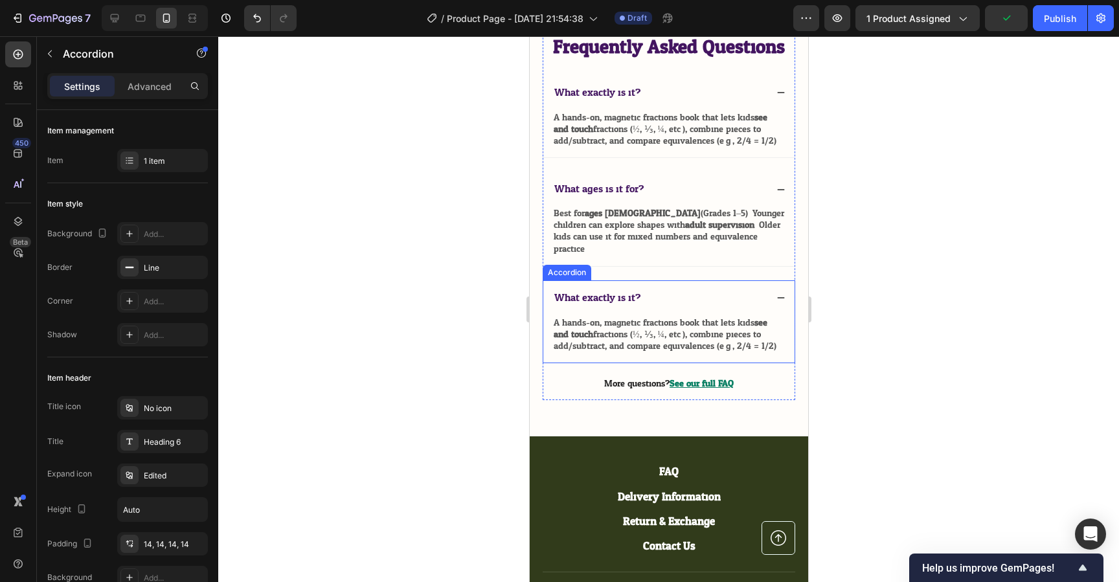
click at [602, 307] on span "What exactly is it?" at bounding box center [597, 297] width 86 height 19
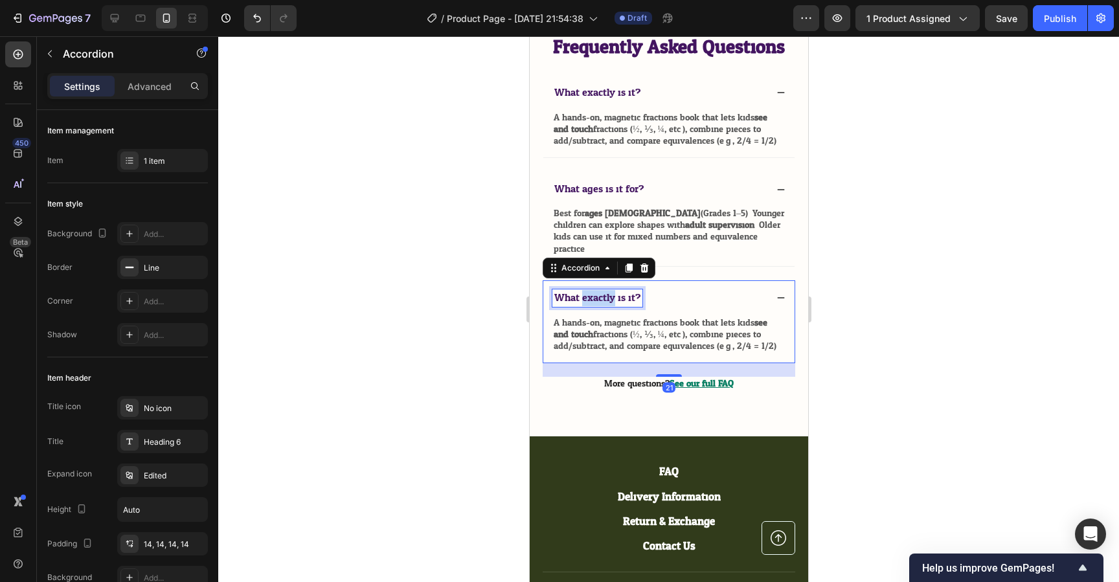
click at [602, 307] on span "What exactly is it?" at bounding box center [597, 297] width 86 height 19
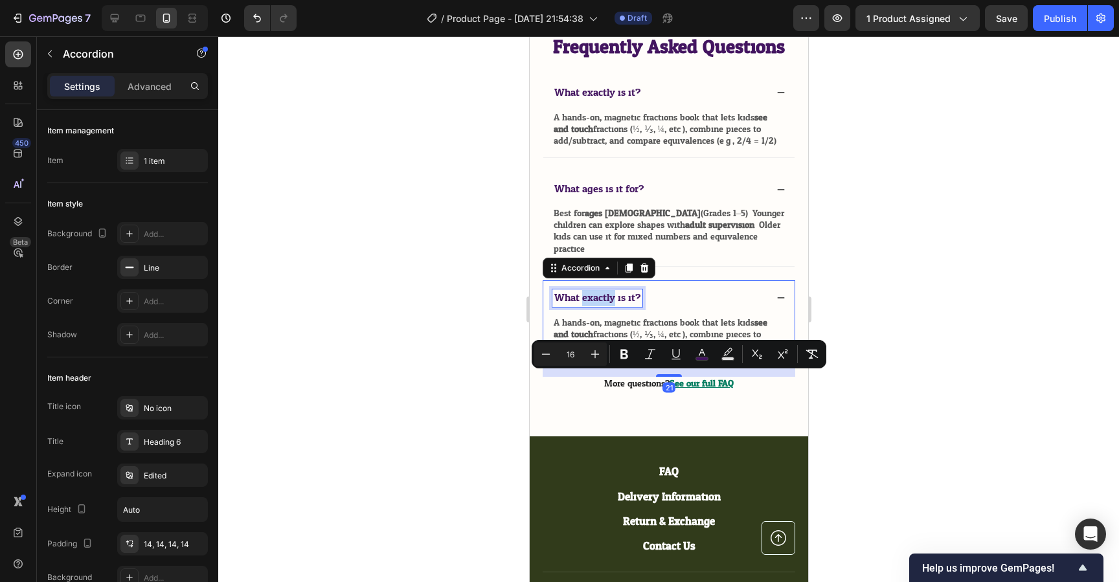
click at [602, 307] on span "What exactly is it?" at bounding box center [597, 297] width 86 height 19
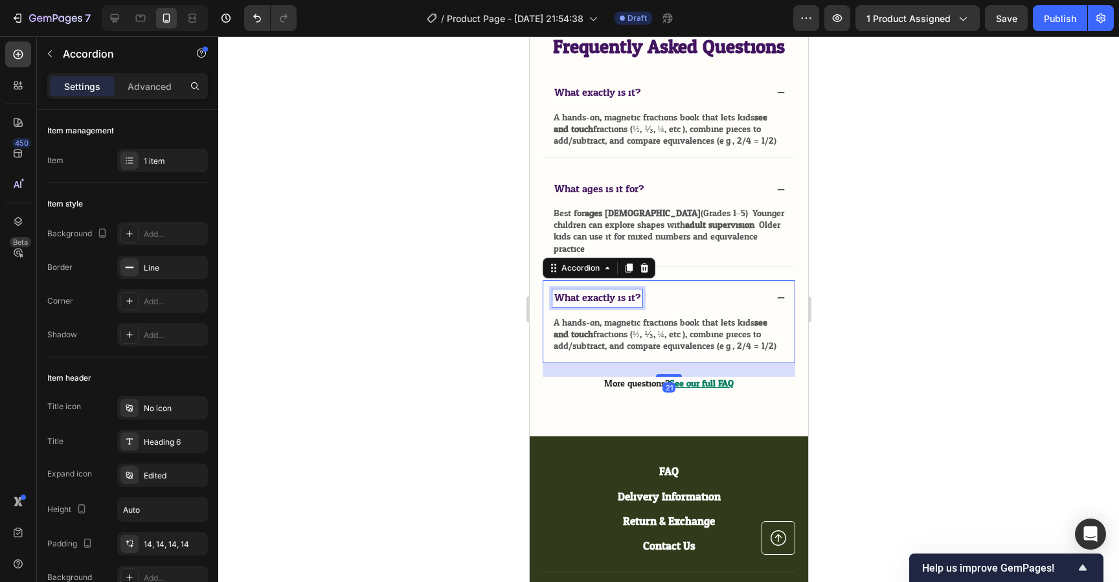
click at [601, 307] on span "What exactly is it?" at bounding box center [597, 297] width 86 height 19
click at [720, 307] on div "What skills does it build?" at bounding box center [659, 298] width 214 height 17
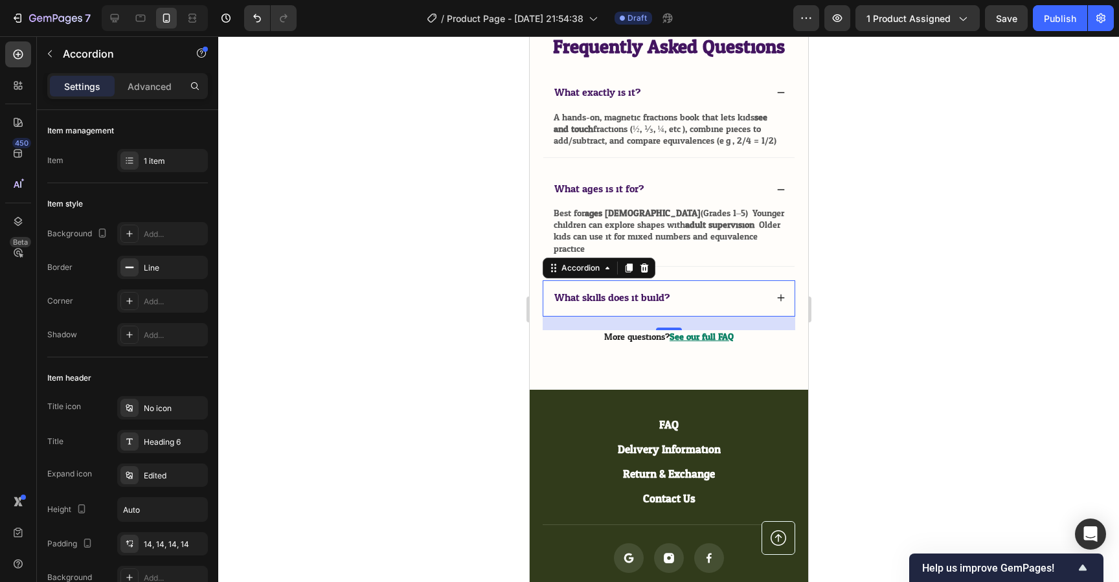
click at [676, 307] on div "What skills does it build?" at bounding box center [659, 298] width 214 height 17
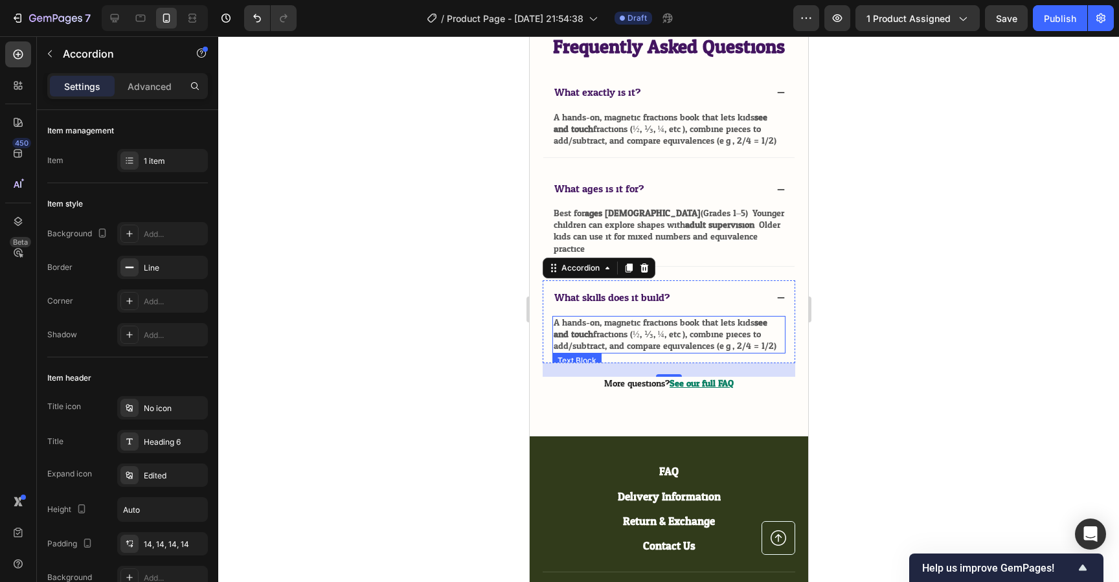
click at [666, 353] on p "A hands-on, magnetic fractions book that lets kids see and touch fractions (½, …" at bounding box center [668, 335] width 231 height 36
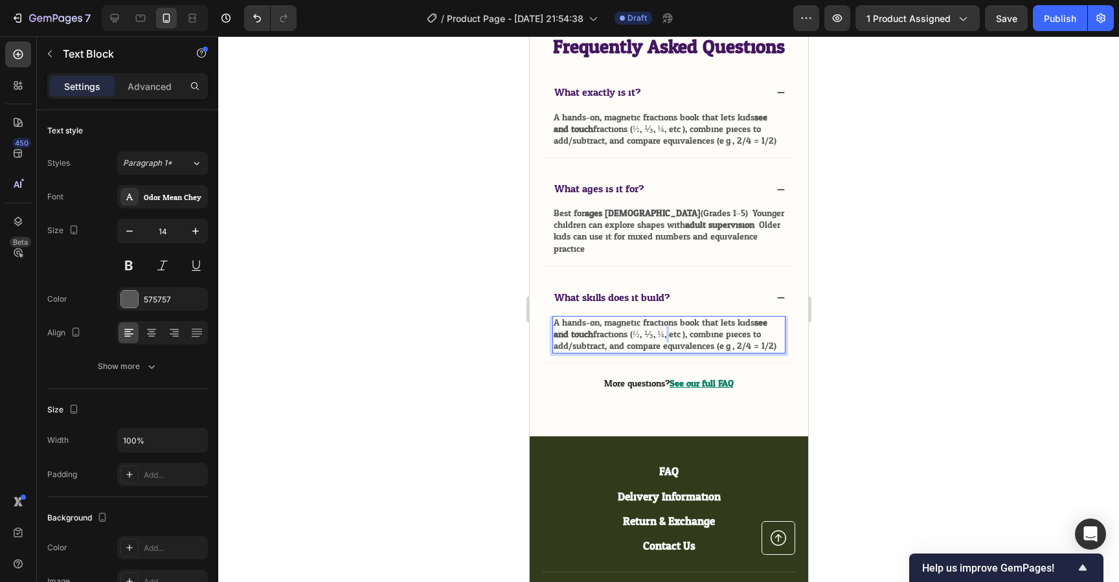
click at [666, 353] on p "A hands-on, magnetic fractions book that lets kids see and touch fractions (½, …" at bounding box center [668, 335] width 231 height 36
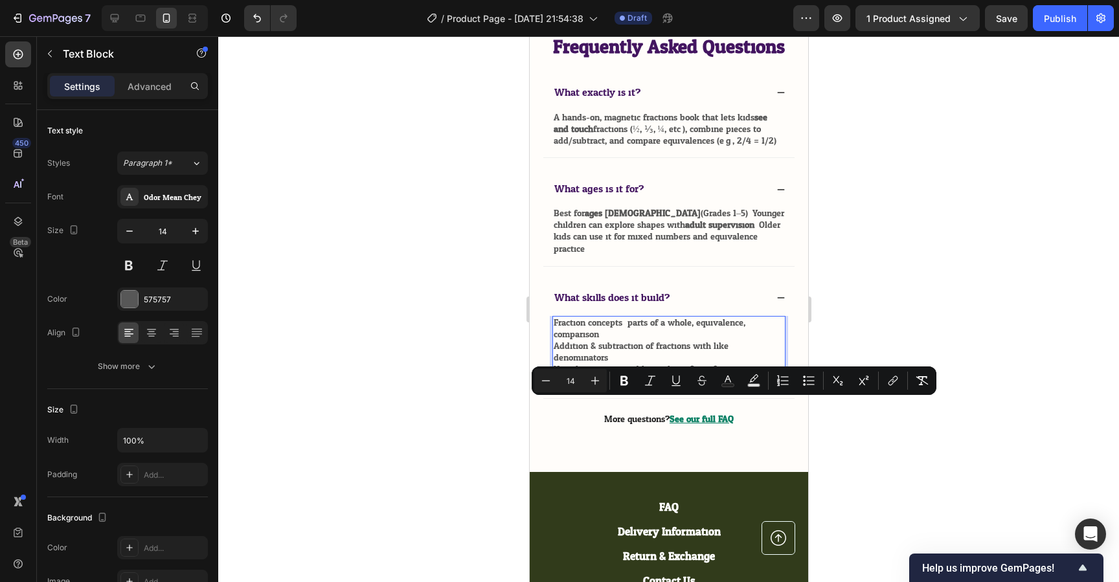
scroll to position [1, 0]
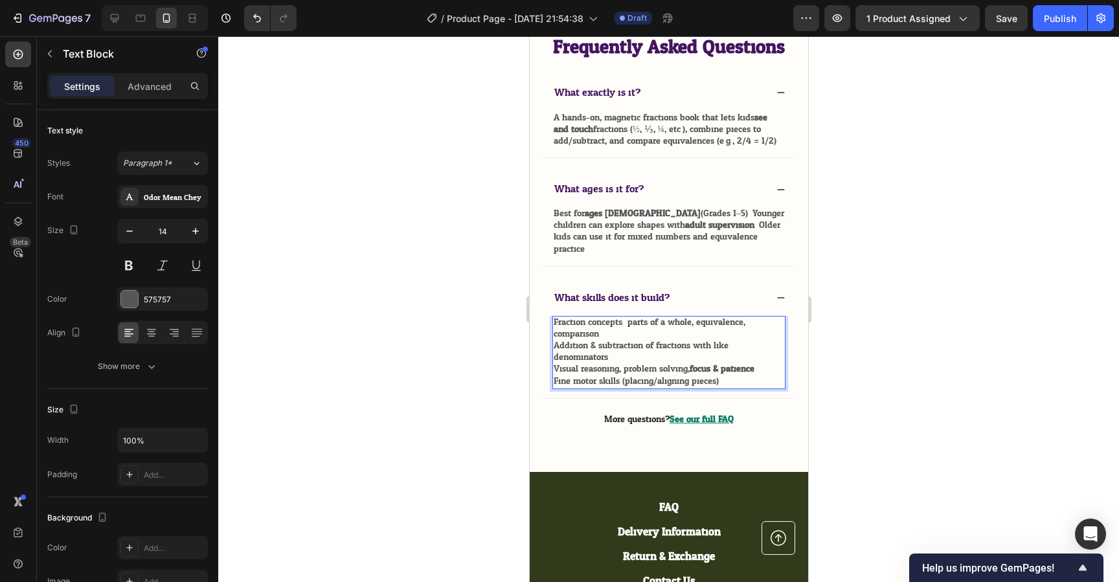
click at [613, 340] on p "Fraction concepts: parts of a whole, equivalence, comparison" at bounding box center [668, 328] width 231 height 23
click at [553, 340] on p "Fraction concepts: parts of a whole, equivalence, comparison" at bounding box center [668, 328] width 231 height 23
click at [553, 364] on p "Addition & subtraction of fractions with like denominators" at bounding box center [668, 352] width 231 height 23
click at [553, 389] on div "- Fraction concepts: parts of a whole, equivalence, comparison - Addition & sub…" at bounding box center [668, 352] width 233 height 73
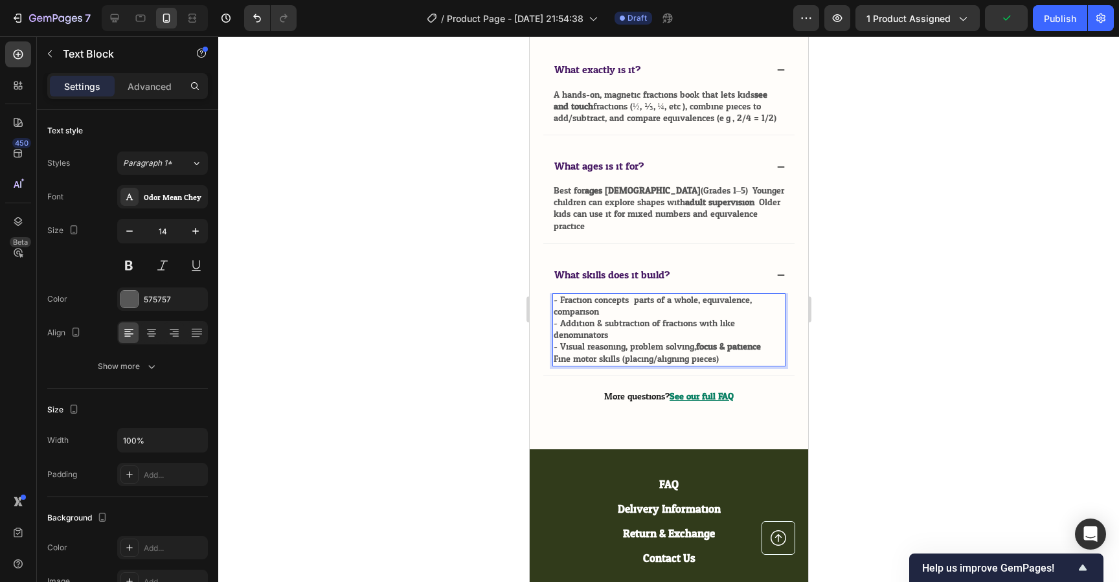
scroll to position [5461, 0]
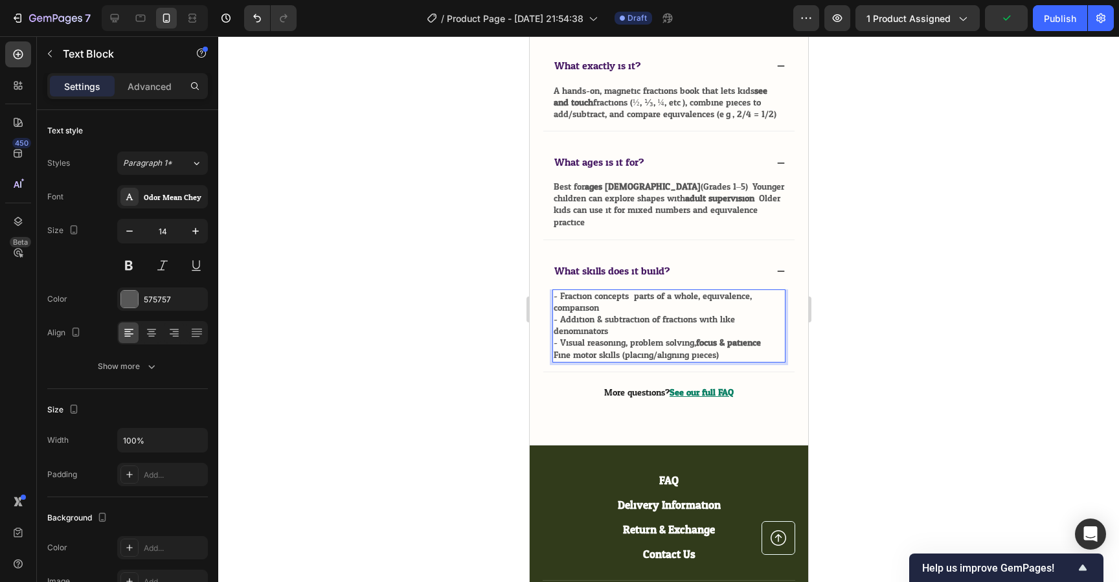
click at [552, 363] on div "- Fraction concepts: parts of a whole, equivalence, comparison - Addition & sub…" at bounding box center [668, 326] width 233 height 73
click at [668, 338] on p "- Addition & subtraction of fractions with like denominators" at bounding box center [668, 325] width 231 height 23
click at [668, 314] on p "- Fraction concepts: parts of a whole, equivalence, comparison" at bounding box center [668, 302] width 231 height 23
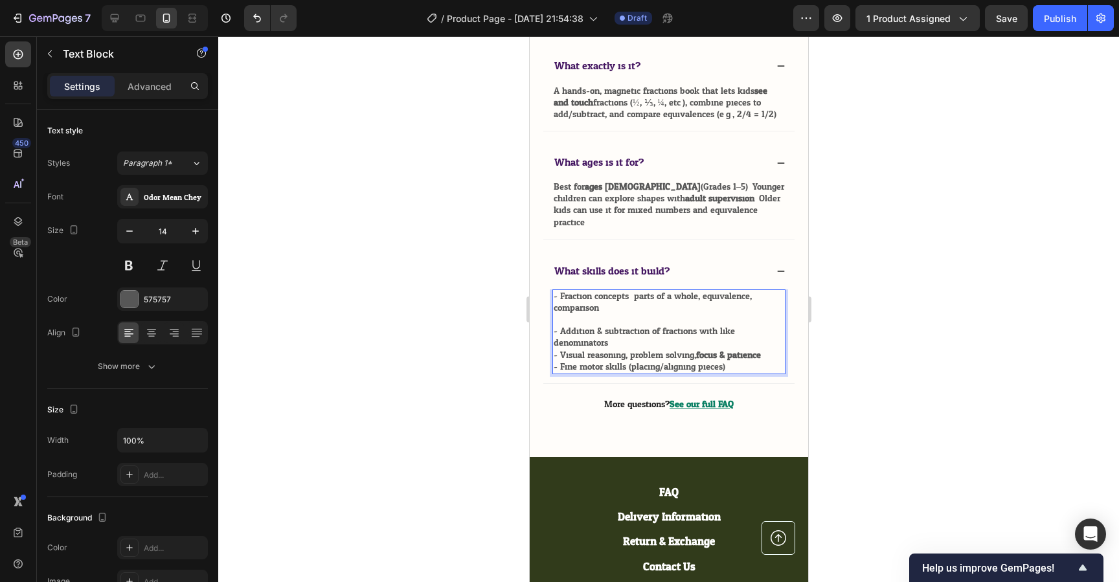
click at [659, 349] on p "- Addition & subtraction of fractions with like denominators" at bounding box center [668, 337] width 231 height 23
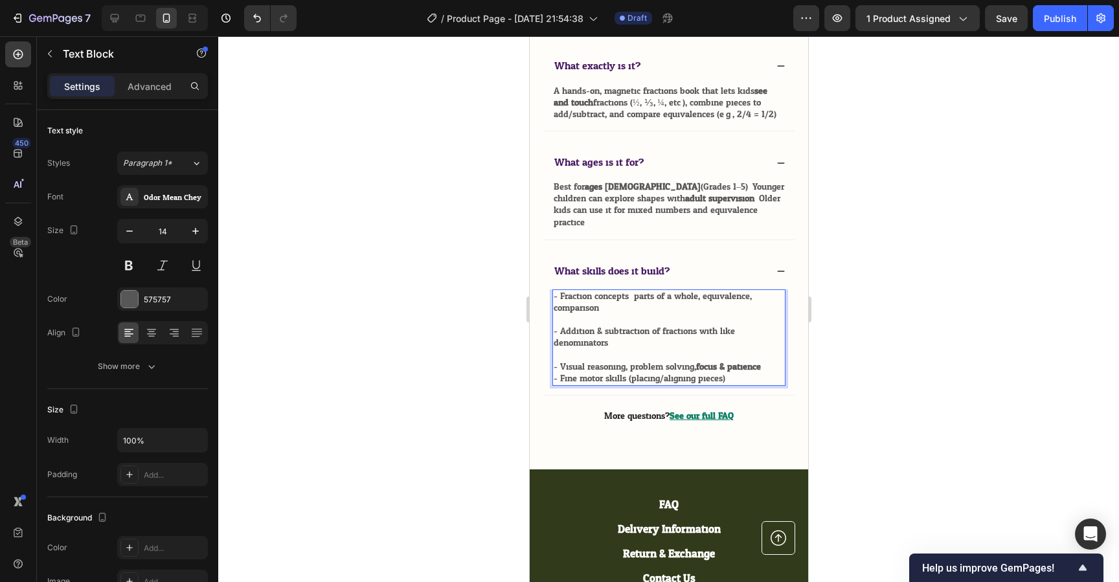
click at [766, 373] on p "- Visual reasoning, problem solving, focus & patience" at bounding box center [668, 368] width 231 height 12
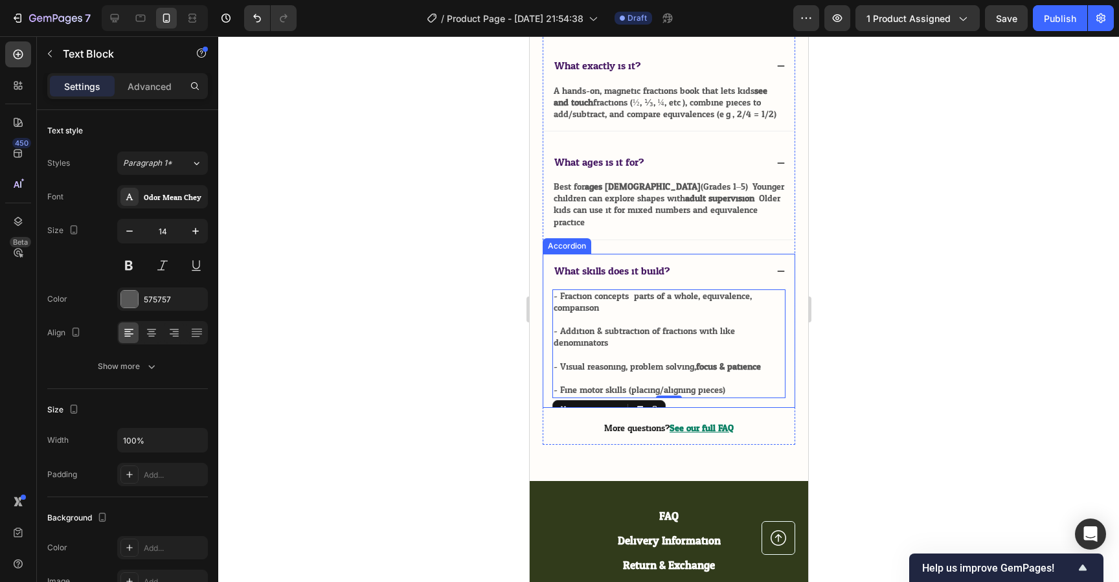
click at [890, 397] on div at bounding box center [668, 309] width 901 height 546
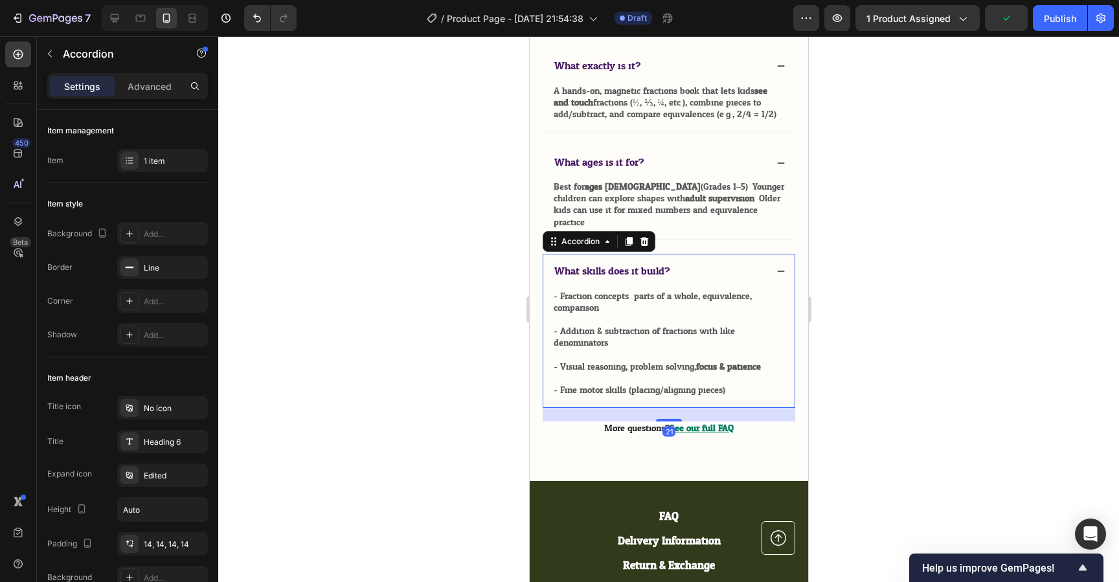
click at [779, 276] on icon at bounding box center [780, 271] width 9 height 9
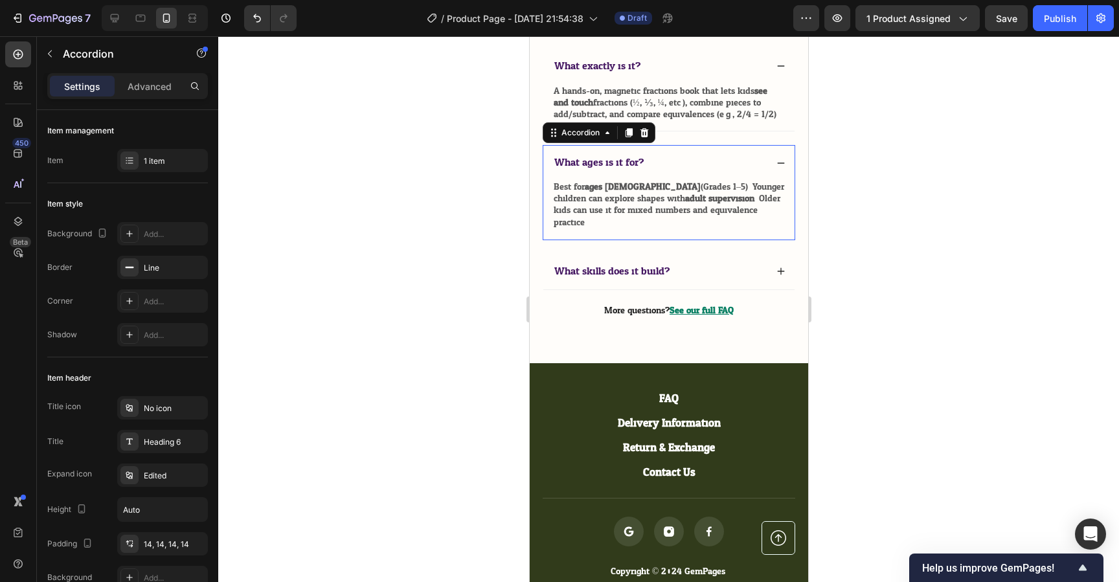
click at [780, 168] on icon at bounding box center [780, 163] width 9 height 9
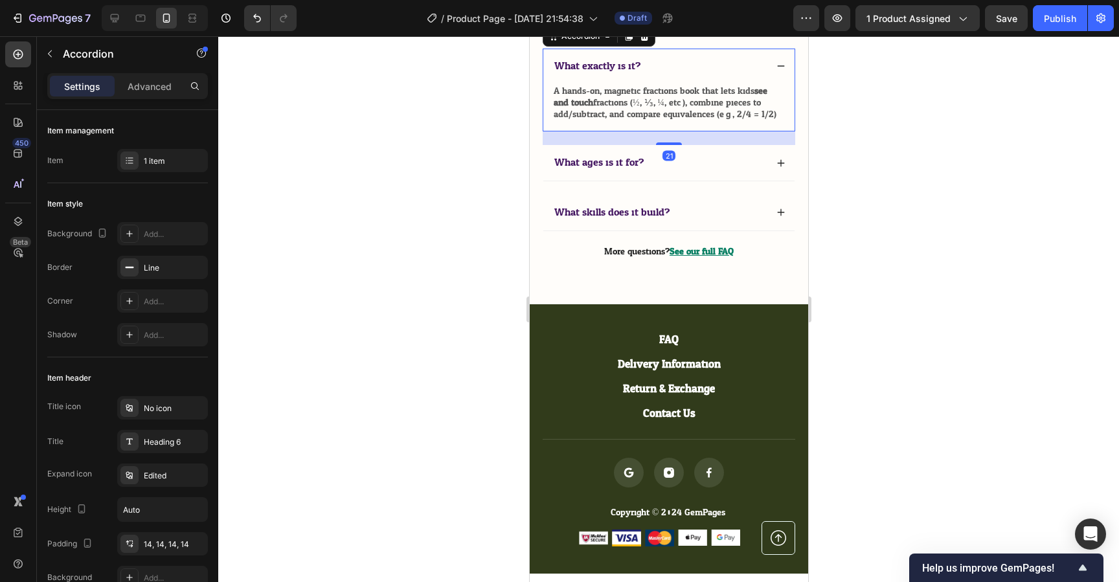
click at [779, 71] on icon at bounding box center [780, 66] width 9 height 9
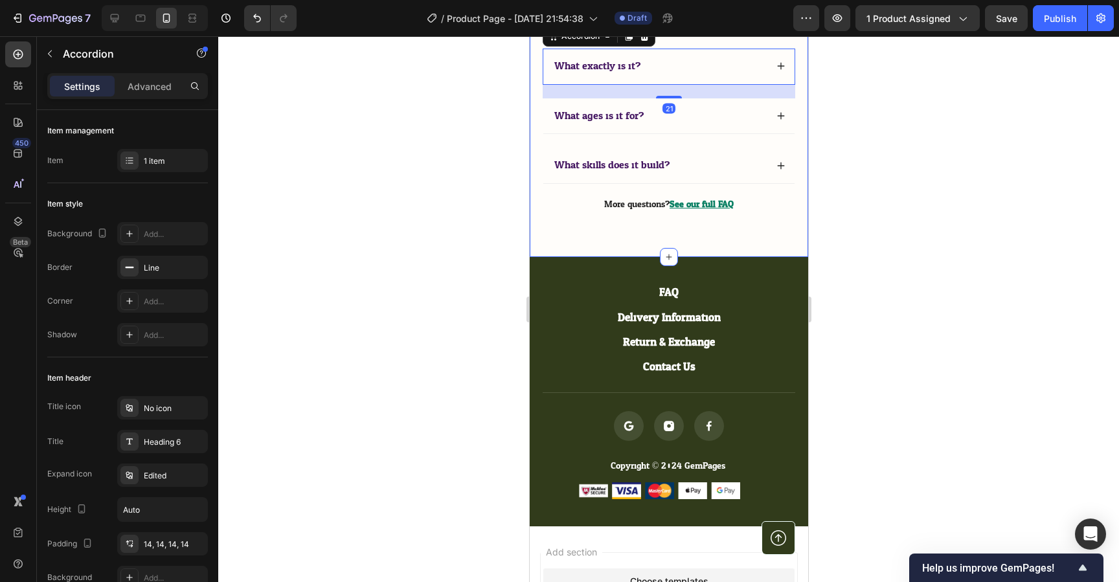
click at [864, 198] on div at bounding box center [668, 309] width 901 height 546
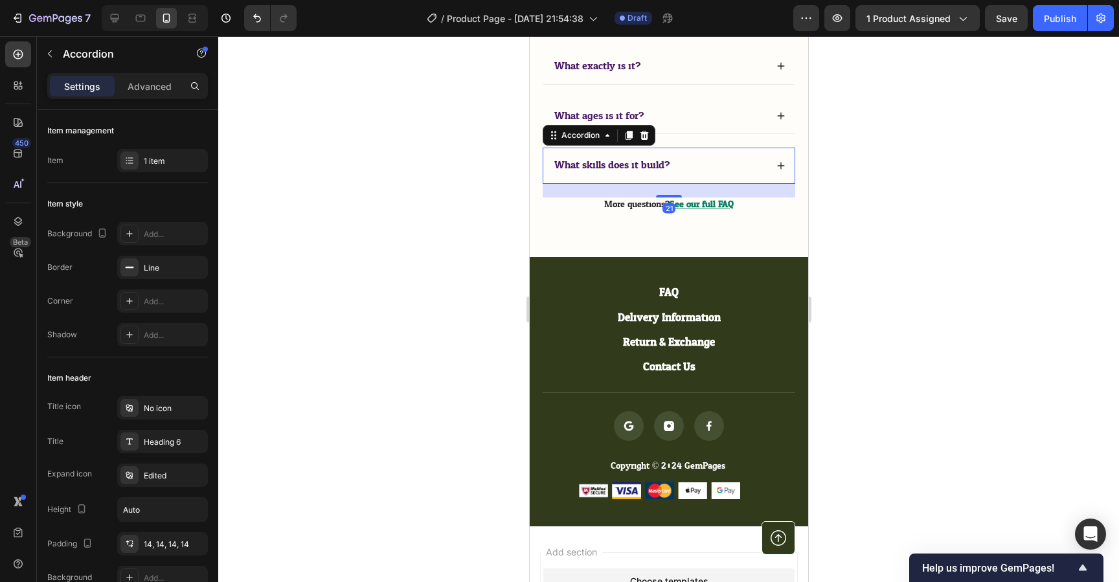
click at [709, 174] on div "What skills does it build?" at bounding box center [659, 165] width 214 height 17
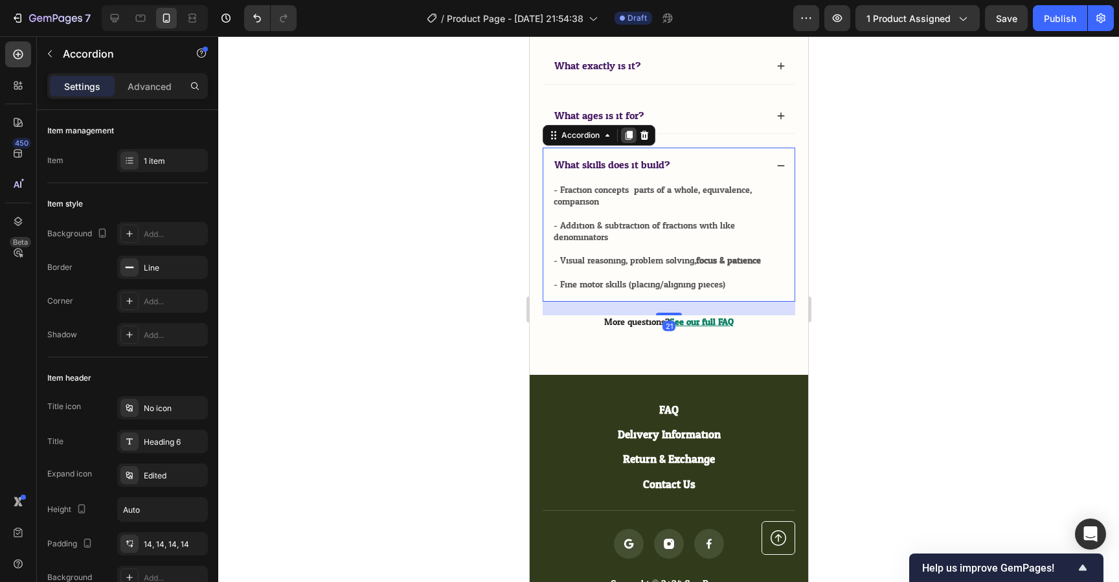
click at [629, 141] on icon at bounding box center [628, 136] width 7 height 9
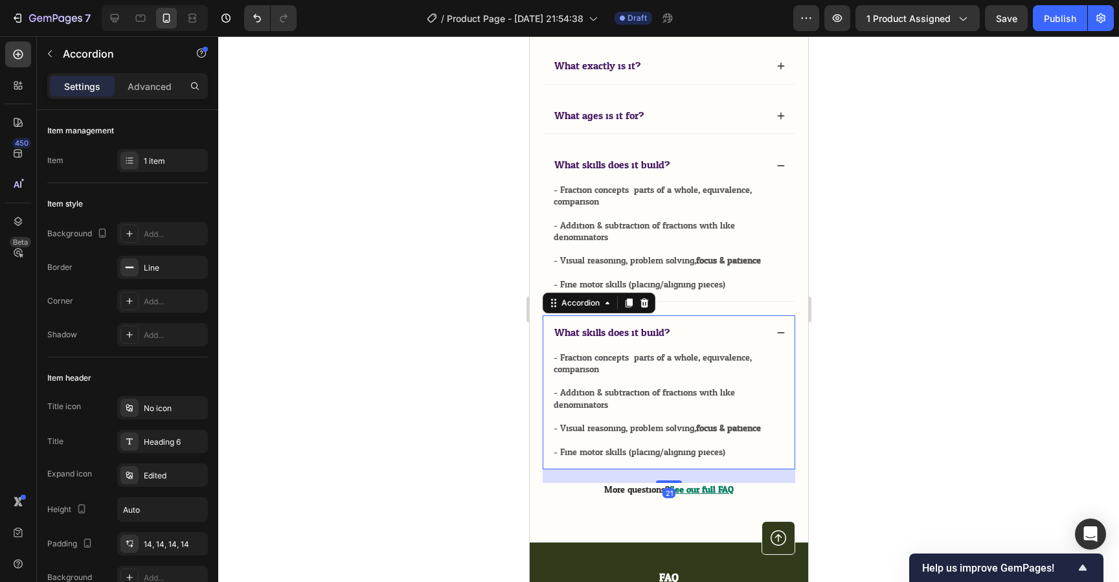
click at [608, 342] on span "What skills does it build?" at bounding box center [611, 332] width 115 height 19
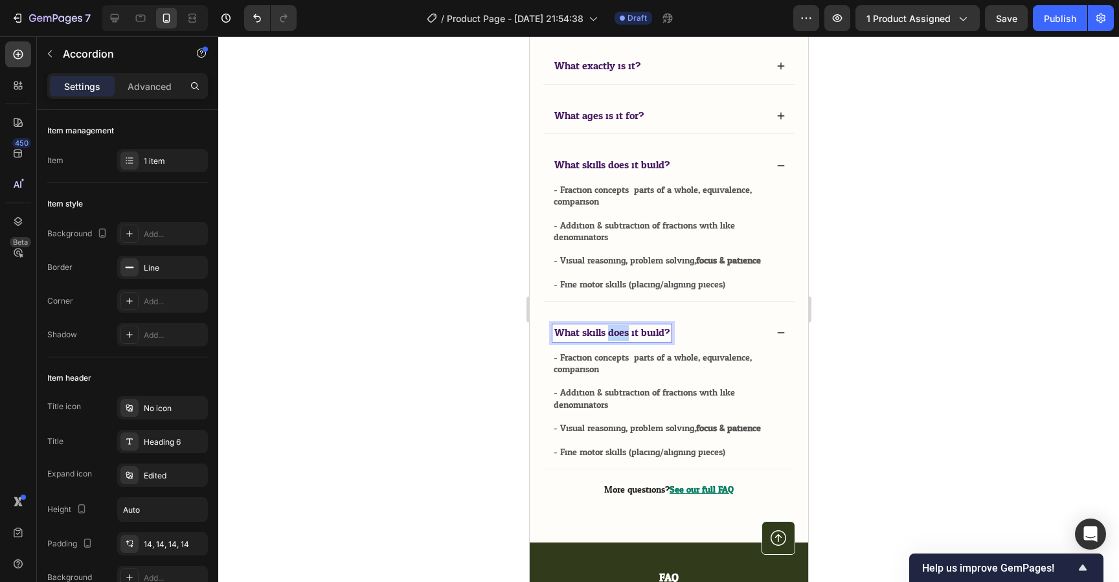
click at [608, 342] on span "What skills does it build?" at bounding box center [611, 332] width 115 height 19
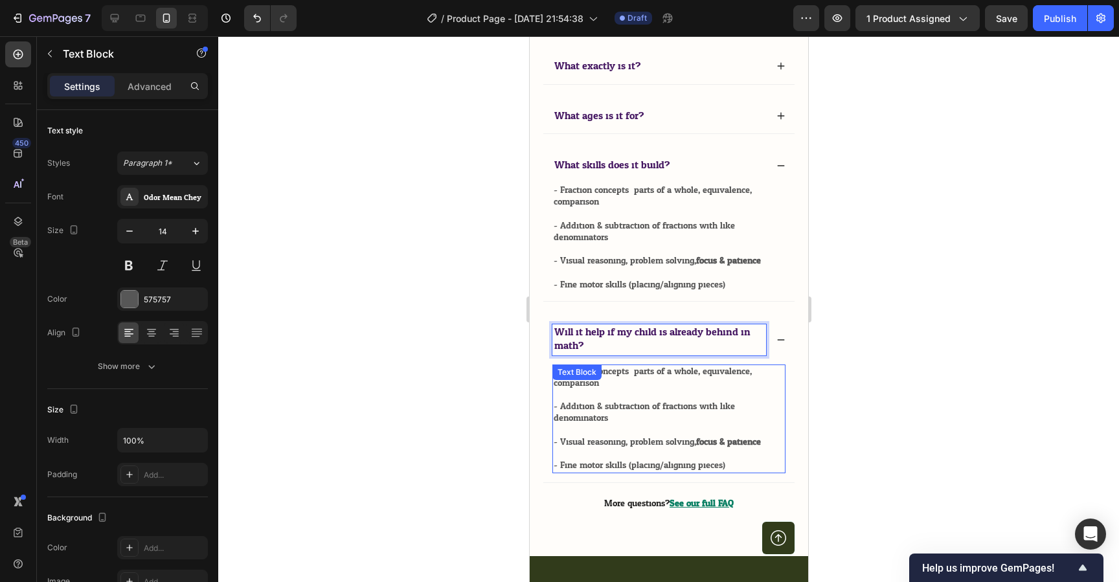
click at [656, 474] on div "- Fraction concepts: parts of a whole, equivalence, comparison - Addition & sub…" at bounding box center [668, 419] width 233 height 109
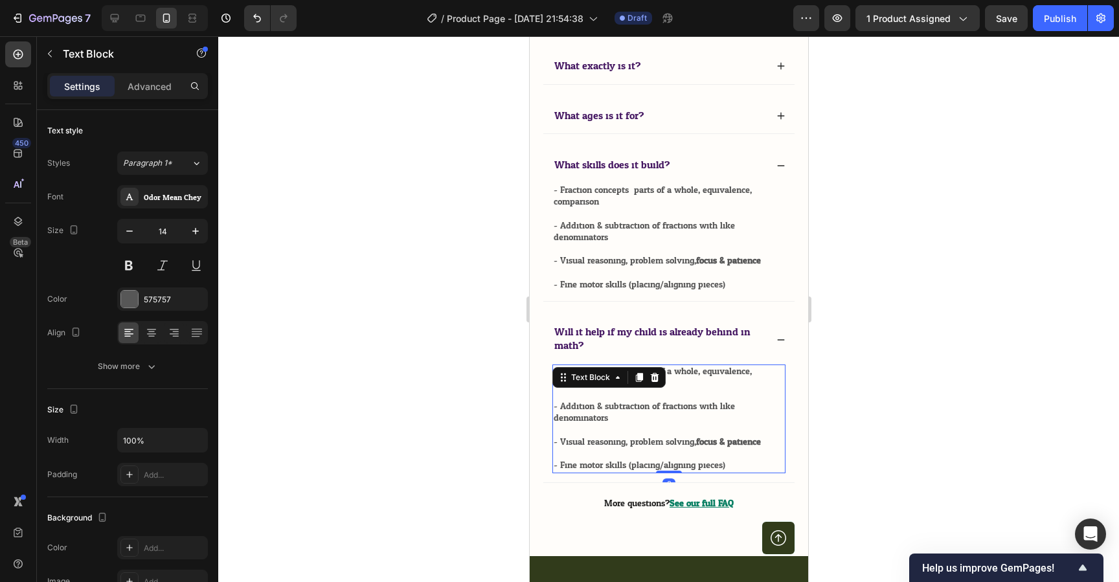
click at [656, 382] on icon at bounding box center [654, 377] width 8 height 9
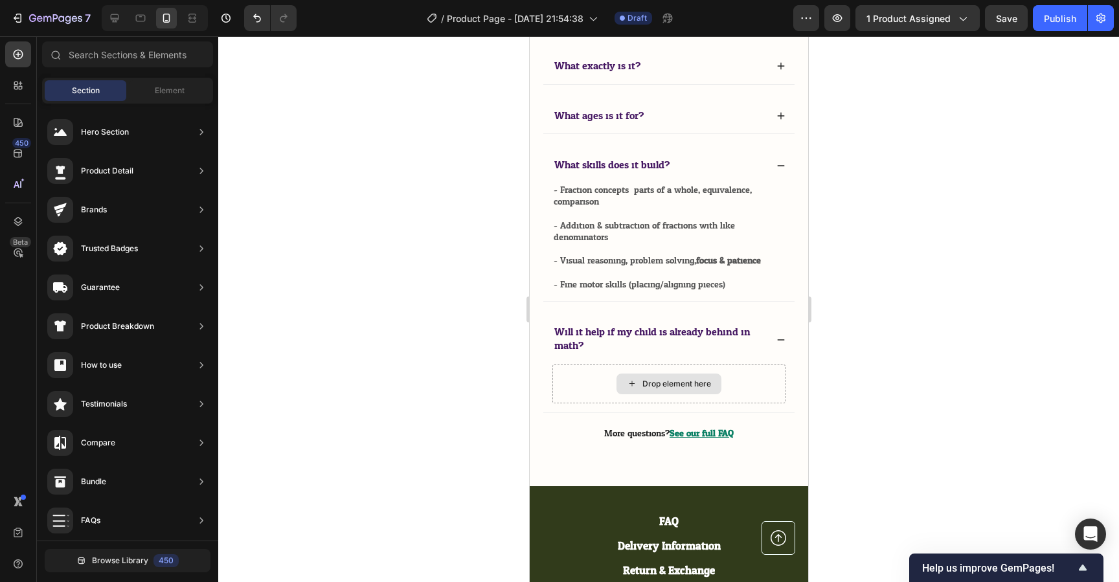
click at [656, 395] on div "Drop element here" at bounding box center [668, 384] width 105 height 21
click at [689, 356] on div "Will it help if my child is already behind in math?" at bounding box center [659, 340] width 214 height 31
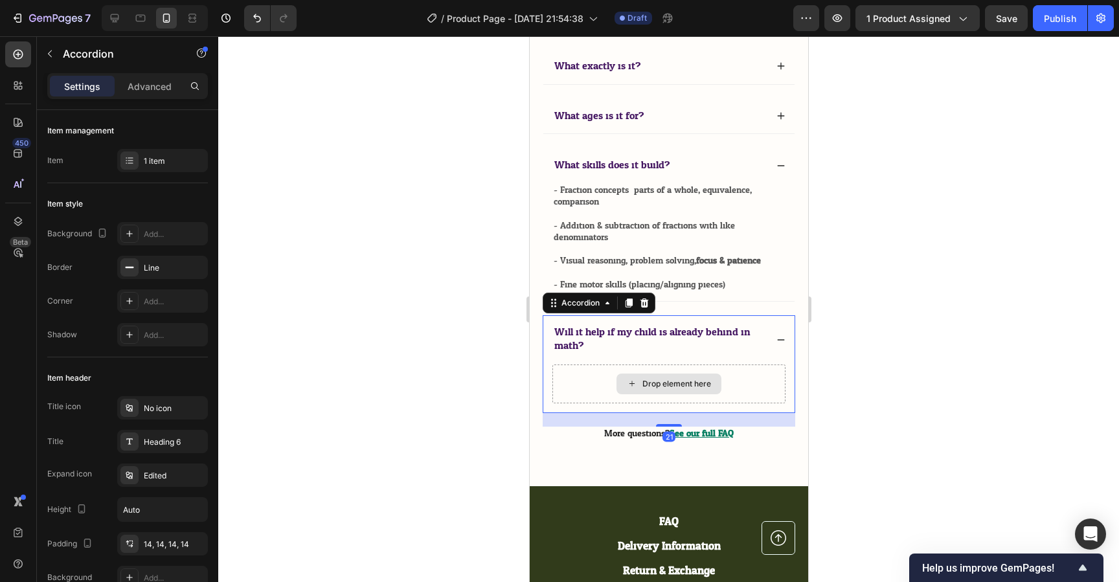
click at [687, 389] on div "Drop element here" at bounding box center [676, 384] width 69 height 10
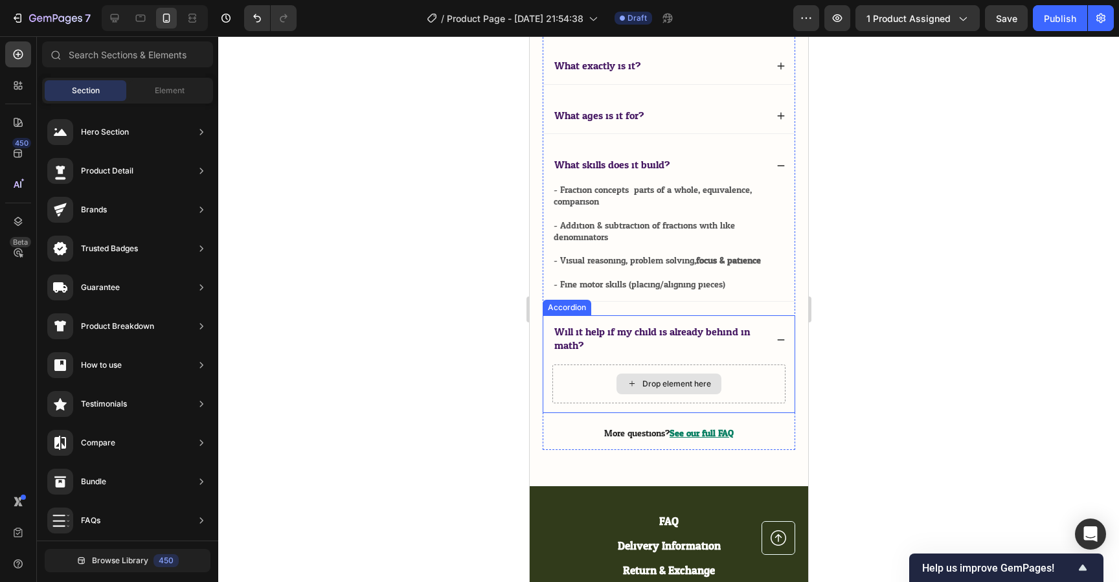
click at [680, 389] on div "Drop element here" at bounding box center [676, 384] width 69 height 10
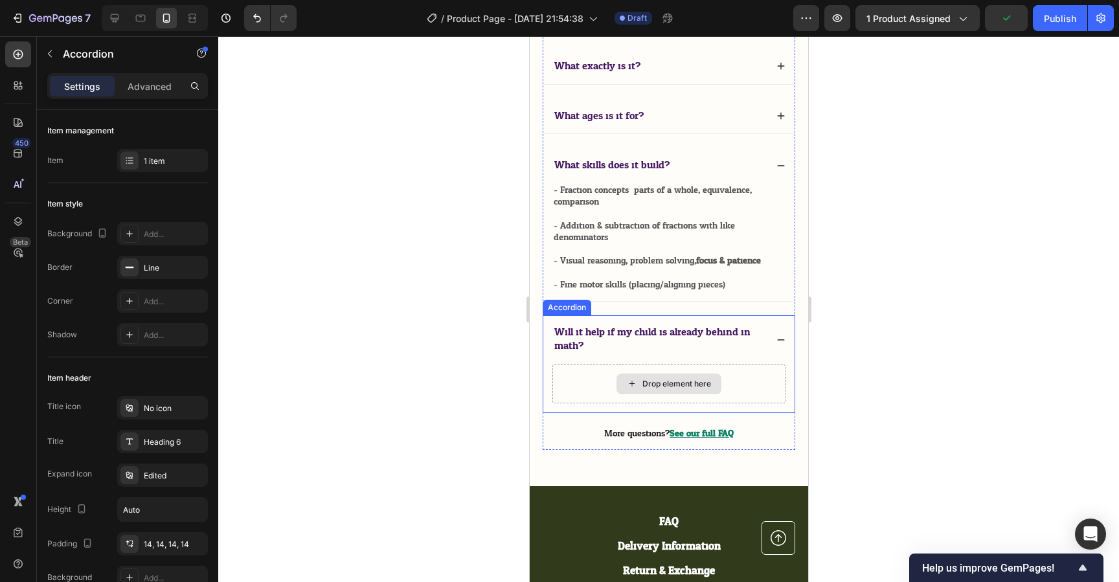
click at [588, 404] on div "Drop element here" at bounding box center [668, 384] width 233 height 39
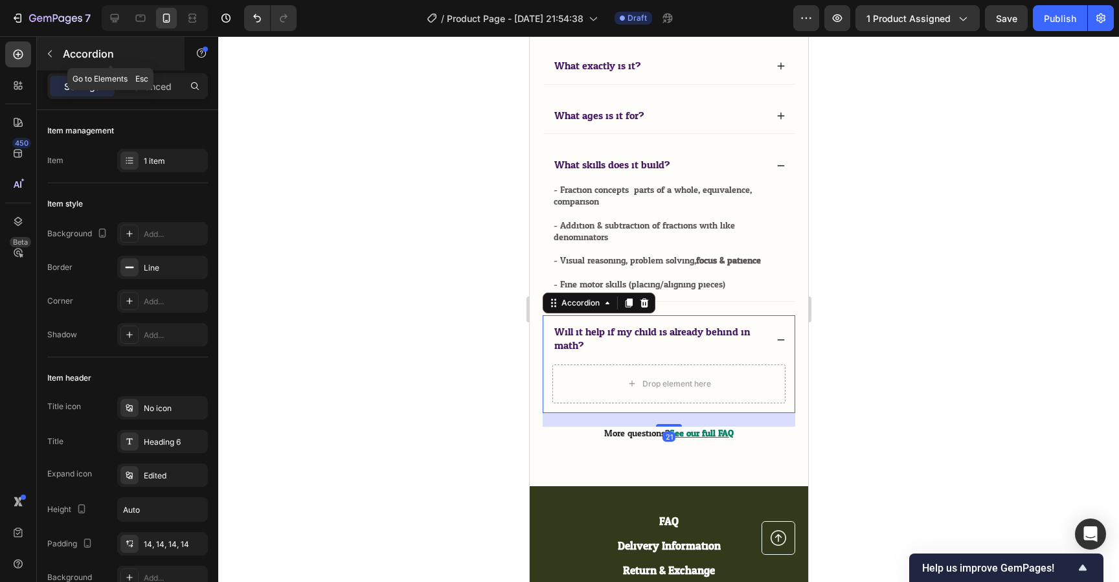
click at [54, 56] on icon "button" at bounding box center [50, 54] width 10 height 10
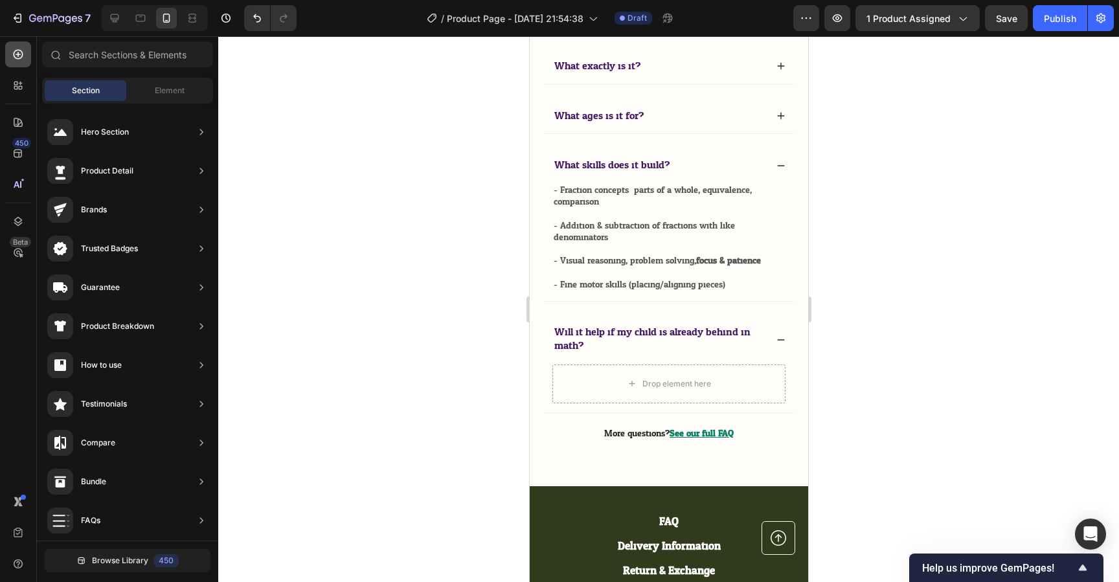
click at [12, 57] on icon at bounding box center [18, 54] width 13 height 13
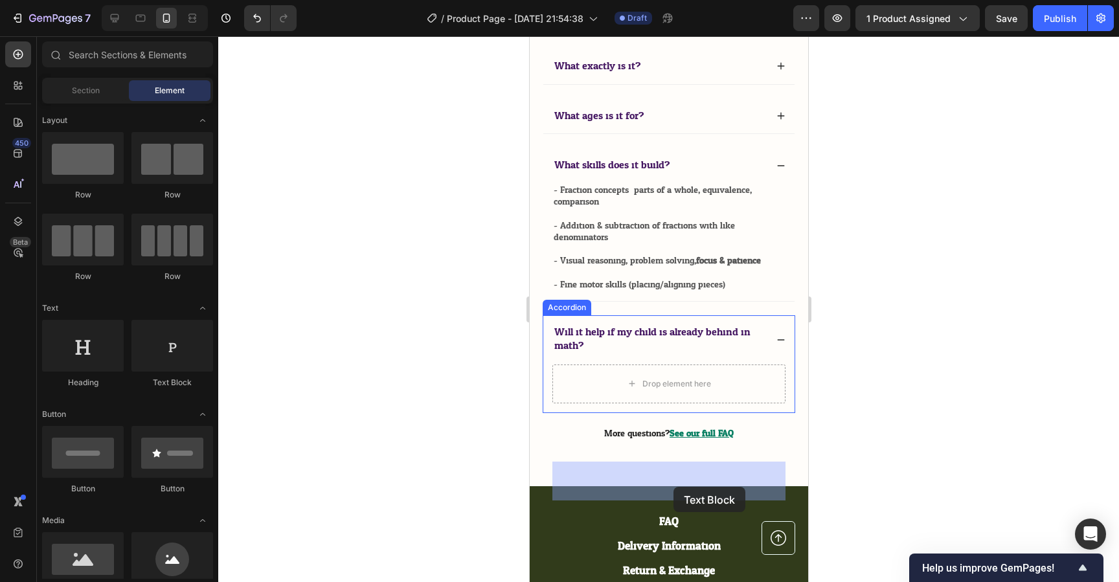
drag, startPoint x: 689, startPoint y: 383, endPoint x: 673, endPoint y: 487, distance: 105.6
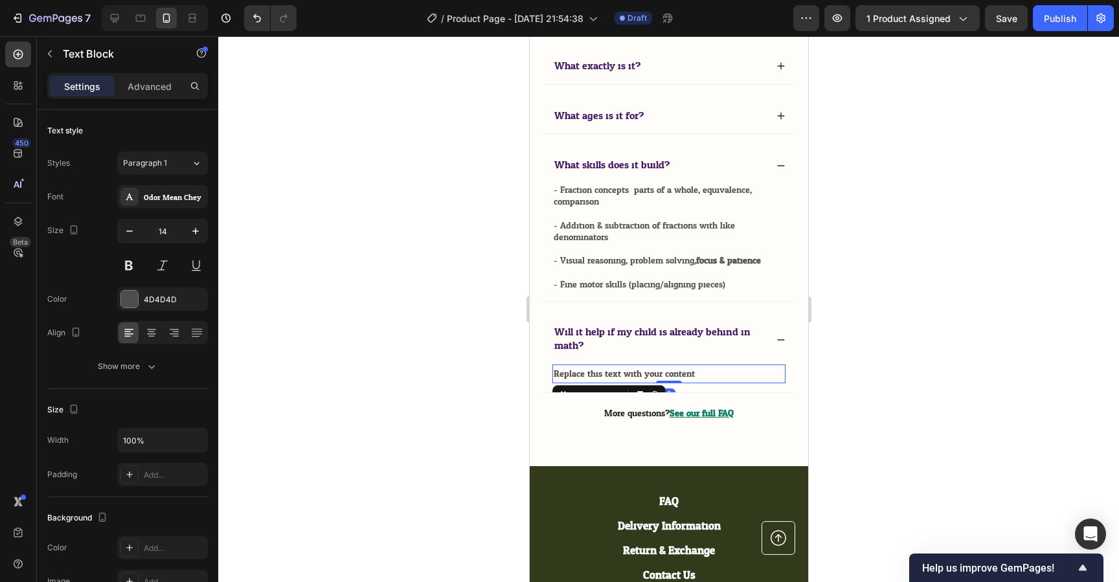
click at [639, 384] on div "Replace this text with your content" at bounding box center [668, 374] width 233 height 19
click at [639, 382] on p "Replace this text with your content" at bounding box center [668, 374] width 231 height 16
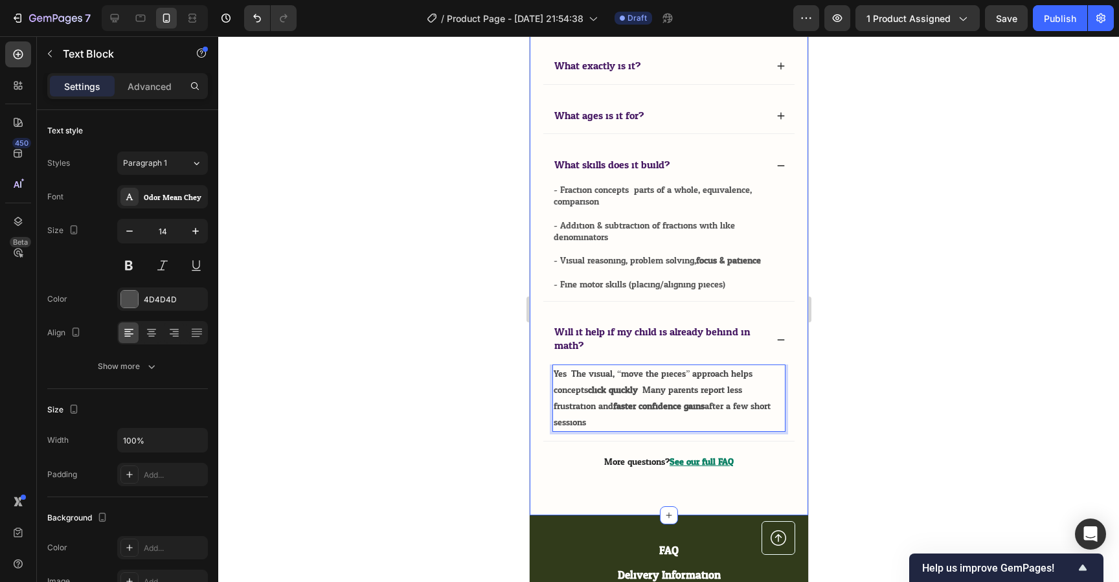
click at [899, 387] on div at bounding box center [668, 309] width 901 height 546
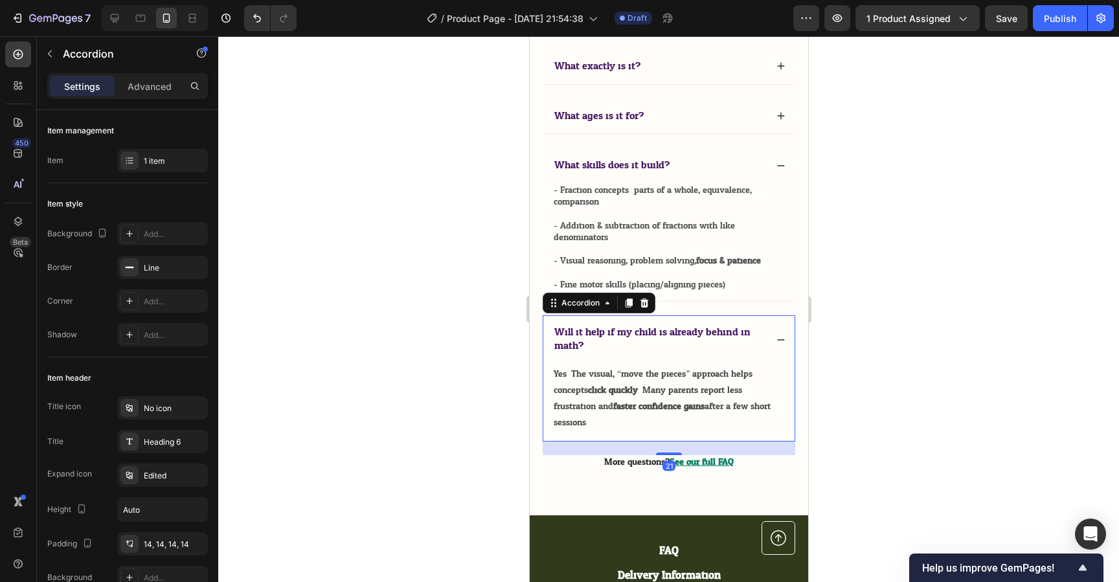
click at [778, 345] on icon at bounding box center [780, 340] width 9 height 9
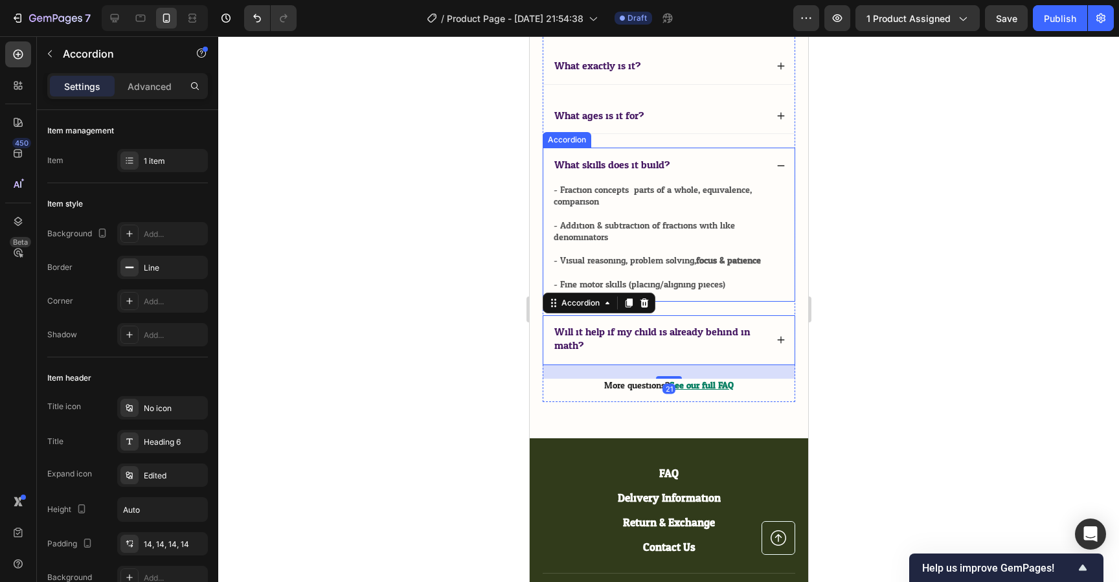
click at [779, 170] on icon at bounding box center [780, 165] width 9 height 9
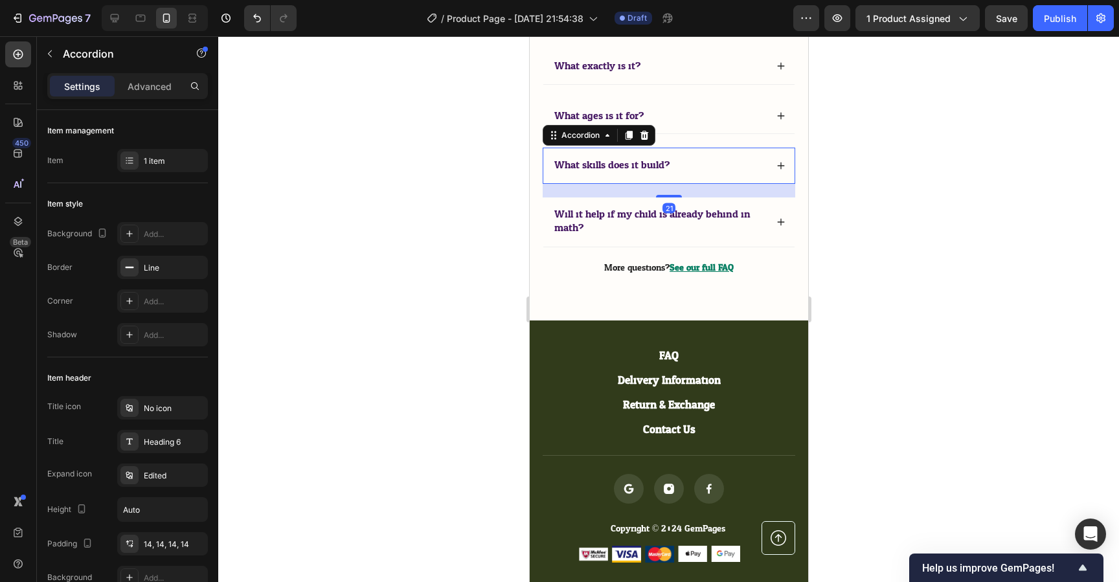
click at [876, 286] on div at bounding box center [668, 309] width 901 height 546
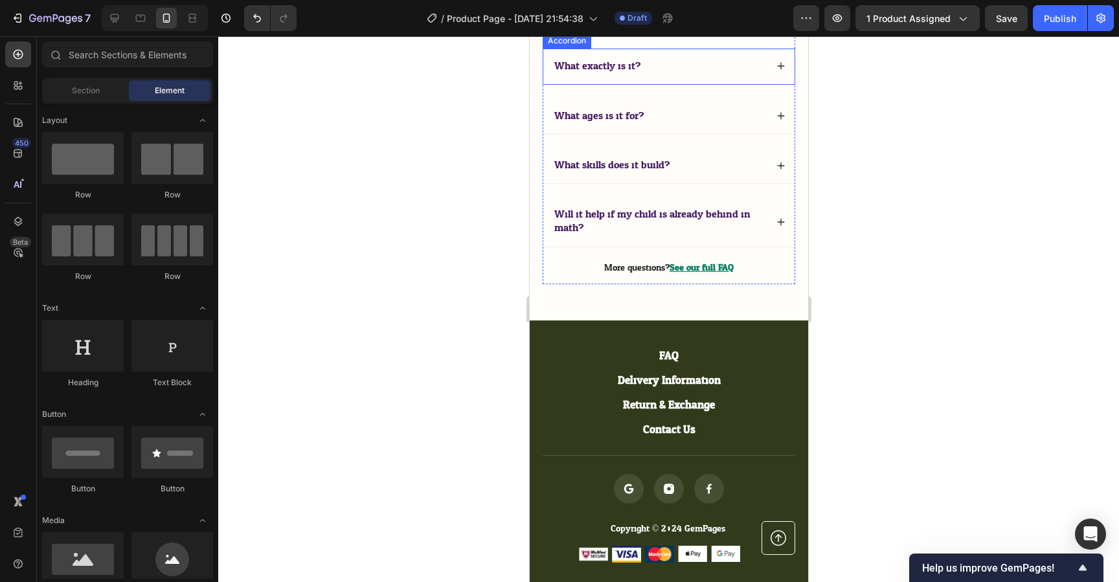
click at [680, 75] on div "What exactly is it?" at bounding box center [659, 66] width 214 height 17
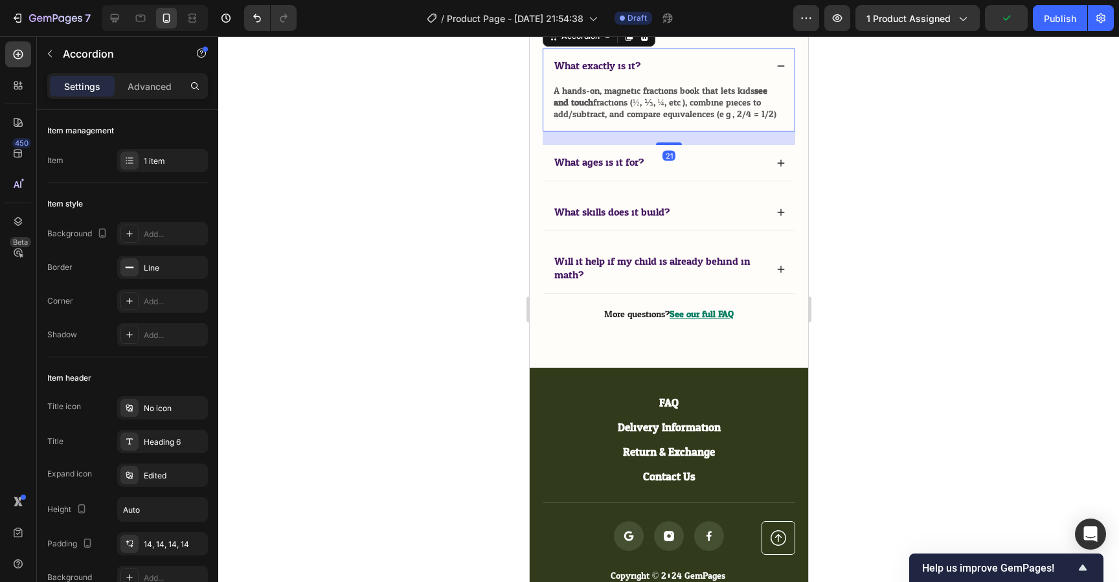
click at [697, 75] on div "What exactly is it?" at bounding box center [659, 66] width 214 height 17
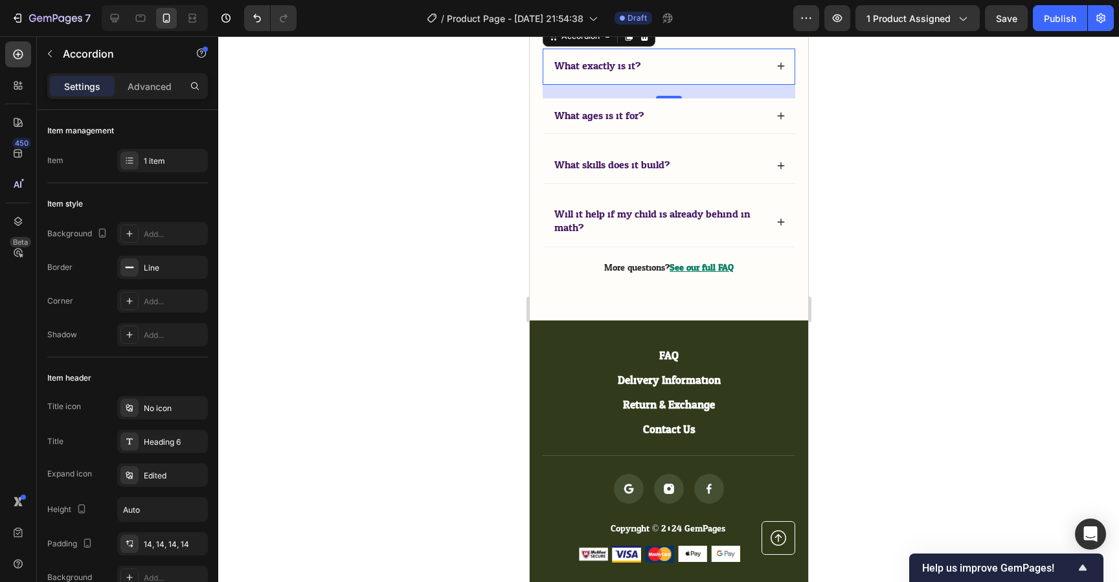
click at [954, 236] on div at bounding box center [668, 309] width 901 height 546
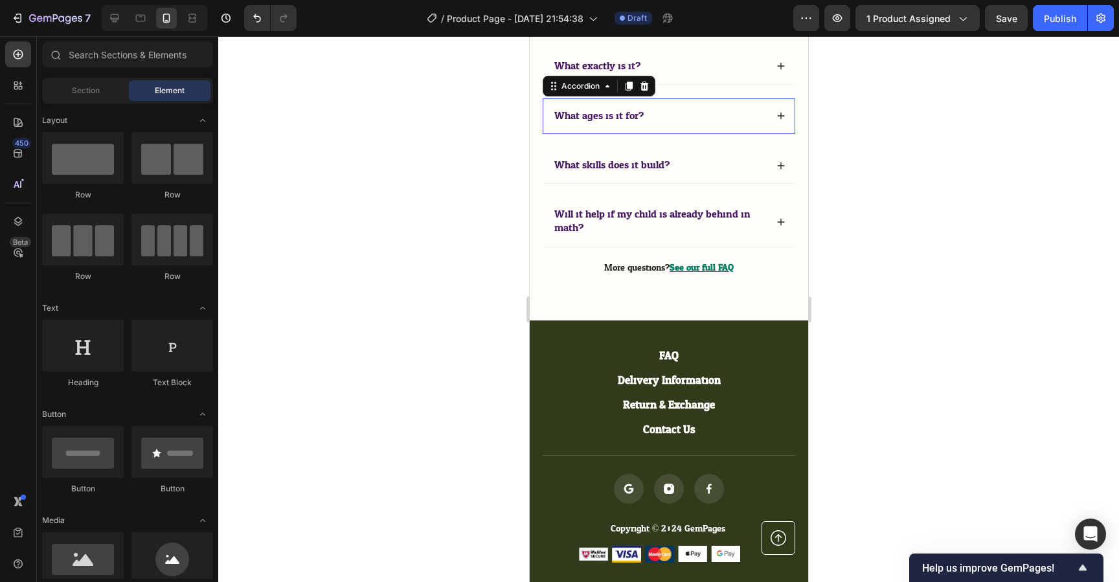
click at [682, 125] on div "What ages is it for?" at bounding box center [659, 116] width 214 height 17
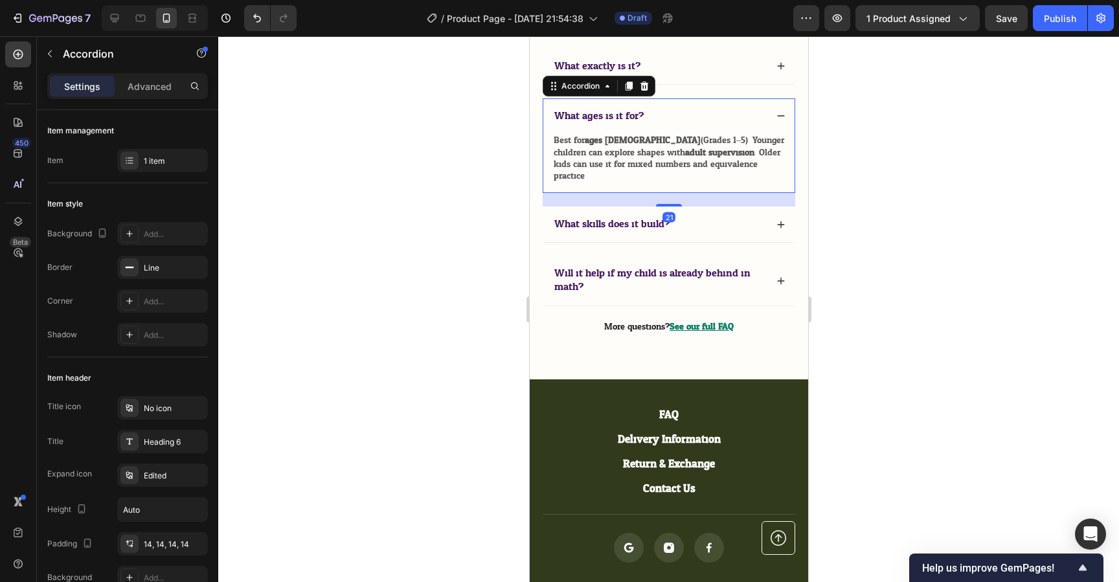
click at [716, 125] on div "What ages is it for?" at bounding box center [659, 116] width 214 height 17
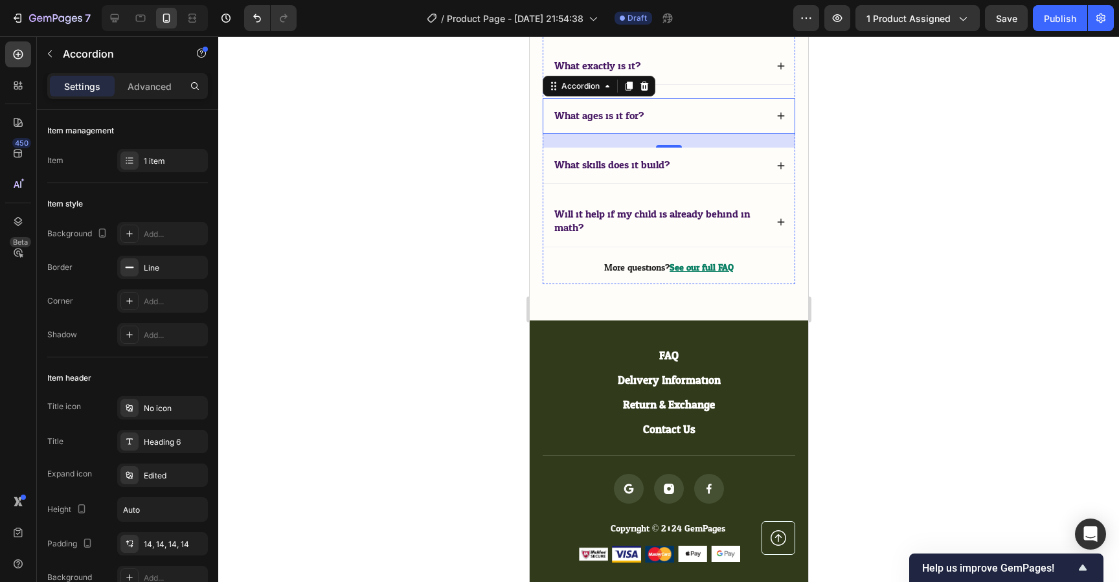
click at [543, 35] on h2 "Frequently Asked Questions" at bounding box center [668, 21] width 253 height 27
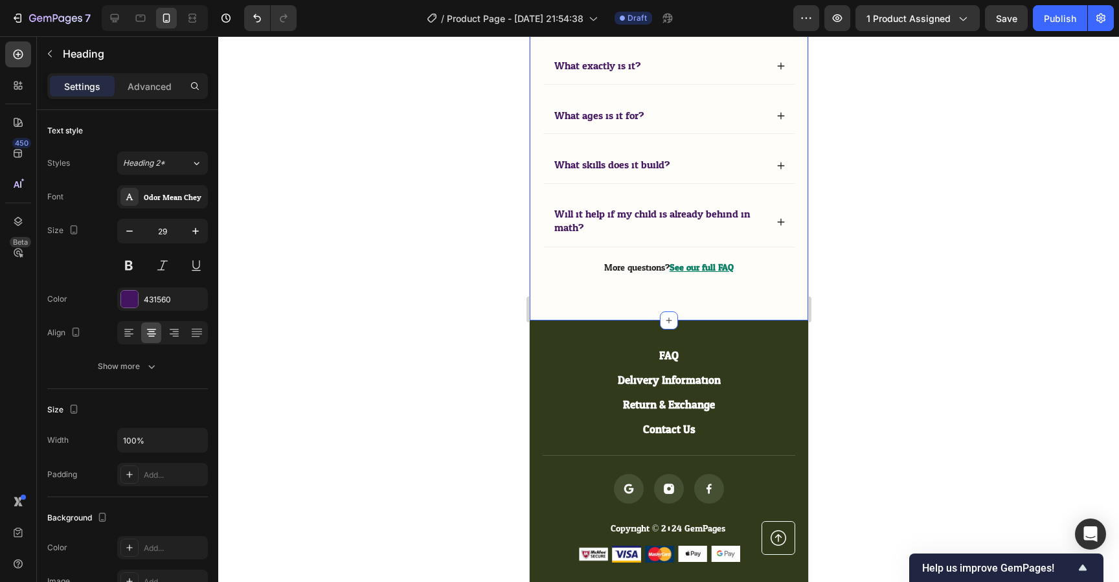
click at [536, 102] on div "Frequently Asked Questions Heading What exactly is it? Accordion What ages is i…" at bounding box center [668, 141] width 279 height 358
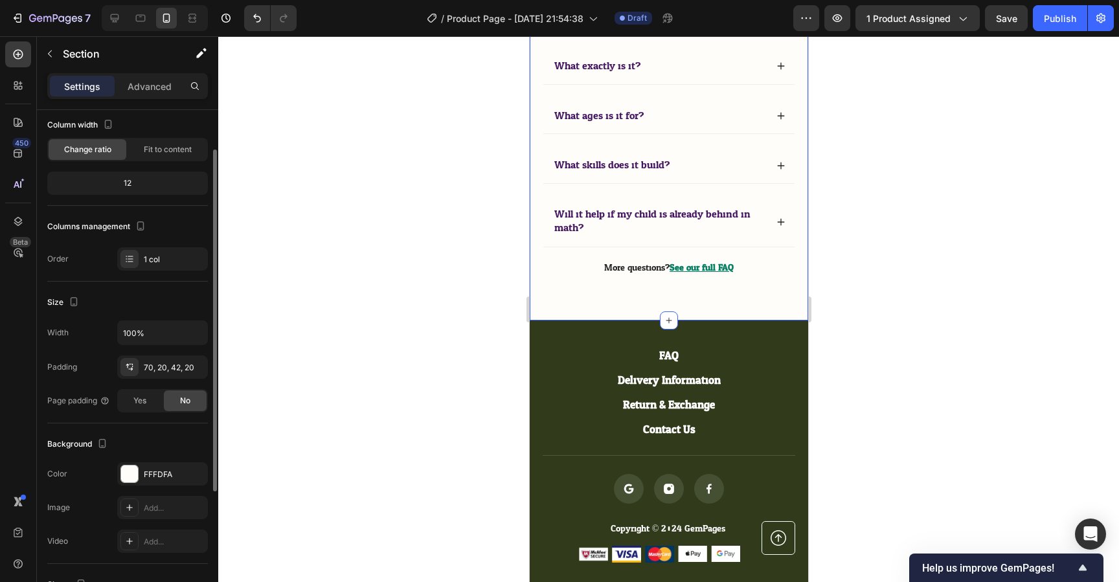
scroll to position [77, 0]
click at [875, 336] on div at bounding box center [668, 309] width 901 height 546
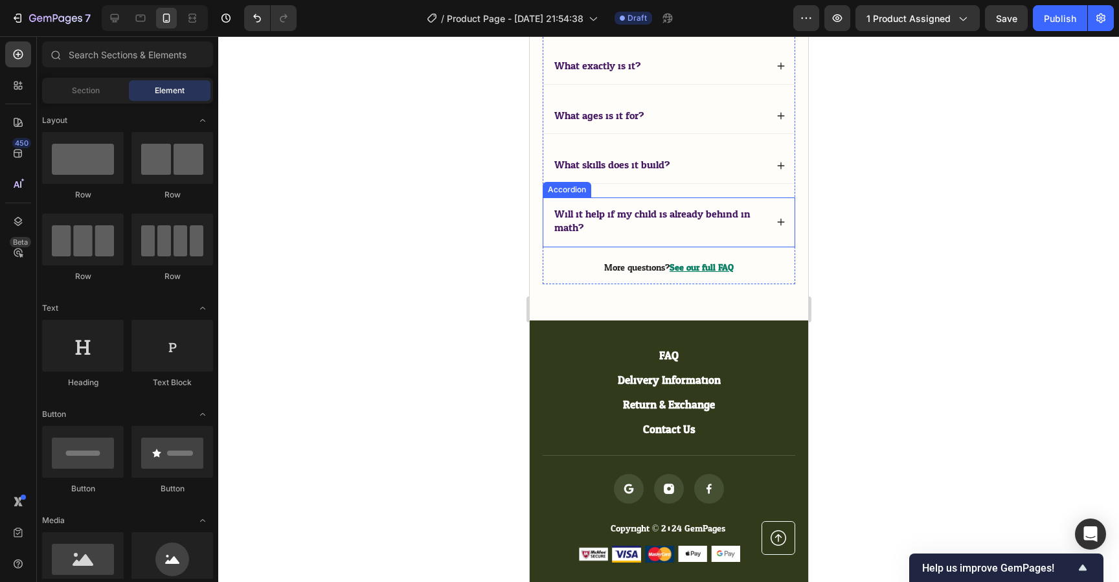
click at [612, 235] on p "Will it help if my child is already behind in math?" at bounding box center [659, 221] width 210 height 27
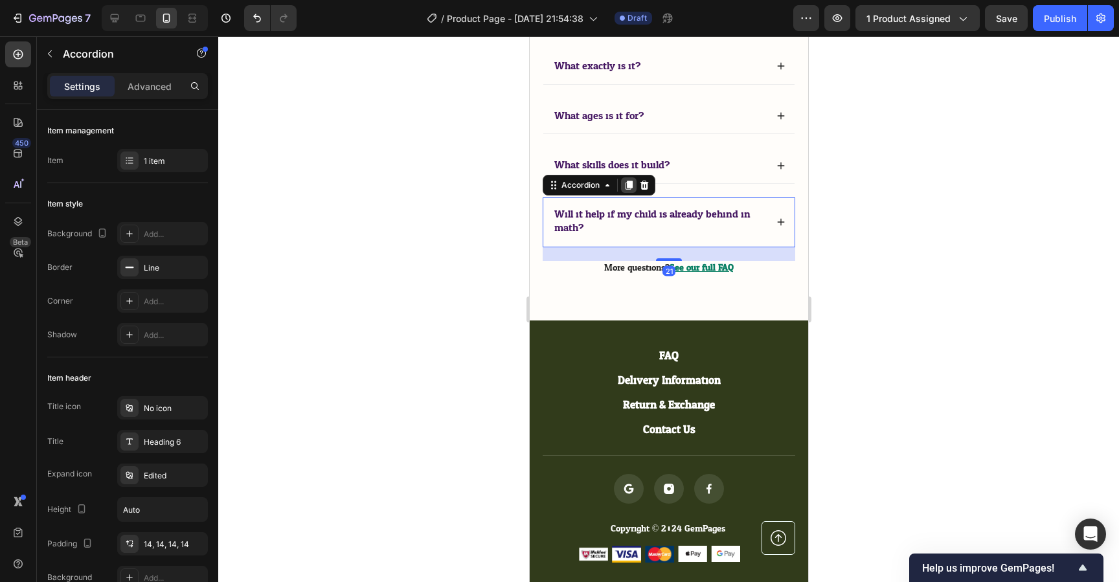
click at [630, 190] on icon at bounding box center [628, 185] width 7 height 9
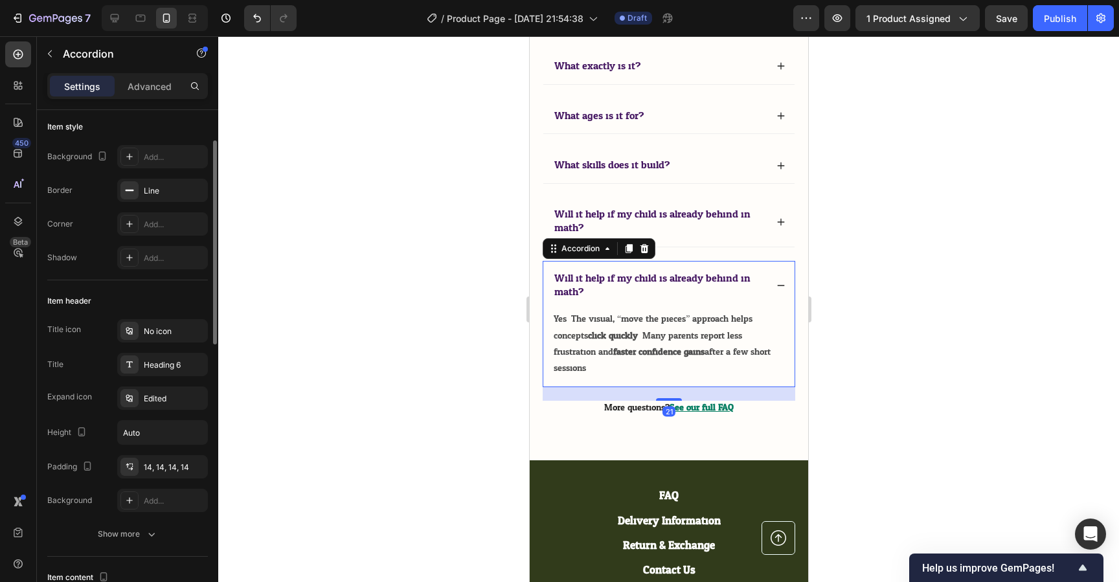
click at [602, 301] on span "Will it help if my child is already behind in math?" at bounding box center [652, 285] width 196 height 32
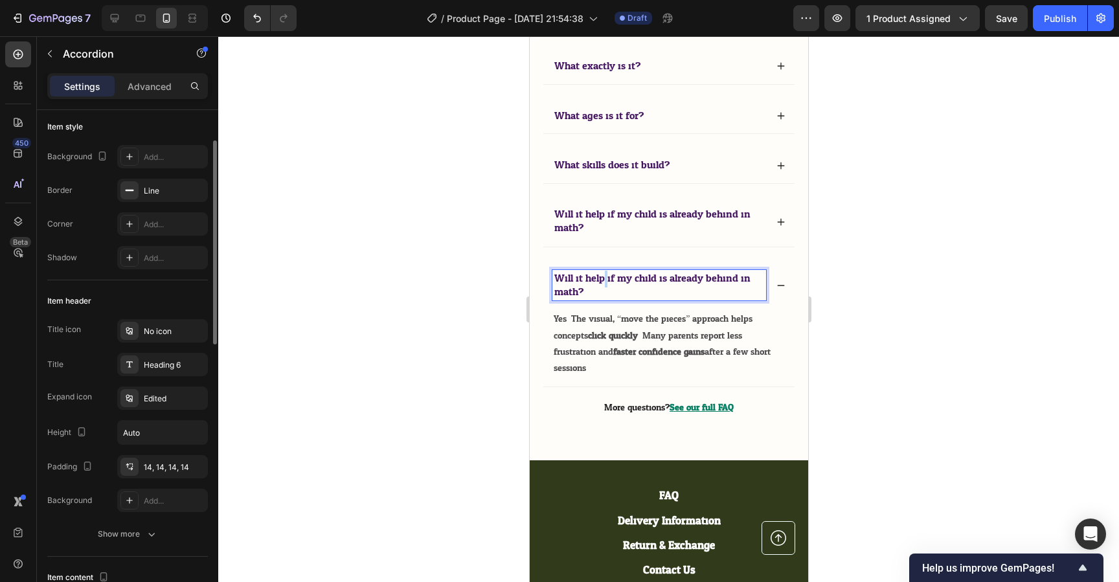
click at [602, 301] on span "Will it help if my child is already behind in math?" at bounding box center [652, 285] width 196 height 32
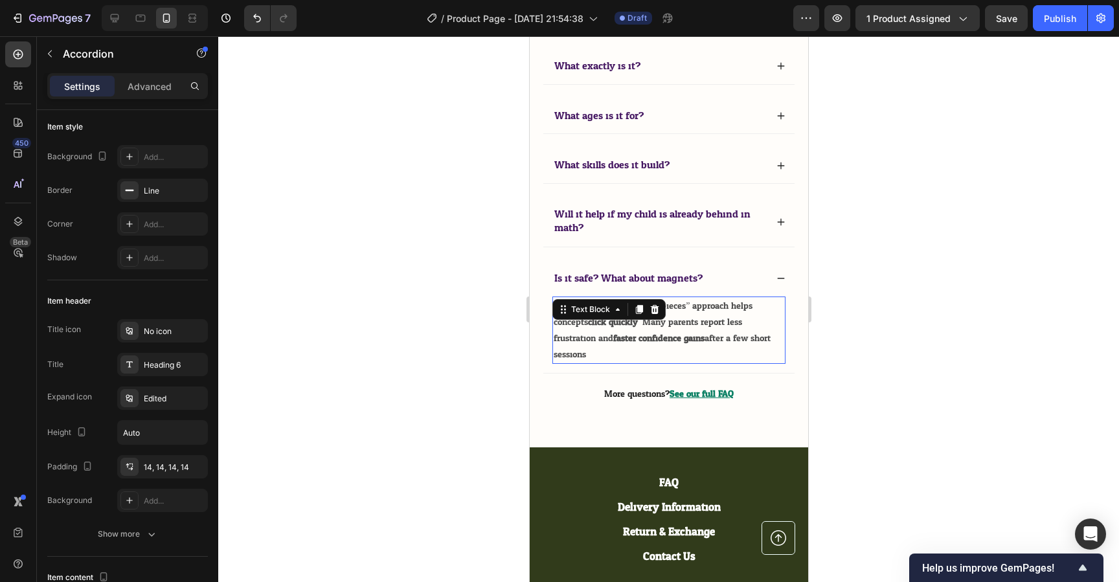
click at [637, 330] on strong "click quickly" at bounding box center [613, 322] width 50 height 16
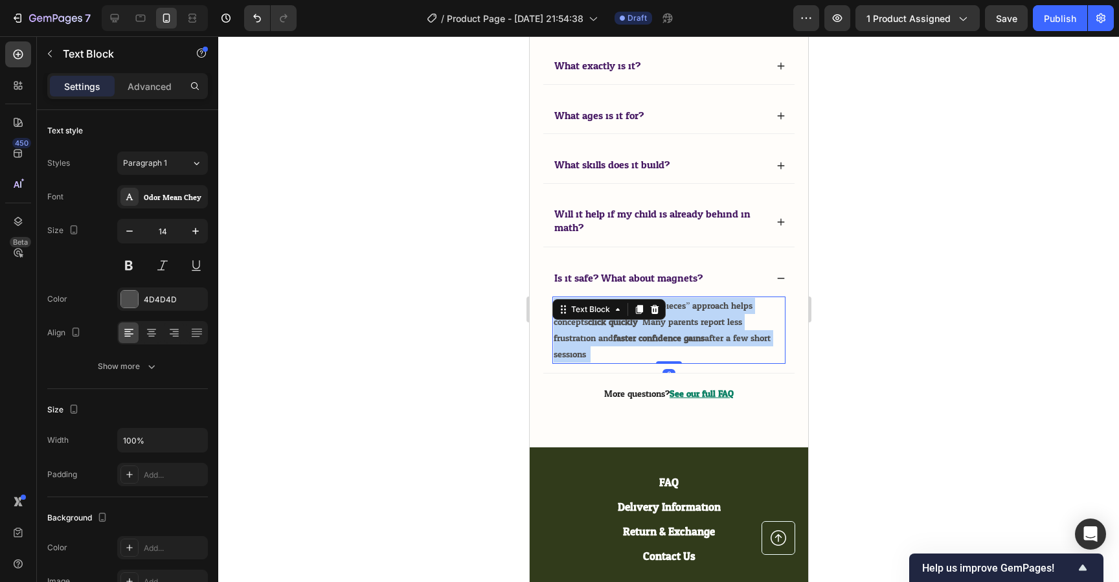
click at [702, 347] on strong "faster confidence gains" at bounding box center [658, 338] width 91 height 16
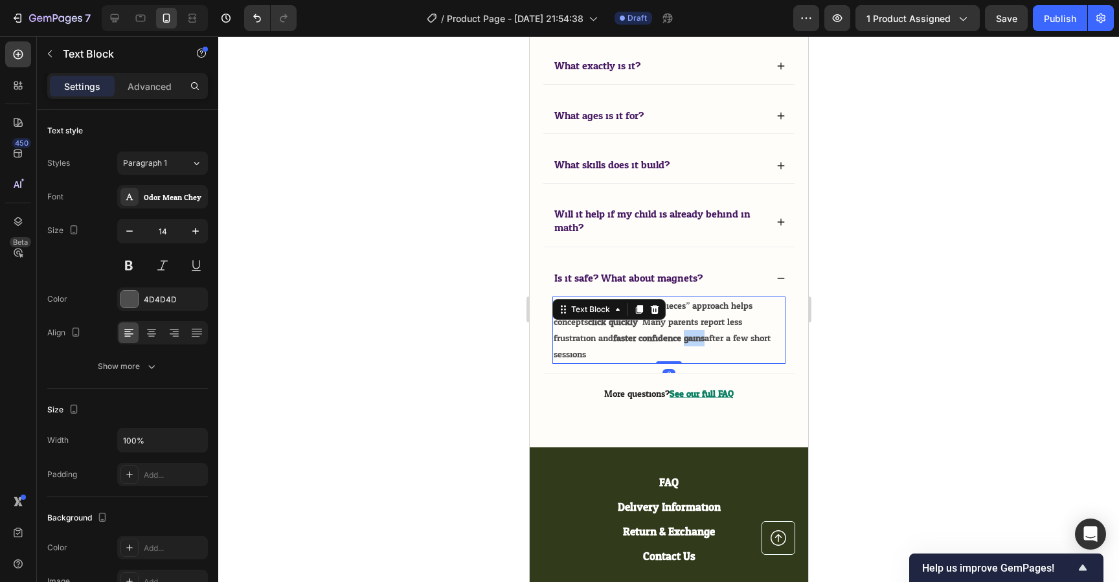
click at [702, 347] on strong "faster confidence gains" at bounding box center [658, 338] width 91 height 16
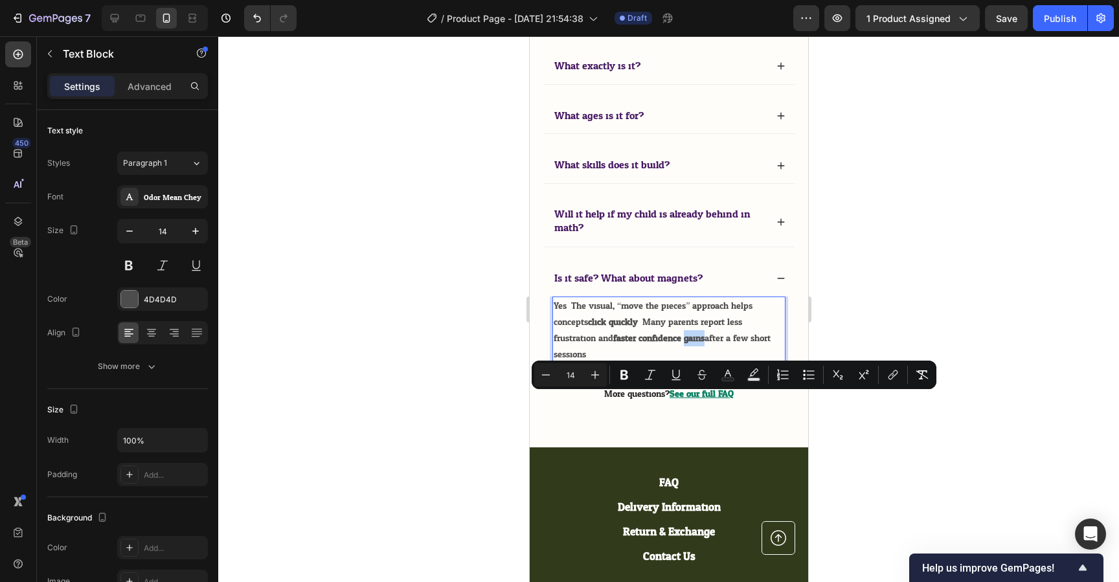
click at [702, 347] on strong "faster confidence gains" at bounding box center [658, 338] width 91 height 16
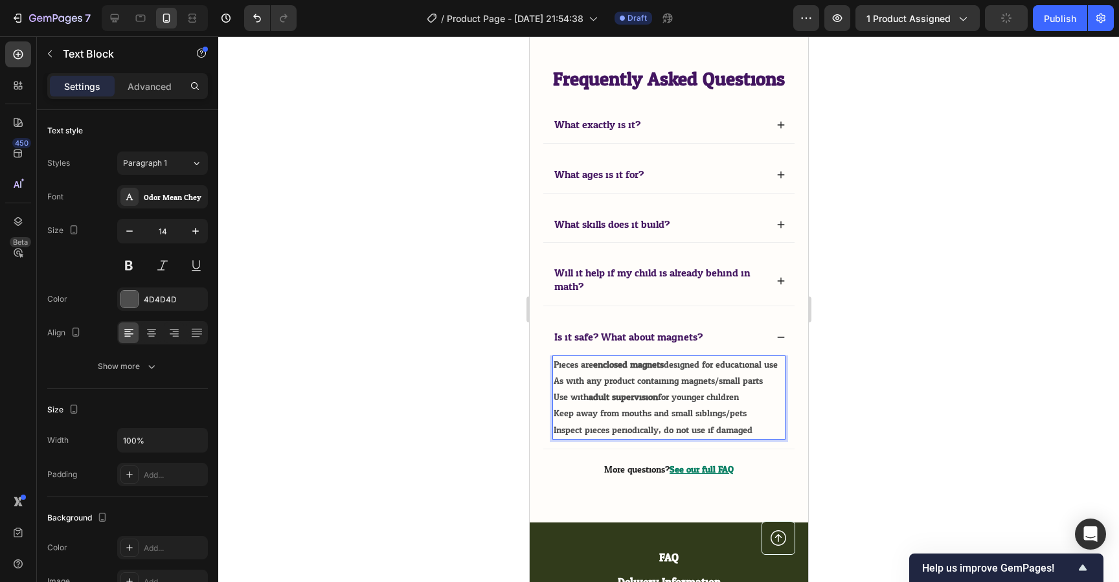
scroll to position [5504, 0]
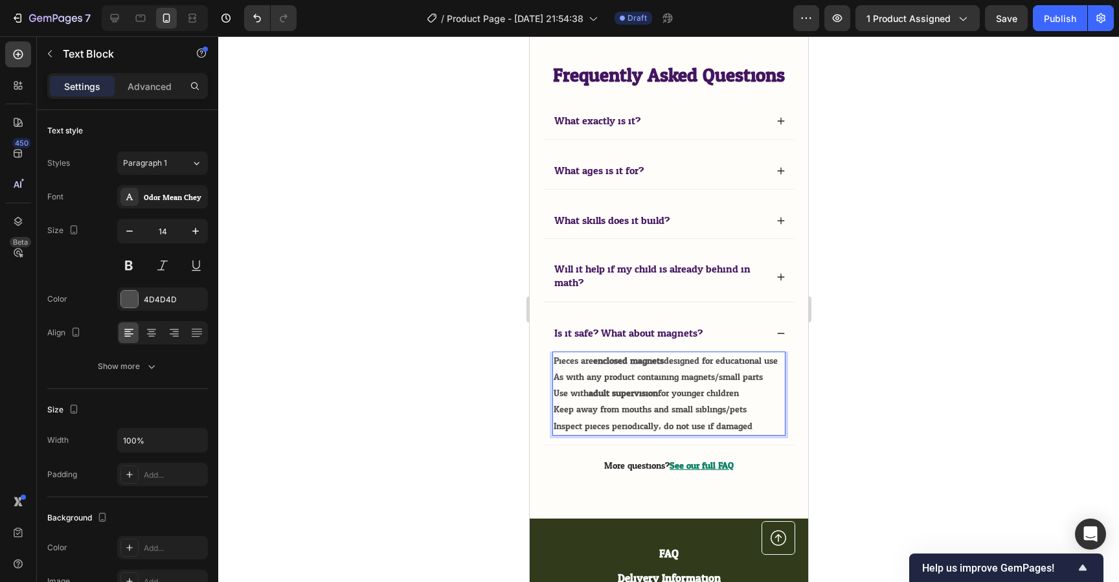
click at [580, 402] on p "Use with adult supervision for younger children" at bounding box center [668, 393] width 231 height 16
click at [579, 385] on p "Pieces are enclosed magnets designed for educational use. As with any product c…" at bounding box center [668, 369] width 231 height 32
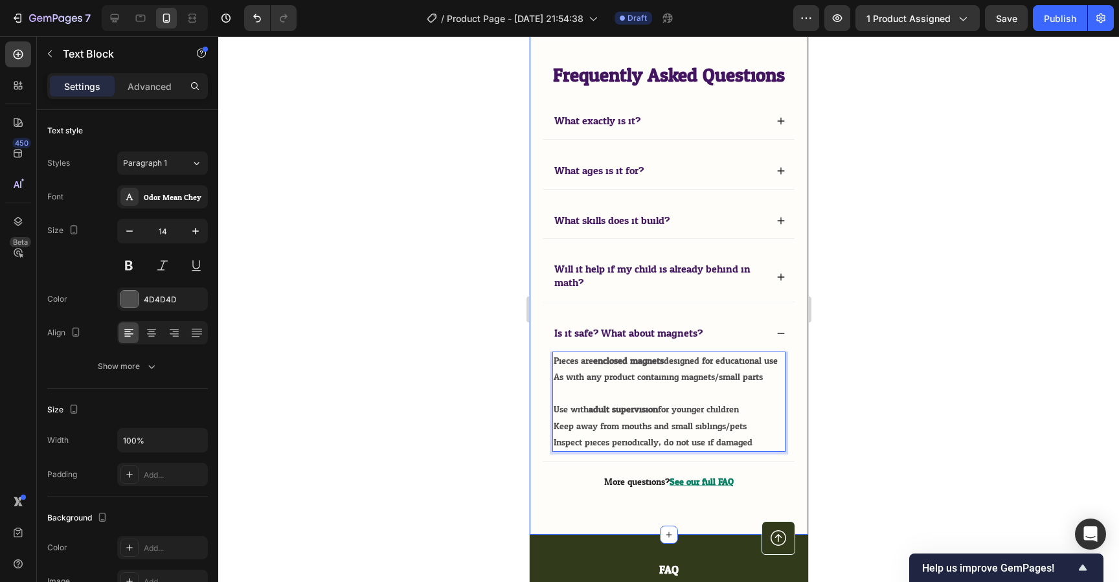
click at [866, 408] on div at bounding box center [668, 309] width 901 height 546
click at [680, 450] on p "Inspect pieces periodically; do not use if damaged" at bounding box center [668, 443] width 231 height 16
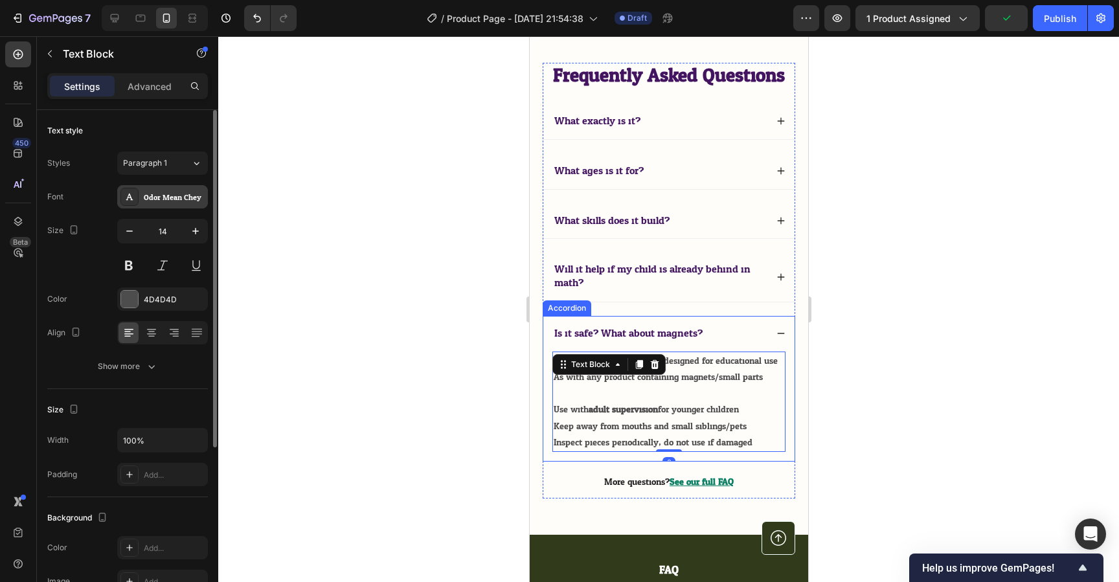
click at [192, 198] on div "Odor Mean Chey" at bounding box center [174, 198] width 61 height 12
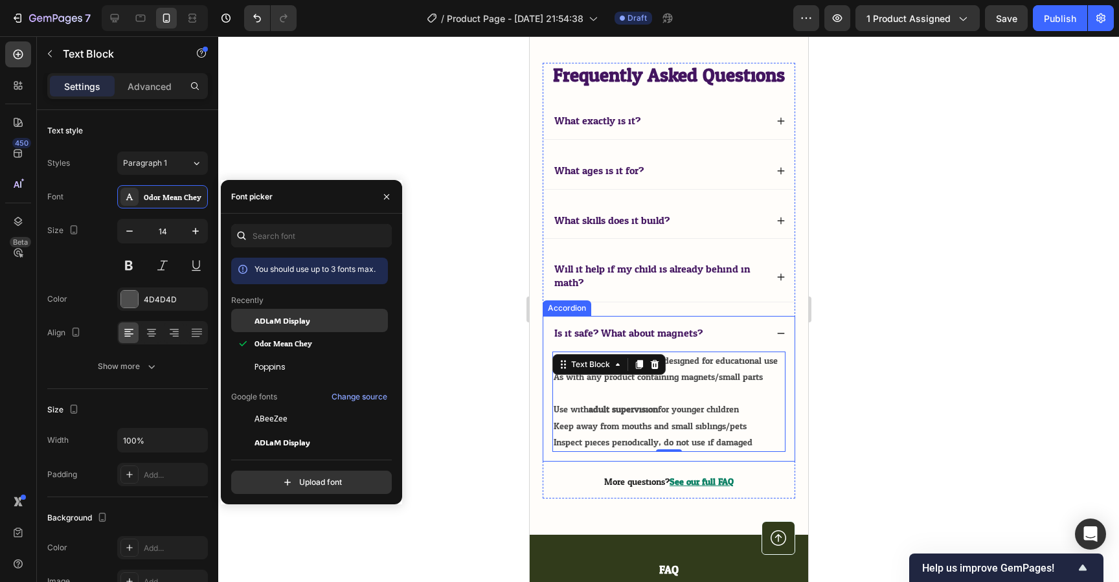
click at [315, 326] on div "ADLaM Display" at bounding box center [320, 321] width 131 height 12
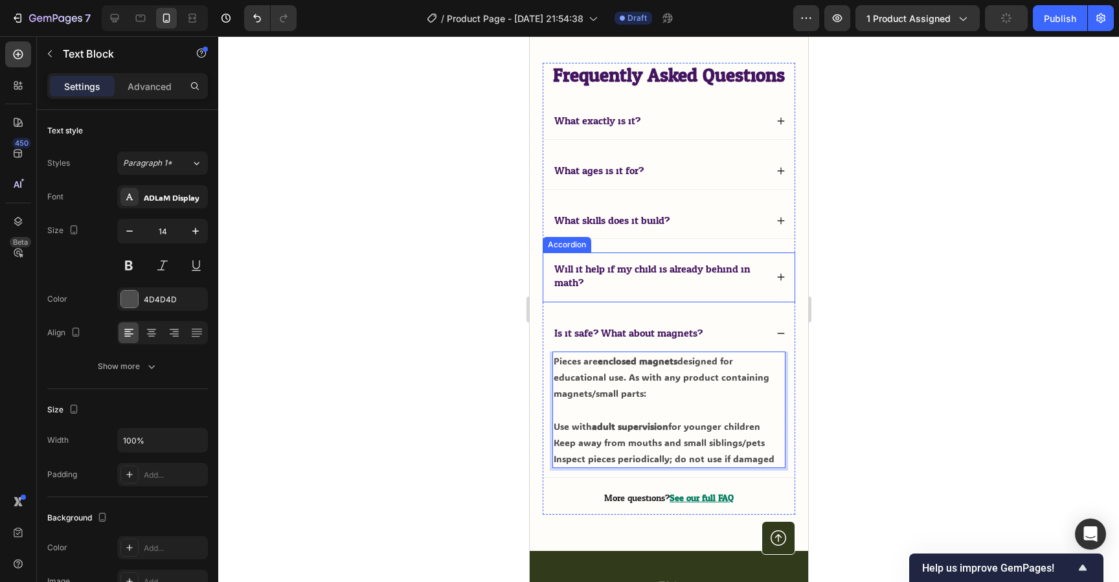
click at [725, 277] on span "Will it help if my child is already behind in math?" at bounding box center [652, 276] width 196 height 32
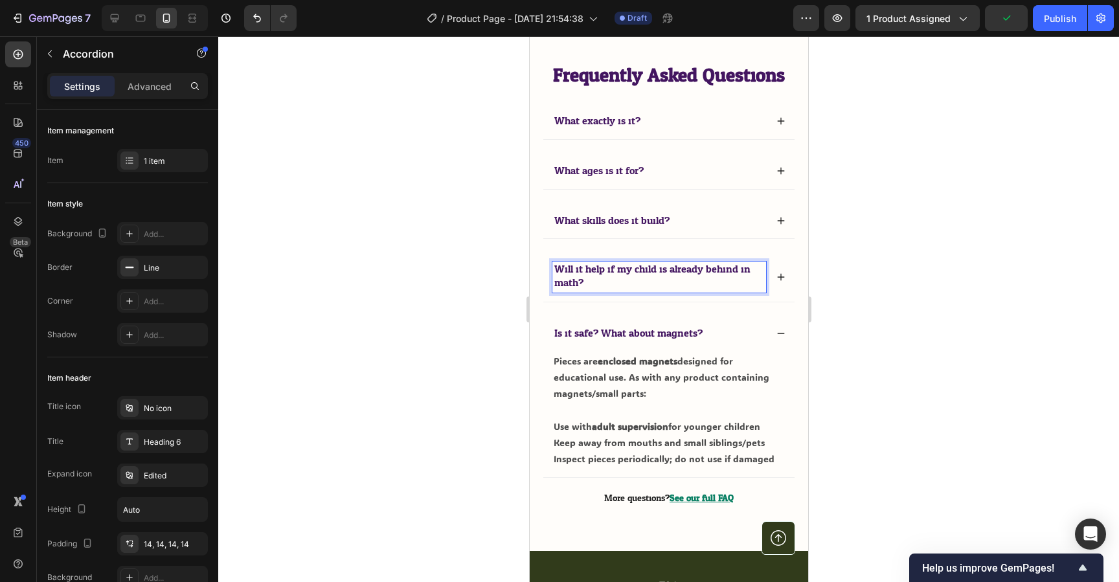
click at [633, 273] on span "Will it help if my child is already behind in math?" at bounding box center [652, 276] width 196 height 32
click at [785, 280] on div "Will it help if my child is already behind in math?" at bounding box center [668, 277] width 251 height 49
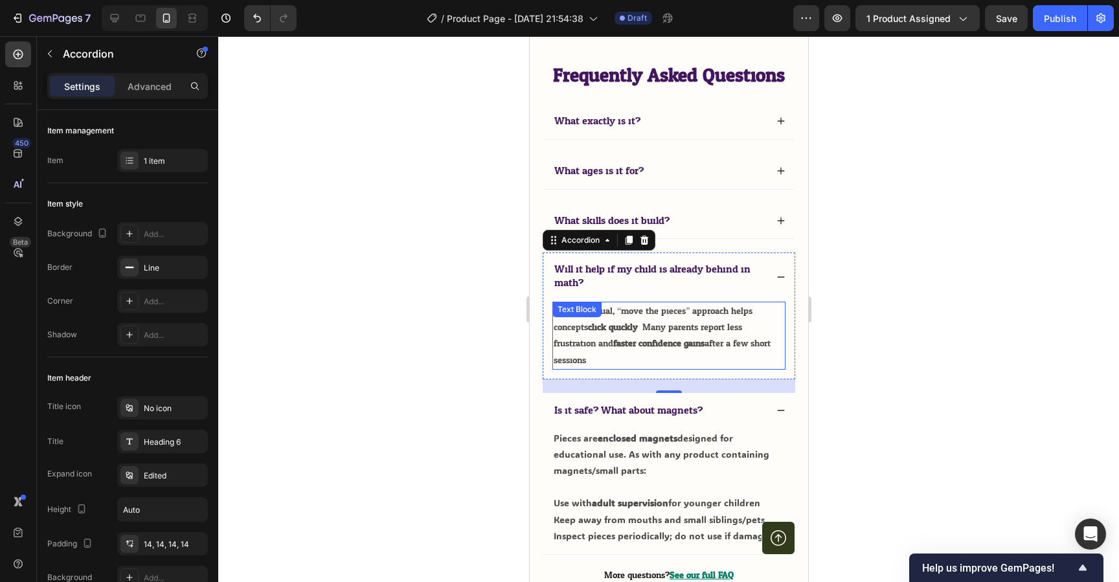
click at [671, 316] on p "Yes. The visual, “move the pieces” approach helps concepts click quickly . Many…" at bounding box center [668, 335] width 231 height 65
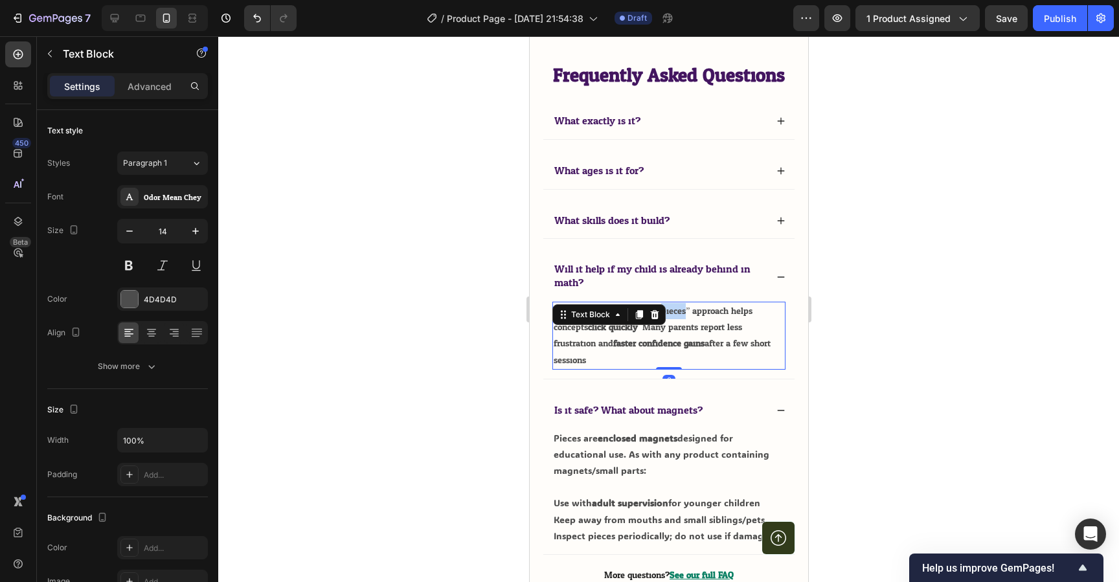
click at [671, 316] on p "Yes. The visual, “move the pieces” approach helps concepts click quickly . Many…" at bounding box center [668, 335] width 231 height 65
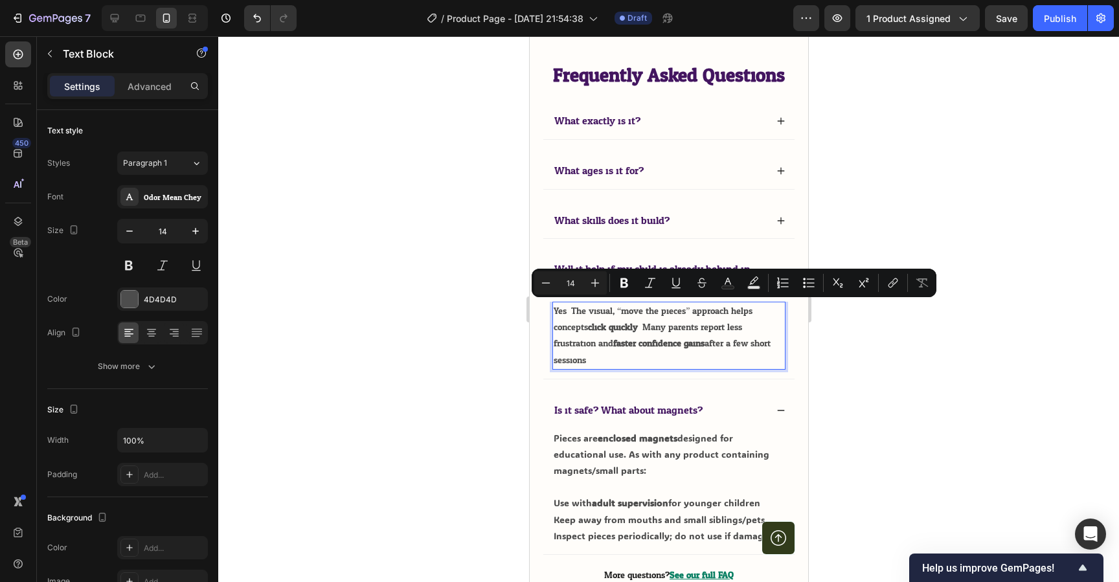
click at [663, 350] on strong "faster confidence gains" at bounding box center [658, 344] width 91 height 16
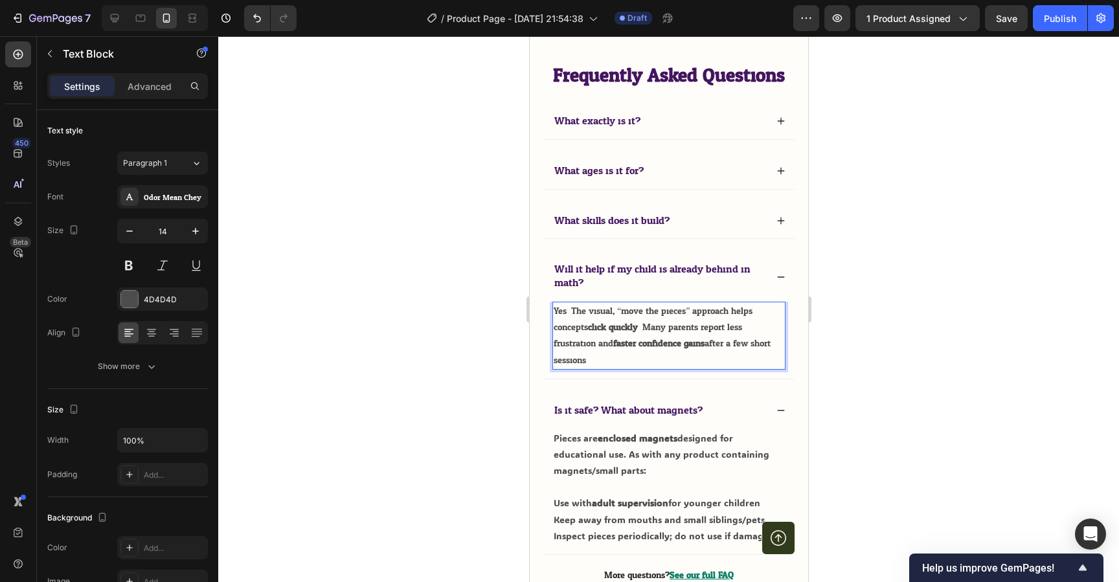
click at [660, 358] on p "Yes. The visual, “move the pieces” approach helps concepts click quickly . Many…" at bounding box center [668, 335] width 231 height 65
click at [175, 190] on div "Odor Mean Chey" at bounding box center [162, 196] width 91 height 23
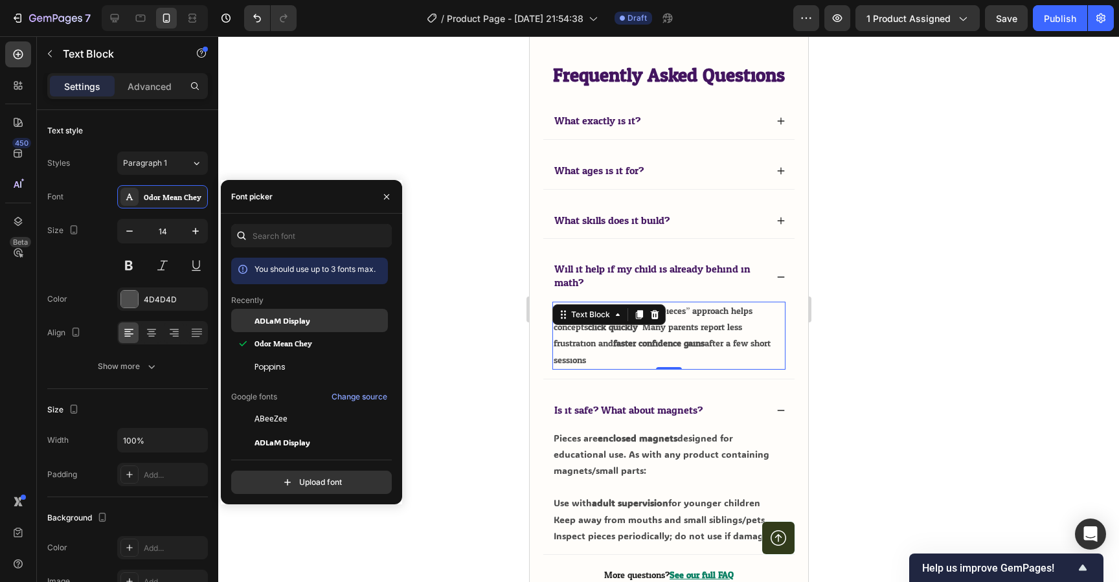
click at [280, 322] on span "ADLaM Display" at bounding box center [283, 321] width 56 height 12
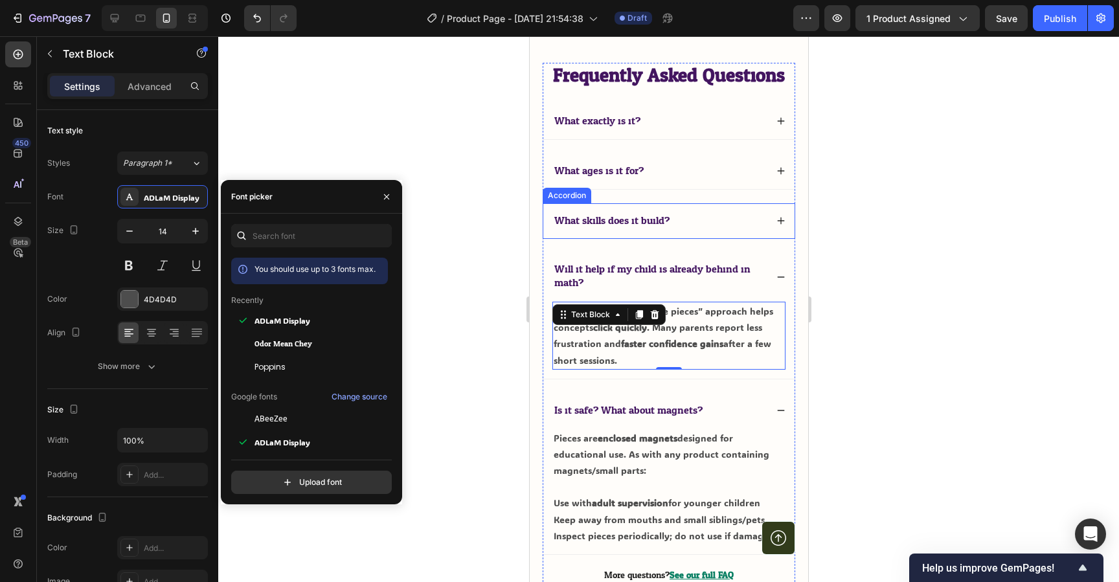
click at [738, 234] on div "What skills does it build?" at bounding box center [668, 221] width 251 height 36
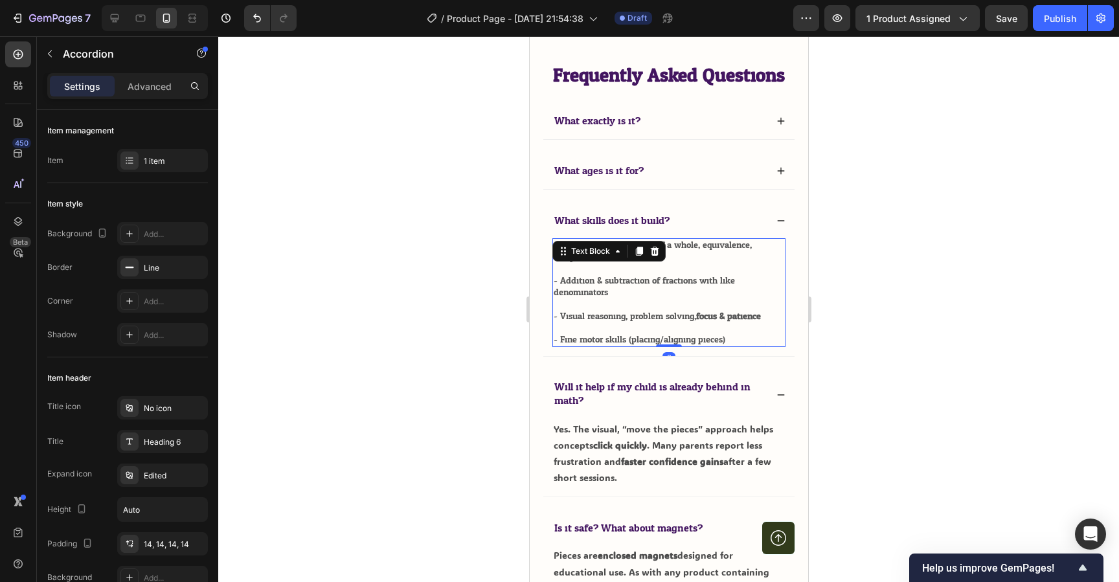
click at [687, 282] on p "- Addition & subtraction of fractions with like denominators" at bounding box center [668, 286] width 231 height 23
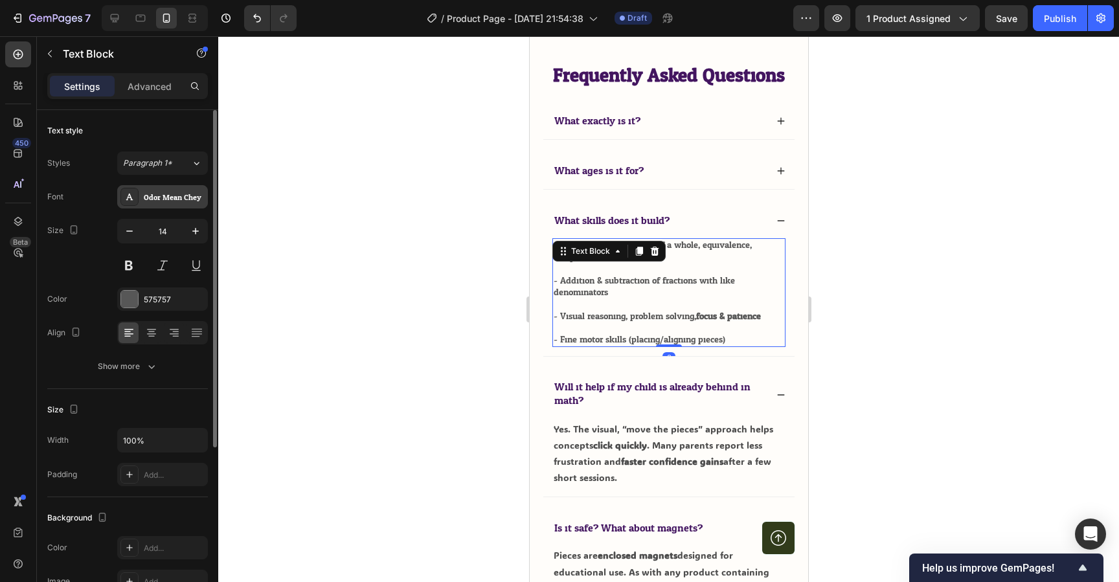
click at [190, 192] on div "Odor Mean Chey" at bounding box center [174, 198] width 61 height 12
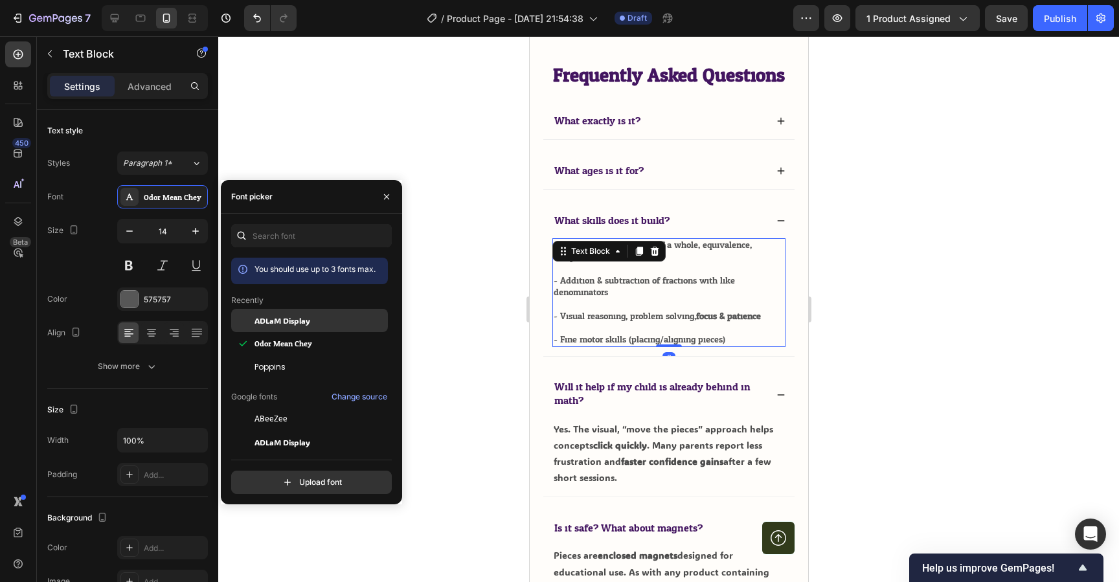
click at [312, 326] on div "ADLaM Display" at bounding box center [320, 321] width 131 height 12
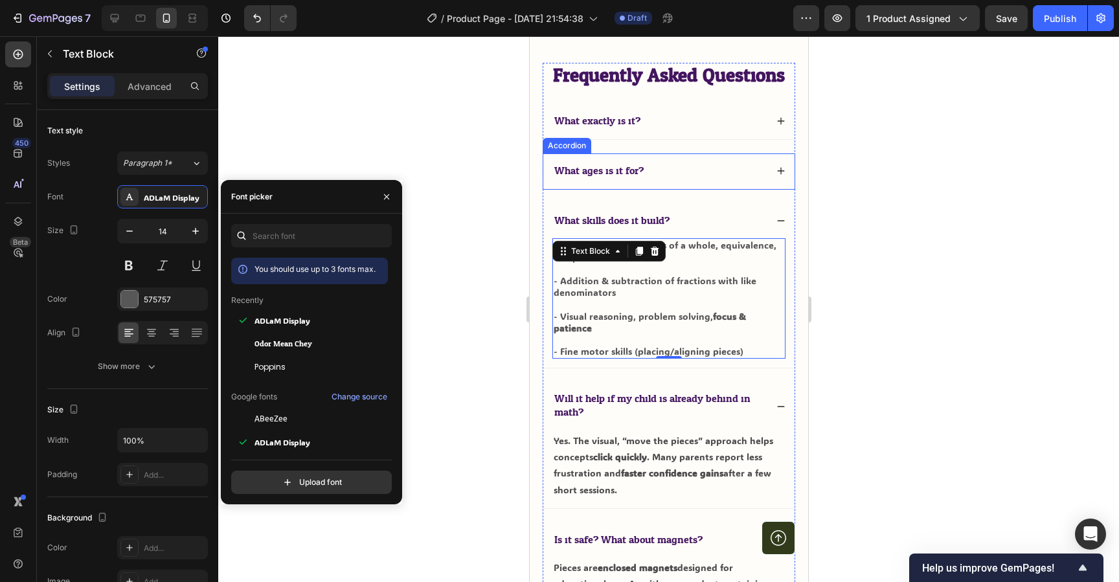
click at [665, 168] on div "What ages is it for?" at bounding box center [659, 171] width 214 height 17
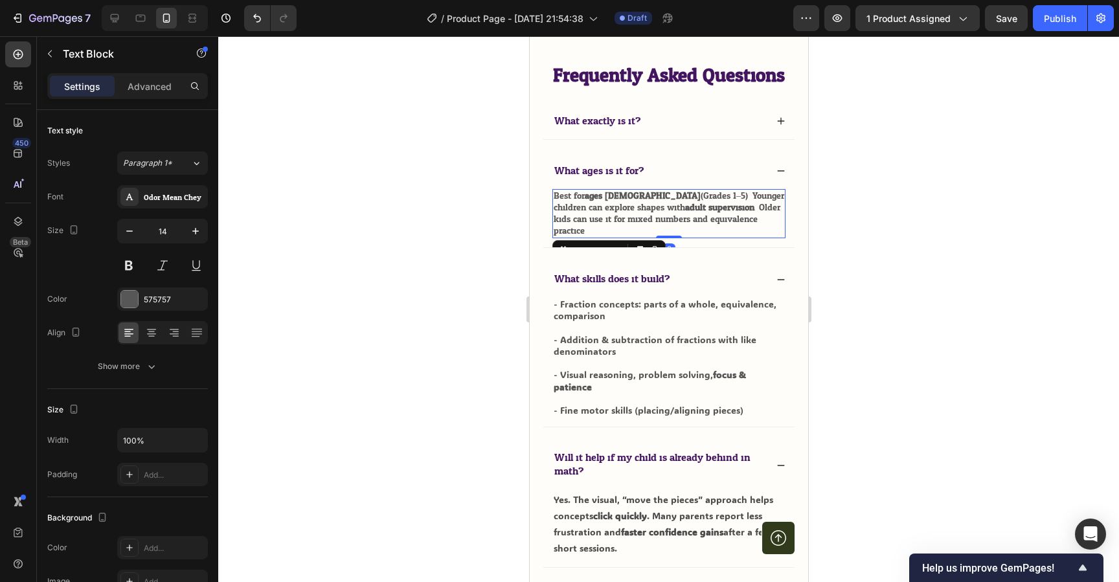
click at [645, 216] on p "Best for ages 6–12 (Grades 1–5). Younger children can explore shapes with adult…" at bounding box center [668, 213] width 231 height 47
click at [187, 203] on div "Odor Mean Chey" at bounding box center [174, 198] width 61 height 12
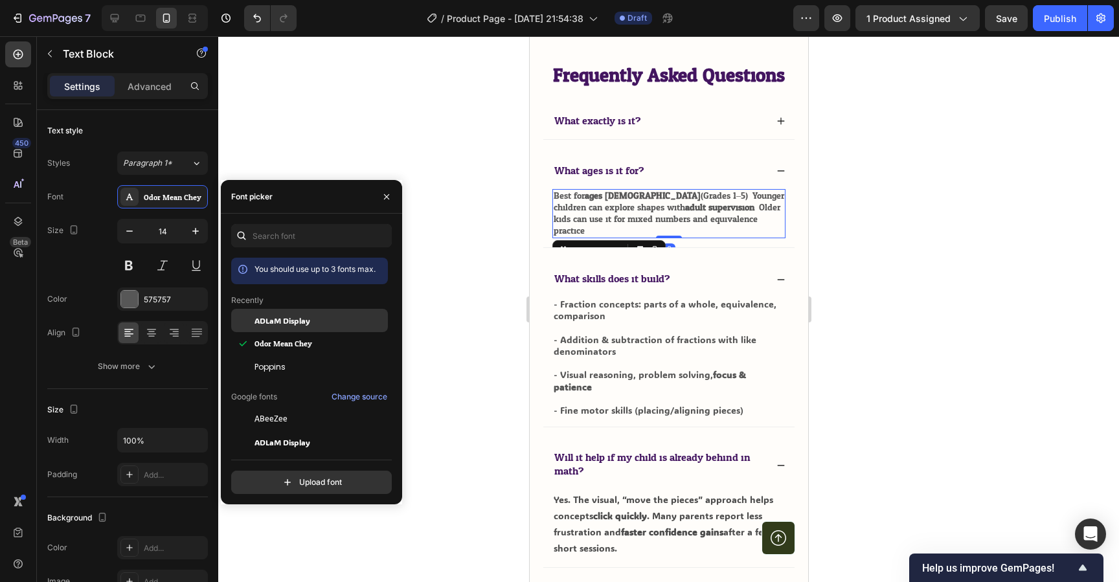
click at [304, 321] on span "ADLaM Display" at bounding box center [283, 321] width 56 height 12
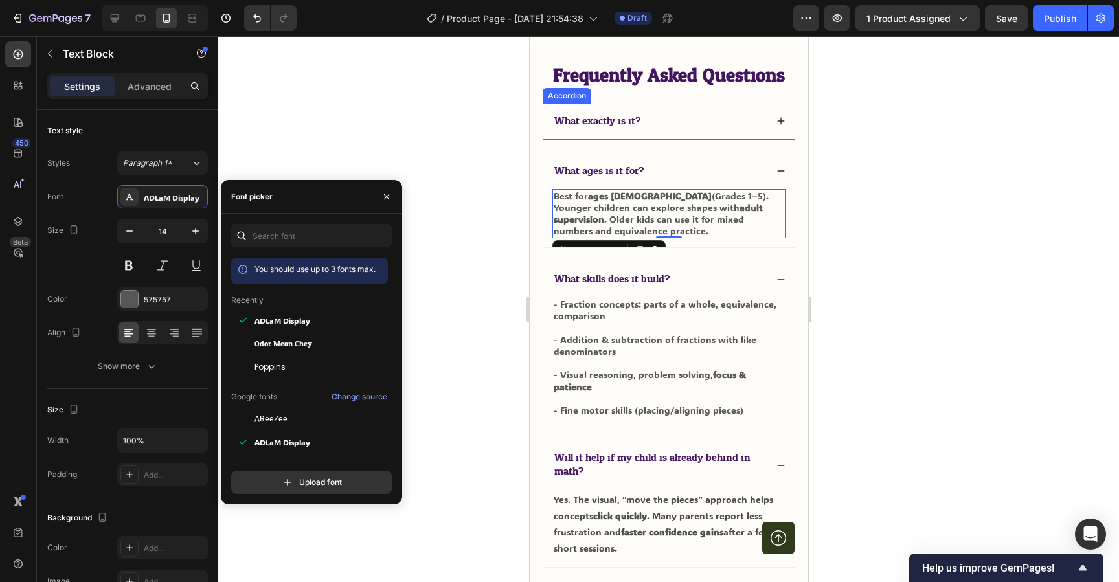
click at [655, 124] on div "What exactly is it?" at bounding box center [659, 121] width 214 height 17
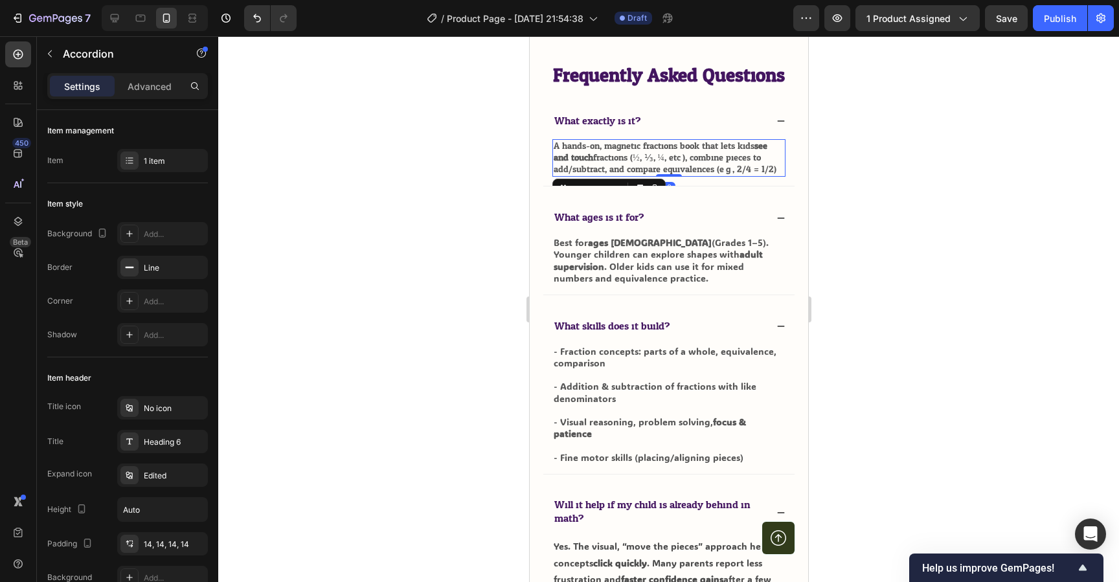
click at [631, 162] on p "A hands-on, magnetic fractions book that lets kids see and touch fractions (½, …" at bounding box center [668, 159] width 231 height 36
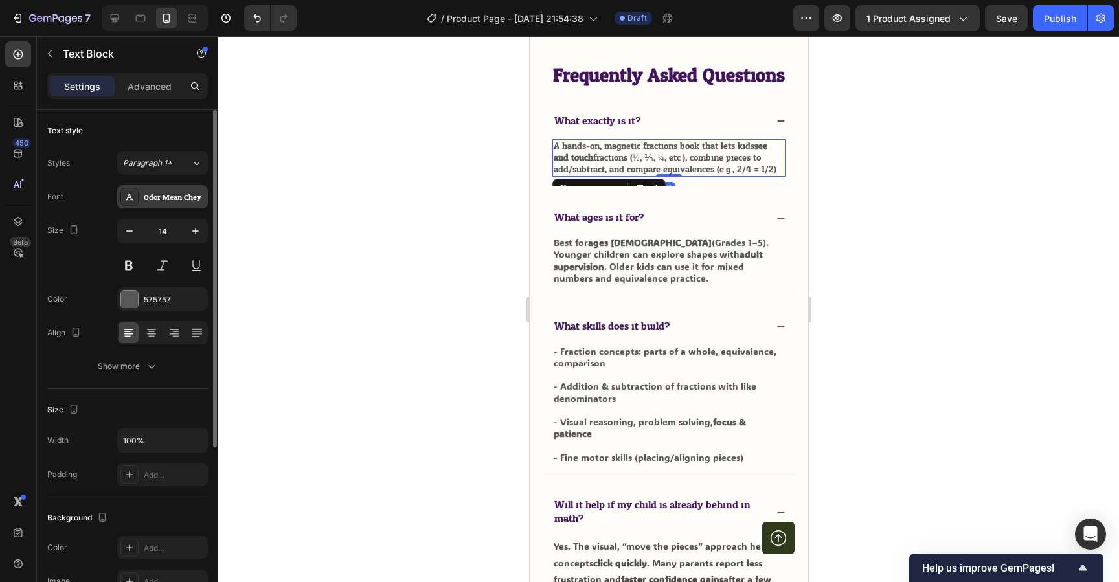
click at [186, 198] on div "Odor Mean Chey" at bounding box center [174, 198] width 61 height 12
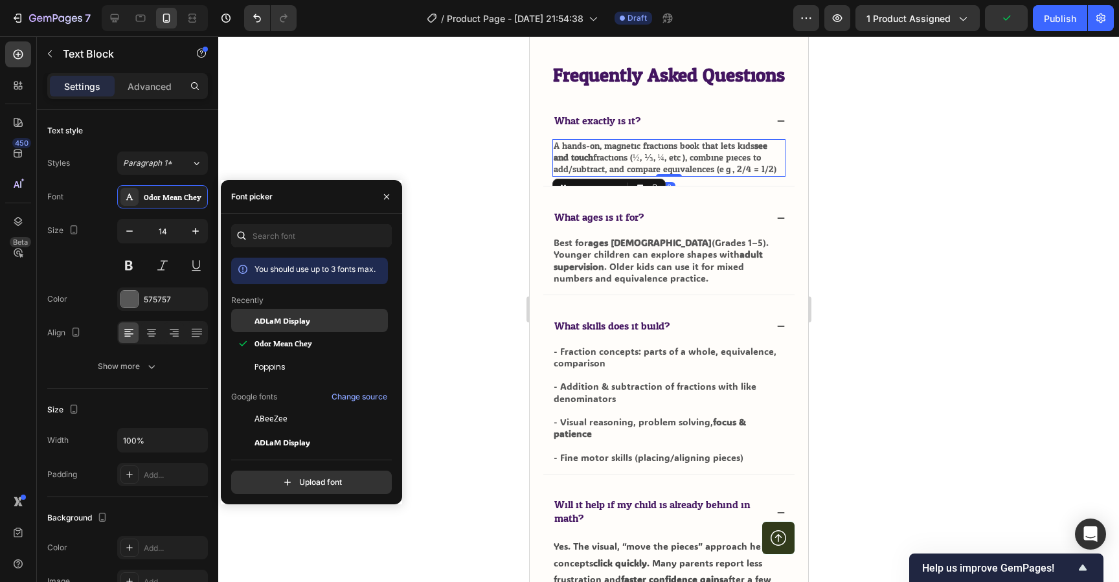
click at [296, 317] on span "ADLaM Display" at bounding box center [283, 321] width 56 height 12
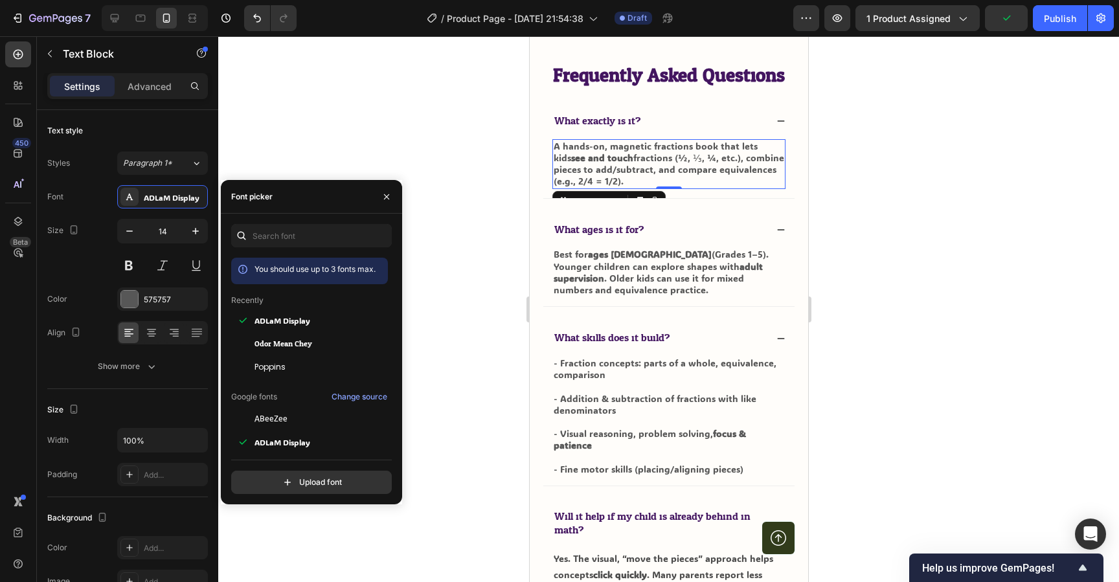
click at [869, 154] on div at bounding box center [668, 309] width 901 height 546
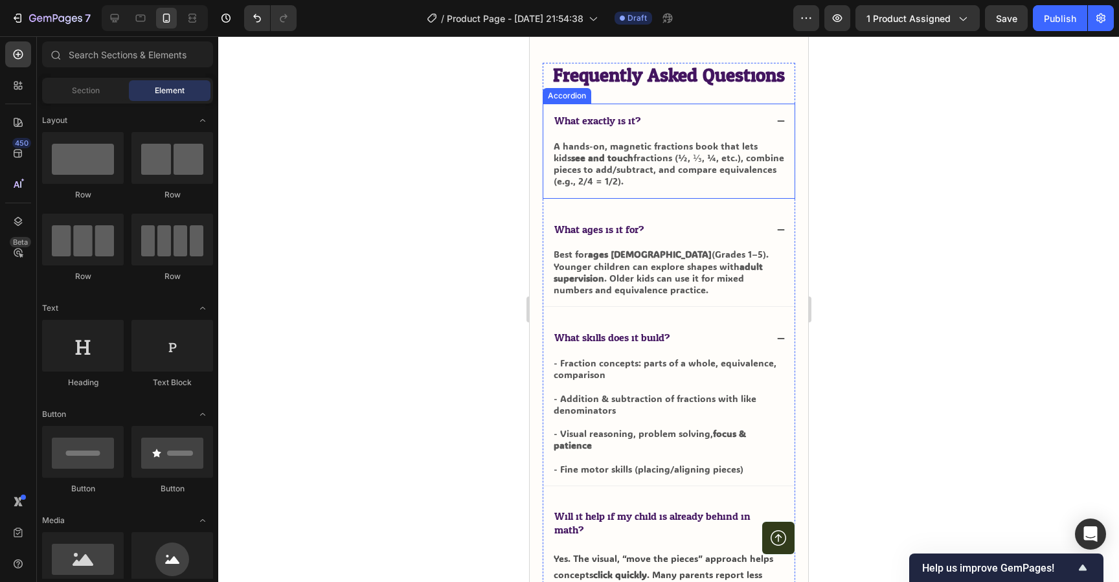
click at [602, 120] on span "What exactly is it?" at bounding box center [597, 120] width 86 height 19
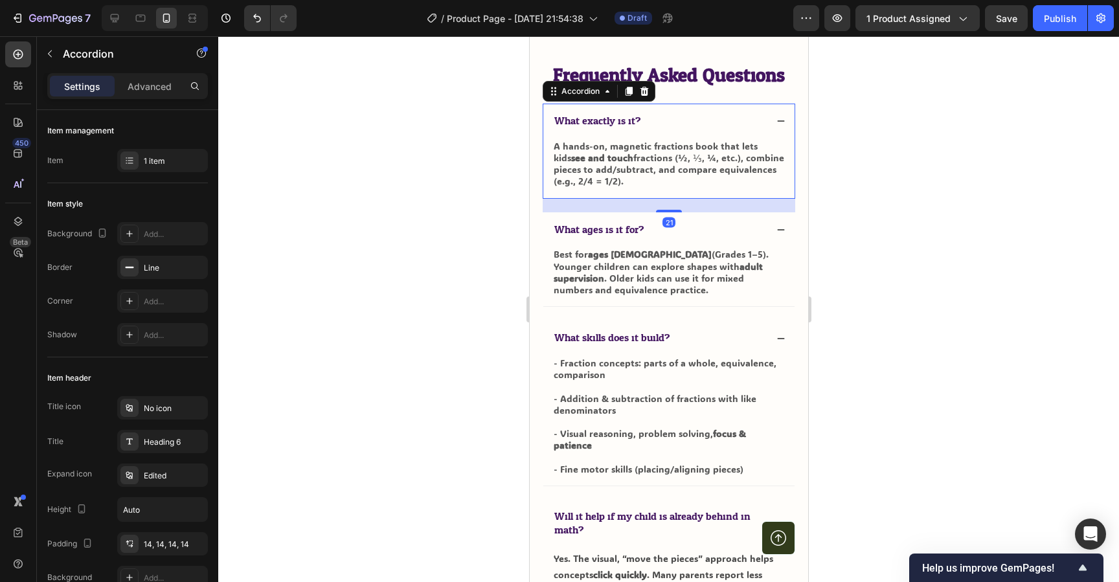
click at [700, 114] on div "What exactly is it?" at bounding box center [659, 121] width 214 height 17
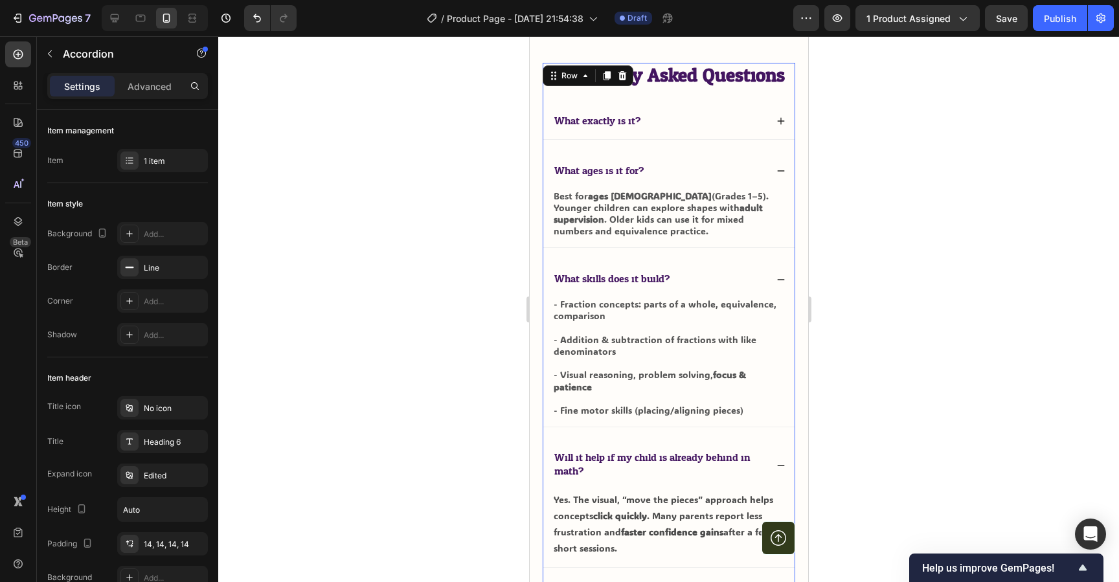
click at [657, 141] on div "Frequently Asked Questions Heading What exactly is it? Accordion What ages is i…" at bounding box center [668, 422] width 253 height 718
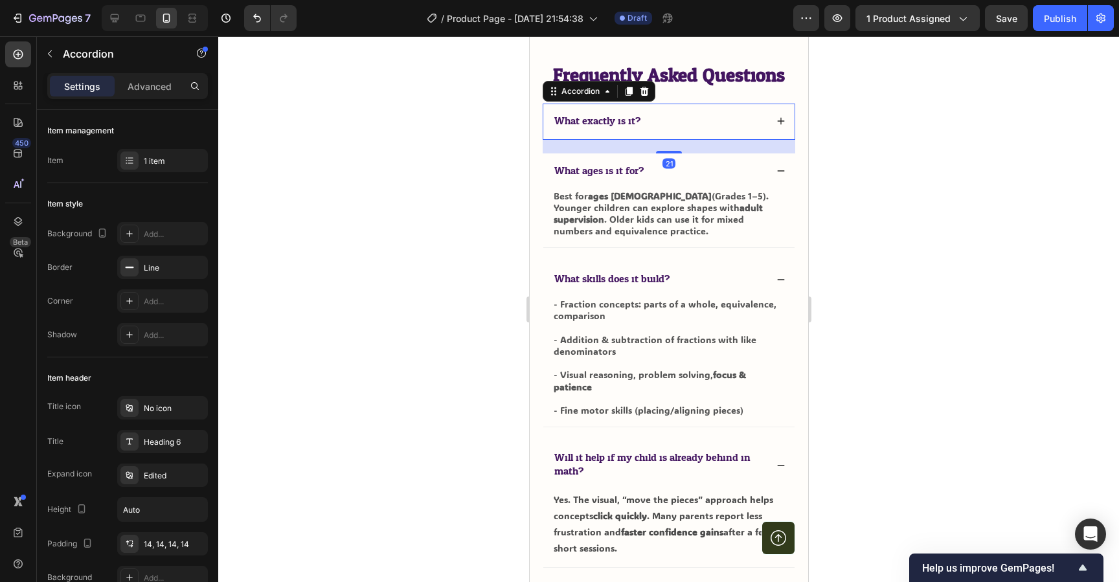
click at [687, 126] on div "What exactly is it?" at bounding box center [659, 121] width 214 height 17
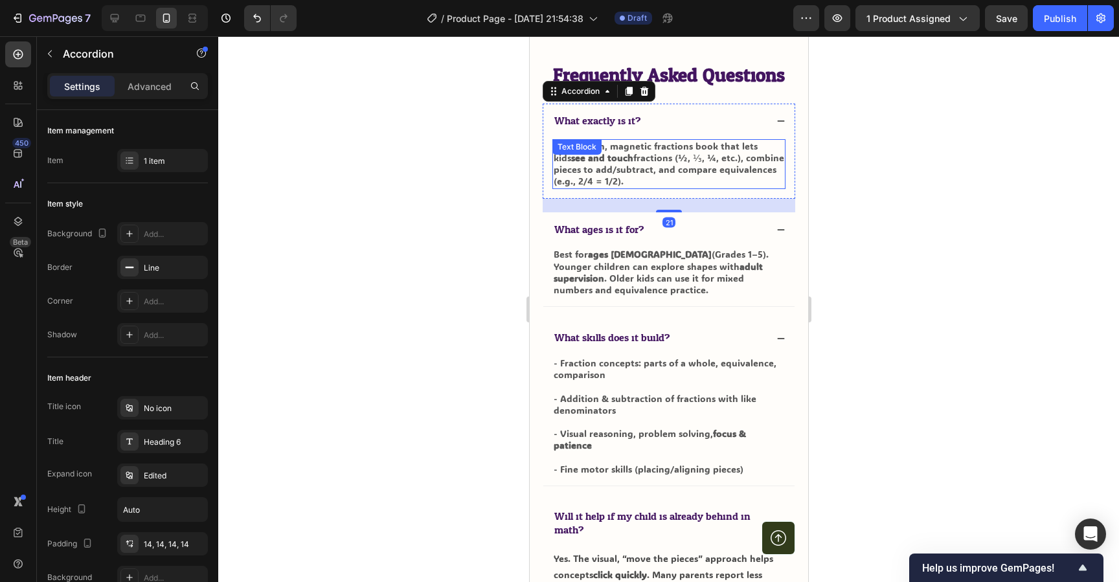
click at [630, 166] on p "A hands-on, magnetic fractions book that lets kids see and touch fractions (½, …" at bounding box center [668, 164] width 231 height 47
click at [603, 119] on span "What exactly is it?" at bounding box center [597, 120] width 86 height 19
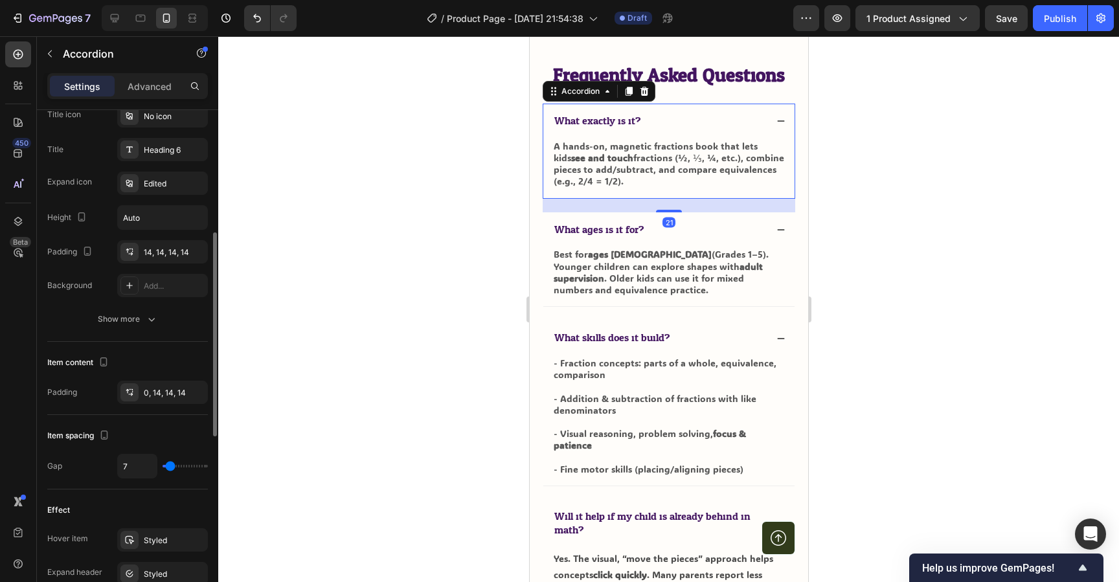
scroll to position [309, 0]
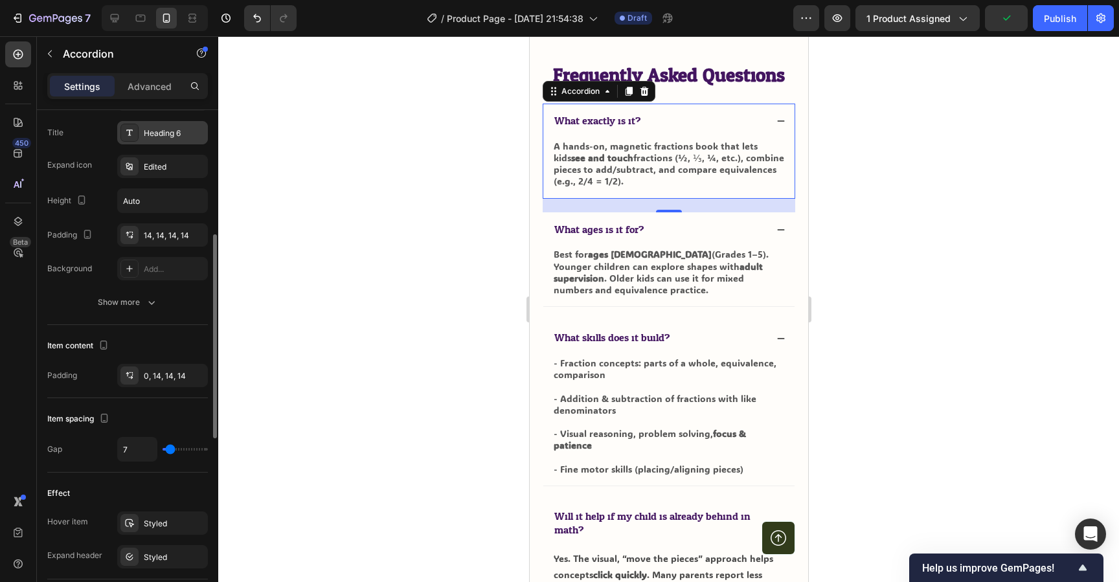
click at [163, 133] on div "Heading 6" at bounding box center [174, 134] width 61 height 12
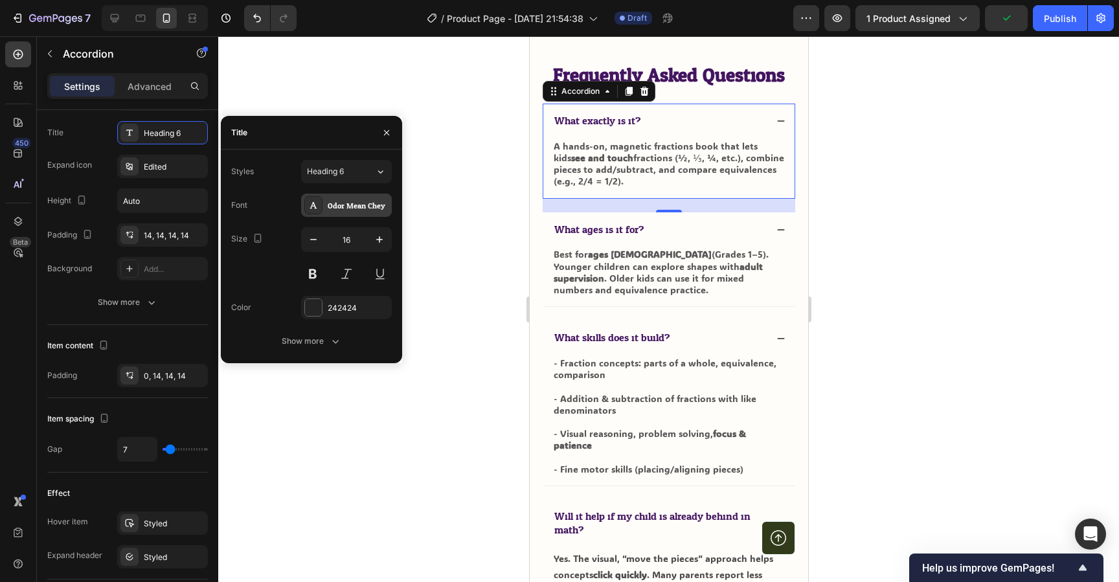
click at [336, 212] on div "Odor Mean Chey" at bounding box center [346, 205] width 91 height 23
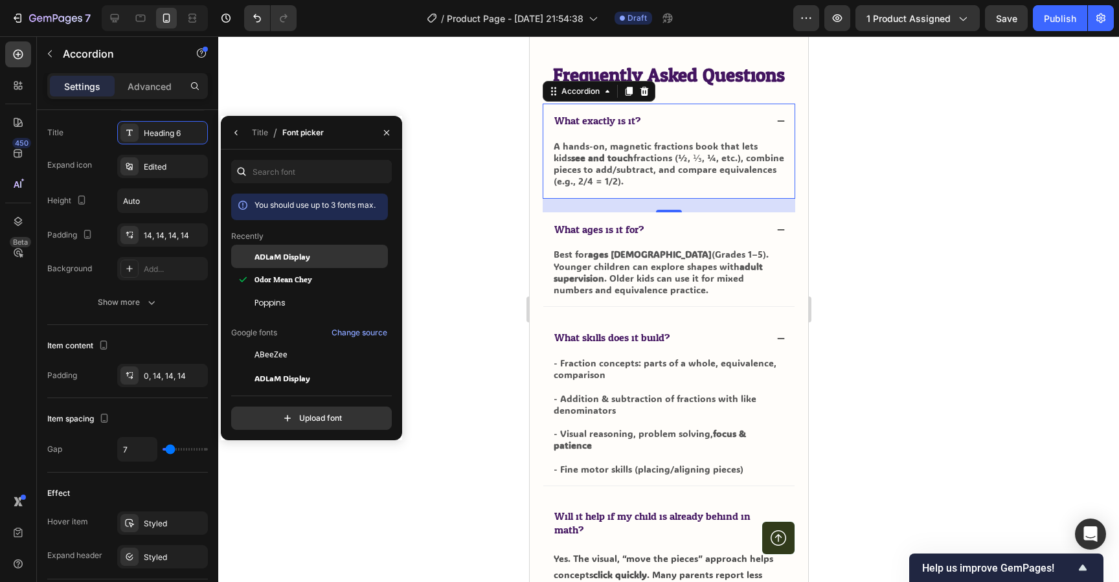
click at [303, 263] on div "ADLaM Display" at bounding box center [309, 256] width 157 height 23
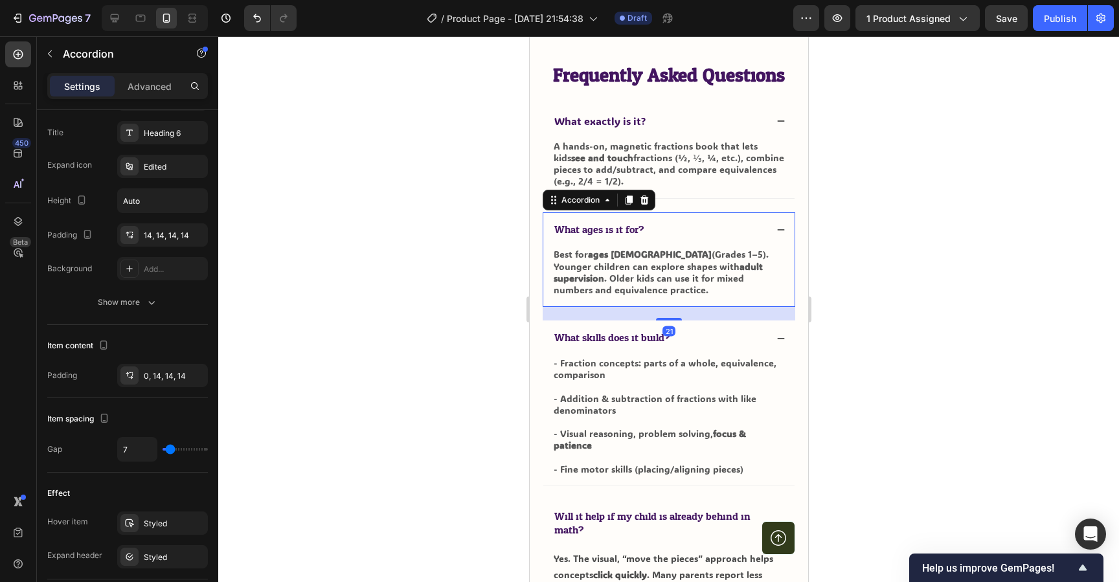
click at [628, 232] on span "What ages is it for?" at bounding box center [598, 229] width 89 height 19
click at [172, 141] on div "Heading 6" at bounding box center [162, 132] width 91 height 23
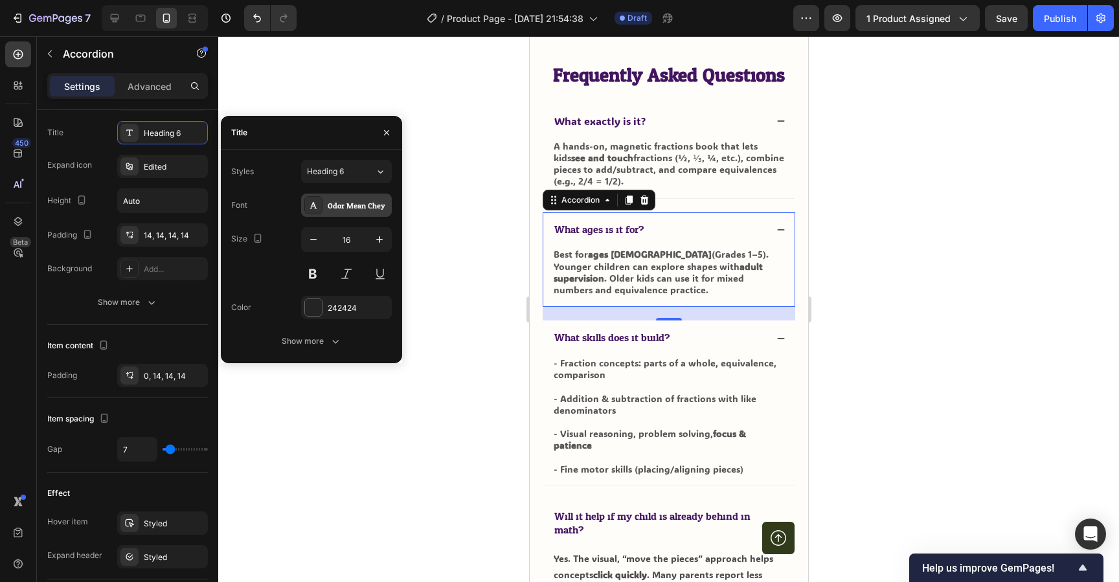
click at [360, 214] on div "Odor Mean Chey" at bounding box center [346, 205] width 91 height 23
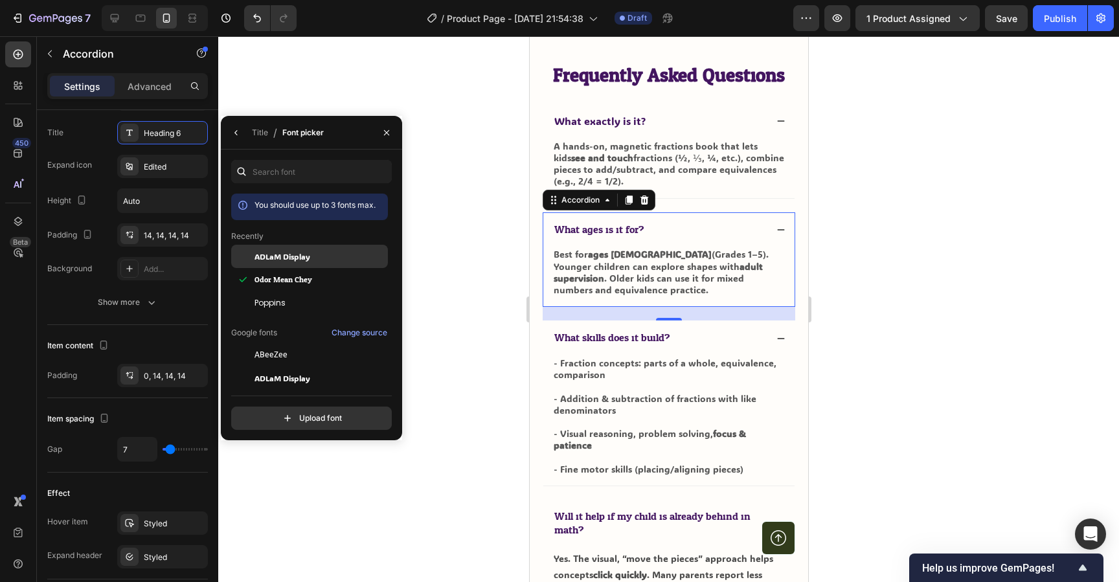
click at [312, 264] on div "ADLaM Display" at bounding box center [309, 256] width 157 height 23
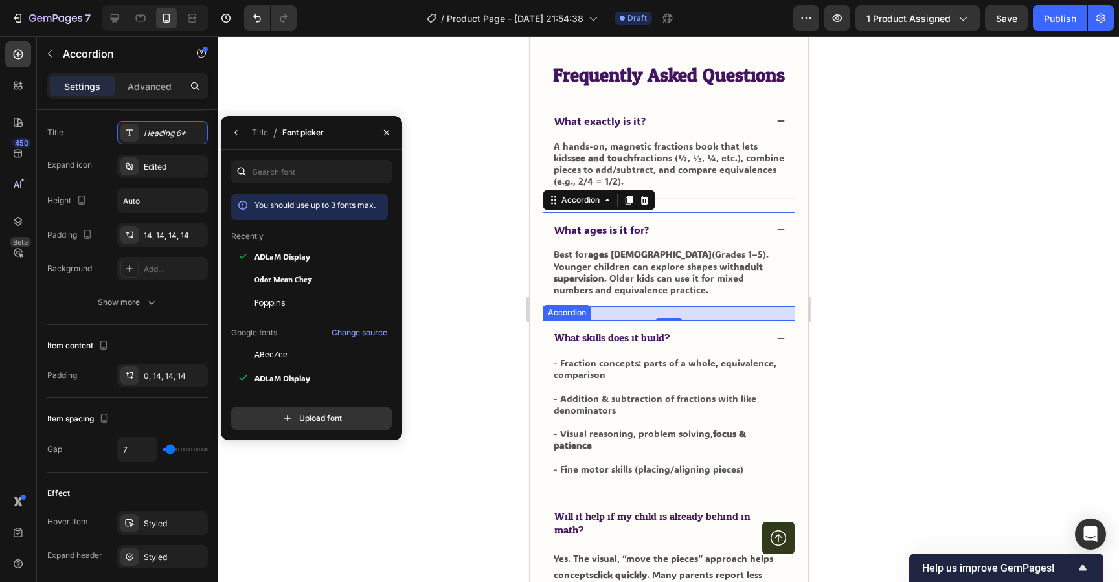
click at [643, 339] on span "What skills does it build?" at bounding box center [611, 337] width 115 height 19
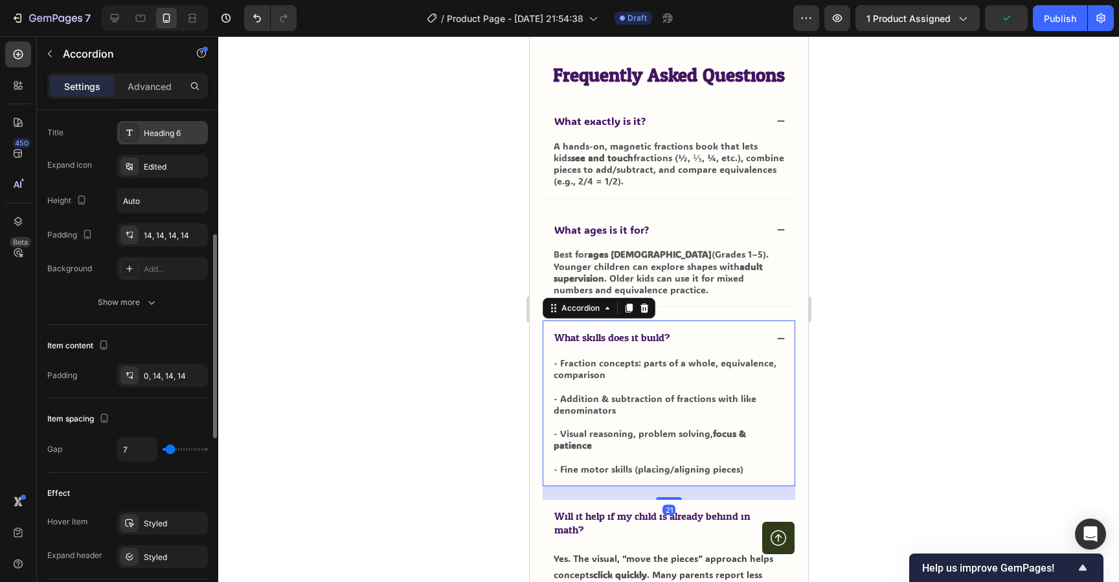
click at [183, 128] on div "Heading 6" at bounding box center [174, 134] width 61 height 12
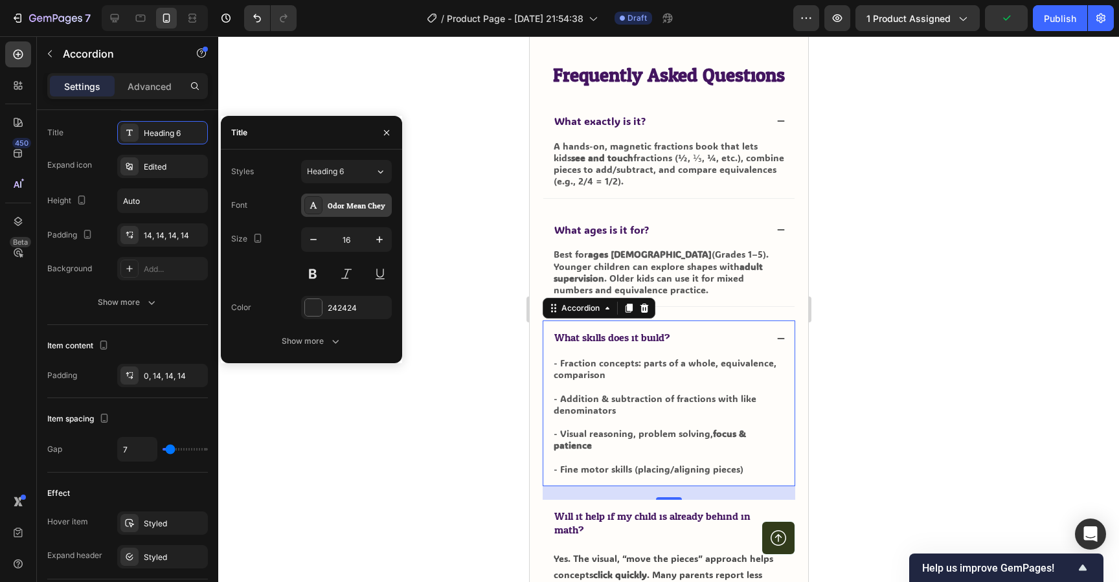
click at [352, 200] on div "Odor Mean Chey" at bounding box center [358, 206] width 61 height 12
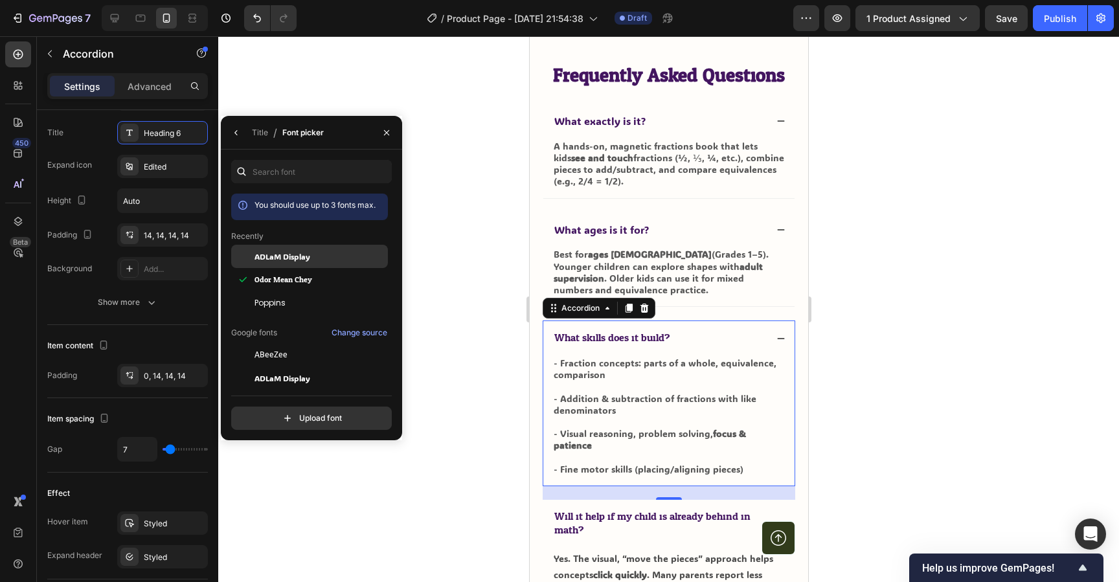
click at [326, 251] on div "ADLaM Display" at bounding box center [320, 257] width 131 height 12
click at [657, 511] on span "Will it help if my child is already behind in math?" at bounding box center [652, 523] width 196 height 32
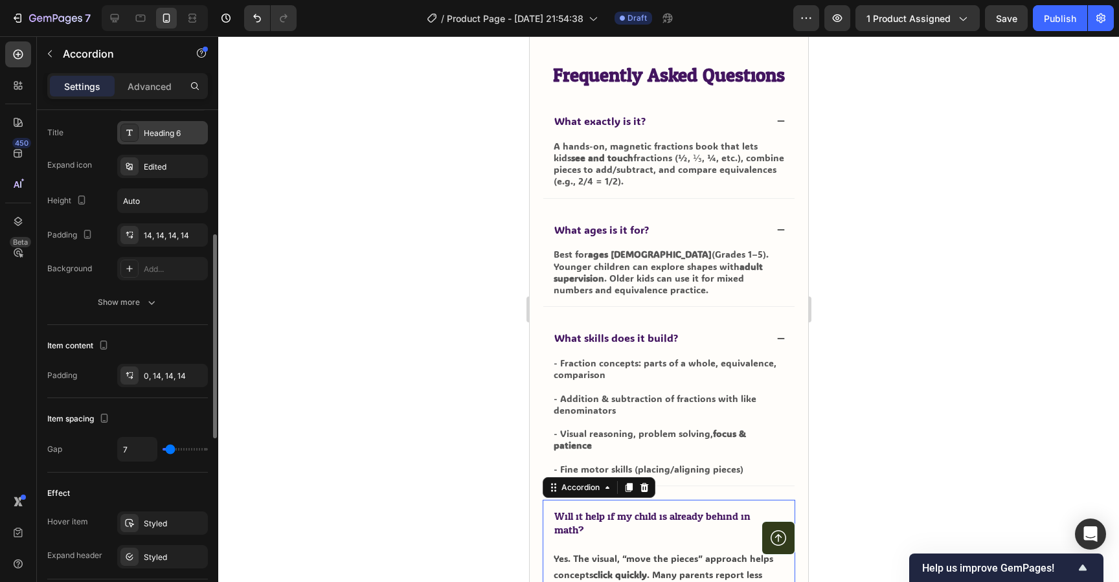
click at [171, 137] on div "Heading 6" at bounding box center [174, 134] width 61 height 12
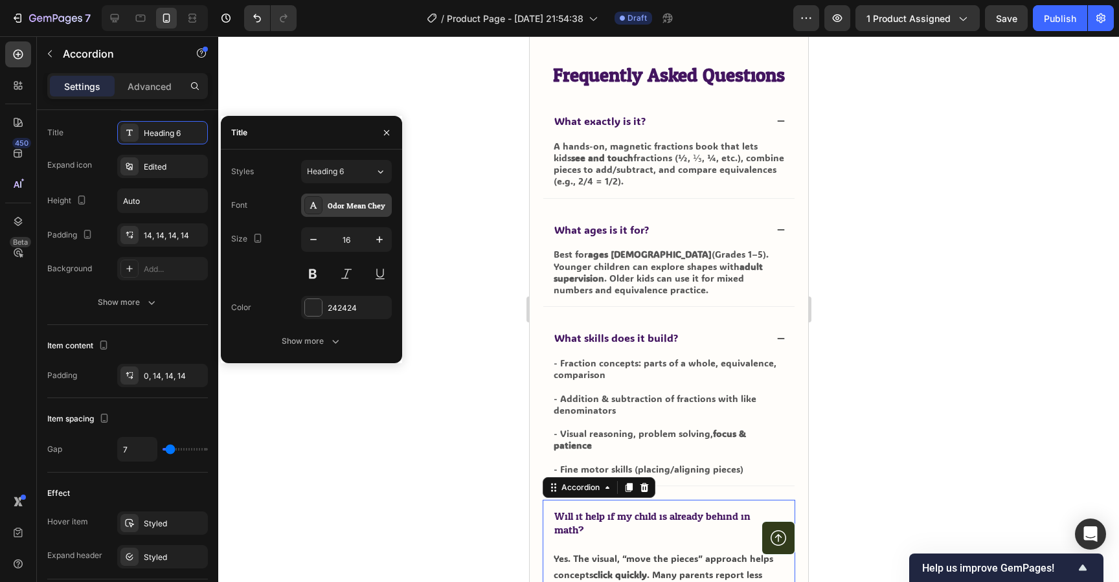
click at [354, 198] on div "Odor Mean Chey" at bounding box center [346, 205] width 91 height 23
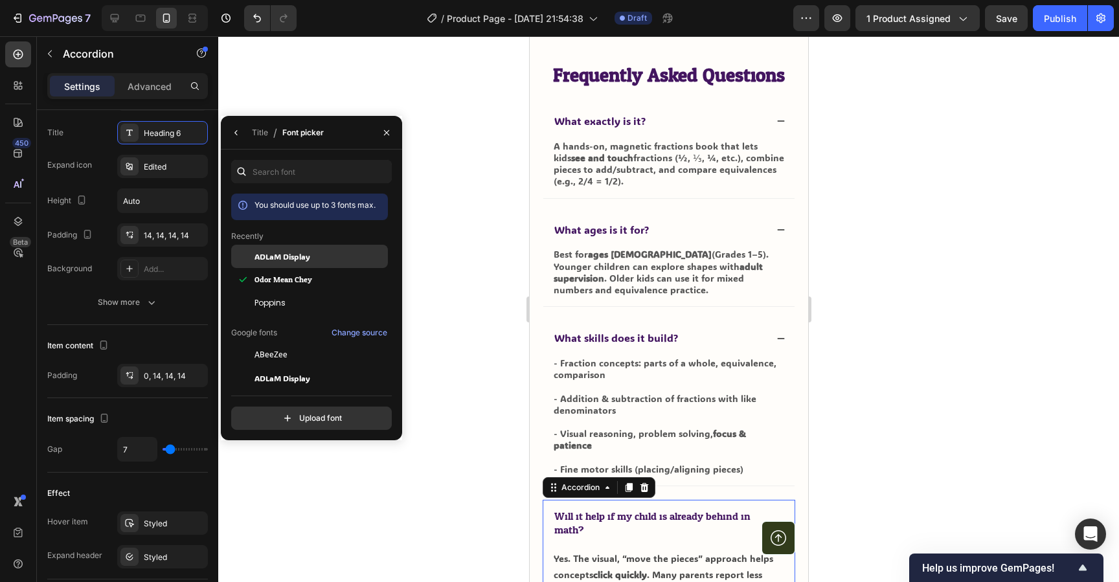
click at [323, 260] on div "ADLaM Display" at bounding box center [320, 257] width 131 height 12
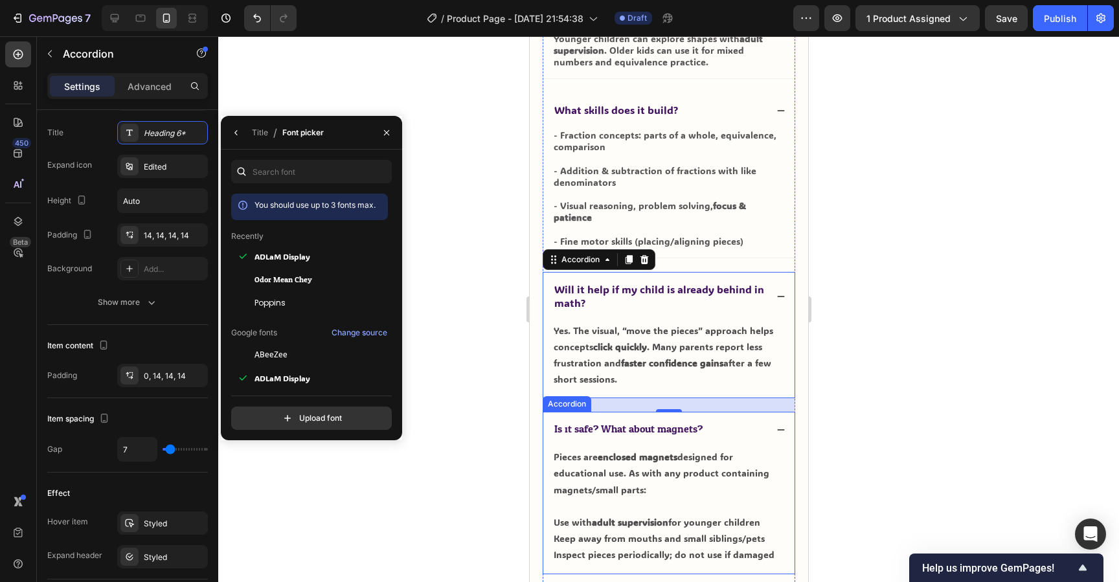
scroll to position [5733, 0]
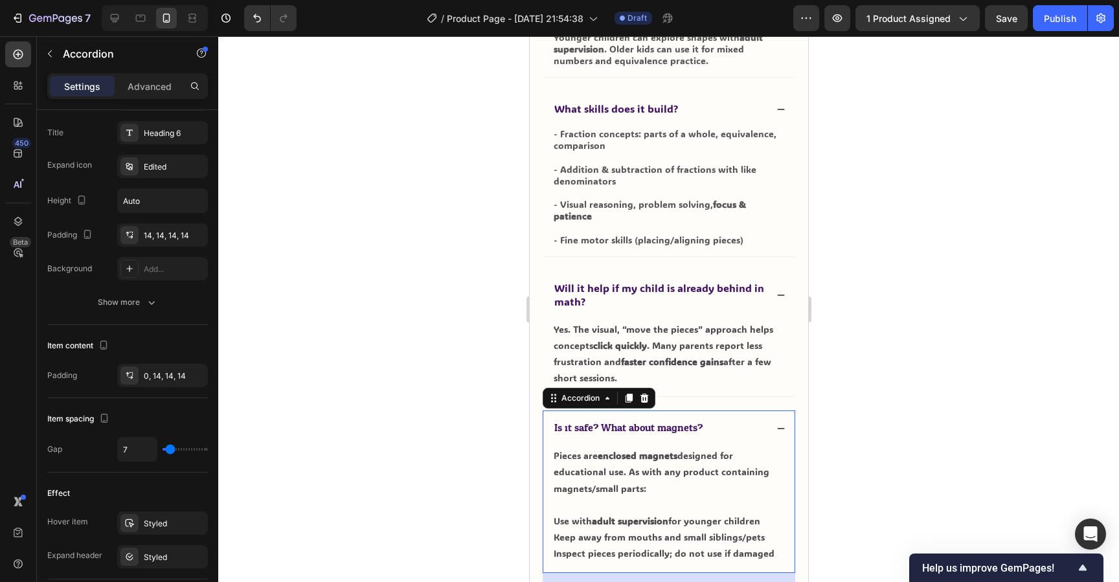
click at [653, 419] on span "Is it safe? What about magnets?" at bounding box center [628, 428] width 148 height 19
click at [166, 132] on div "Heading 6" at bounding box center [174, 134] width 61 height 12
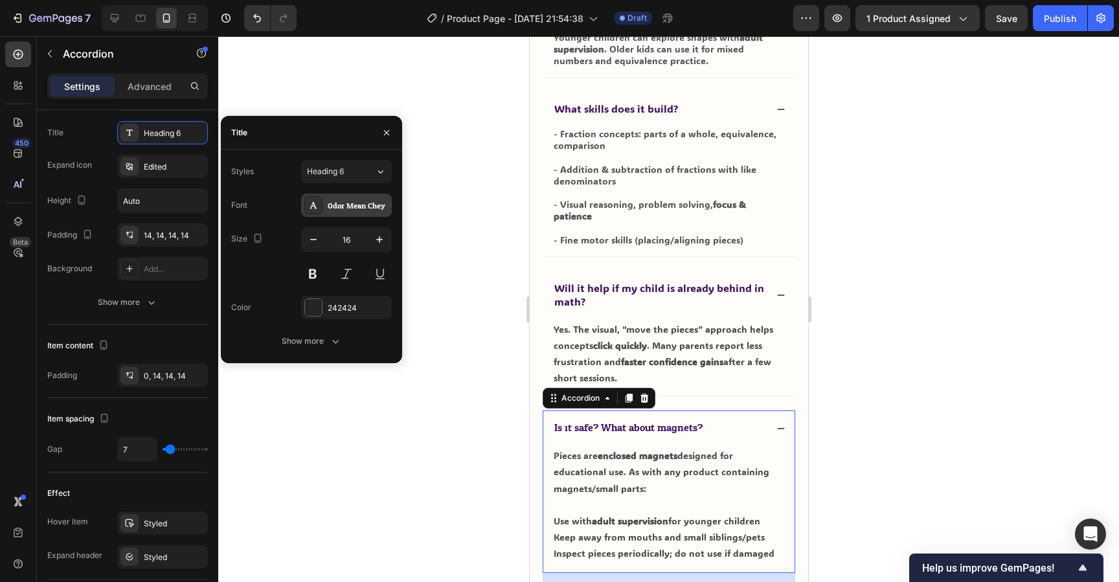
click at [341, 201] on div "Odor Mean Chey" at bounding box center [358, 206] width 61 height 12
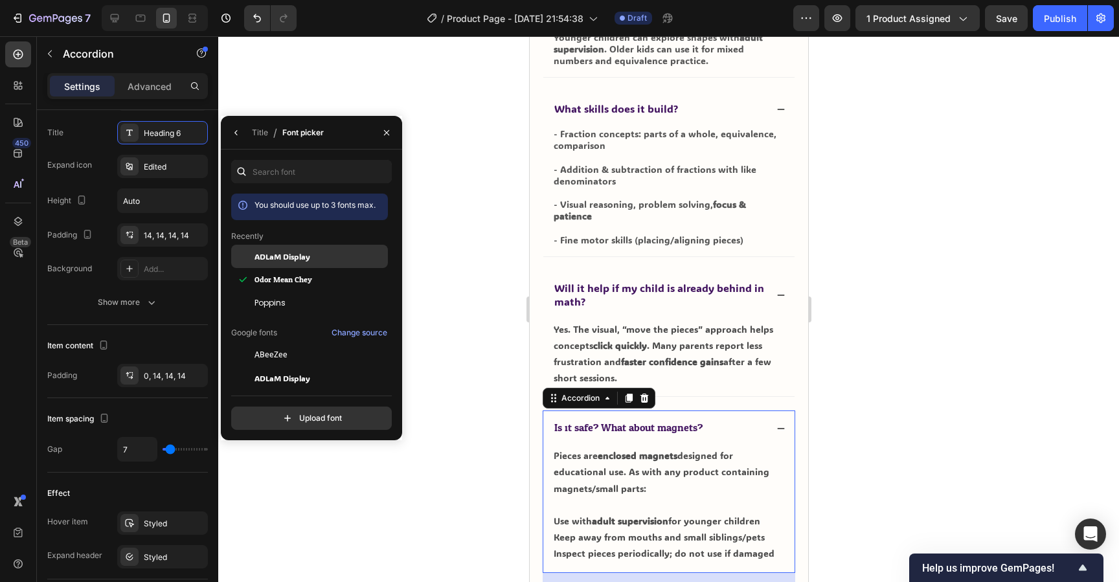
click at [310, 266] on div "ADLaM Display" at bounding box center [309, 256] width 157 height 23
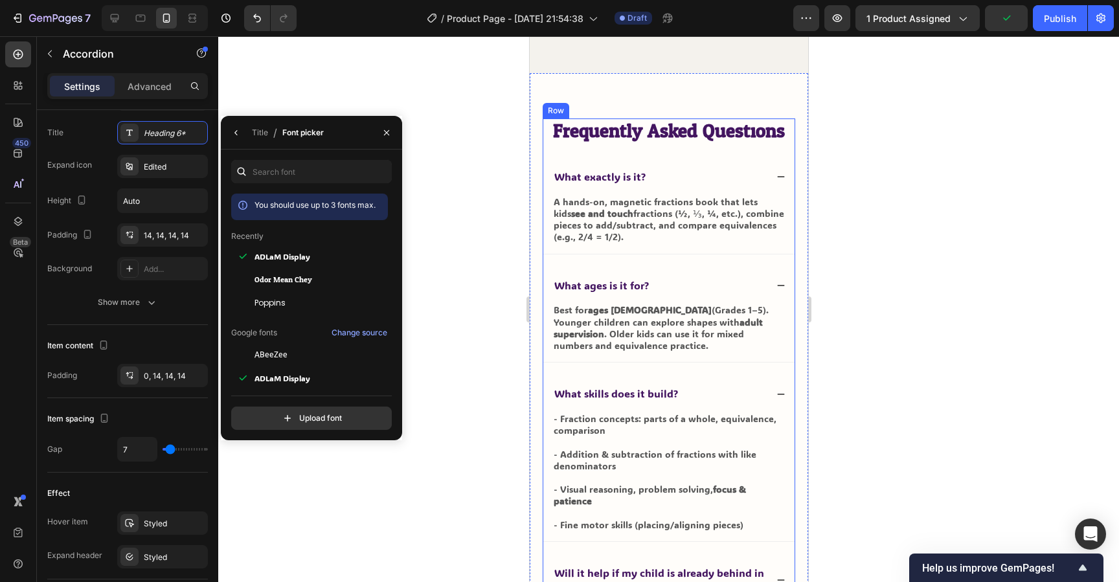
scroll to position [5446, 0]
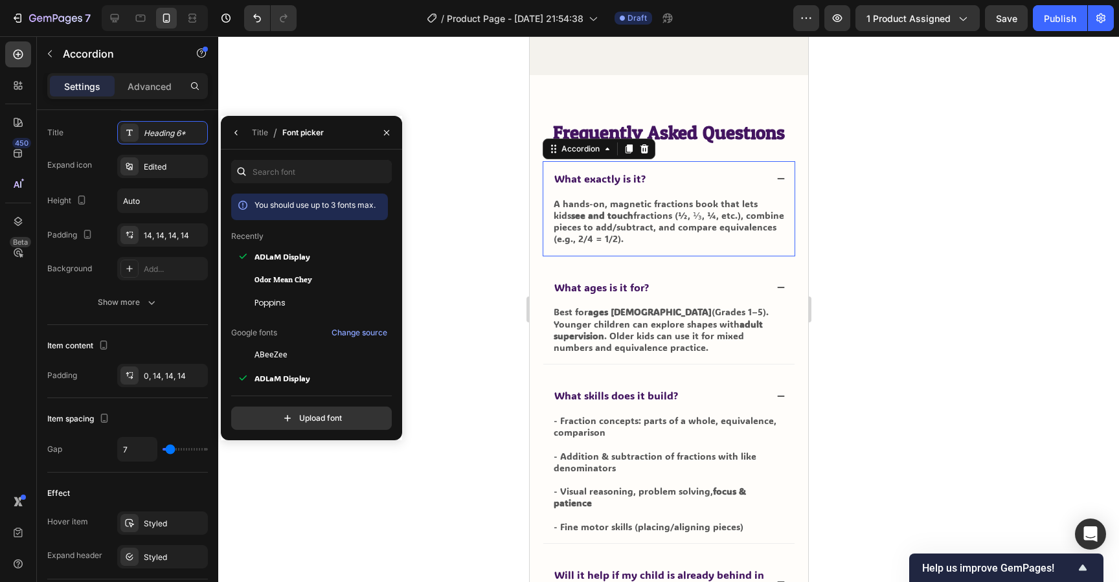
click at [779, 179] on icon at bounding box center [780, 178] width 9 height 9
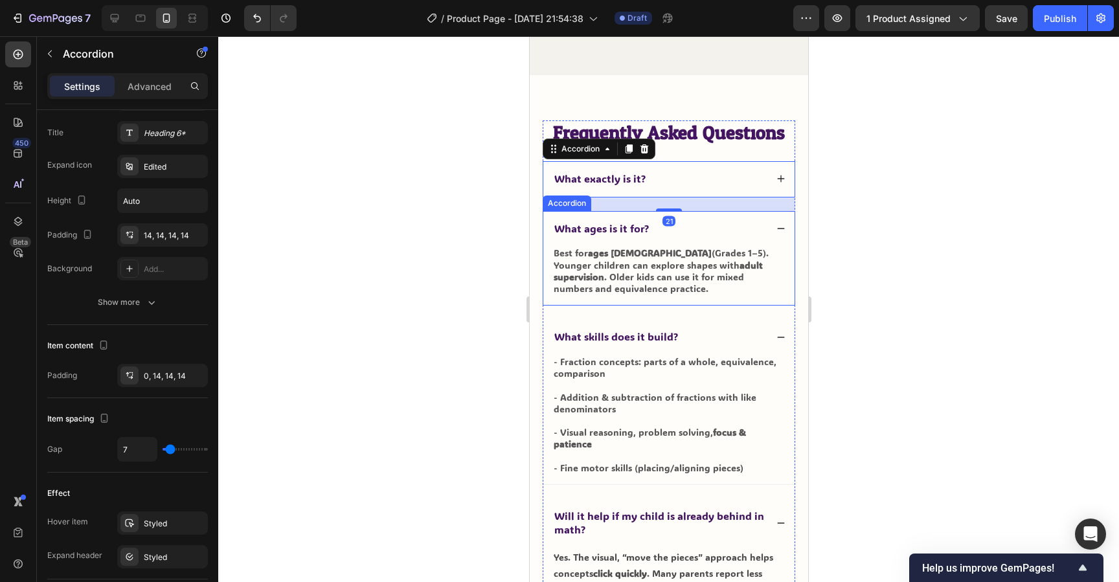
click at [781, 228] on icon at bounding box center [780, 228] width 7 height 1
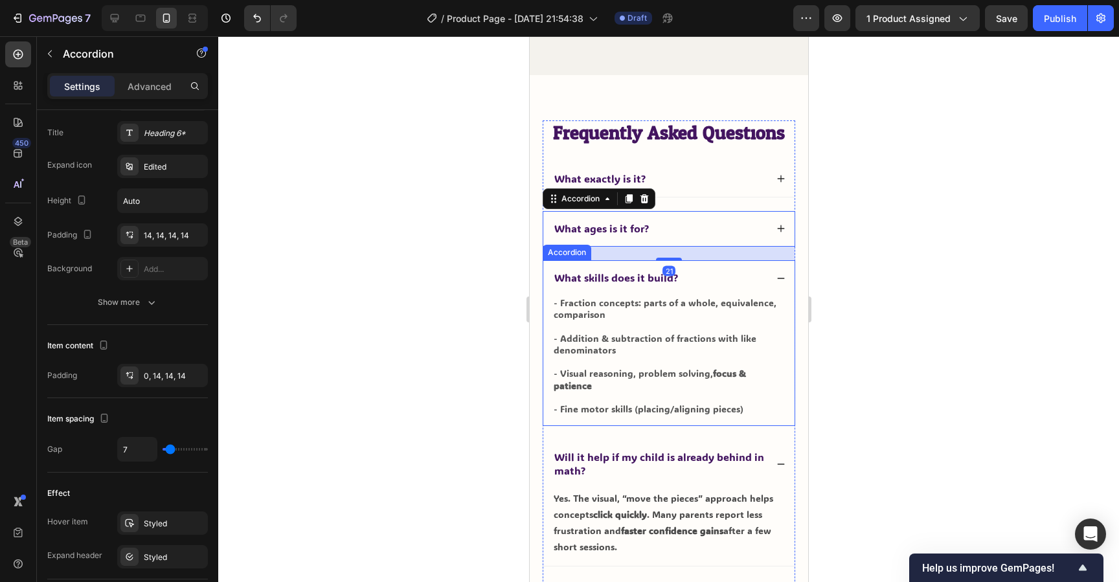
click at [779, 277] on icon at bounding box center [780, 278] width 9 height 9
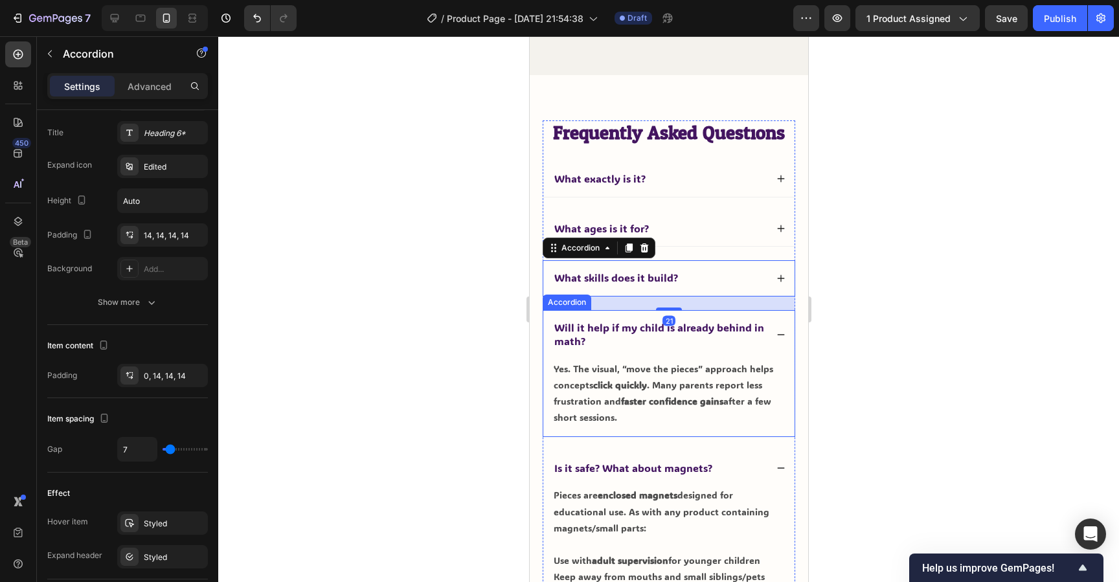
click at [776, 336] on icon at bounding box center [780, 334] width 9 height 9
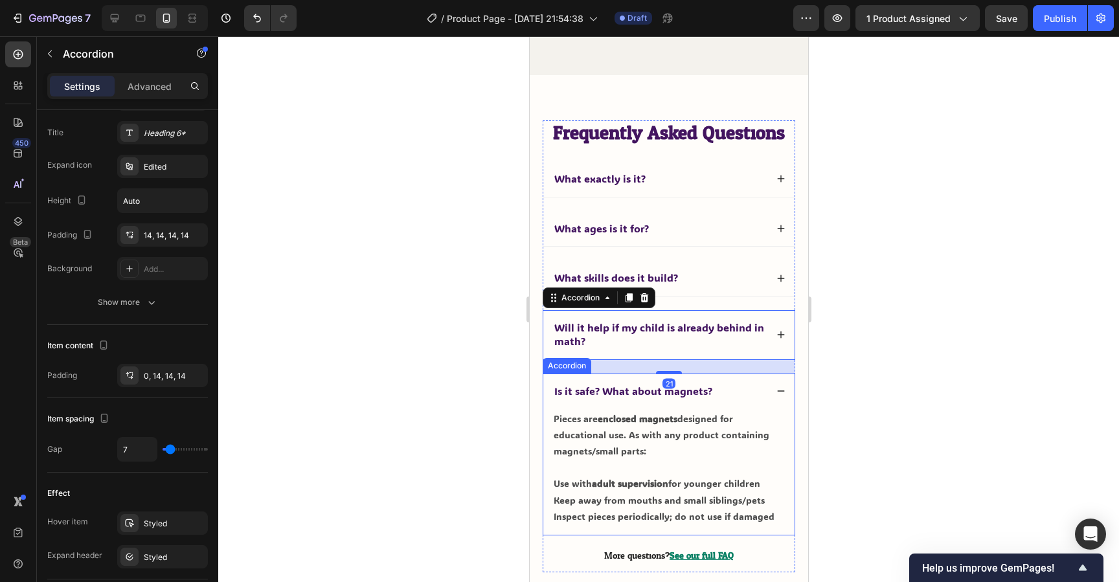
click at [777, 393] on icon at bounding box center [780, 391] width 9 height 9
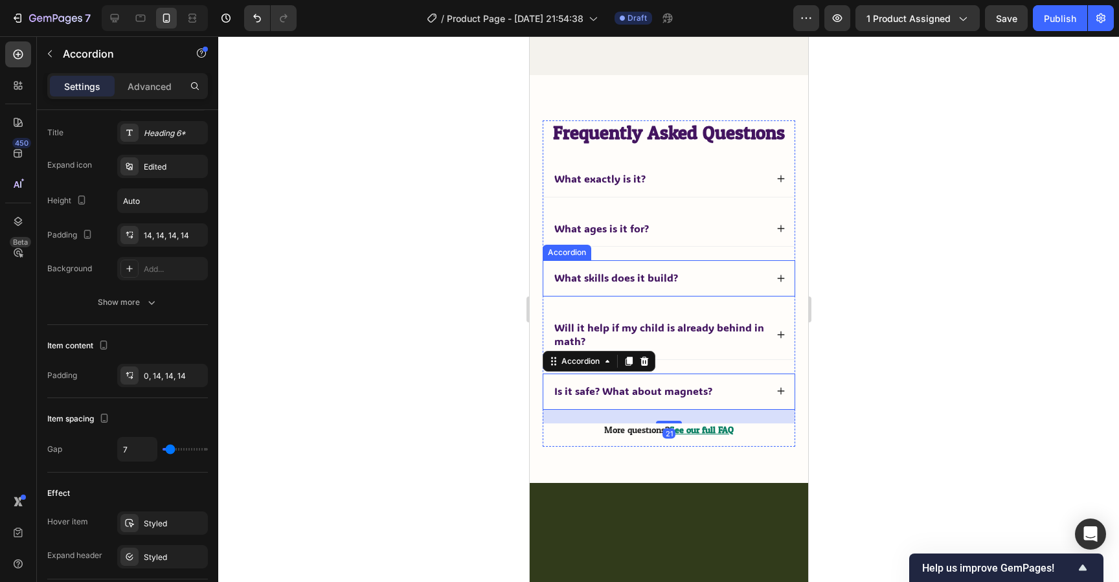
click at [614, 274] on span "What skills does it build?" at bounding box center [616, 278] width 124 height 14
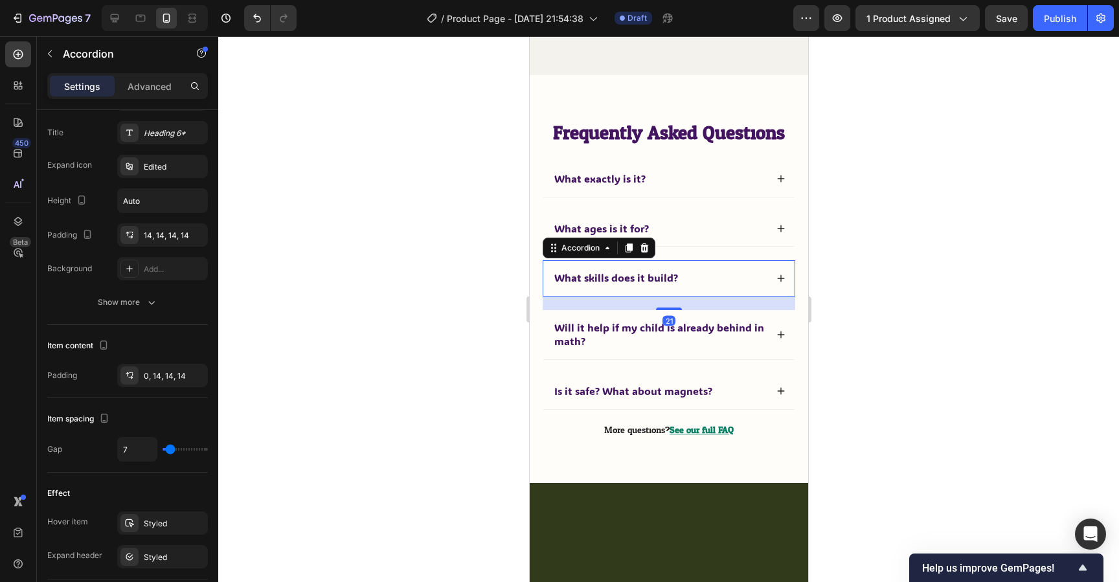
click at [903, 340] on div at bounding box center [668, 309] width 901 height 546
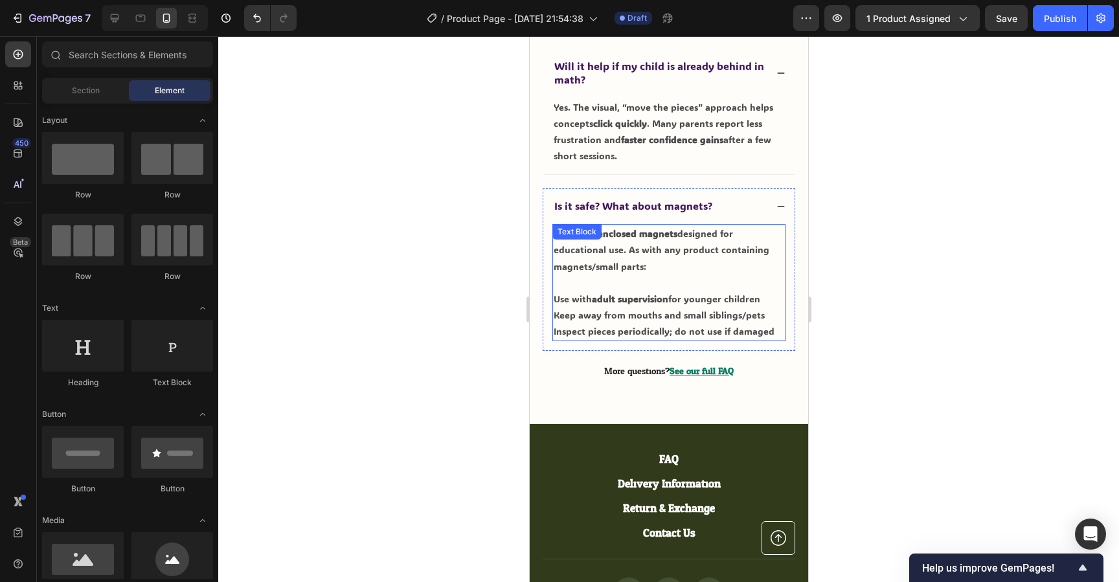
scroll to position [5956, 0]
click at [778, 201] on icon at bounding box center [780, 205] width 9 height 9
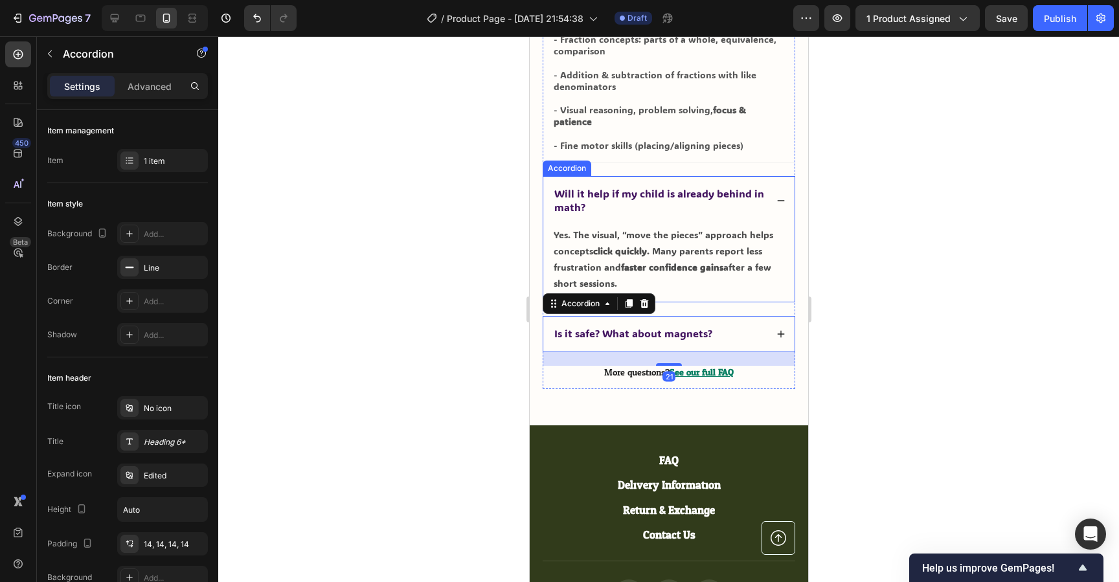
scroll to position [5826, 0]
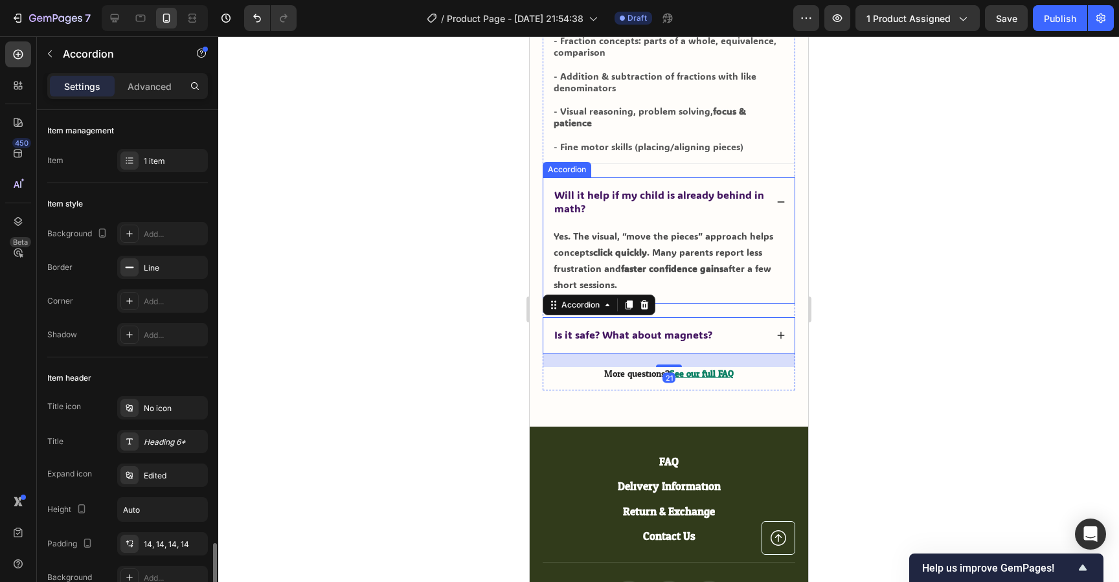
click at [779, 201] on icon at bounding box center [780, 201] width 7 height 1
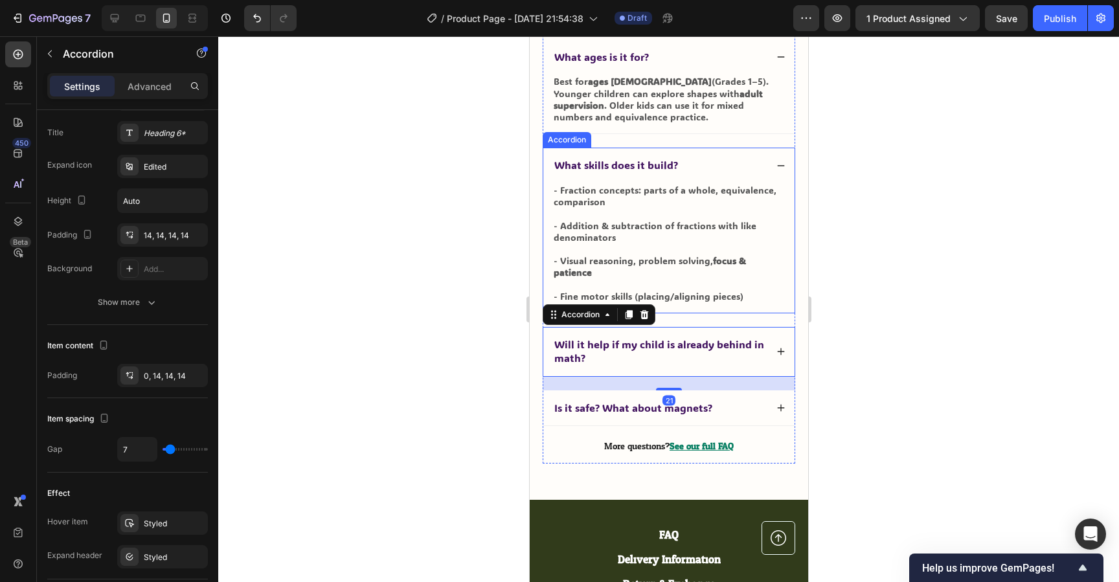
click at [775, 168] on div "What skills does it build?" at bounding box center [668, 166] width 251 height 36
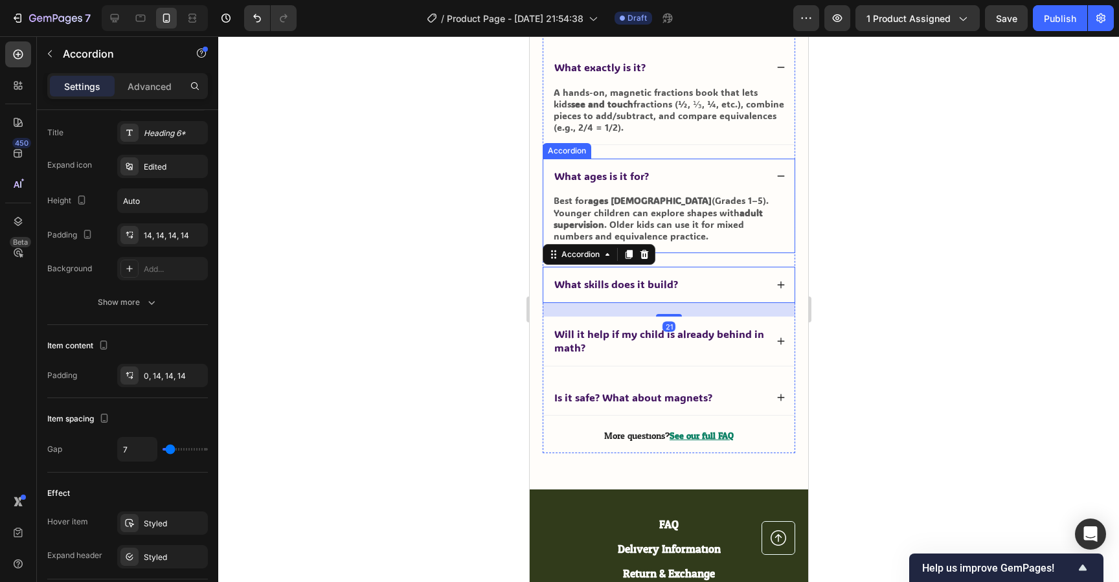
click at [780, 181] on div "What ages is it for?" at bounding box center [668, 177] width 251 height 36
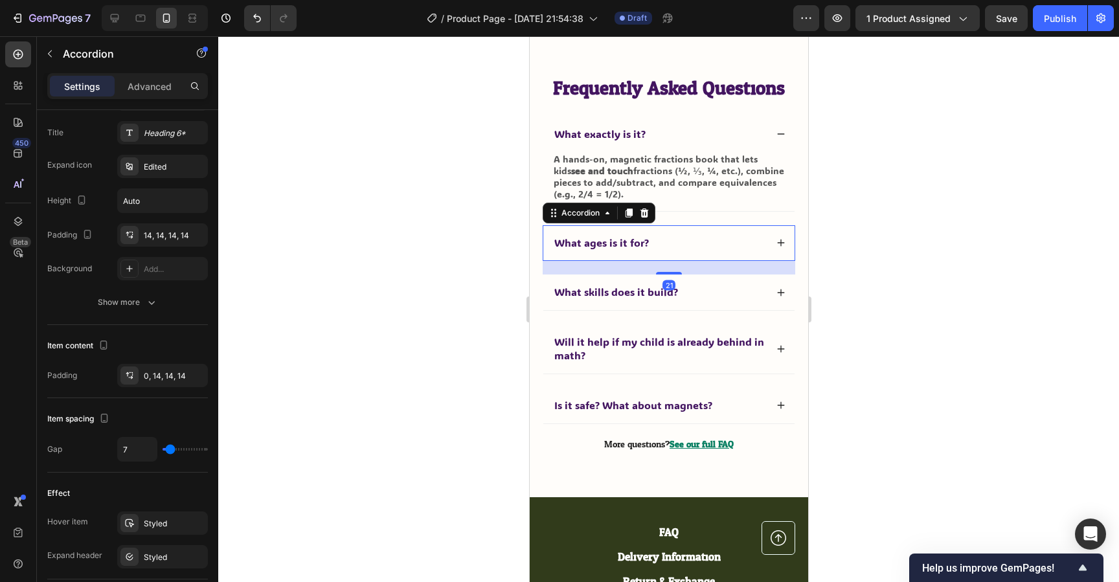
scroll to position [5456, 0]
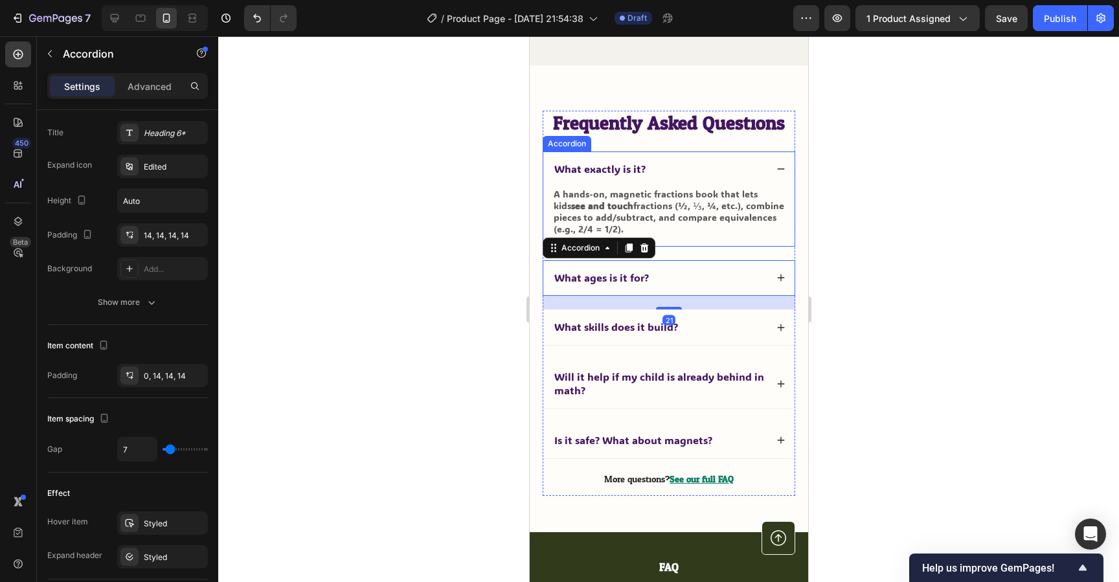
click at [780, 178] on div "What exactly is it?" at bounding box center [668, 170] width 251 height 36
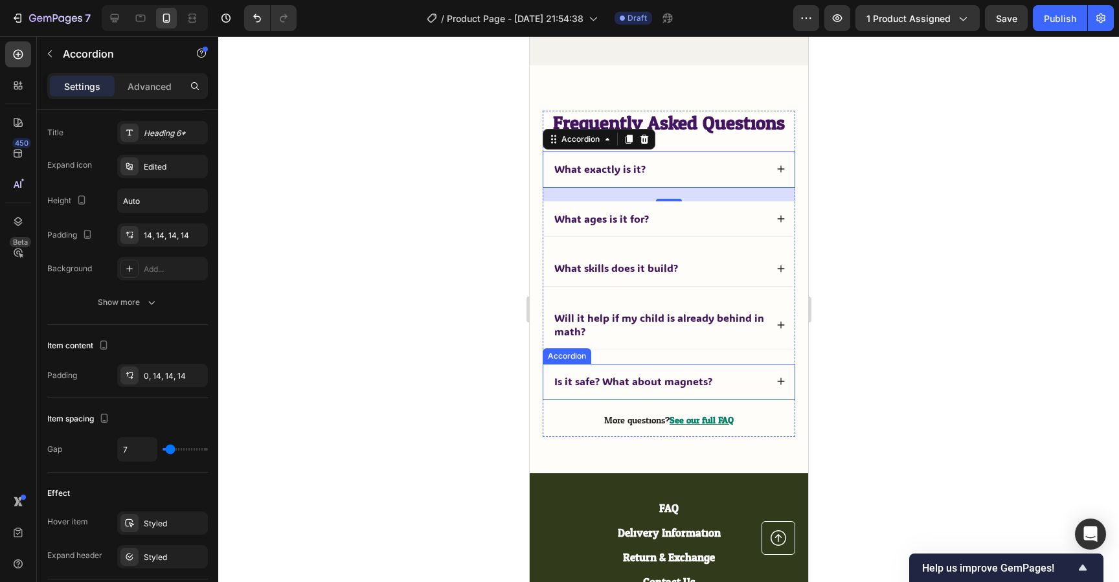
click at [718, 376] on div "Is it safe? What about magnets?" at bounding box center [659, 381] width 214 height 17
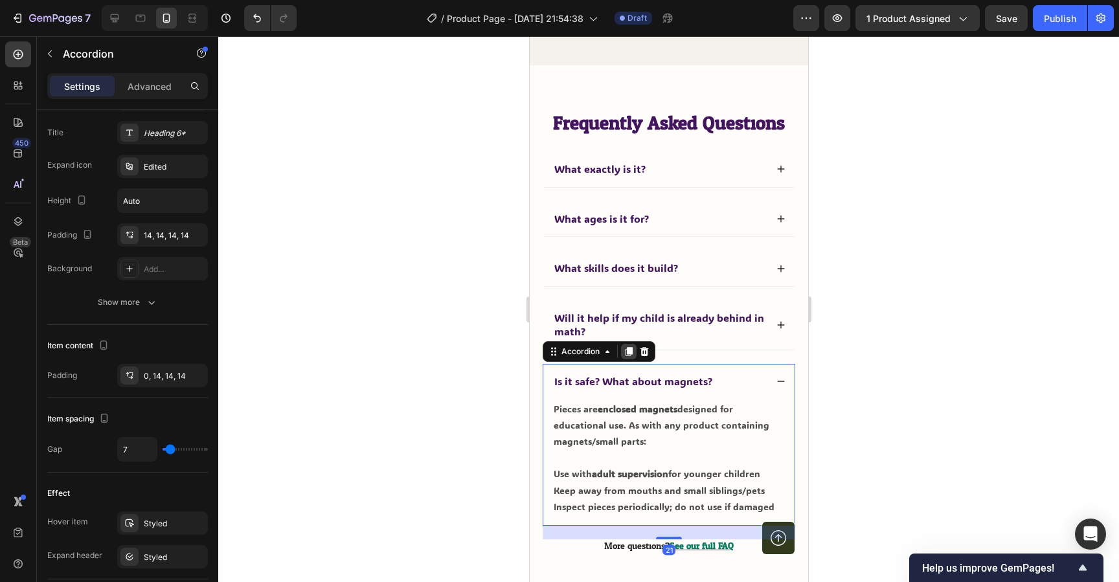
click at [623, 349] on icon at bounding box center [628, 352] width 10 height 10
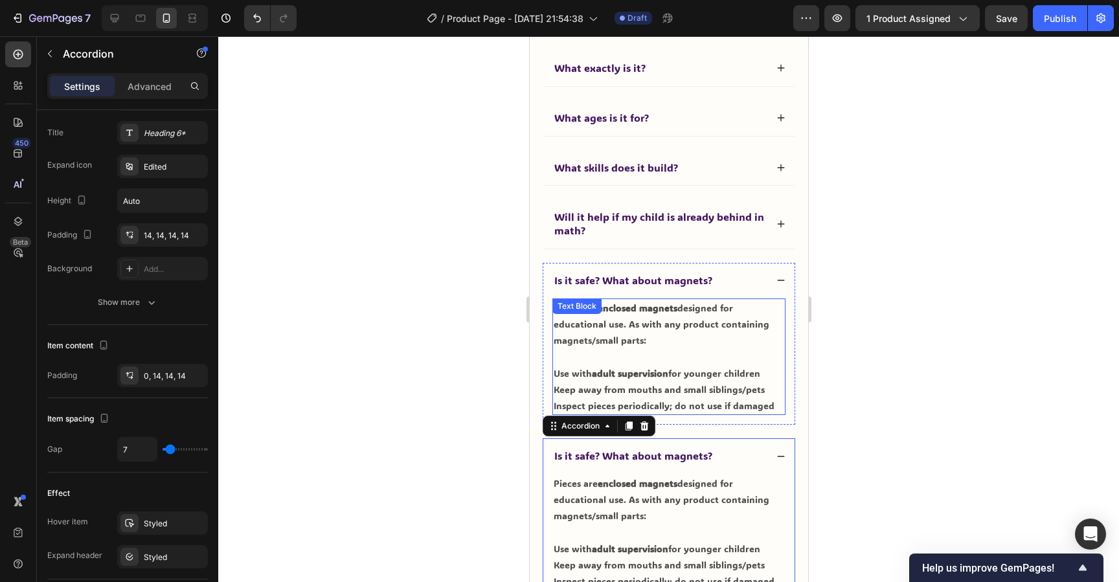
scroll to position [5563, 0]
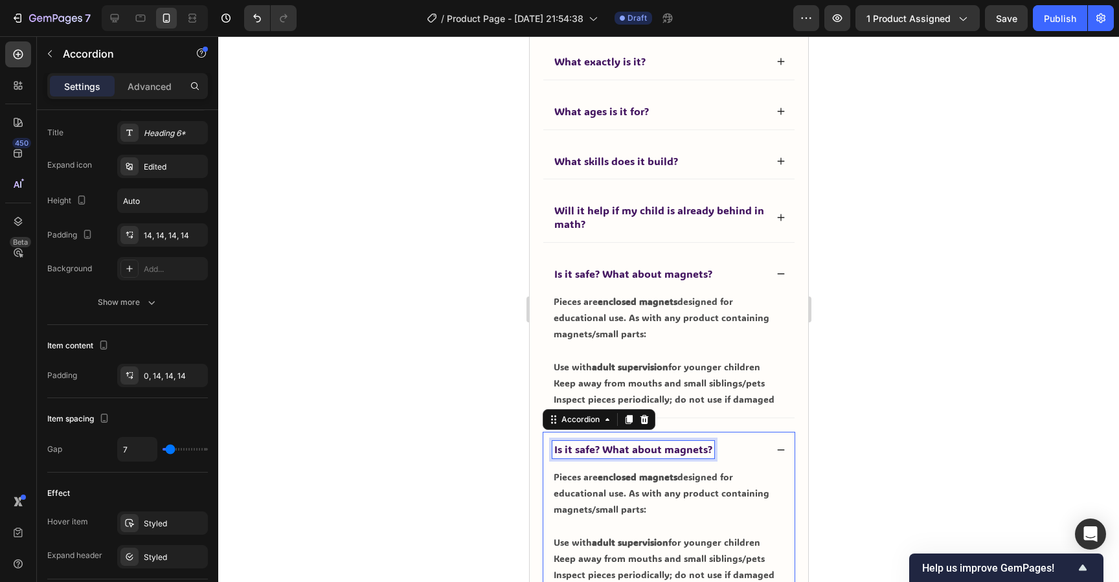
click at [657, 448] on span "Is it safe? What about magnets?" at bounding box center [633, 449] width 158 height 14
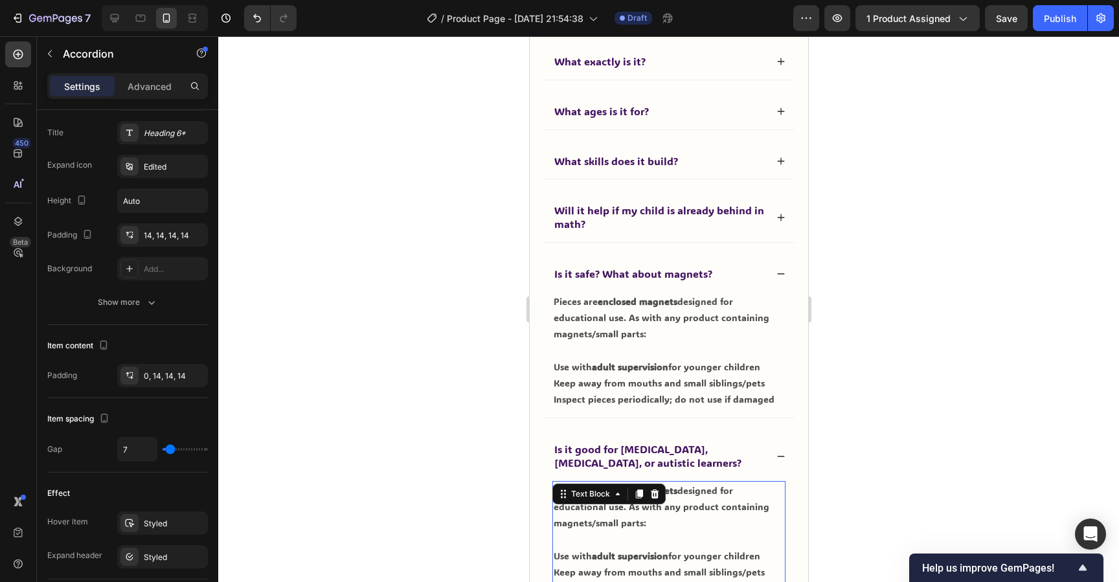
click at [603, 495] on div "Pieces are enclosed magnets designed for educational use. As with any product c…" at bounding box center [668, 539] width 233 height 117
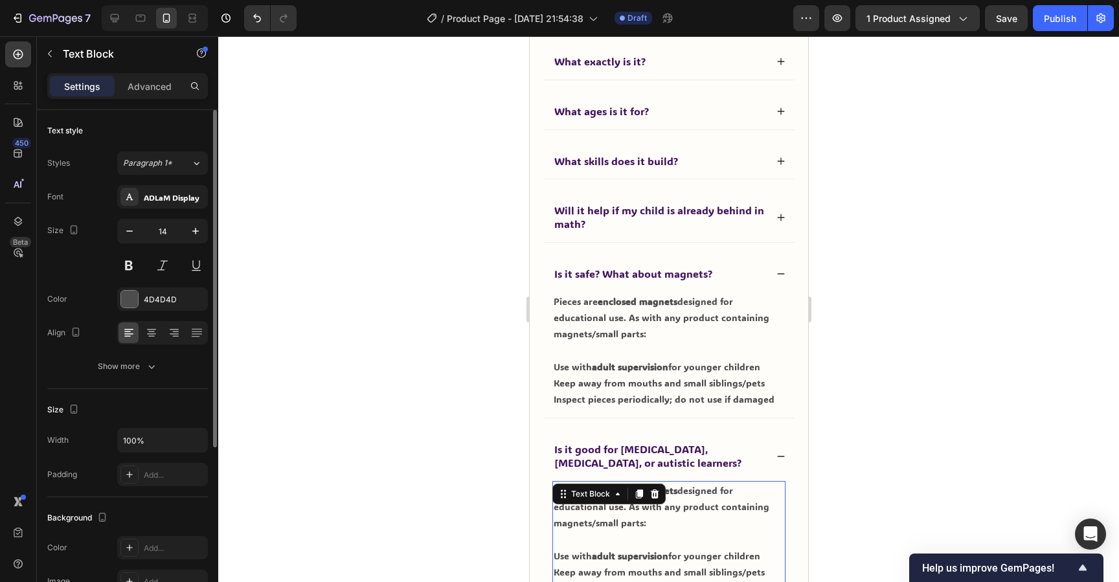
click at [663, 516] on p "Pieces are enclosed magnets designed for educational use. As with any product c…" at bounding box center [668, 507] width 231 height 49
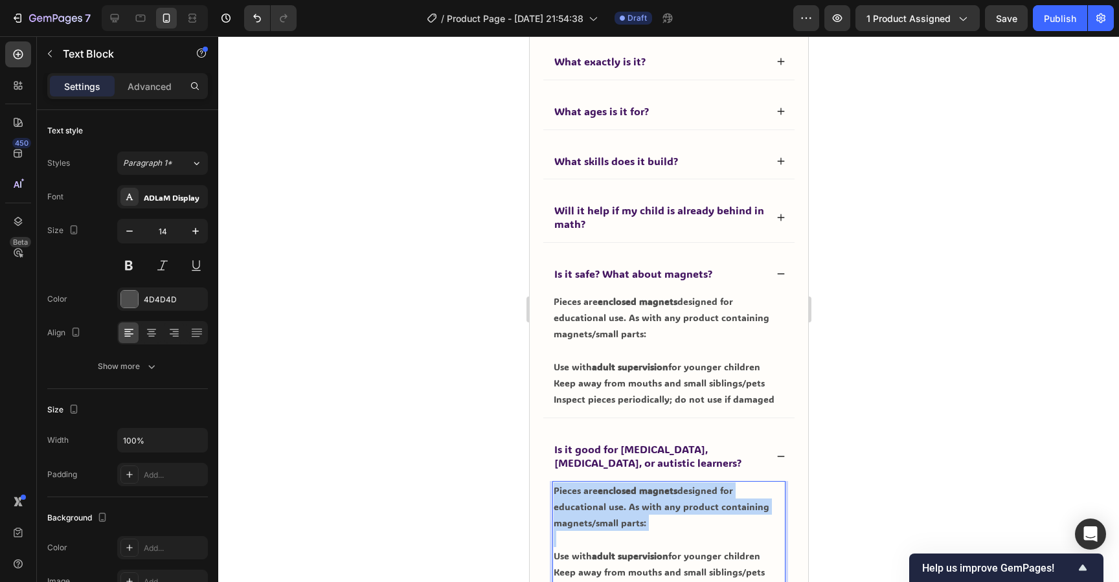
click at [663, 516] on p "Pieces are enclosed magnets designed for educational use. As with any product c…" at bounding box center [668, 507] width 231 height 49
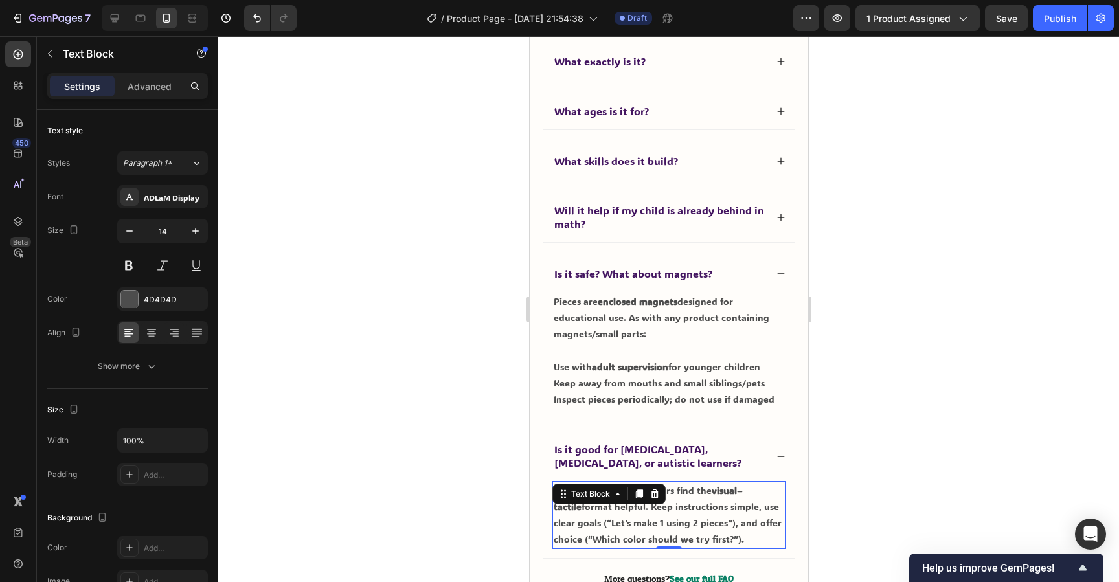
click at [842, 497] on div at bounding box center [668, 309] width 901 height 546
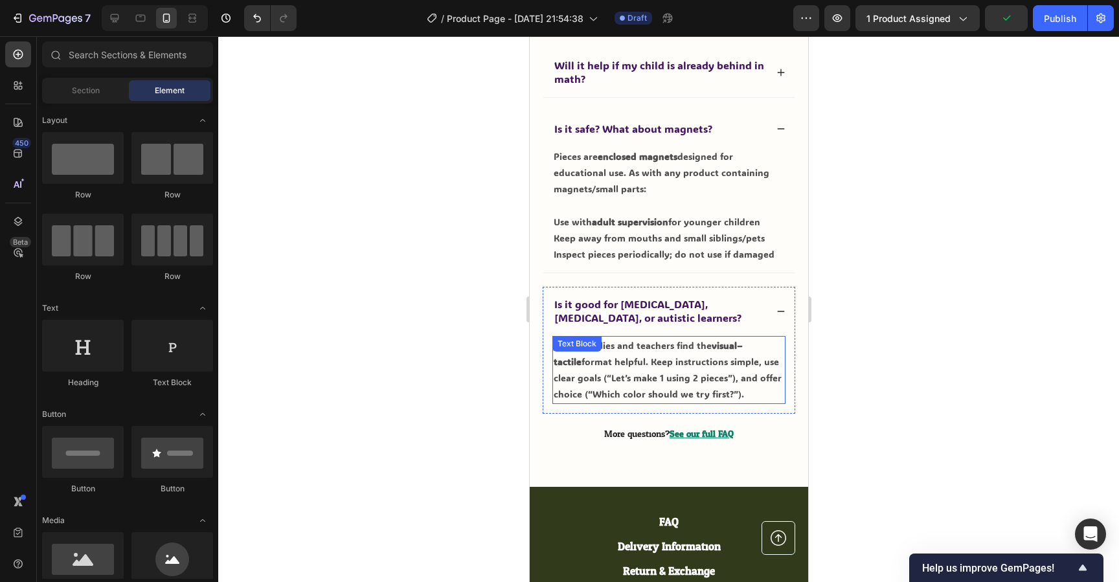
scroll to position [5712, 0]
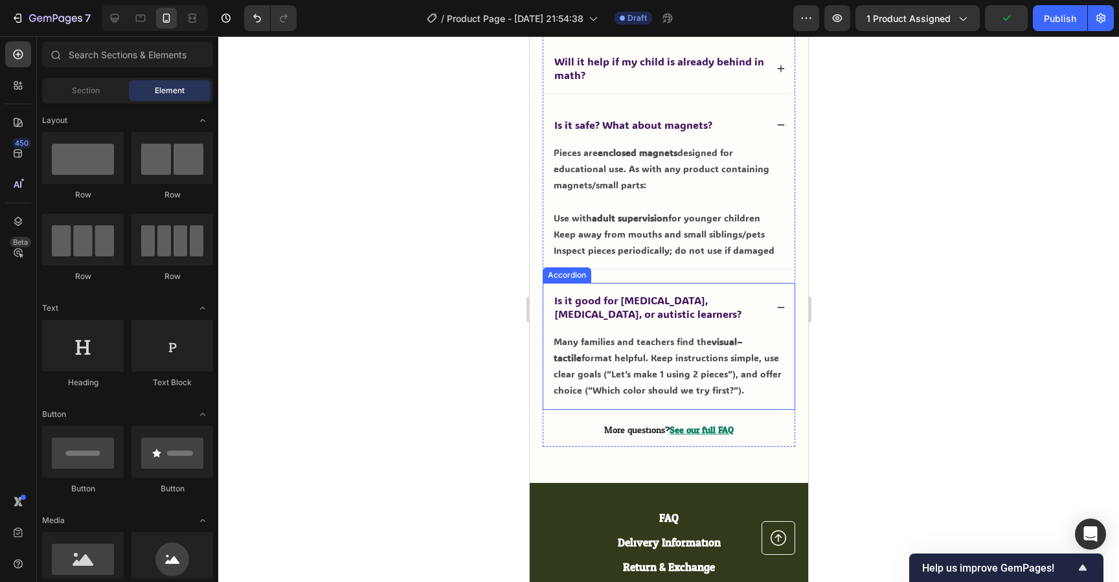
click at [779, 306] on icon at bounding box center [780, 307] width 9 height 9
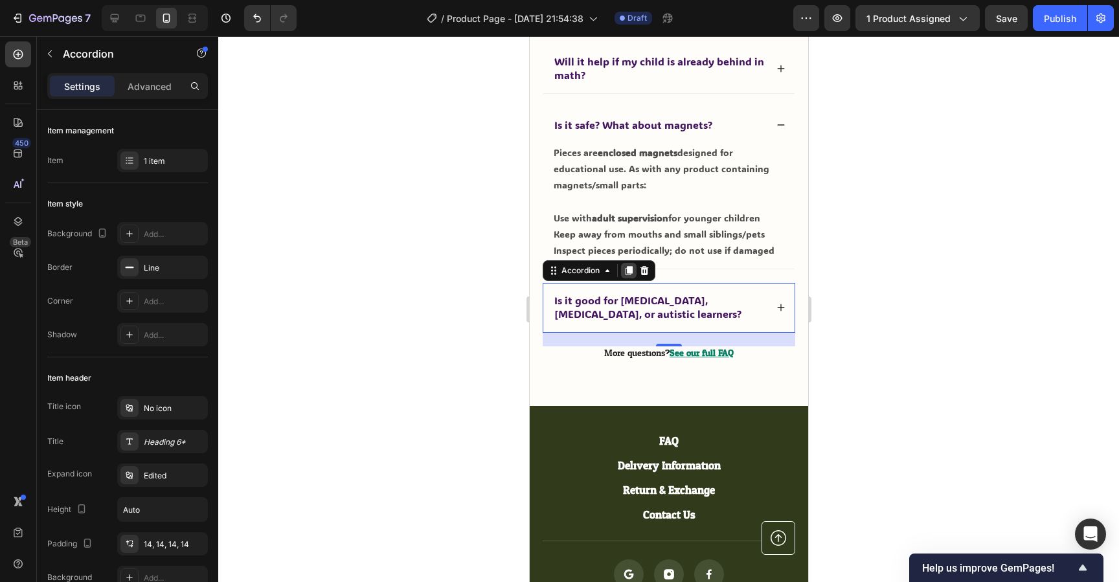
click at [631, 268] on icon at bounding box center [628, 270] width 7 height 9
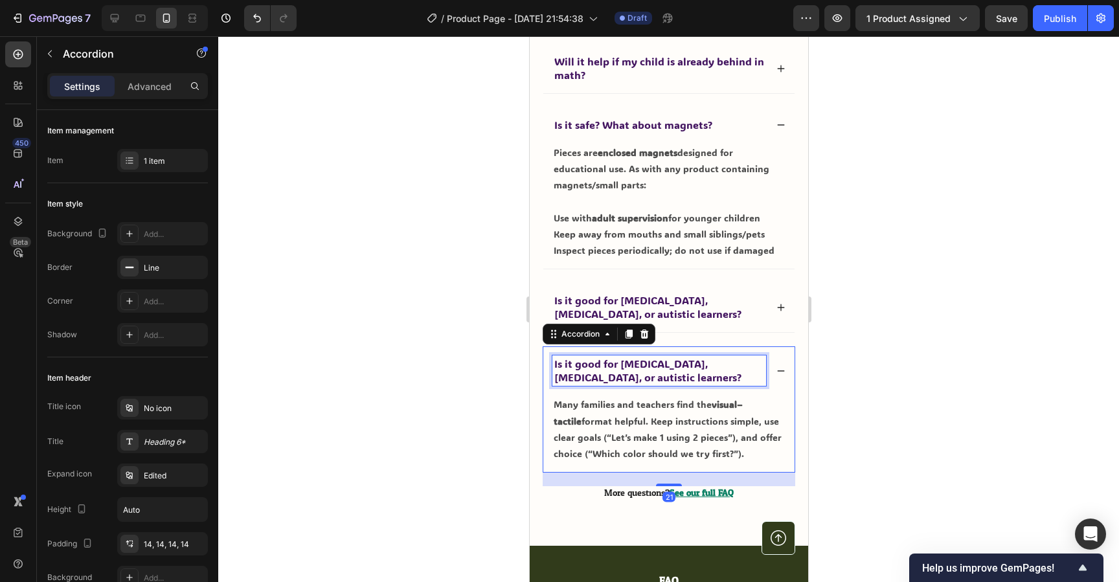
click at [643, 373] on p "Is it good for [MEDICAL_DATA], [MEDICAL_DATA], or autistic learners?" at bounding box center [659, 371] width 210 height 27
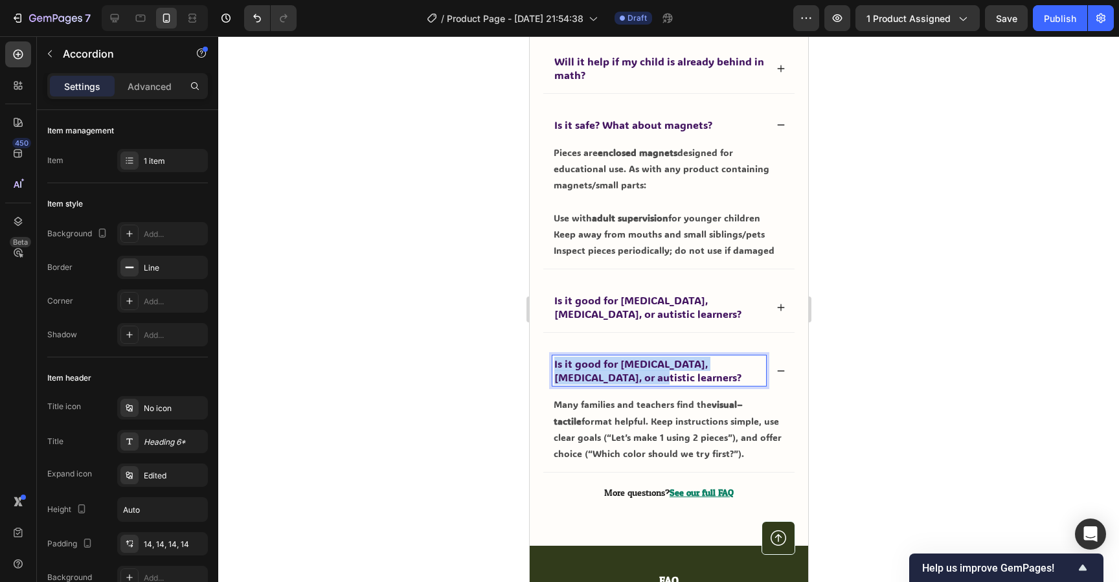
click at [643, 373] on p "Is it good for [MEDICAL_DATA], [MEDICAL_DATA], or autistic learners?" at bounding box center [659, 371] width 210 height 27
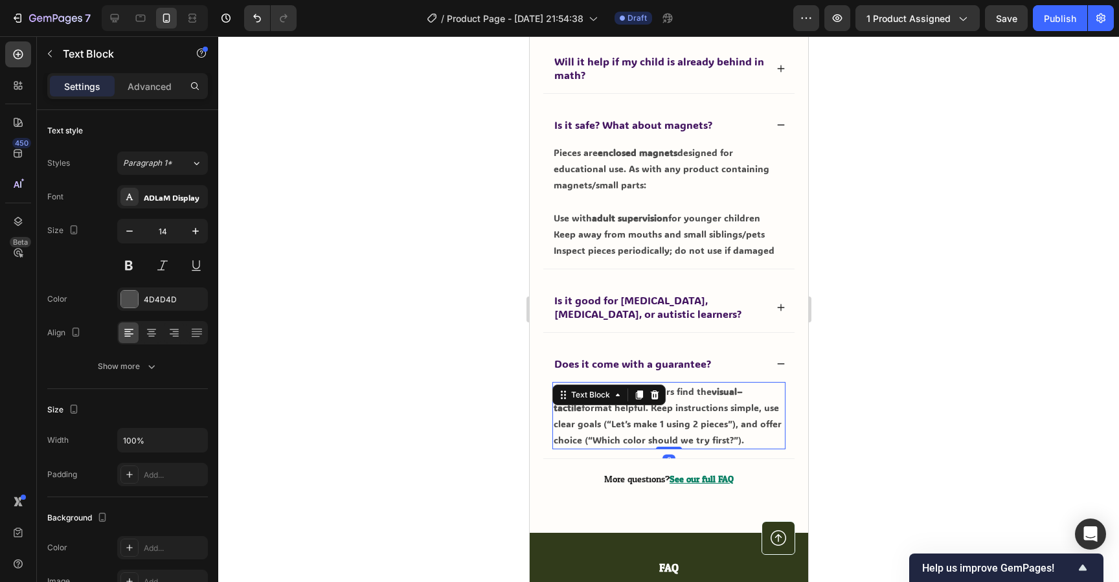
click at [652, 403] on div "Many families and teachers find the visual–tactile format helpful. Keep instruc…" at bounding box center [668, 416] width 233 height 68
click at [652, 403] on div "Text Block" at bounding box center [608, 395] width 113 height 21
click at [671, 420] on p "Many families and teachers find the visual–tactile format helpful. Keep instruc…" at bounding box center [668, 416] width 231 height 65
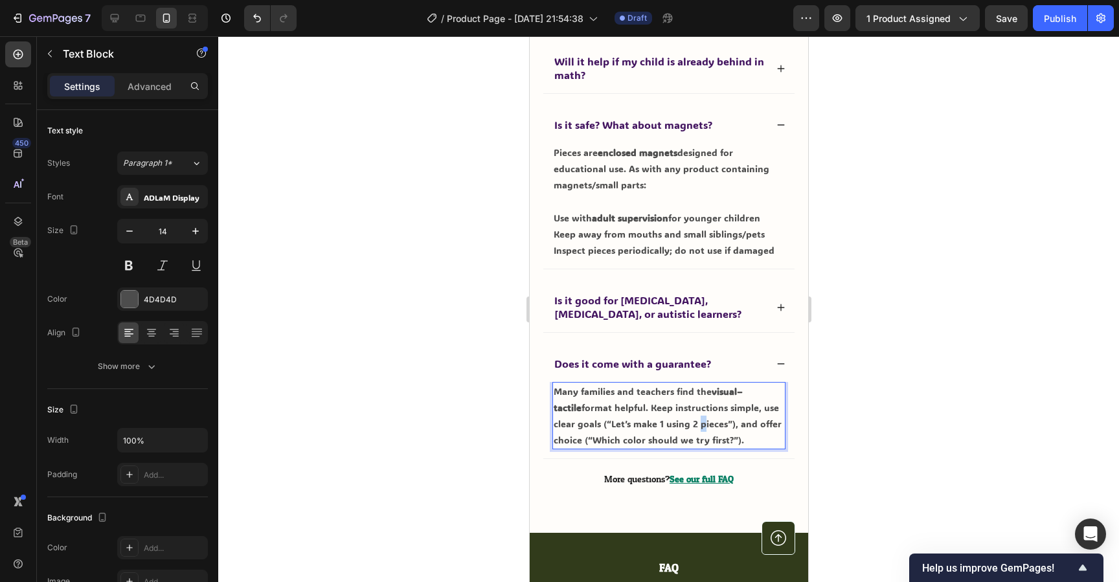
click at [671, 420] on p "Many families and teachers find the visual–tactile format helpful. Keep instruc…" at bounding box center [668, 416] width 231 height 65
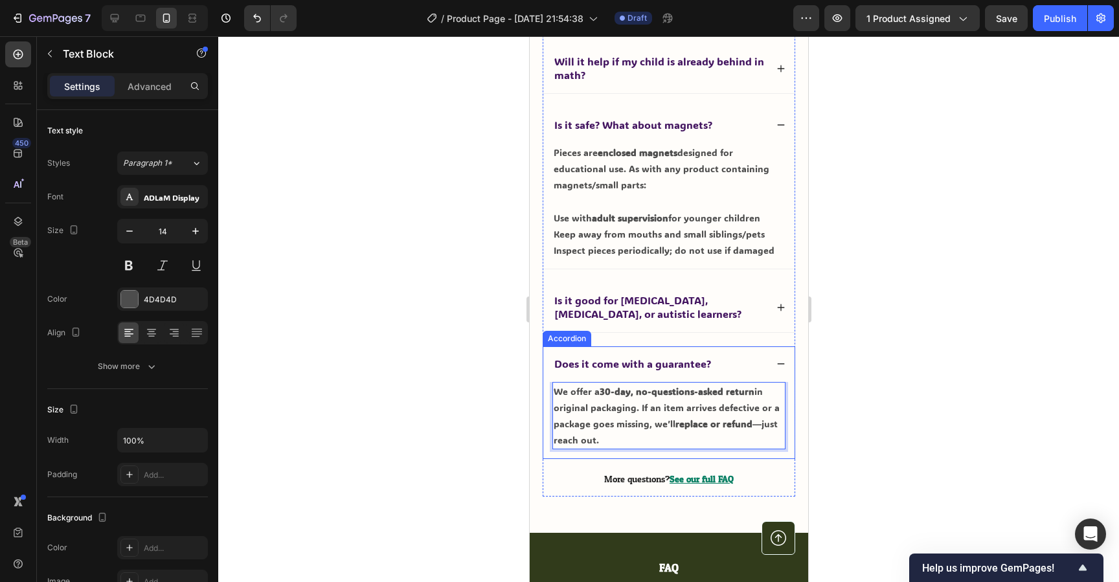
click at [865, 402] on div at bounding box center [668, 309] width 901 height 546
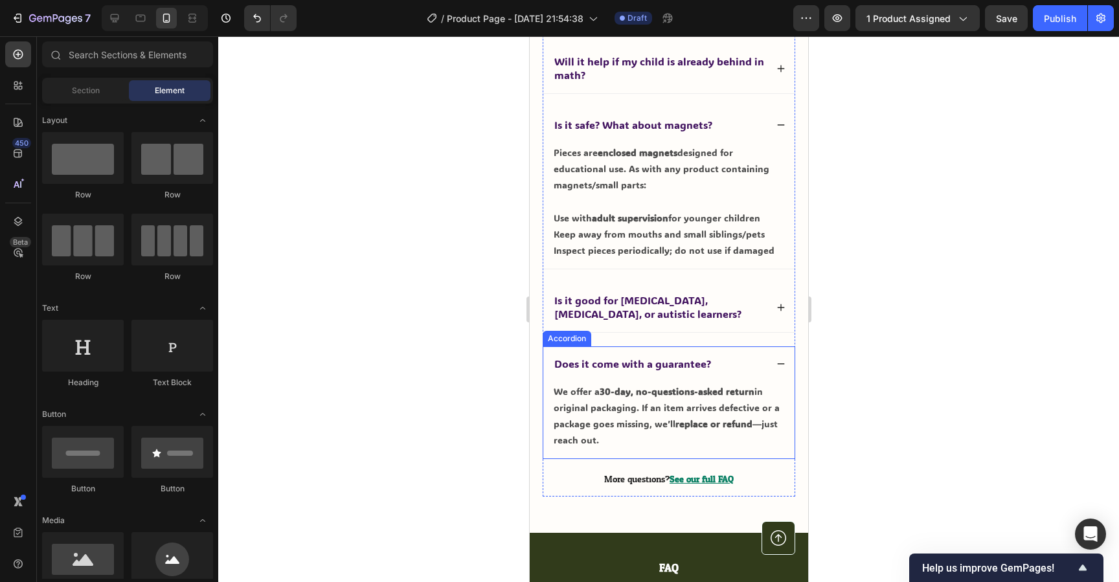
click at [783, 364] on icon at bounding box center [780, 363] width 7 height 1
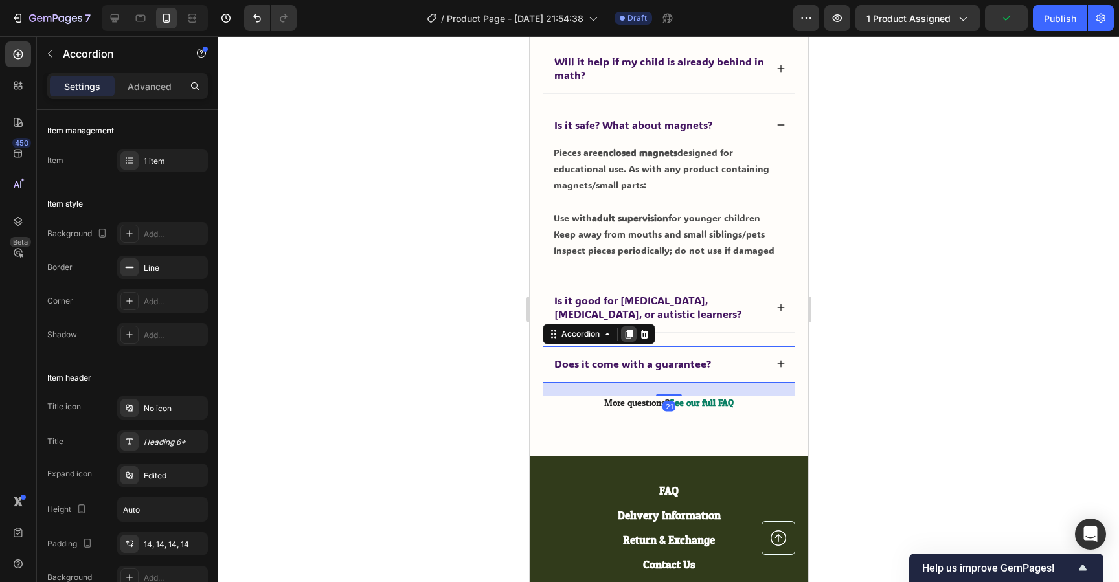
click at [627, 336] on icon at bounding box center [628, 334] width 7 height 9
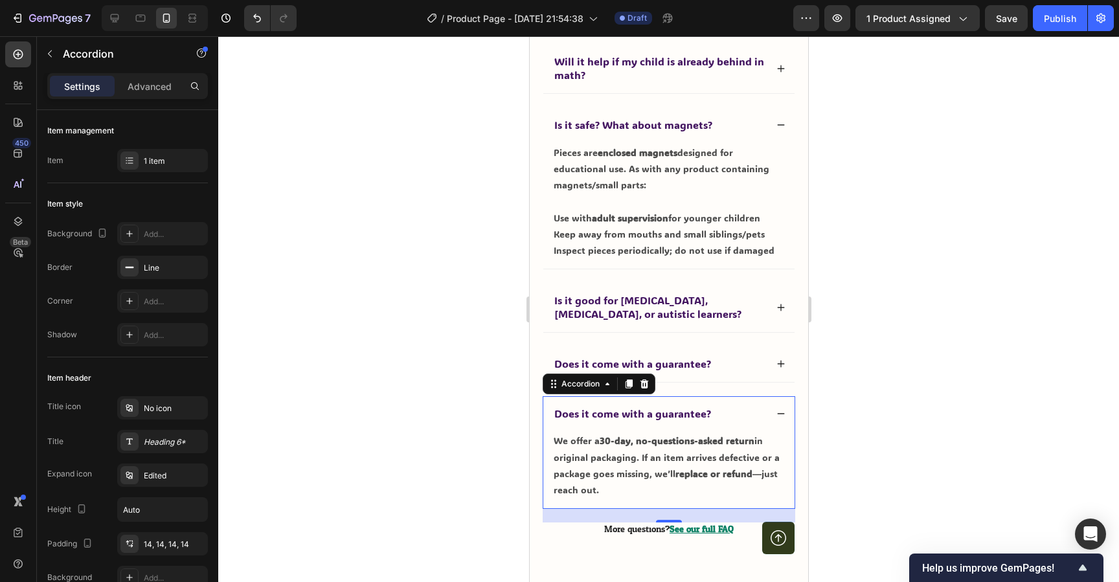
click at [649, 413] on span "Does it come with a guarantee?" at bounding box center [632, 414] width 157 height 14
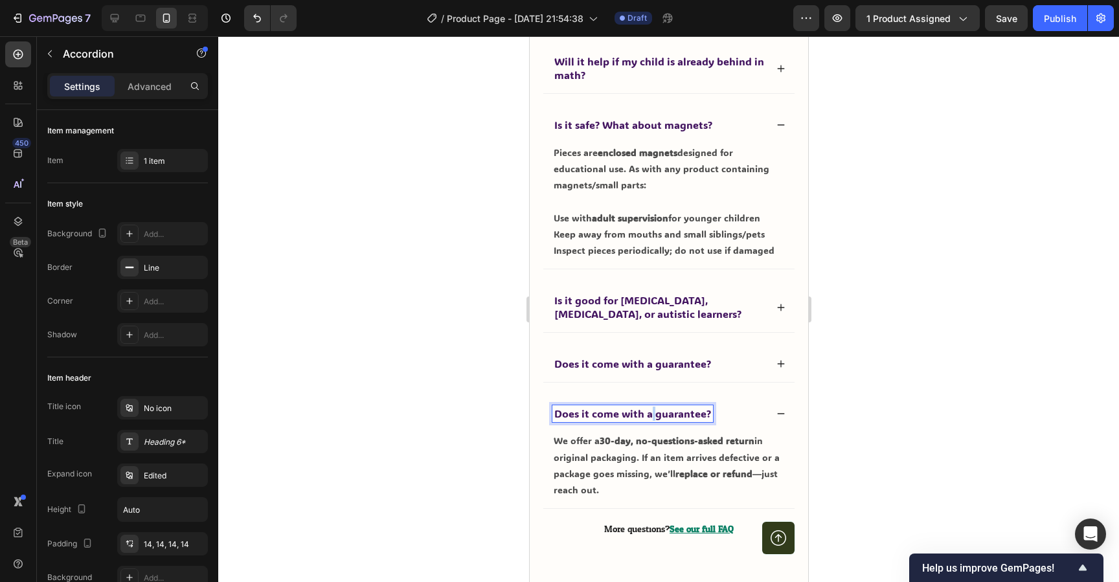
click at [649, 413] on span "Does it come with a guarantee?" at bounding box center [632, 414] width 157 height 14
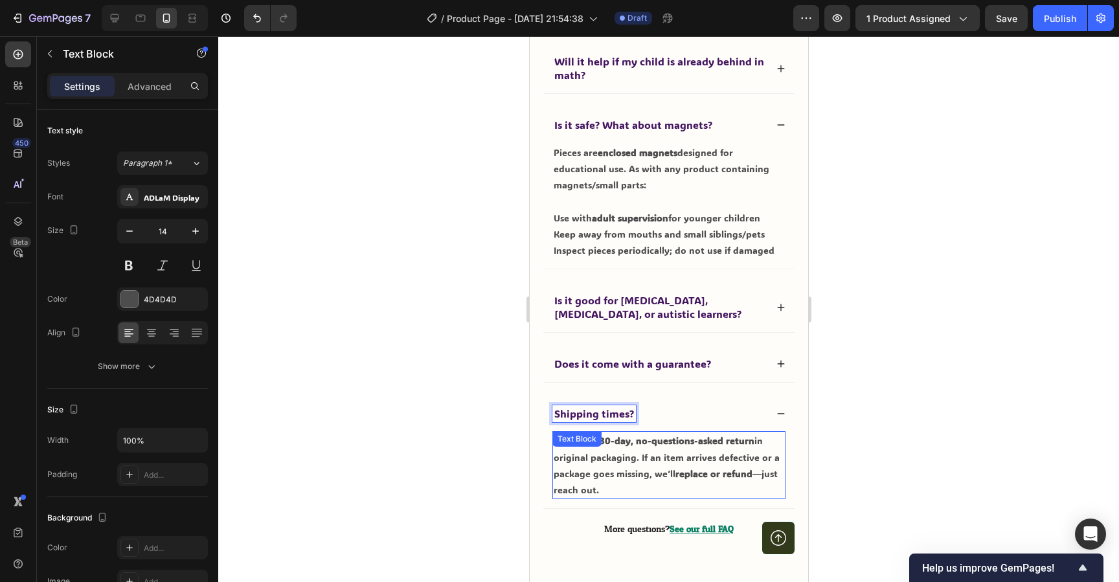
click at [694, 467] on p "We offer a 30-day, no-questions-asked return in original packaging. If an item …" at bounding box center [668, 465] width 231 height 65
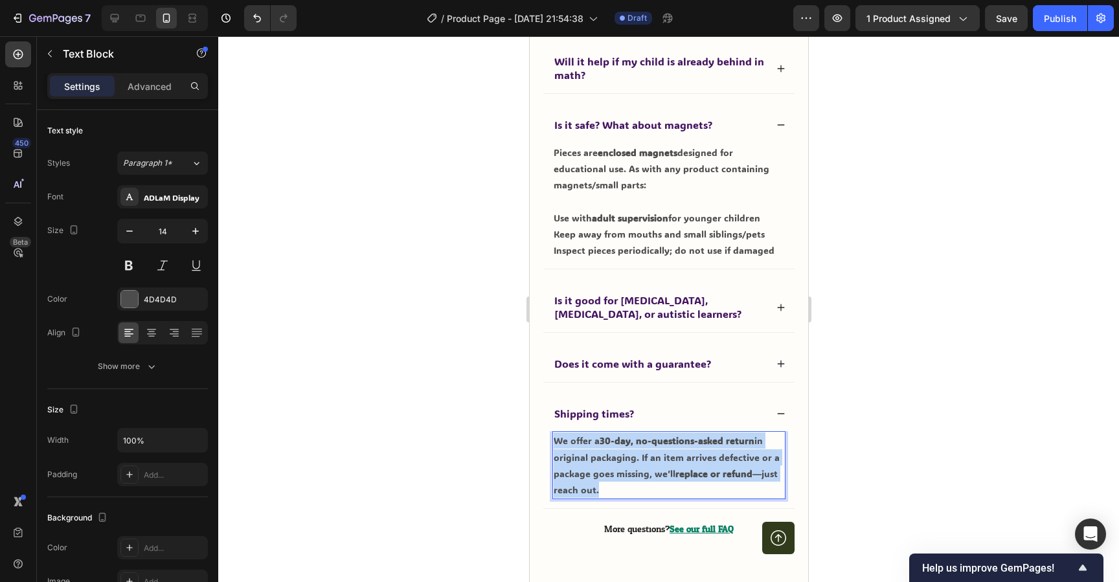
click at [694, 467] on p "We offer a 30-day, no-questions-asked return in original packaging. If an item …" at bounding box center [668, 465] width 231 height 65
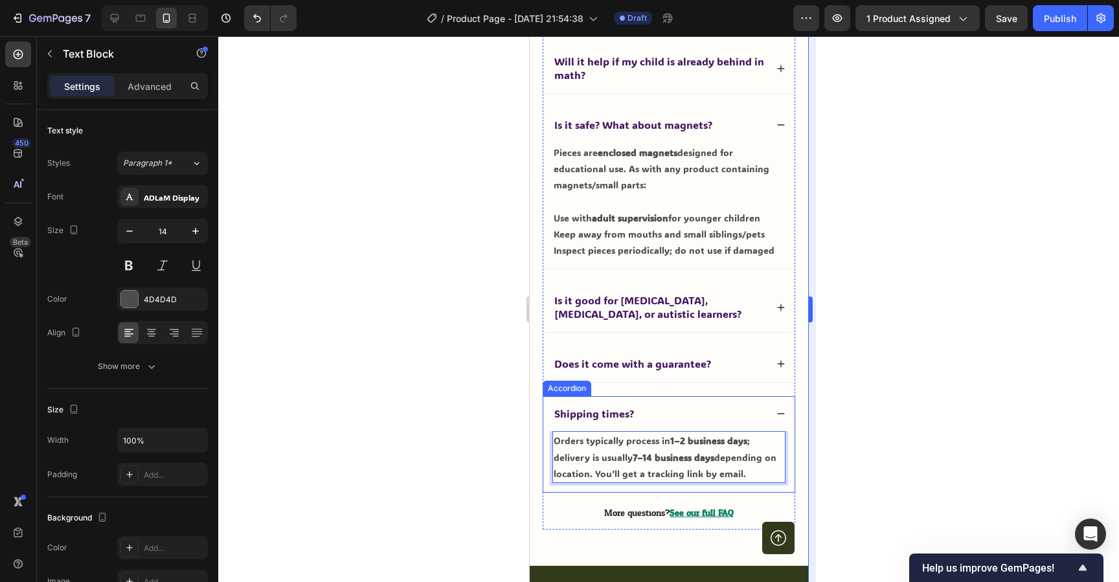
drag, startPoint x: 882, startPoint y: 431, endPoint x: 808, endPoint y: 415, distance: 75.5
click at [880, 430] on div at bounding box center [668, 309] width 901 height 546
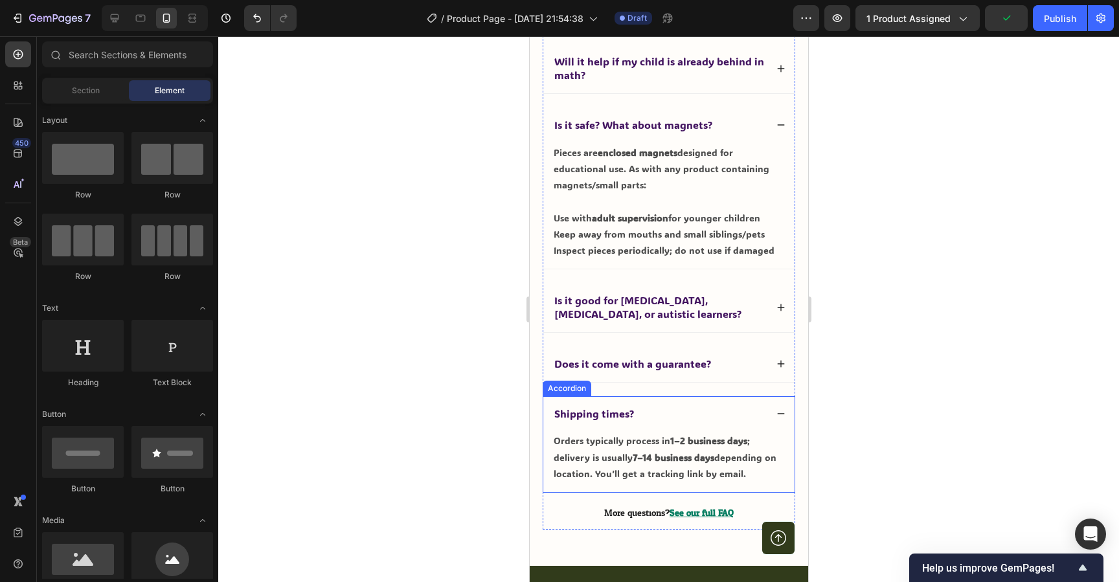
click at [784, 412] on icon at bounding box center [780, 413] width 9 height 9
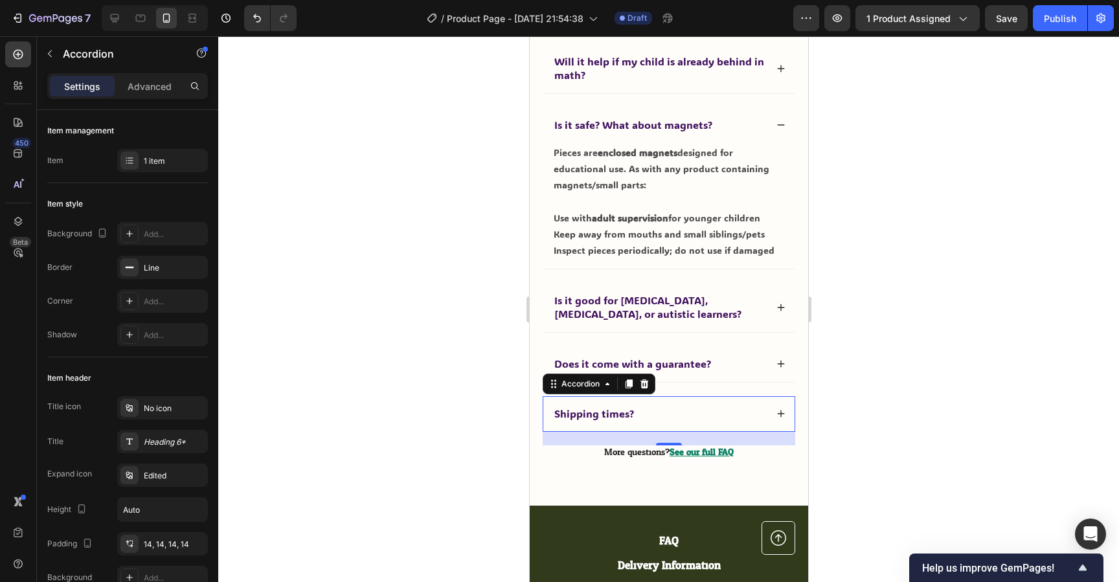
click at [978, 366] on div at bounding box center [668, 309] width 901 height 546
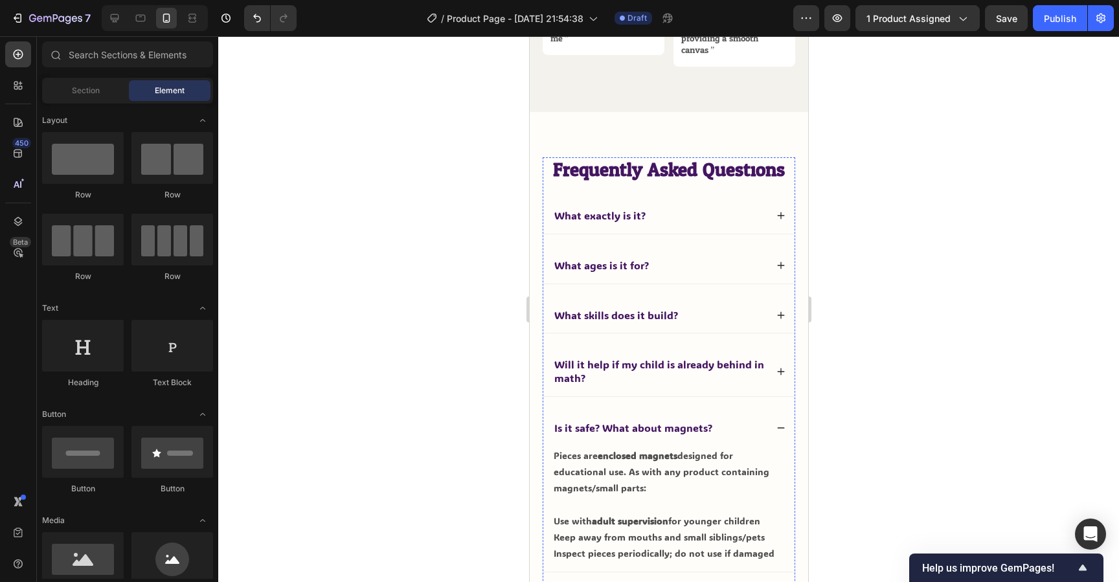
scroll to position [5515, 0]
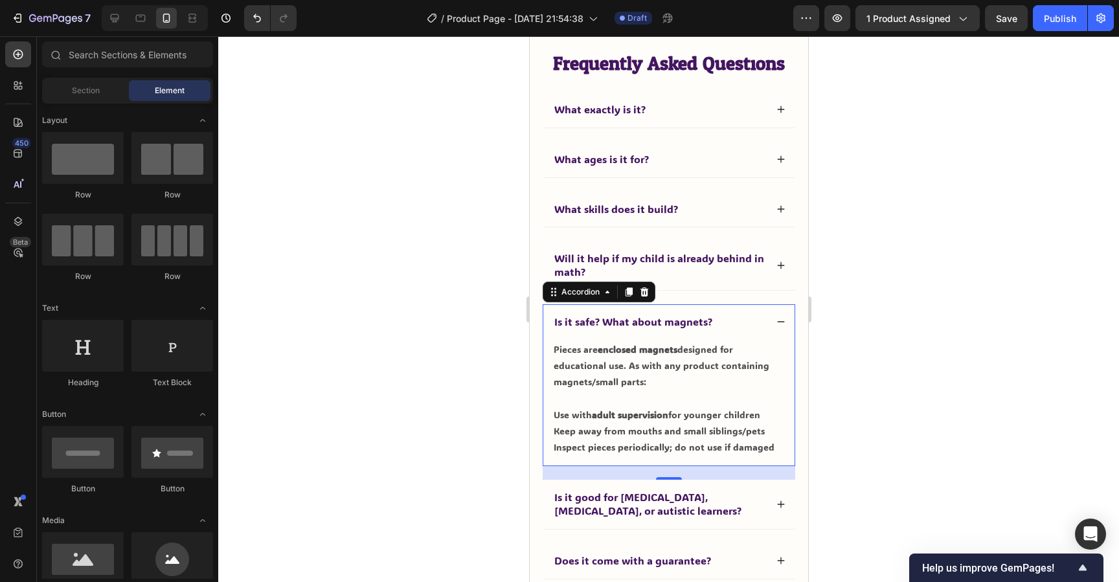
click at [783, 321] on icon at bounding box center [780, 321] width 9 height 9
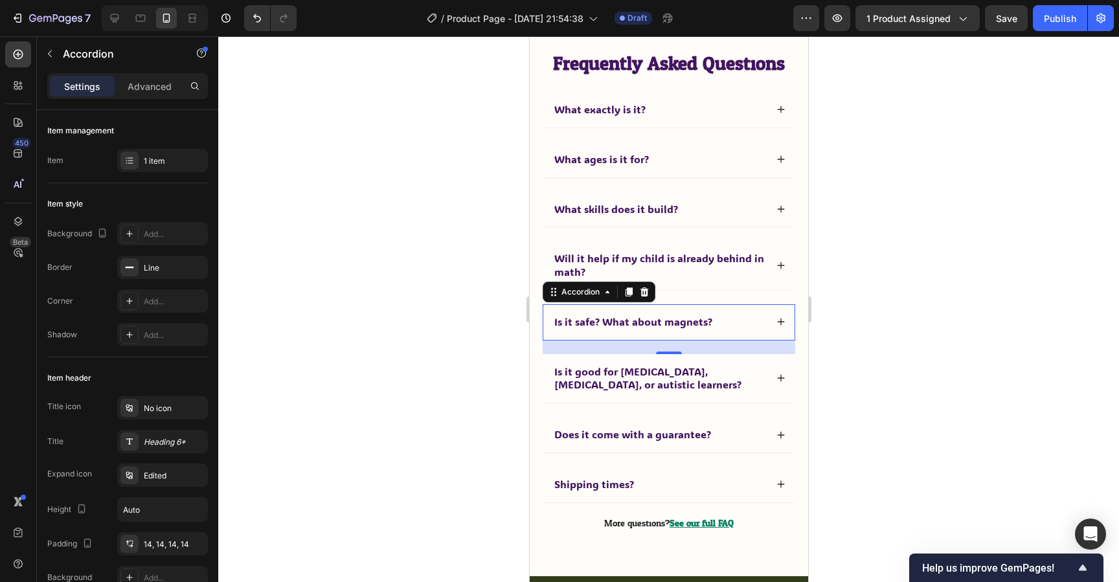
click at [895, 380] on div at bounding box center [668, 309] width 901 height 546
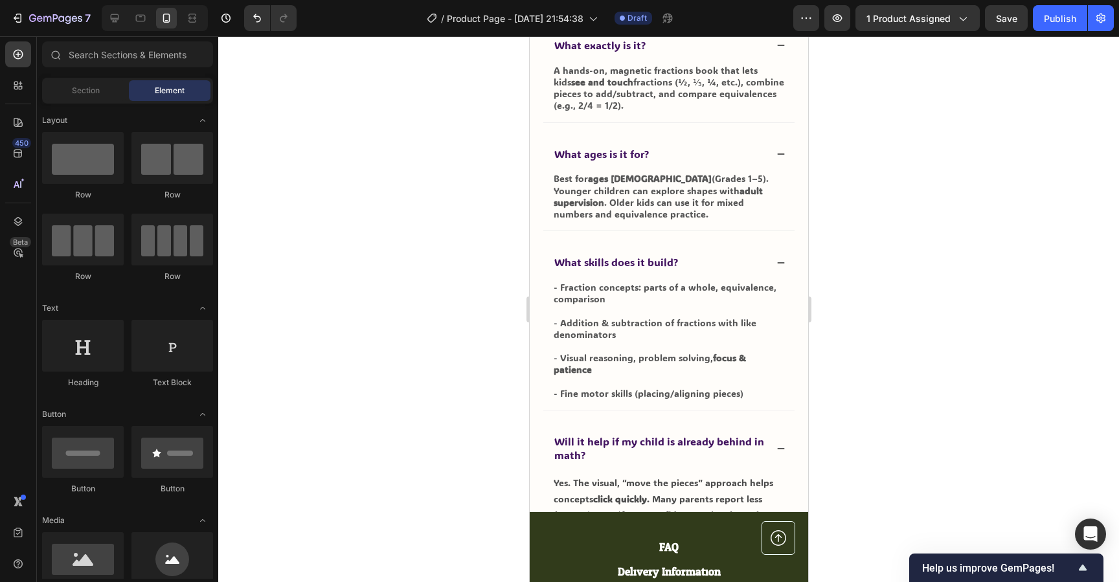
scroll to position [4587, 0]
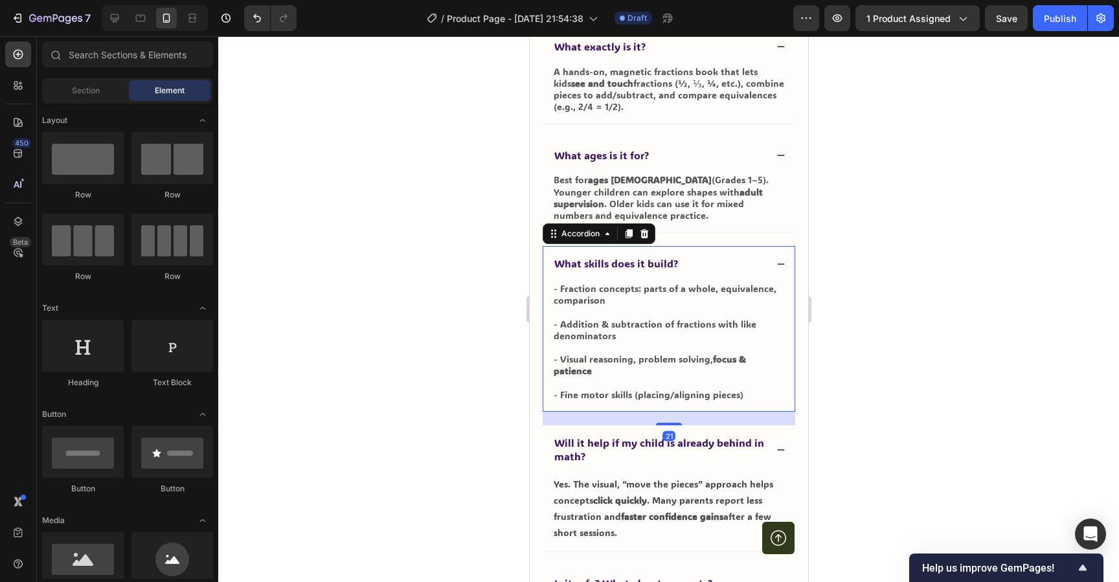
click at [778, 262] on icon at bounding box center [780, 264] width 9 height 9
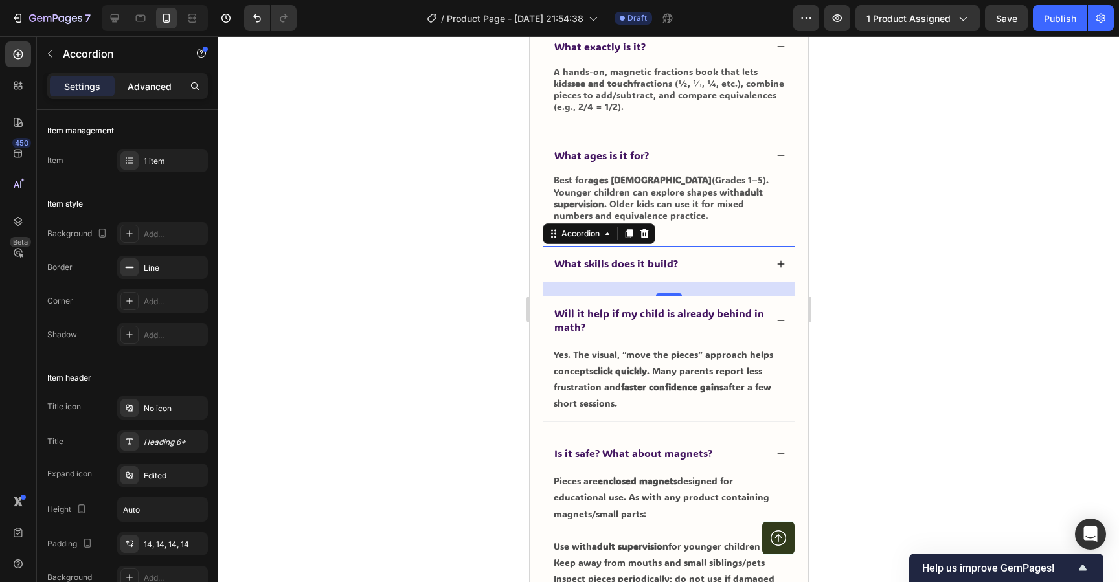
click at [143, 90] on p "Advanced" at bounding box center [150, 87] width 44 height 14
type input "100%"
type input "100"
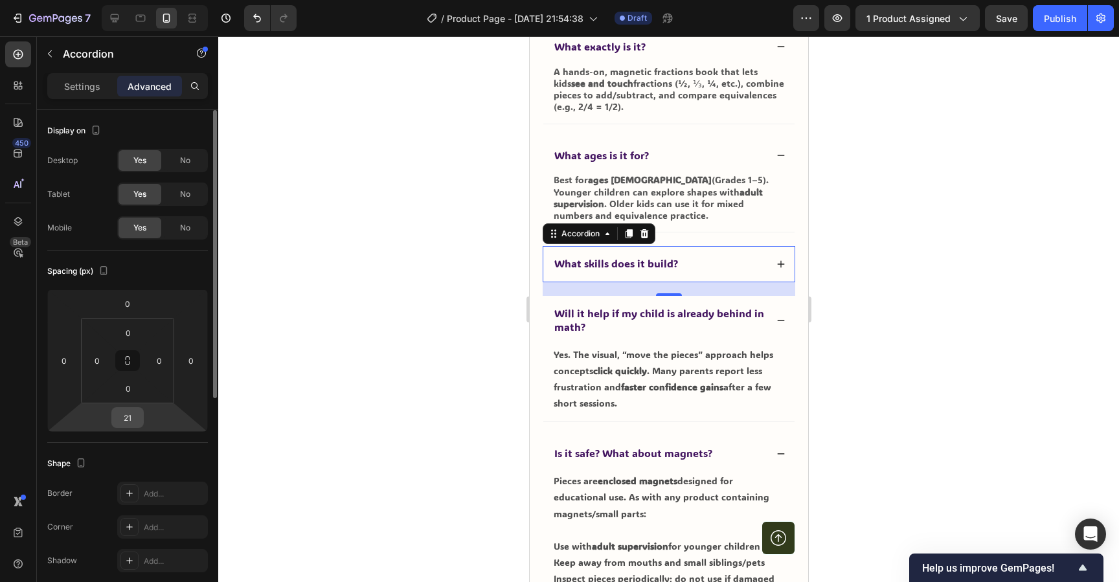
click at [132, 423] on input "21" at bounding box center [128, 417] width 26 height 19
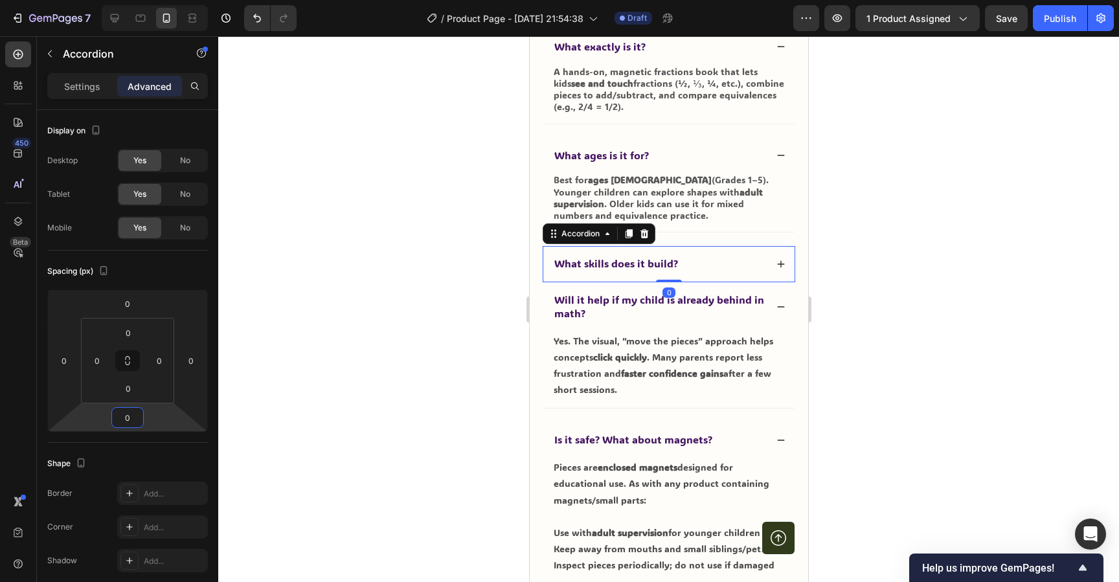
type input "0"
click at [420, 319] on div at bounding box center [668, 309] width 901 height 546
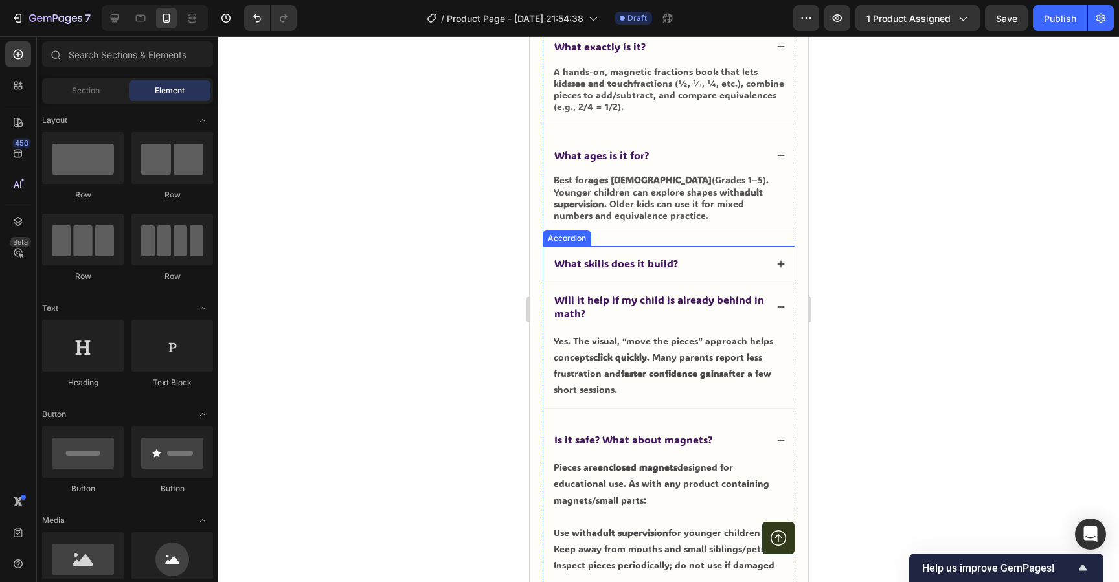
click at [717, 270] on div "What skills does it build?" at bounding box center [659, 263] width 214 height 17
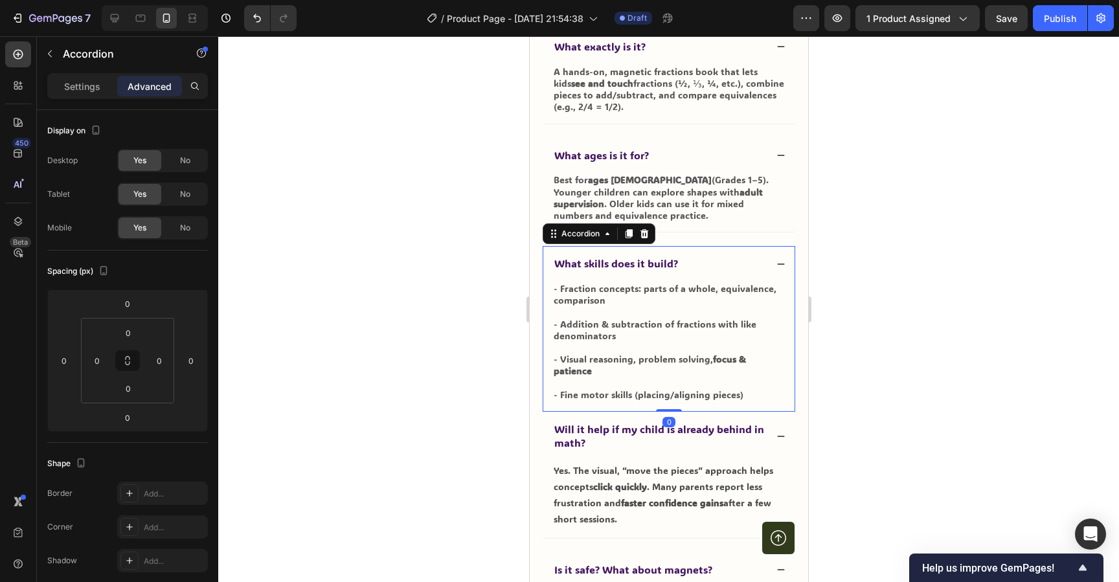
click at [717, 270] on div "What skills does it build?" at bounding box center [659, 263] width 214 height 17
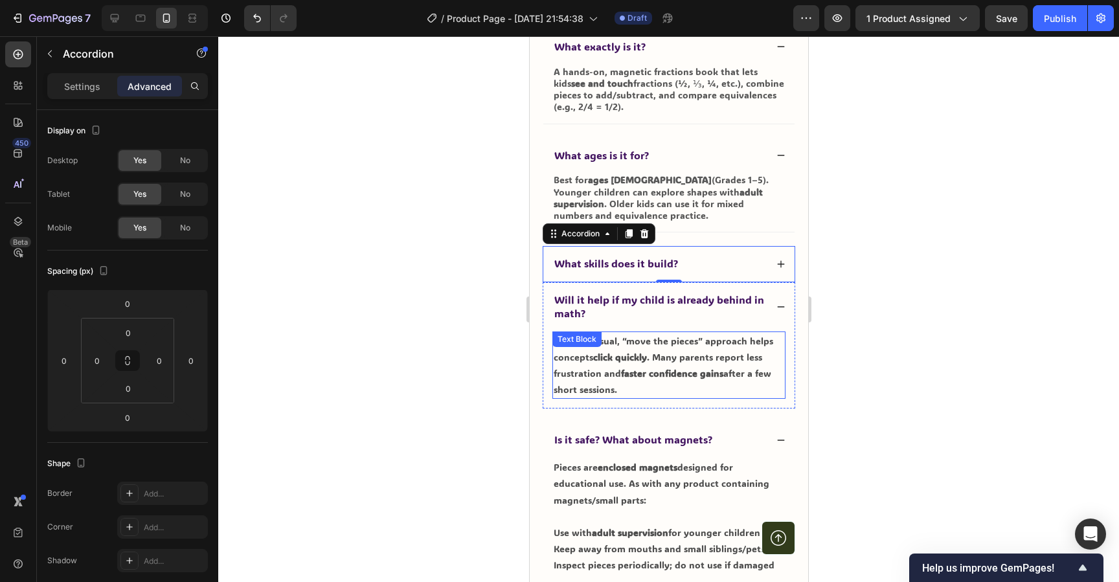
click at [669, 398] on div "Yes. The visual, “move the pieces” approach helps concepts click quickly . Many…" at bounding box center [668, 366] width 233 height 68
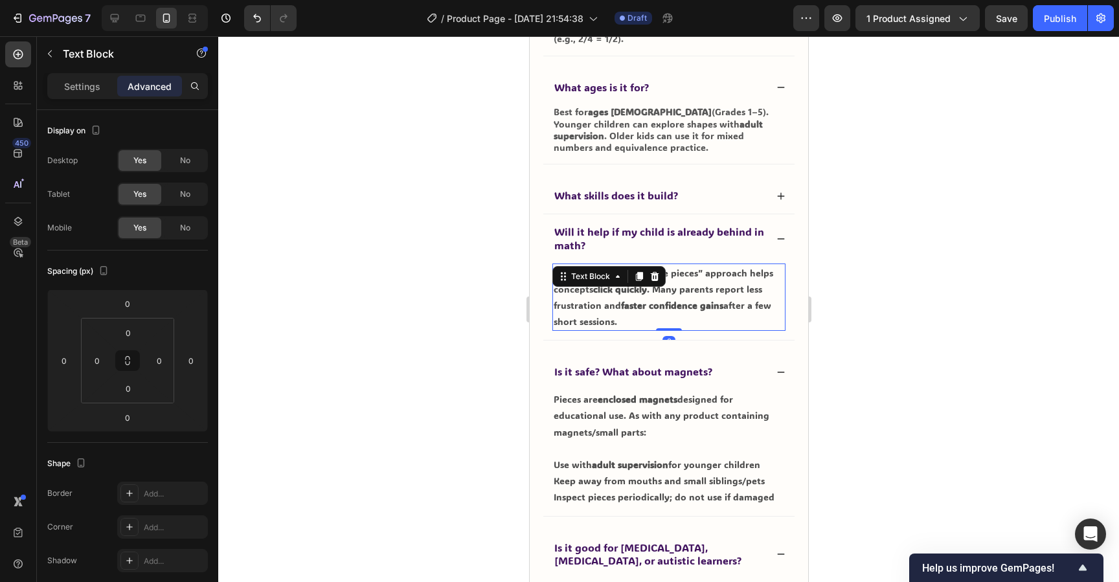
scroll to position [4657, 0]
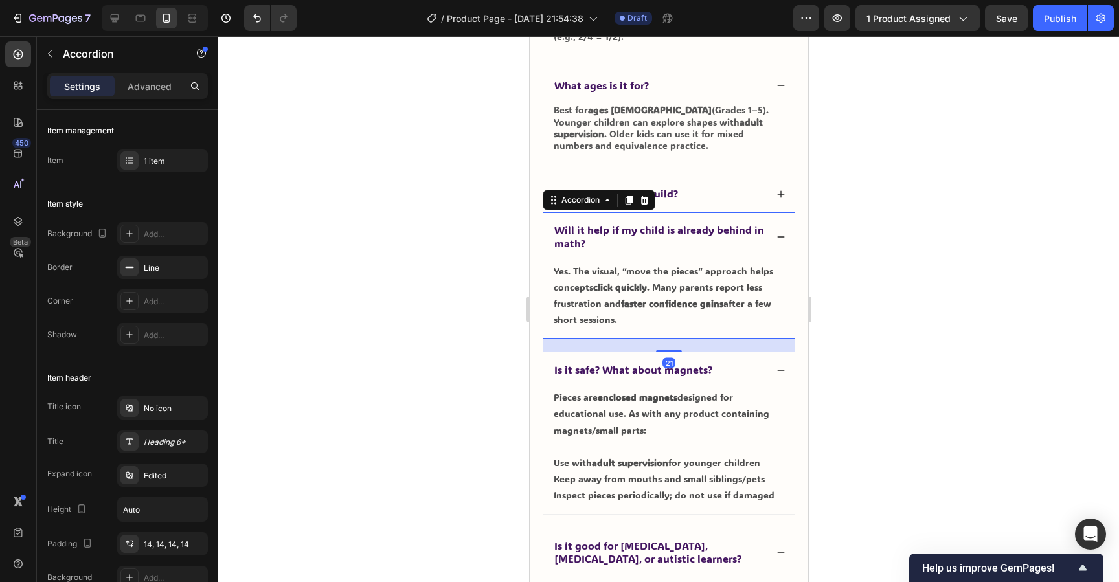
click at [784, 238] on icon at bounding box center [780, 237] width 9 height 9
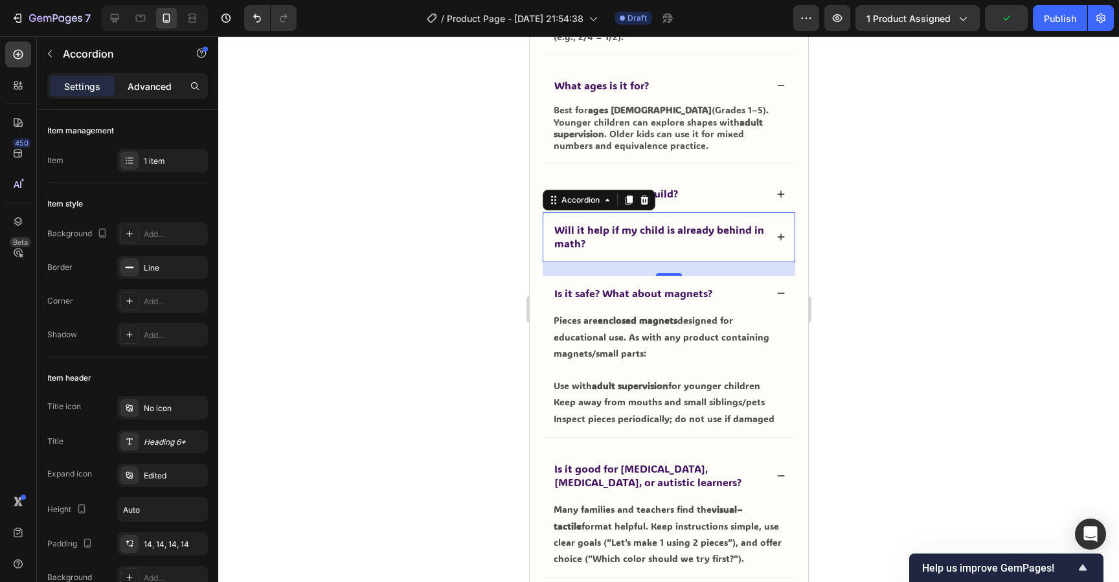
click at [137, 88] on p "Advanced" at bounding box center [150, 87] width 44 height 14
type input "100%"
type input "100"
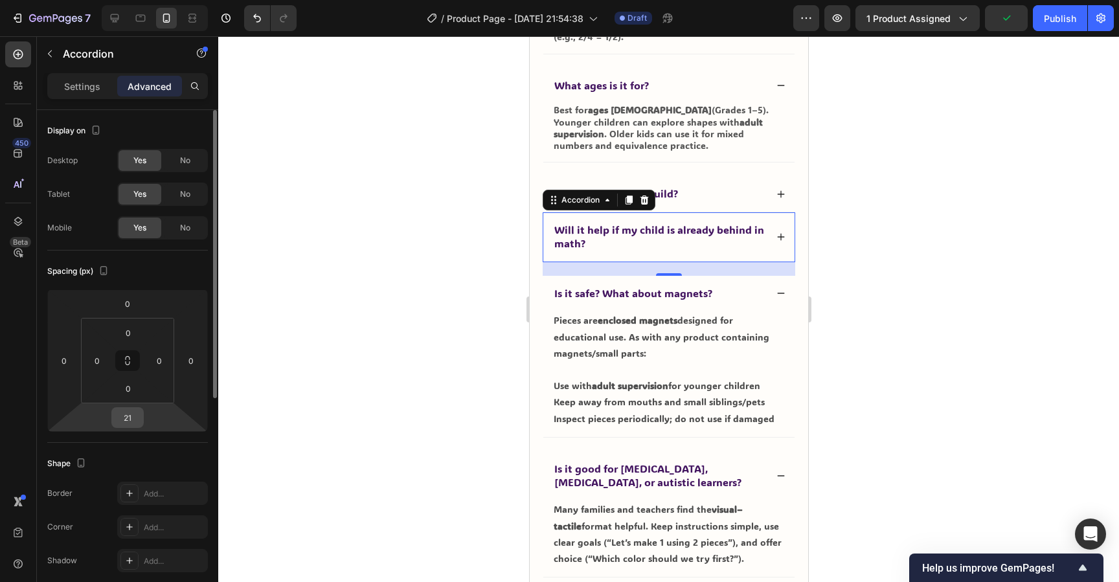
click at [127, 417] on input "21" at bounding box center [128, 417] width 26 height 19
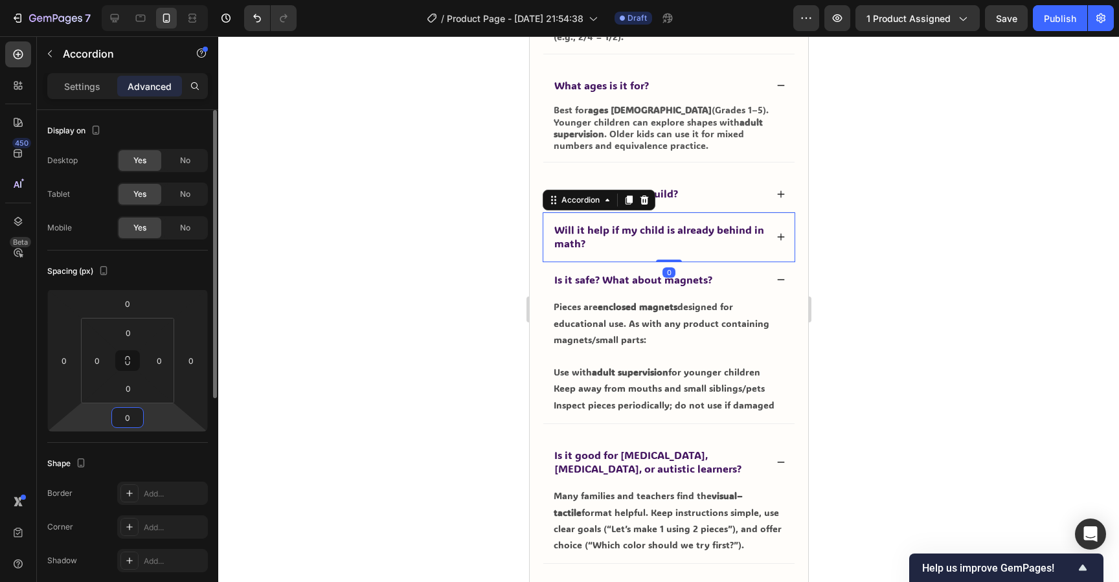
type input "0"
click at [151, 459] on div "Shape" at bounding box center [127, 463] width 161 height 21
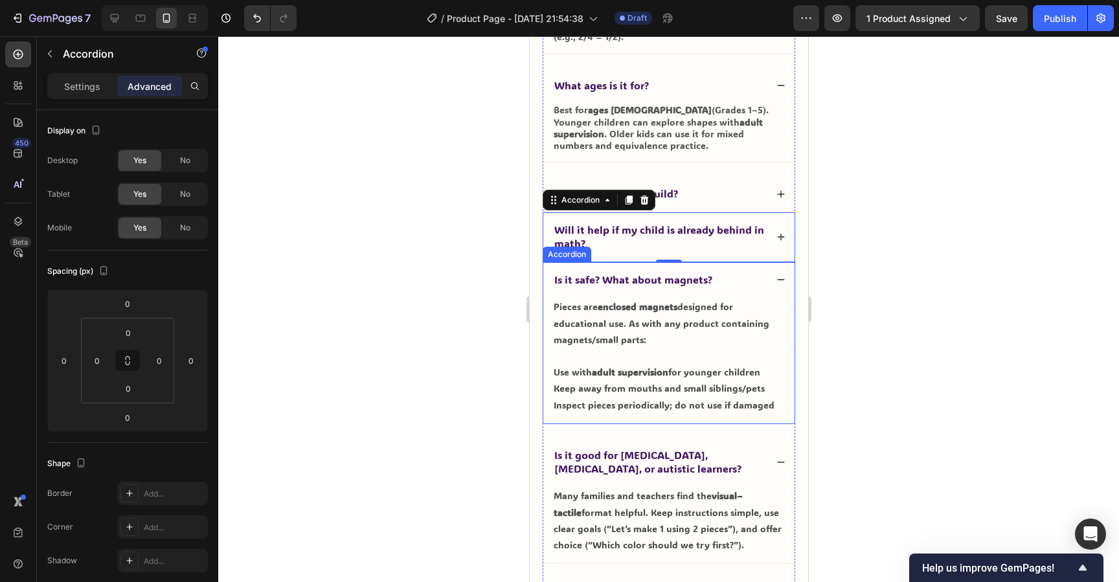
click at [766, 279] on div "Is it safe? What about magnets?" at bounding box center [668, 280] width 251 height 36
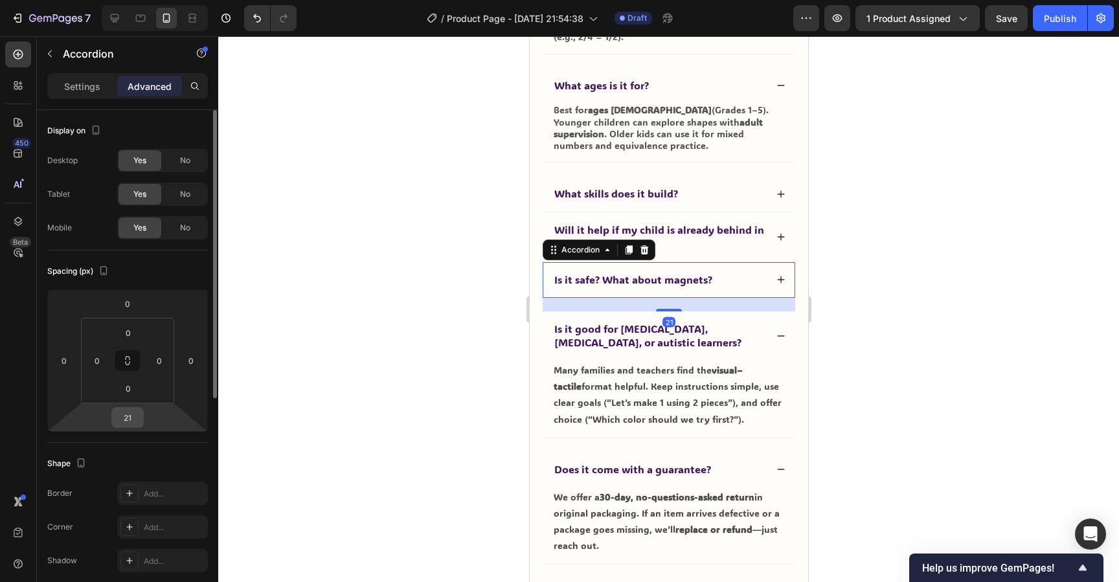
click at [128, 422] on input "21" at bounding box center [128, 417] width 26 height 19
type input "0"
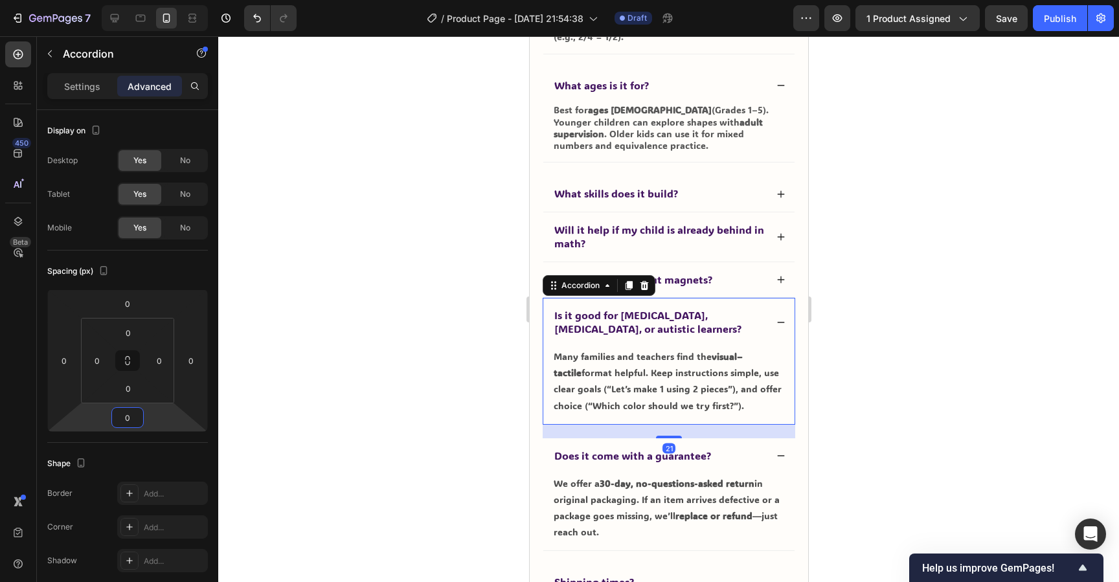
click at [654, 419] on div "Many families and teachers find the visual–tactile format helpful. Keep instruc…" at bounding box center [668, 385] width 251 height 77
click at [125, 417] on input "21" at bounding box center [128, 417] width 26 height 19
type input "0"
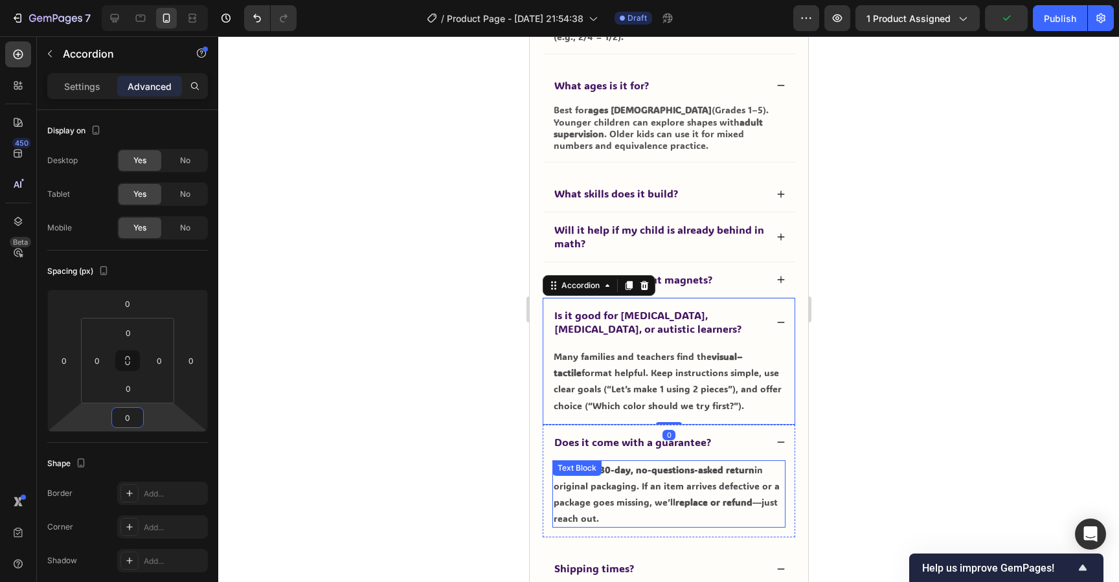
click at [657, 524] on p "We offer a 30-day, no-questions-asked return in original packaging. If an item …" at bounding box center [668, 494] width 231 height 65
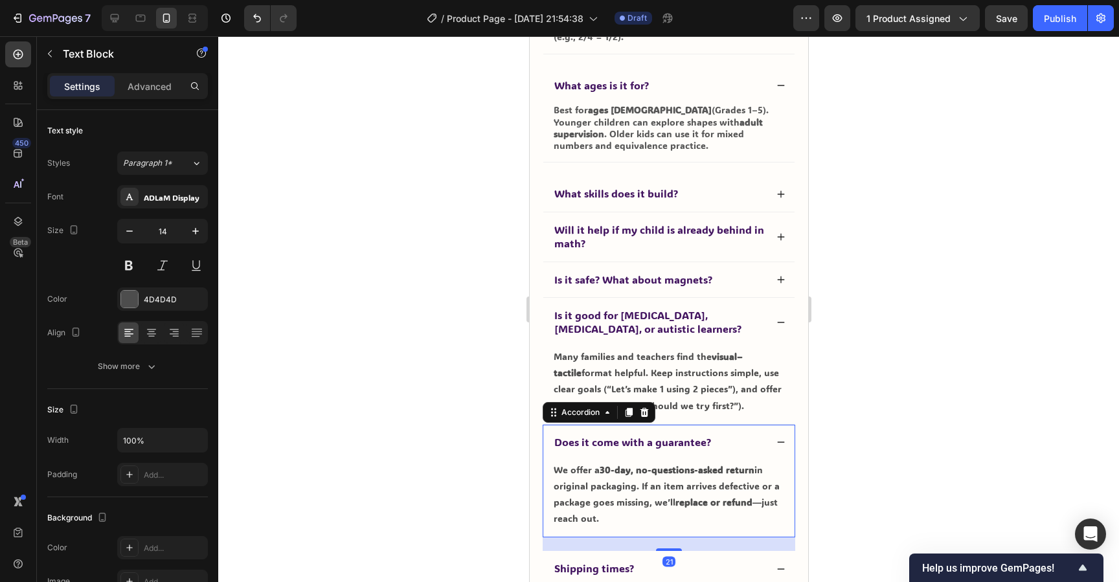
click at [698, 442] on span "Does it come with a guarantee?" at bounding box center [632, 442] width 157 height 14
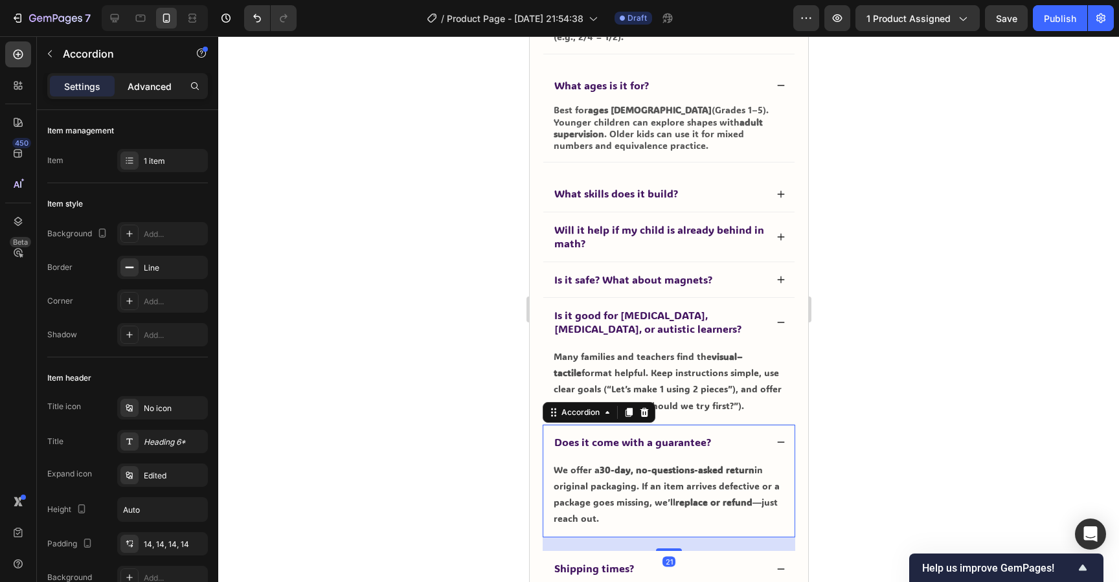
click at [143, 80] on p "Advanced" at bounding box center [150, 87] width 44 height 14
type input "100%"
type input "100"
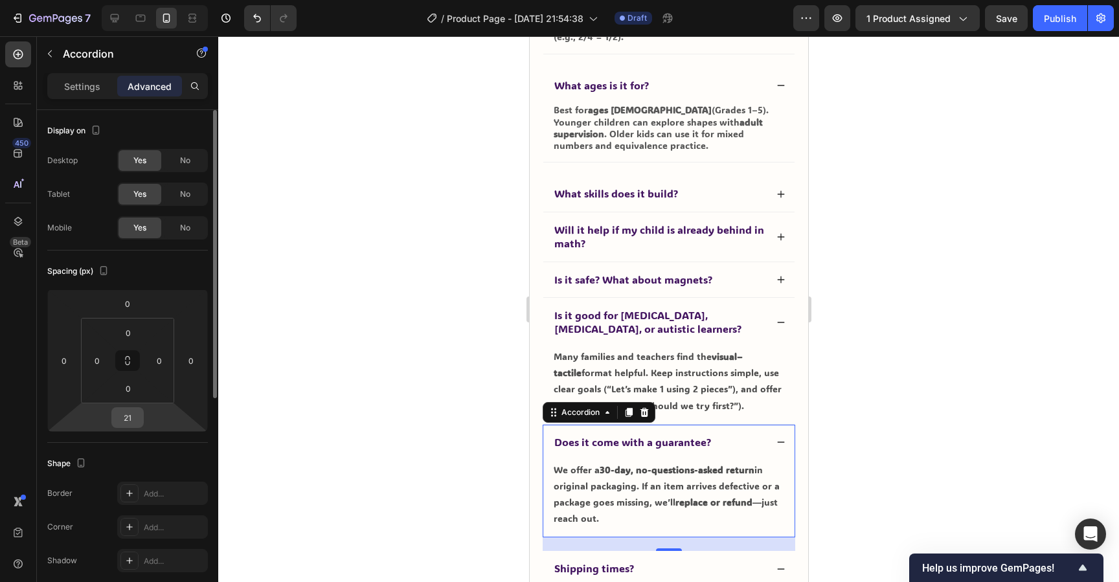
click at [133, 426] on input "21" at bounding box center [128, 417] width 26 height 19
type input "0"
click at [126, 449] on div "Shape Border Add... Corner Add... Shadow Add..." at bounding box center [127, 513] width 161 height 141
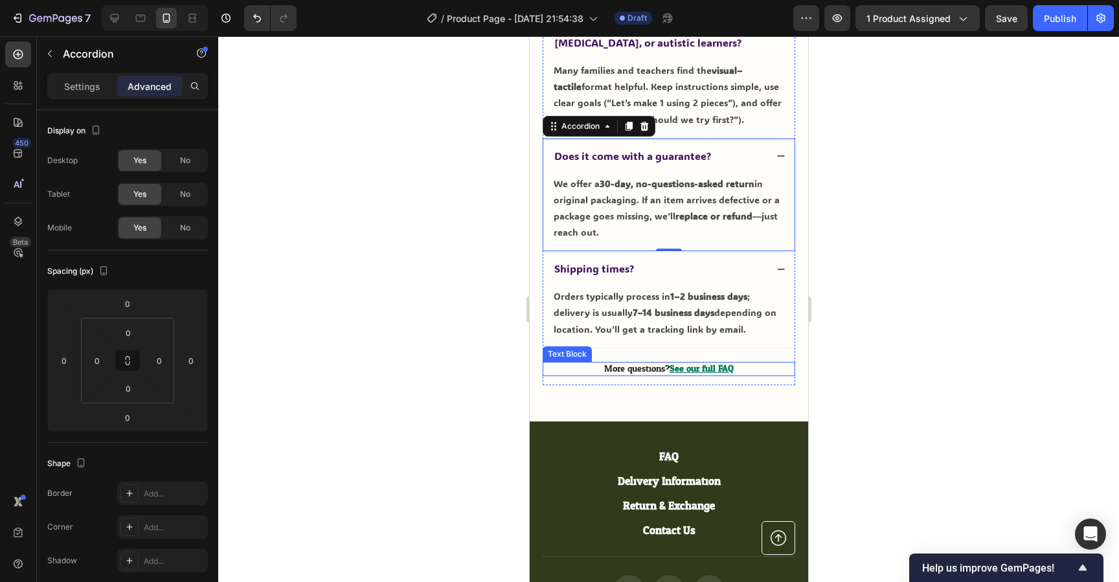
scroll to position [4941, 0]
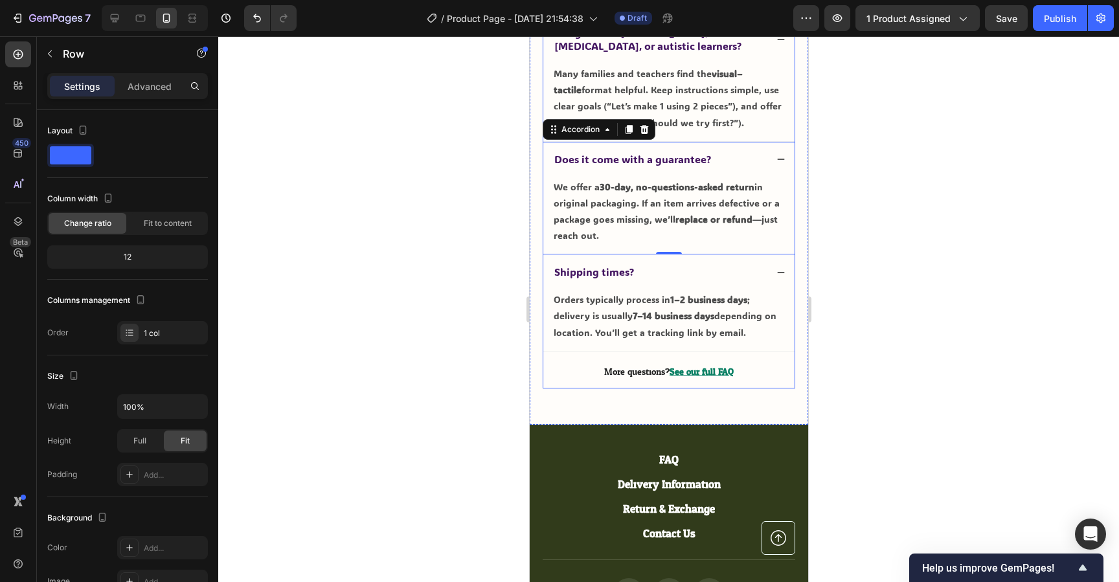
click at [645, 356] on div "Frequently Asked Questions Heading What exactly is it? A hands-on, magnetic fra…" at bounding box center [668, 11] width 253 height 753
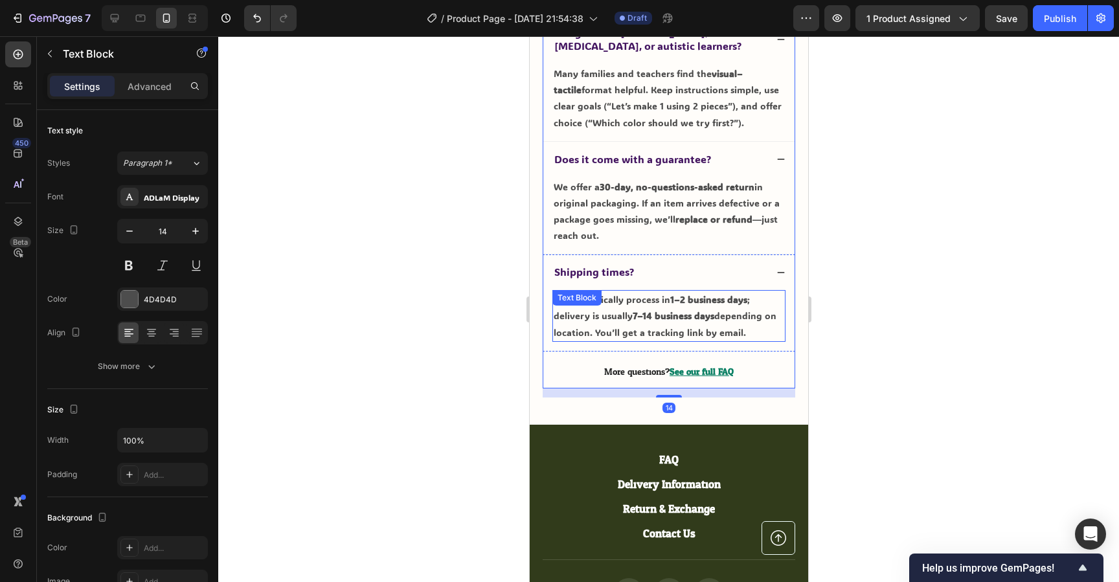
click at [649, 339] on p "Orders typically process in 1–2 business days ; delivery is usually 7–14 busine…" at bounding box center [668, 316] width 231 height 49
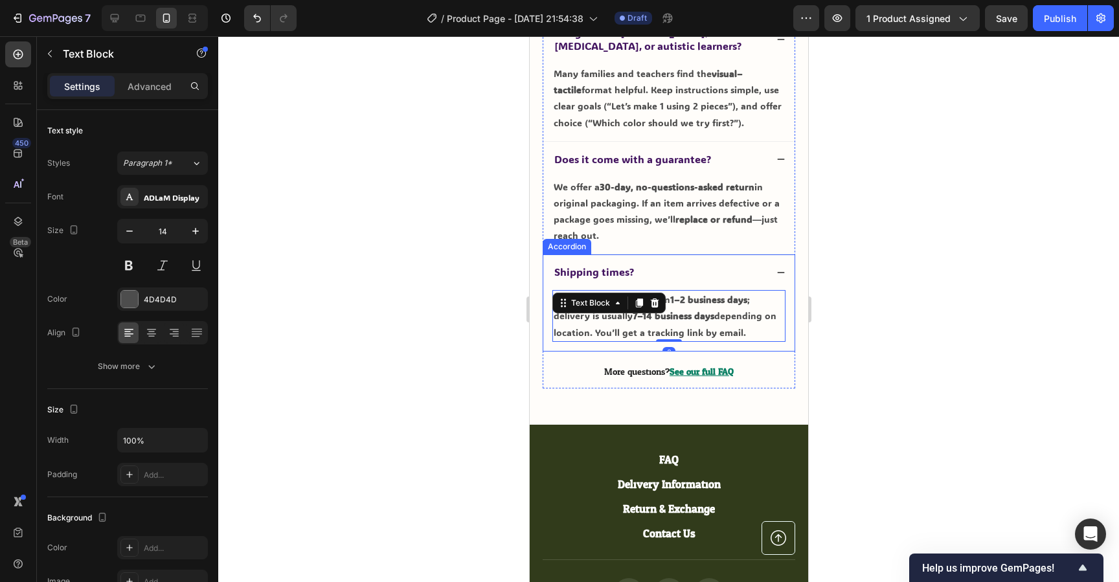
click at [646, 343] on div "Orders typically process in 1–2 business days ; delivery is usually 7–14 busine…" at bounding box center [668, 320] width 251 height 61
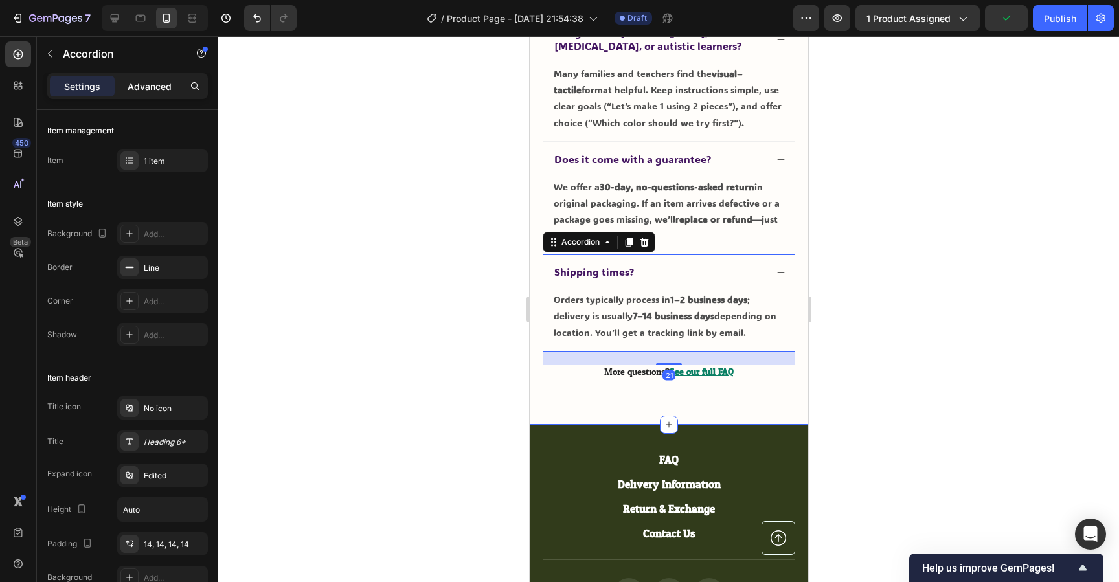
click at [145, 84] on p "Advanced" at bounding box center [150, 87] width 44 height 14
type input "100%"
type input "100"
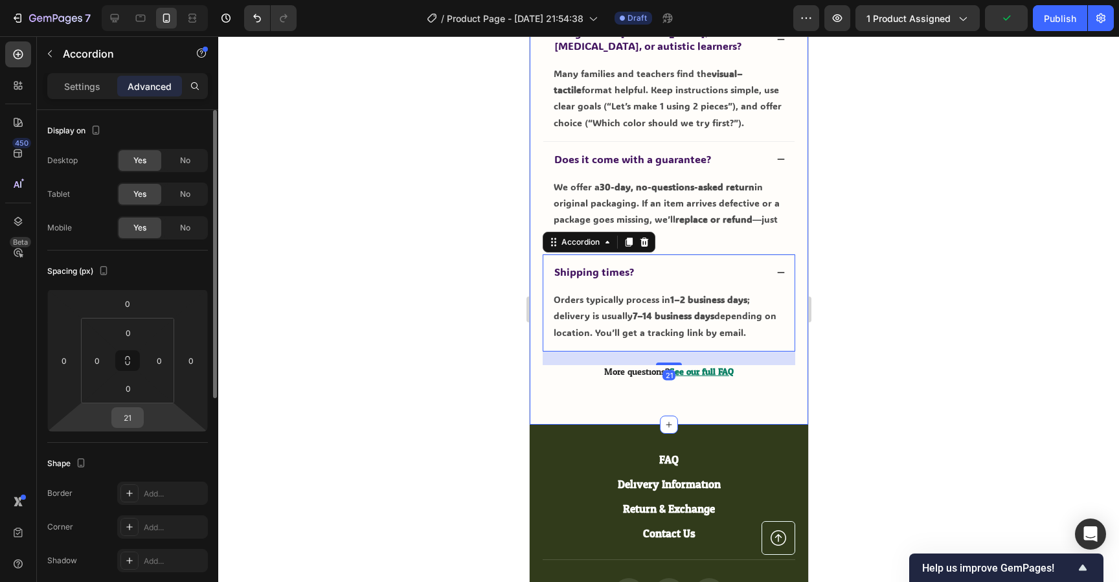
click at [131, 422] on input "21" at bounding box center [128, 417] width 26 height 19
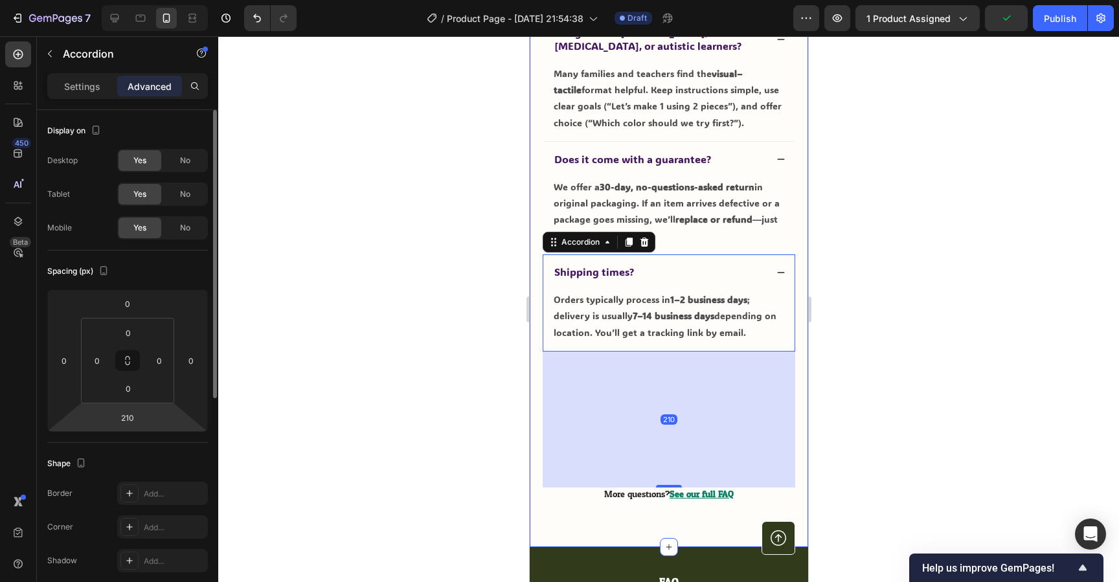
click at [157, 446] on div "Shape Border Add... Corner Add... Shadow Add..." at bounding box center [127, 513] width 161 height 141
click at [126, 417] on input "210" at bounding box center [128, 417] width 26 height 19
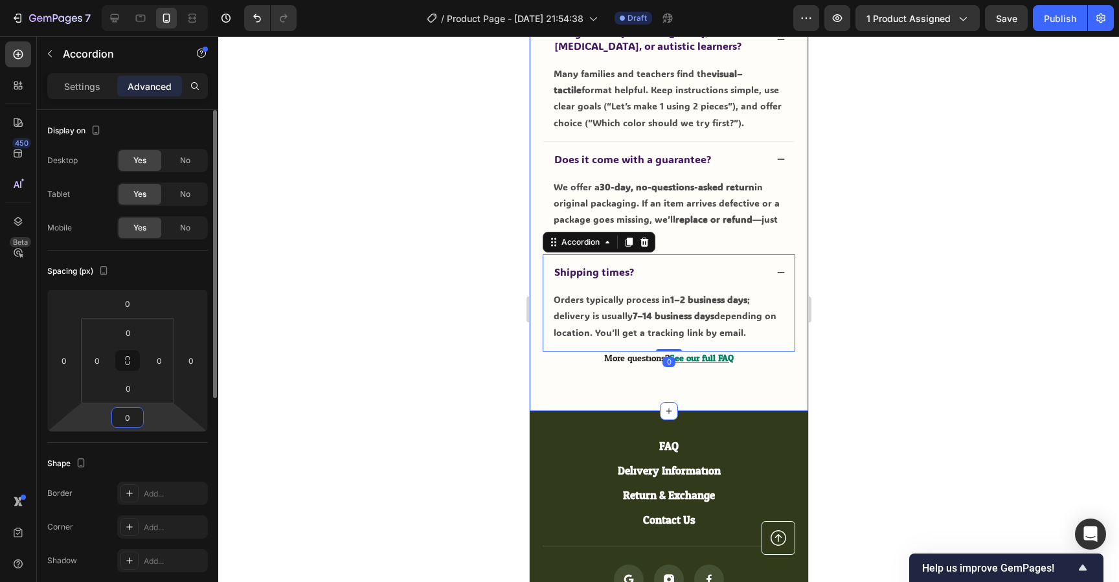
type input "0"
click at [155, 440] on div "Spacing (px) 0 0 0 0 0 0 0 0" at bounding box center [127, 347] width 161 height 192
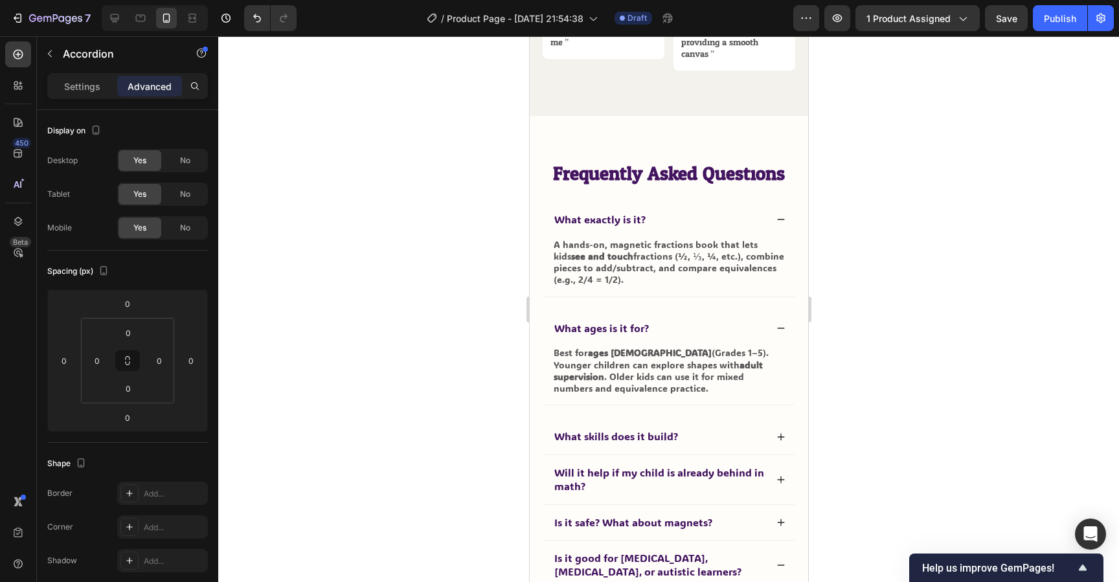
scroll to position [4387, 0]
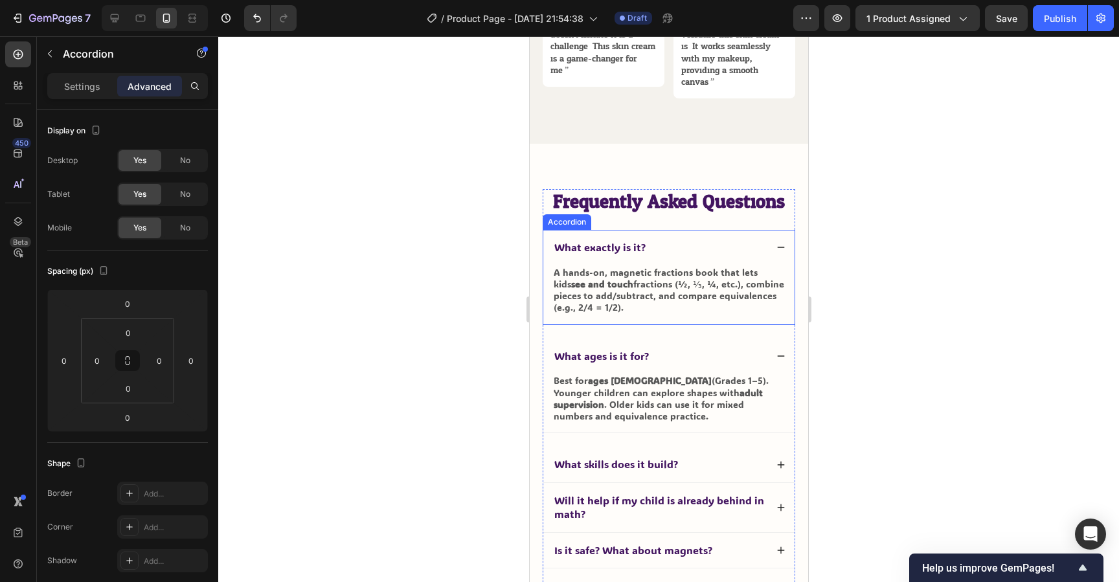
click at [682, 244] on div "What exactly is it?" at bounding box center [659, 247] width 214 height 17
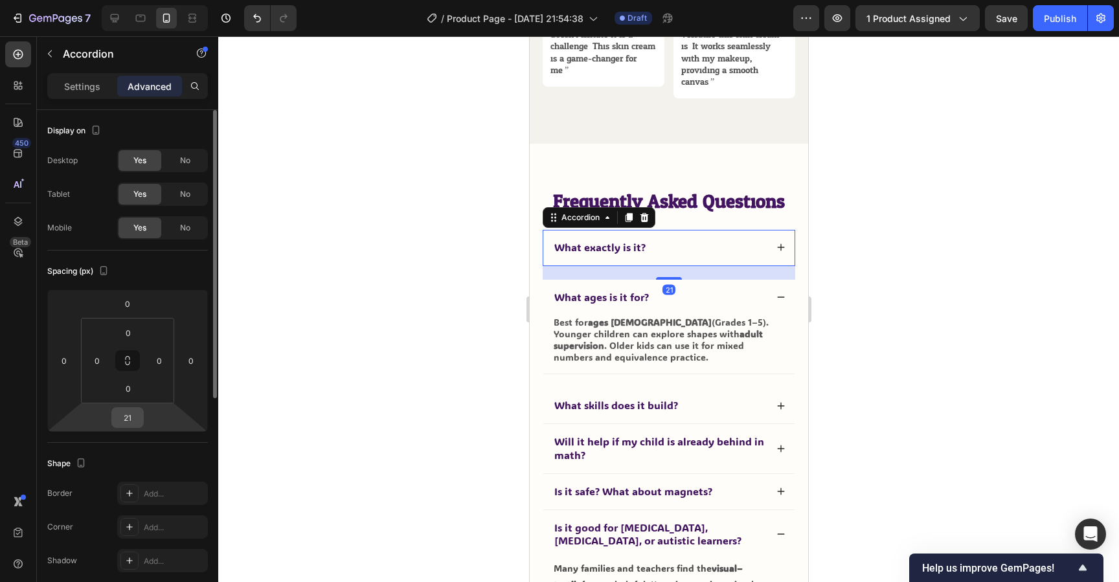
click at [128, 419] on input "21" at bounding box center [128, 417] width 26 height 19
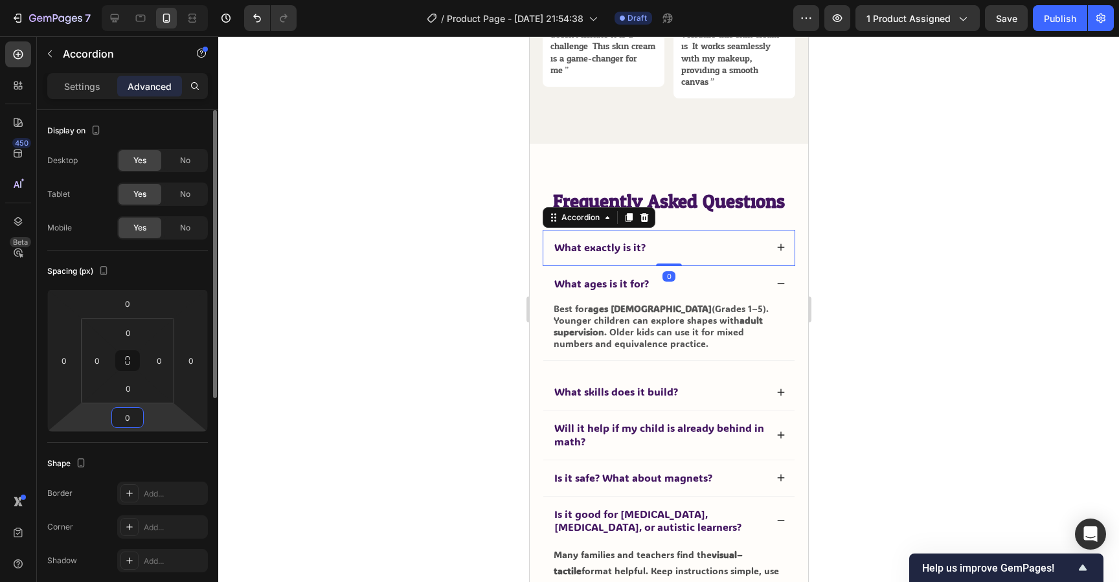
type input "0"
click at [170, 439] on div "Spacing (px) 0 0 0 0 0 0 0 0" at bounding box center [127, 347] width 161 height 192
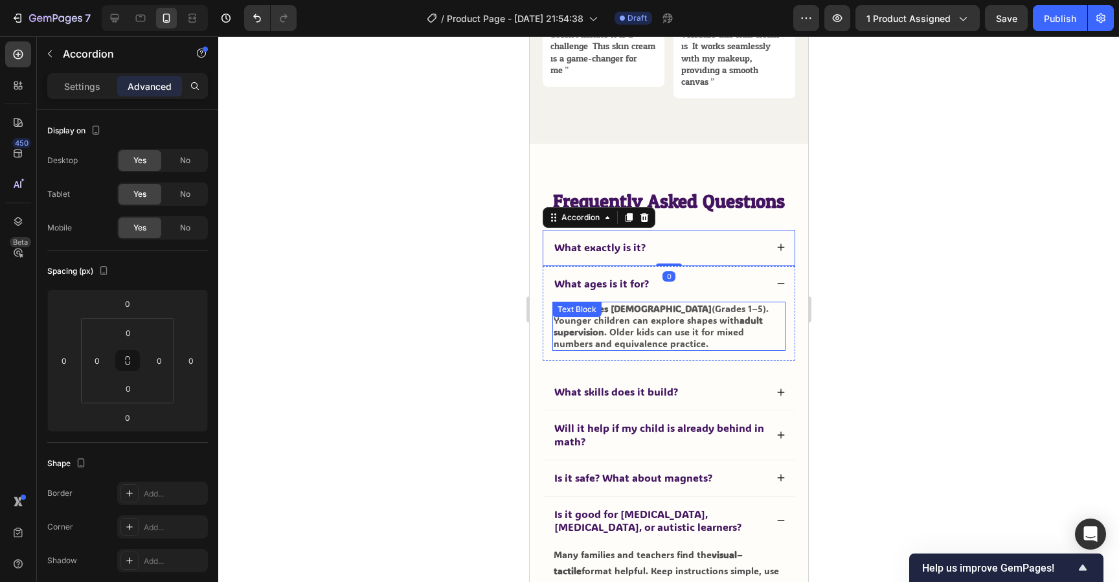
click at [657, 347] on p "Best for ages 6–12 (Grades 1–5). Younger children can explore shapes with adult…" at bounding box center [668, 326] width 231 height 47
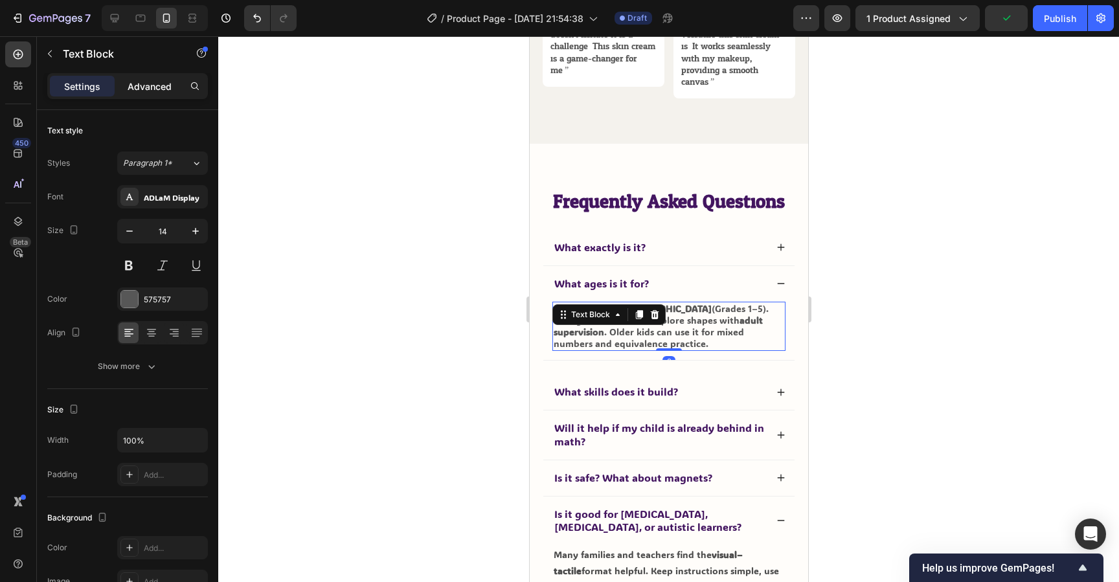
click at [143, 83] on p "Advanced" at bounding box center [150, 87] width 44 height 14
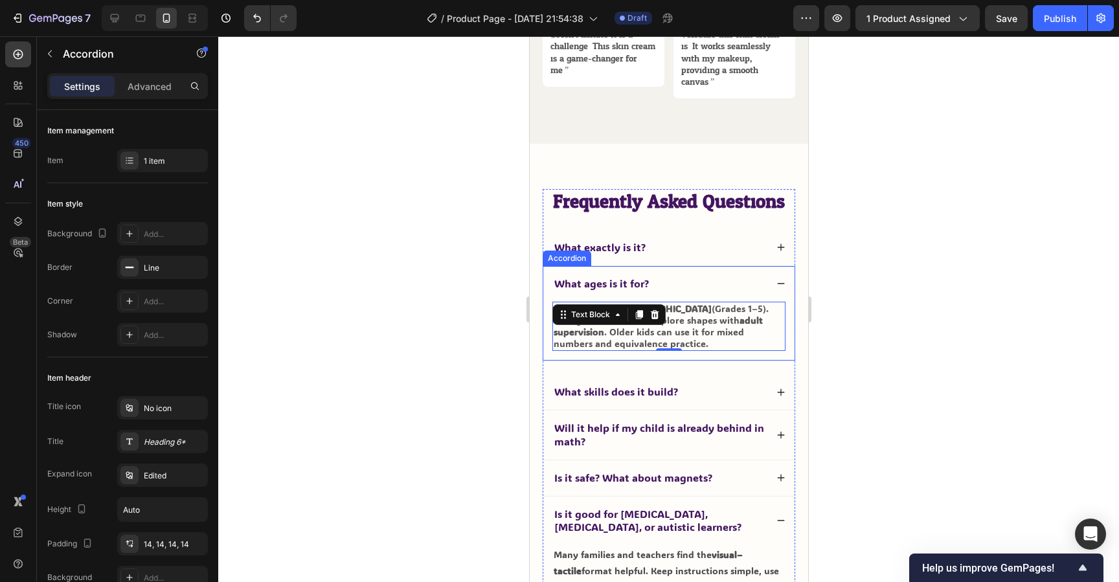
click at [687, 286] on div "What ages is it for?" at bounding box center [659, 283] width 214 height 17
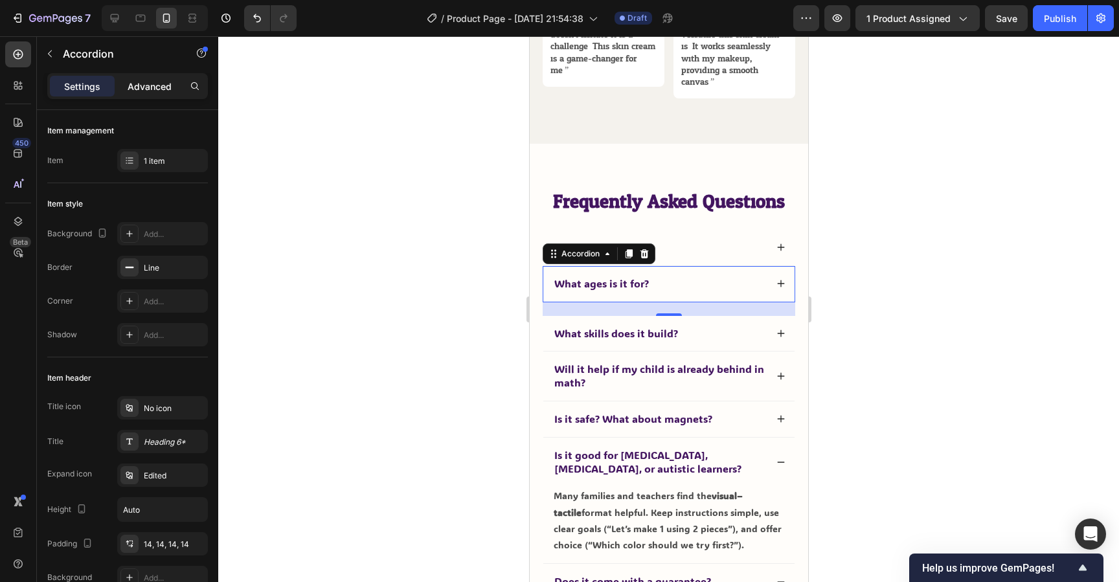
click at [141, 84] on p "Advanced" at bounding box center [150, 87] width 44 height 14
type input "100%"
type input "100"
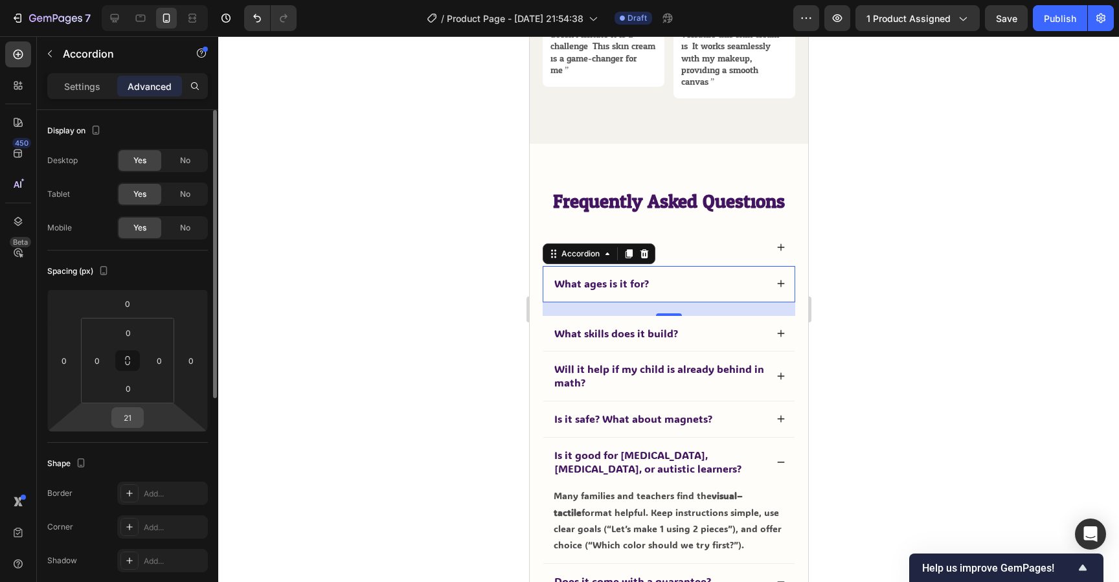
click at [126, 424] on input "21" at bounding box center [128, 417] width 26 height 19
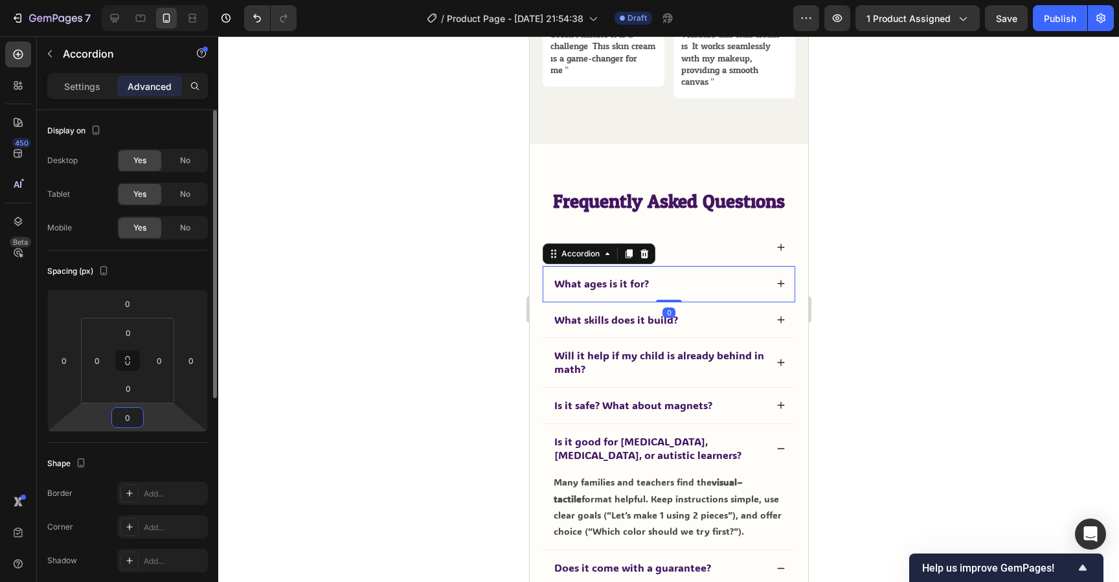
type input "0"
click at [128, 443] on div "Shape Border Add... Corner Add... Shadow Add..." at bounding box center [127, 513] width 161 height 141
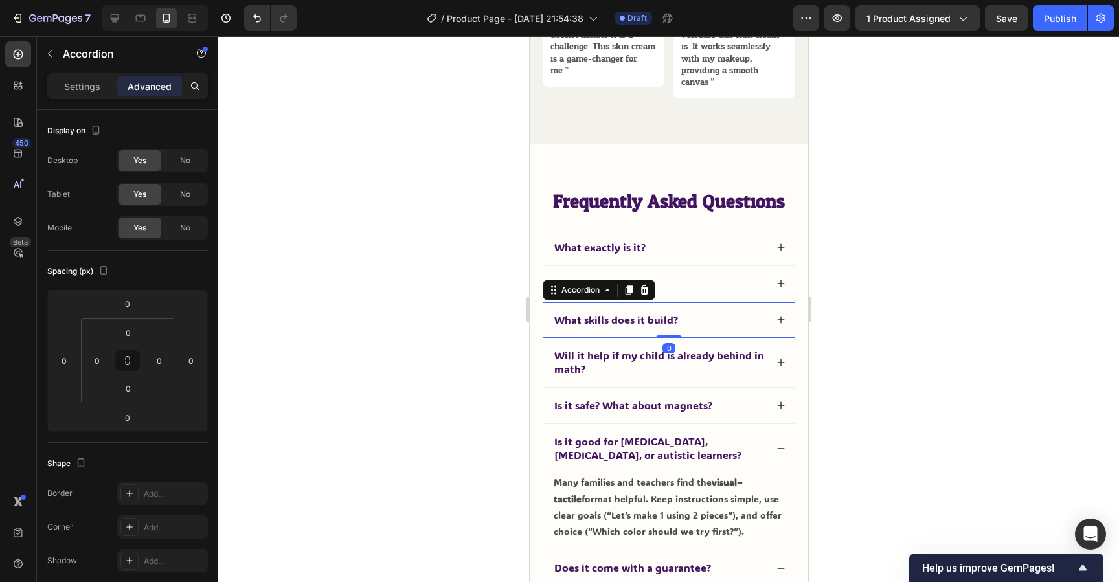
click at [668, 336] on div "What skills does it build? Accordion 0" at bounding box center [668, 321] width 253 height 36
click at [667, 382] on div "Will it help if my child is already behind in math?" at bounding box center [668, 362] width 251 height 49
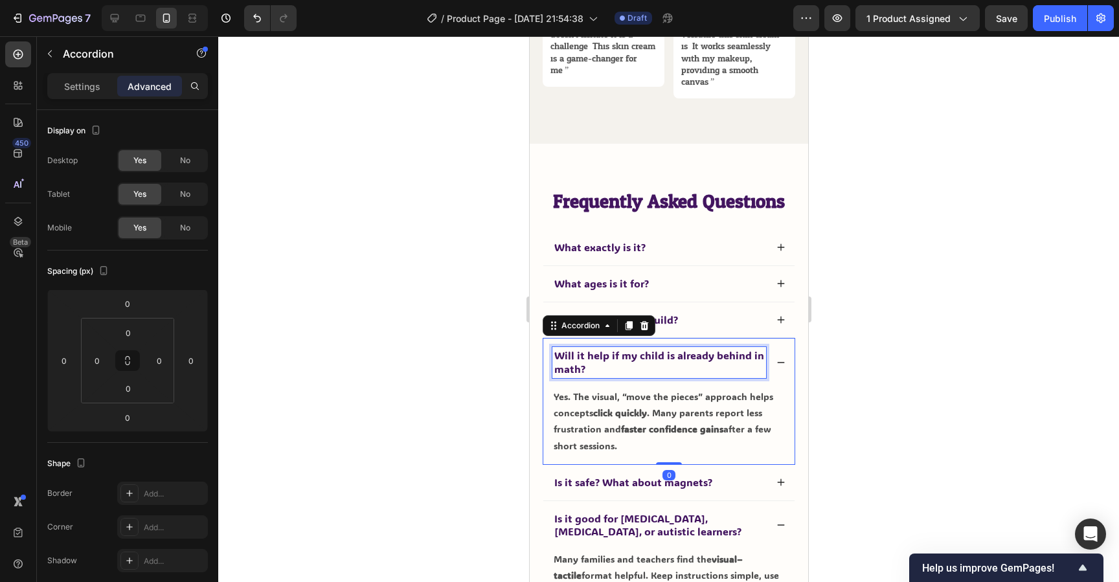
click at [685, 360] on span "Will it help if my child is already behind in math?" at bounding box center [659, 362] width 210 height 27
click at [781, 363] on icon at bounding box center [780, 363] width 7 height 1
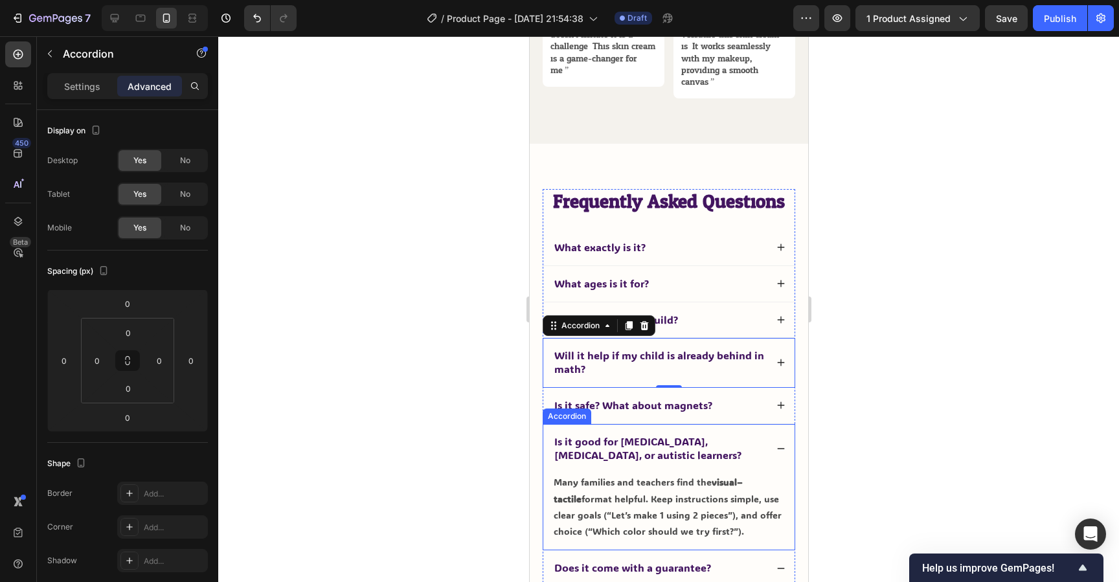
click at [776, 447] on icon at bounding box center [780, 448] width 9 height 9
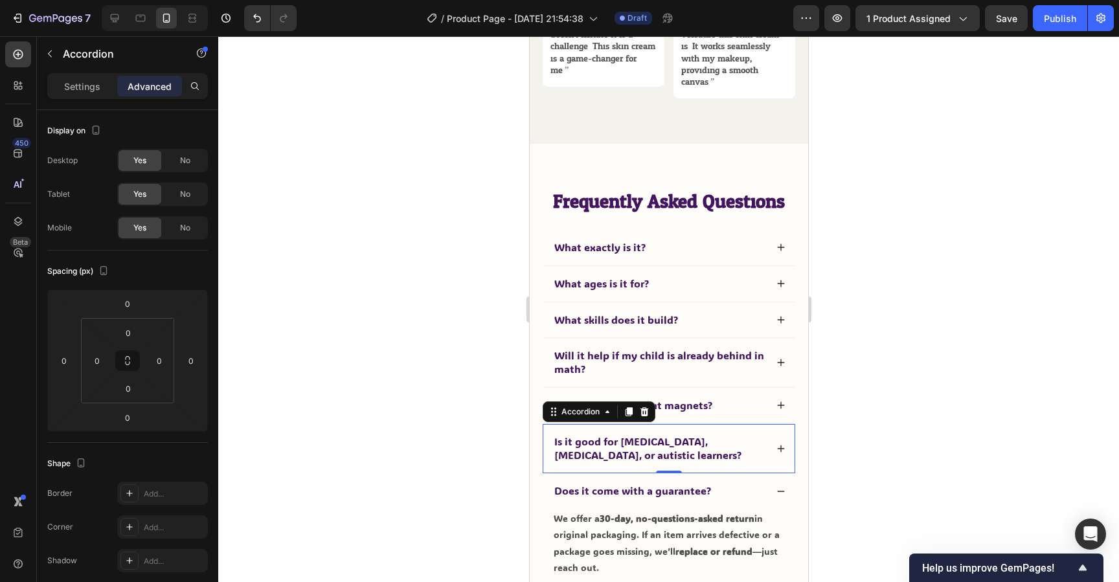
drag, startPoint x: 930, startPoint y: 397, endPoint x: 897, endPoint y: 398, distance: 33.0
click at [927, 398] on div at bounding box center [668, 309] width 901 height 546
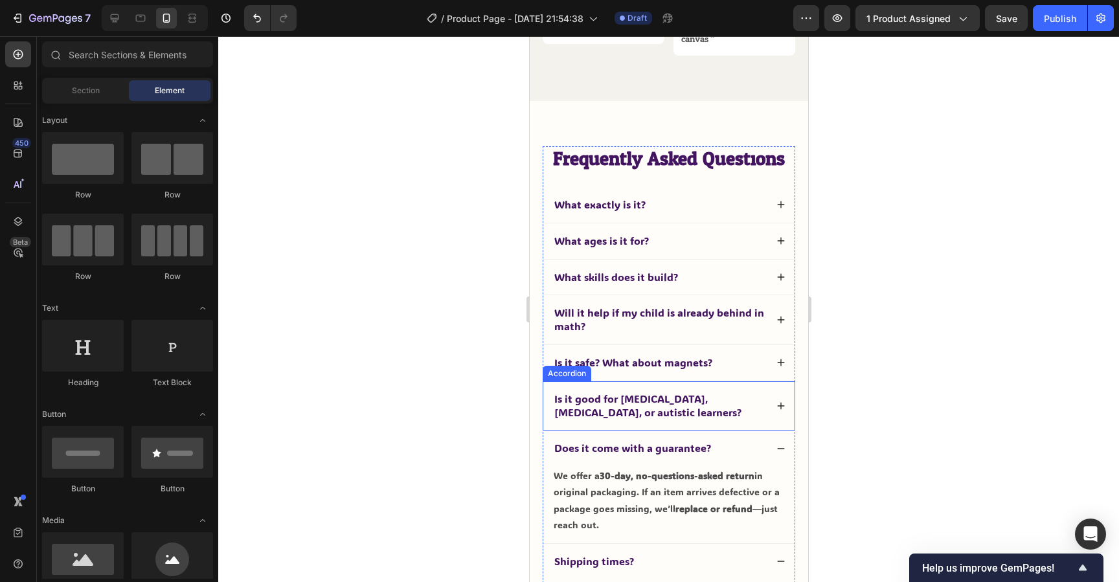
scroll to position [4451, 0]
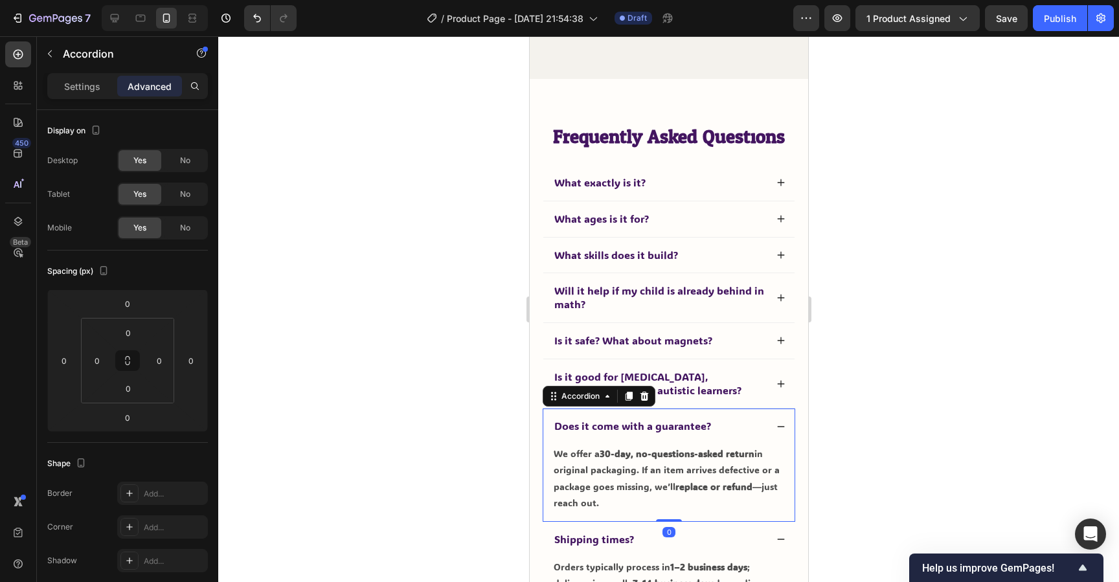
click at [774, 428] on div "Does it come with a guarantee?" at bounding box center [668, 427] width 251 height 36
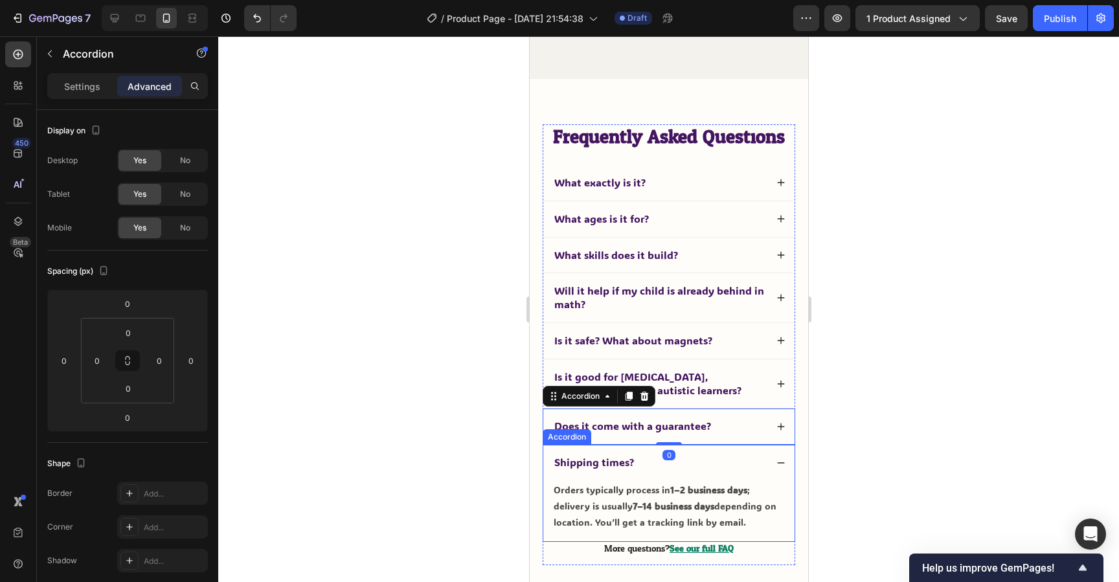
click at [781, 461] on icon at bounding box center [780, 463] width 9 height 9
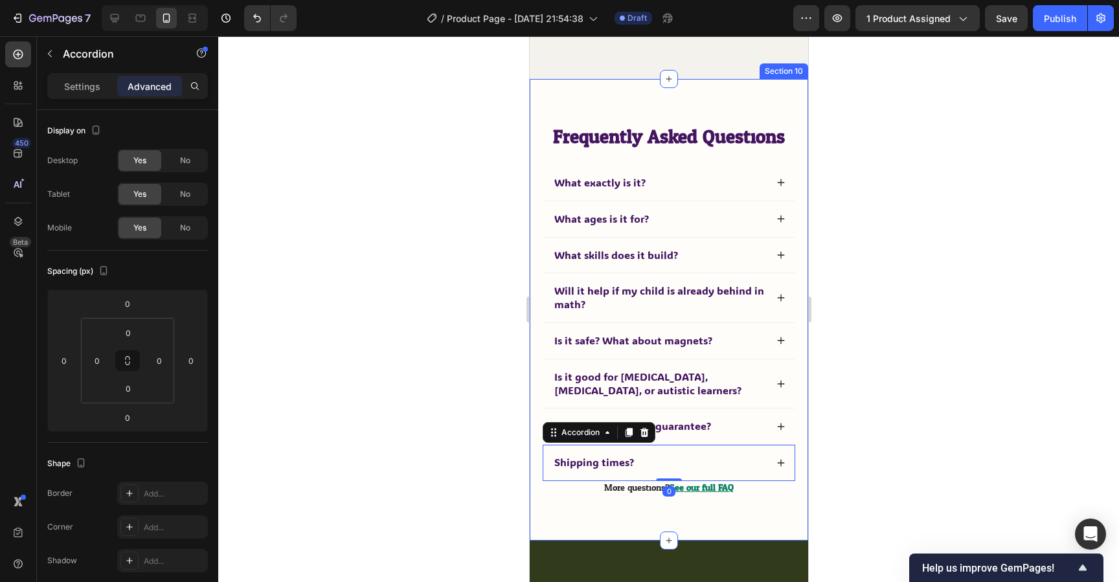
click at [859, 454] on div at bounding box center [668, 309] width 901 height 546
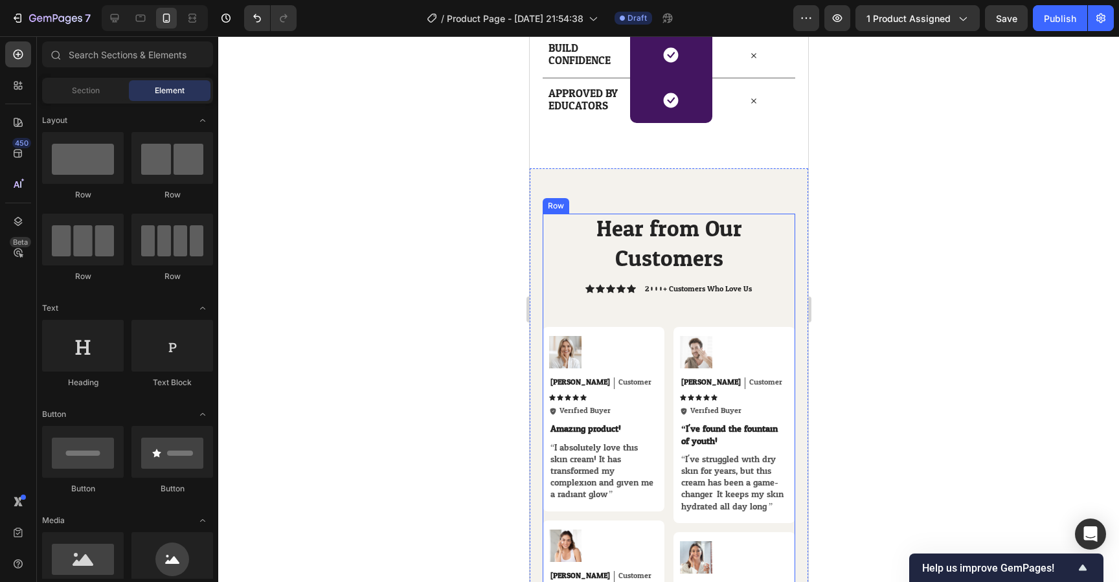
scroll to position [3522, 0]
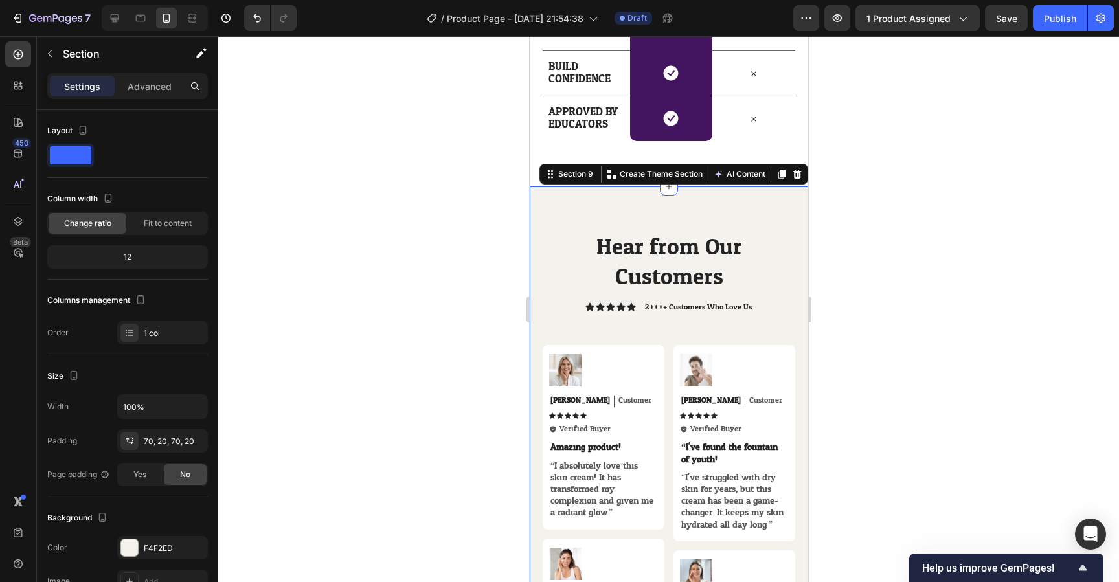
click at [801, 176] on icon at bounding box center [797, 174] width 10 height 10
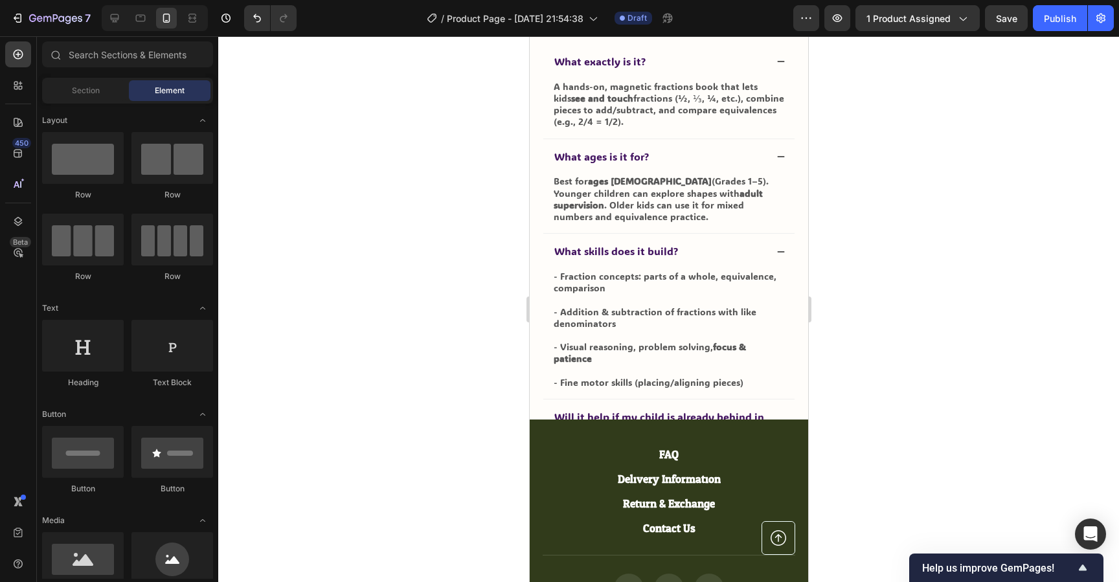
scroll to position [3751, 0]
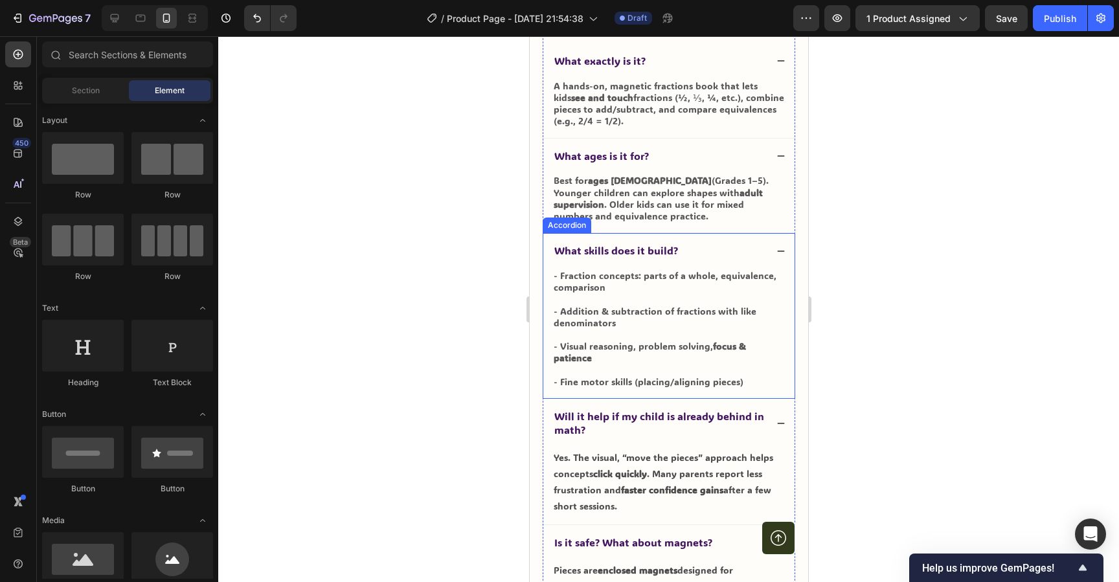
click at [781, 251] on icon at bounding box center [780, 251] width 9 height 9
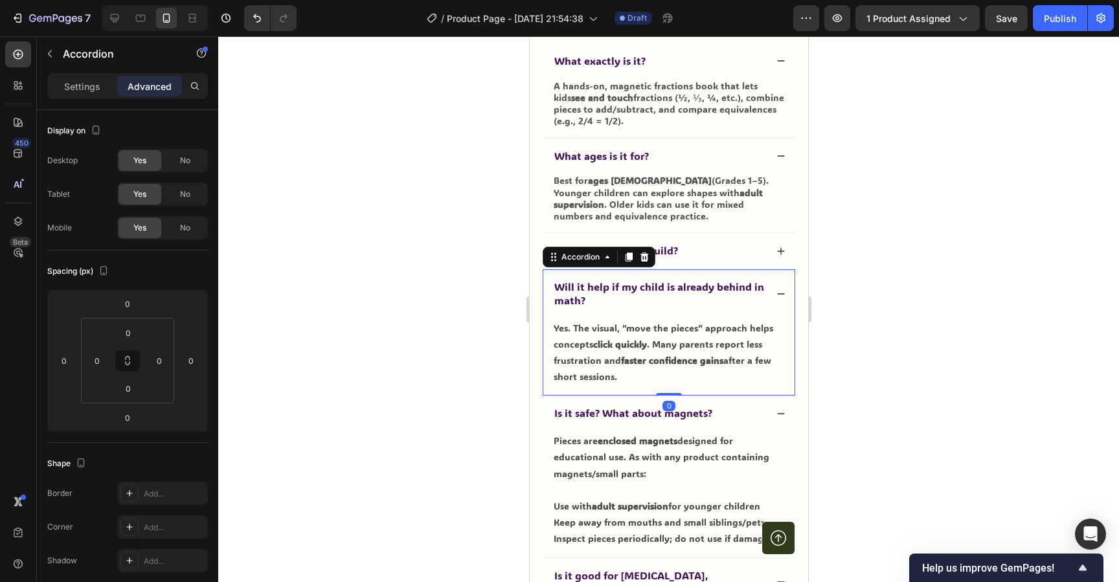
click at [777, 297] on icon at bounding box center [780, 294] width 9 height 9
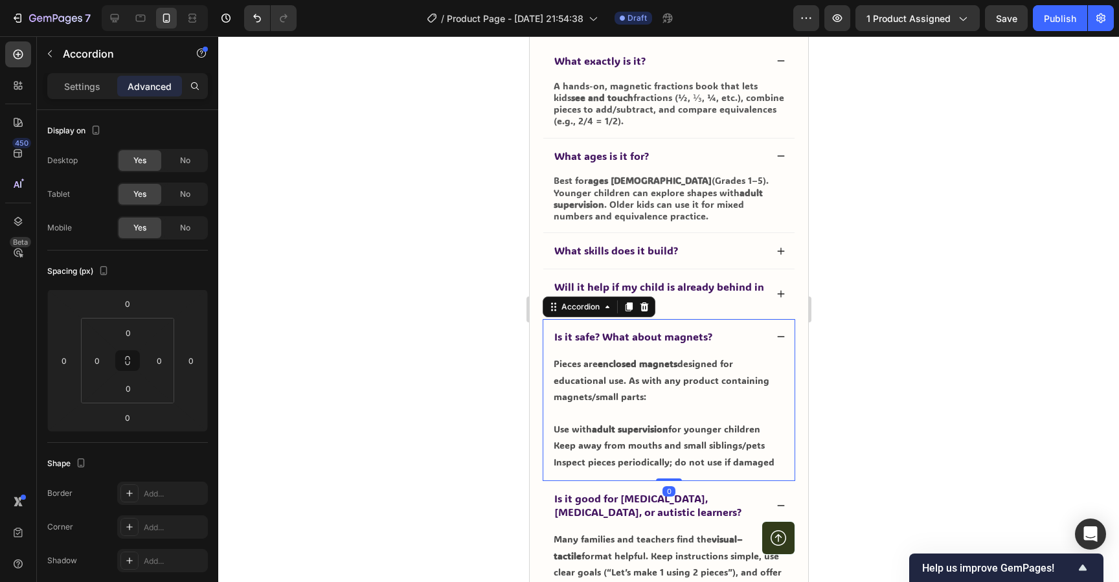
click at [777, 342] on div "Is it safe? What about magnets?" at bounding box center [668, 337] width 251 height 36
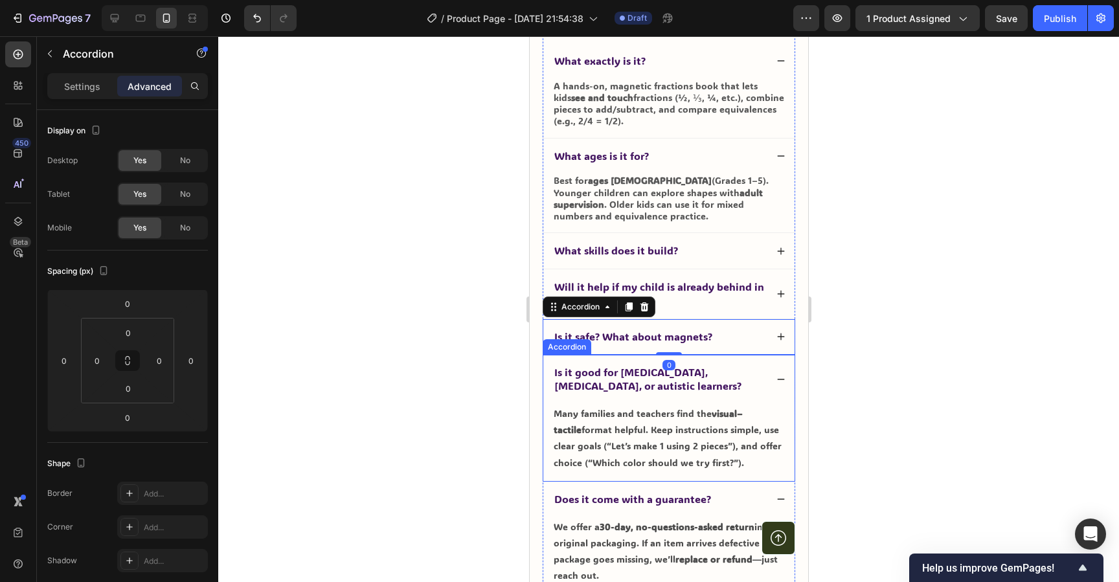
click at [776, 378] on icon at bounding box center [780, 379] width 9 height 9
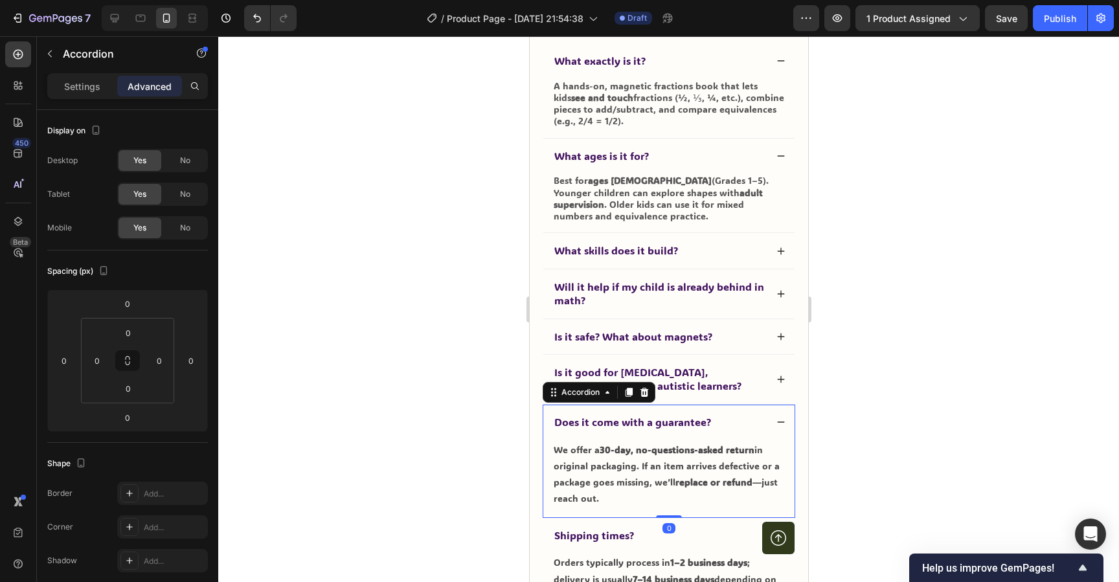
click at [780, 418] on icon at bounding box center [780, 422] width 9 height 9
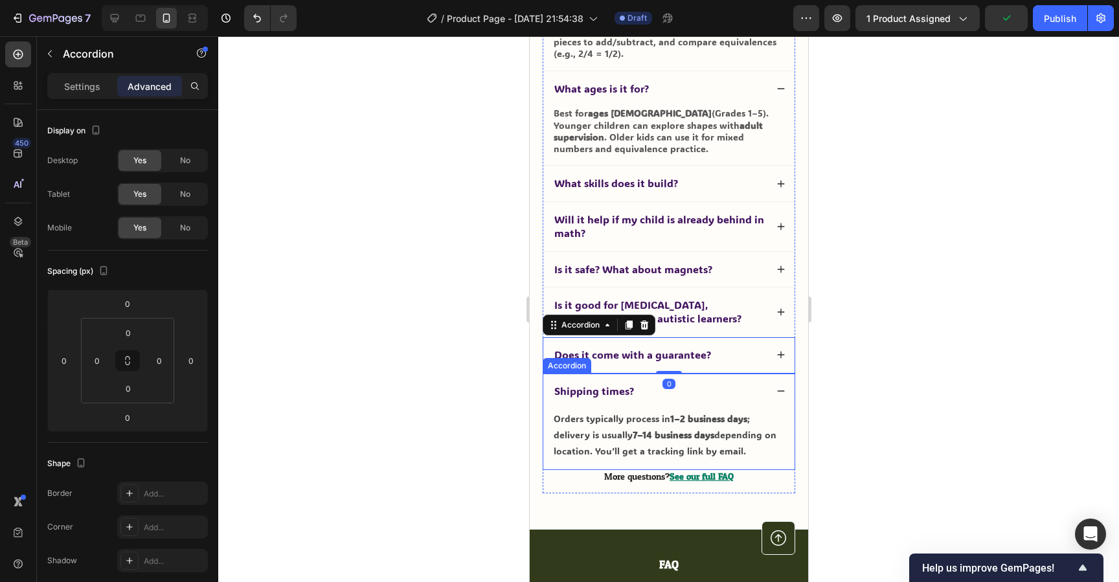
click at [776, 395] on icon at bounding box center [780, 391] width 9 height 9
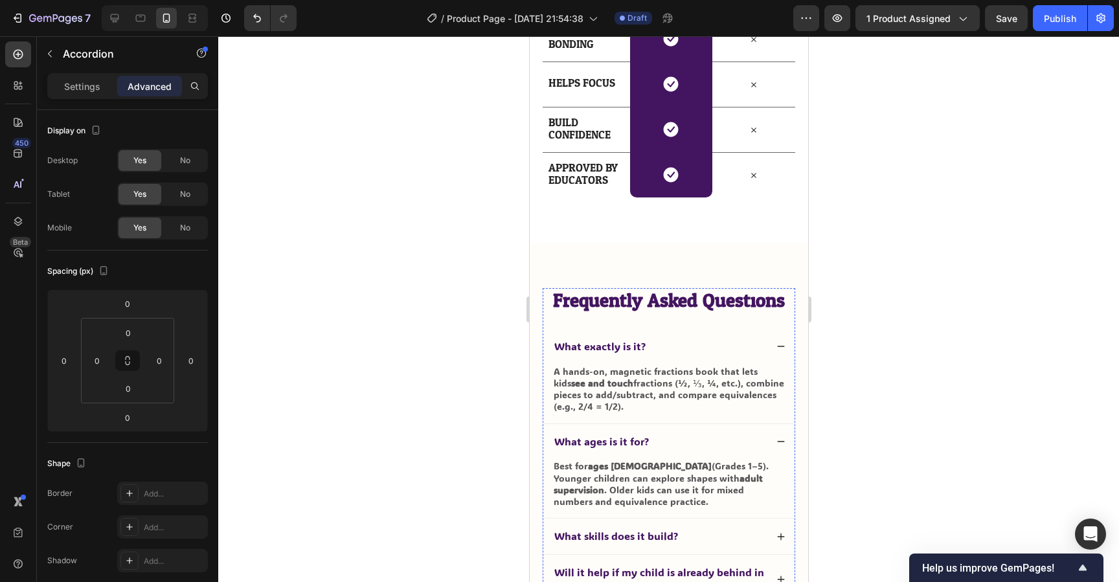
scroll to position [3447, 0]
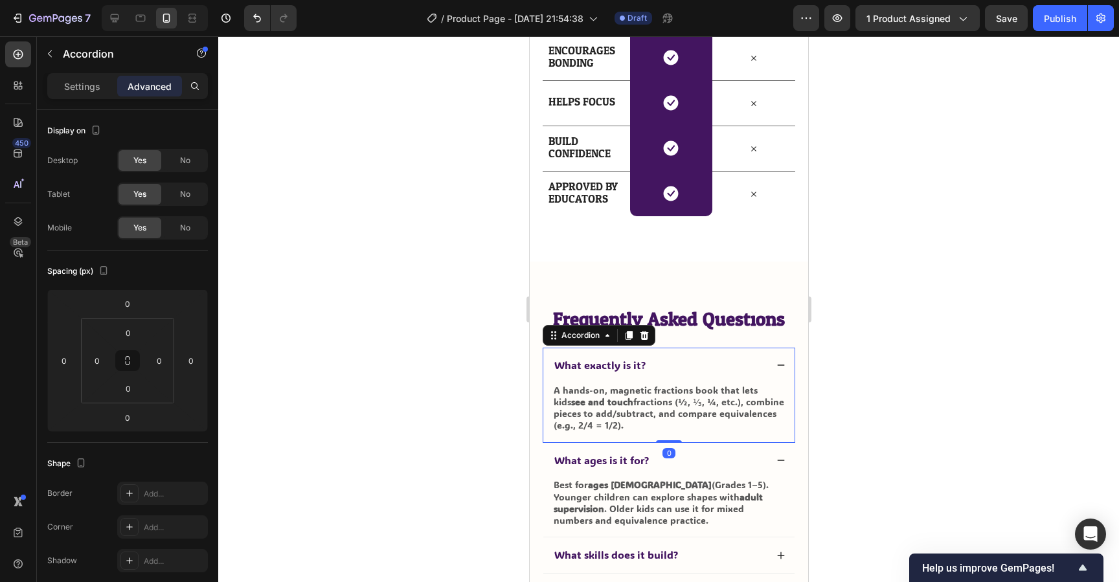
click at [781, 365] on icon at bounding box center [780, 365] width 9 height 9
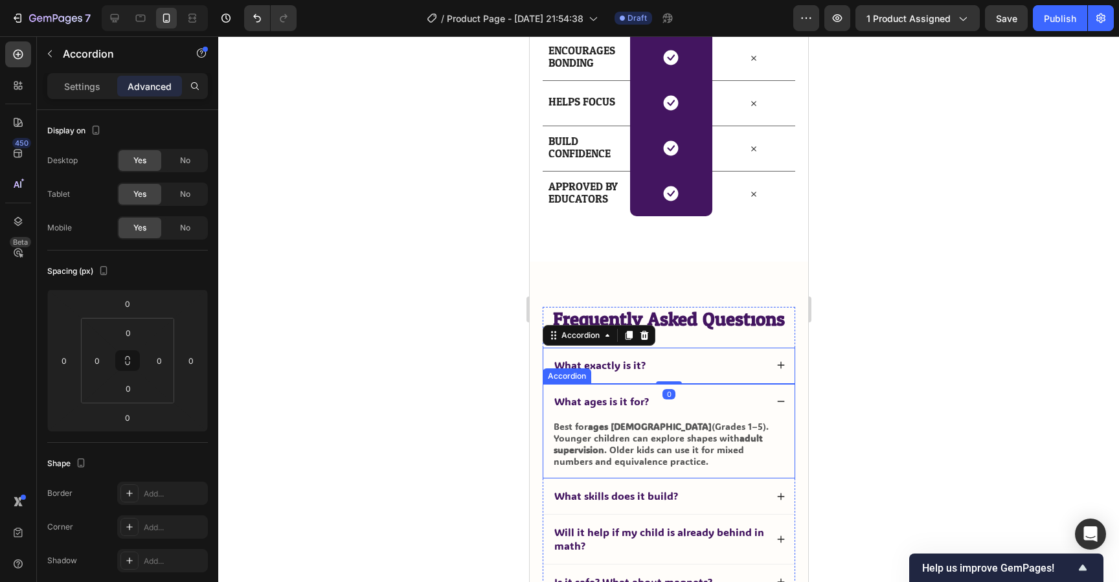
click at [777, 402] on icon at bounding box center [780, 401] width 9 height 9
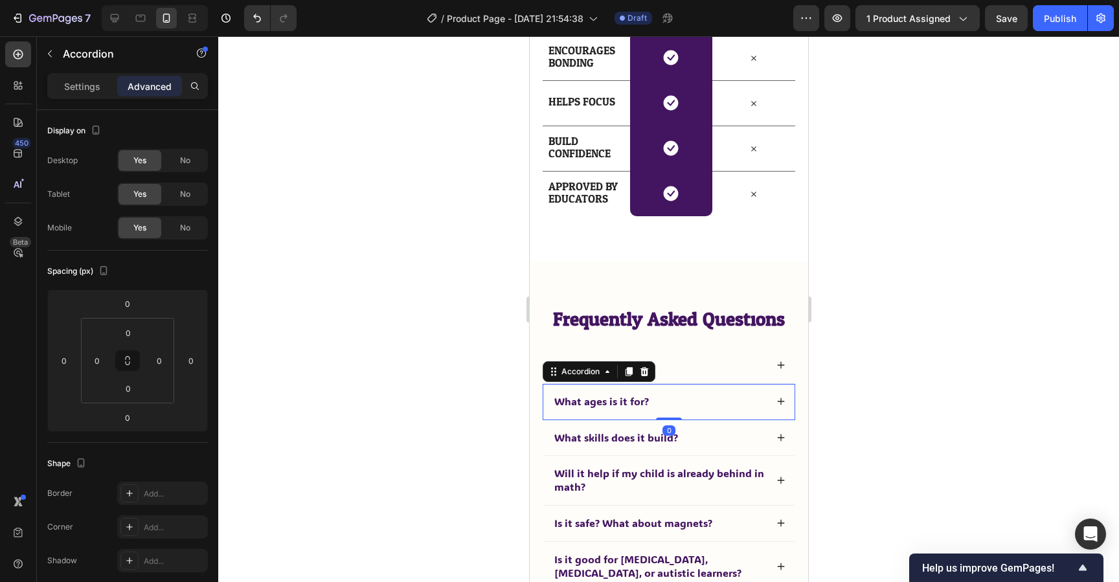
click at [875, 355] on div at bounding box center [668, 309] width 901 height 546
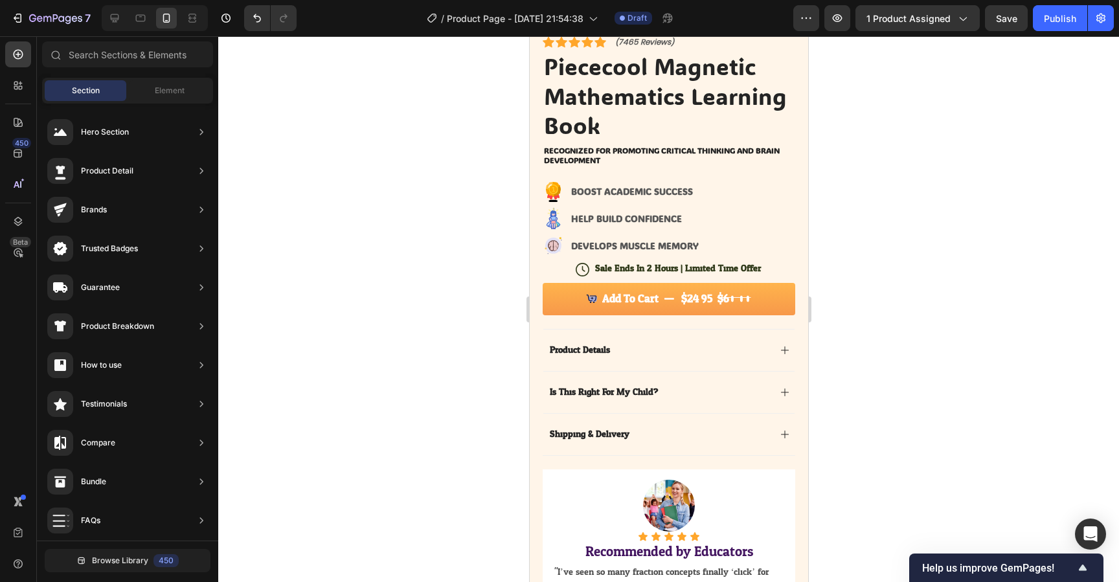
scroll to position [305, 0]
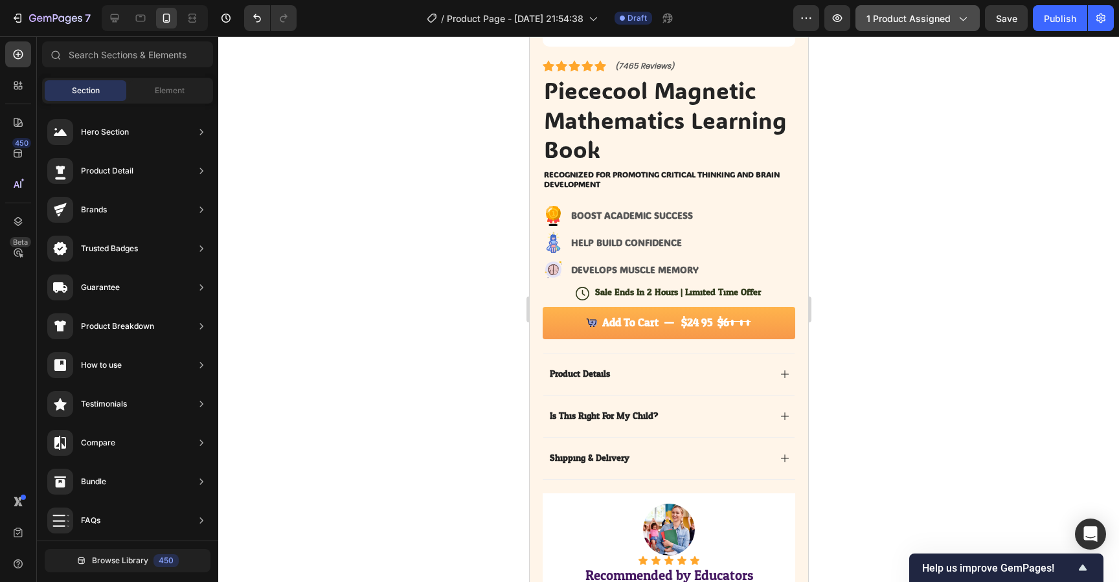
click at [886, 19] on span "1 product assigned" at bounding box center [909, 19] width 84 height 14
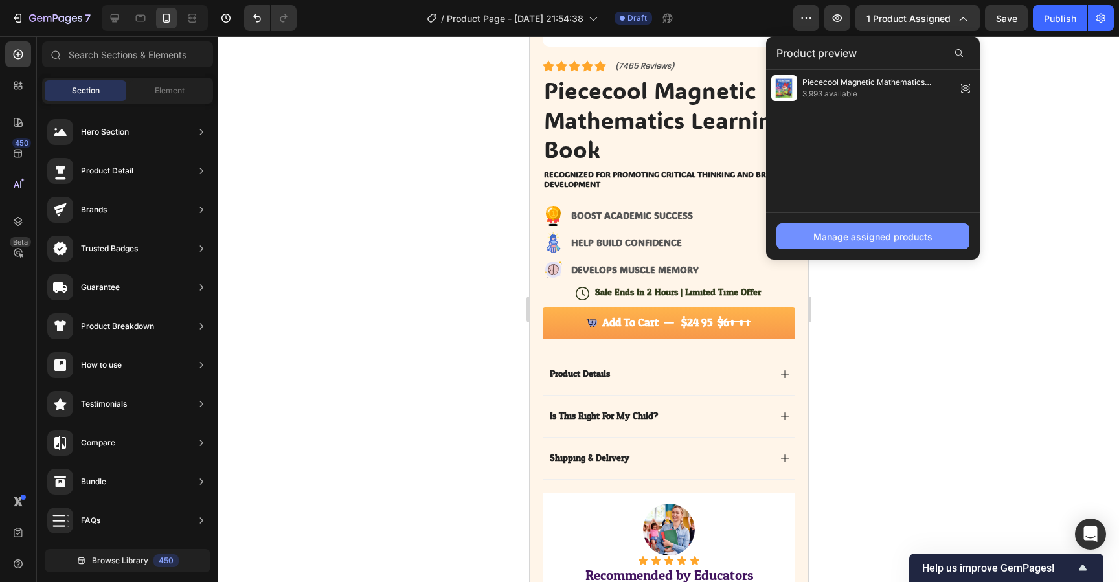
click at [912, 230] on div "Manage assigned products" at bounding box center [873, 237] width 119 height 14
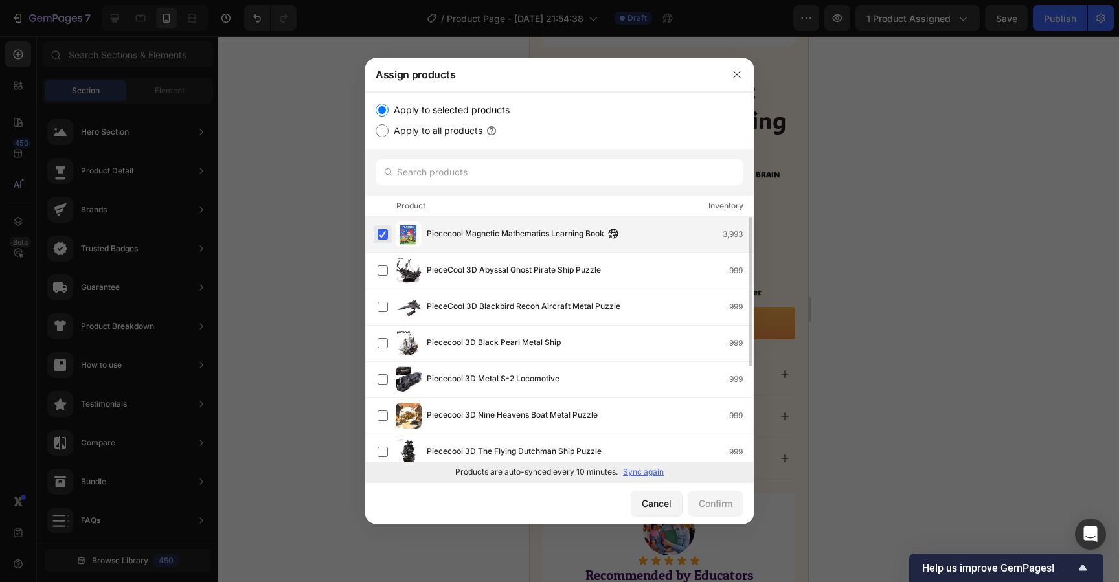
click at [385, 238] on label at bounding box center [383, 234] width 10 height 10
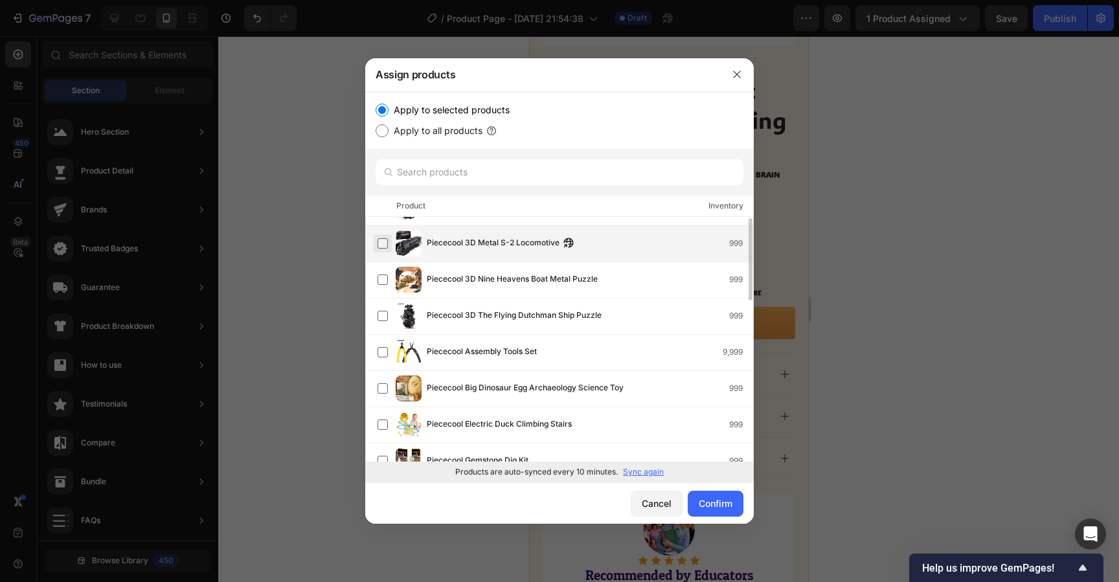
scroll to position [144, 0]
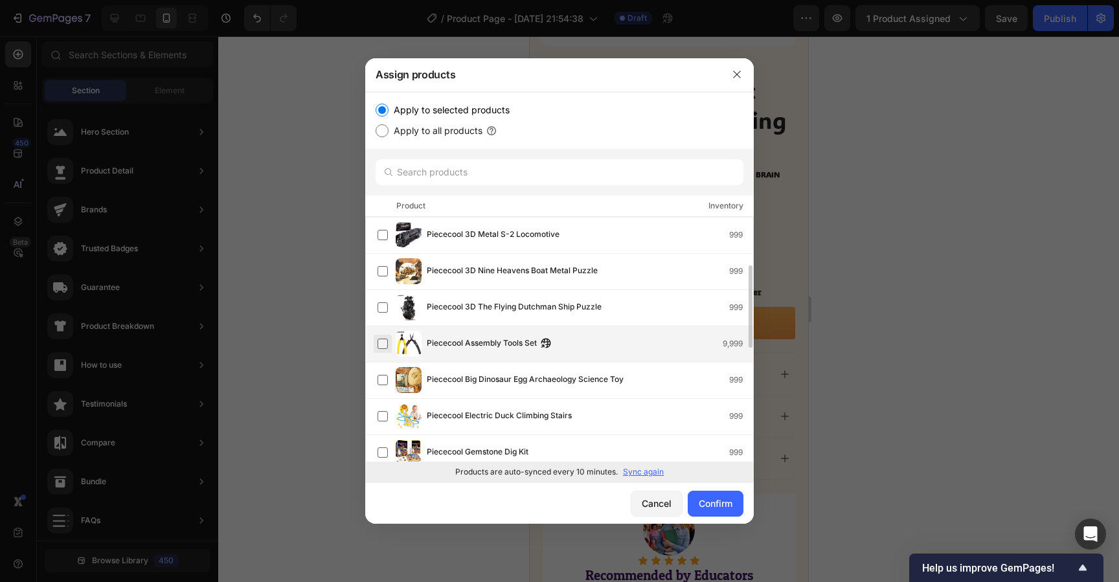
click at [381, 348] on label at bounding box center [383, 344] width 10 height 10
click at [723, 514] on button "Confirm" at bounding box center [716, 504] width 56 height 26
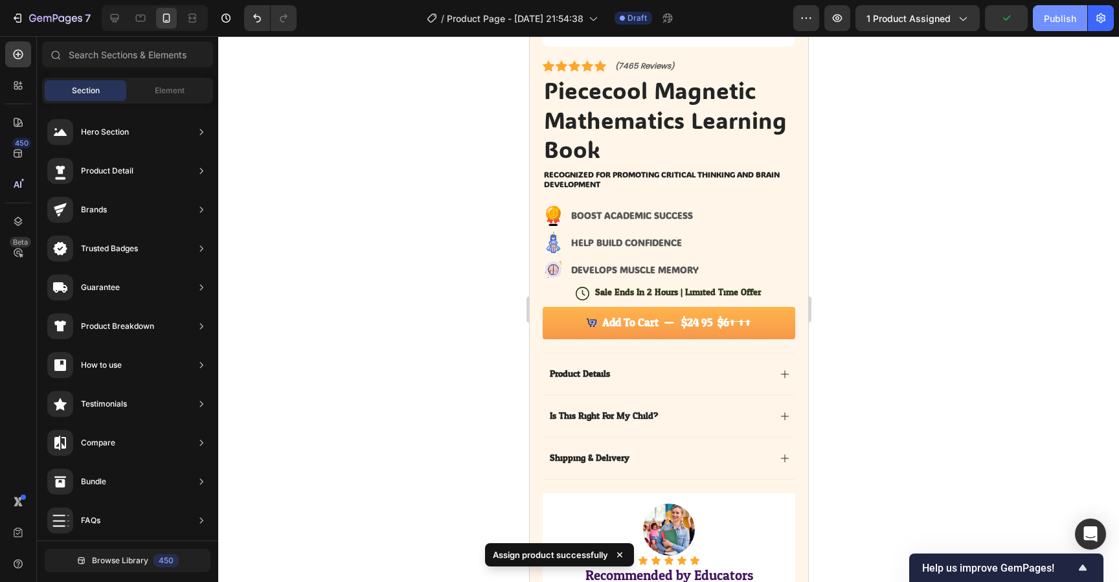
click at [1065, 21] on div "Publish" at bounding box center [1060, 19] width 32 height 14
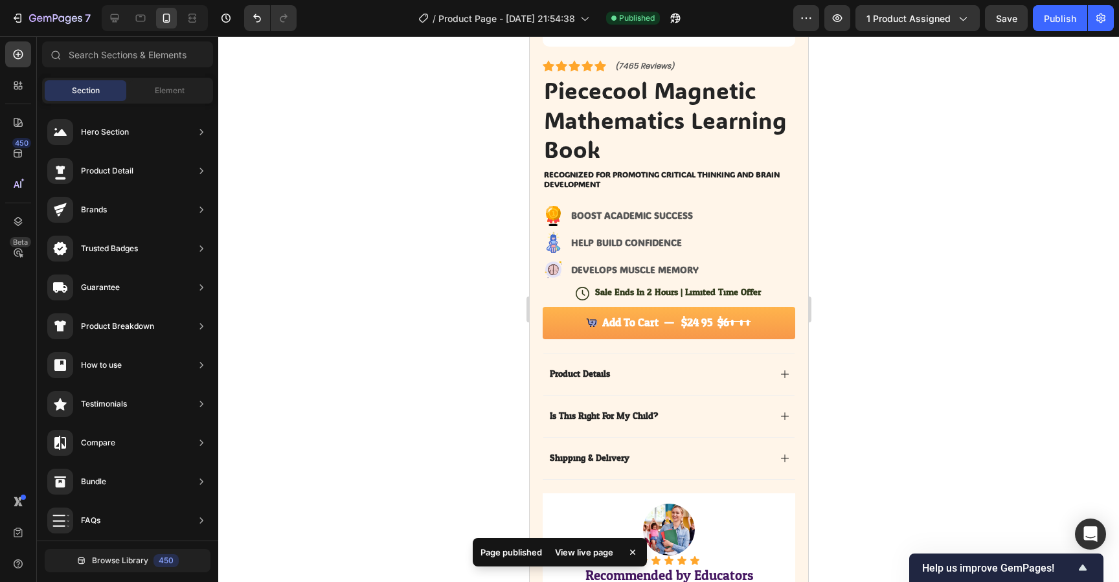
click at [575, 549] on div "View live page" at bounding box center [584, 553] width 74 height 18
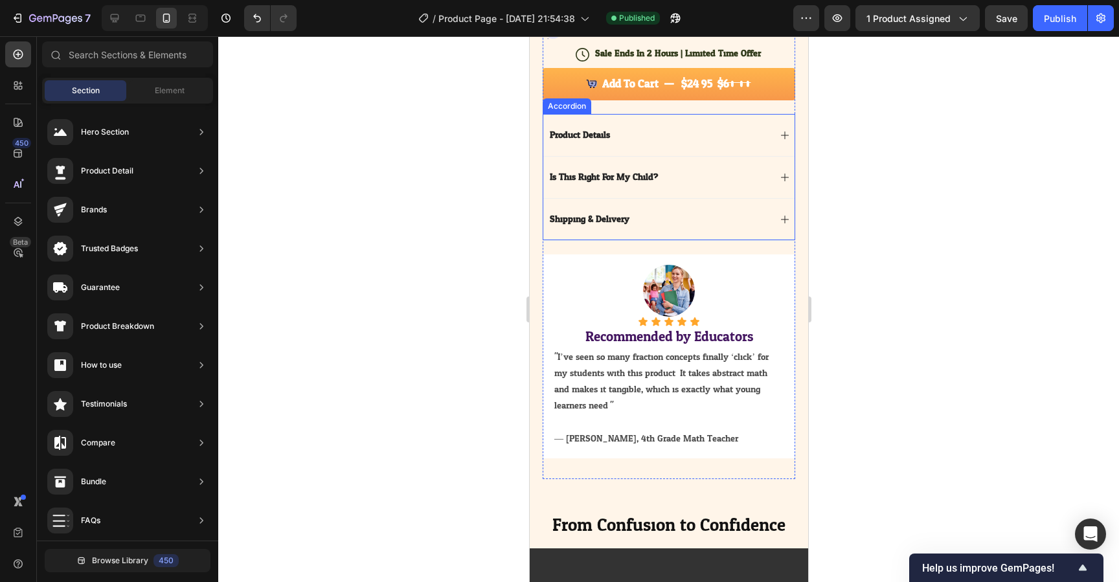
scroll to position [562, 0]
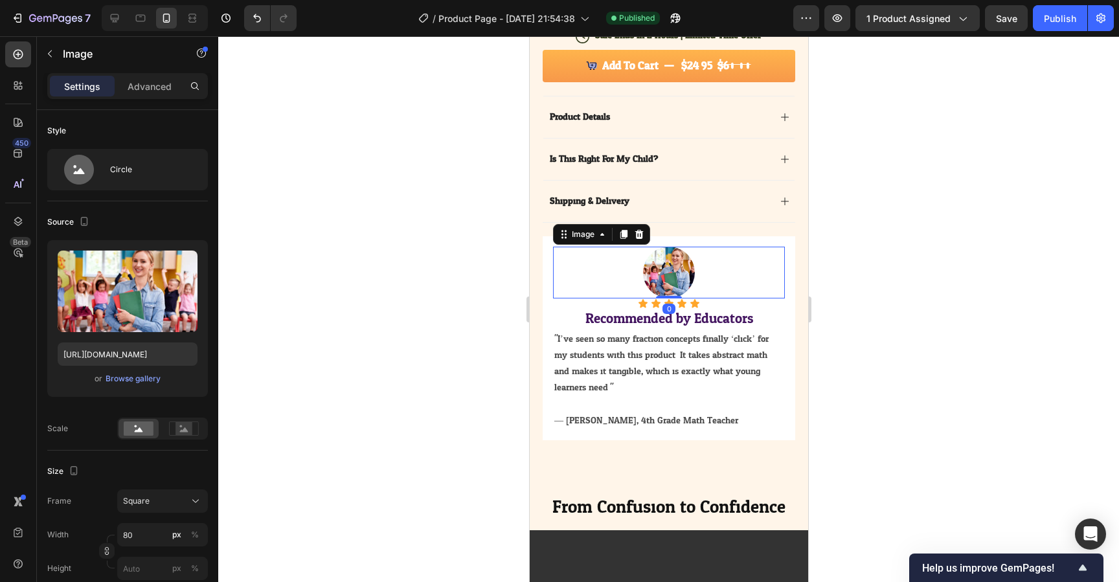
click at [718, 279] on div at bounding box center [669, 273] width 232 height 52
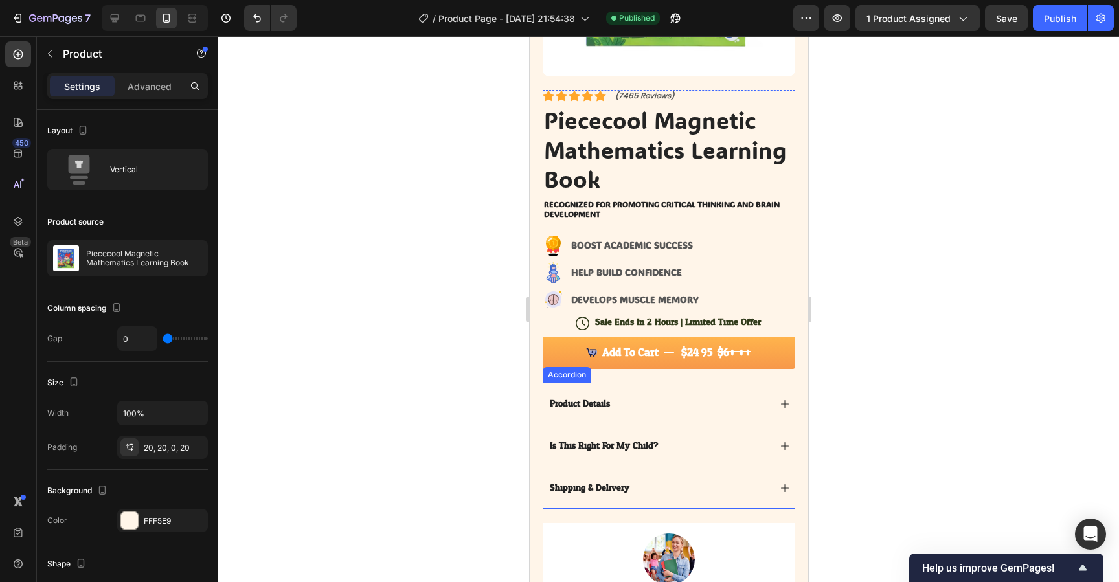
scroll to position [274, 0]
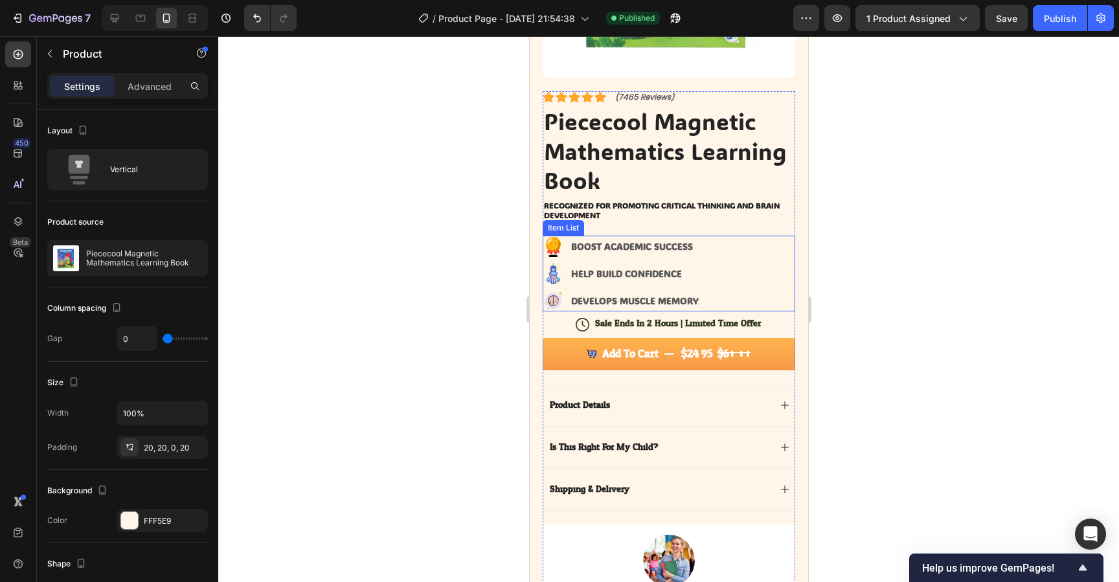
click at [657, 253] on p "BOOST ACADEMIC SUCCESS" at bounding box center [635, 247] width 128 height 14
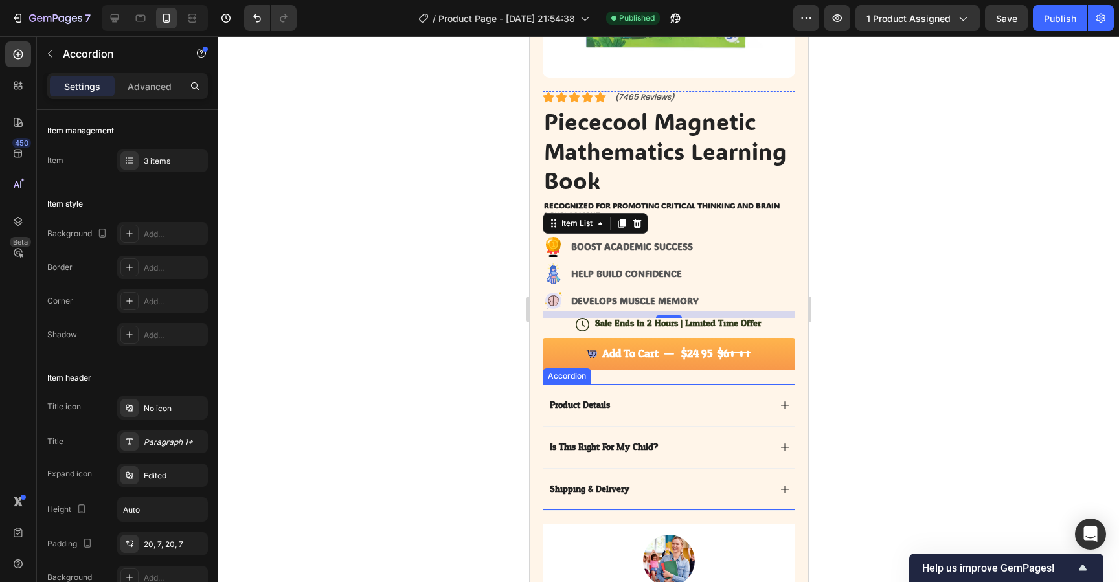
click at [639, 405] on div "Product Details" at bounding box center [658, 406] width 222 height 16
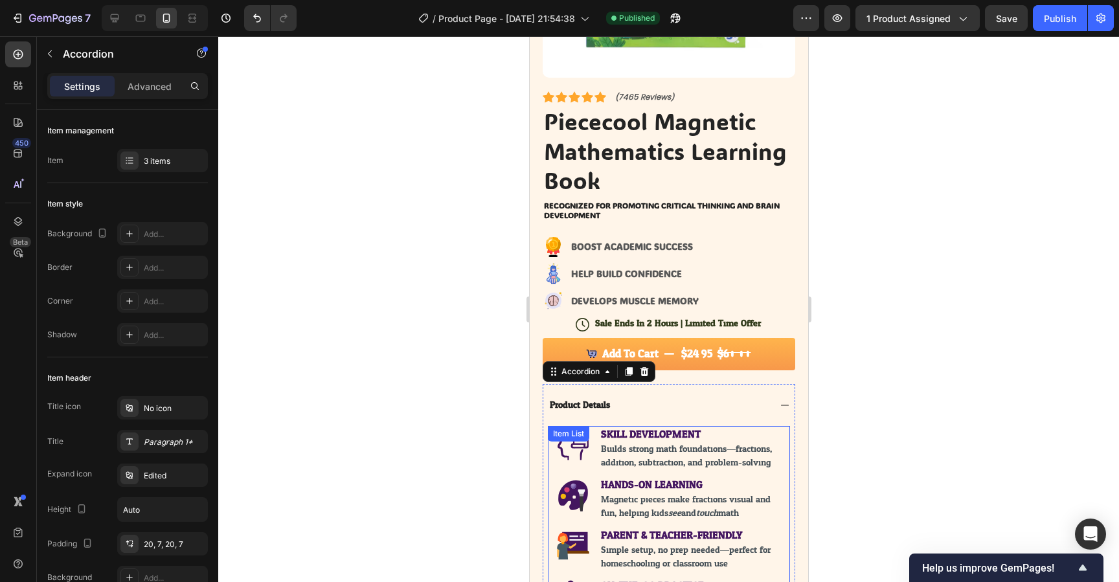
click at [570, 437] on div "Item List" at bounding box center [568, 434] width 36 height 12
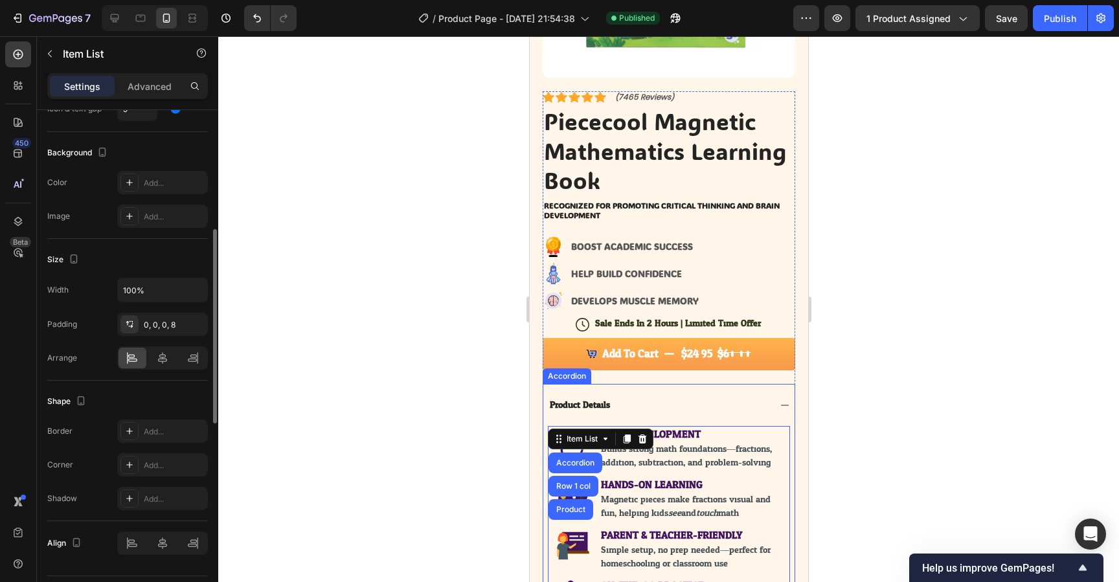
scroll to position [822, 0]
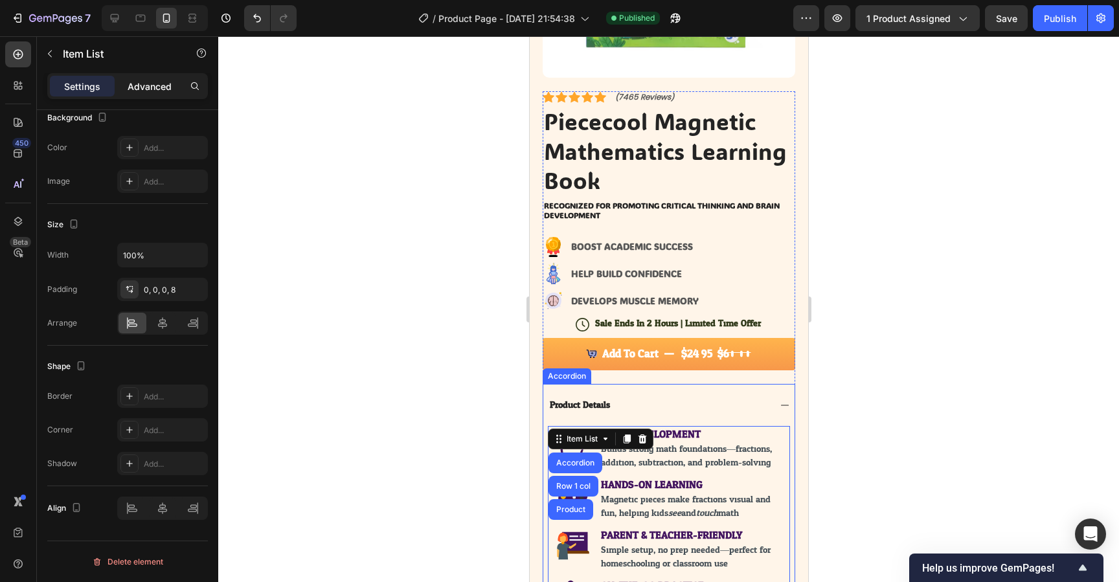
click at [163, 89] on p "Advanced" at bounding box center [150, 87] width 44 height 14
type input "100%"
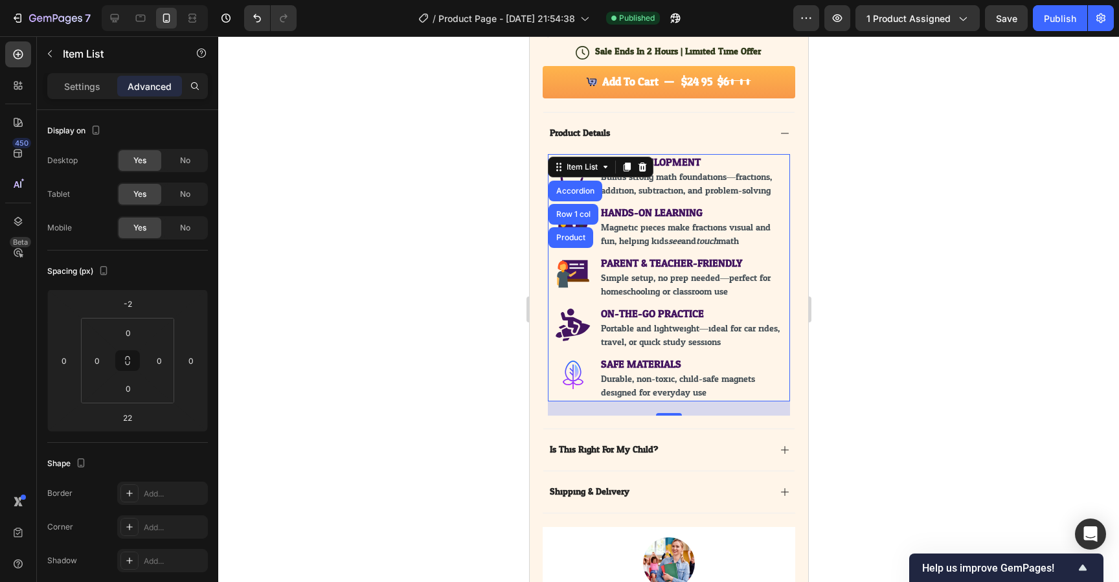
scroll to position [547, 0]
click at [902, 25] on button "1 product assigned" at bounding box center [918, 18] width 124 height 26
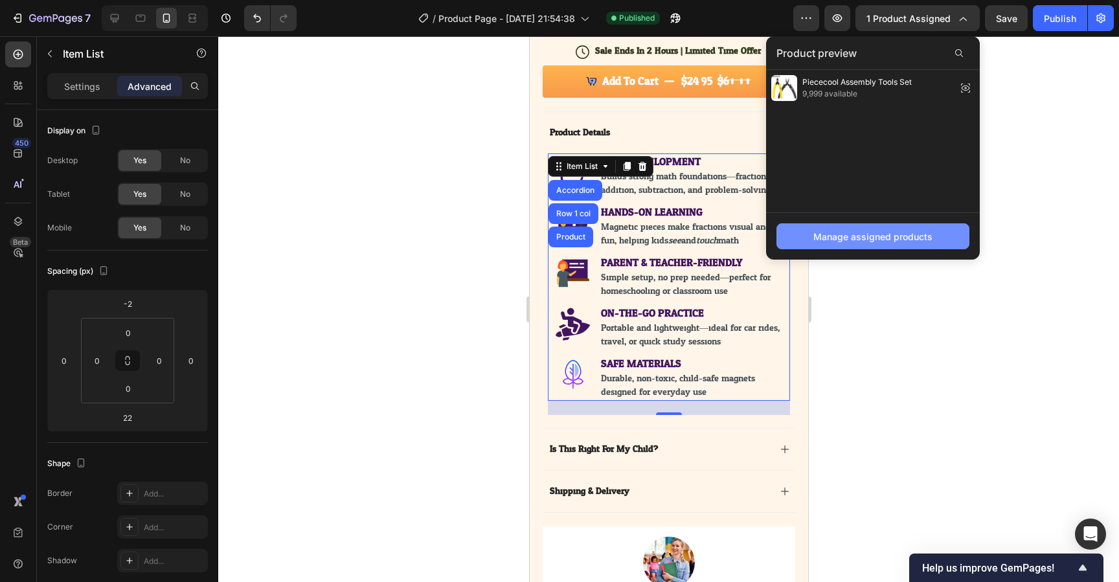
click at [861, 235] on div "Manage assigned products" at bounding box center [873, 237] width 119 height 14
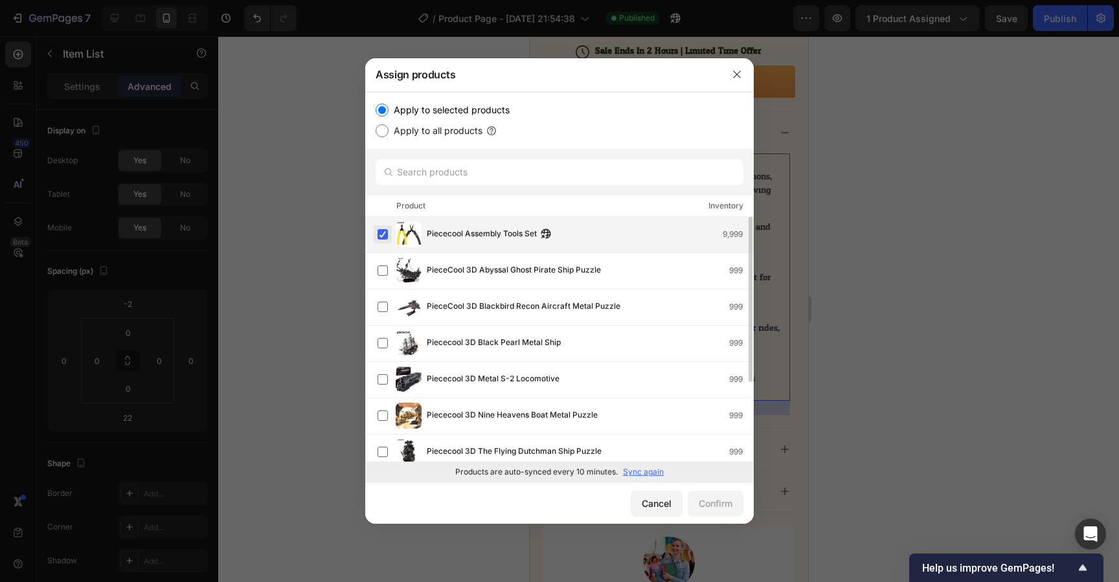
click at [382, 232] on label at bounding box center [383, 234] width 10 height 10
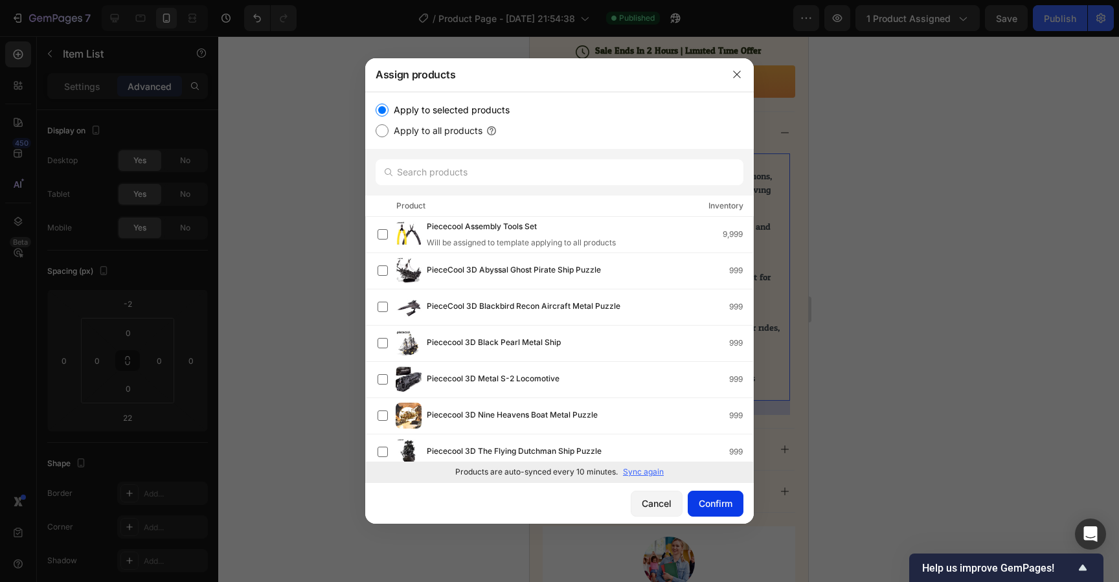
click at [724, 509] on div "Confirm" at bounding box center [716, 504] width 34 height 14
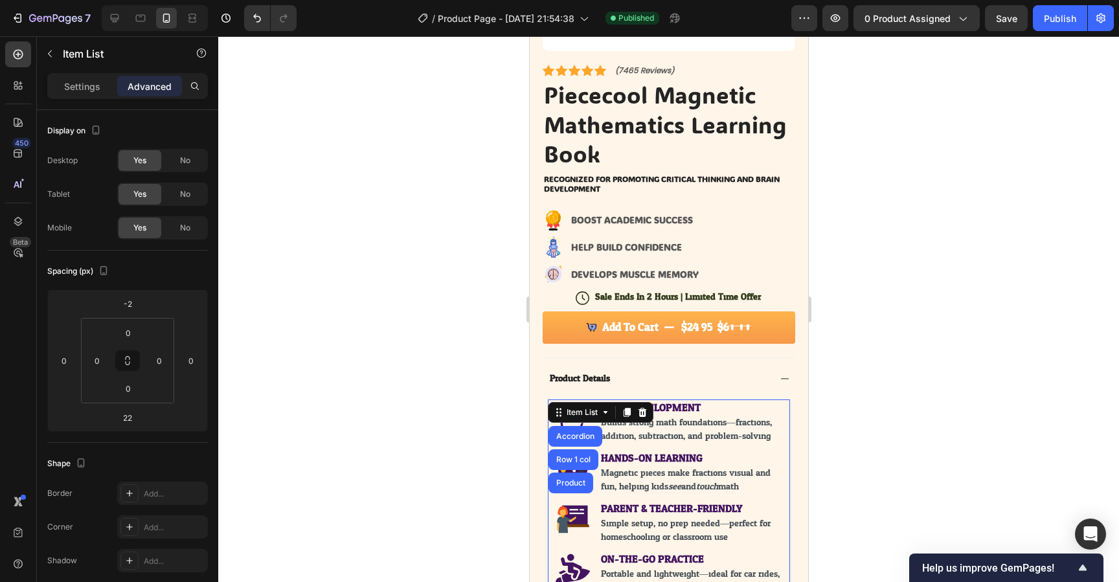
scroll to position [264, 0]
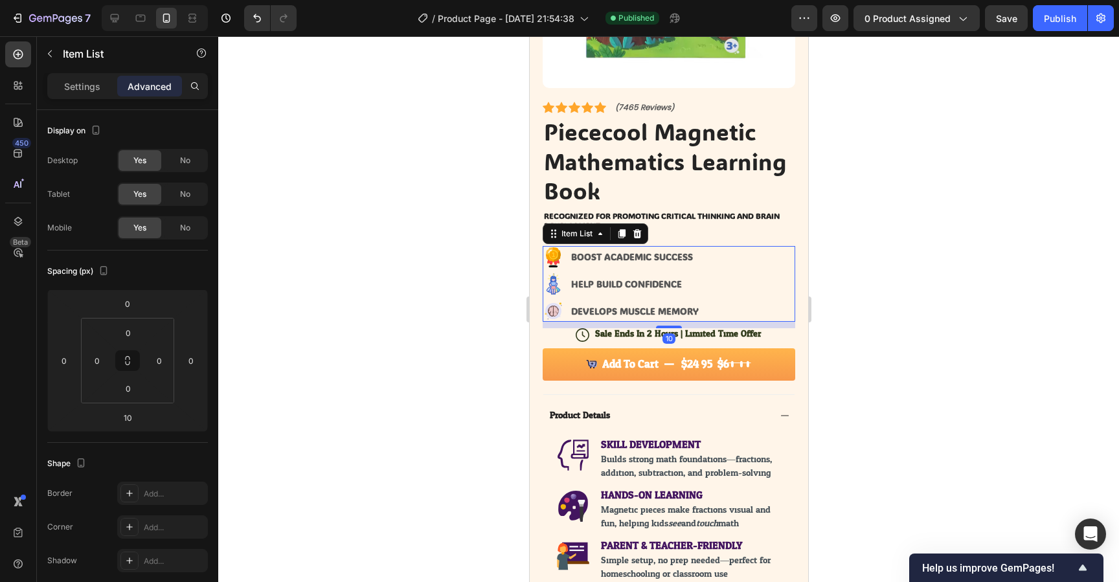
click at [608, 257] on strong "BOOST ACADEMIC SUCCESS" at bounding box center [632, 257] width 122 height 12
click at [613, 256] on strong "BOOST ACADEMIC SUCCESS" at bounding box center [632, 257] width 122 height 12
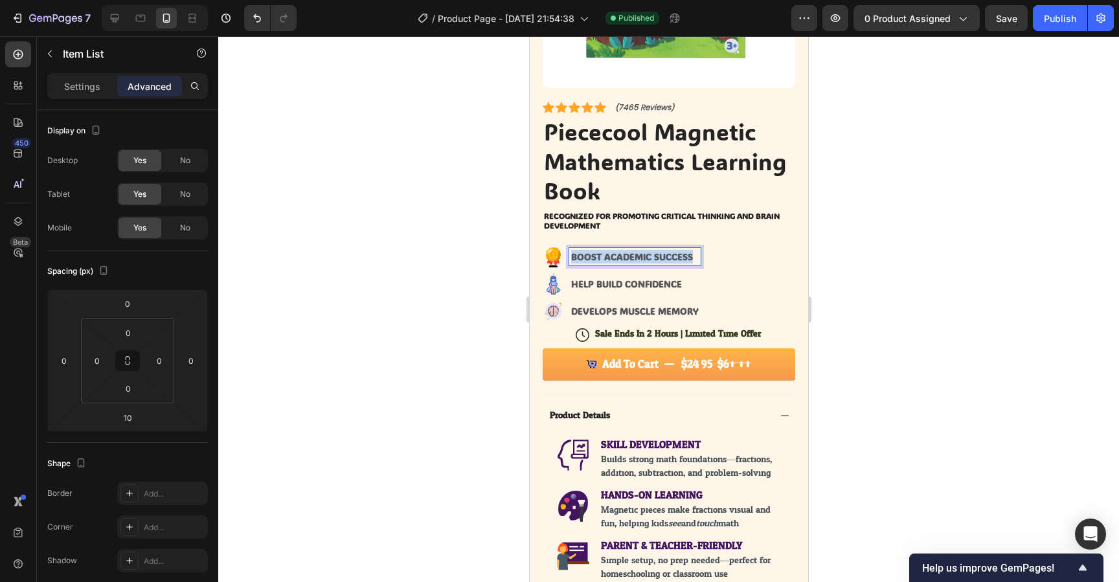
click at [613, 256] on strong "BOOST ACADEMIC SUCCESS" at bounding box center [632, 257] width 122 height 12
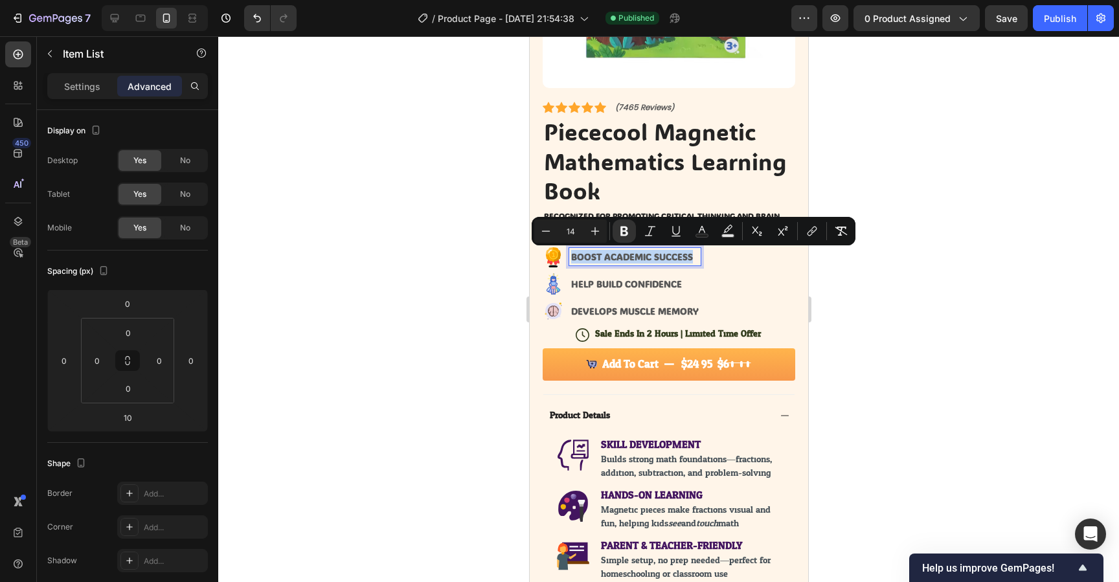
copy strong "BOOST ACADEMIC SUCCESS"
click at [637, 290] on p "HELP BUILD CONFIDENCE" at bounding box center [635, 284] width 128 height 14
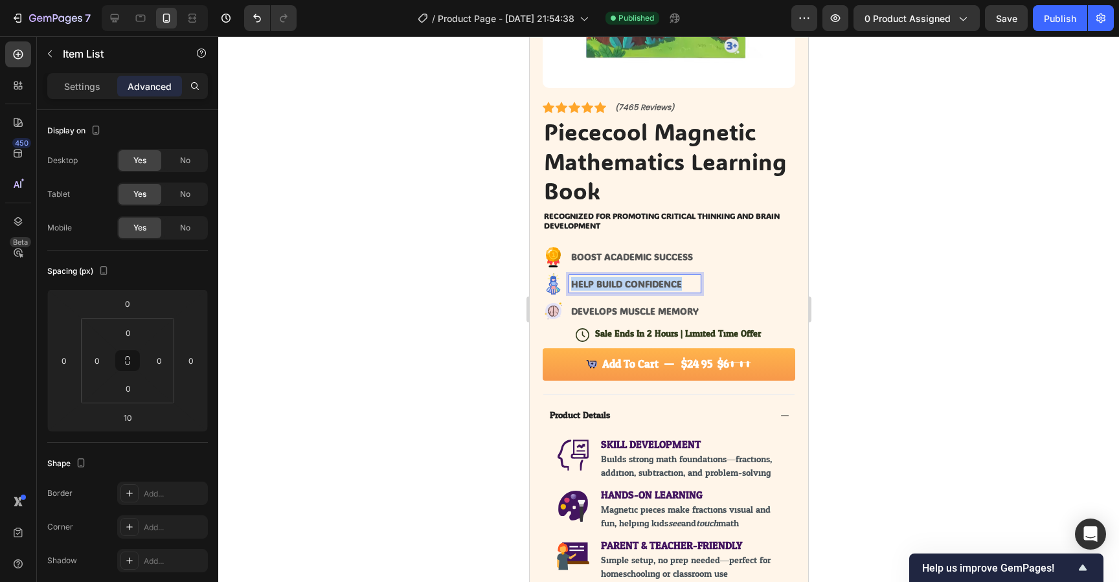
click at [637, 290] on p "HELP BUILD CONFIDENCE" at bounding box center [635, 284] width 128 height 14
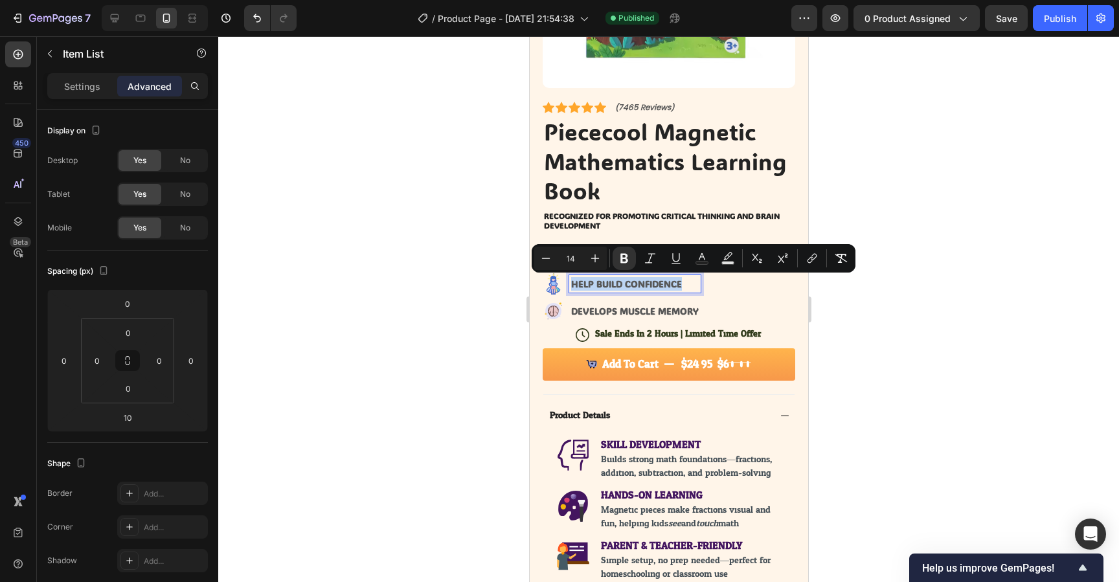
copy strong "HELP BUILD CONFIDENCE"
click at [650, 316] on strong "DEVELOPS MUSCLE MEMORY" at bounding box center [635, 311] width 128 height 12
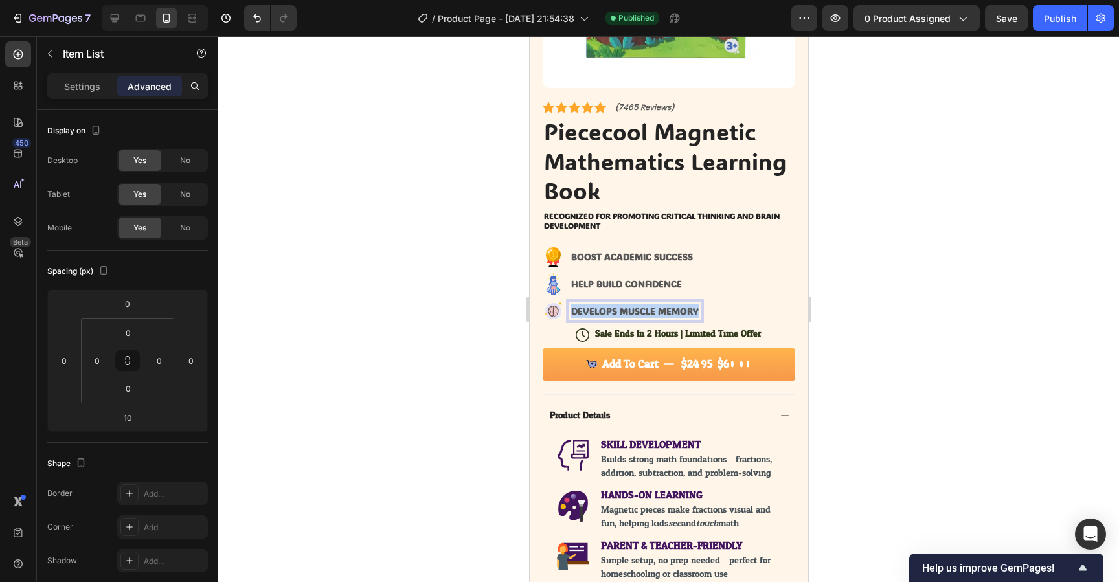
click at [650, 316] on strong "DEVELOPS MUSCLE MEMORY" at bounding box center [635, 311] width 128 height 12
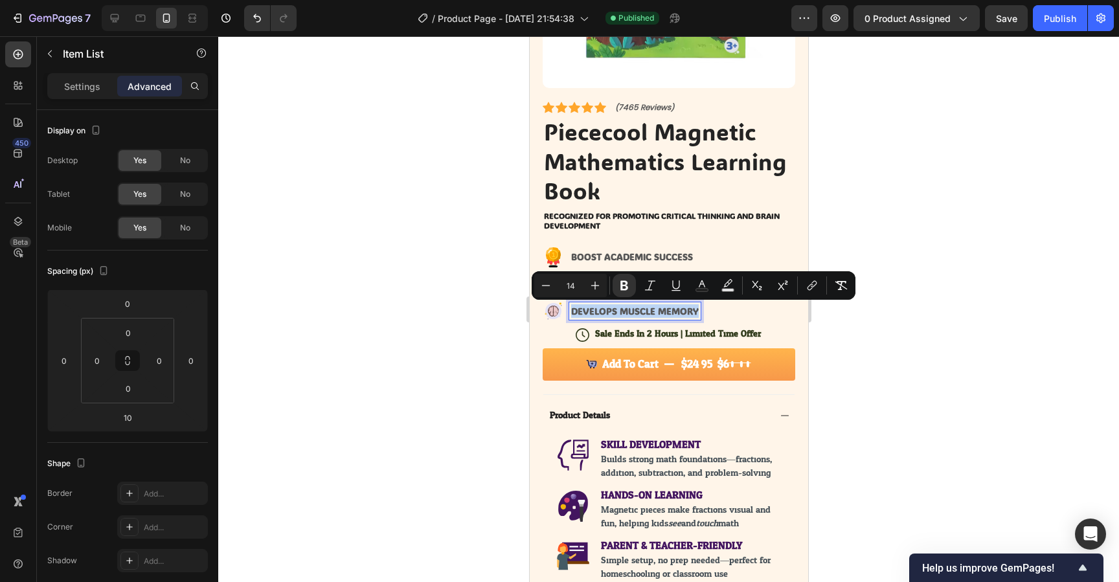
copy strong "DEVELOPS MUSCLE MEMORY"
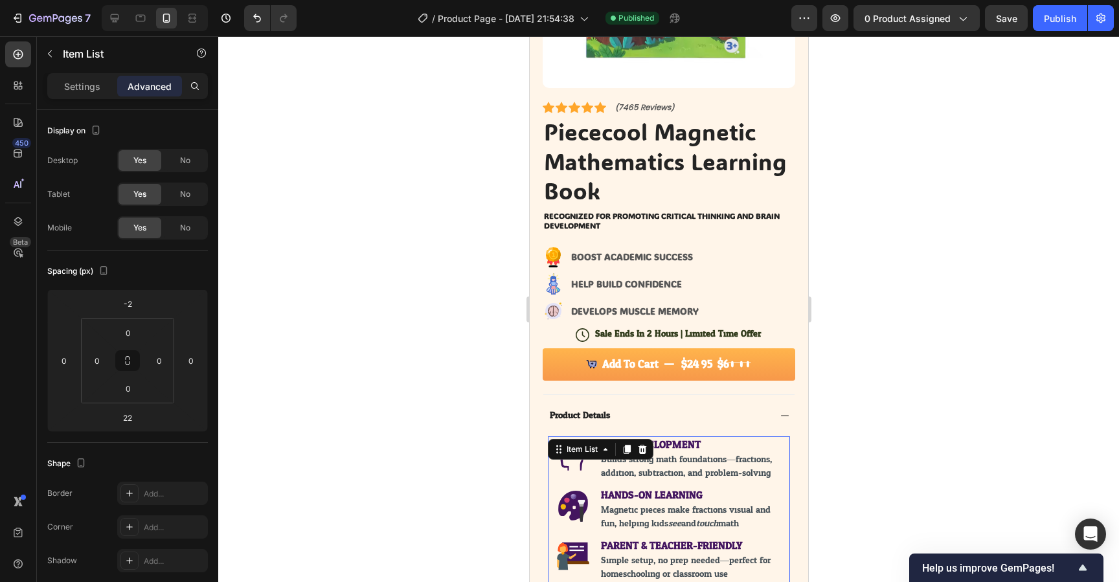
click at [677, 457] on span "Builds strong math foundations—fractions, addition, subtraction, and problem-so…" at bounding box center [687, 467] width 172 height 30
click at [693, 447] on strong "SKILL DEVELOPMENT" at bounding box center [651, 444] width 100 height 19
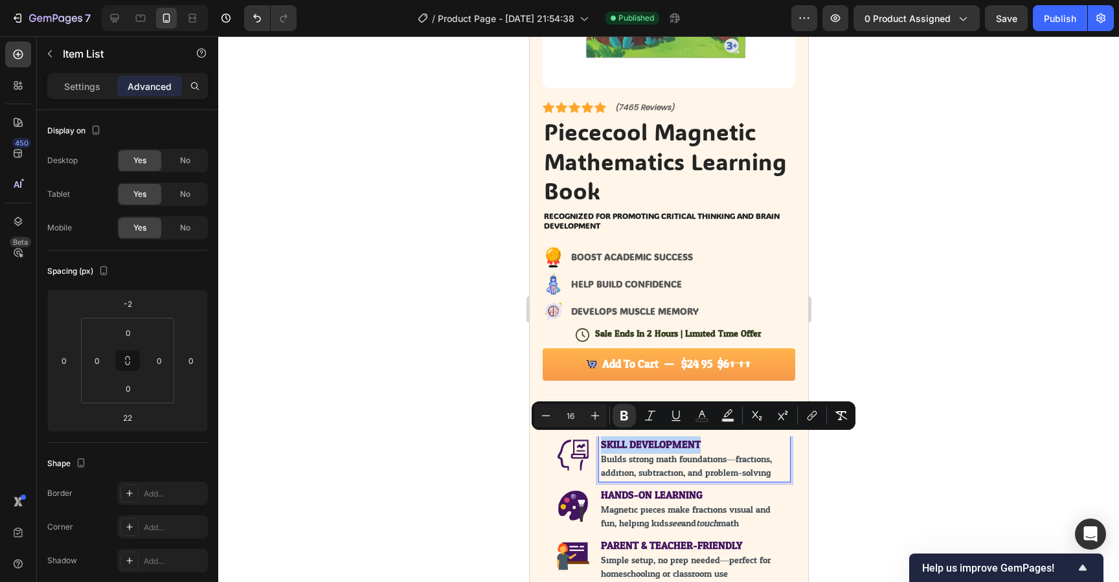
copy strong "SKILL DEVELOPMENT"
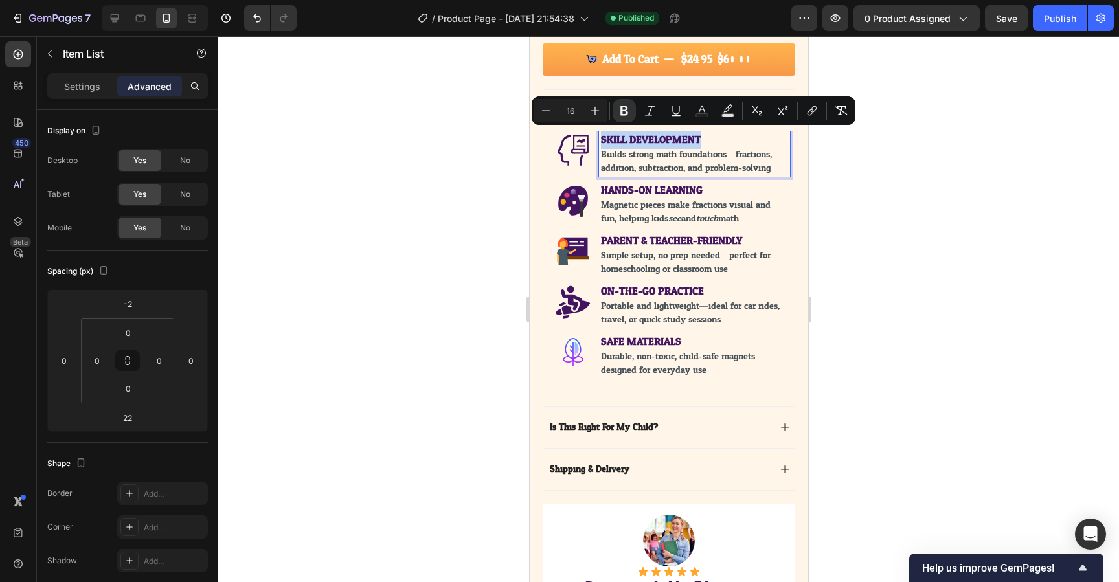
scroll to position [570, 0]
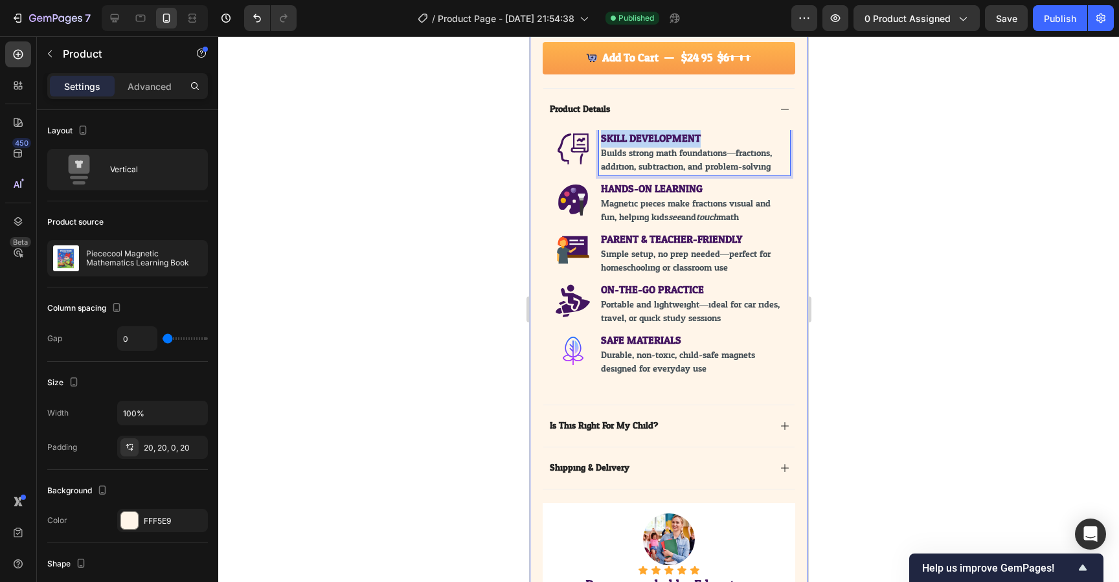
click at [537, 290] on div "Product Images Image Icon Icon Icon Icon Icon Icon List “This skin cream is a g…" at bounding box center [668, 122] width 279 height 1212
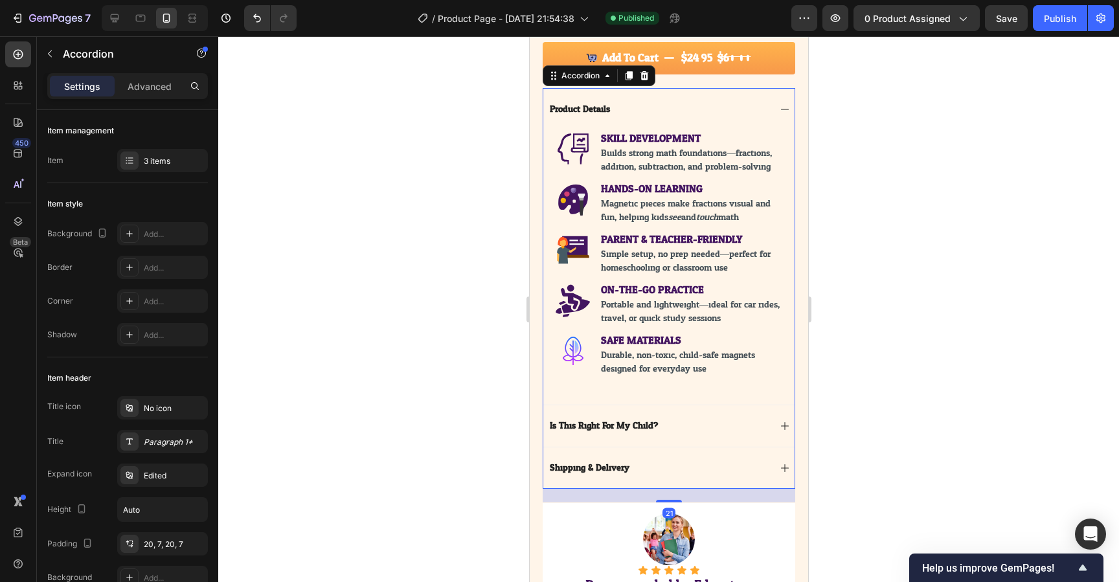
click at [663, 111] on div "Product Details" at bounding box center [658, 110] width 222 height 16
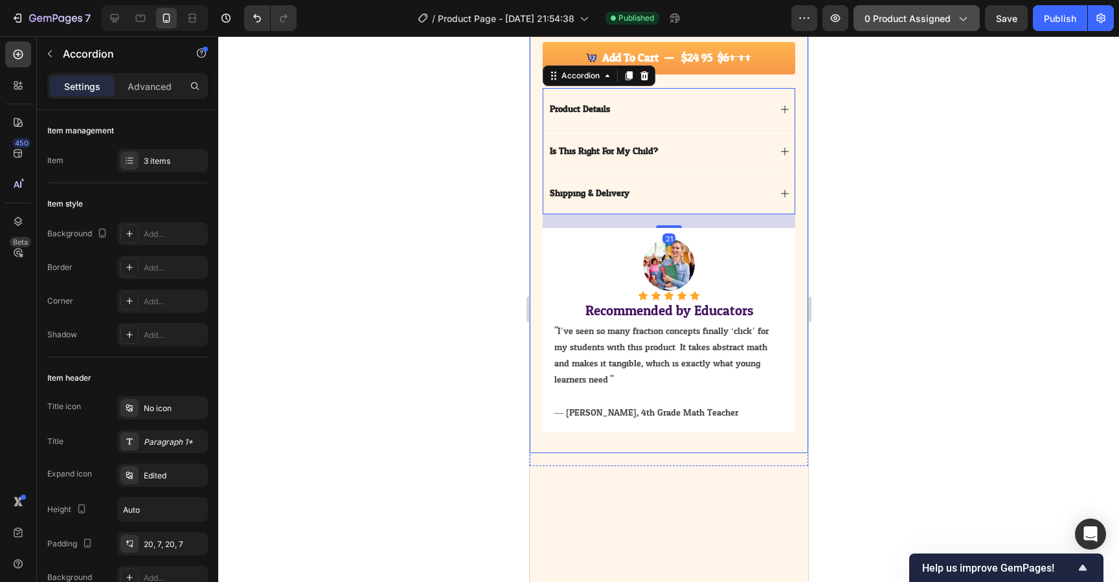
click at [923, 23] on span "0 product assigned" at bounding box center [908, 19] width 86 height 14
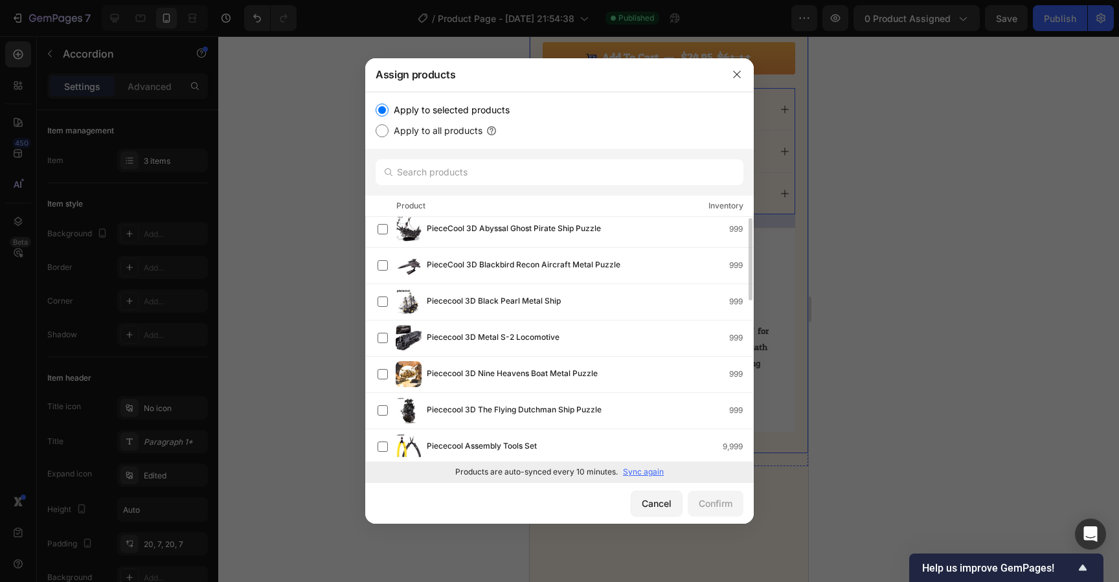
scroll to position [0, 0]
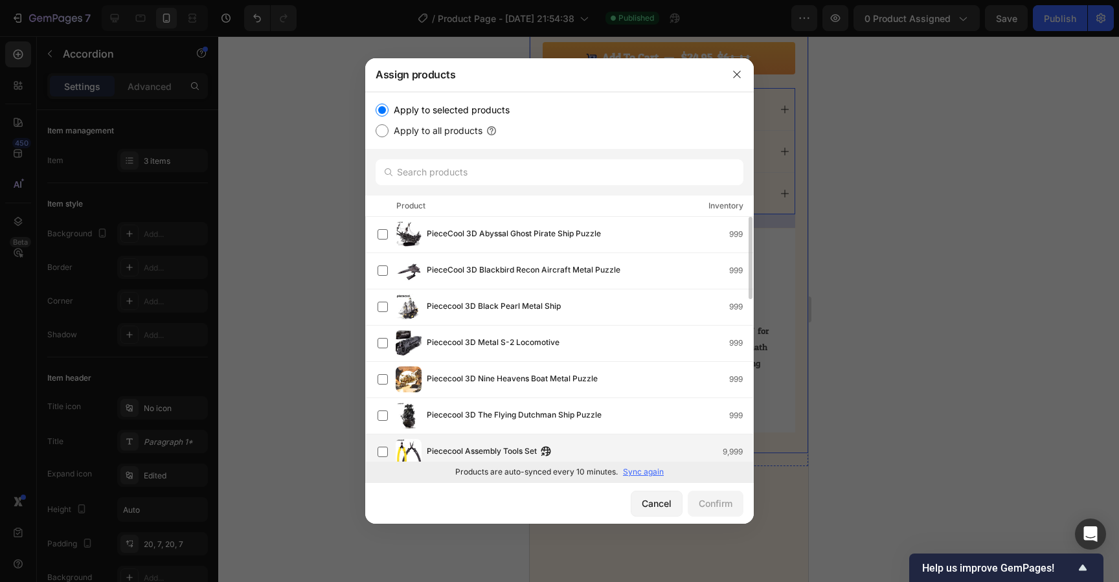
click at [461, 452] on span "Piececool Assembly Tools Set" at bounding box center [482, 452] width 110 height 14
click at [709, 509] on div "Confirm" at bounding box center [716, 504] width 34 height 14
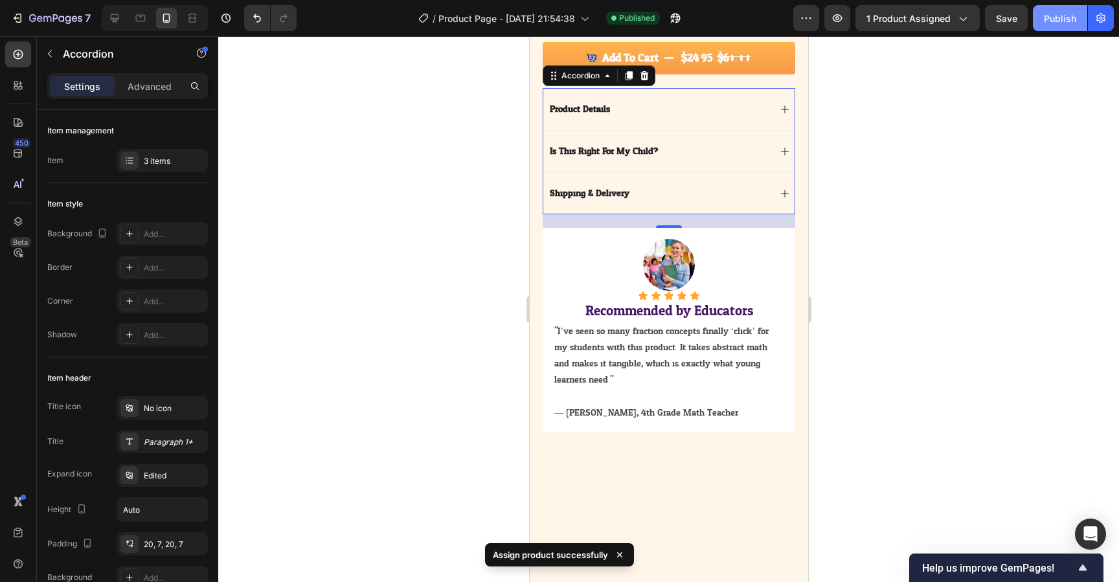
click at [1050, 19] on div "Publish" at bounding box center [1060, 19] width 32 height 14
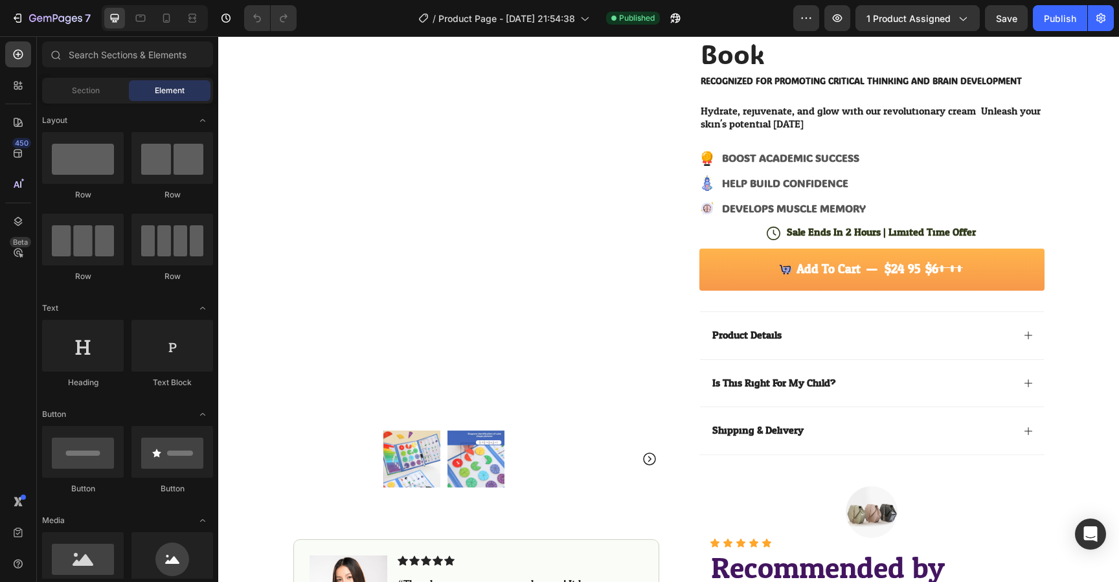
scroll to position [163, 0]
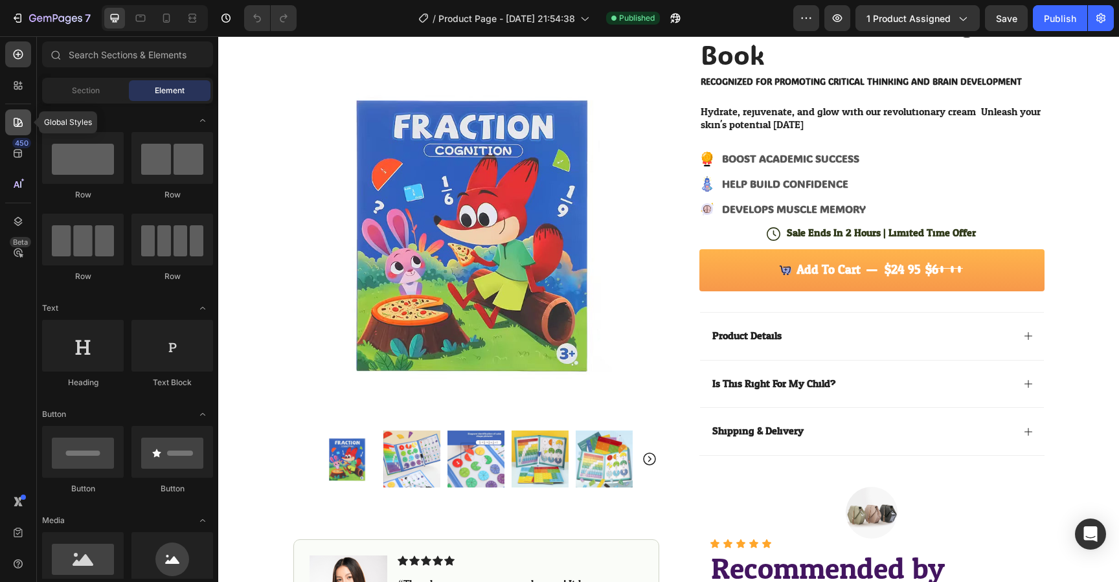
click at [17, 120] on icon at bounding box center [18, 122] width 9 height 9
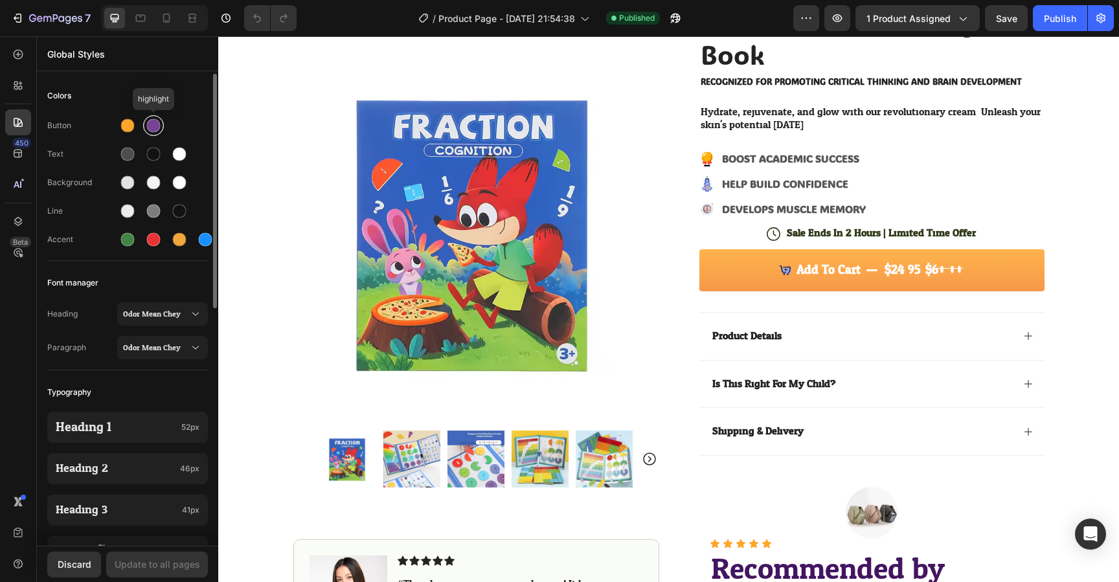
click at [158, 125] on div at bounding box center [154, 126] width 14 height 14
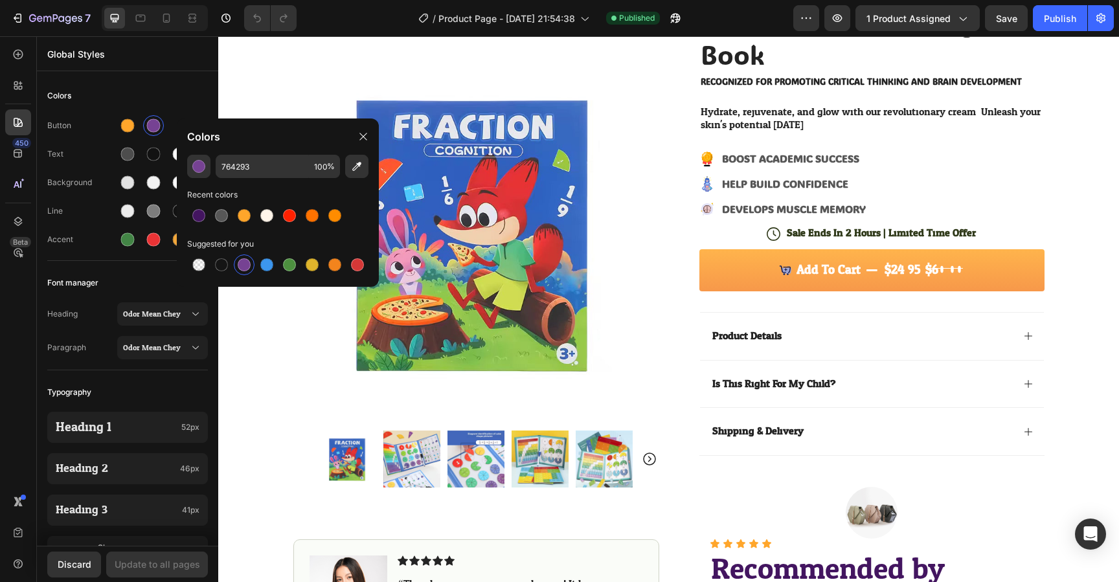
click at [244, 270] on div at bounding box center [244, 264] width 13 height 13
click at [169, 557] on button "Update to all pages" at bounding box center [157, 565] width 102 height 26
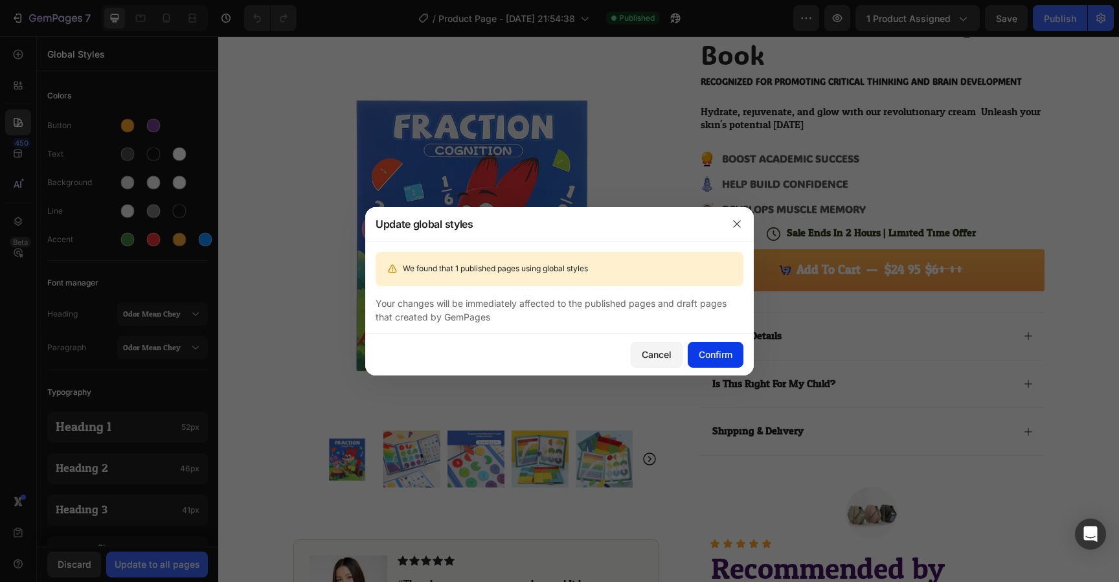
click at [707, 362] on button "Confirm" at bounding box center [716, 355] width 56 height 26
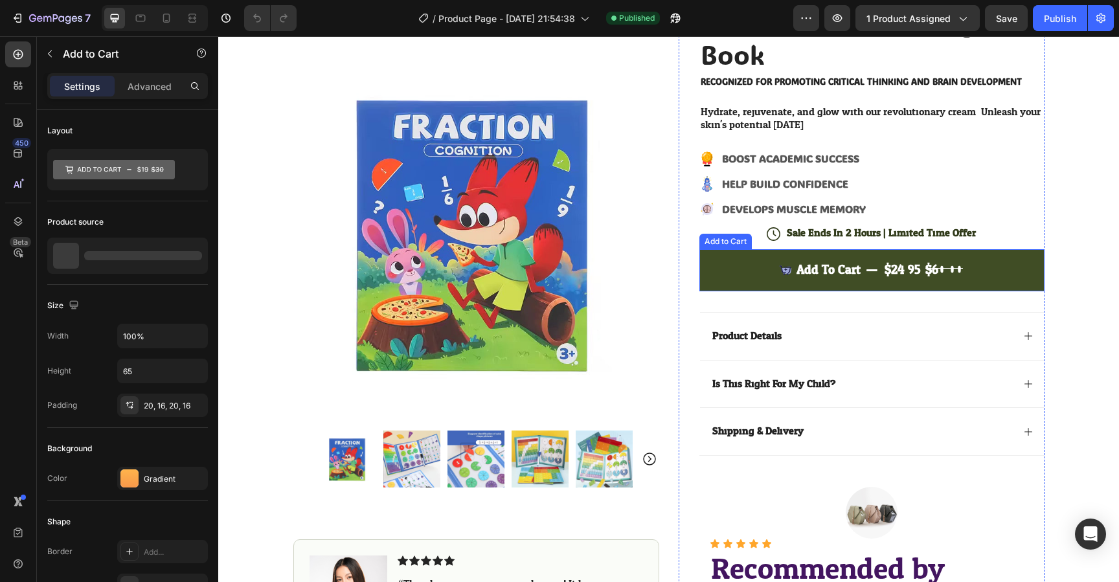
click at [711, 270] on button "Add to cart $24.95 $60.00" at bounding box center [872, 270] width 345 height 42
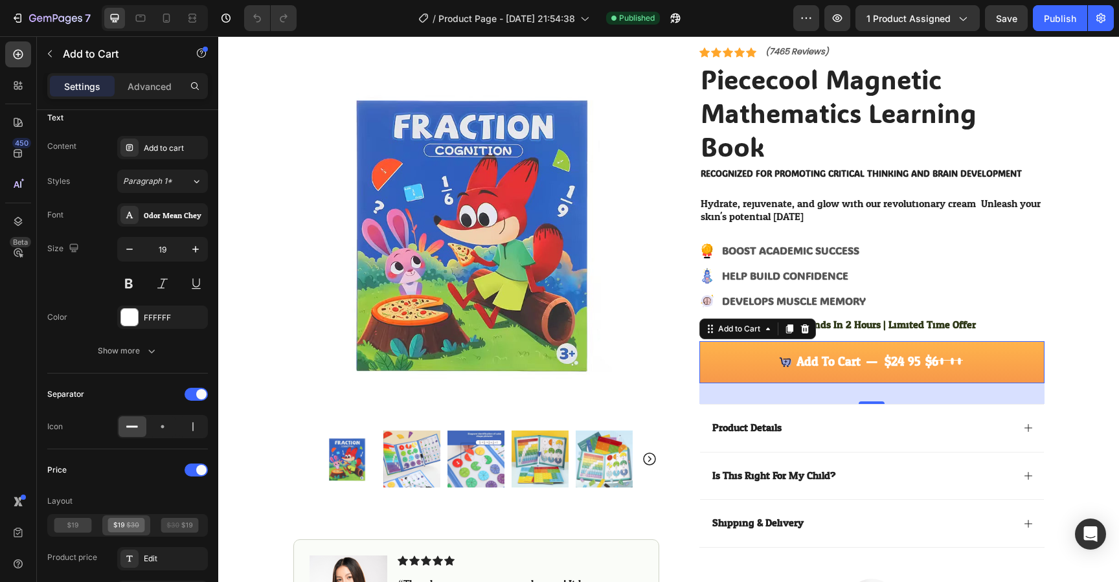
scroll to position [69, 0]
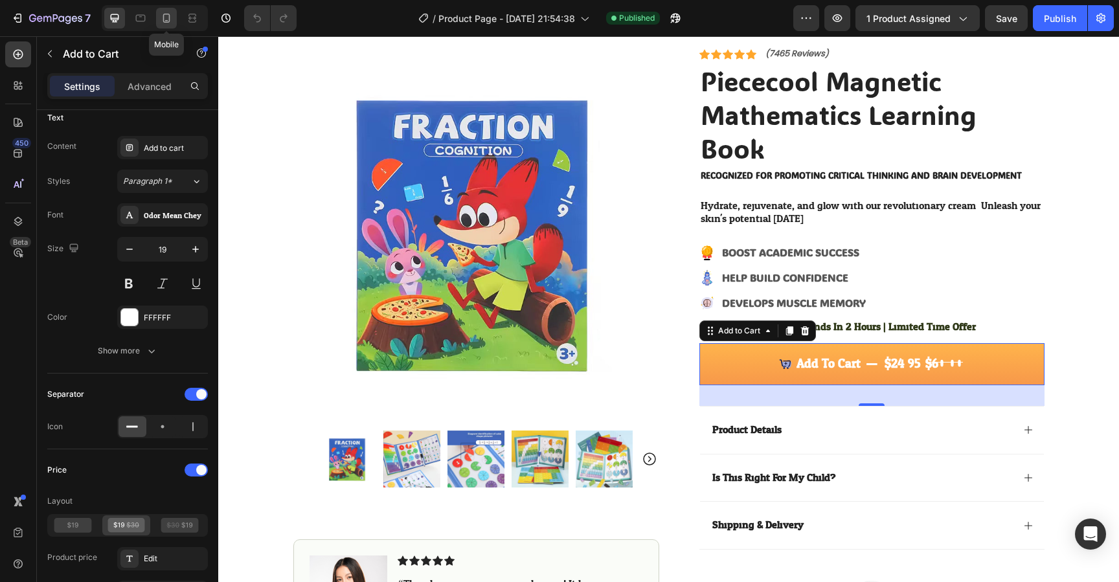
click at [167, 20] on icon at bounding box center [166, 20] width 3 height 1
type input "50"
type input "17"
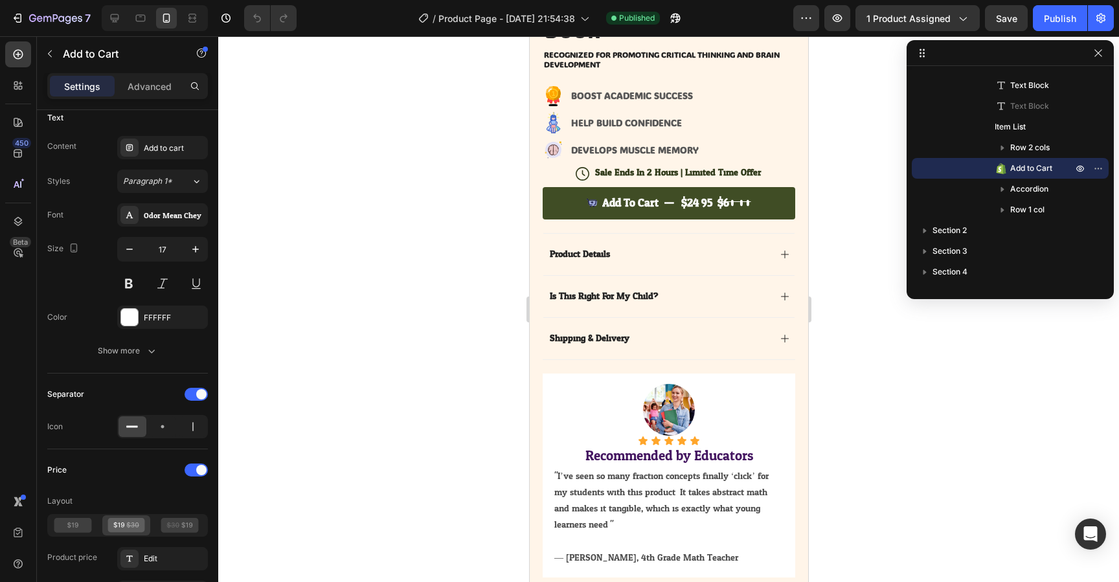
scroll to position [424, 0]
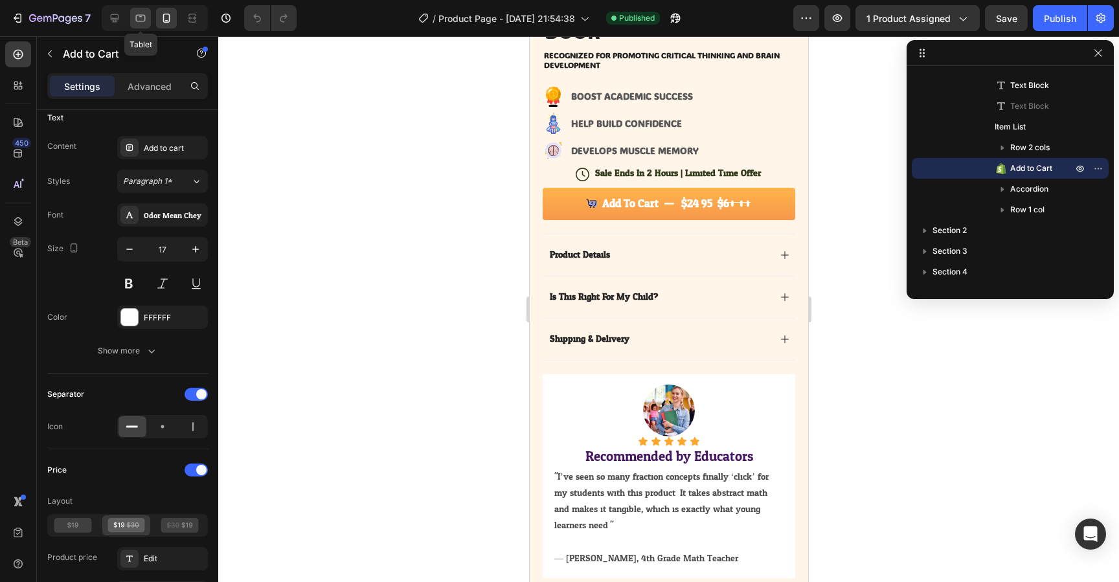
click at [143, 19] on icon at bounding box center [140, 18] width 13 height 13
type input "65"
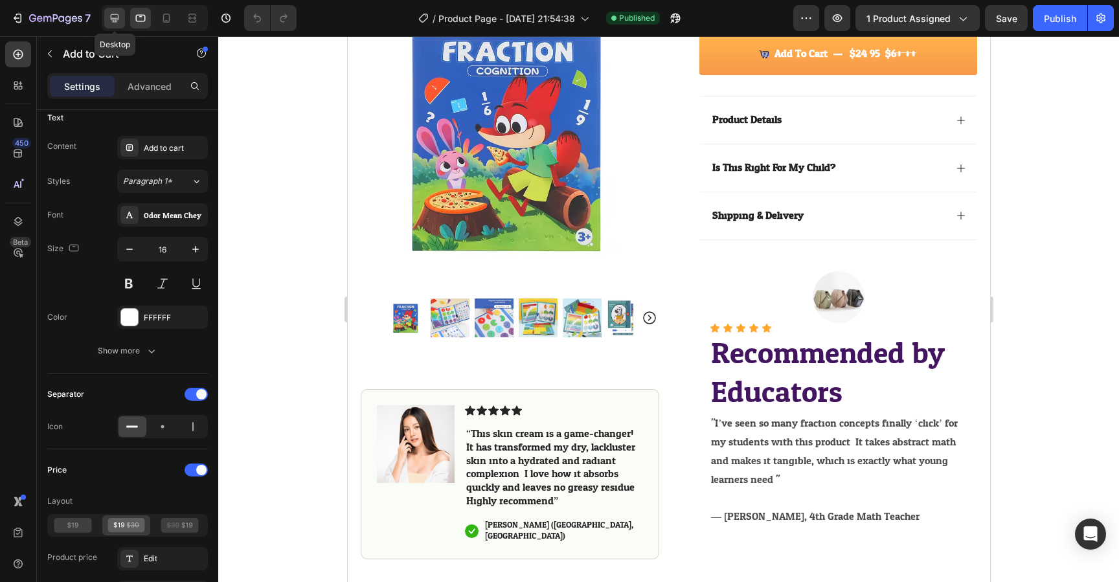
click at [110, 19] on icon at bounding box center [114, 18] width 13 height 13
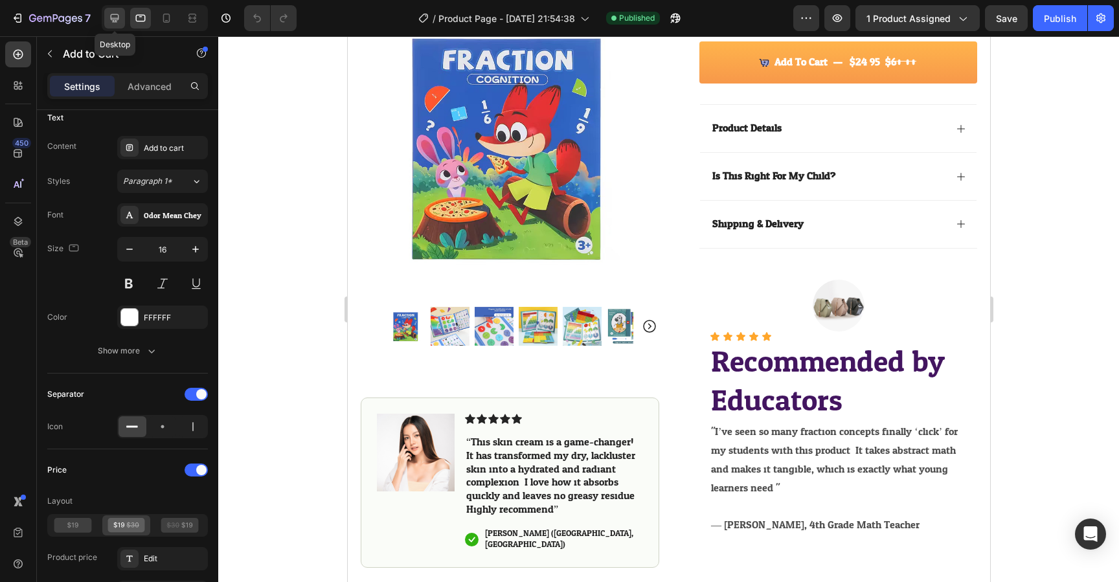
type input "19"
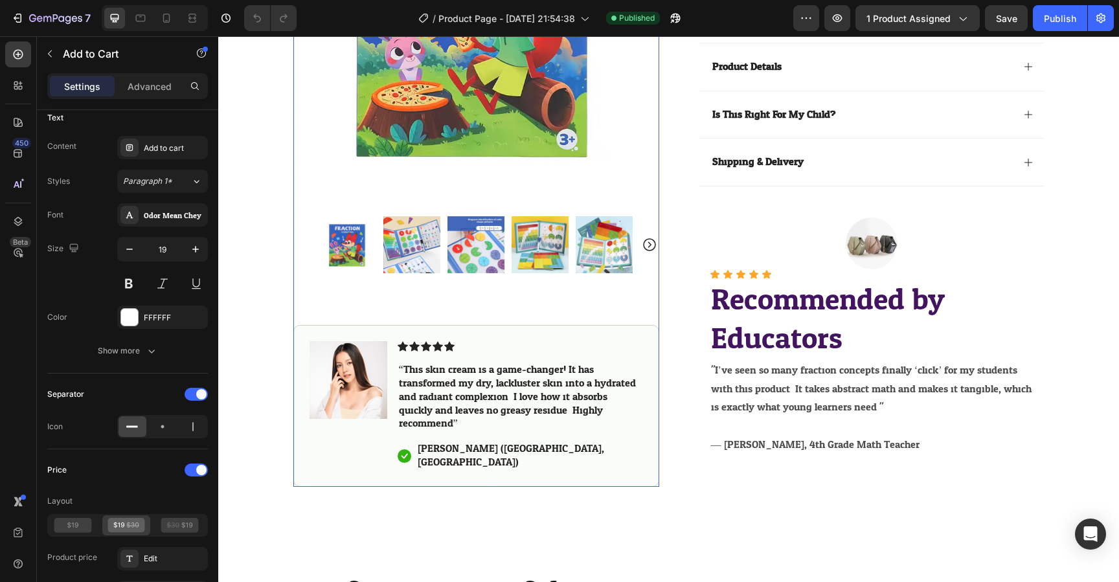
scroll to position [437, 0]
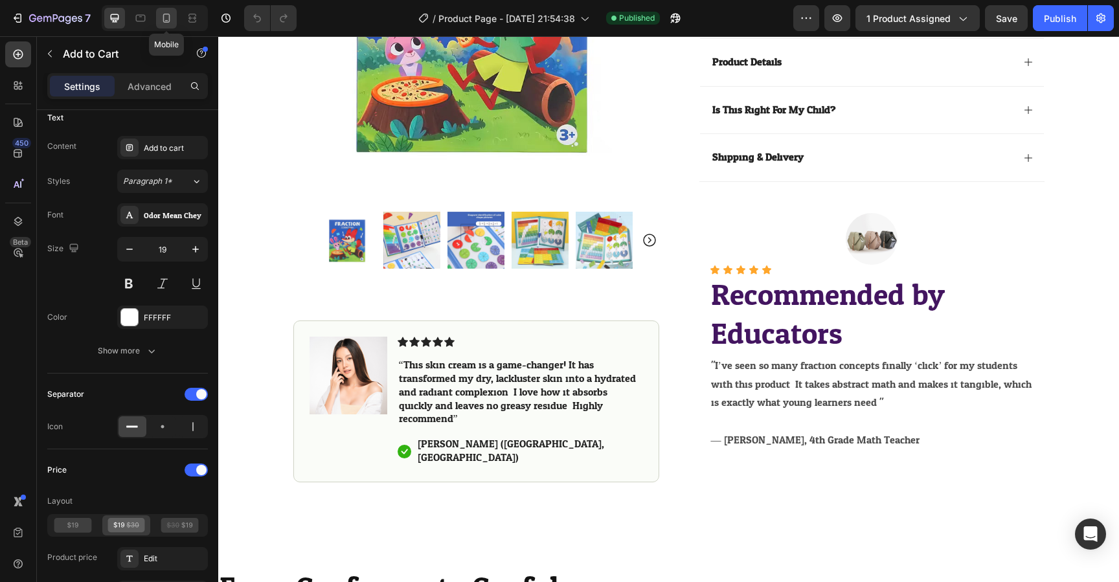
click at [168, 14] on icon at bounding box center [166, 18] width 7 height 9
type input "50"
type input "17"
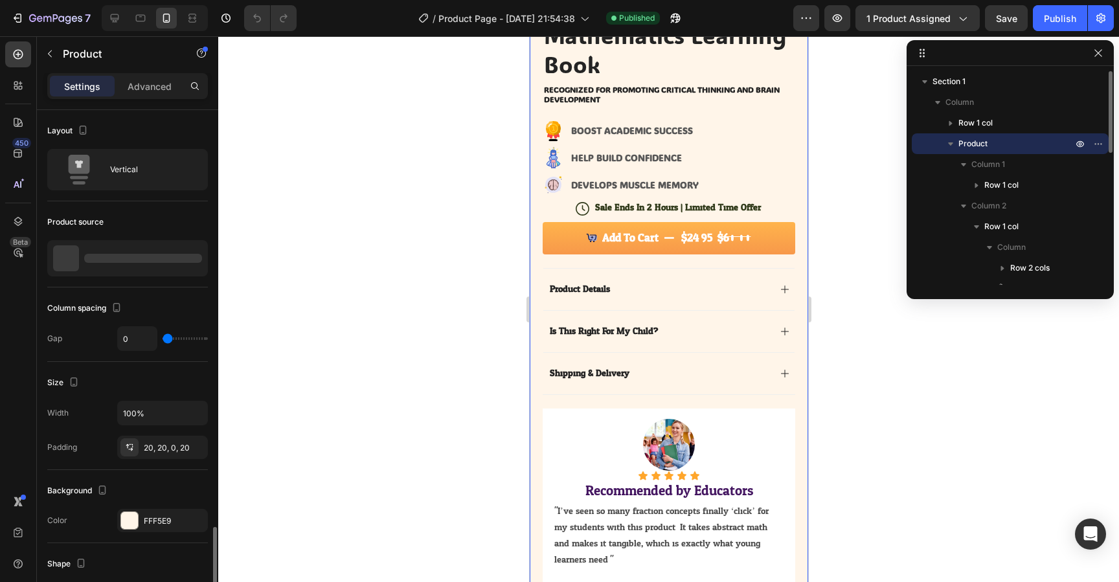
click at [532, 190] on div "Product Images Image Icon Icon Icon Icon Icon Icon List “This skin cream is a g…" at bounding box center [668, 164] width 279 height 937
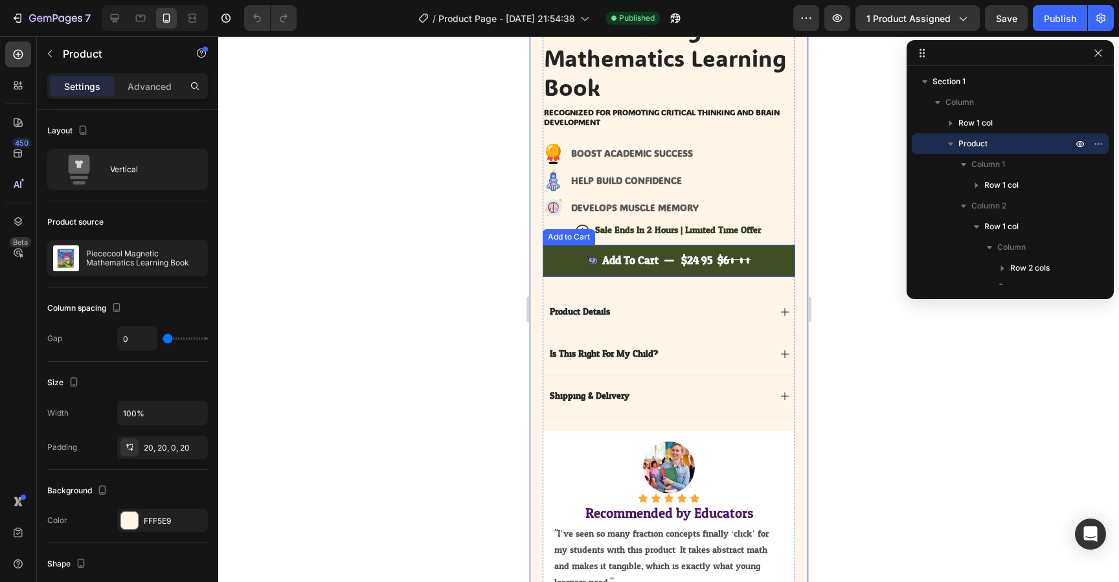
scroll to position [366, 0]
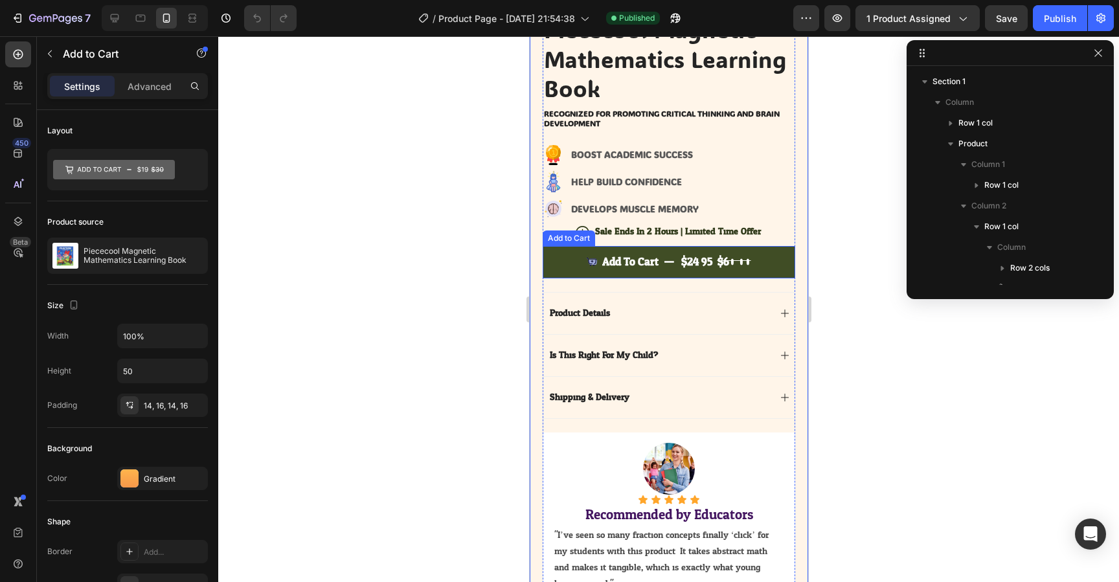
click at [577, 267] on button "Add to cart $24.95 $60.00" at bounding box center [668, 262] width 253 height 32
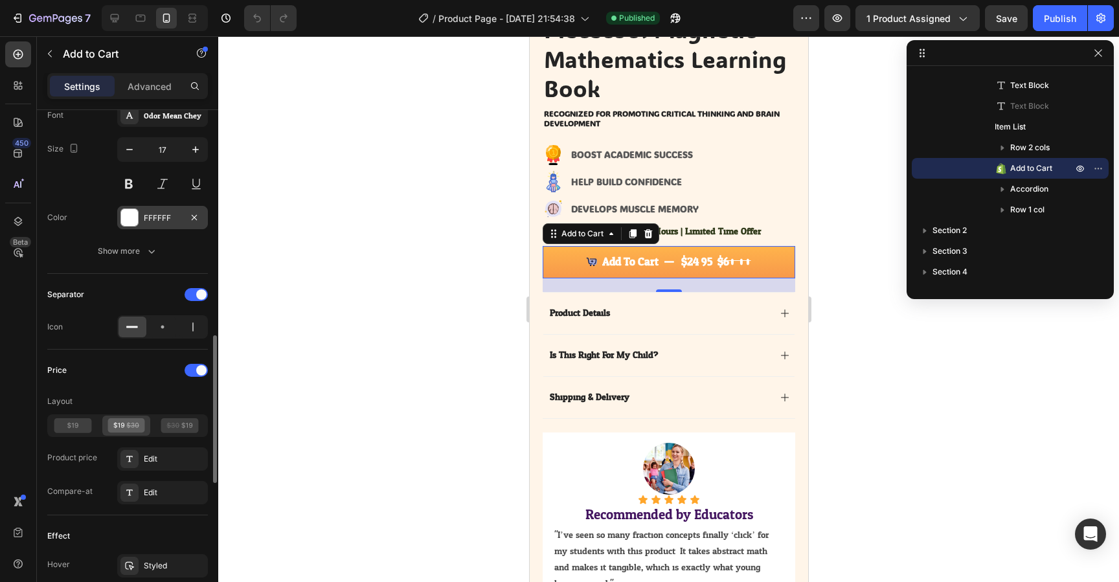
scroll to position [786, 0]
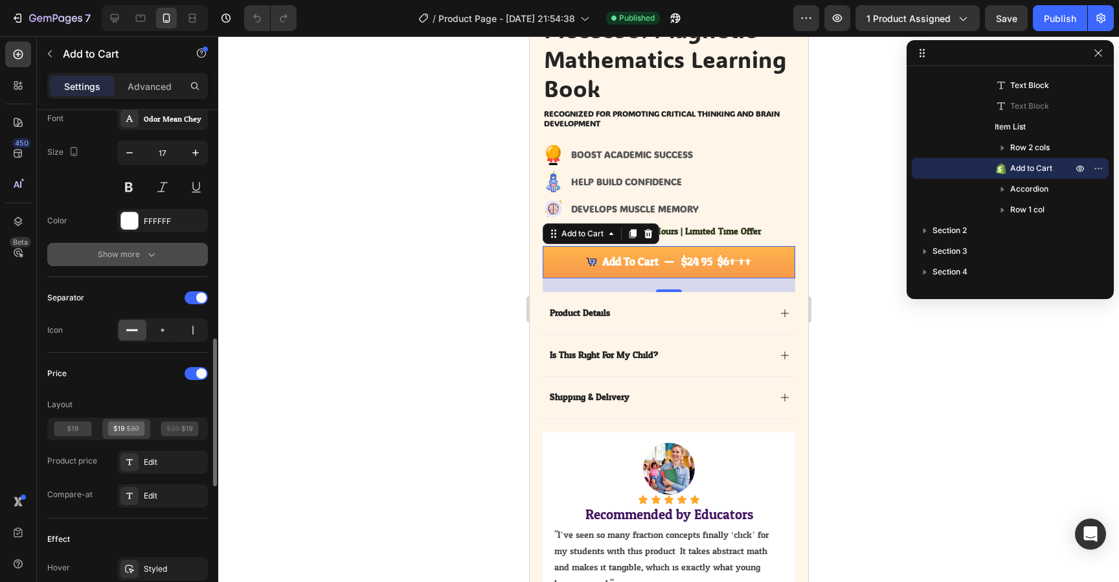
click at [153, 257] on icon "button" at bounding box center [151, 254] width 13 height 13
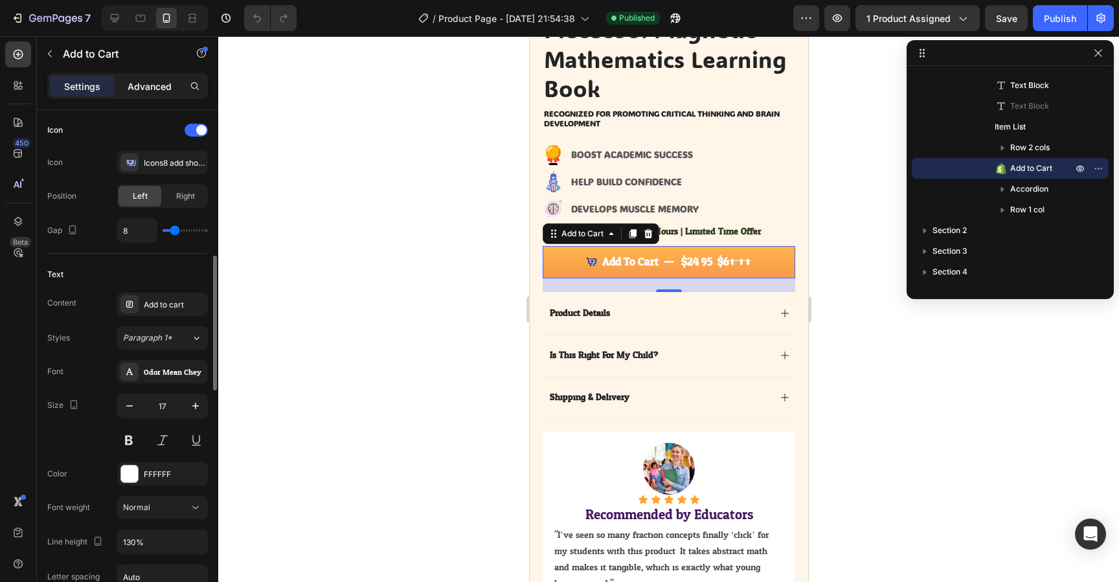
scroll to position [525, 0]
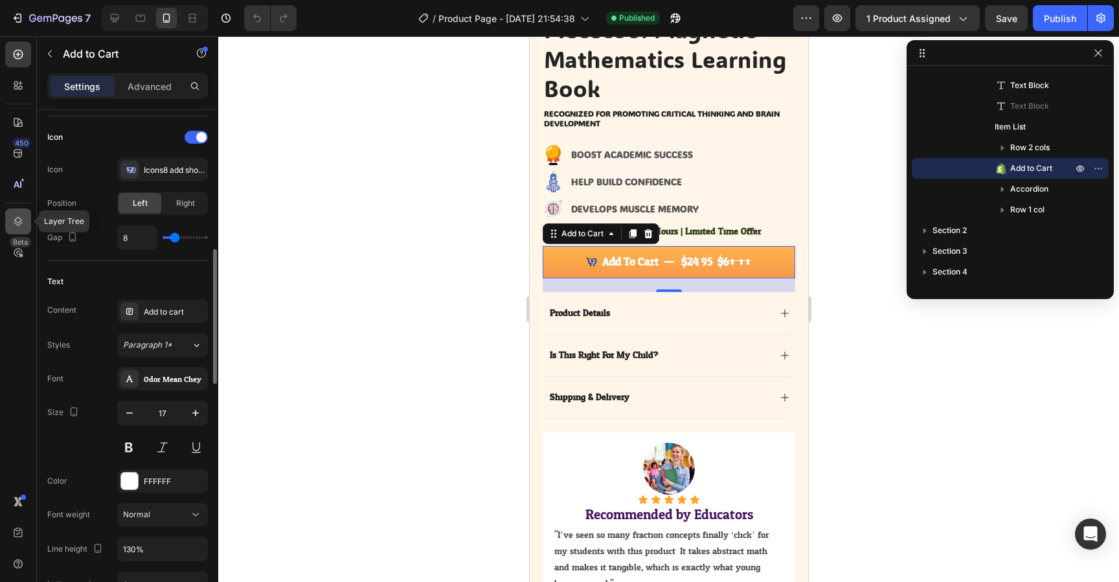
click at [22, 223] on icon at bounding box center [18, 221] width 13 height 13
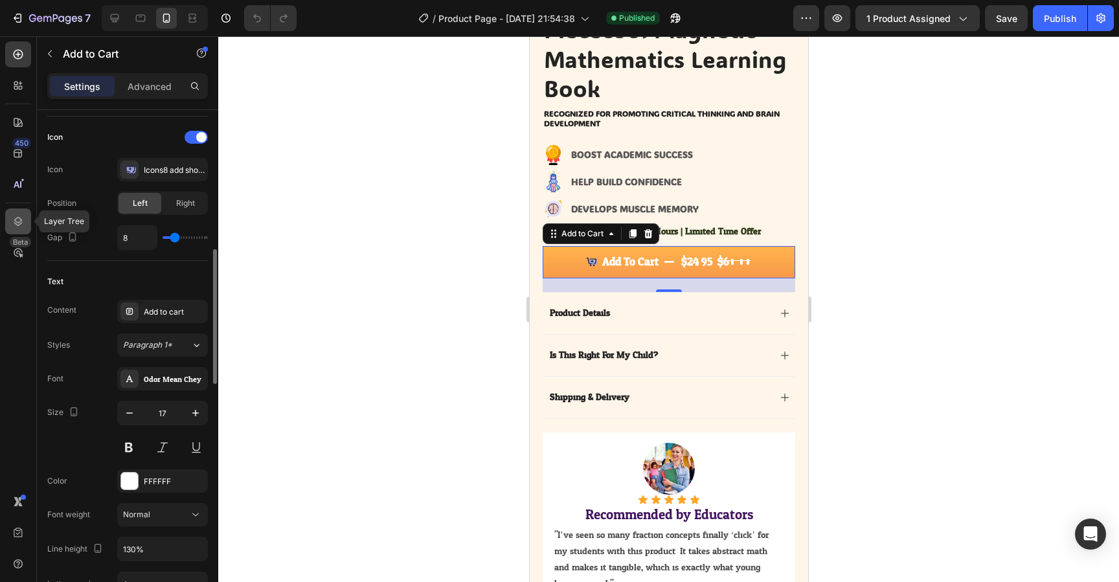
click at [22, 223] on icon at bounding box center [18, 221] width 13 height 13
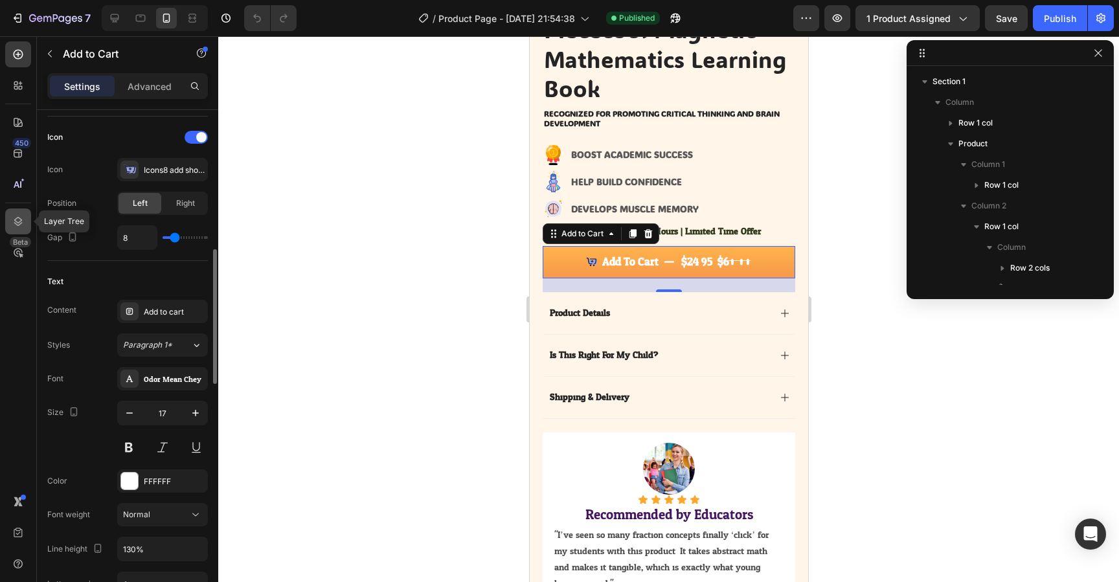
scroll to position [224, 0]
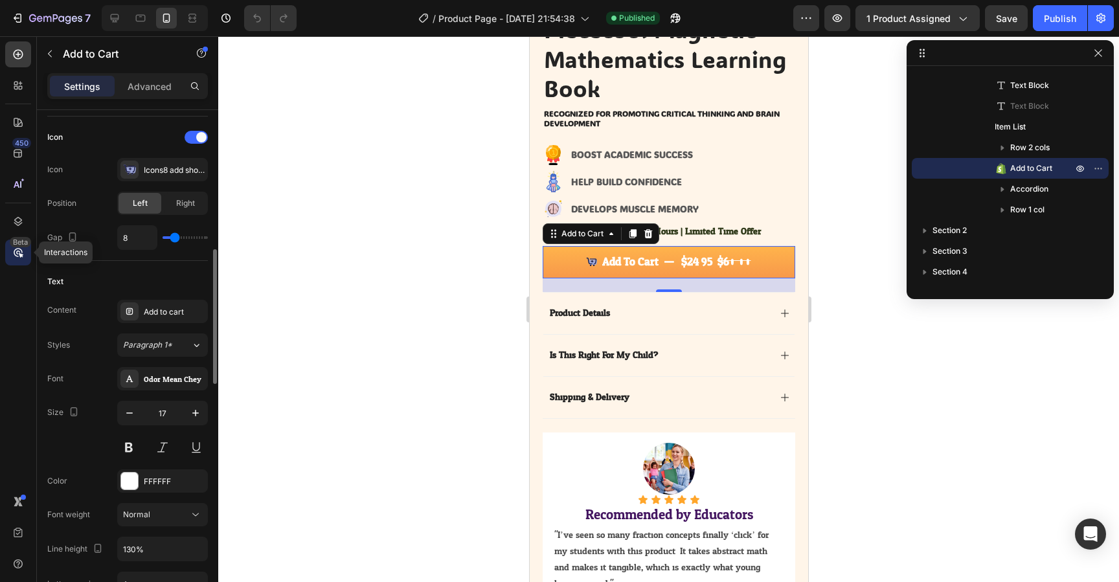
click at [17, 254] on icon at bounding box center [18, 253] width 4 height 4
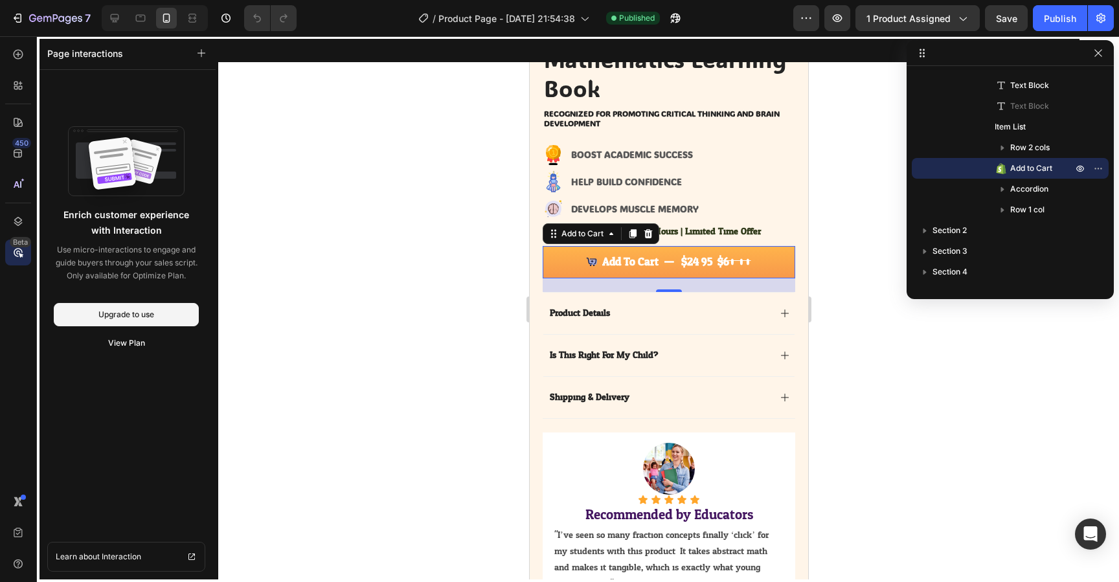
click at [17, 254] on icon at bounding box center [18, 253] width 4 height 4
click at [14, 253] on icon at bounding box center [18, 252] width 13 height 13
click at [21, 150] on icon at bounding box center [18, 154] width 8 height 8
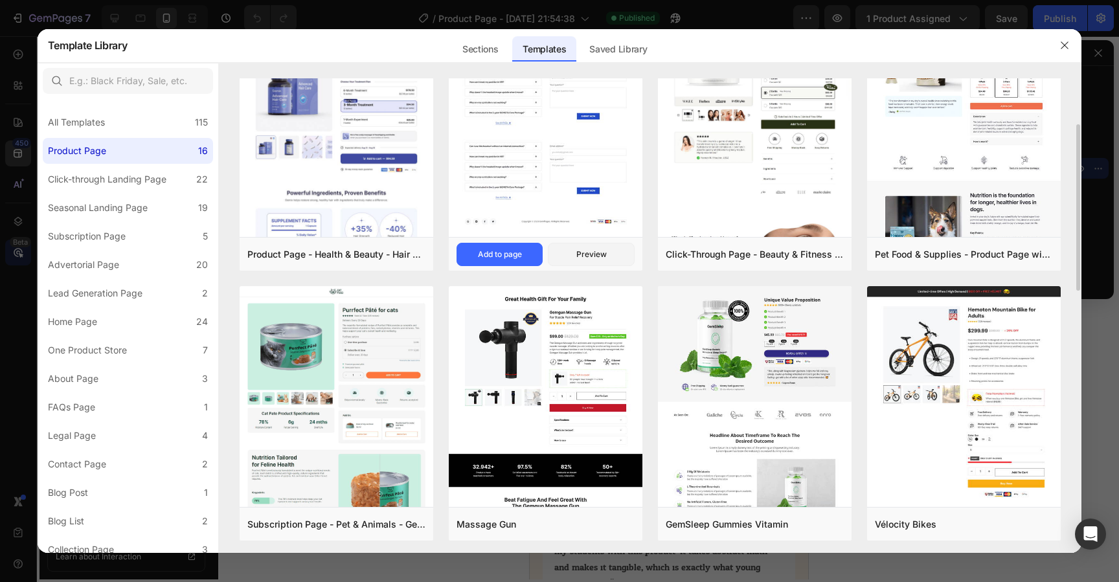
scroll to position [95, 0]
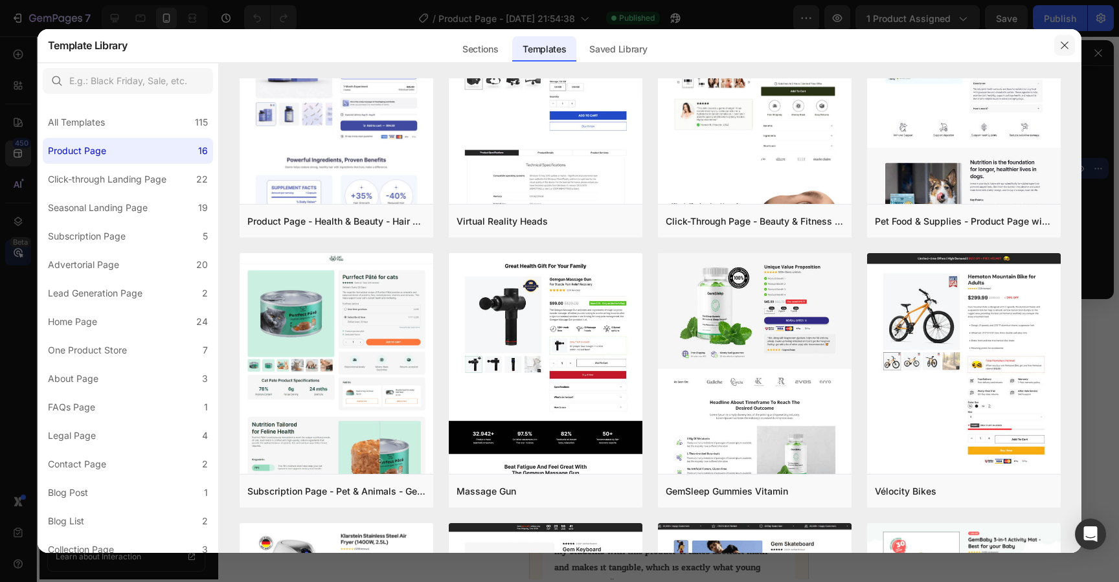
click at [1064, 45] on icon "button" at bounding box center [1065, 45] width 10 height 10
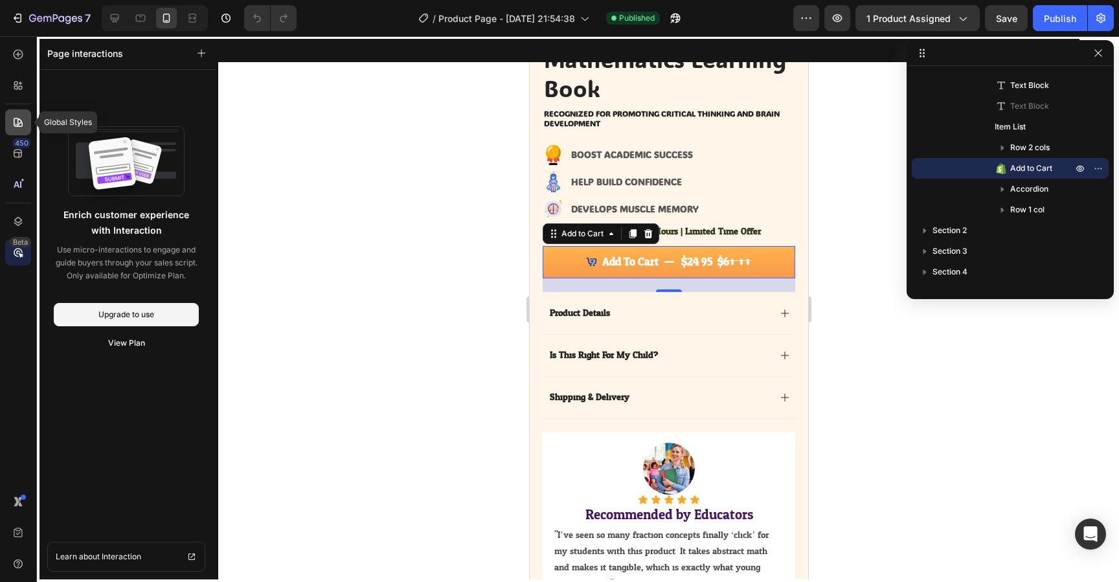
click at [19, 116] on icon at bounding box center [18, 122] width 13 height 13
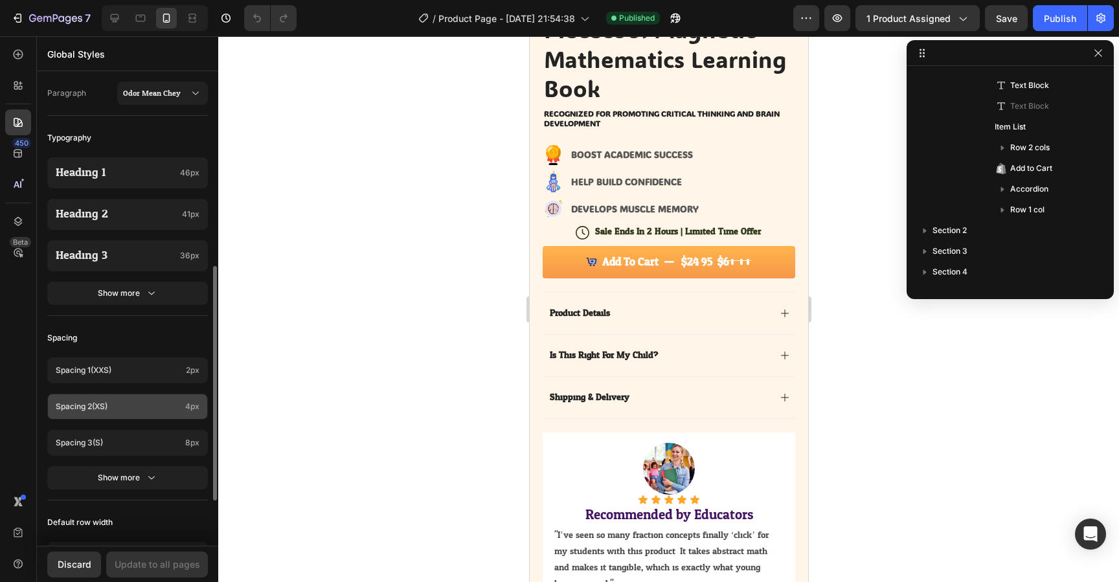
scroll to position [0, 0]
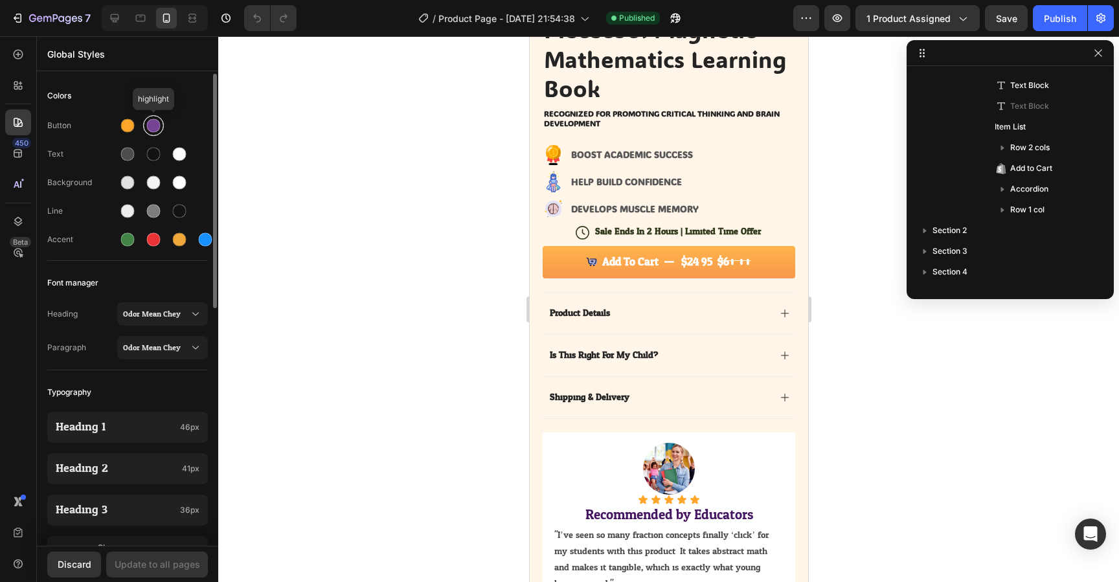
click at [154, 126] on div at bounding box center [154, 126] width 14 height 14
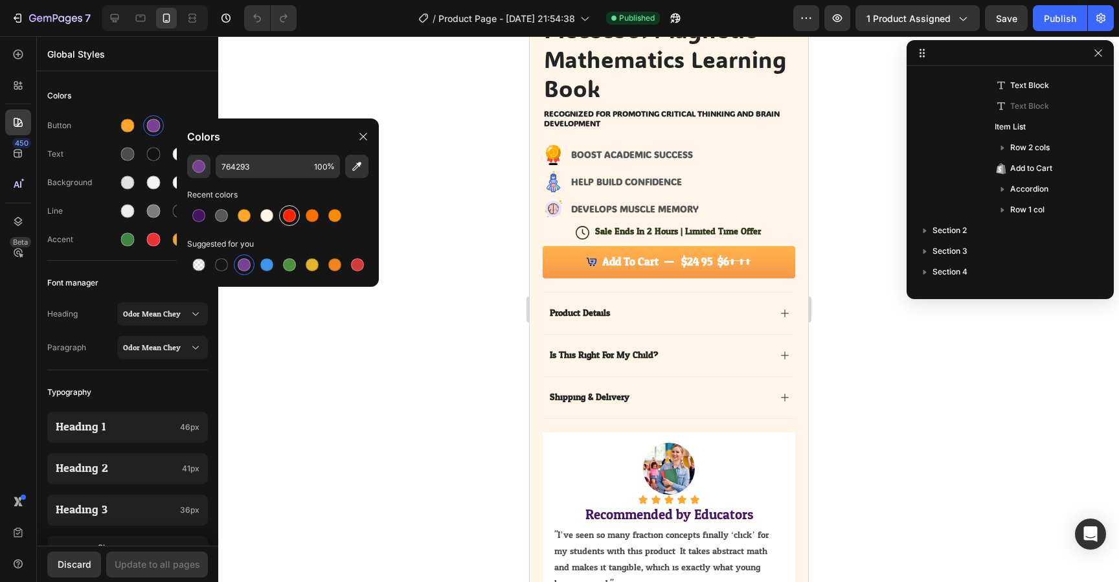
click at [293, 216] on div at bounding box center [289, 215] width 13 height 13
type input "FF2100"
click at [175, 558] on div "Update to all pages" at bounding box center [158, 565] width 86 height 14
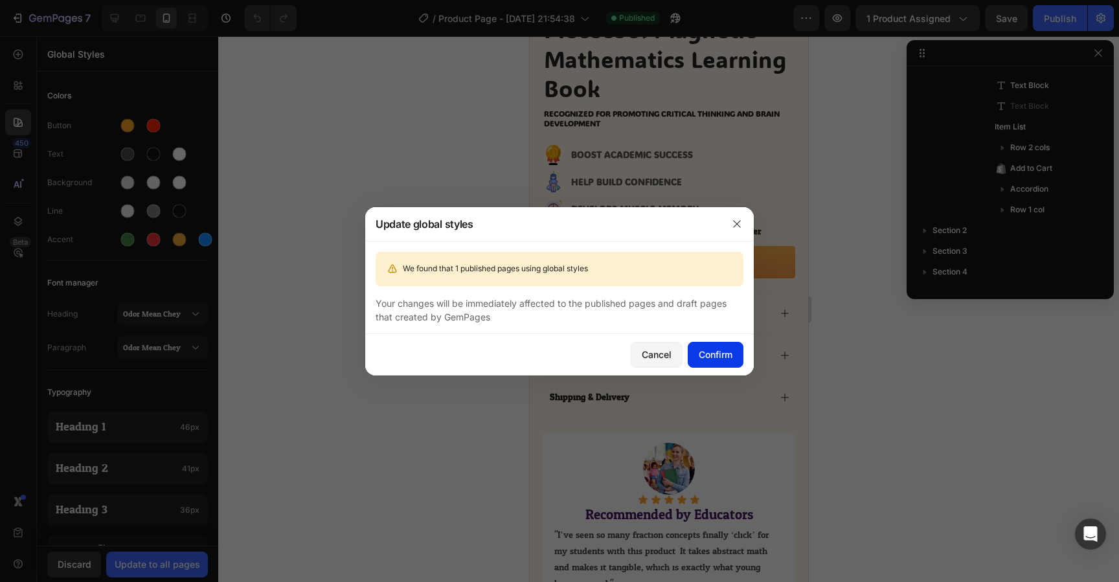
click at [720, 349] on div "Confirm" at bounding box center [716, 355] width 34 height 14
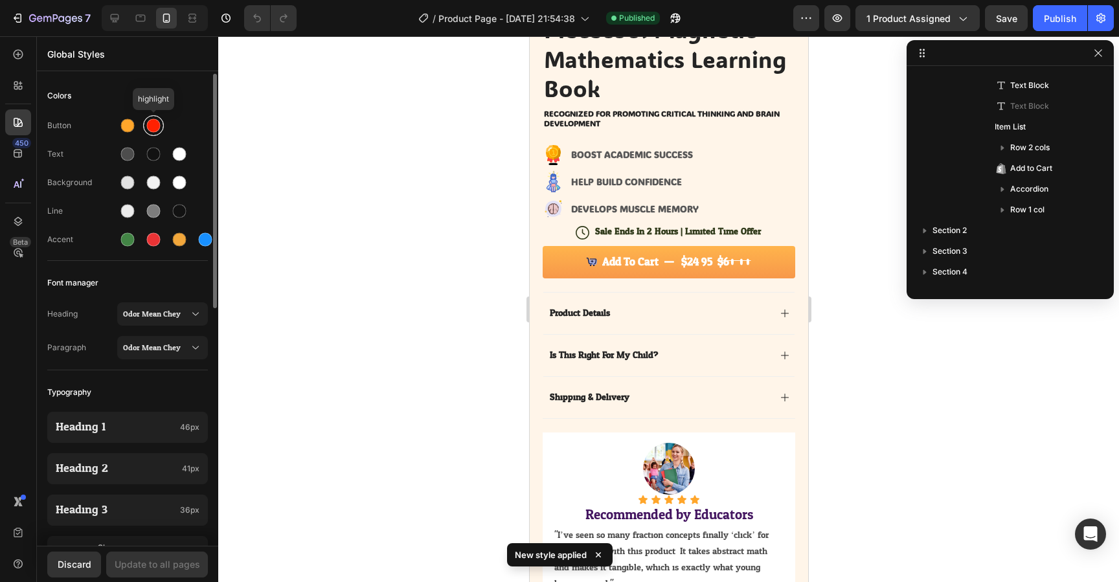
click at [151, 130] on div at bounding box center [154, 126] width 14 height 14
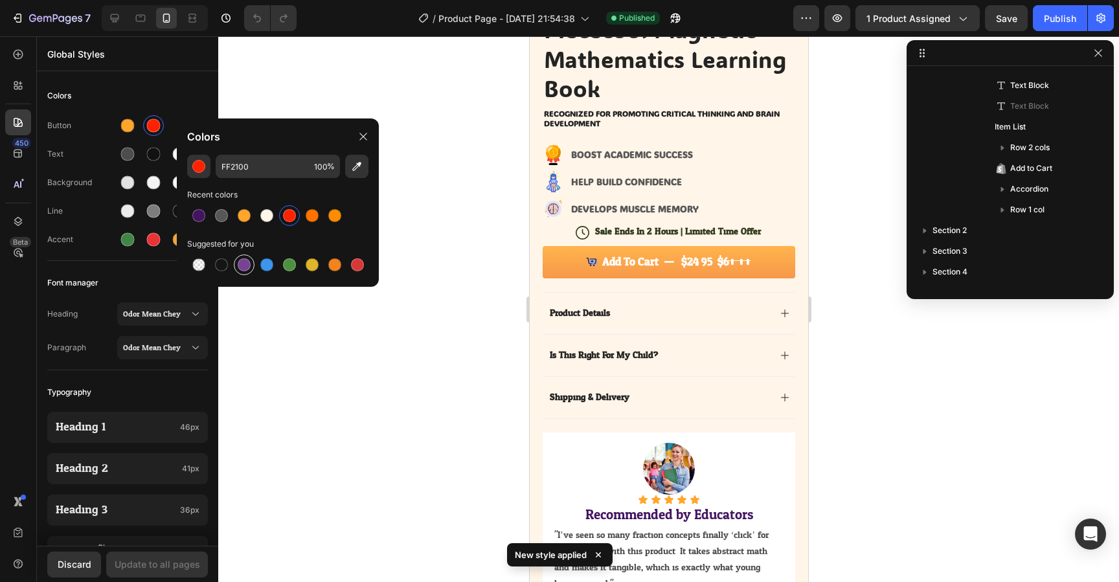
click at [244, 267] on div at bounding box center [244, 264] width 13 height 13
type input "764293"
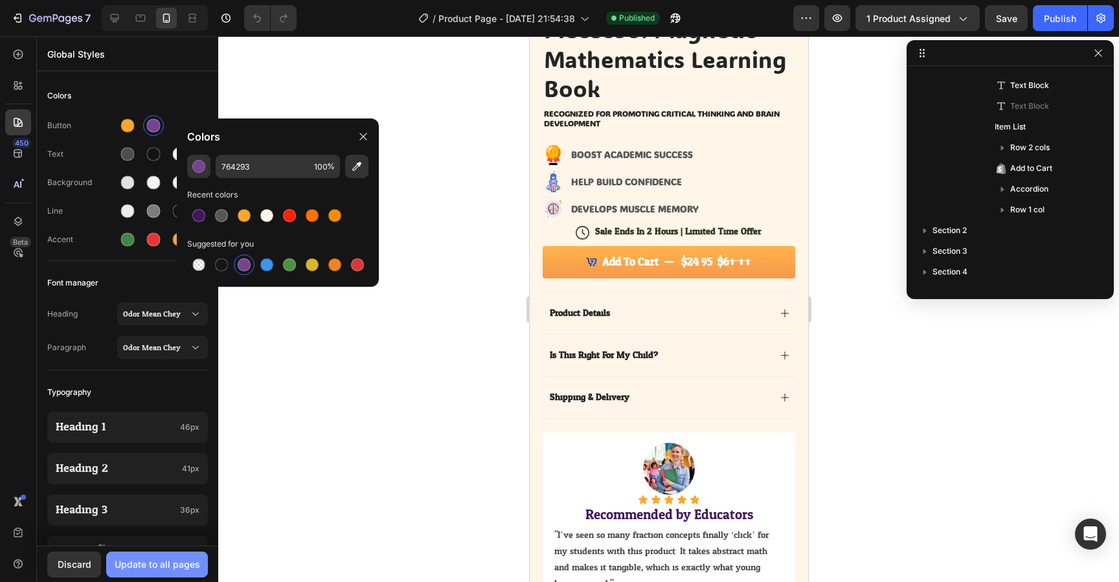
click at [189, 567] on div "Update to all pages" at bounding box center [158, 565] width 86 height 14
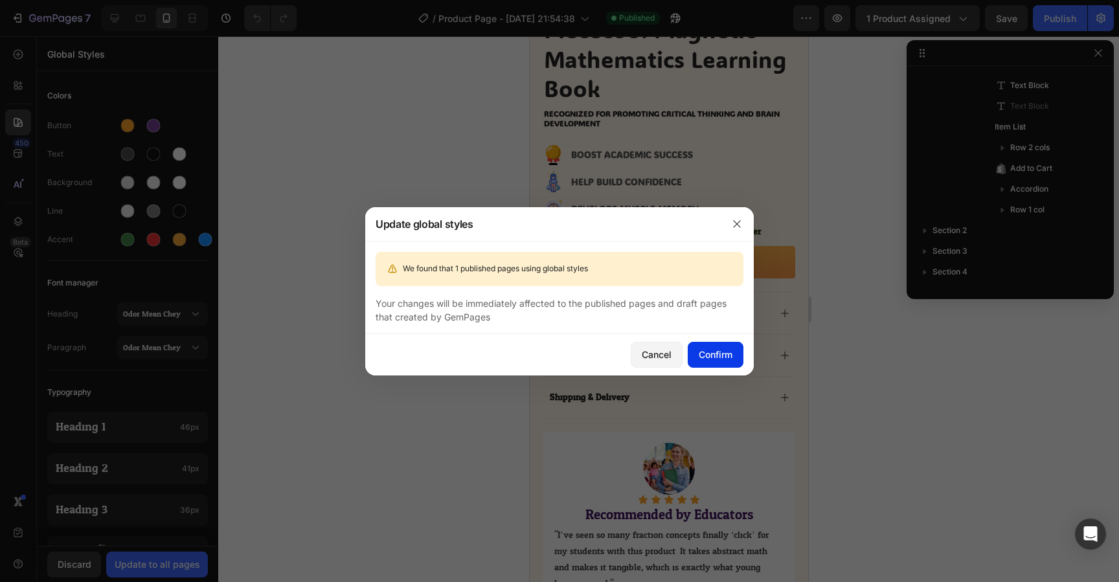
click at [710, 347] on button "Confirm" at bounding box center [716, 355] width 56 height 26
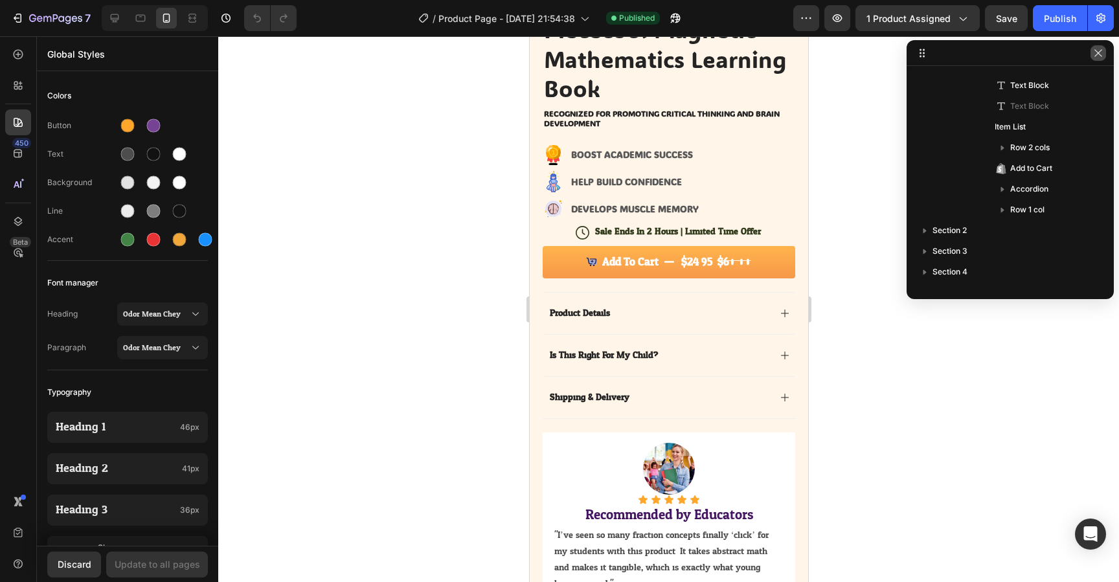
click at [1093, 60] on button "button" at bounding box center [1099, 53] width 16 height 16
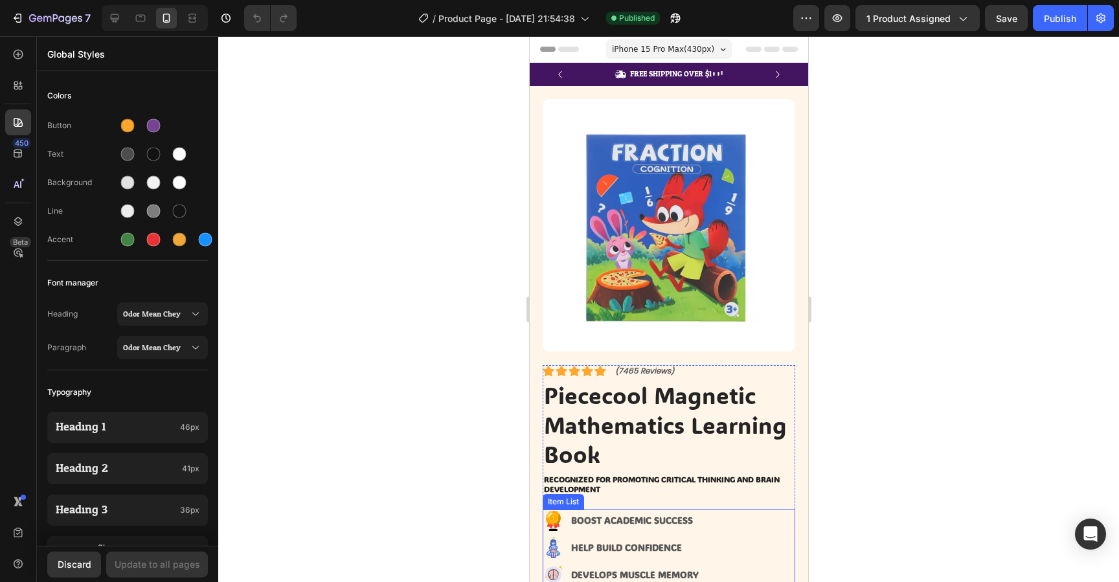
scroll to position [5, 0]
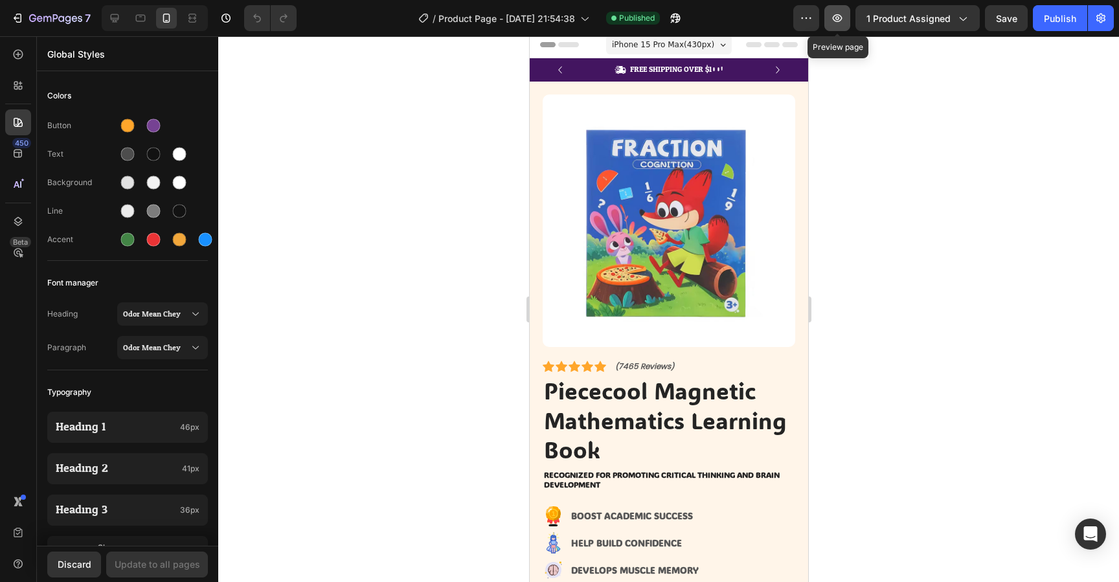
click at [844, 17] on icon "button" at bounding box center [837, 18] width 13 height 13
click at [121, 18] on icon at bounding box center [114, 18] width 13 height 13
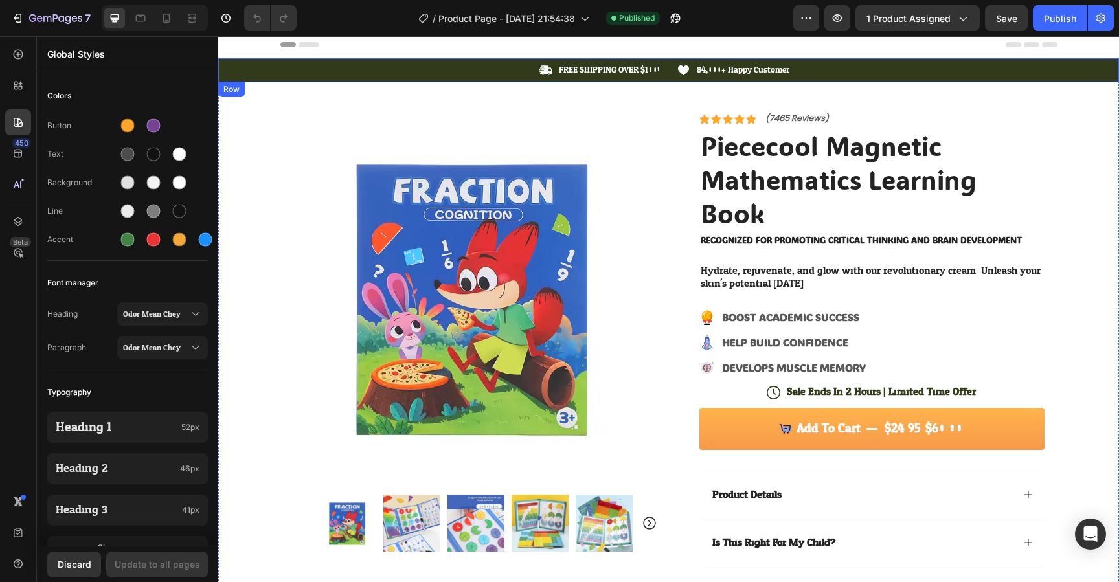
click at [255, 74] on div "Icon FREE SHIPPING OVER $100! Text Block Row Icon 84,000+ Happy Customer Text B…" at bounding box center [668, 70] width 901 height 14
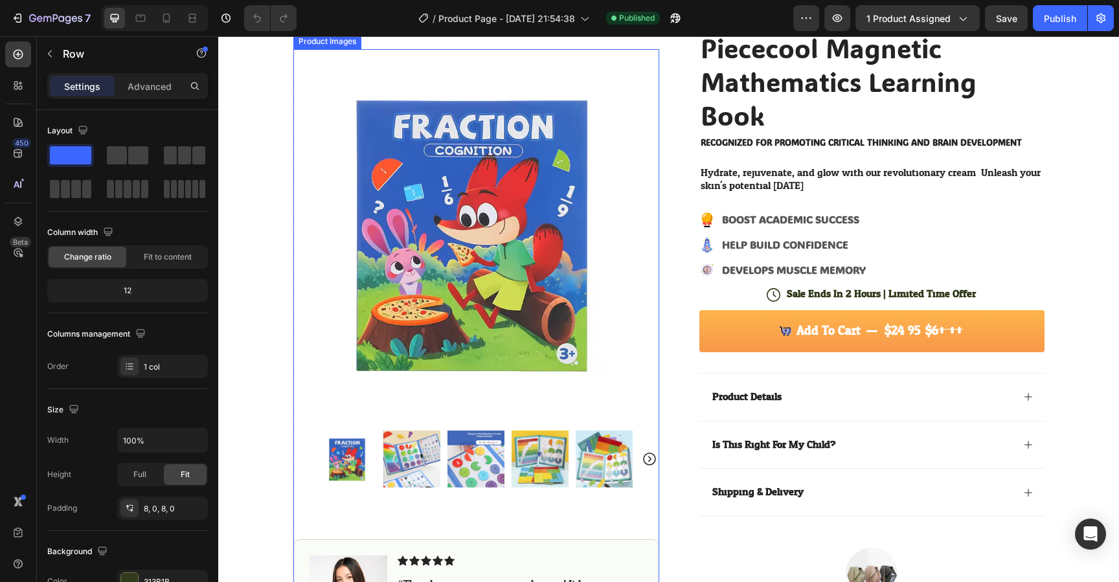
scroll to position [121, 0]
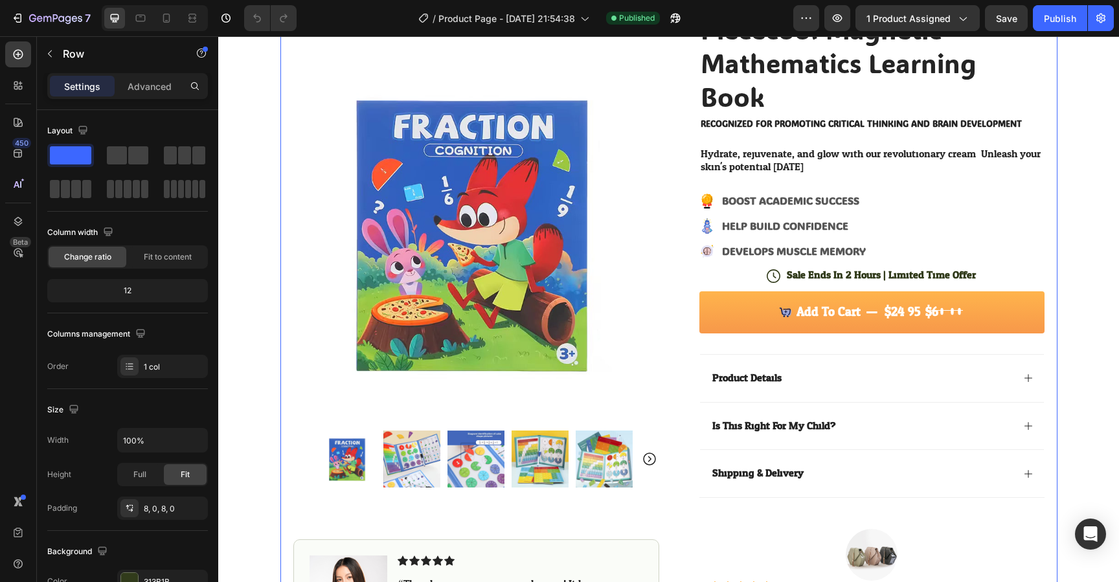
click at [676, 313] on div "Product Images Image Icon Icon Icon Icon Icon Icon List “This skin cream is a g…" at bounding box center [669, 382] width 777 height 833
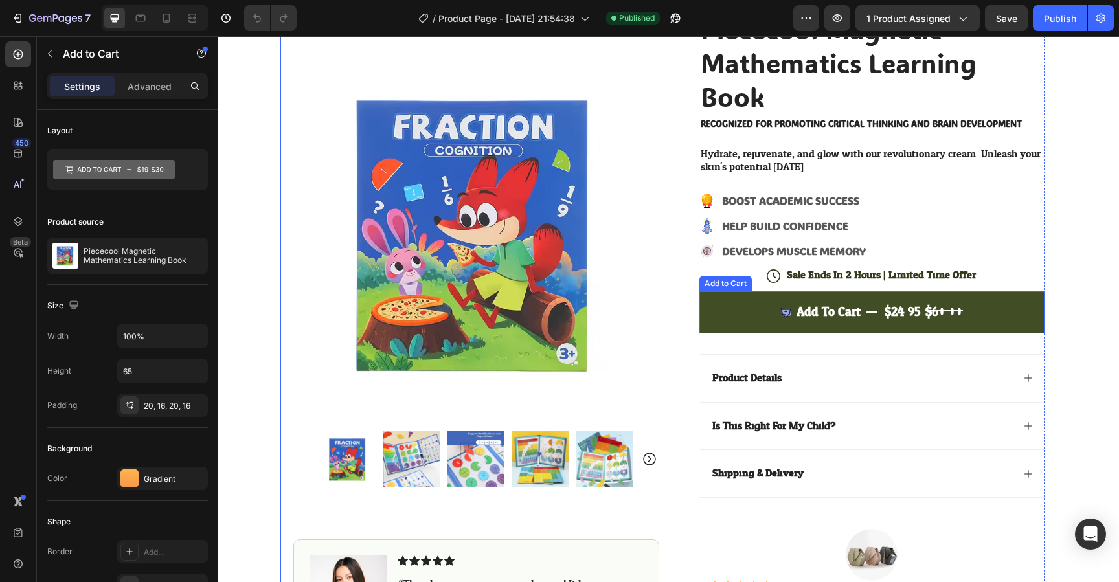
click at [713, 309] on button "Add to cart $24.95 $60.00" at bounding box center [872, 313] width 345 height 42
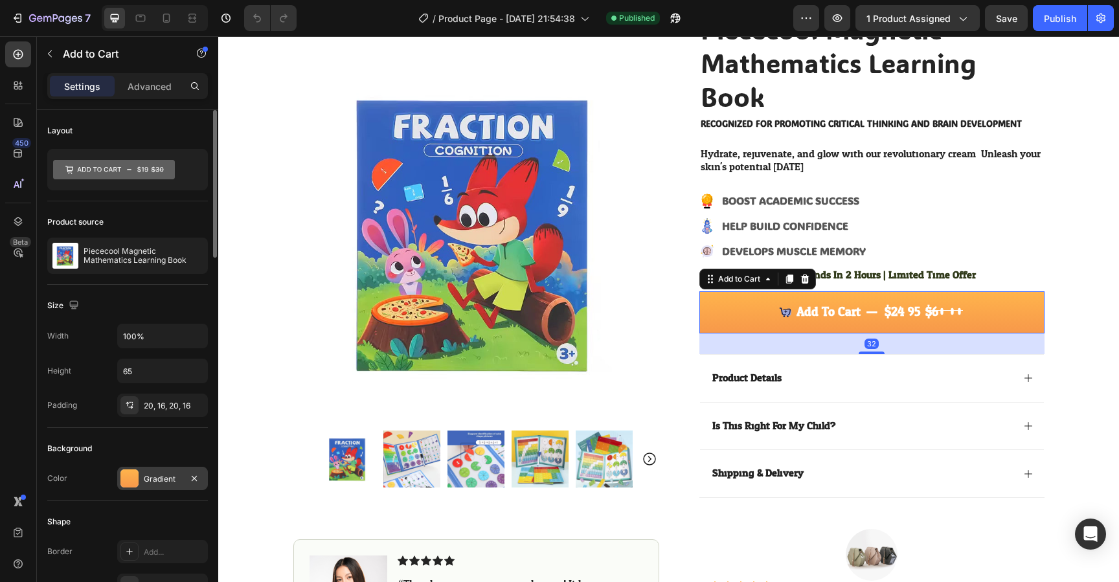
click at [130, 477] on div at bounding box center [130, 479] width 18 height 18
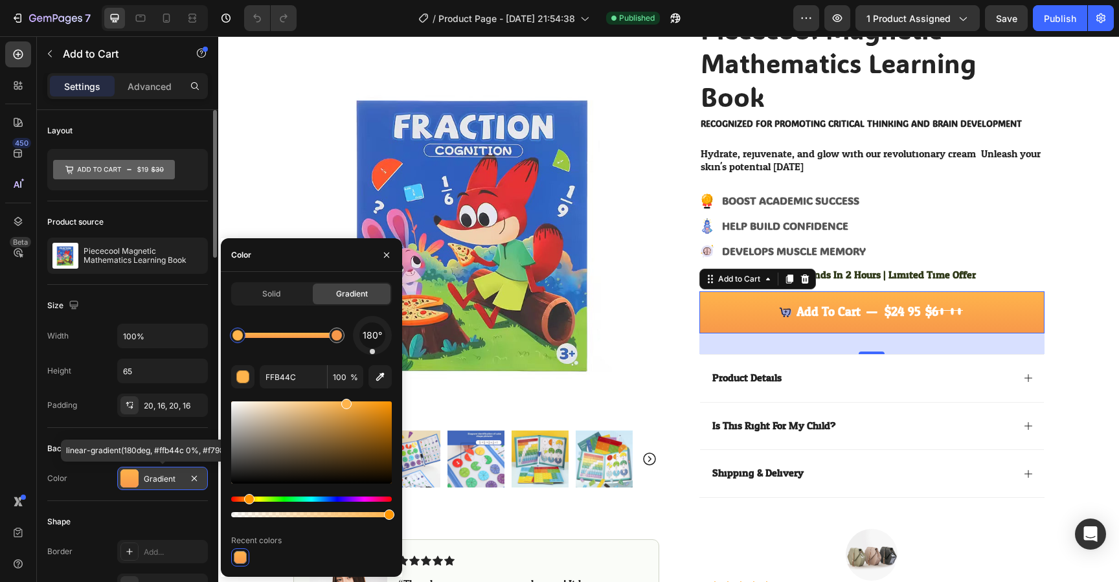
click at [130, 477] on div at bounding box center [130, 479] width 18 height 18
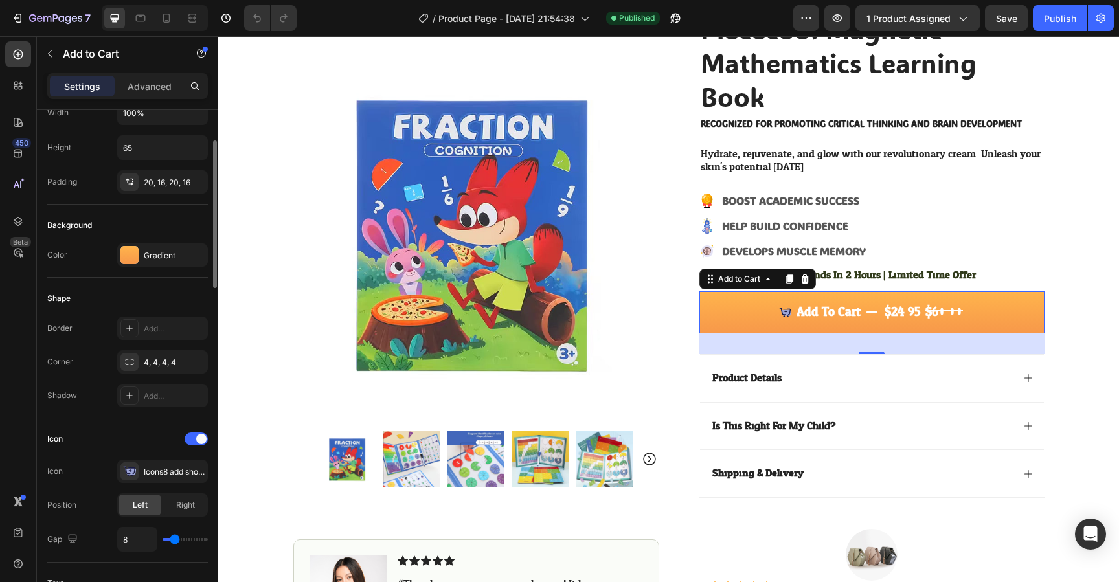
scroll to position [0, 0]
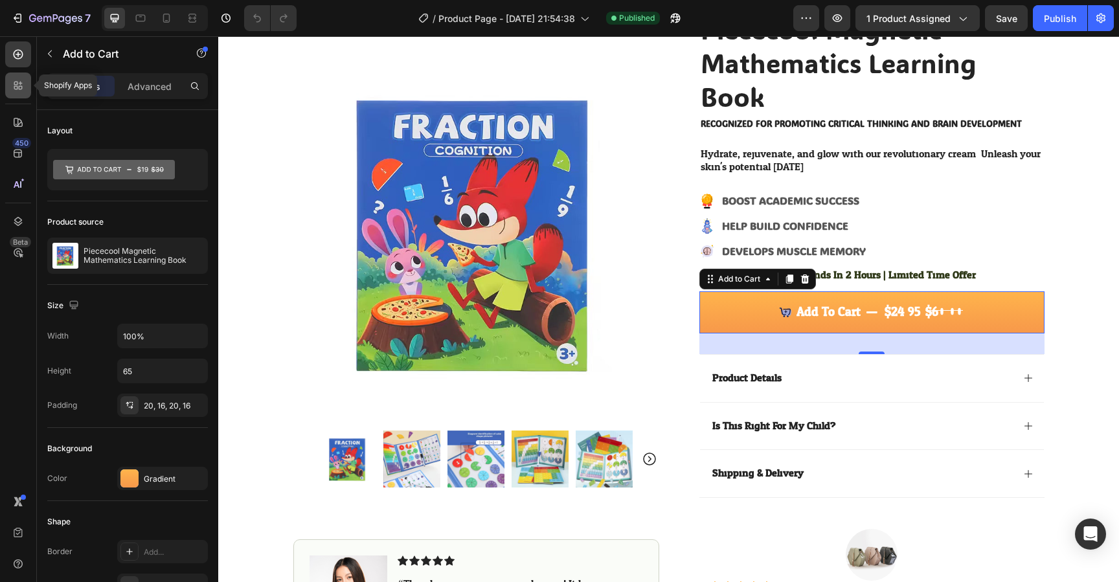
click at [23, 82] on icon at bounding box center [18, 85] width 13 height 13
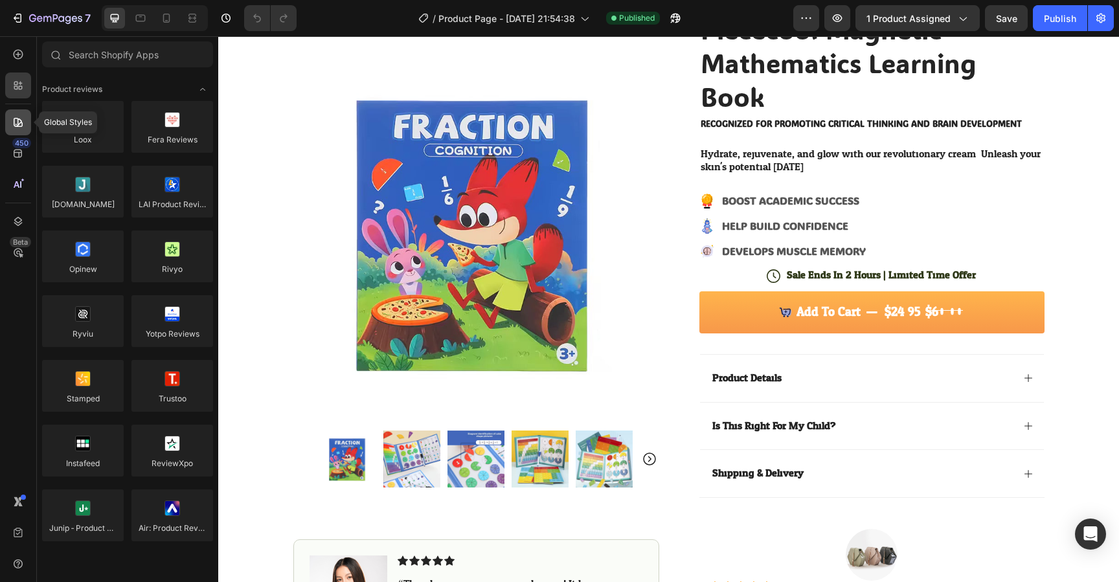
click at [11, 135] on div at bounding box center [18, 122] width 26 height 26
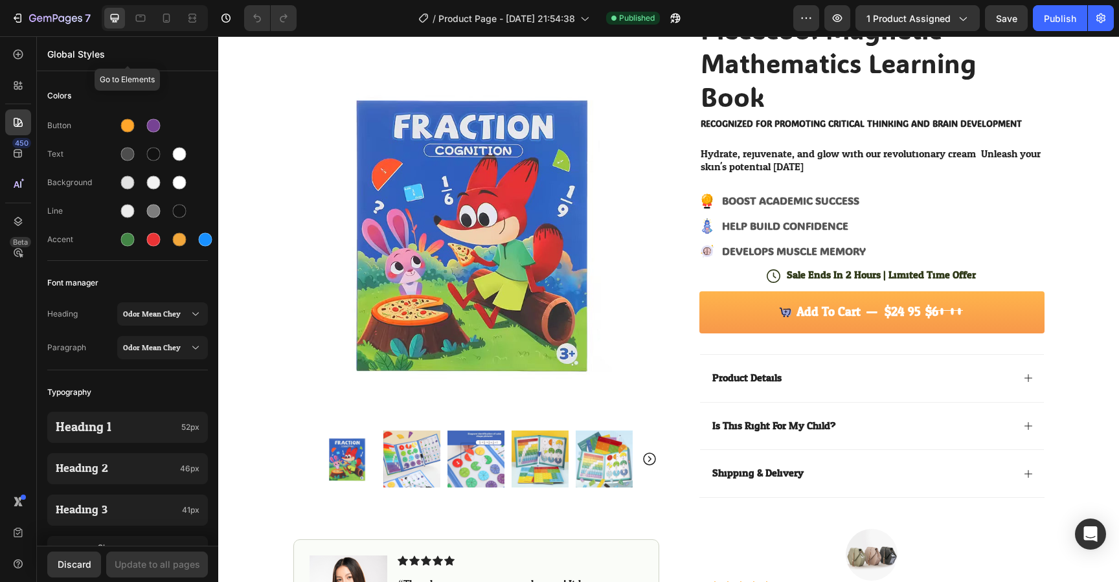
click at [74, 49] on p "Global Styles" at bounding box center [127, 54] width 161 height 14
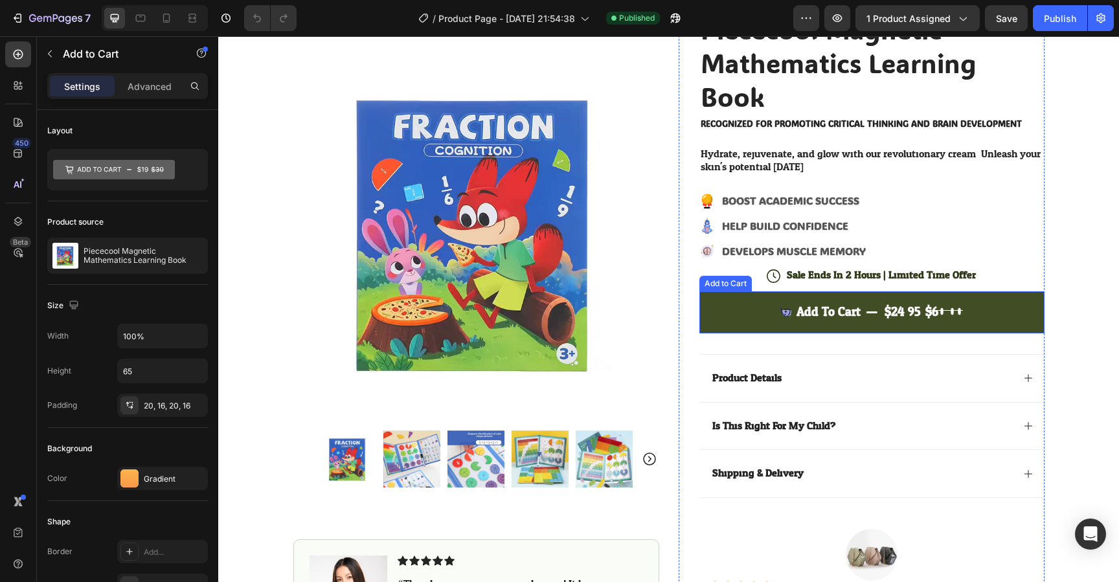
click at [709, 311] on button "Add to cart $24.95 $60.00" at bounding box center [872, 313] width 345 height 42
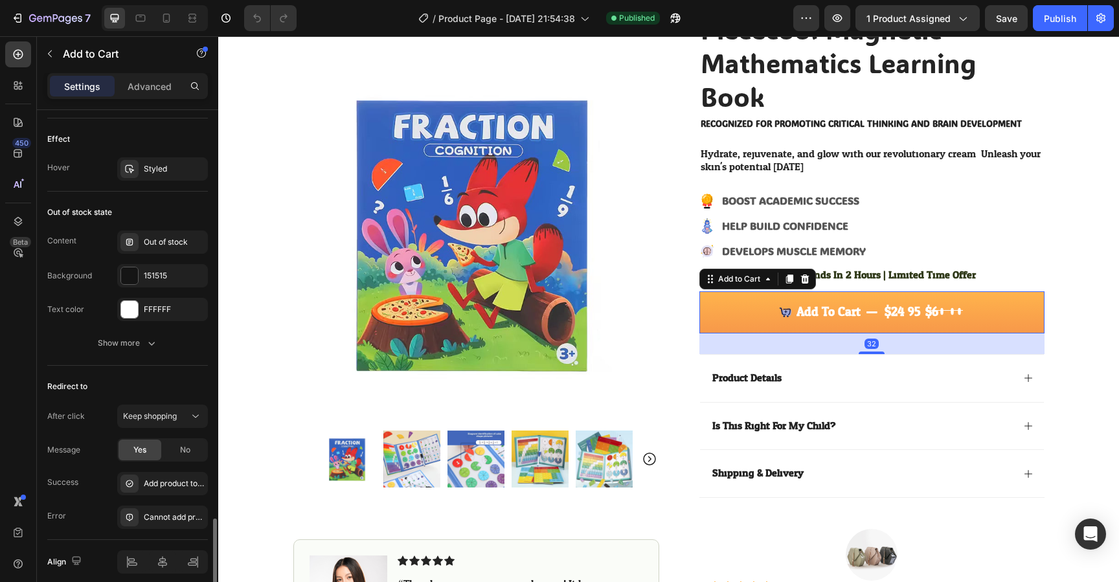
scroll to position [1239, 0]
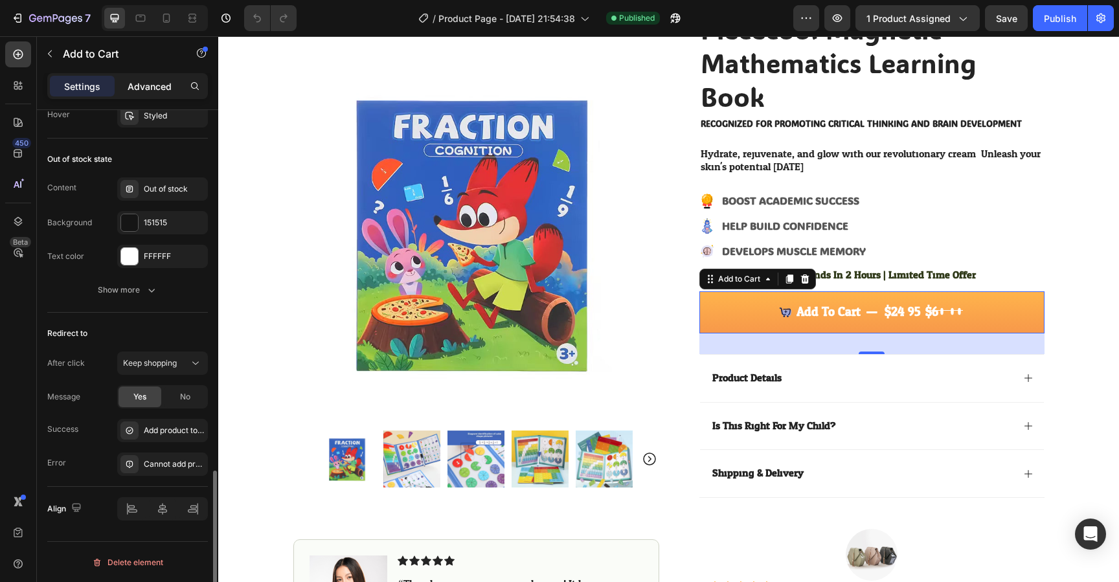
click at [129, 88] on p "Advanced" at bounding box center [150, 87] width 44 height 14
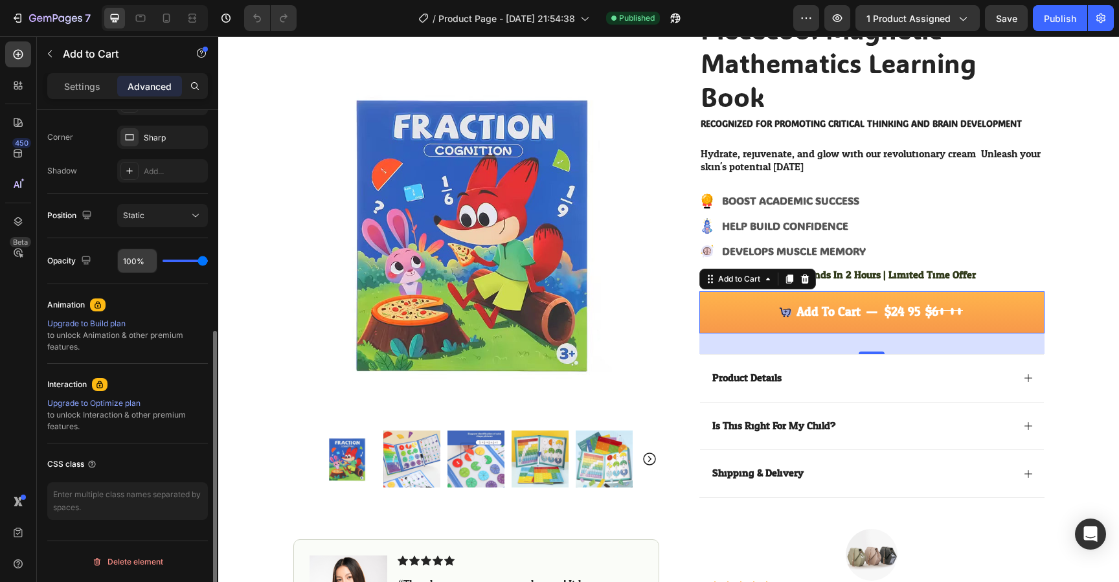
scroll to position [390, 0]
click at [137, 506] on textarea at bounding box center [127, 502] width 161 height 38
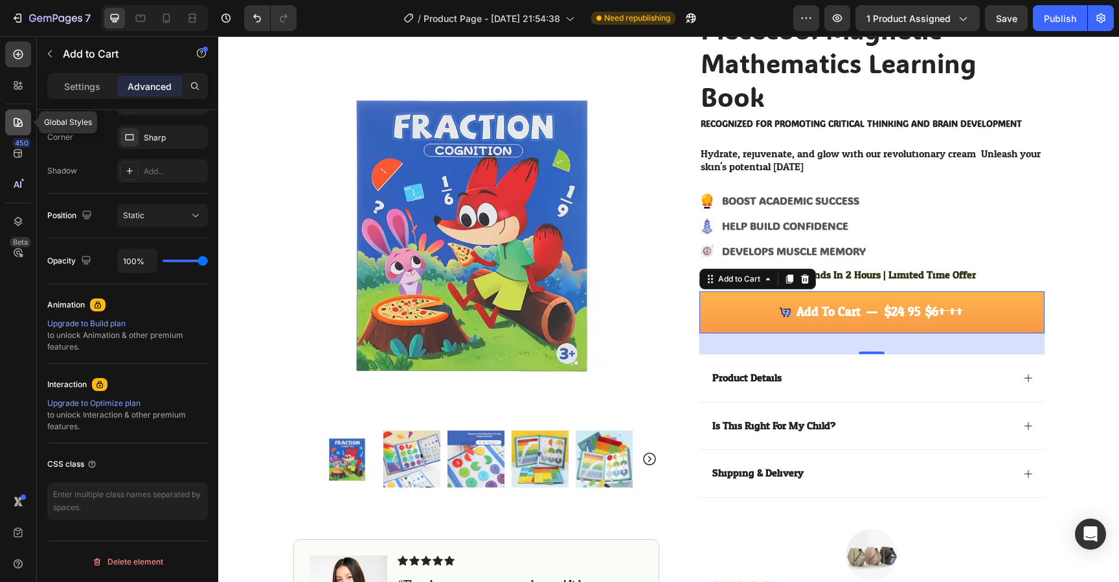
click at [21, 119] on icon at bounding box center [18, 122] width 13 height 13
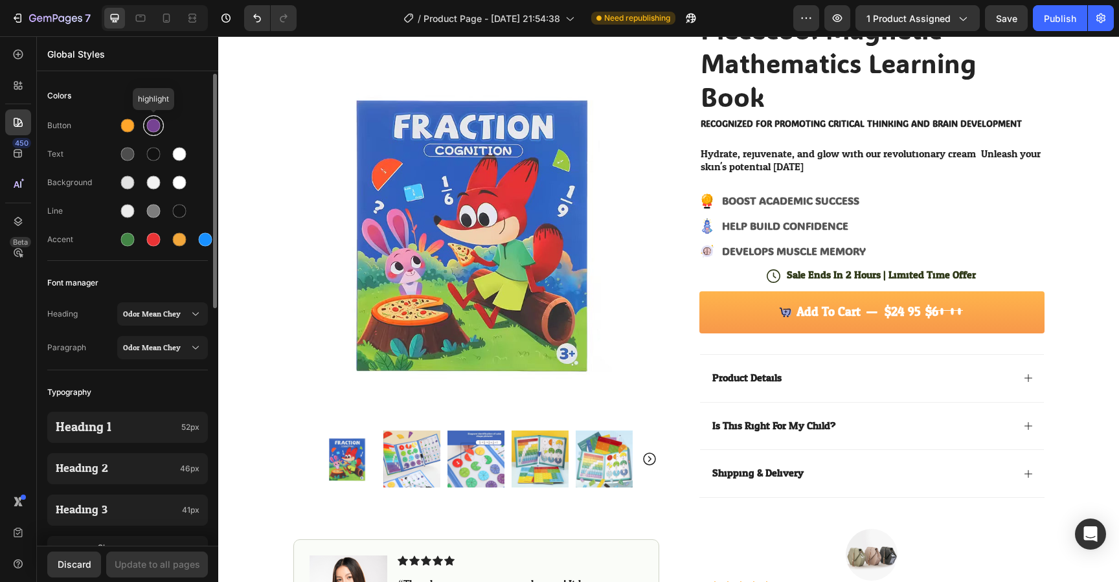
click at [154, 130] on div at bounding box center [154, 126] width 14 height 14
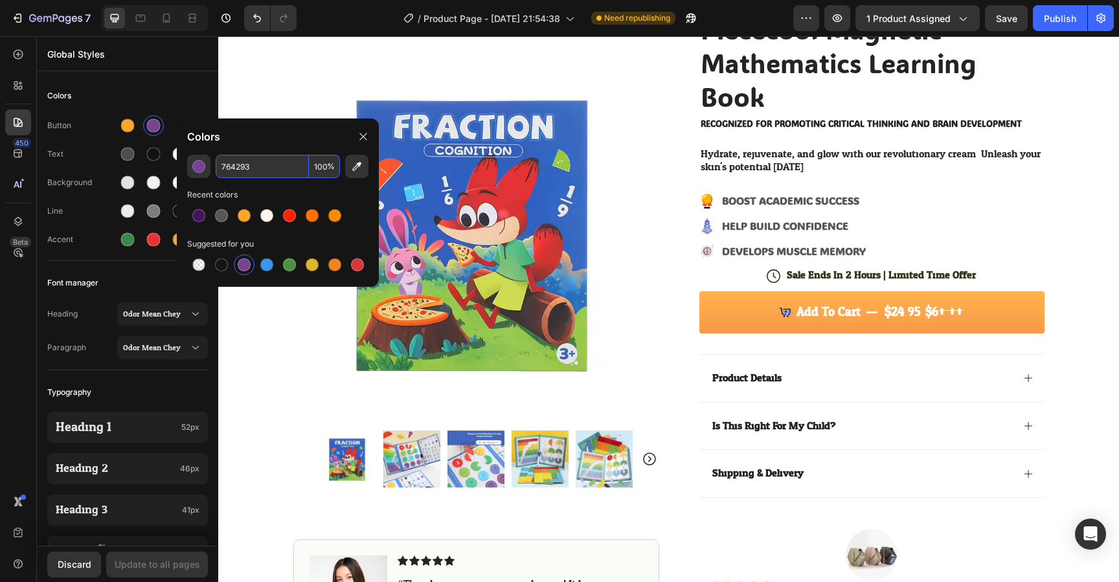
click at [257, 159] on input "764293" at bounding box center [262, 166] width 93 height 23
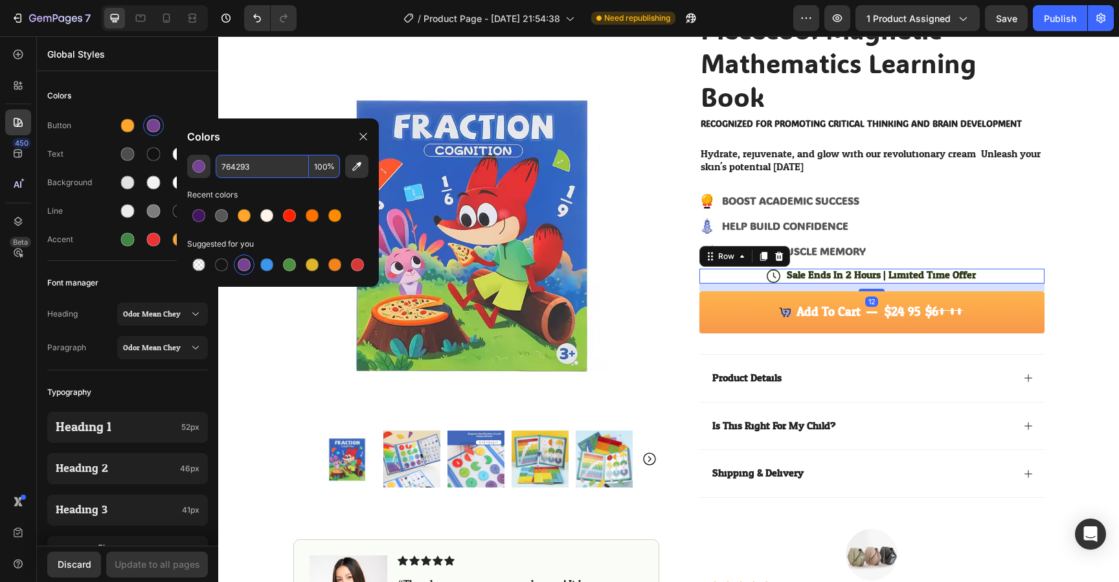
click at [752, 283] on div "Icon Sale Ends In 2 Hours | Limited Time Offer Text Block Row 12" at bounding box center [872, 276] width 345 height 15
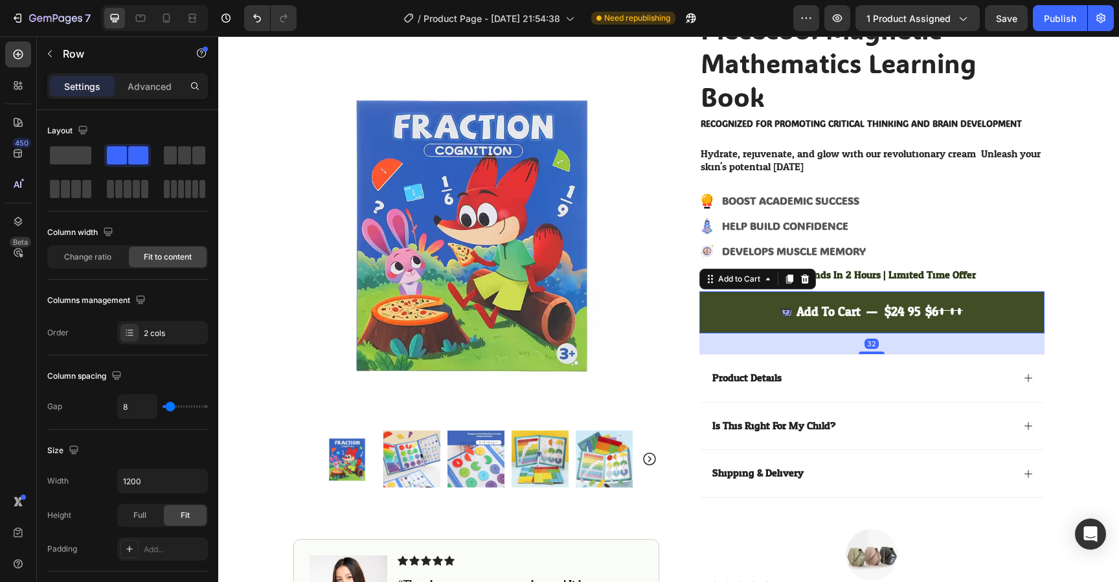
click at [706, 299] on button "Add to cart $24.95 $60.00" at bounding box center [872, 313] width 345 height 42
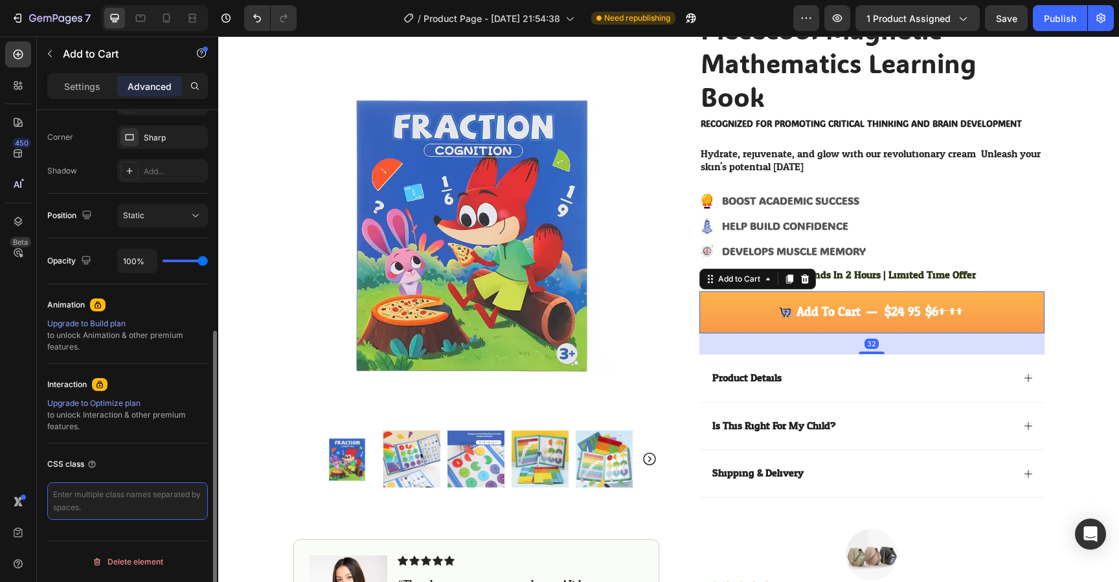
click at [86, 513] on textarea at bounding box center [127, 502] width 161 height 38
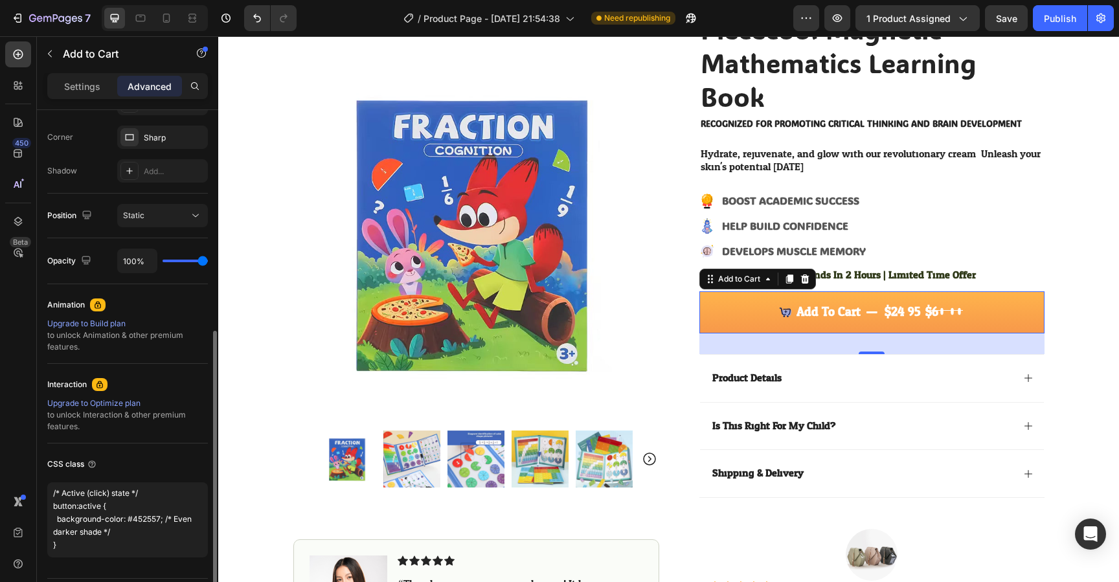
click at [134, 468] on div "CSS class" at bounding box center [127, 464] width 161 height 21
drag, startPoint x: 151, startPoint y: 502, endPoint x: 74, endPoint y: 500, distance: 77.1
click at [74, 500] on textarea "button { background-color: #764293; color: #fff; border: none; padding: 12px 20…" at bounding box center [127, 520] width 161 height 75
click at [106, 485] on textarea "button { background-color: #764293; color: #fff; border: none; padding: 12px 20…" at bounding box center [127, 520] width 161 height 75
click at [160, 495] on textarea "button { background-color: #764293; color: #fff; border: none; padding: 12px 20…" at bounding box center [127, 520] width 161 height 75
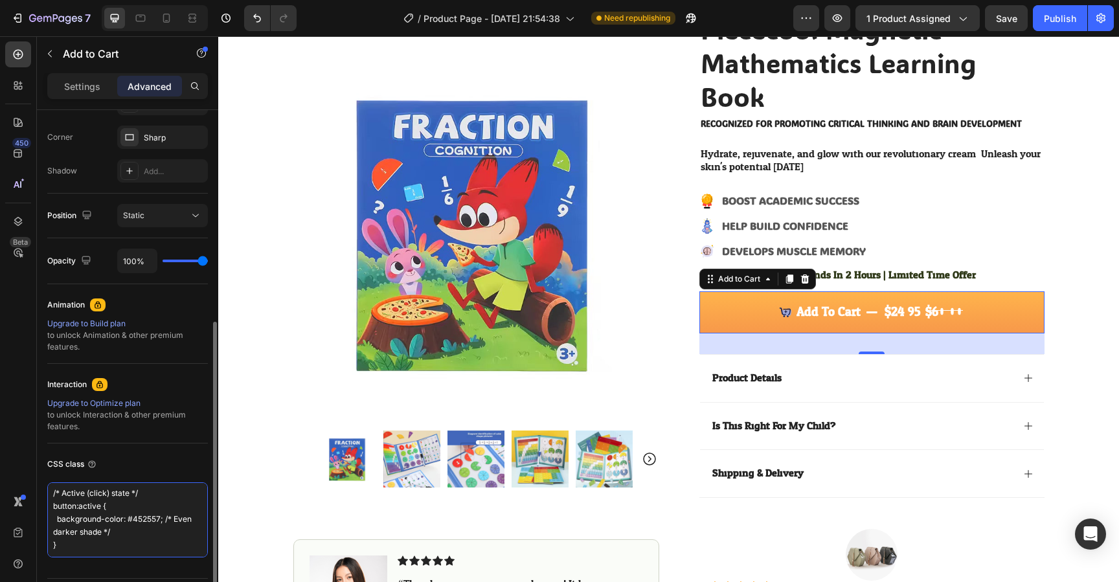
drag, startPoint x: 159, startPoint y: 498, endPoint x: 47, endPoint y: 499, distance: 112.1
click at [47, 499] on textarea "button { background-color: #764293; color: #fff; border: none; padding: 12px 20…" at bounding box center [127, 520] width 161 height 75
click at [58, 516] on textarea "button { background-color: #764293; color: #fff; border: none; padding: 12px 20…" at bounding box center [127, 520] width 161 height 75
click at [53, 516] on textarea "button { background-color: #764293; color: #fff; border: none; padding: 12px 20…" at bounding box center [127, 520] width 161 height 75
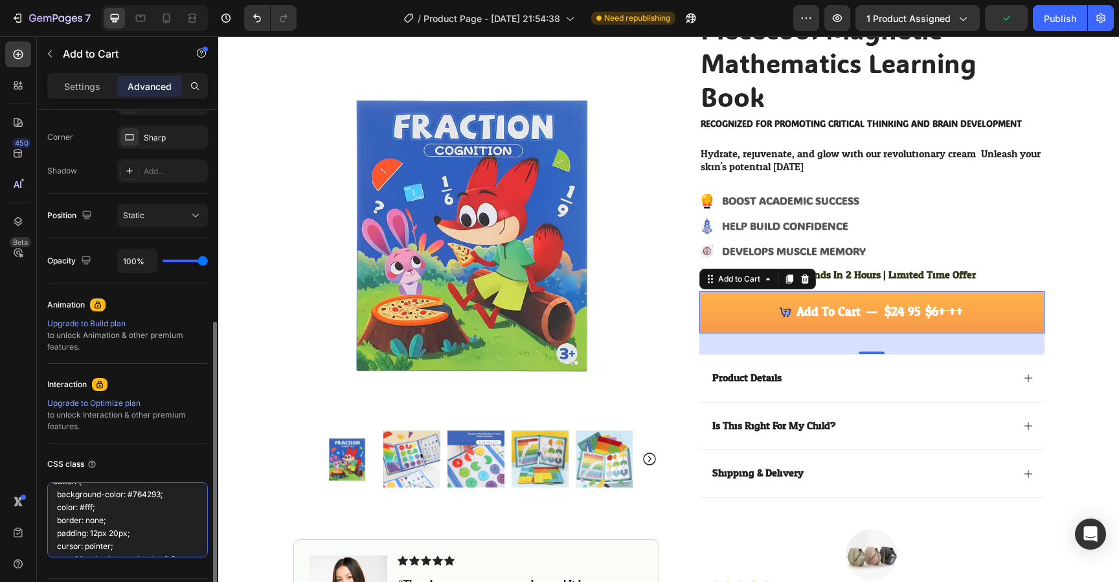
scroll to position [0, 0]
type textarea "button { background-color: #764293; color: #fff; border: none; padding: 12px 20…"
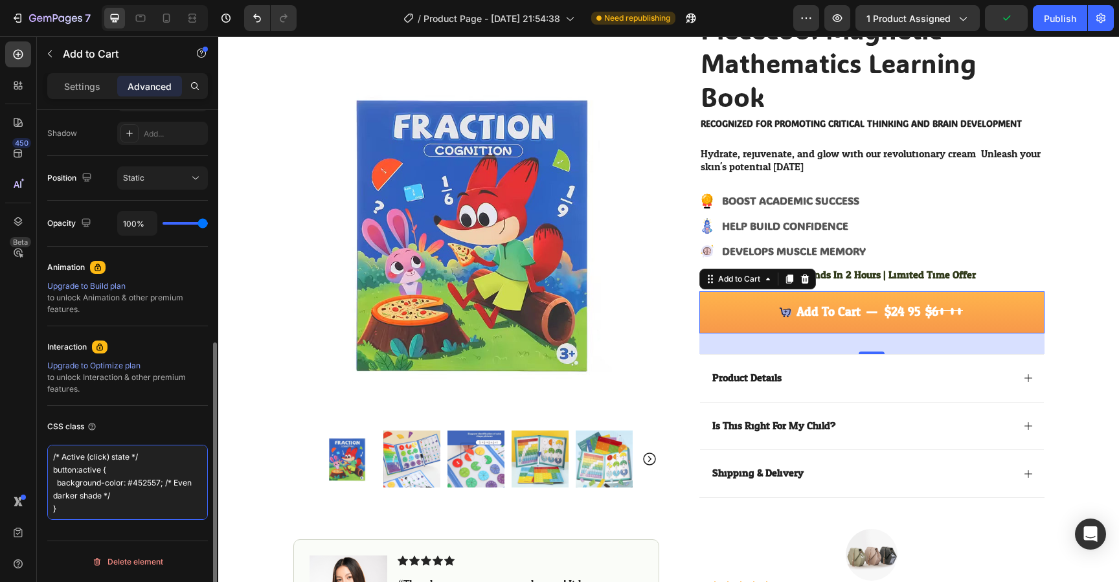
scroll to position [209, 0]
click at [139, 505] on textarea "button { background-color: #764293; color: #fff; border: none; padding: 12px 20…" at bounding box center [127, 482] width 161 height 75
click at [156, 429] on div "CSS class" at bounding box center [127, 427] width 161 height 21
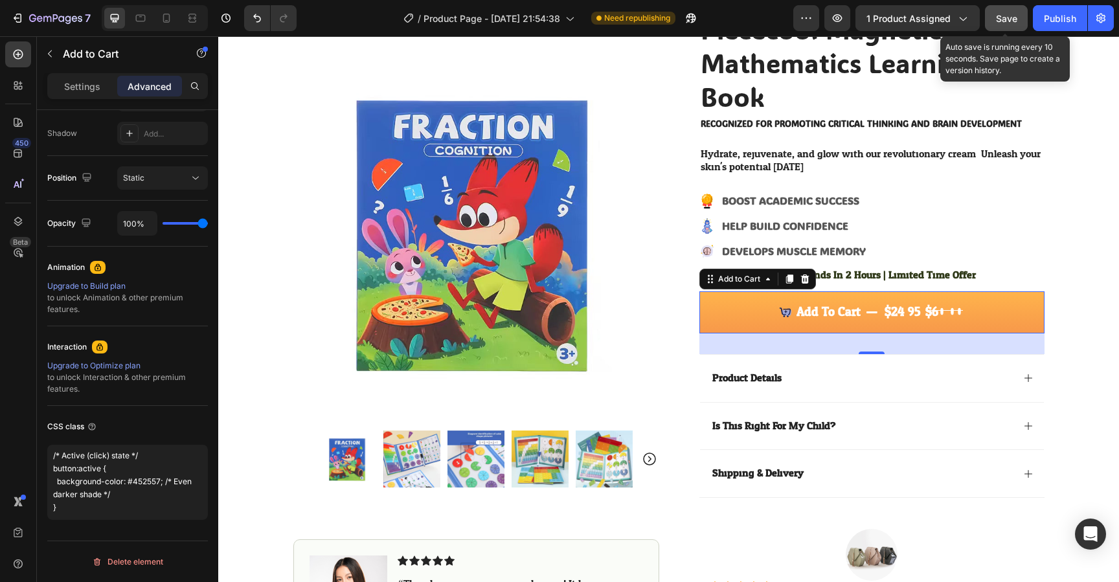
click at [989, 19] on button "Save" at bounding box center [1006, 18] width 43 height 26
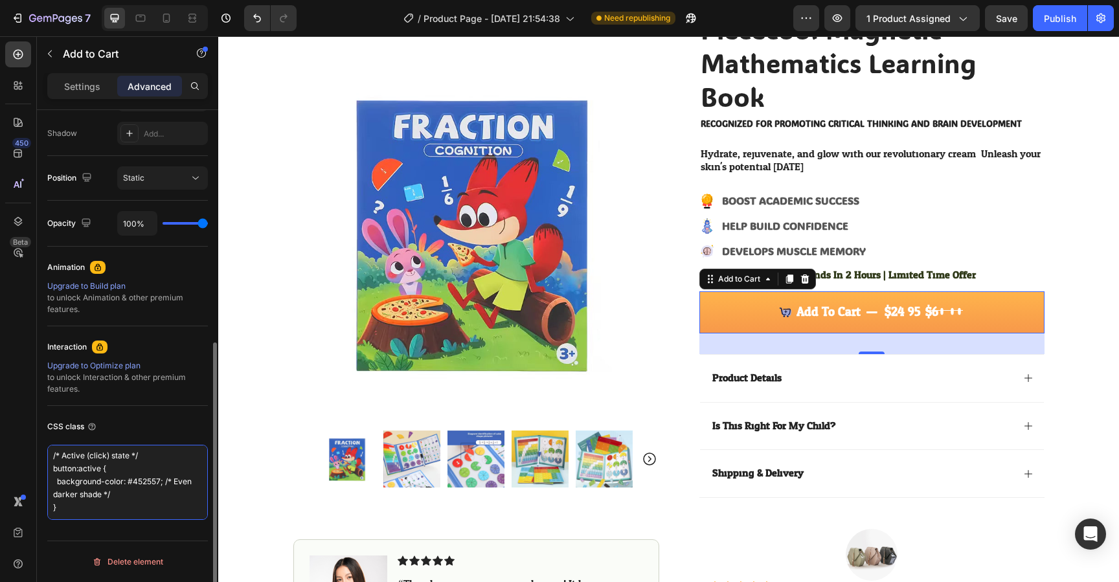
click at [127, 491] on textarea "button { background-color: #764293; color: #fff; border: none; padding: 12px 20…" at bounding box center [127, 482] width 161 height 75
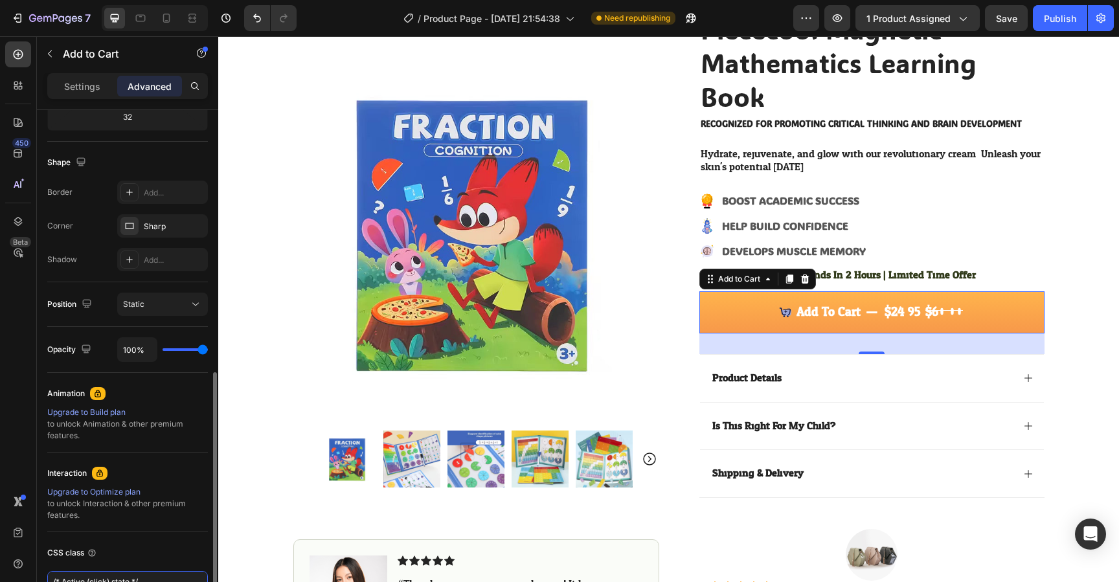
scroll to position [398, 0]
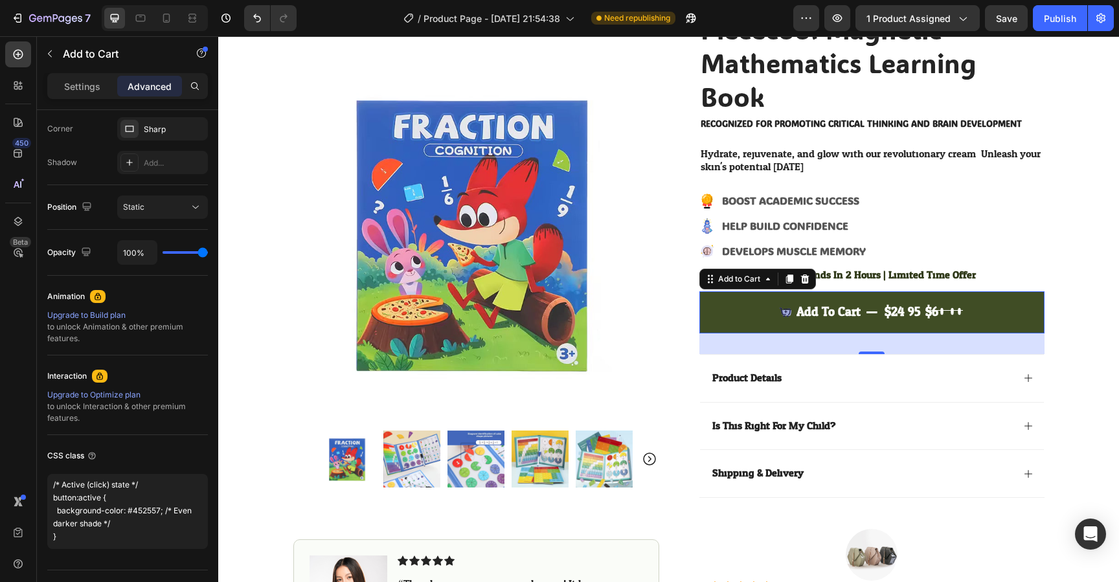
click at [755, 306] on button "Add to cart $24.95 $60.00" at bounding box center [872, 313] width 345 height 42
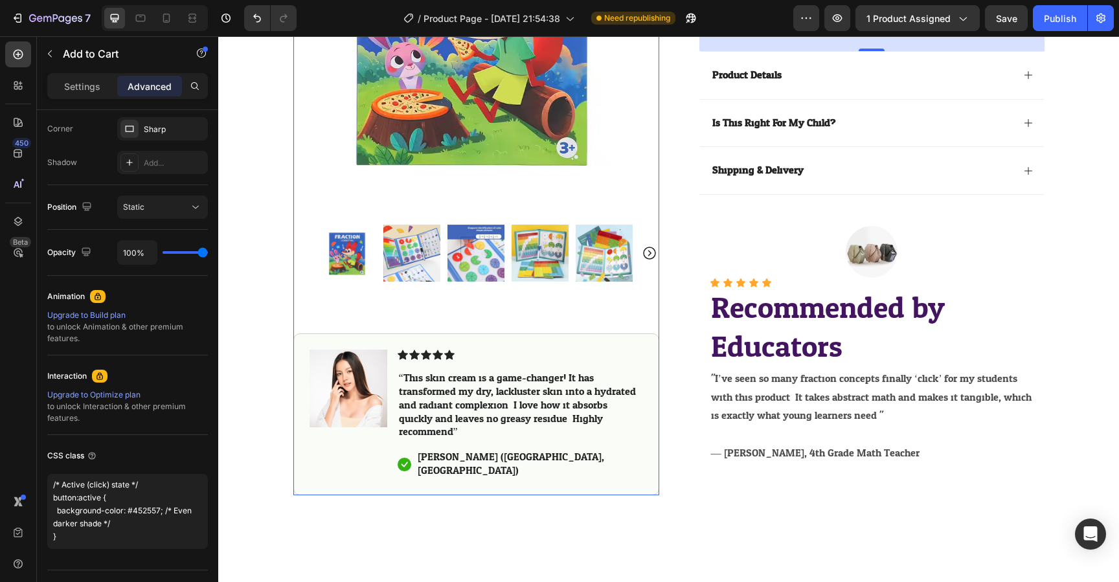
scroll to position [425, 0]
click at [169, 20] on icon at bounding box center [166, 18] width 7 height 9
type input "21"
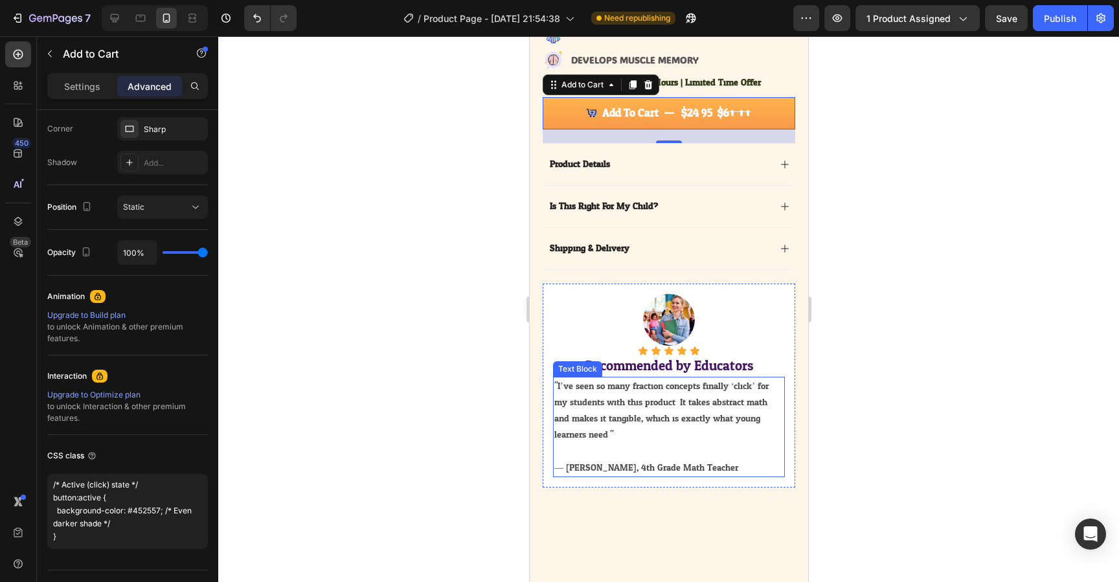
scroll to position [358, 0]
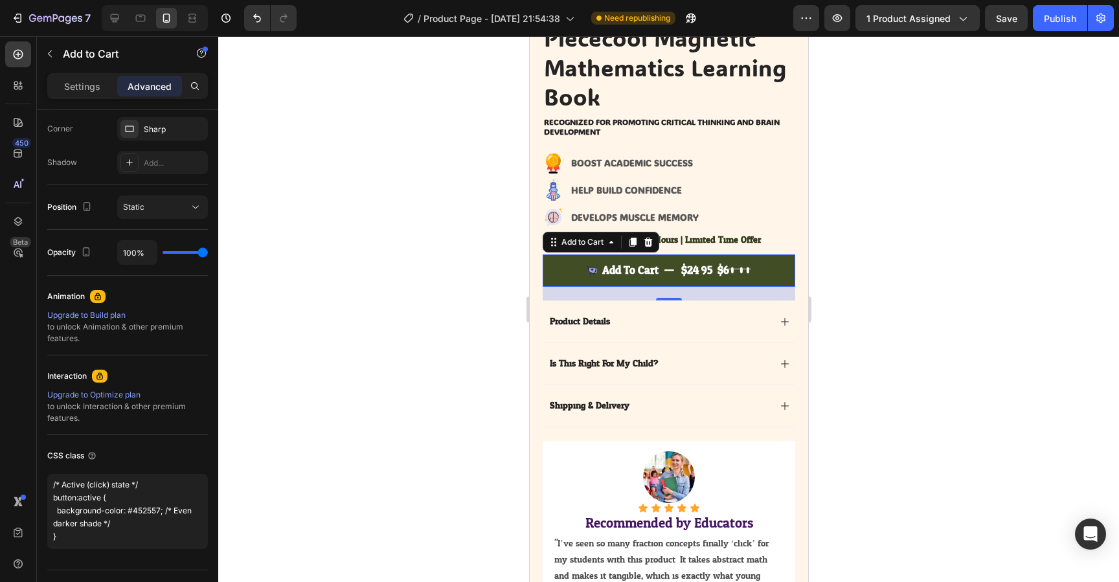
click at [558, 269] on button "Add to cart $24.95 $60.00" at bounding box center [668, 271] width 253 height 32
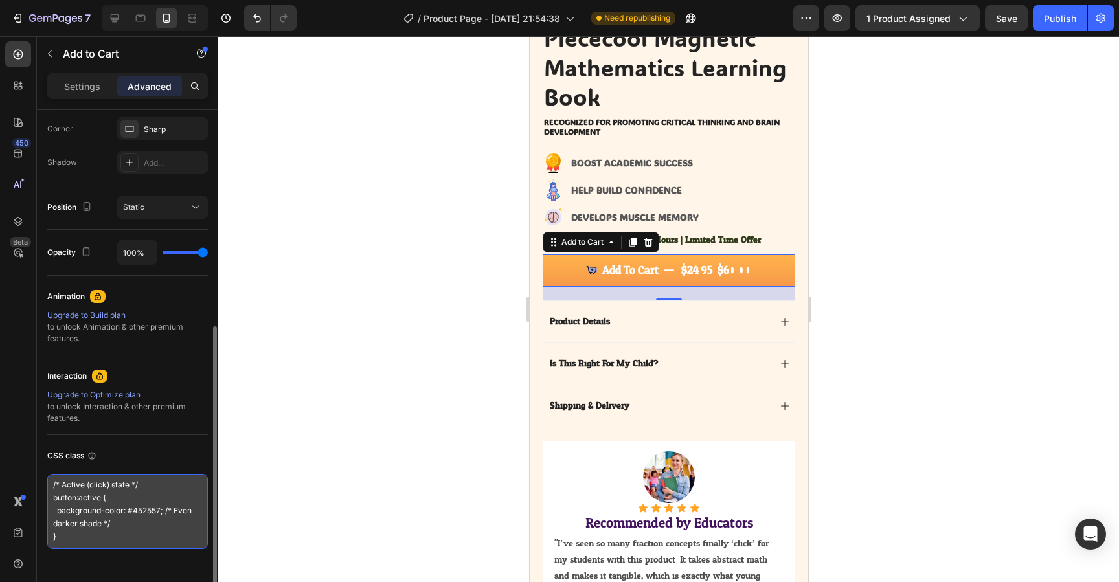
click at [112, 526] on textarea "button { background-color: #764293; color: #fff; border: none; padding: 12px 20…" at bounding box center [127, 511] width 161 height 75
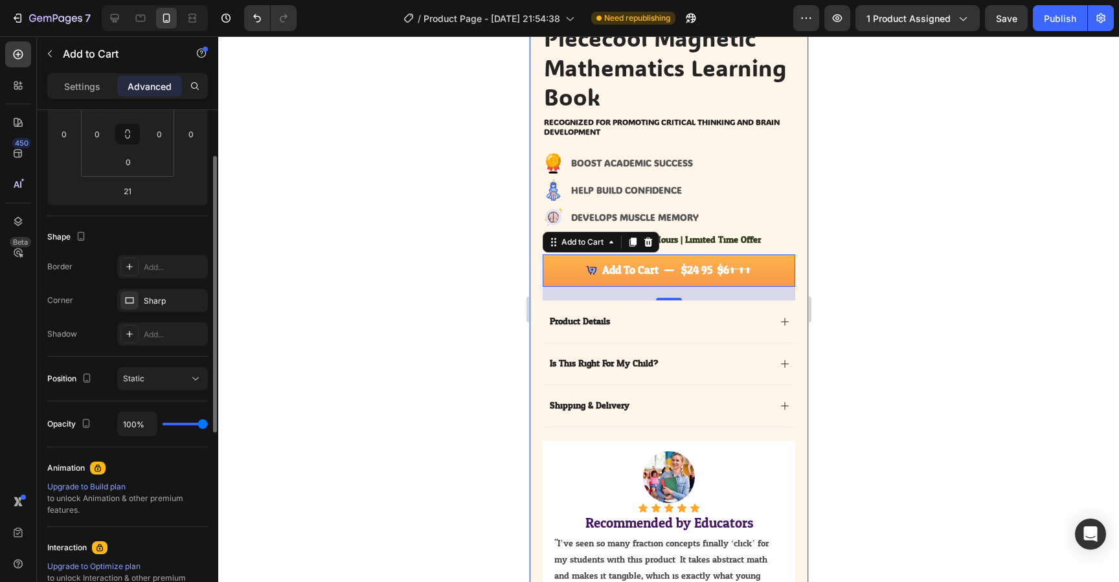
scroll to position [378, 0]
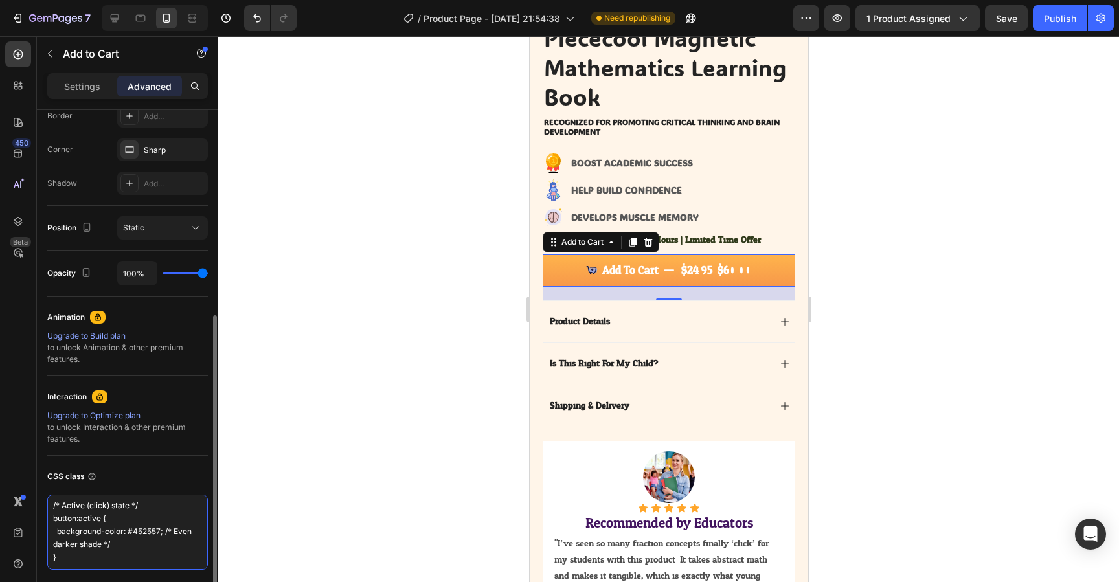
click at [142, 551] on textarea "button { background-color: #764293; color: #fff; border: none; padding: 12px 20…" at bounding box center [127, 532] width 161 height 75
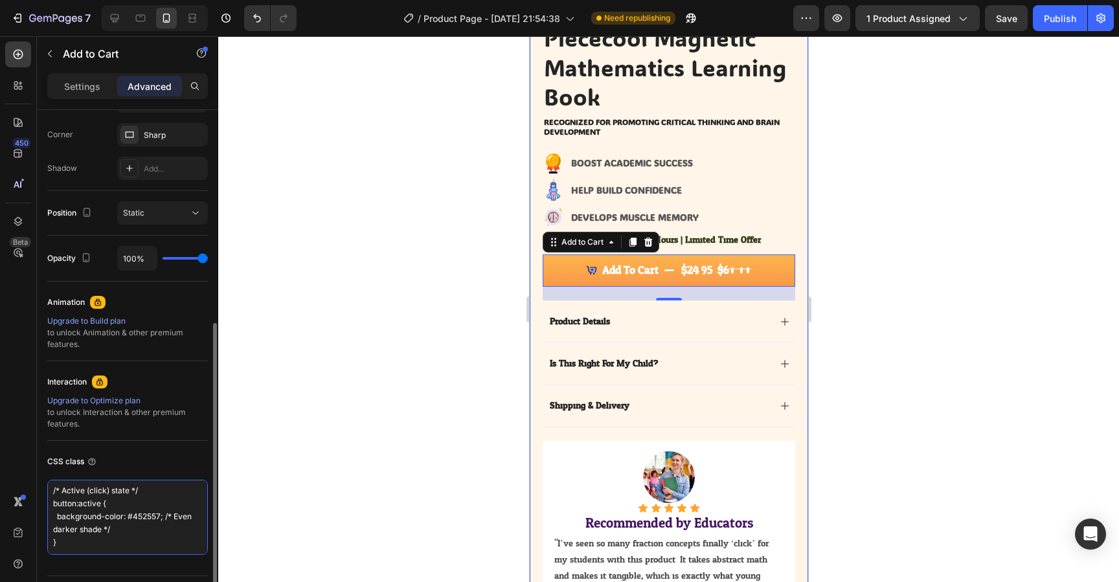
scroll to position [0, 0]
drag, startPoint x: 97, startPoint y: 541, endPoint x: 58, endPoint y: 445, distance: 103.7
click at [58, 445] on div "CSS class button { background-color: #764293; color: #fff; border: none; paddin…" at bounding box center [127, 503] width 161 height 124
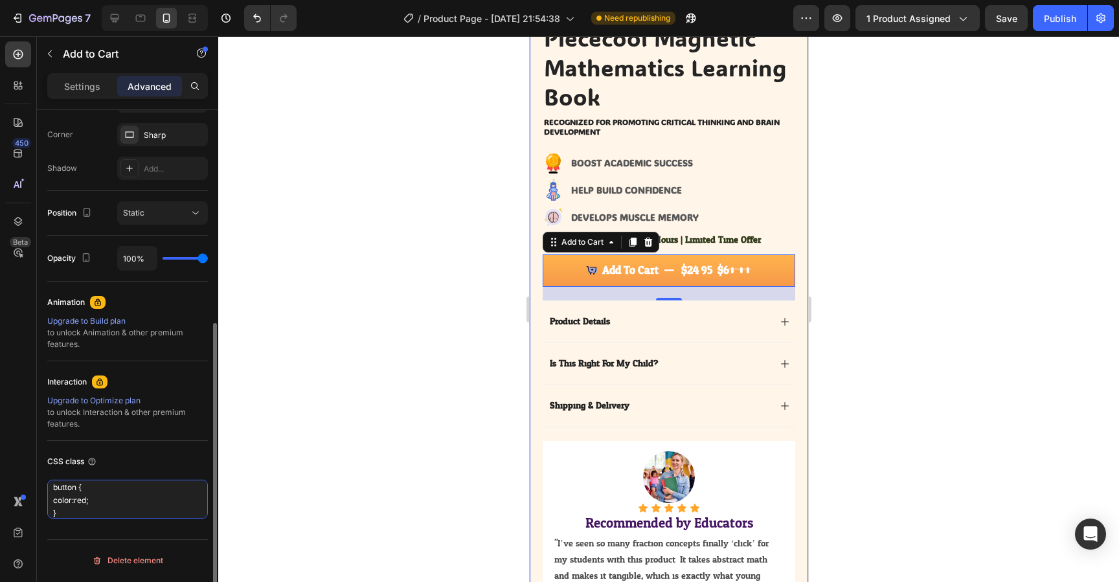
type textarea "button { color:red; }"
click at [178, 470] on div "CSS class" at bounding box center [127, 462] width 161 height 21
click at [152, 453] on div "CSS class" at bounding box center [127, 463] width 161 height 21
click at [127, 499] on textarea "button { color:red; }" at bounding box center [127, 500] width 161 height 39
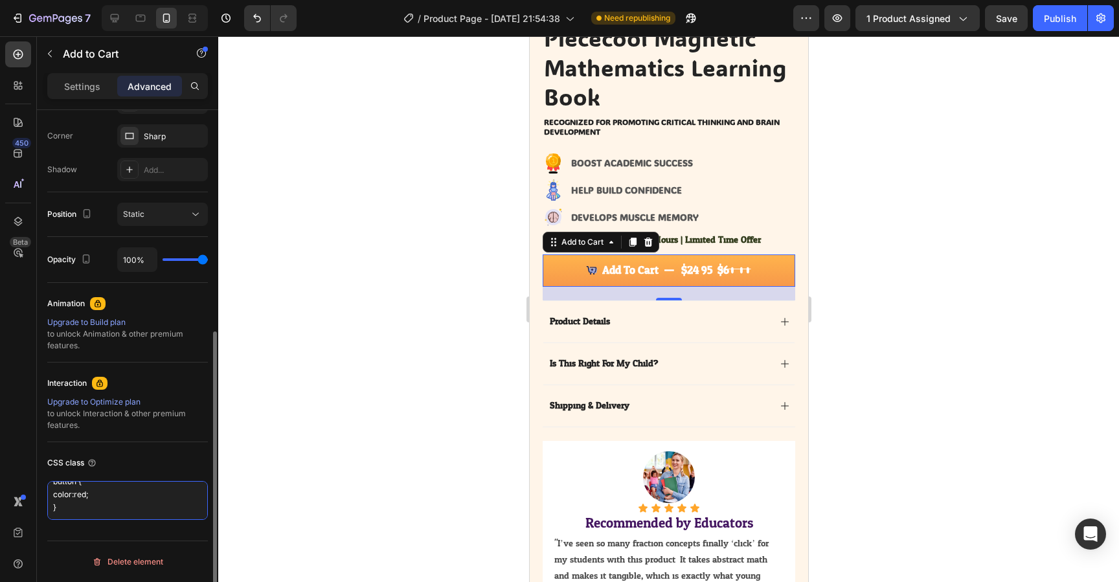
click at [127, 499] on textarea "button { color:red; }" at bounding box center [127, 500] width 161 height 39
click at [127, 500] on textarea "button { color:red; }" at bounding box center [127, 500] width 161 height 39
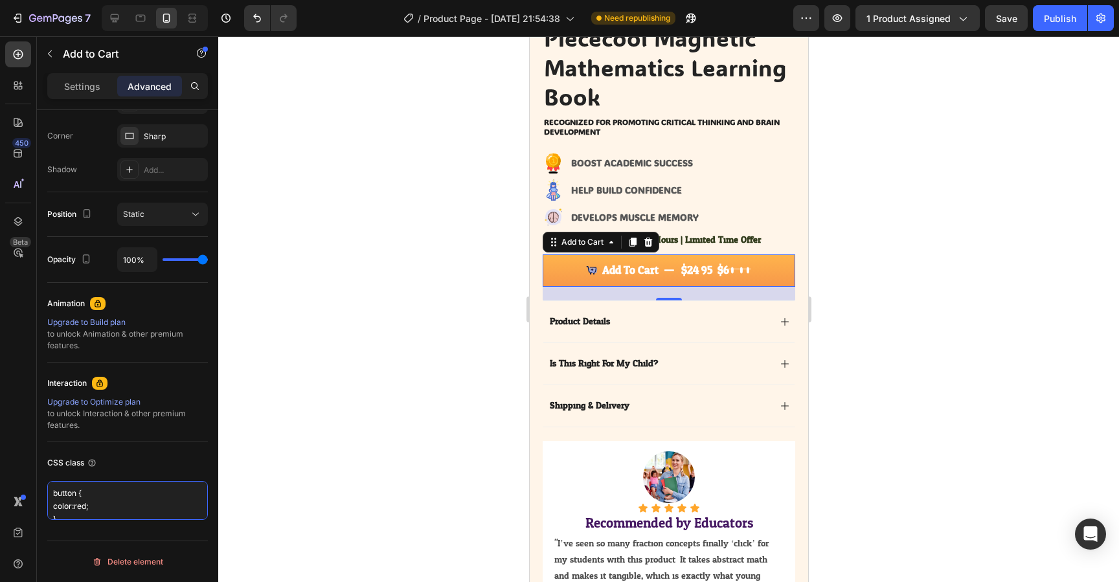
drag, startPoint x: 127, startPoint y: 513, endPoint x: 8, endPoint y: 440, distance: 139.3
click at [8, 440] on div "450 Beta Sections(18) Elements(84) Section Element Hero Section Product Detail …" at bounding box center [109, 309] width 218 height 546
click at [87, 463] on icon at bounding box center [92, 463] width 10 height 10
click at [71, 87] on p "Settings" at bounding box center [82, 87] width 36 height 14
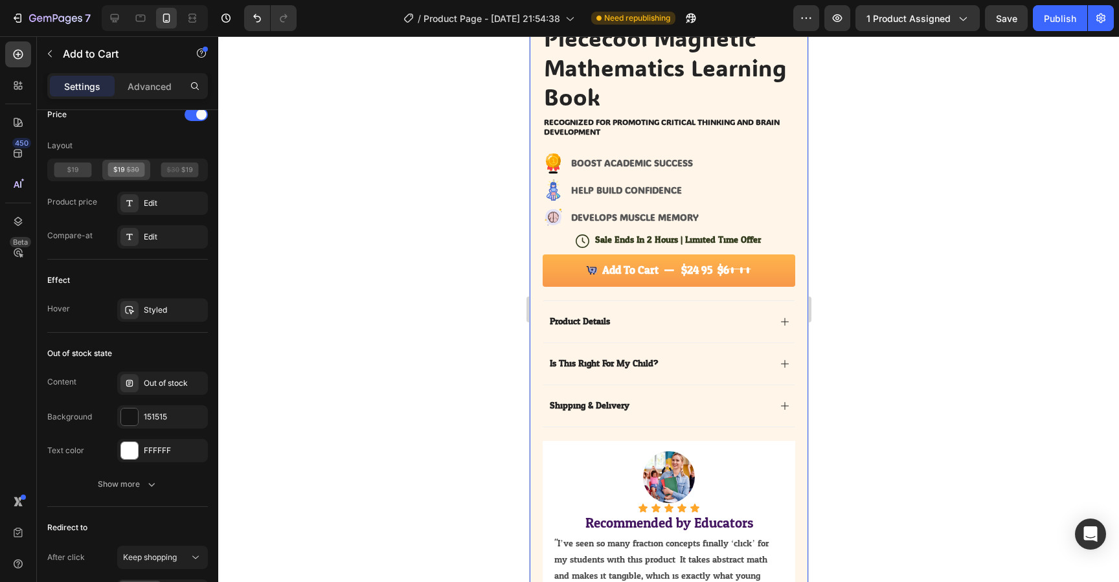
scroll to position [0, 0]
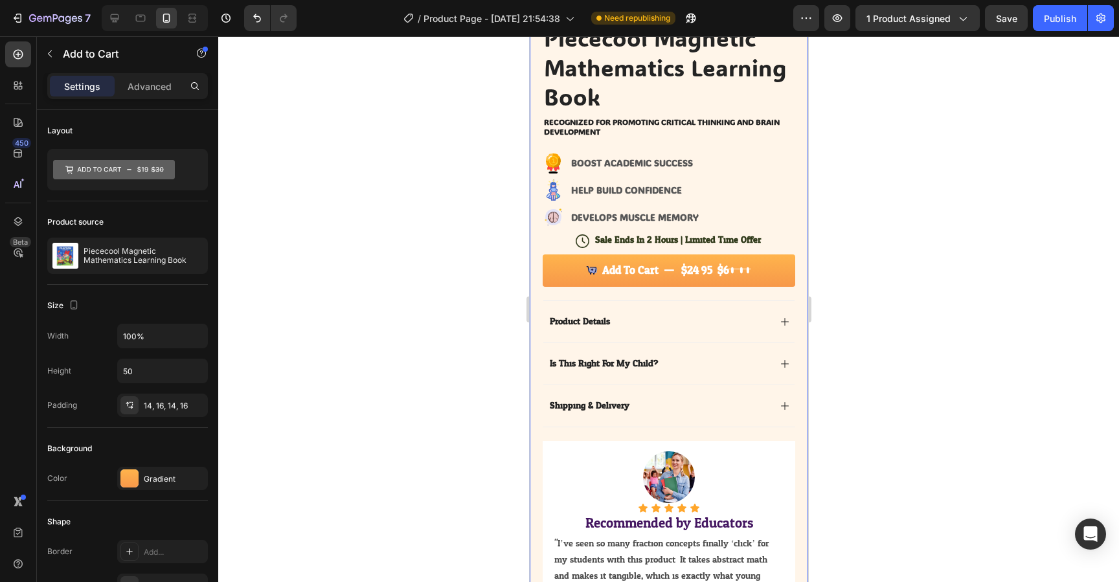
click at [532, 256] on div "Product Images Image Icon Icon Icon Icon Icon Icon List “This skin cream is a g…" at bounding box center [668, 197] width 279 height 937
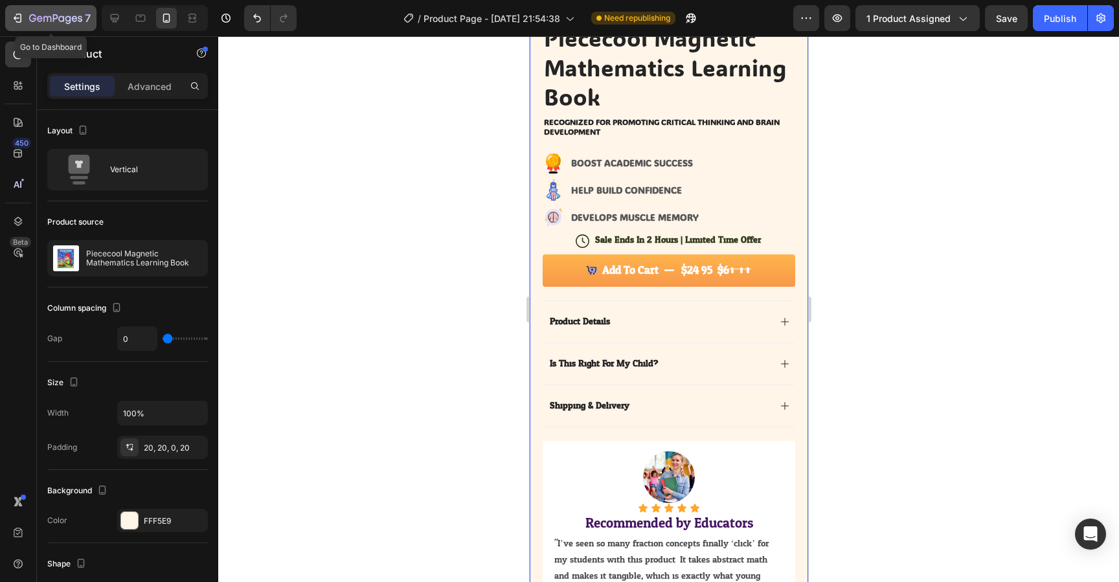
click at [15, 12] on icon "button" at bounding box center [17, 18] width 13 height 13
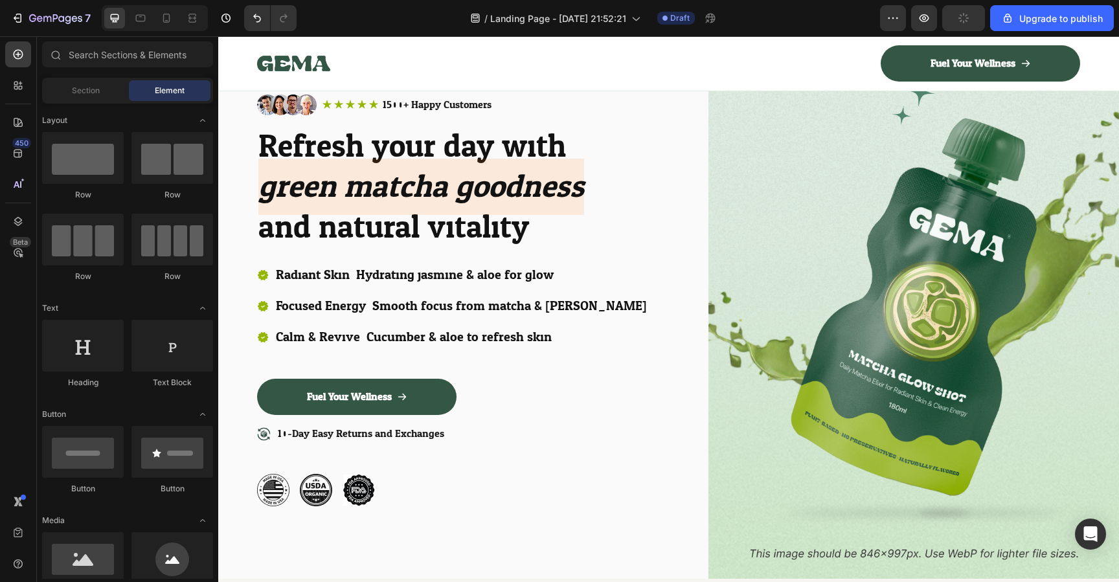
scroll to position [131, 0]
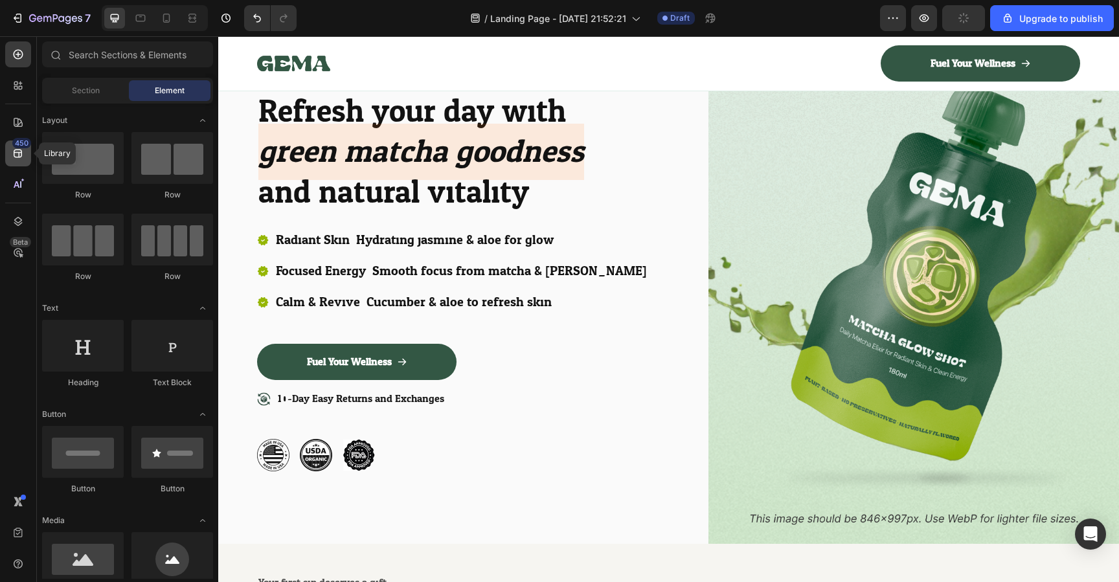
click at [25, 154] on div "450" at bounding box center [18, 154] width 26 height 26
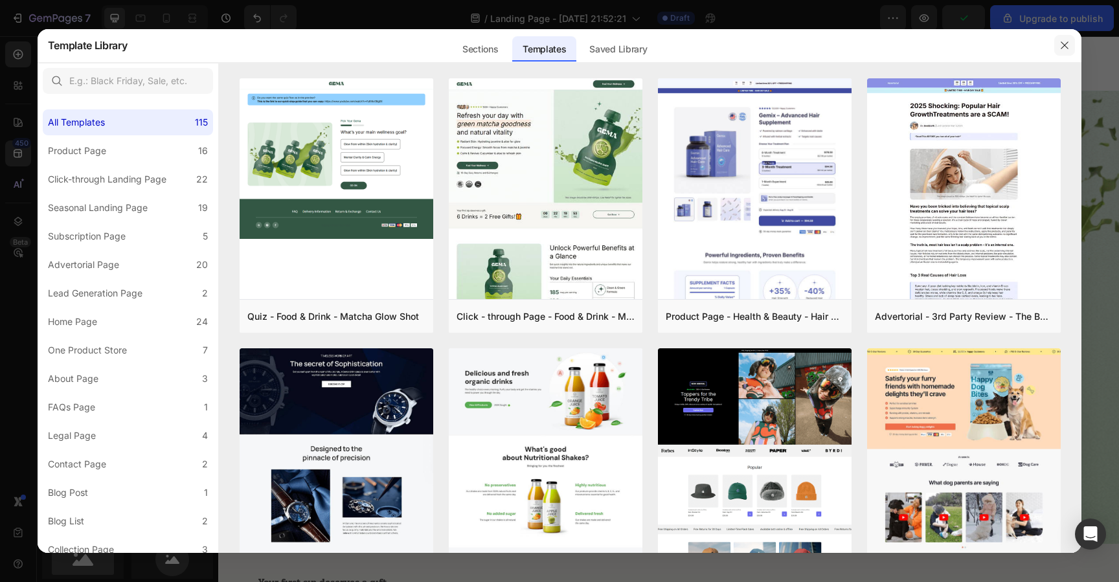
click at [1064, 44] on icon "button" at bounding box center [1065, 45] width 7 height 7
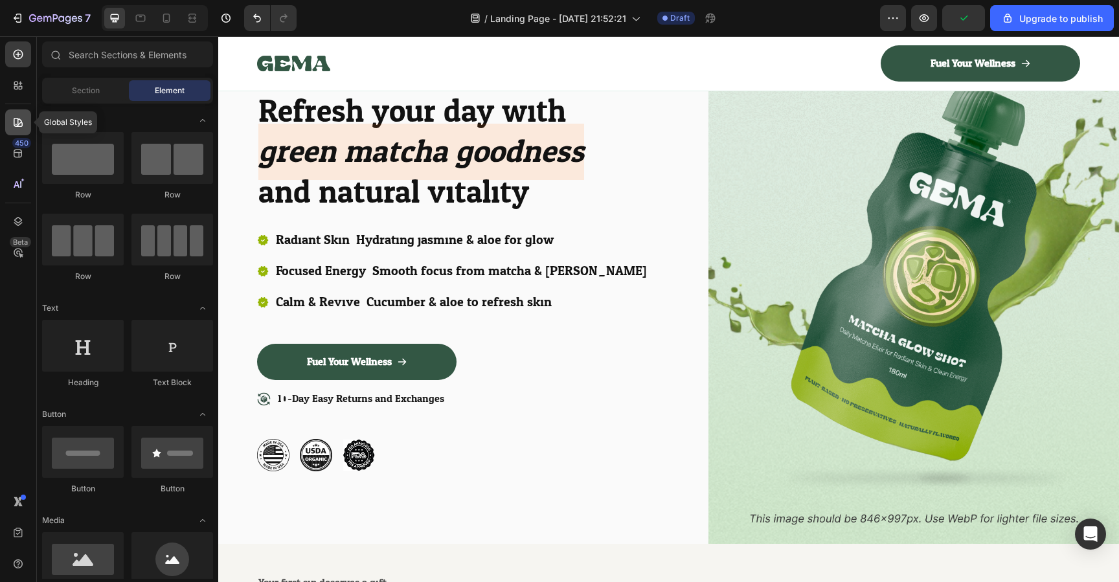
click at [19, 117] on icon at bounding box center [18, 122] width 13 height 13
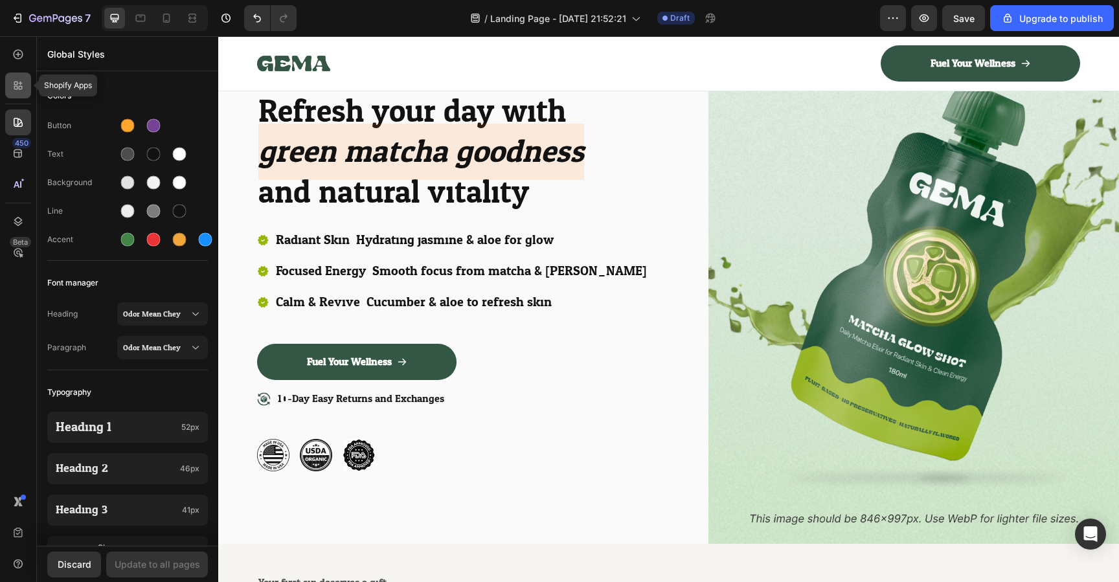
click at [21, 97] on div at bounding box center [18, 86] width 26 height 26
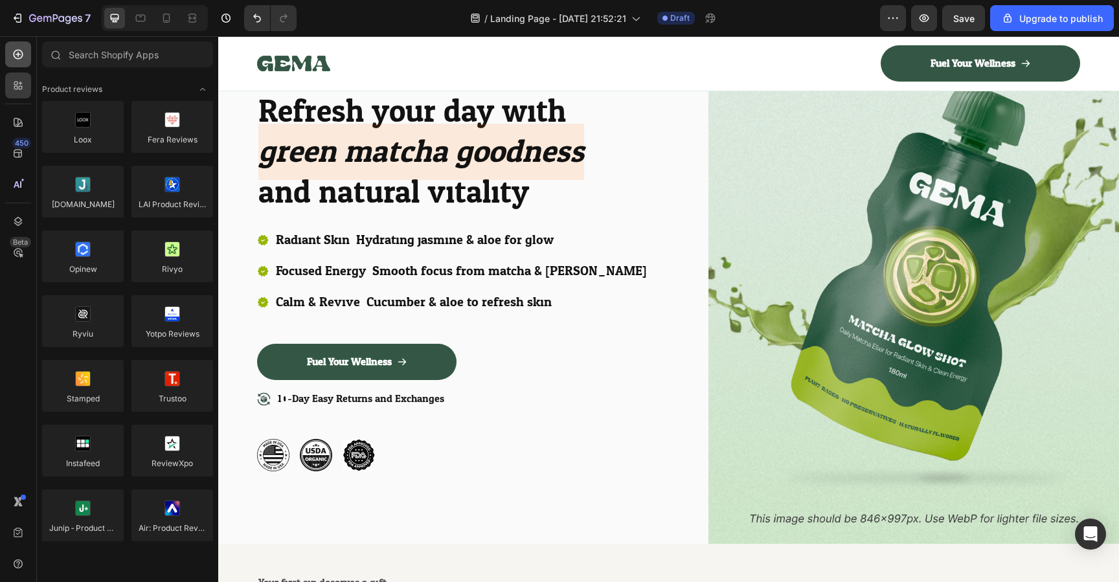
click at [14, 66] on div at bounding box center [18, 54] width 26 height 26
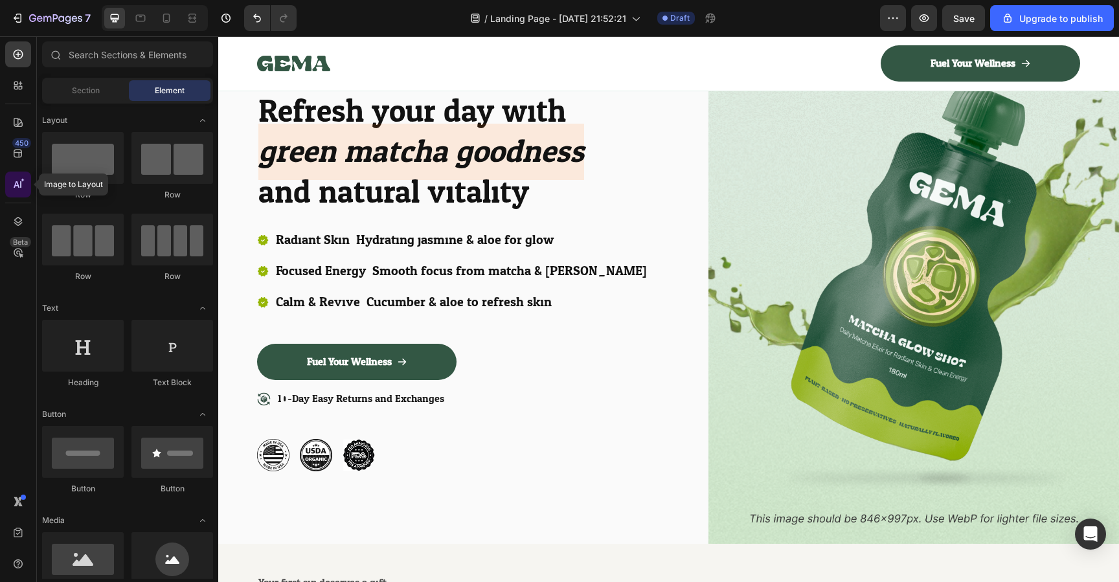
click at [25, 183] on div at bounding box center [18, 185] width 26 height 26
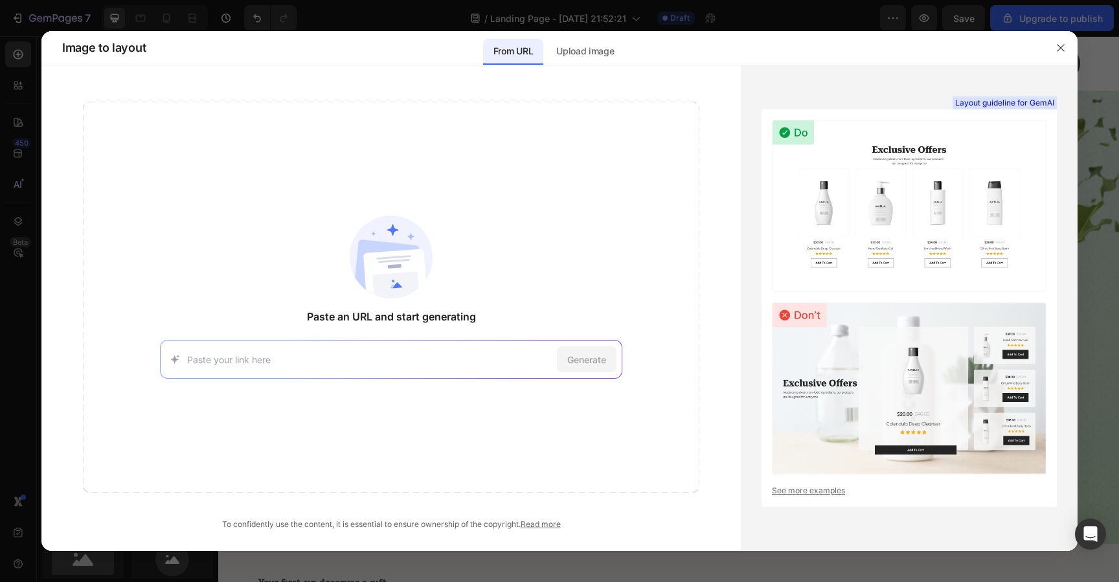
click at [22, 307] on div at bounding box center [559, 291] width 1119 height 582
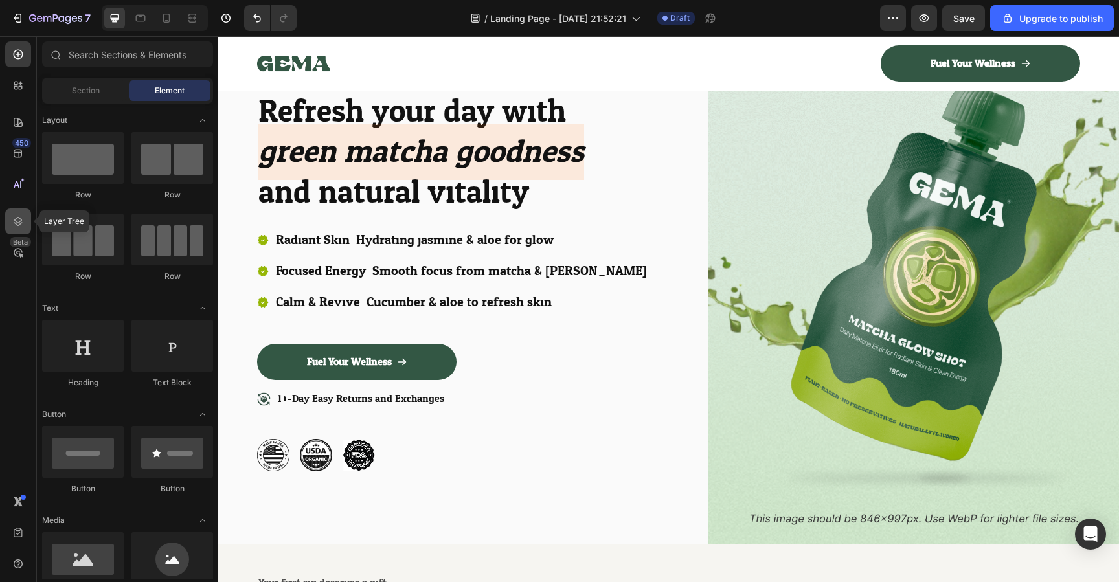
click at [19, 224] on icon at bounding box center [18, 221] width 8 height 9
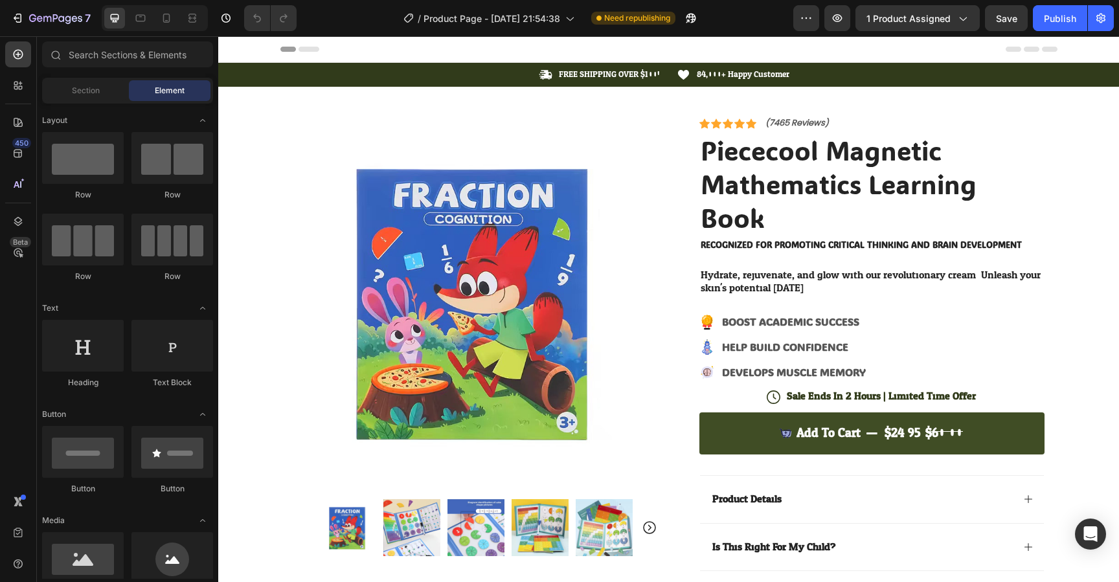
click at [757, 437] on button "Add to cart $24.95 $60.00" at bounding box center [872, 434] width 345 height 42
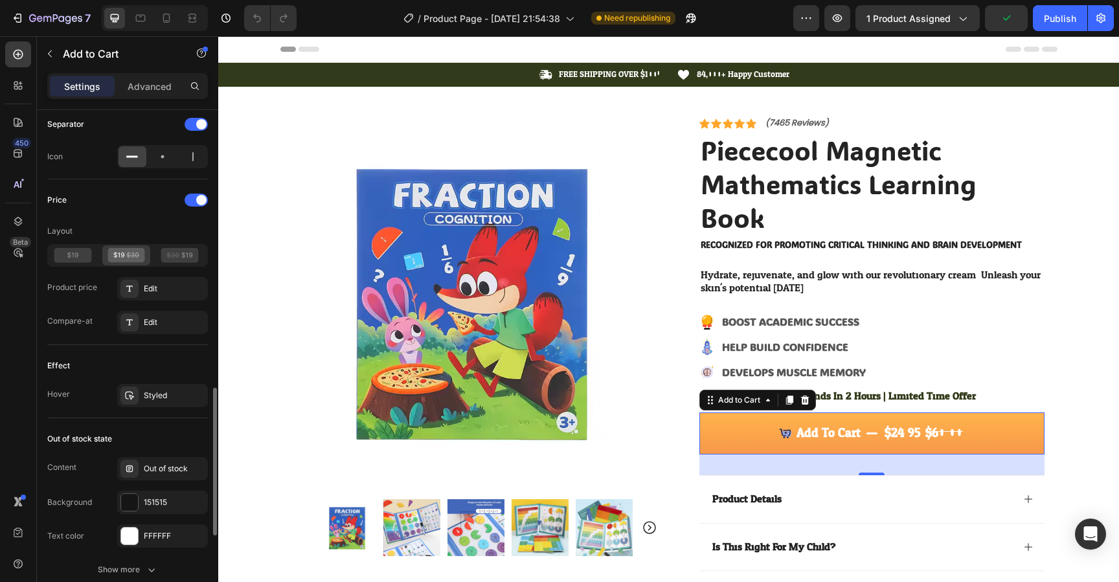
scroll to position [974, 0]
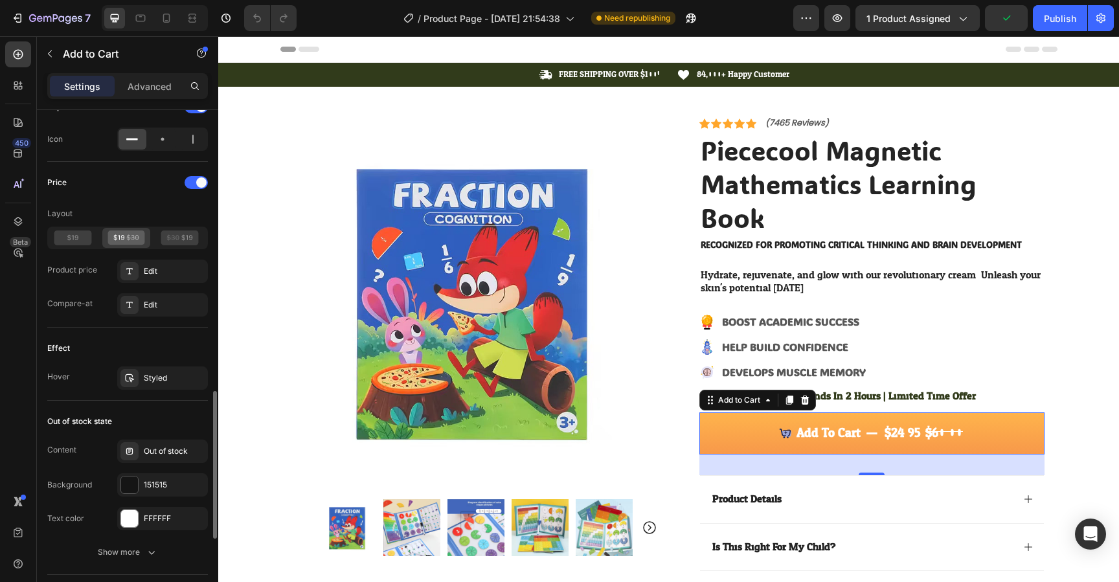
click at [85, 380] on div "Hover Styled" at bounding box center [127, 378] width 161 height 23
click at [180, 386] on div "Styled" at bounding box center [163, 382] width 38 height 12
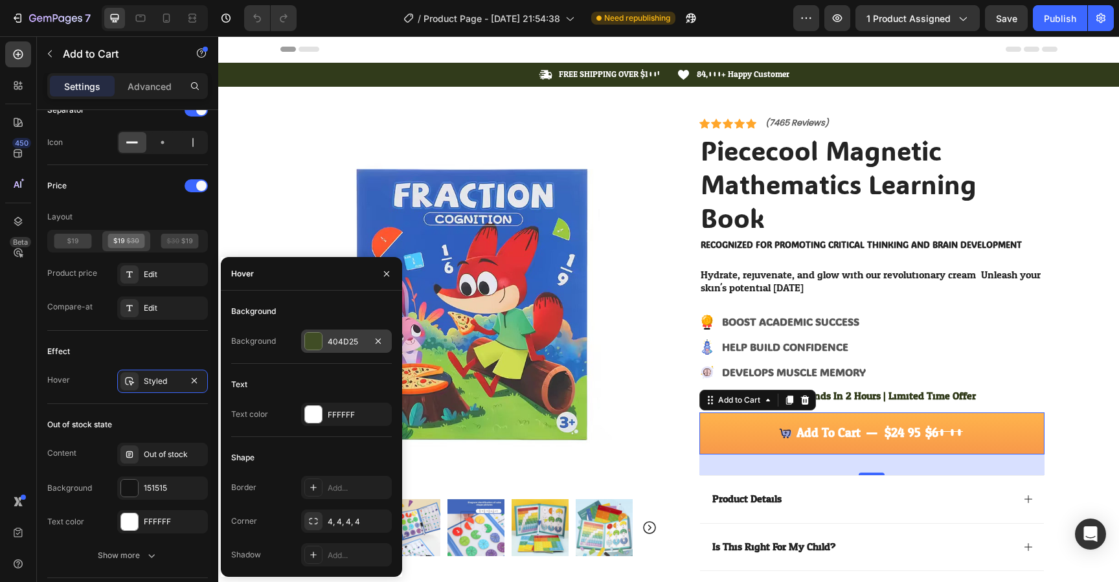
click at [317, 339] on div at bounding box center [313, 341] width 17 height 17
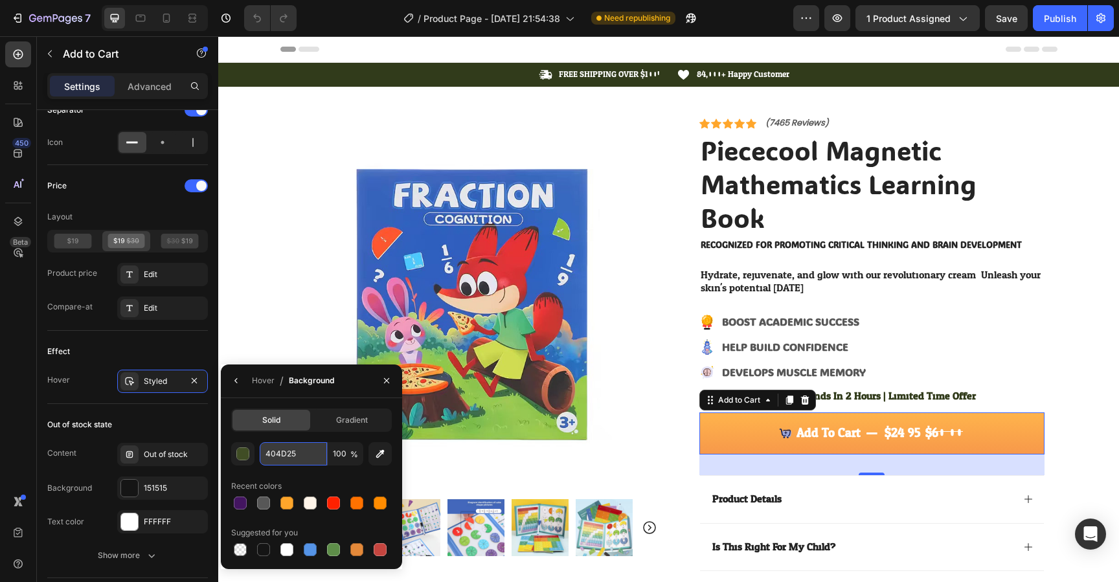
click at [290, 462] on input "404D25" at bounding box center [293, 453] width 67 height 23
paste input "button { background-color: #764293; color: #fff; border: none; padding: 12px 20…"
paste input "764293"
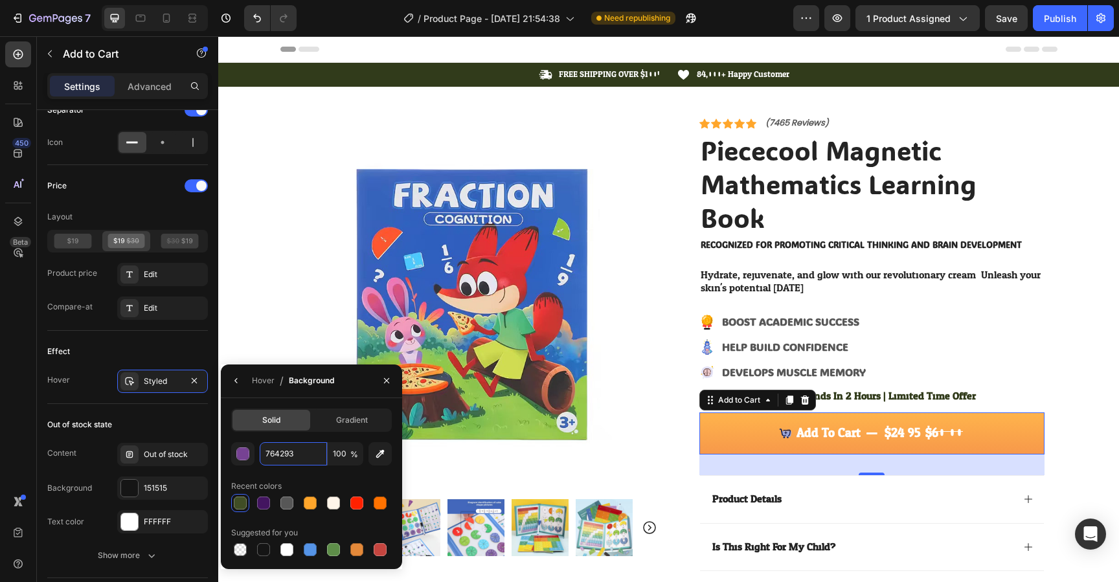
type input "764293"
click at [339, 475] on div "764293 100 % Recent colors Suggested for you" at bounding box center [311, 500] width 161 height 117
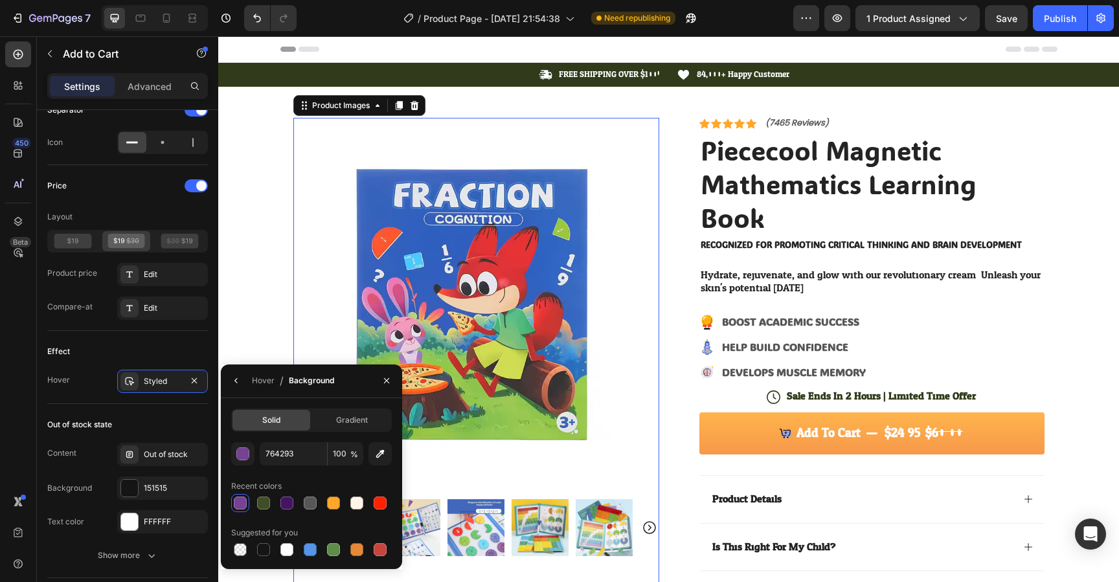
click at [654, 190] on img at bounding box center [476, 301] width 366 height 366
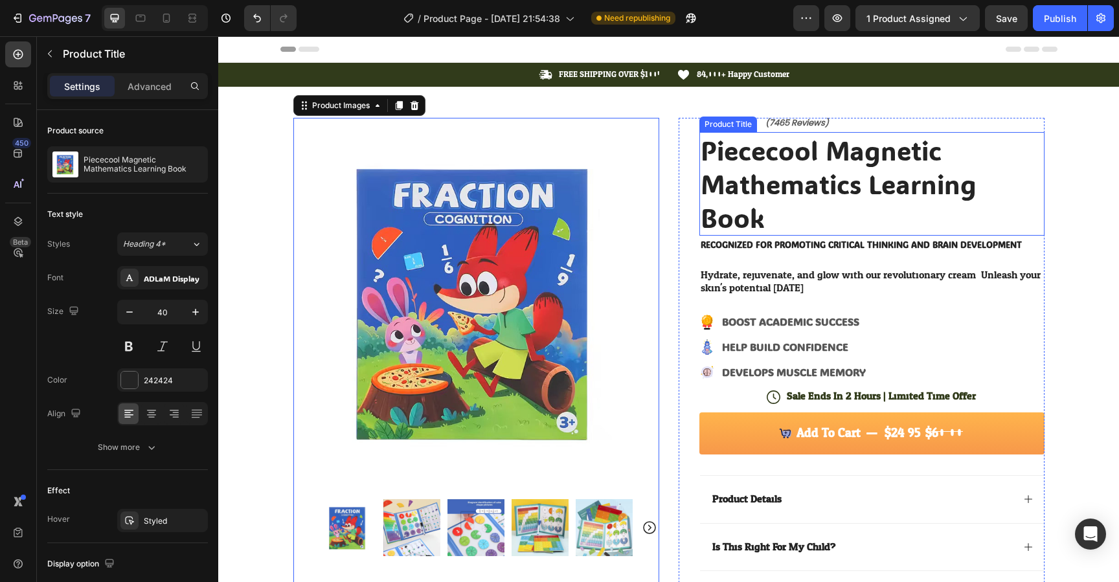
click at [788, 166] on h1 "Piececool Magnetic Mathematics Learning Book" at bounding box center [872, 184] width 345 height 104
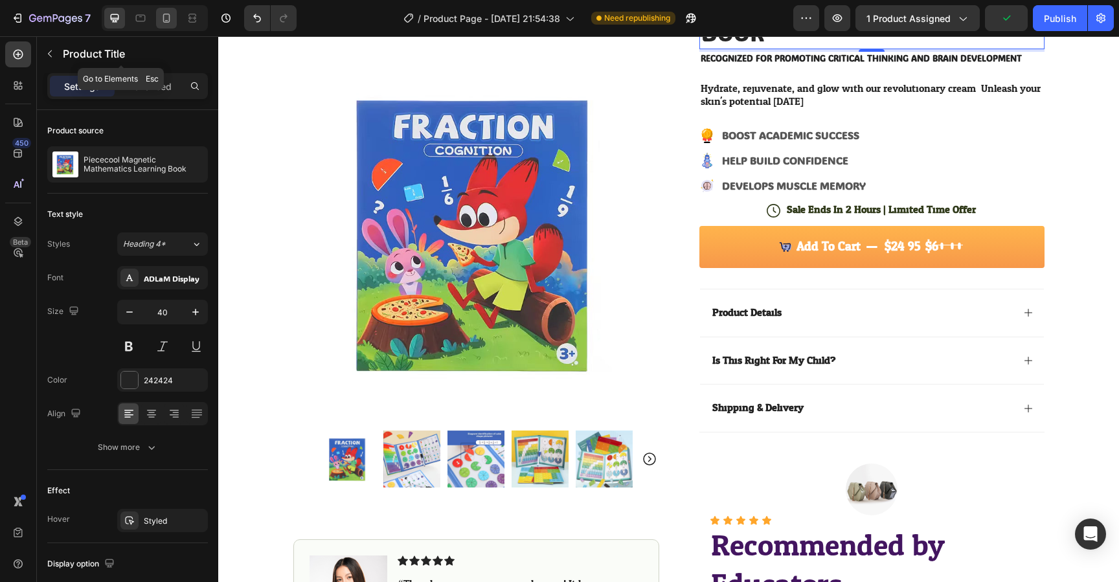
scroll to position [187, 0]
click at [169, 21] on icon at bounding box center [166, 18] width 7 height 9
type input "35"
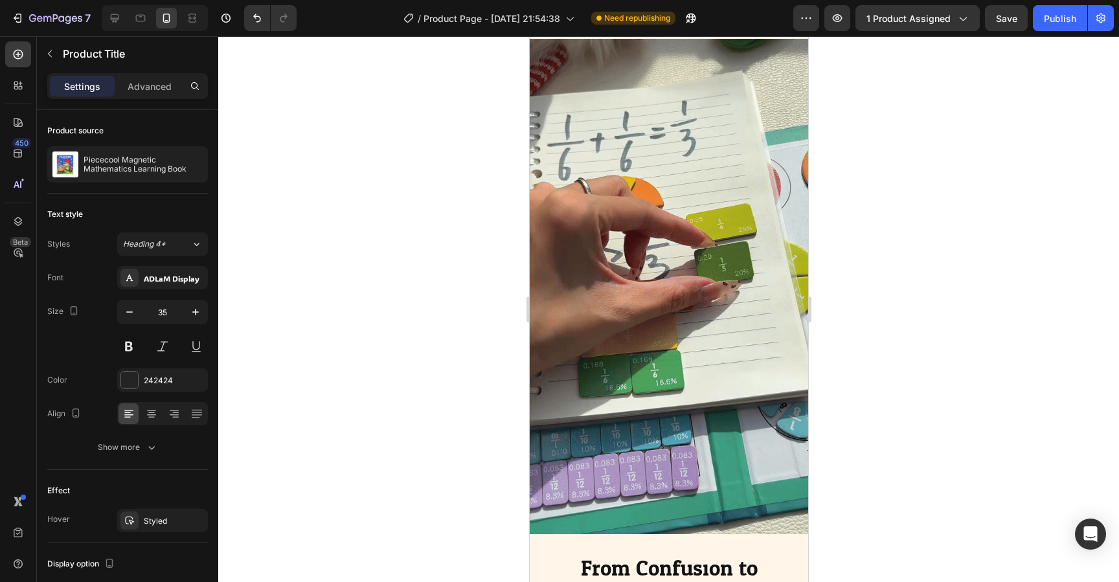
scroll to position [2201, 0]
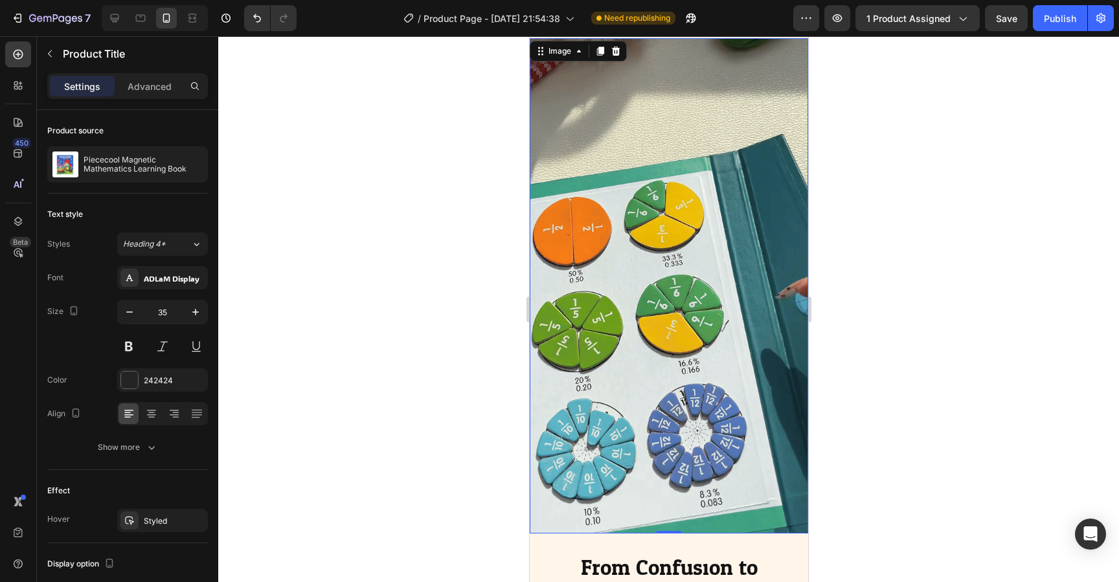
click at [628, 281] on img at bounding box center [668, 285] width 279 height 495
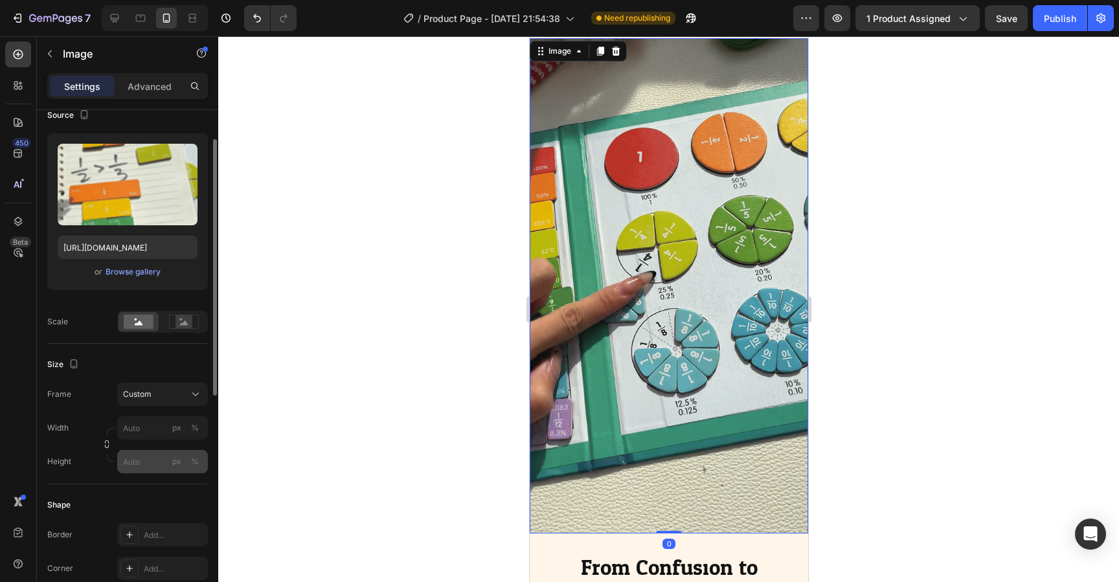
scroll to position [112, 0]
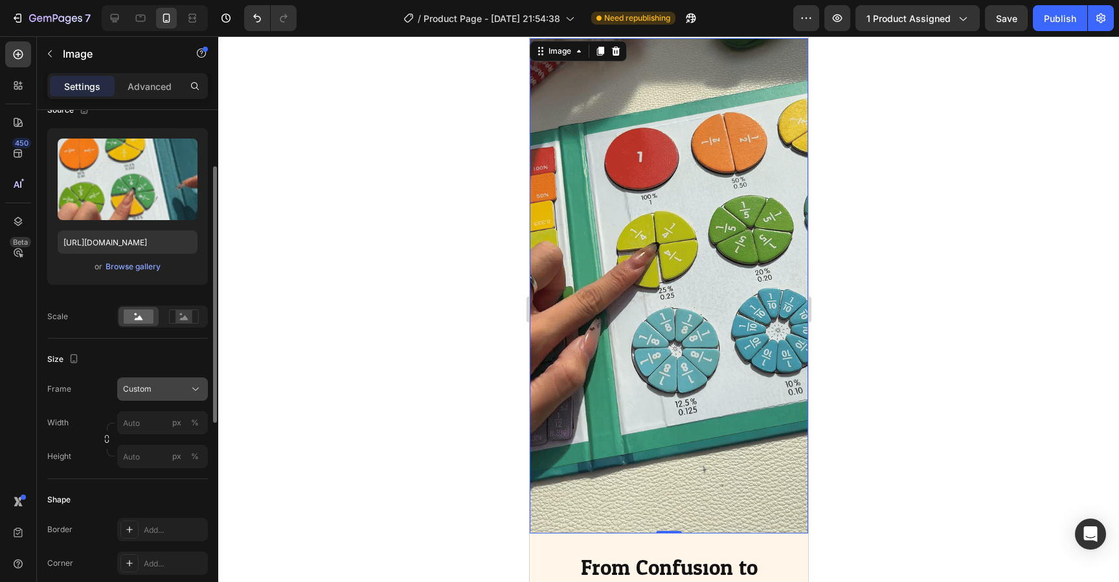
click at [171, 393] on div "Custom" at bounding box center [154, 390] width 63 height 12
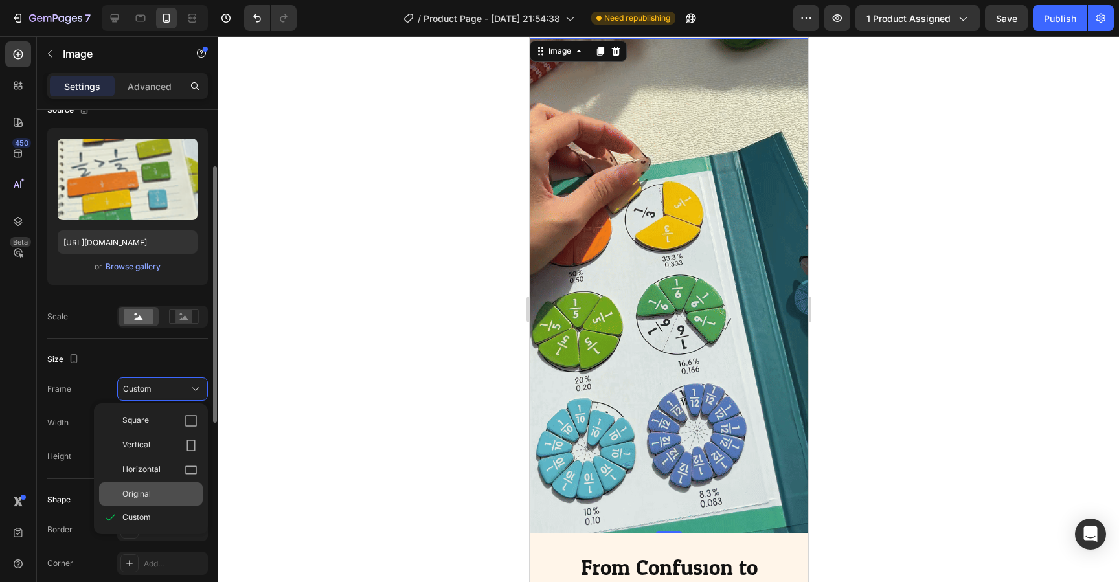
click at [152, 487] on div "Original" at bounding box center [151, 494] width 104 height 23
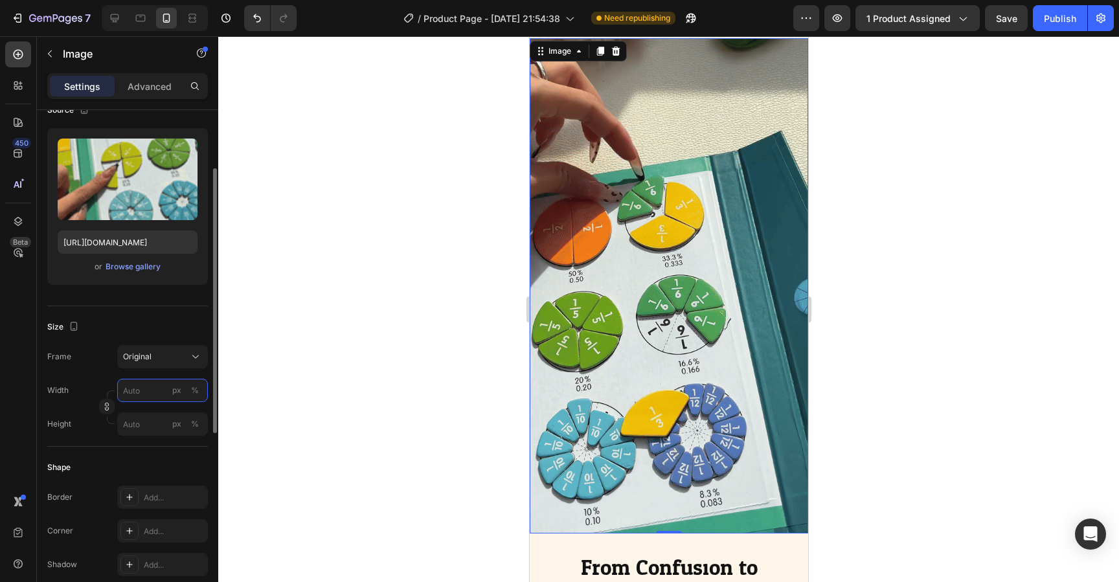
click at [145, 391] on input "px %" at bounding box center [162, 390] width 91 height 23
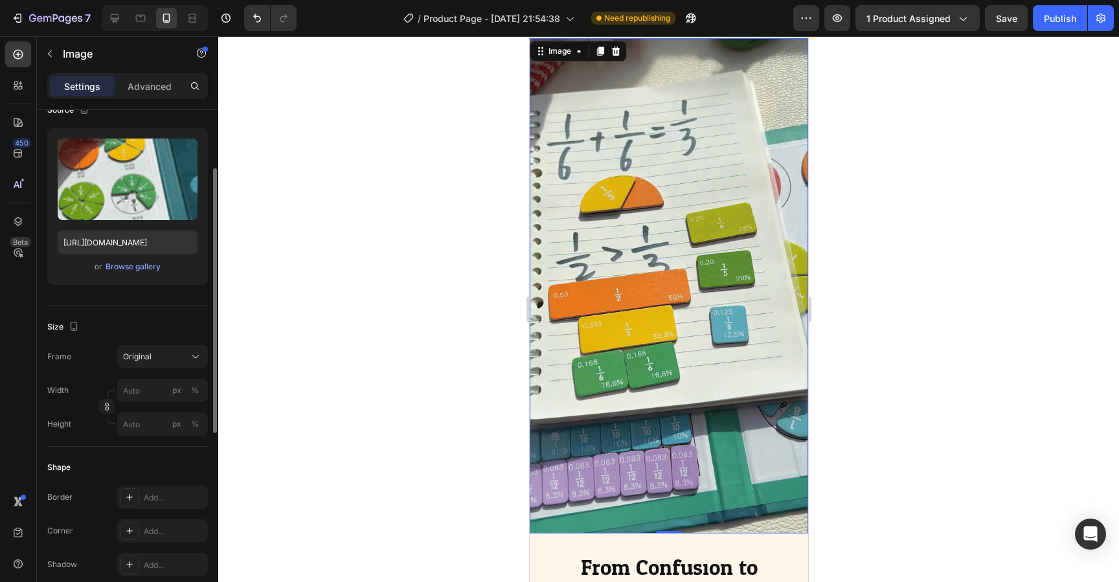
click at [100, 371] on div "Frame Original Width px % Height px %" at bounding box center [127, 390] width 161 height 91
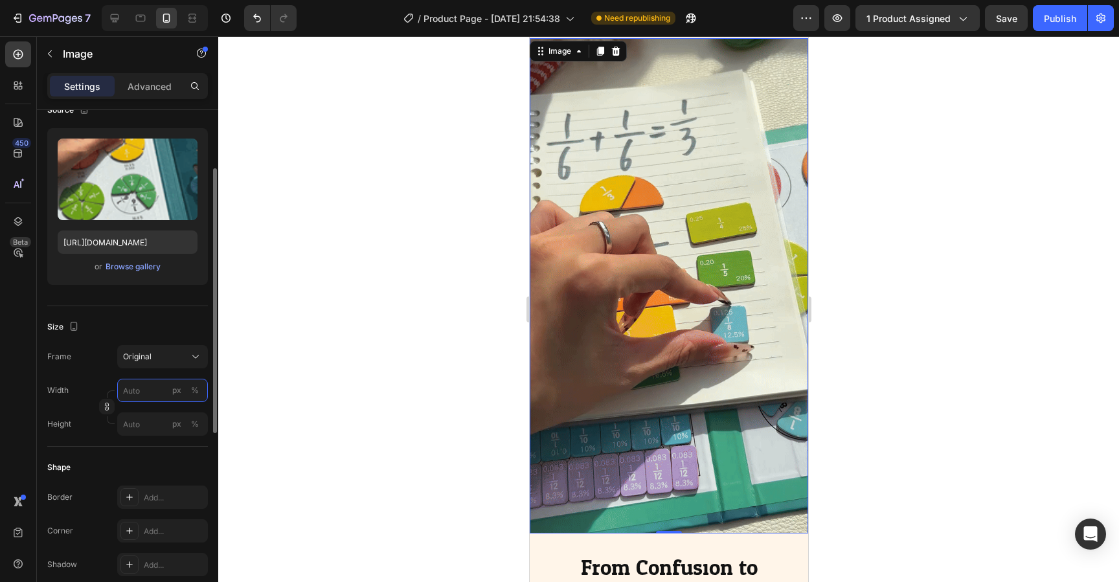
click at [134, 385] on input "px %" at bounding box center [162, 390] width 91 height 23
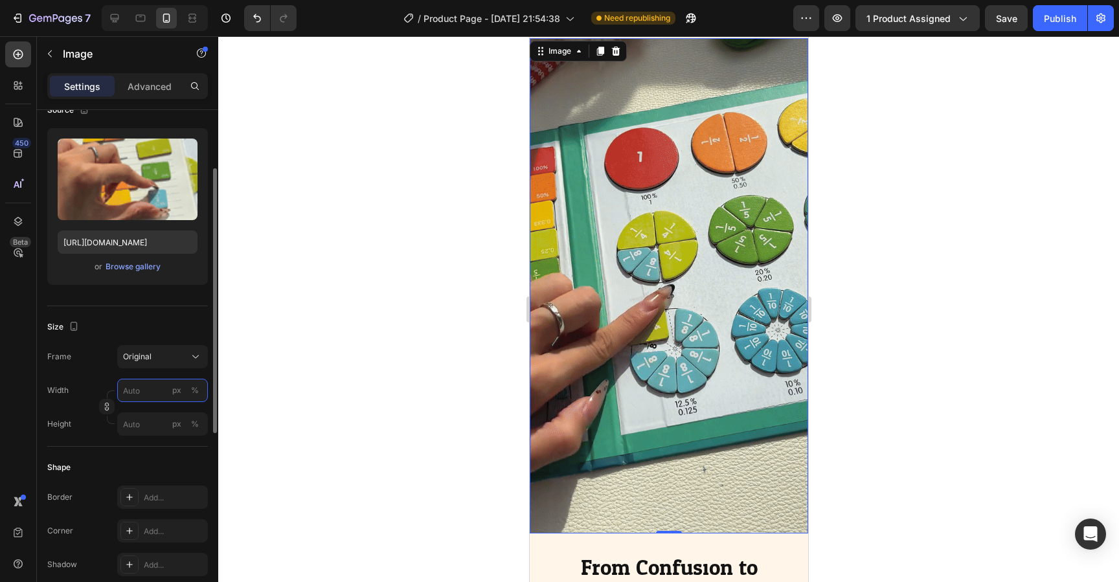
click at [134, 385] on input "px %" at bounding box center [162, 390] width 91 height 23
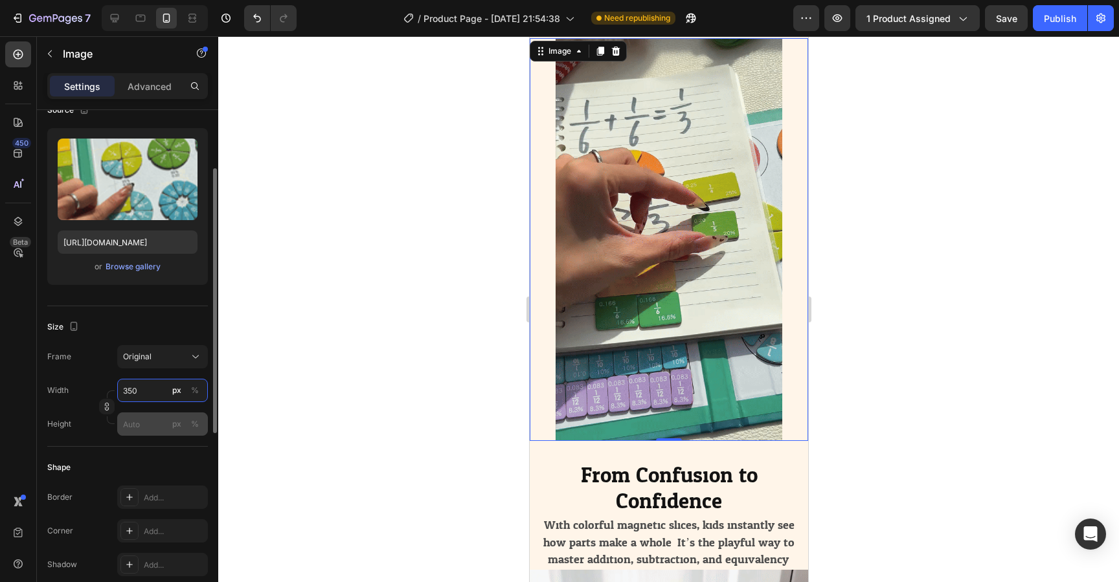
type input "350"
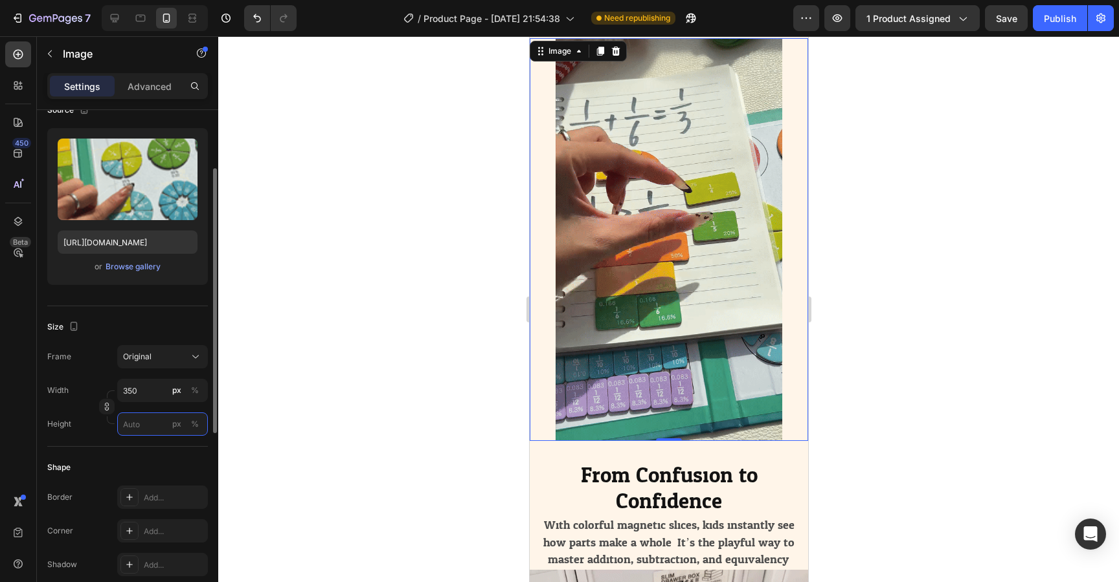
click at [138, 419] on input "px %" at bounding box center [162, 424] width 91 height 23
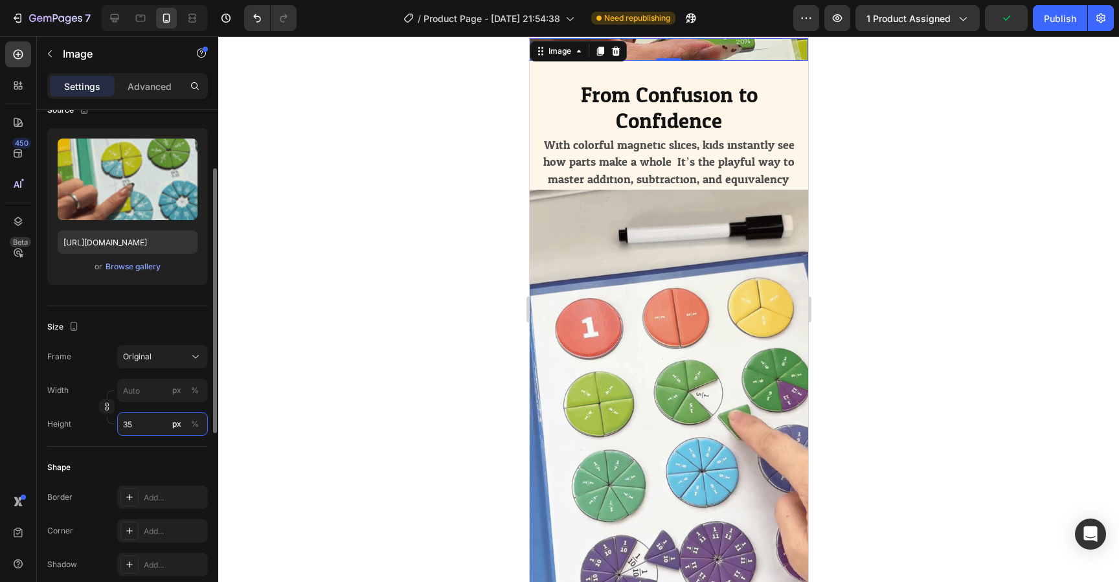
type input "350"
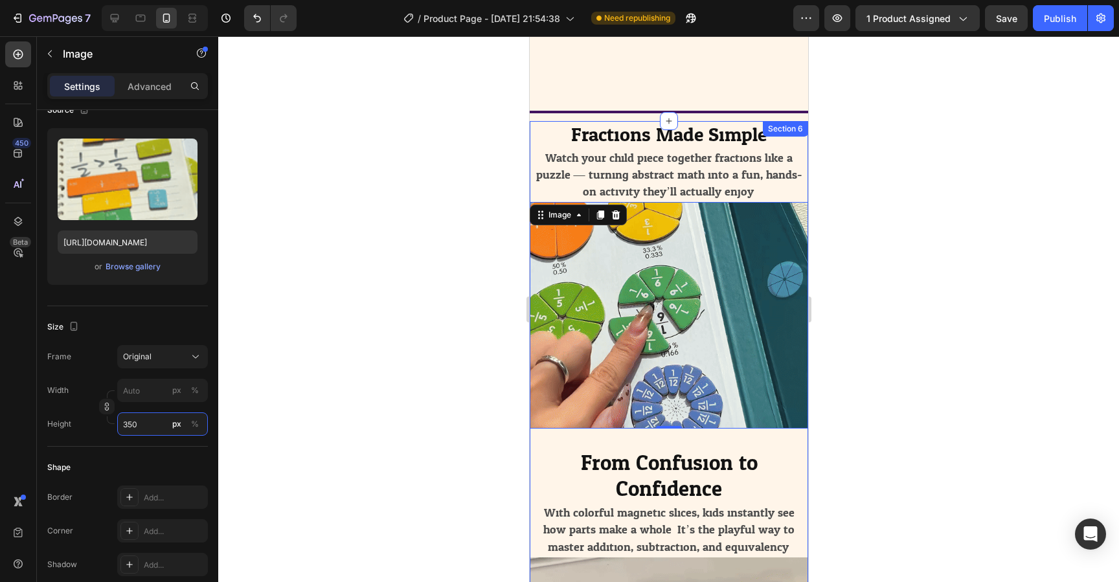
scroll to position [2041, 0]
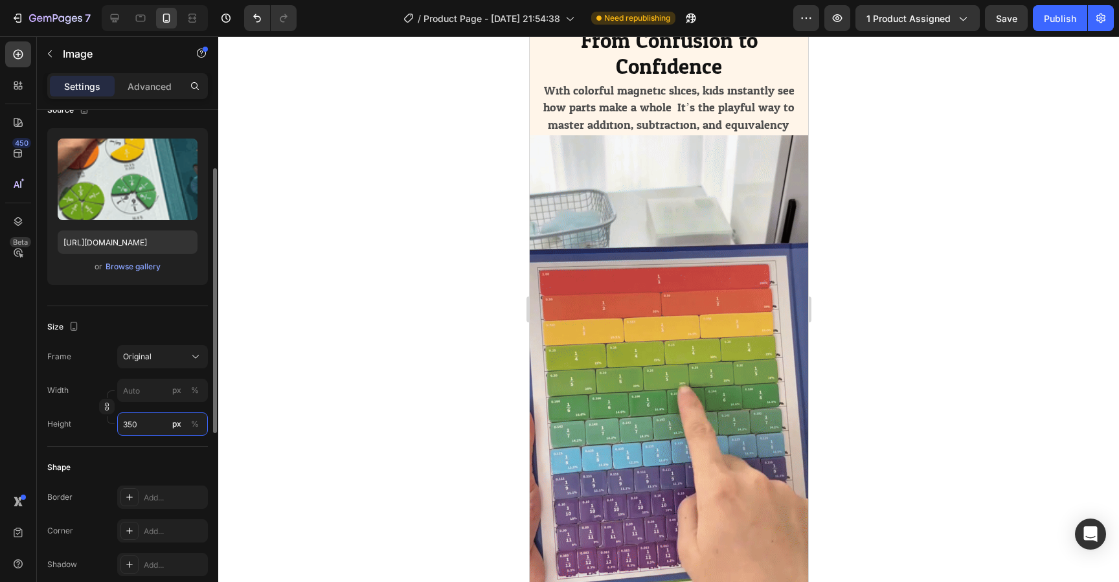
click at [139, 424] on input "350" at bounding box center [162, 424] width 91 height 23
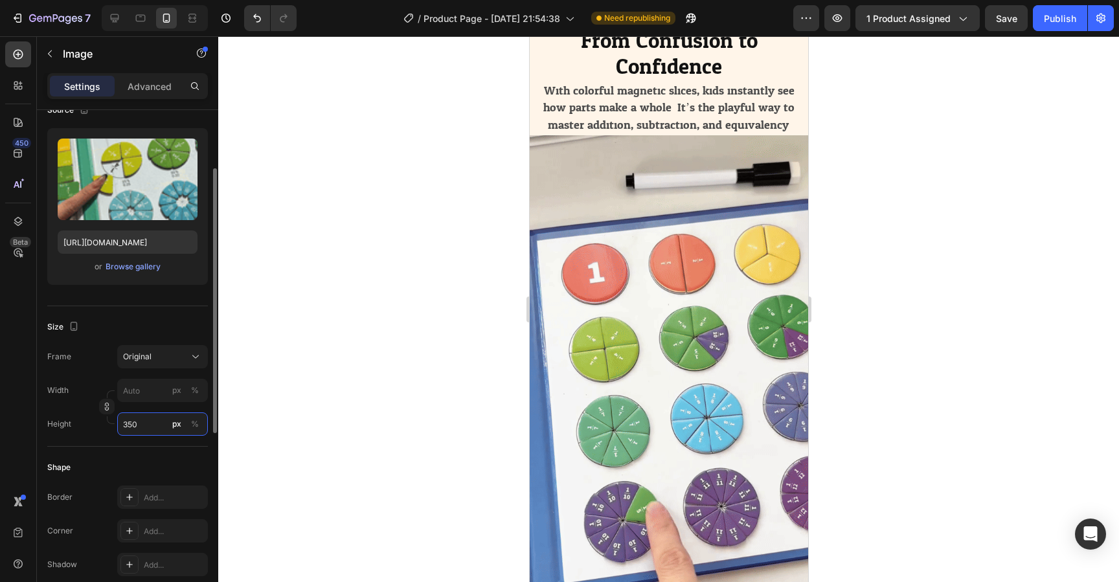
click at [139, 424] on input "350" at bounding box center [162, 424] width 91 height 23
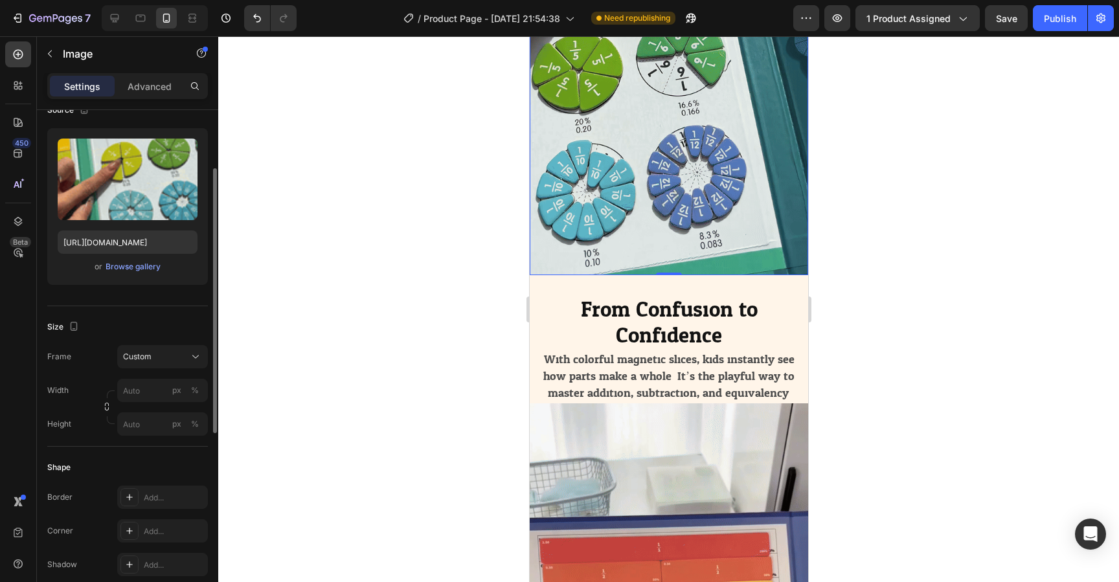
click at [98, 381] on div "Width px %" at bounding box center [127, 390] width 161 height 23
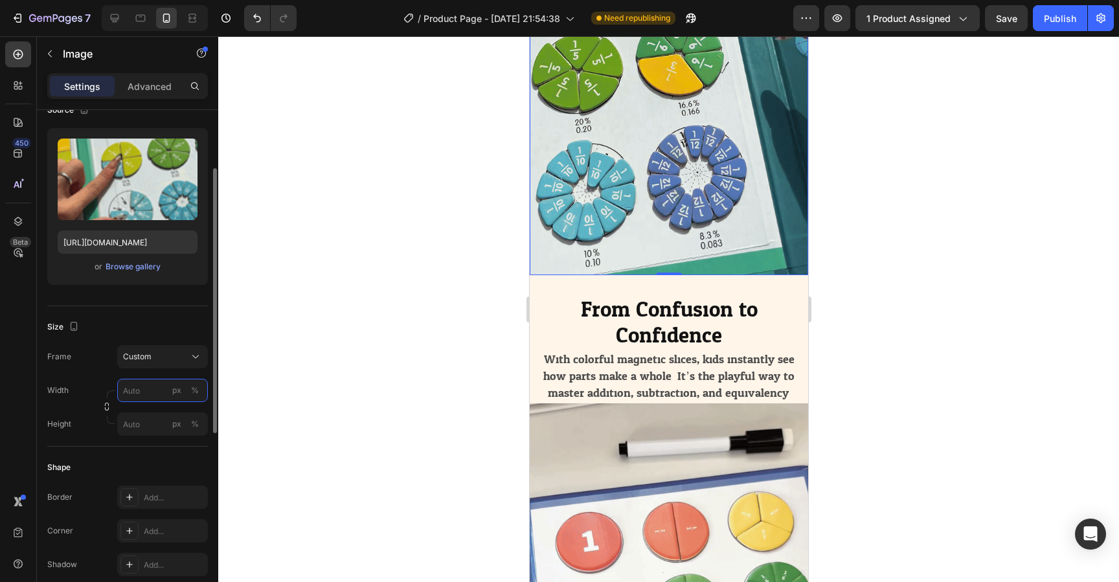
click at [137, 392] on input "px %" at bounding box center [162, 390] width 91 height 23
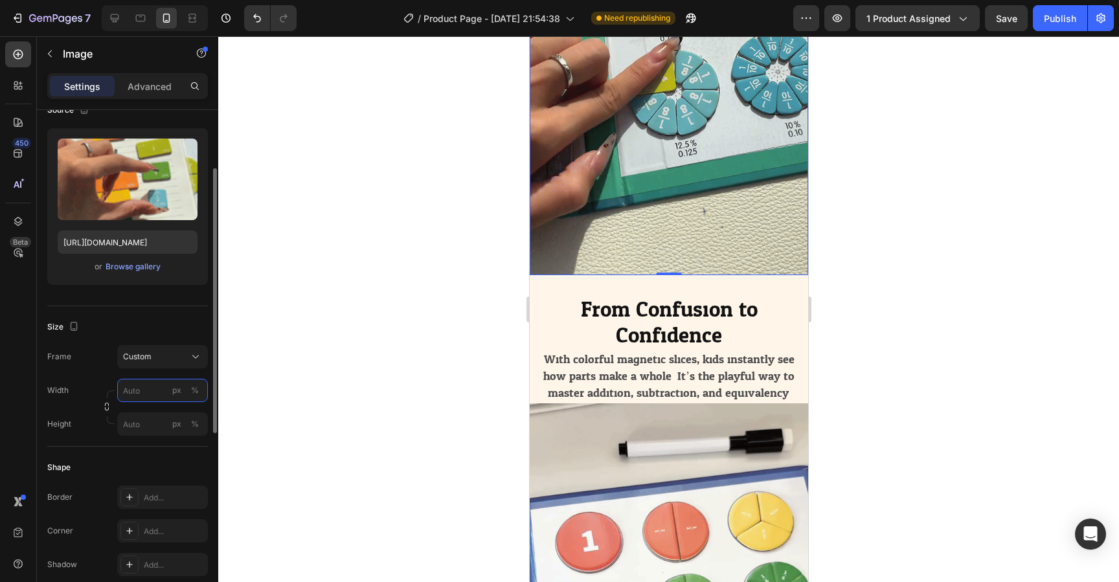
click at [137, 392] on input "px %" at bounding box center [162, 390] width 91 height 23
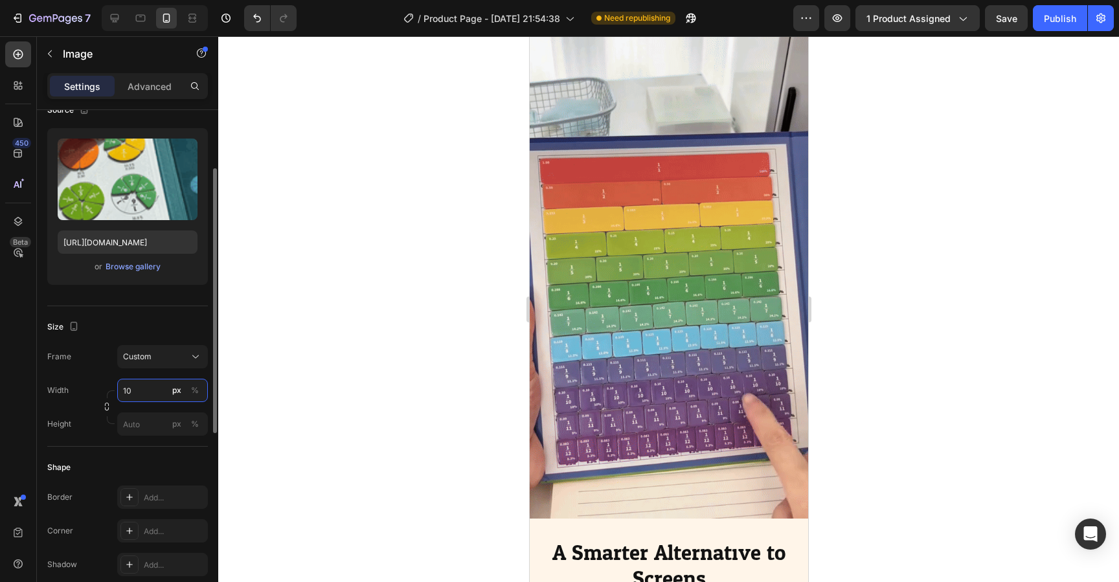
type input "1"
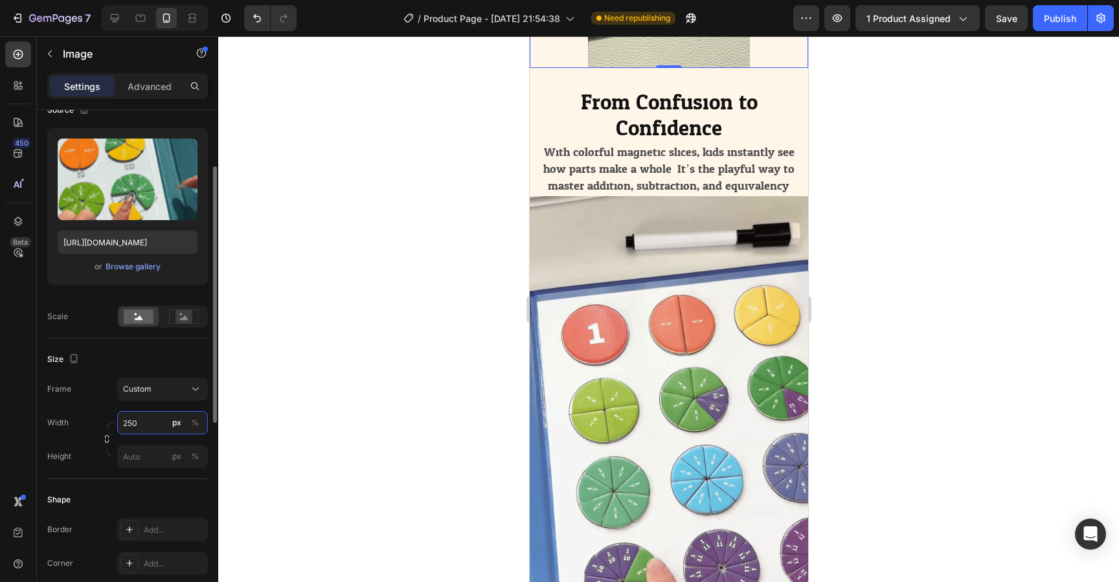
click at [147, 420] on input "250" at bounding box center [162, 422] width 91 height 23
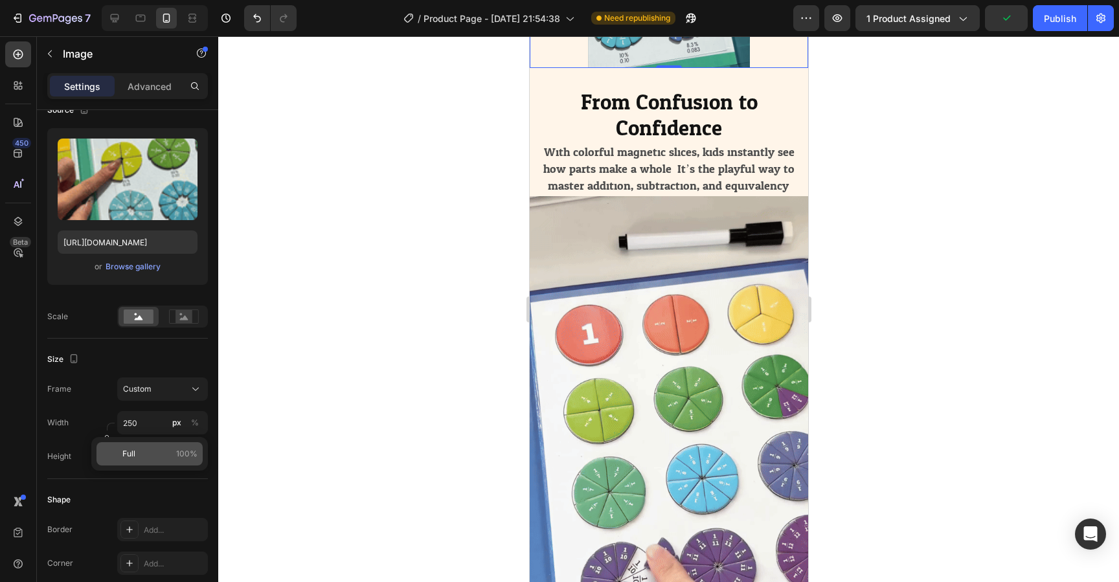
click at [154, 453] on p "Full 100%" at bounding box center [159, 454] width 75 height 12
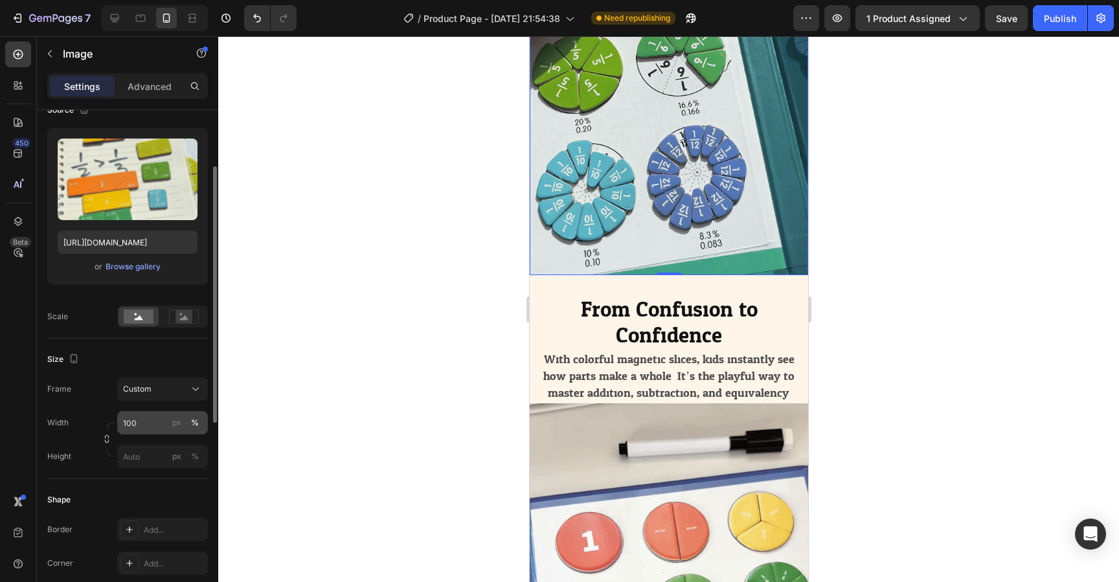
click at [190, 424] on button "%" at bounding box center [195, 423] width 16 height 16
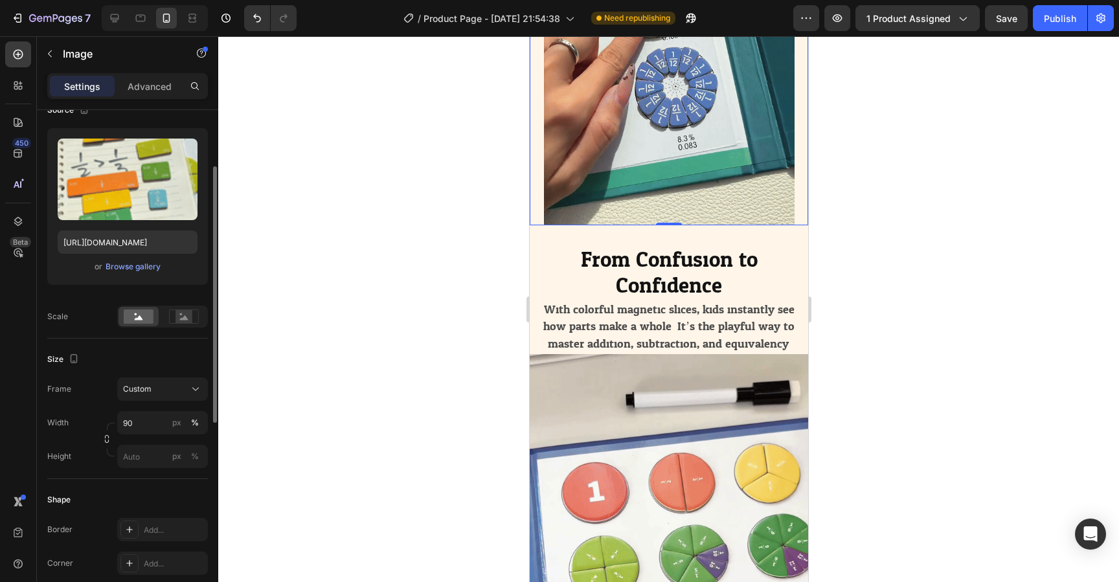
click at [96, 415] on div "Width 90 px %" at bounding box center [127, 422] width 161 height 23
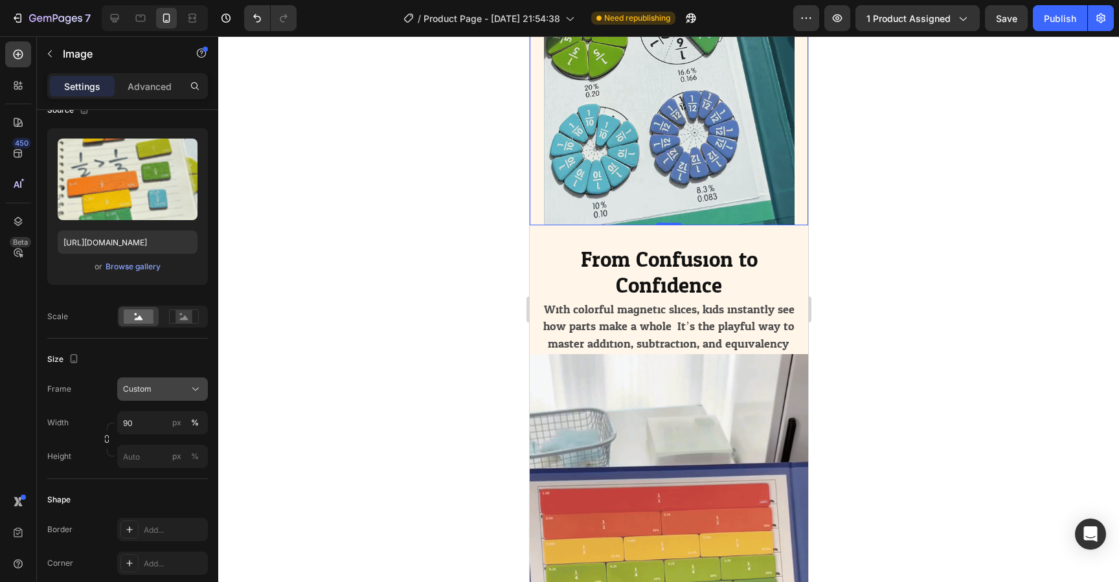
click at [178, 387] on div "Custom" at bounding box center [154, 390] width 63 height 12
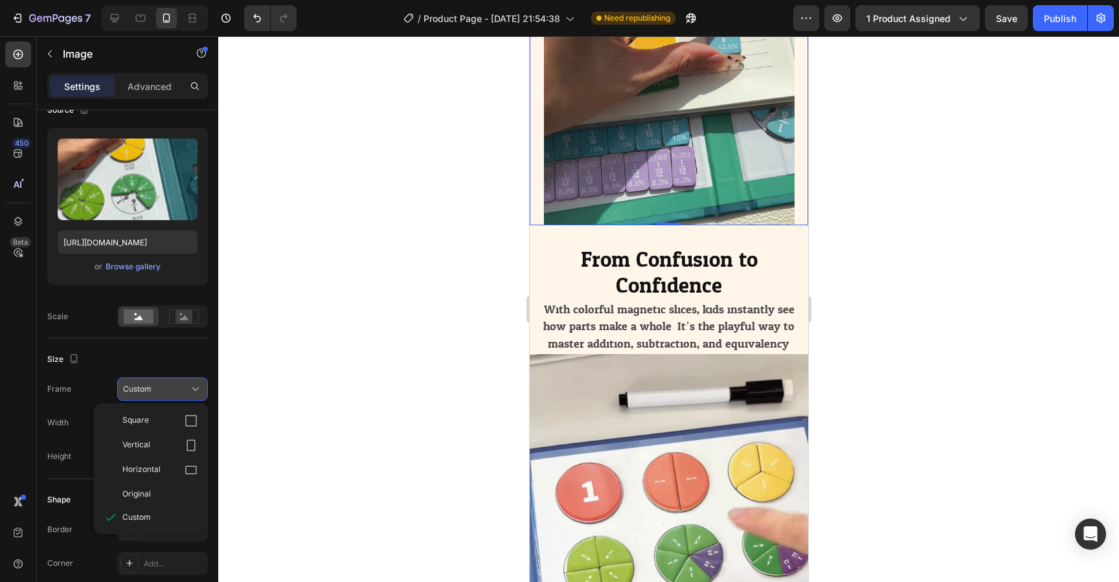
click at [175, 388] on div "Custom" at bounding box center [154, 390] width 63 height 12
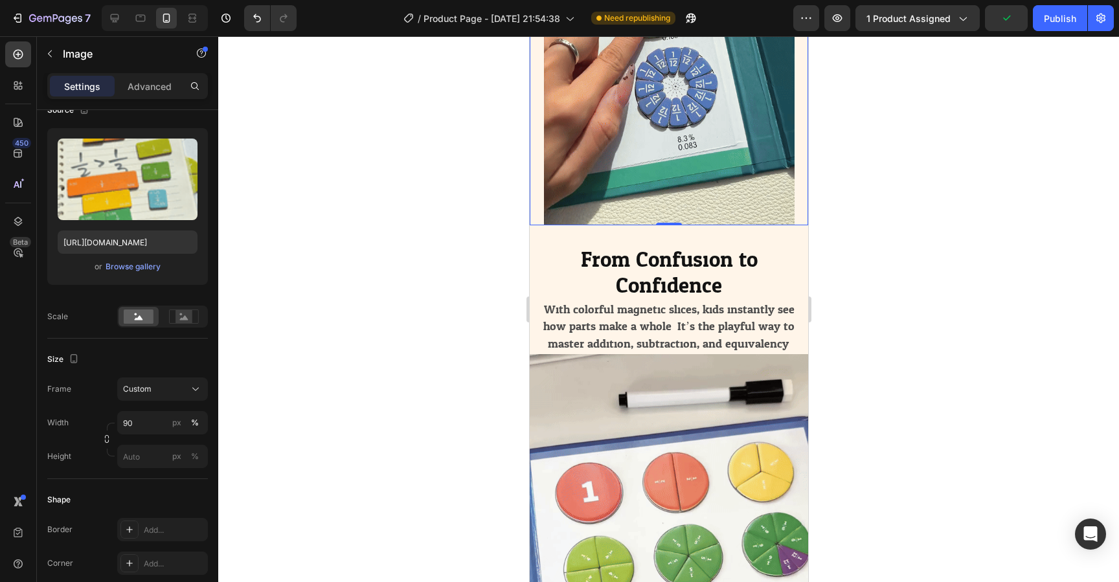
click at [105, 415] on div "Width 90 px %" at bounding box center [127, 422] width 161 height 23
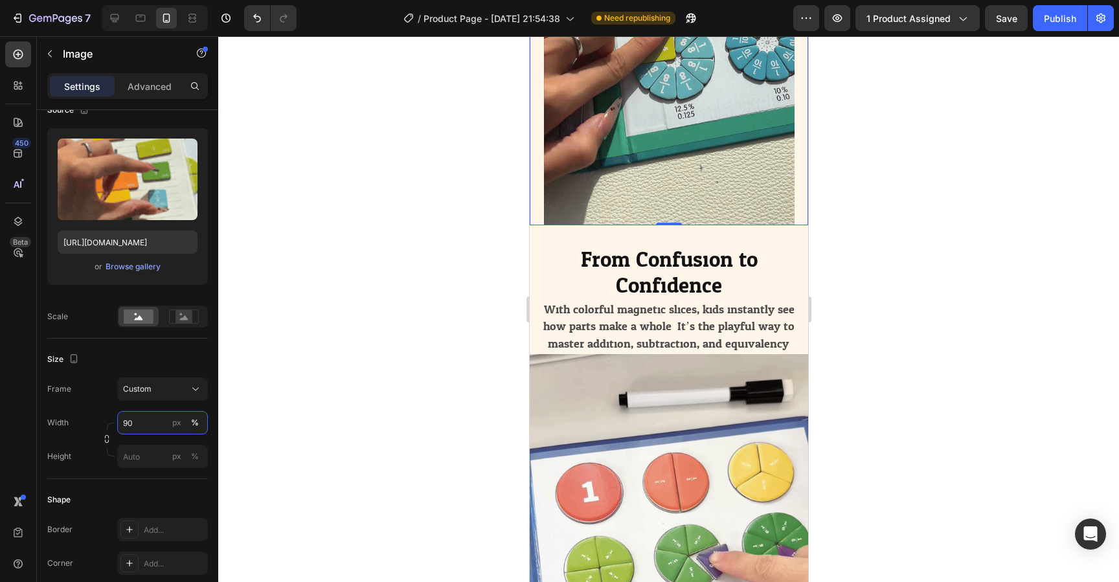
click at [142, 420] on input "90" at bounding box center [162, 422] width 91 height 23
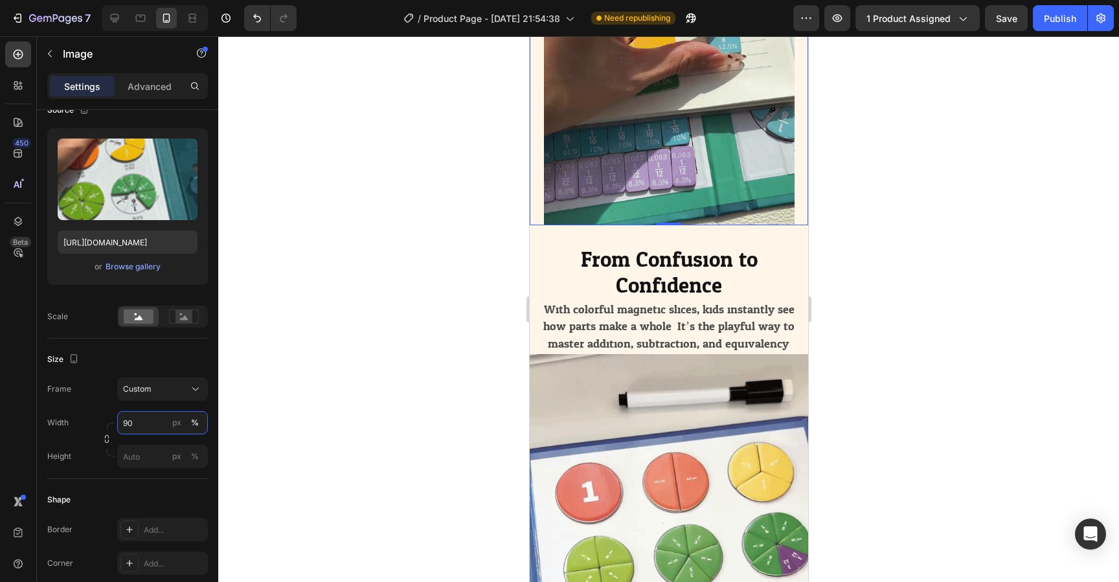
click at [142, 420] on input "90" at bounding box center [162, 422] width 91 height 23
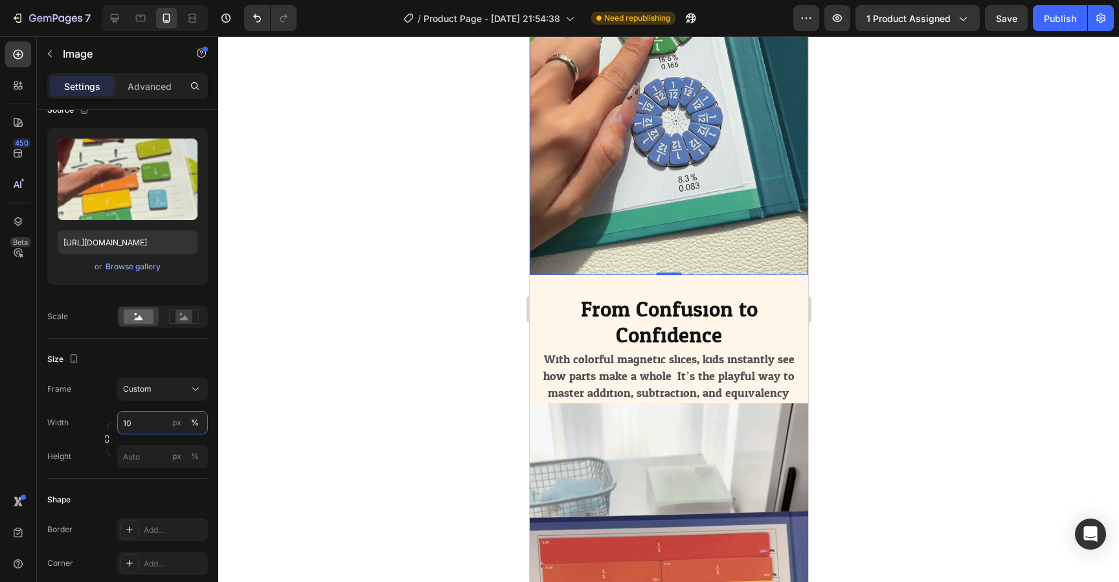
type input "1"
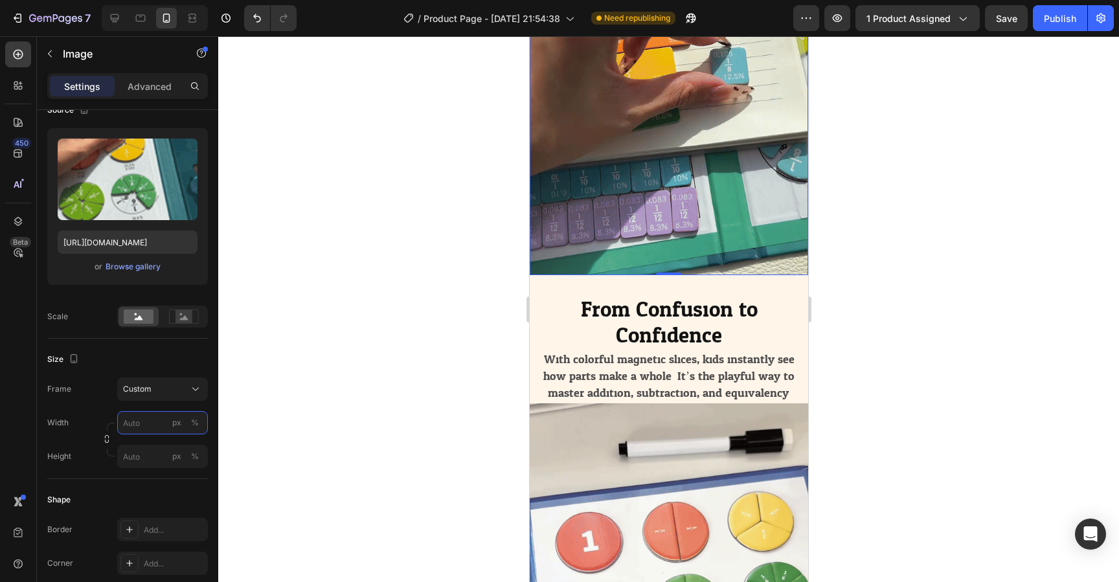
type input "0"
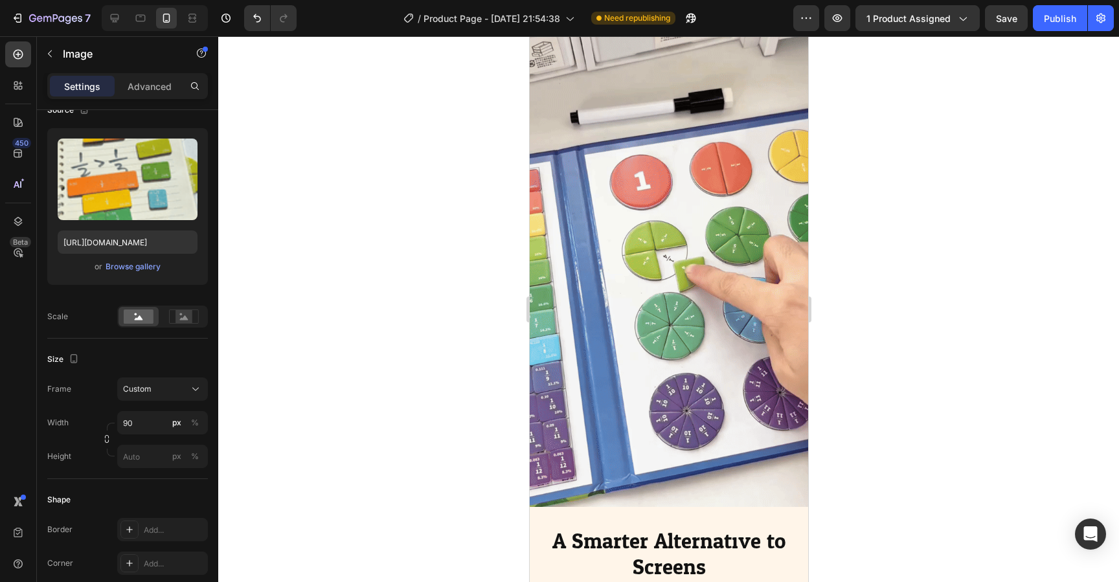
click at [102, 417] on div "Width 90 px %" at bounding box center [127, 422] width 161 height 23
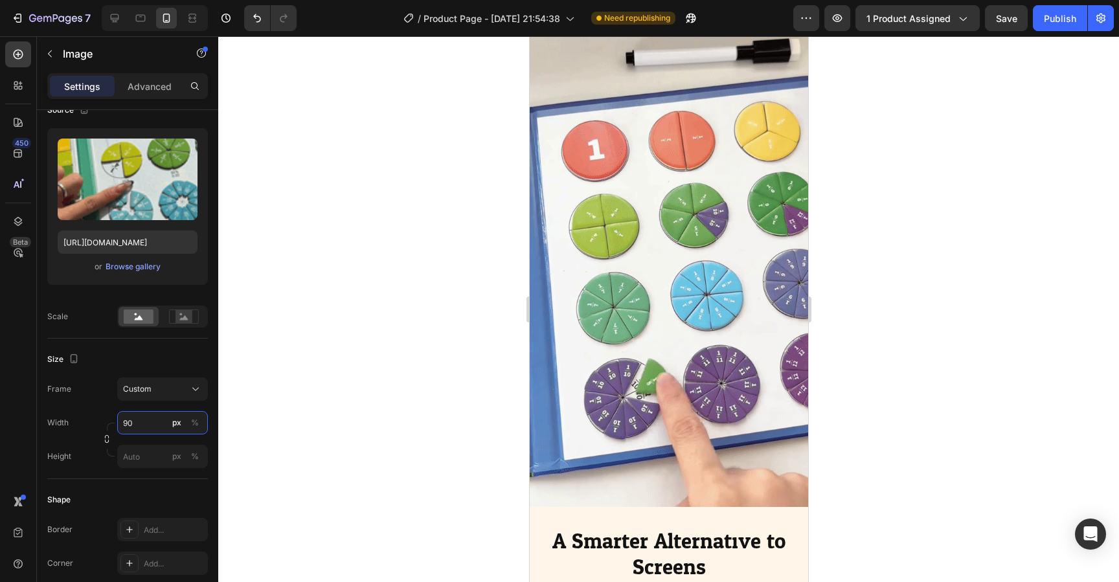
click at [143, 427] on input "90" at bounding box center [162, 422] width 91 height 23
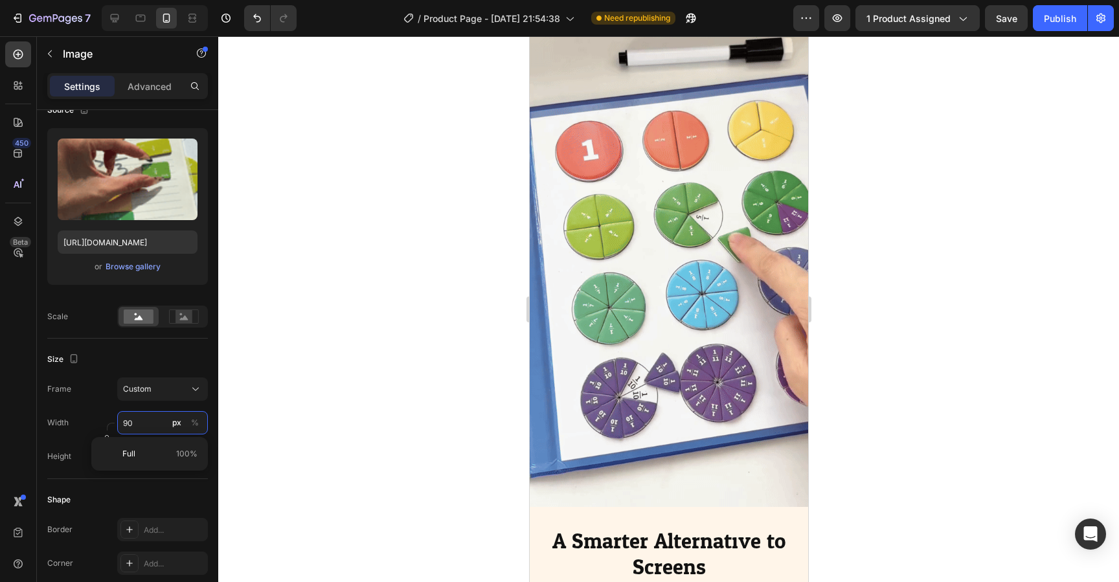
click at [155, 423] on input "90" at bounding box center [162, 422] width 91 height 23
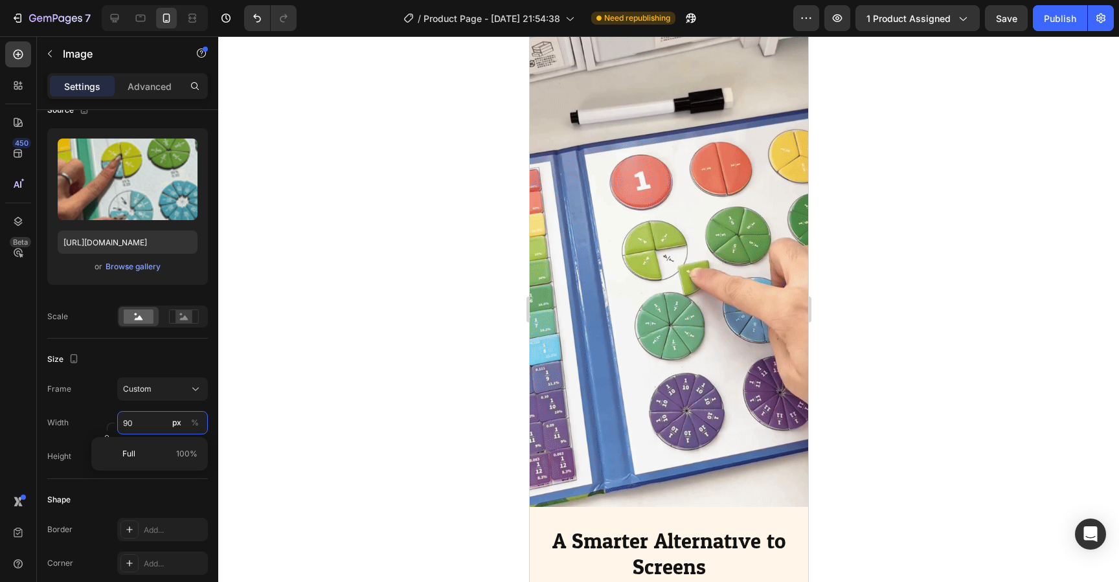
type input "90"
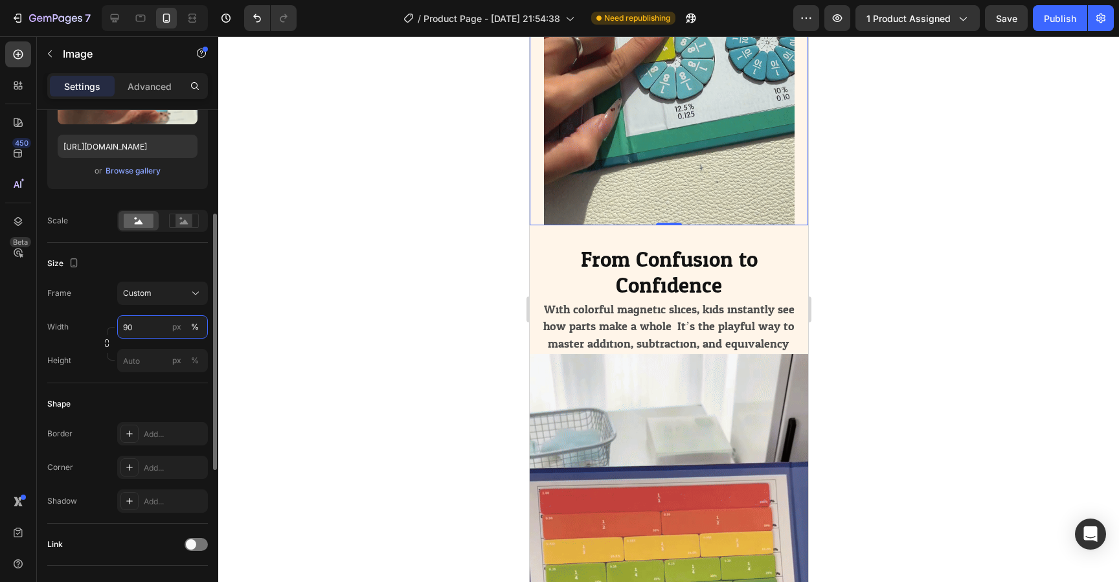
scroll to position [227, 0]
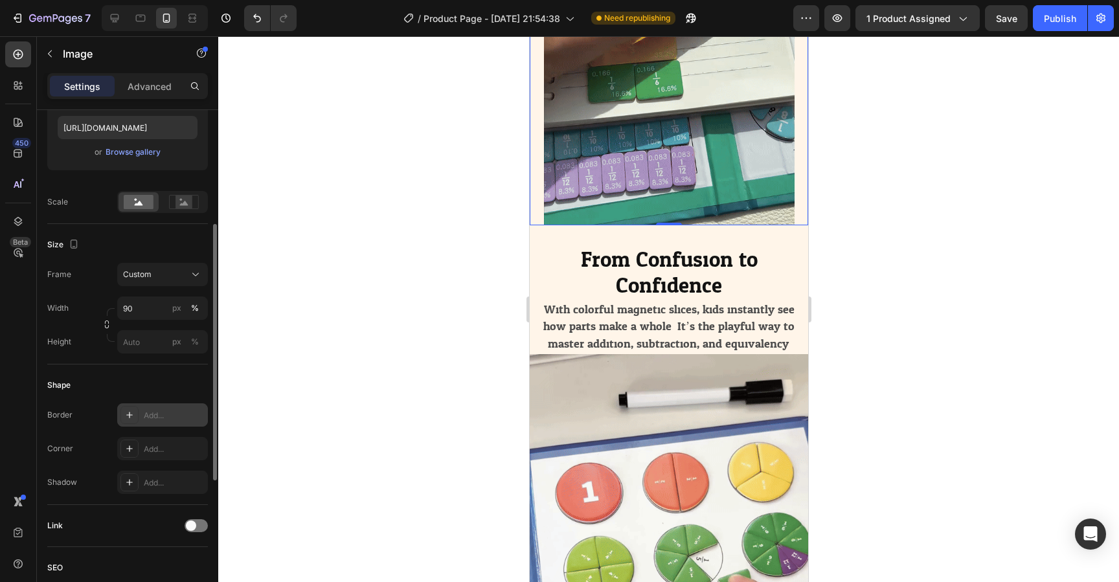
click at [152, 408] on div "Add..." at bounding box center [162, 415] width 91 height 23
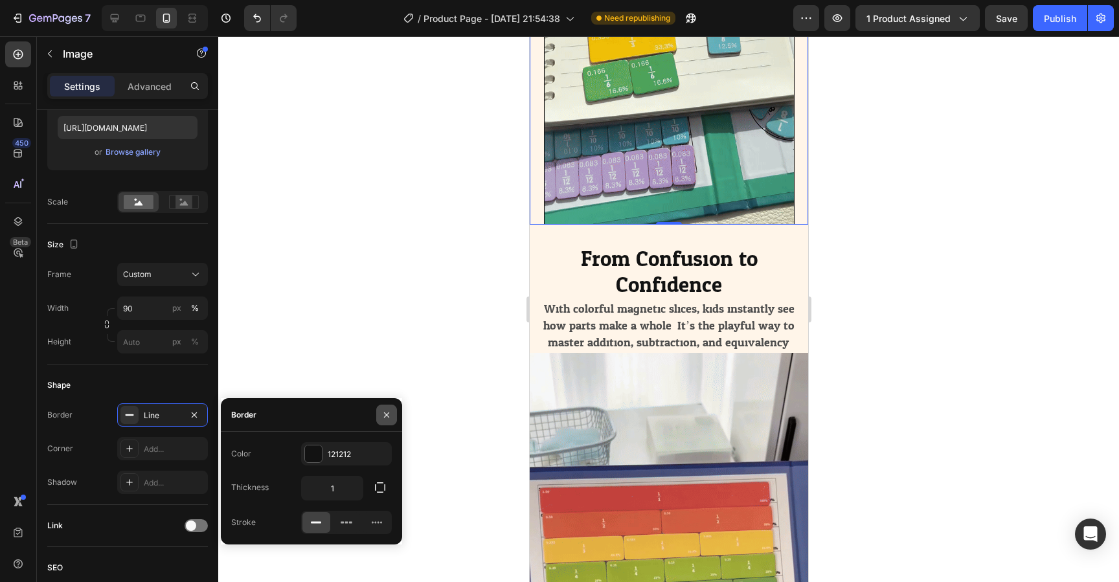
click at [382, 415] on icon "button" at bounding box center [387, 415] width 10 height 10
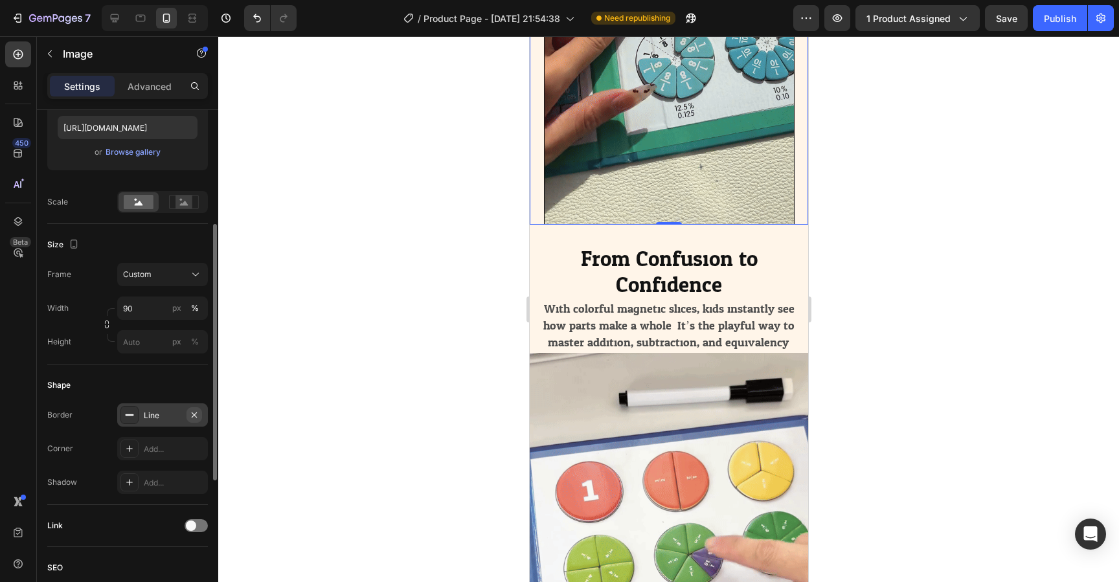
click at [196, 419] on icon "button" at bounding box center [194, 415] width 10 height 10
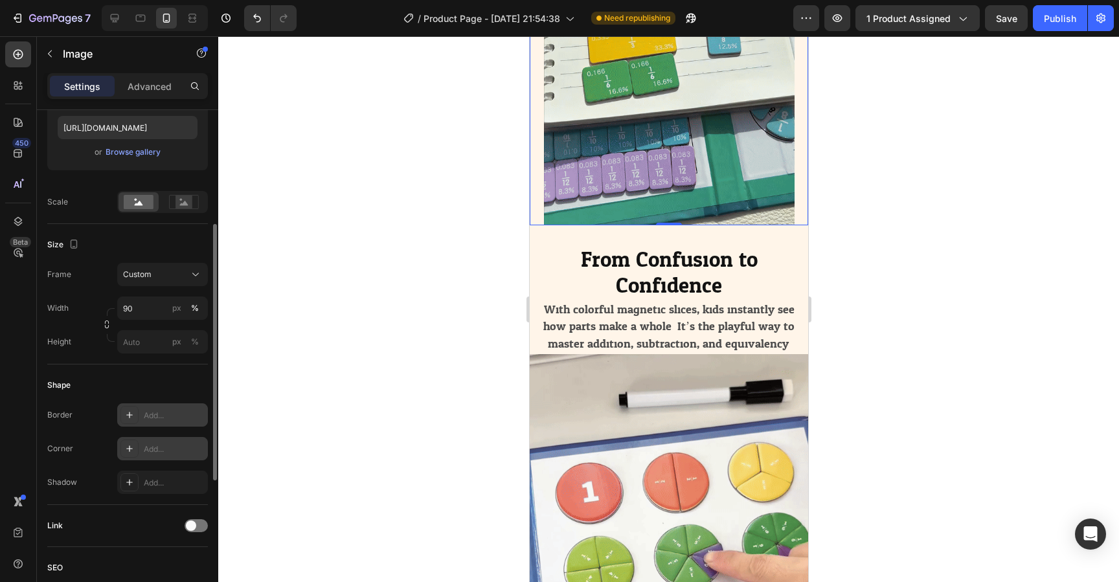
click at [139, 450] on div "Add..." at bounding box center [162, 448] width 91 height 23
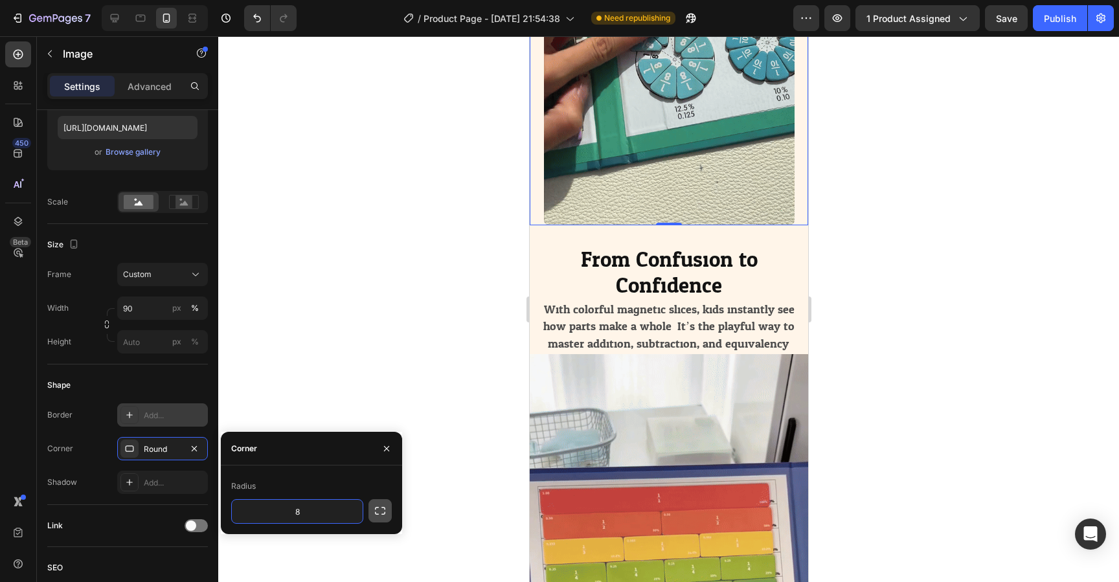
click at [372, 512] on button "button" at bounding box center [380, 510] width 23 height 23
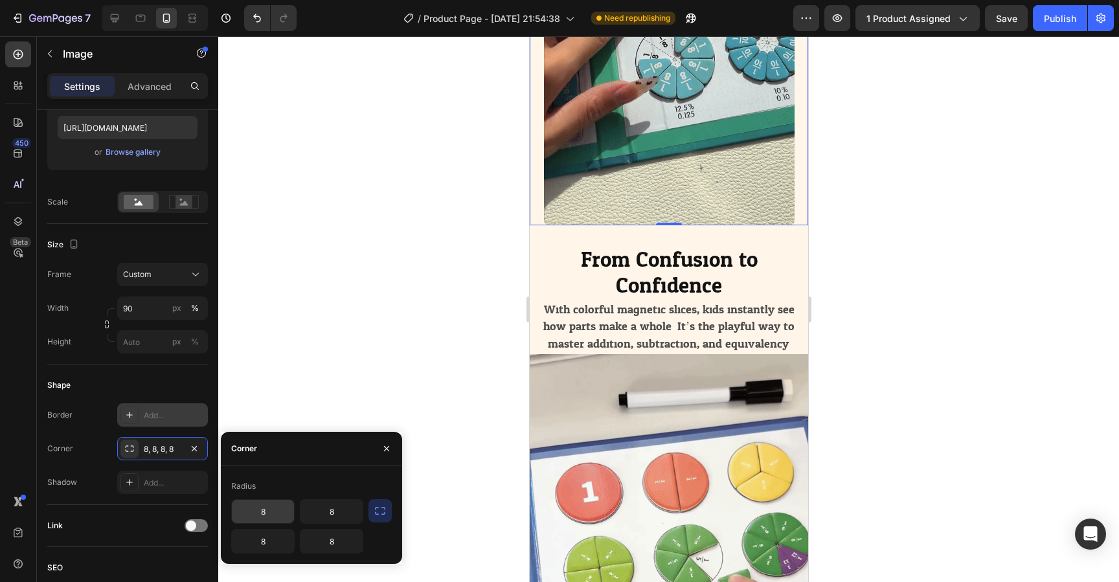
click at [266, 509] on input "8" at bounding box center [263, 511] width 62 height 23
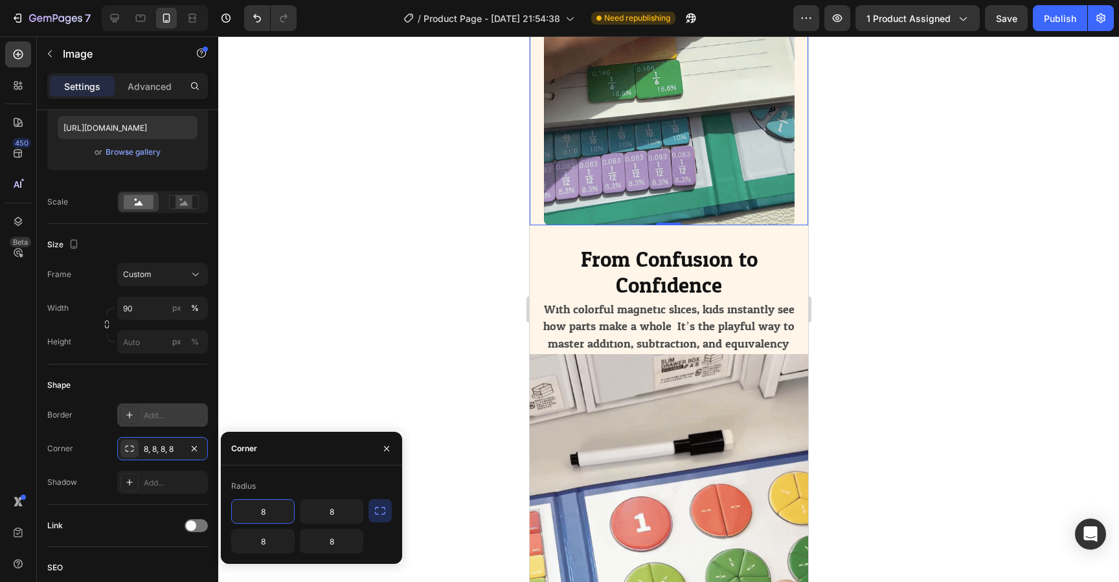
drag, startPoint x: 269, startPoint y: 510, endPoint x: 253, endPoint y: 510, distance: 16.2
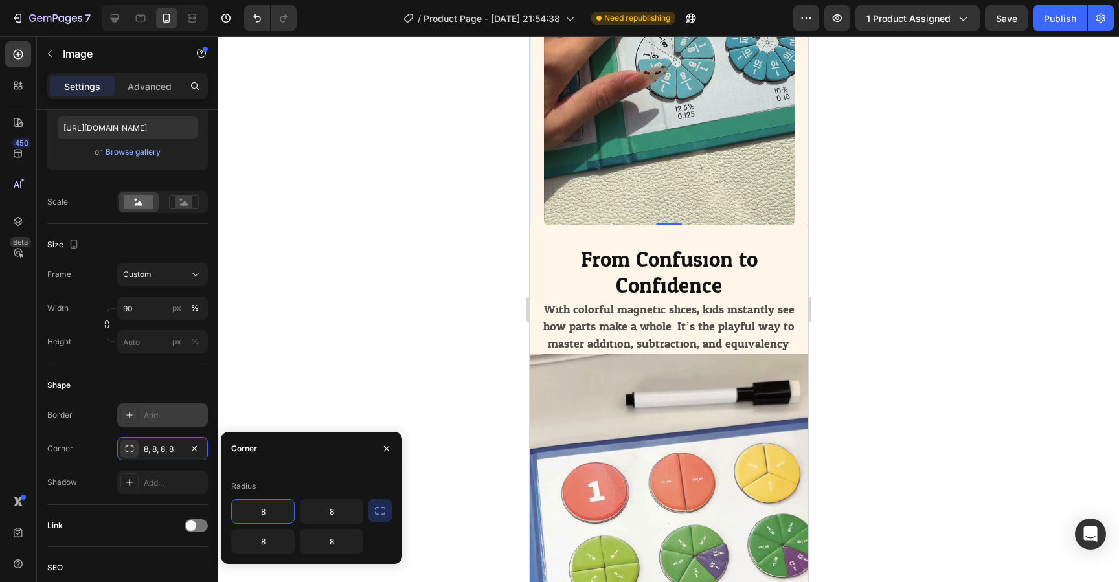
click at [253, 510] on input "8" at bounding box center [263, 511] width 62 height 23
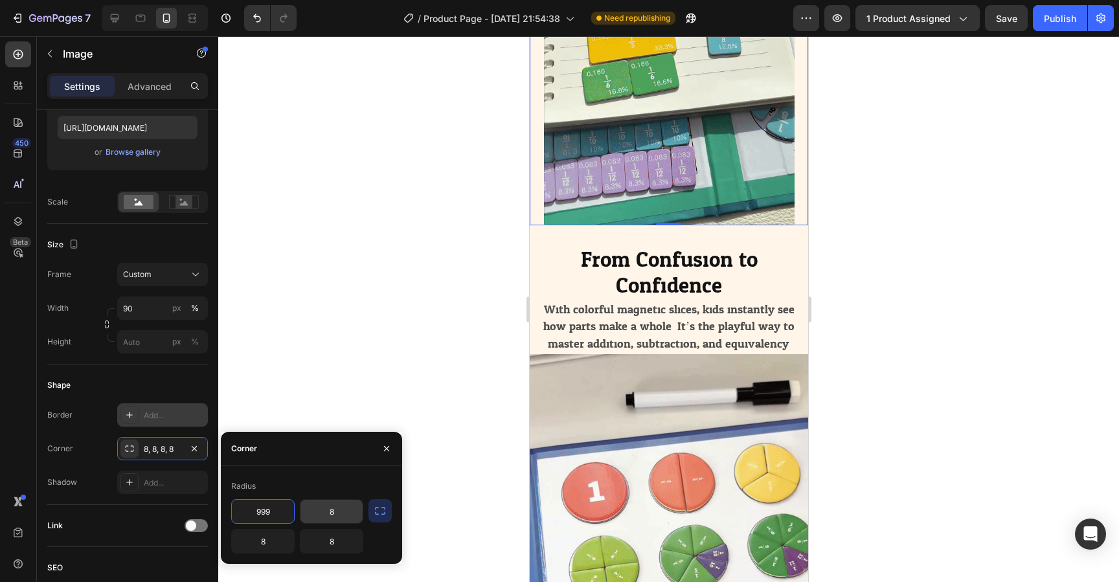
type input "999"
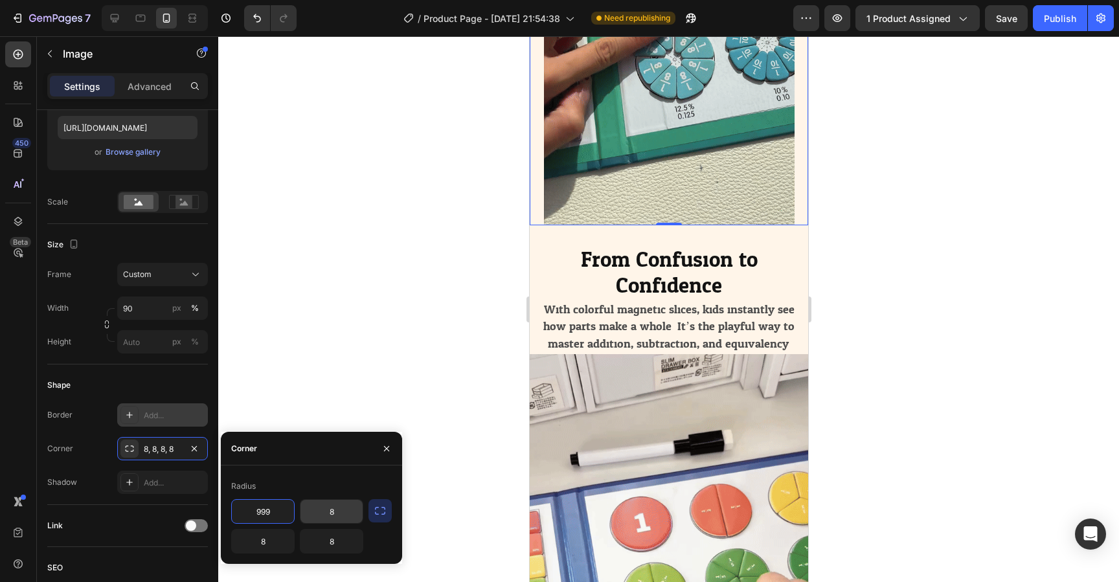
click at [352, 508] on input "8" at bounding box center [332, 511] width 62 height 23
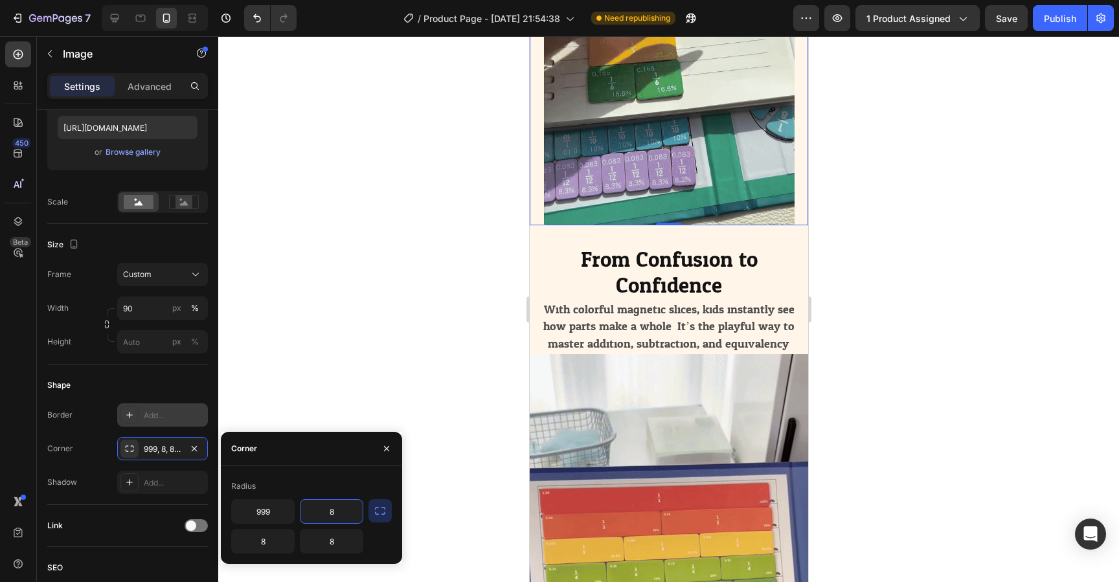
click at [352, 508] on input "8" at bounding box center [332, 511] width 62 height 23
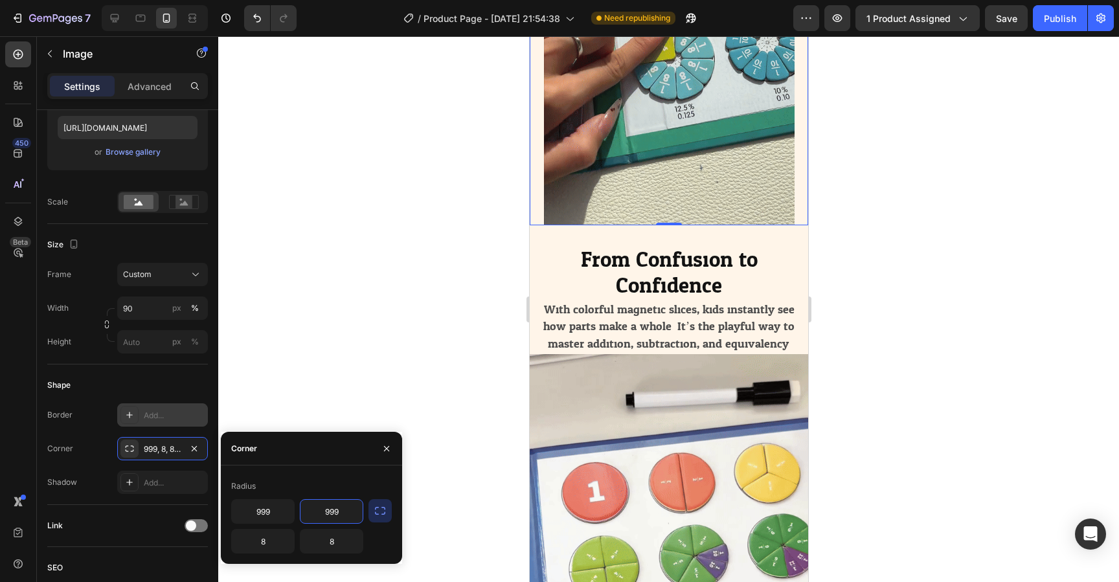
drag, startPoint x: 345, startPoint y: 513, endPoint x: 315, endPoint y: 513, distance: 29.8
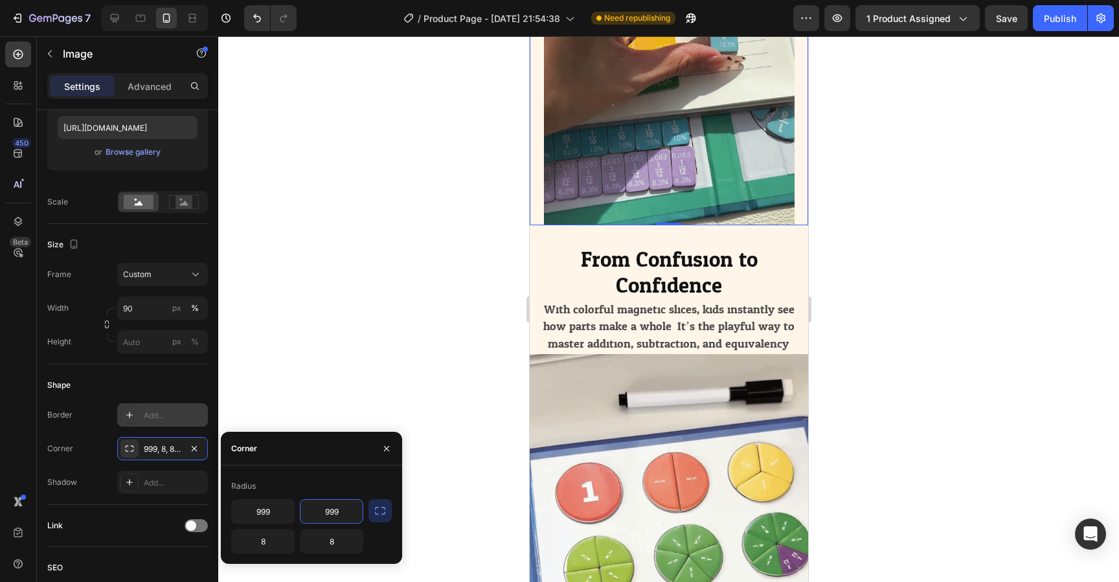
click at [315, 513] on input "999" at bounding box center [332, 511] width 62 height 23
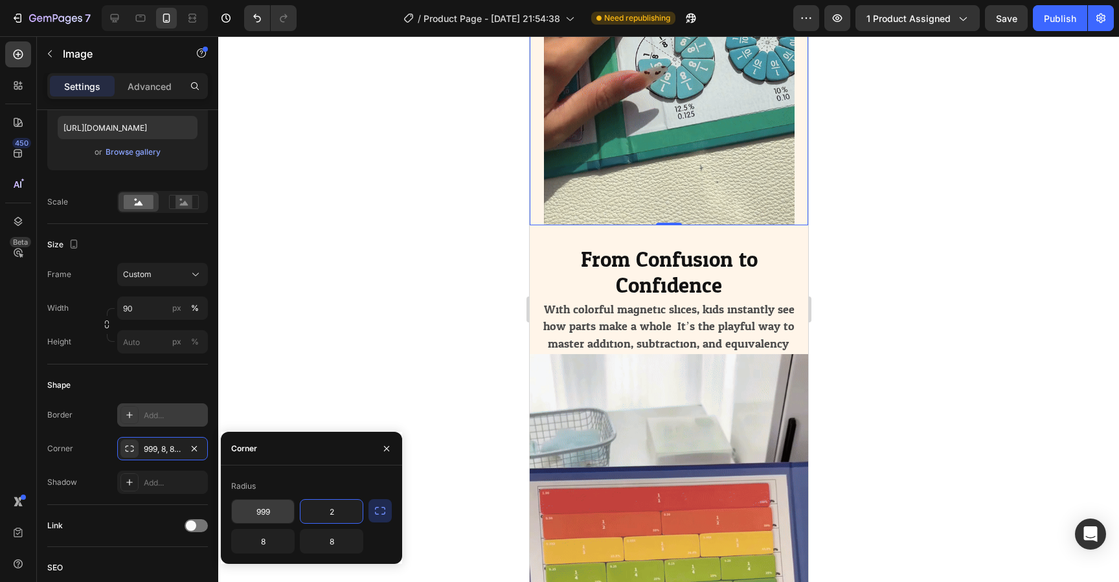
type input "2"
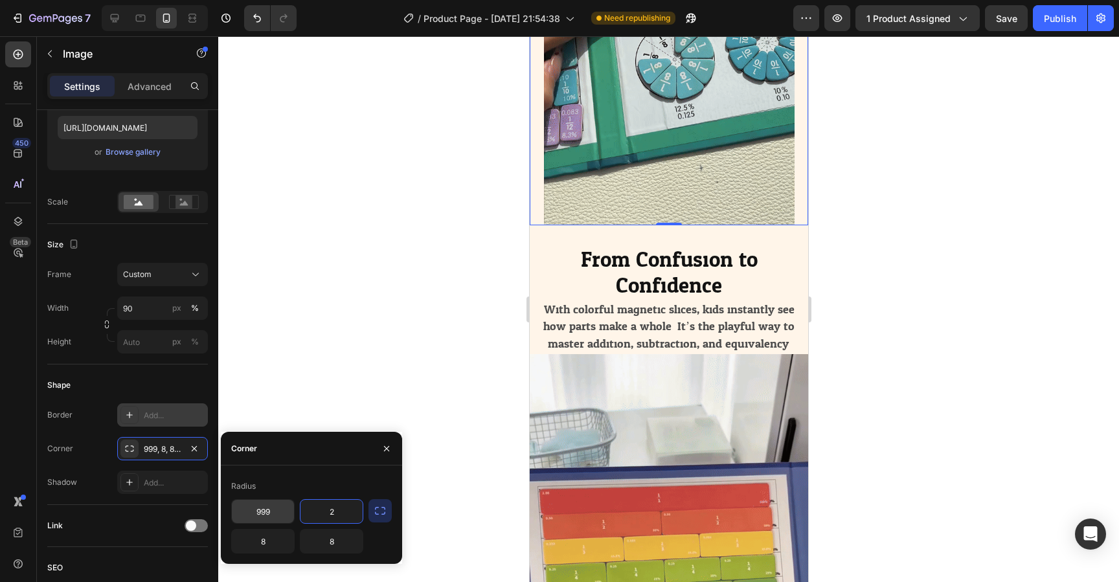
click at [284, 517] on input "999" at bounding box center [263, 511] width 62 height 23
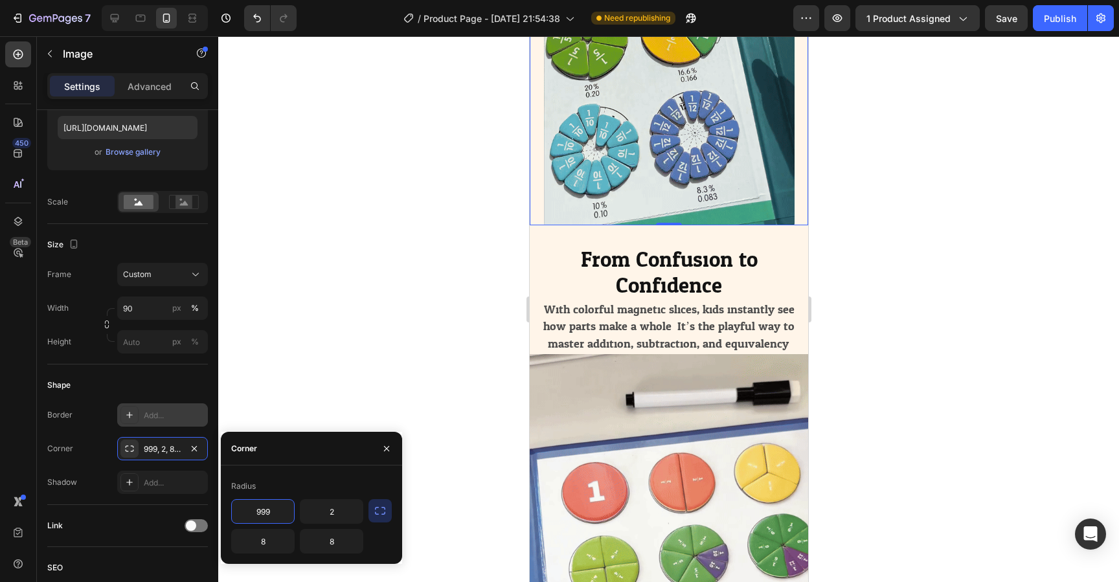
click at [284, 517] on input "999" at bounding box center [263, 511] width 62 height 23
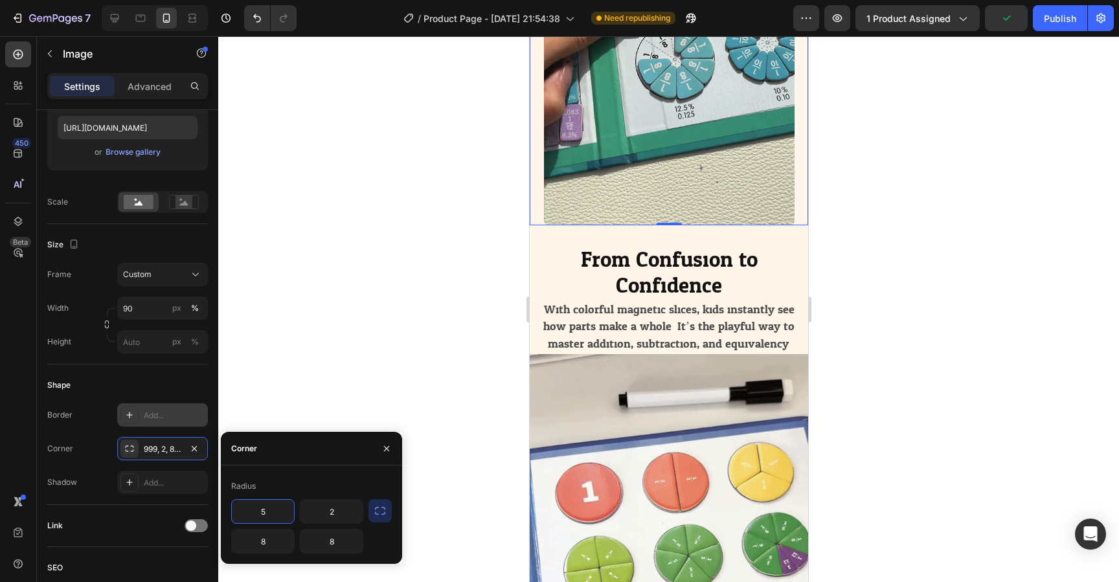
click at [275, 516] on input "5" at bounding box center [263, 511] width 62 height 23
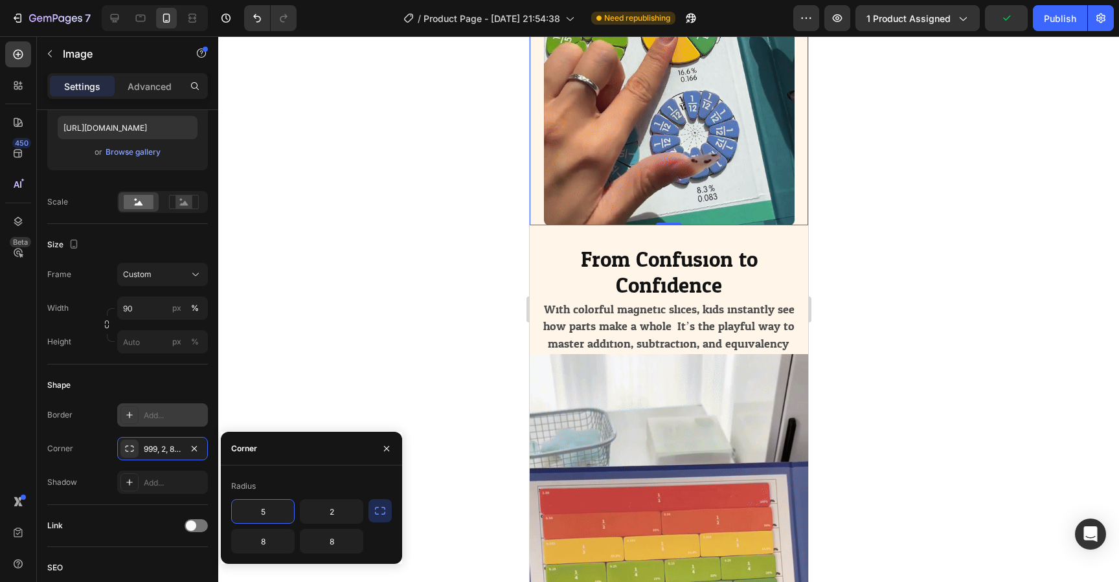
click at [275, 516] on input "5" at bounding box center [263, 511] width 62 height 23
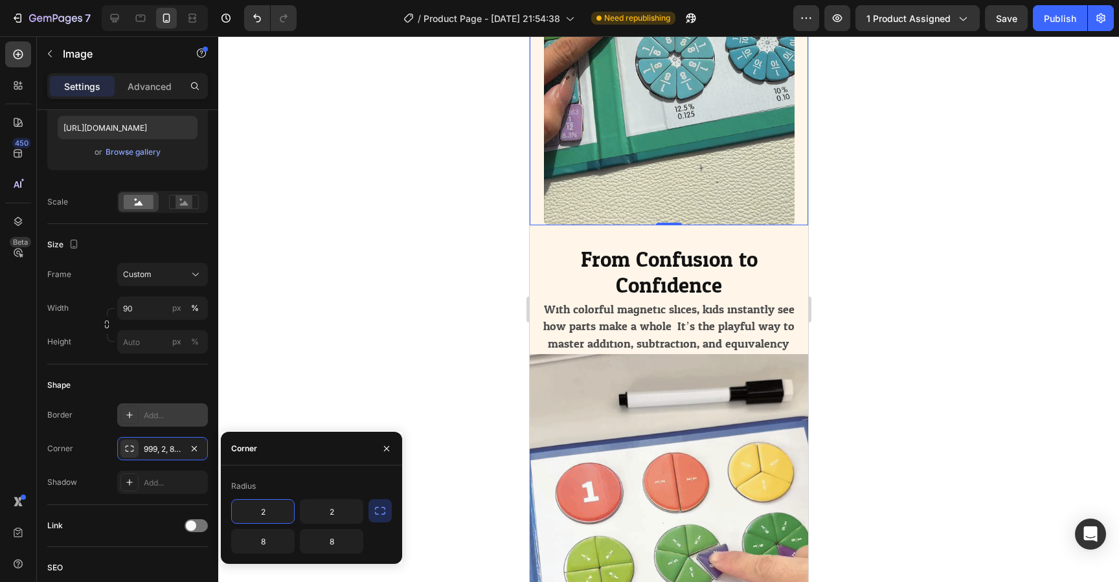
type input "20"
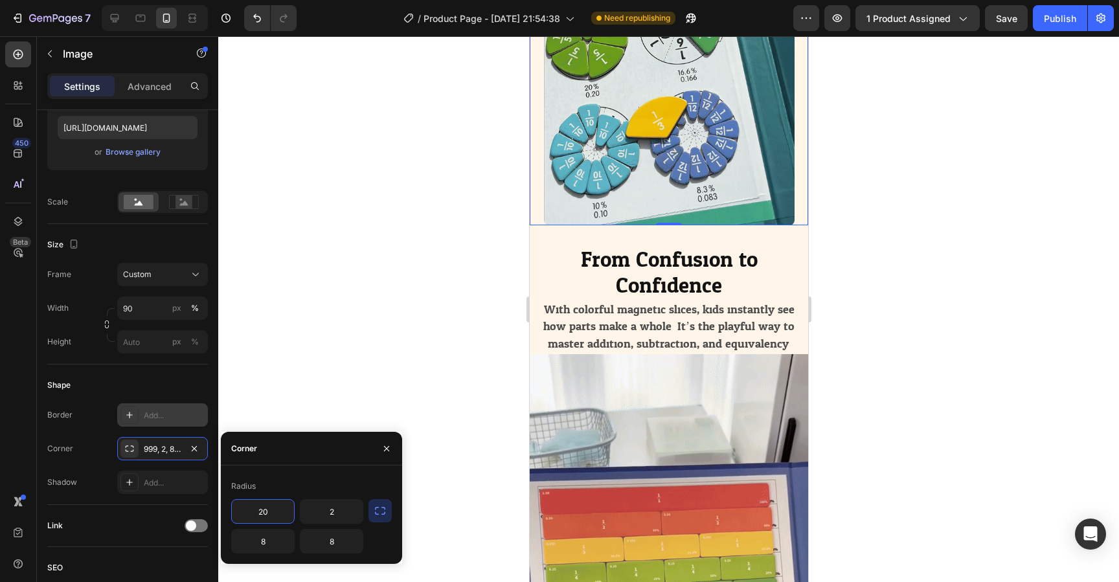
click at [885, 342] on div at bounding box center [668, 309] width 901 height 546
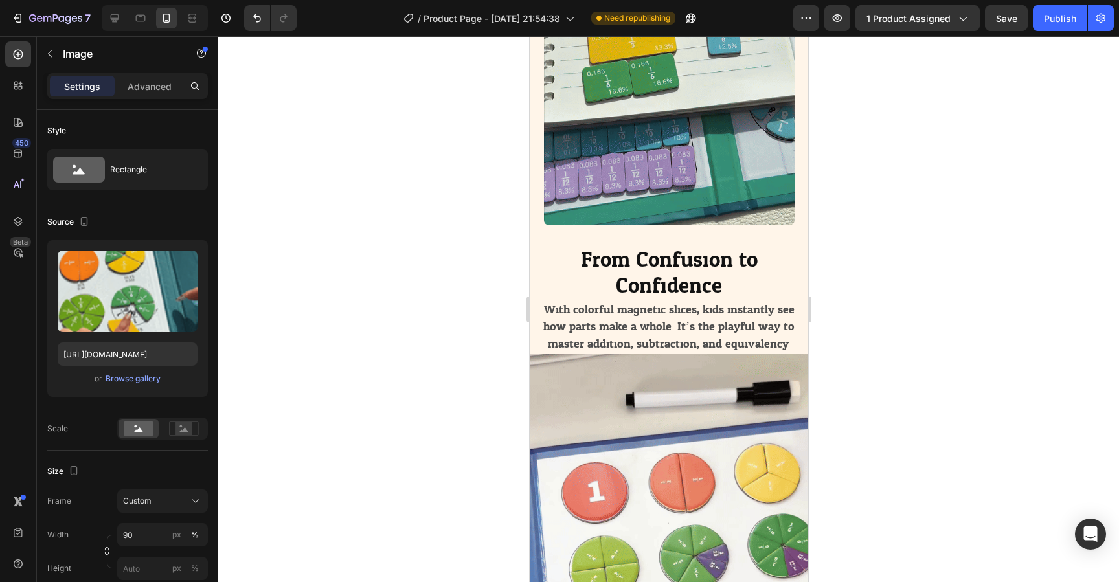
click at [639, 218] on img at bounding box center [669, 3] width 251 height 446
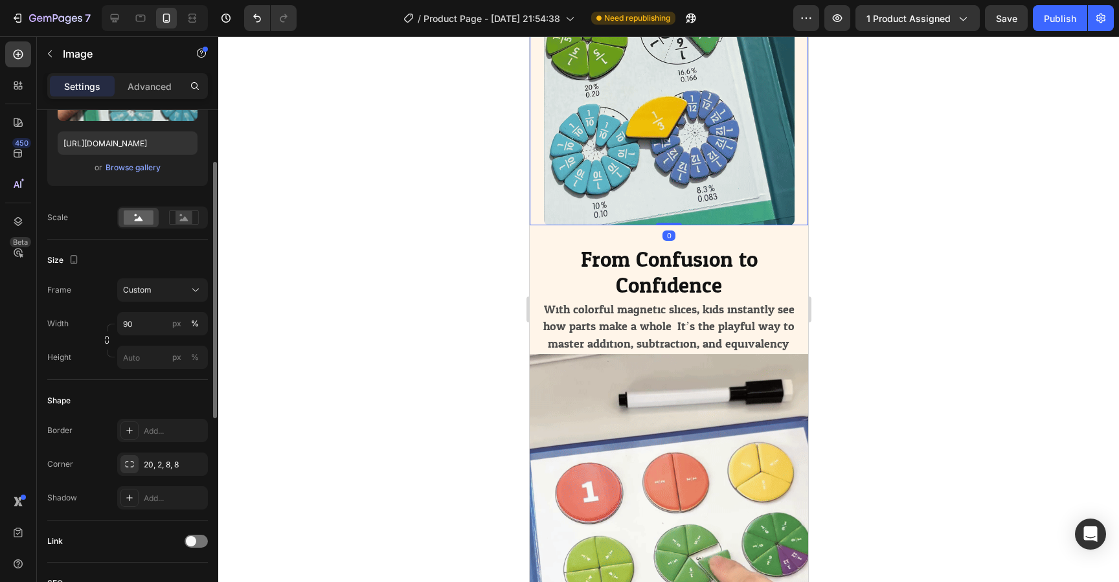
scroll to position [224, 0]
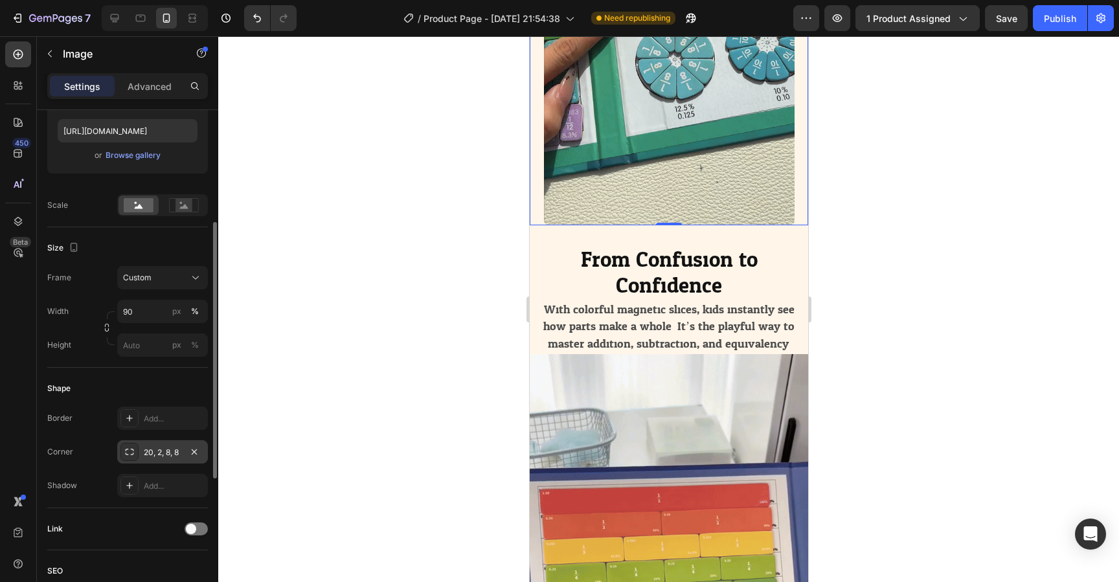
click at [155, 457] on div "20, 2, 8, 8" at bounding box center [163, 453] width 38 height 12
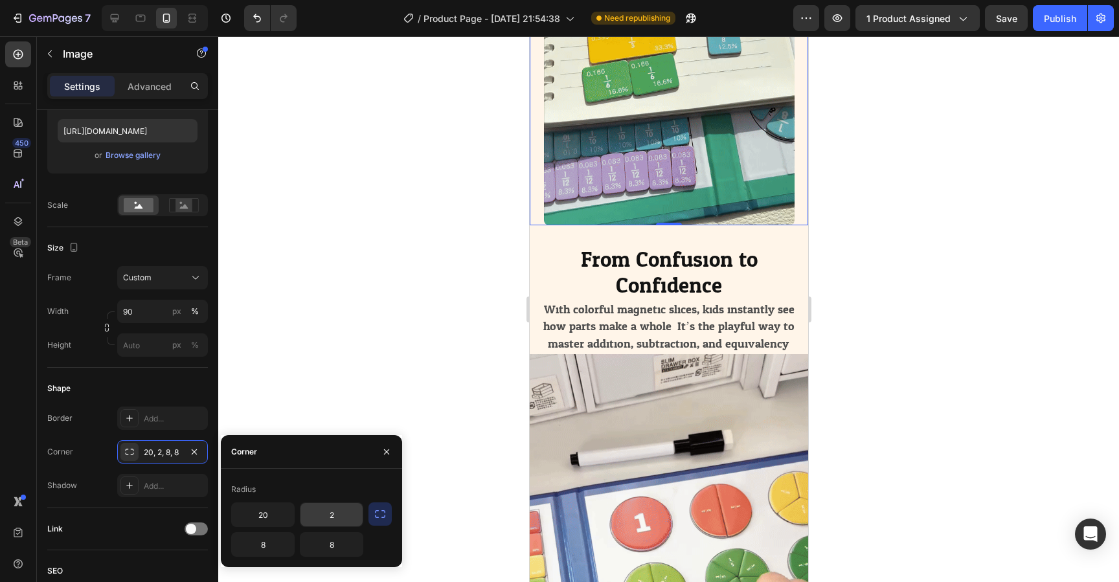
click at [327, 513] on input "2" at bounding box center [332, 514] width 62 height 23
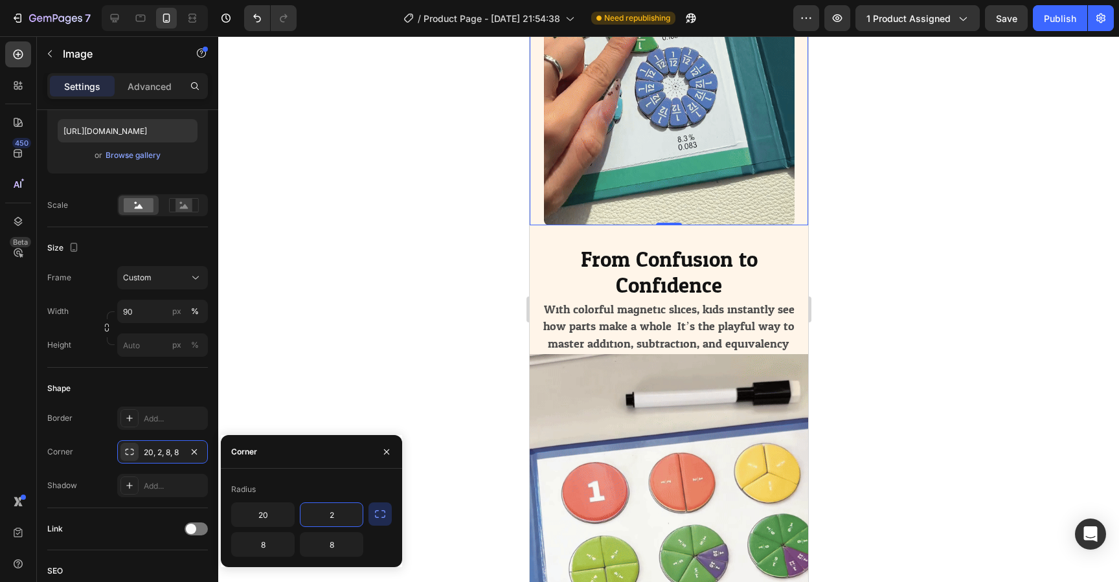
click at [327, 513] on input "2" at bounding box center [332, 514] width 62 height 23
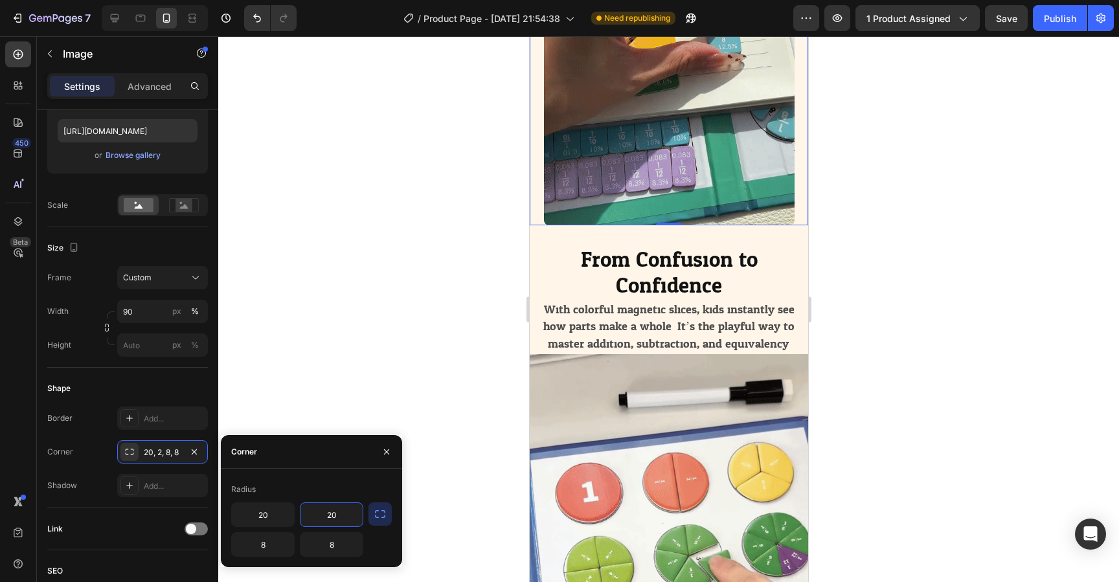
type input "20"
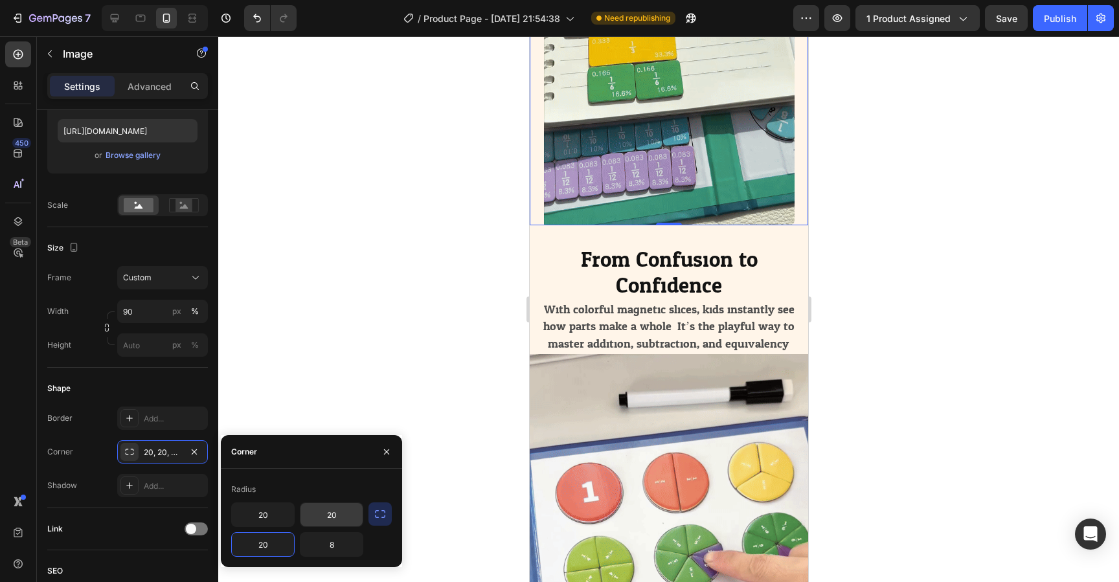
type input "20"
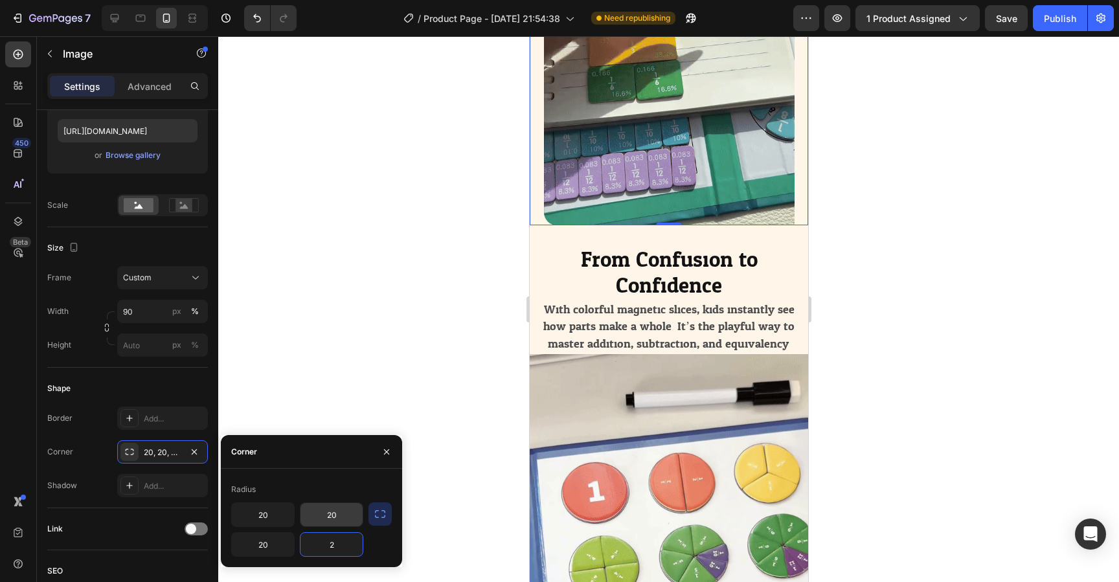
type input "20"
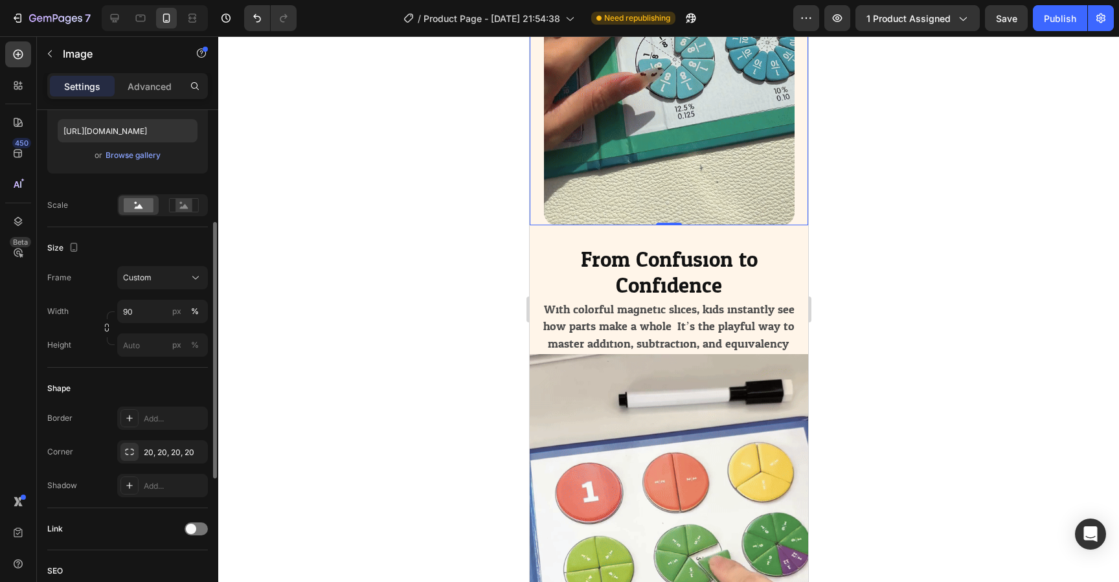
click at [101, 470] on div "Border Add... Corner 20, 20, 20, 20 Shadow Add..." at bounding box center [127, 452] width 161 height 91
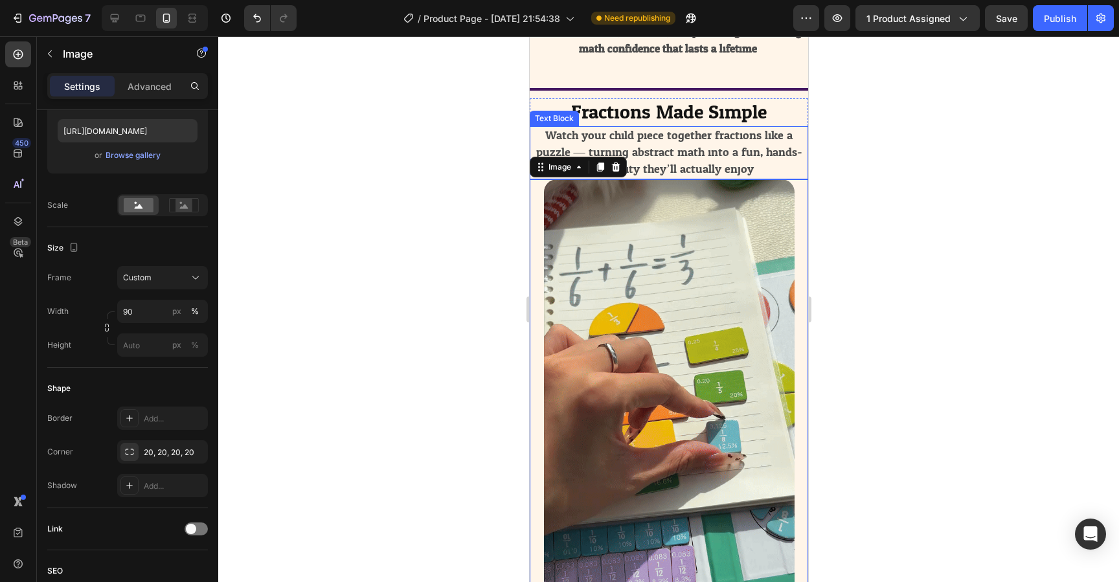
scroll to position [2058, 0]
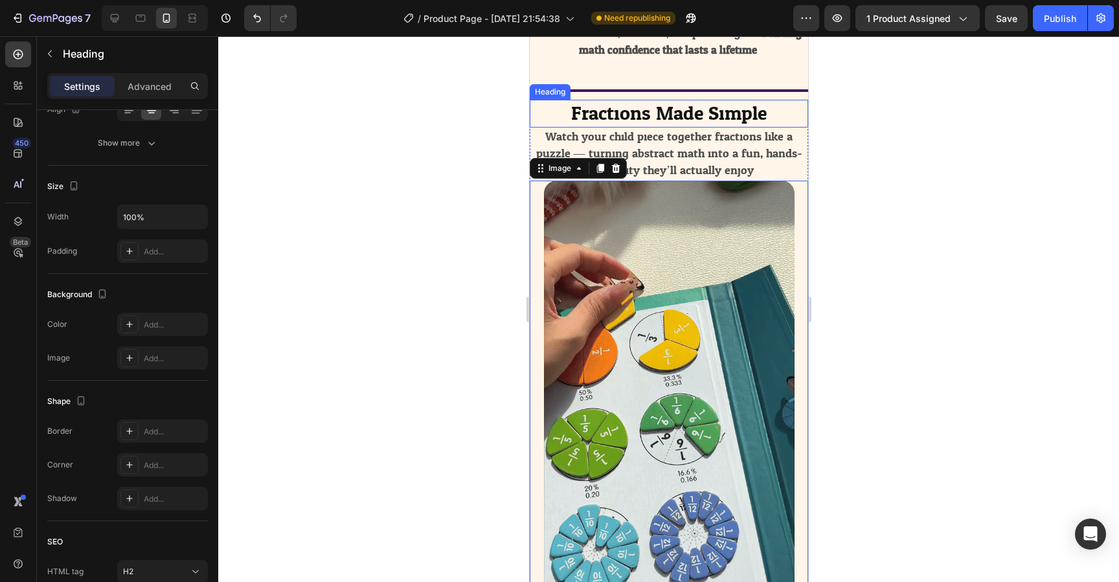
click at [547, 113] on h2 "Fractions Made Simple" at bounding box center [668, 114] width 279 height 28
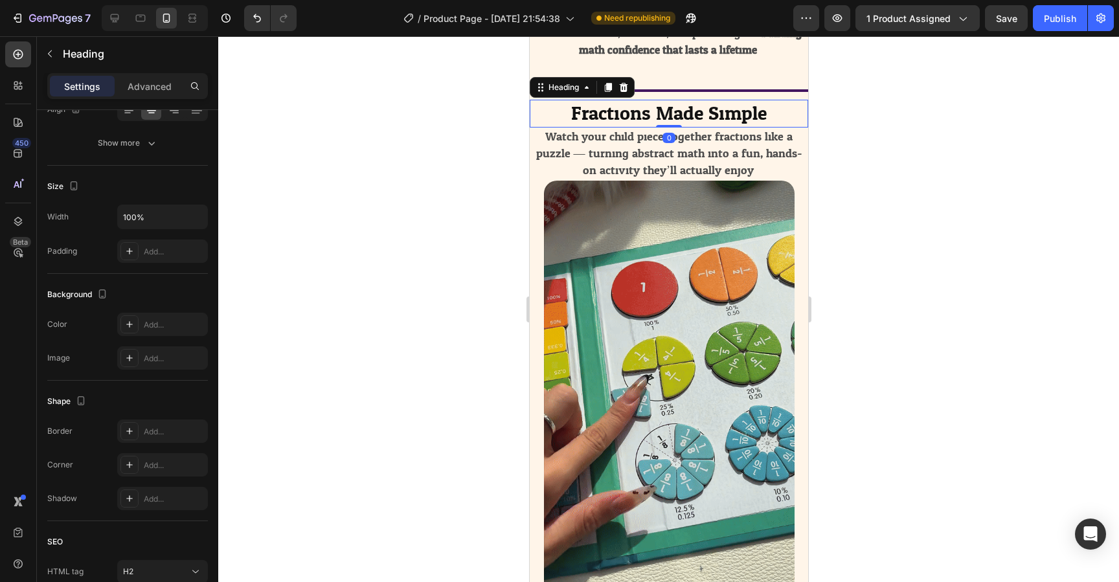
scroll to position [0, 0]
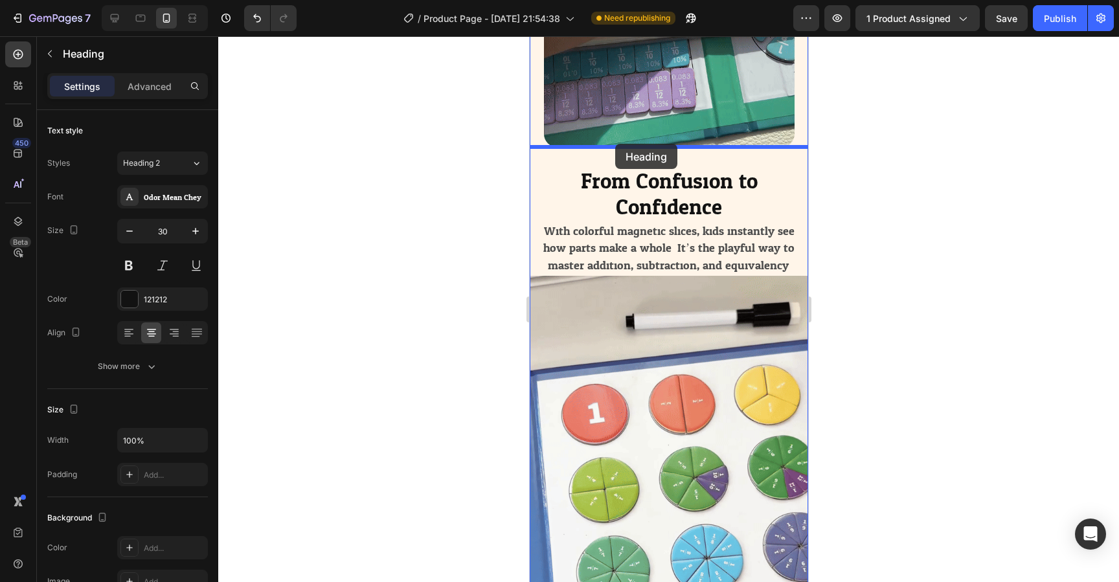
drag, startPoint x: 537, startPoint y: 89, endPoint x: 615, endPoint y: 144, distance: 95.3
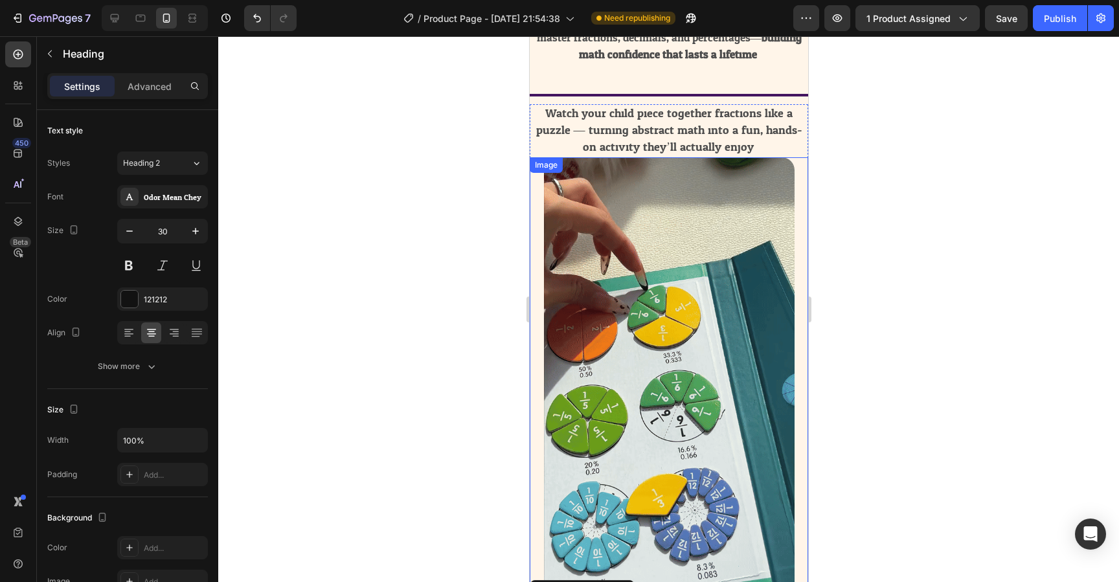
scroll to position [2050, 0]
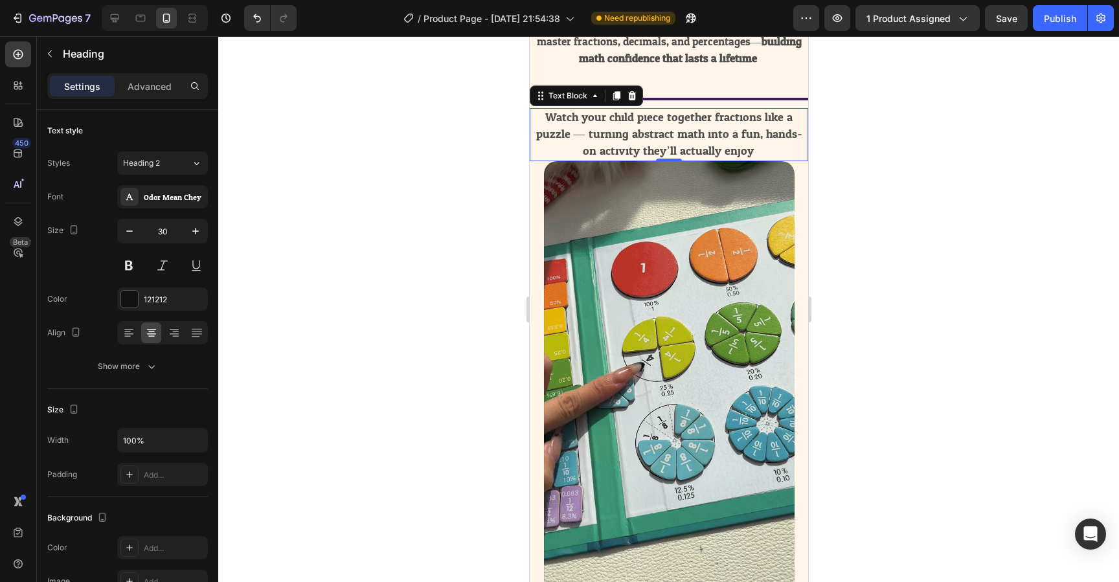
click at [565, 122] on span "Watch your child piece together fractions like a puzzle — turning abstract math…" at bounding box center [669, 134] width 266 height 55
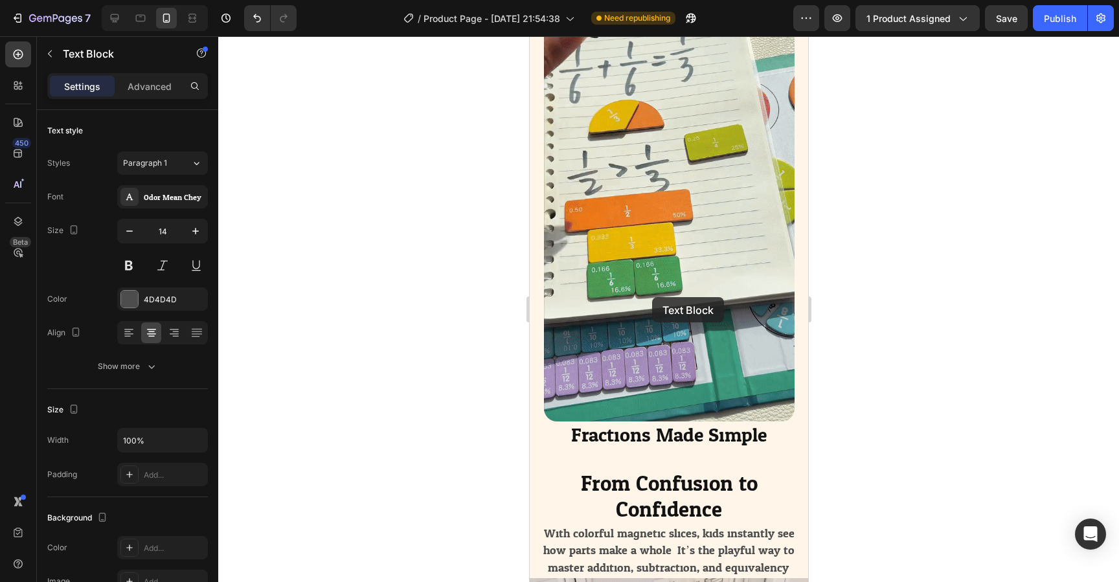
scroll to position [2263, 0]
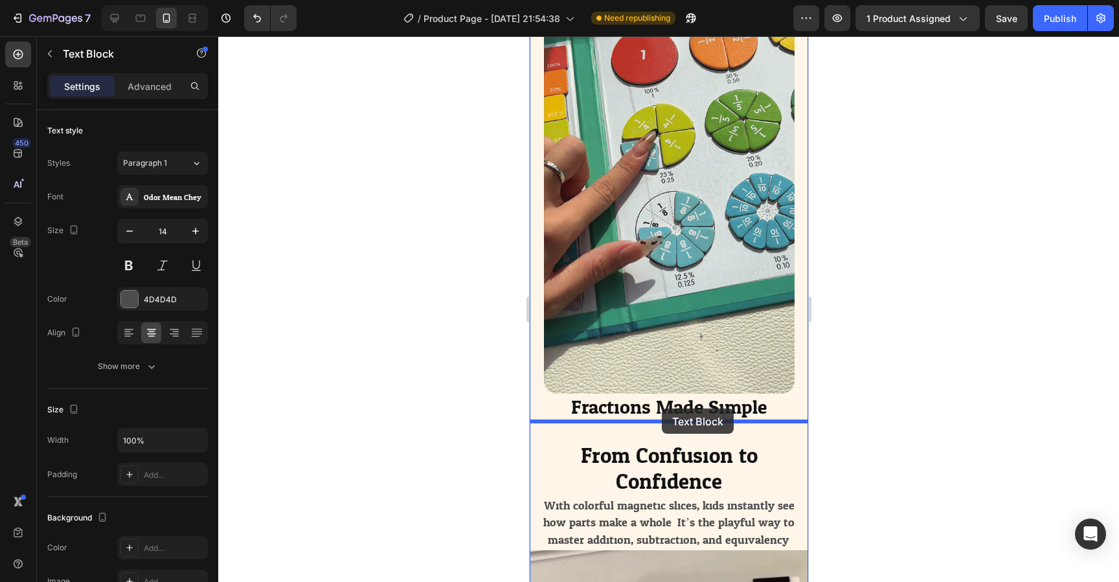
drag, startPoint x: 542, startPoint y: 98, endPoint x: 661, endPoint y: 409, distance: 333.3
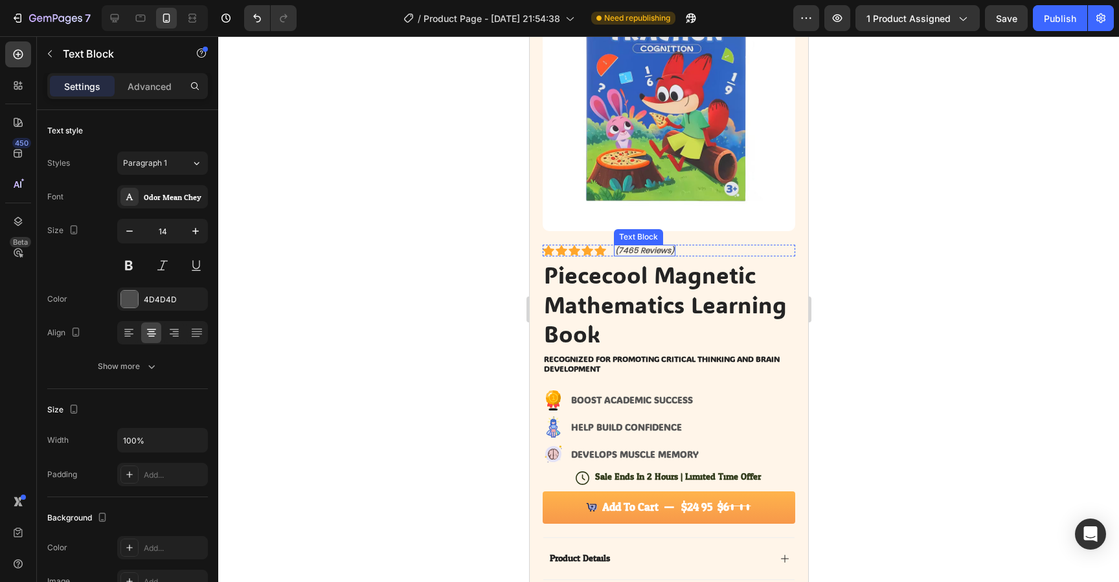
scroll to position [148, 0]
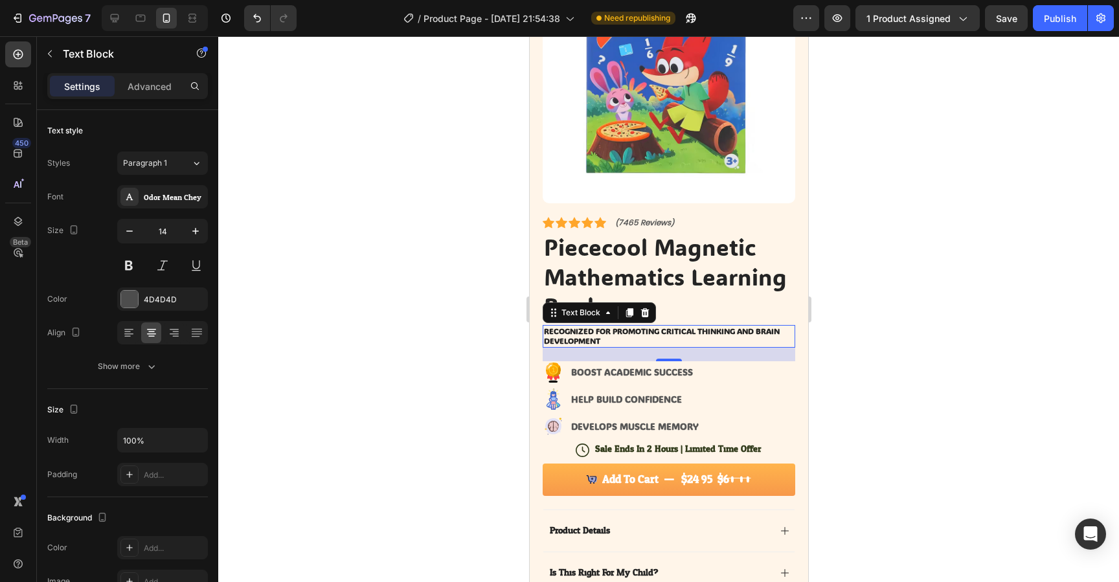
click at [605, 333] on p "Recognized for promoting critical thinking and brain development" at bounding box center [669, 337] width 250 height 20
click at [610, 337] on p "Recognized for promoting critical thinking and brain development" at bounding box center [669, 337] width 250 height 20
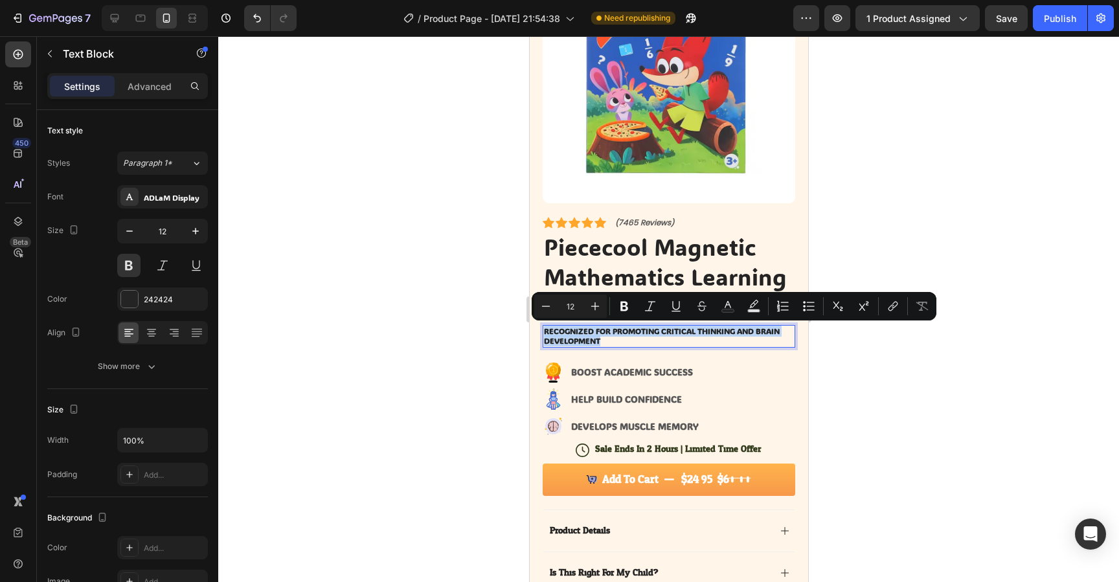
copy p "Recognized for promoting critical thinking and brain development"
